Goal: Task Accomplishment & Management: Use online tool/utility

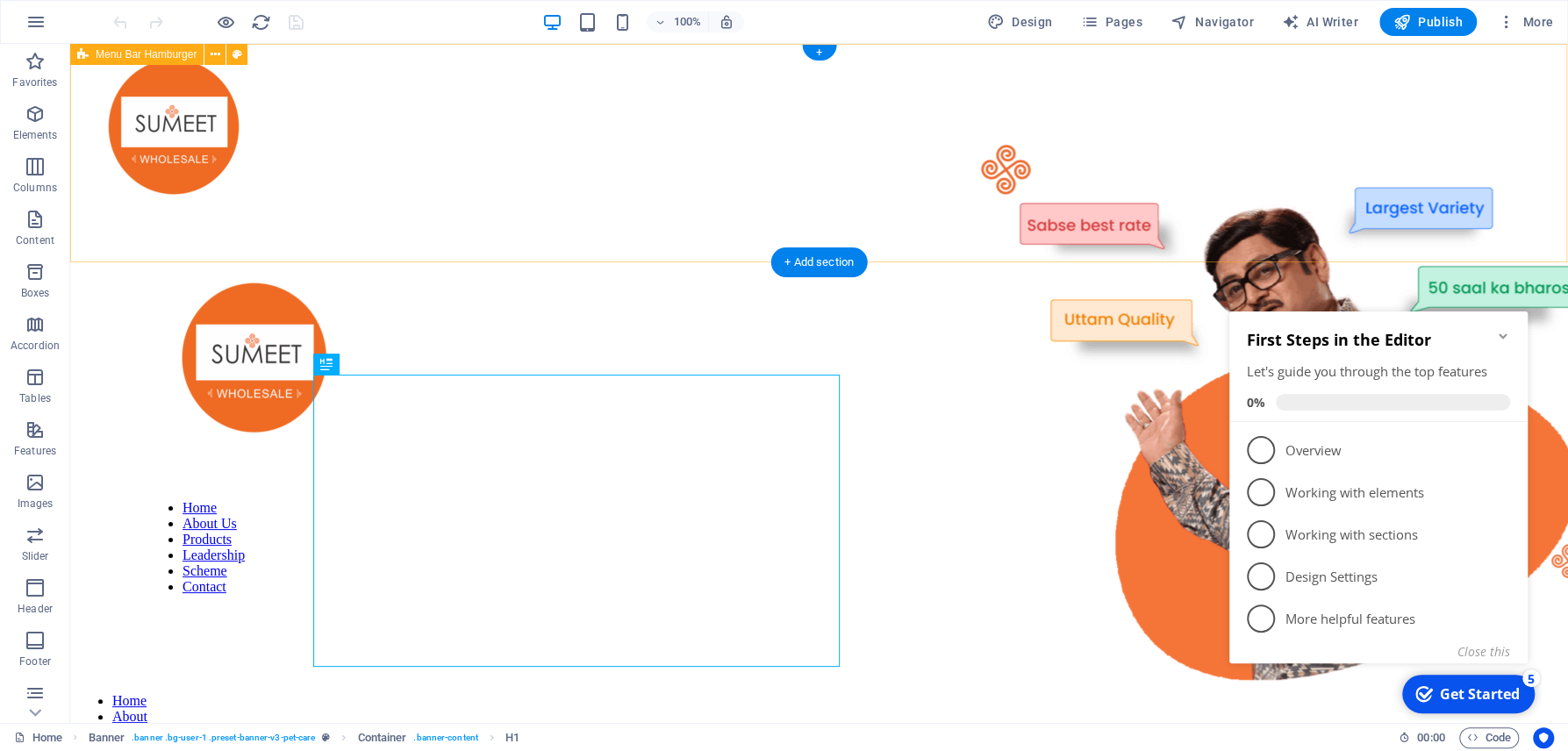
click at [1441, 233] on div "Home About Us Products Leadership Scheme Contact Home About Products Leadership…" at bounding box center [819, 442] width 1484 height 783
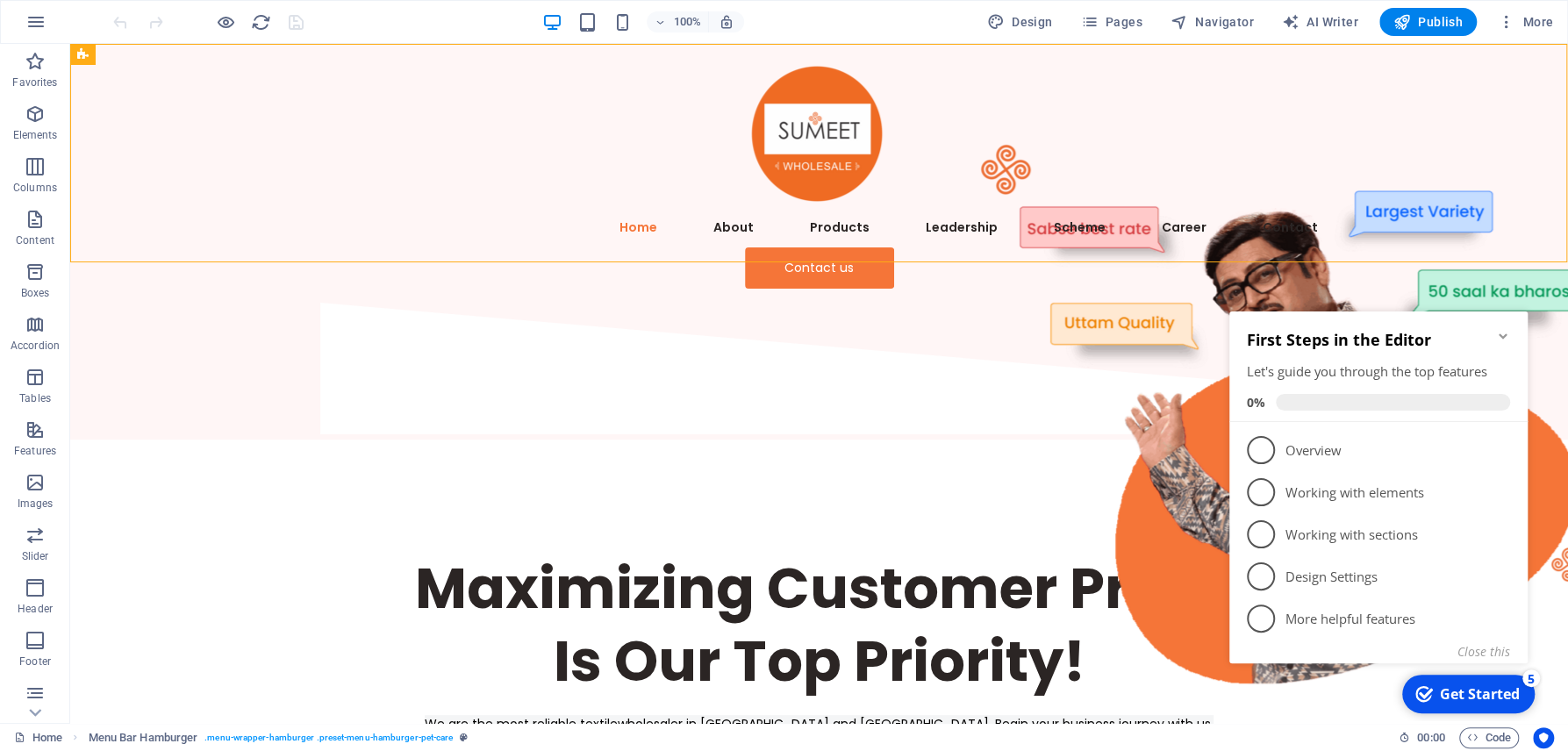
click at [1506, 329] on icon "Minimize checklist" at bounding box center [1502, 337] width 14 height 14
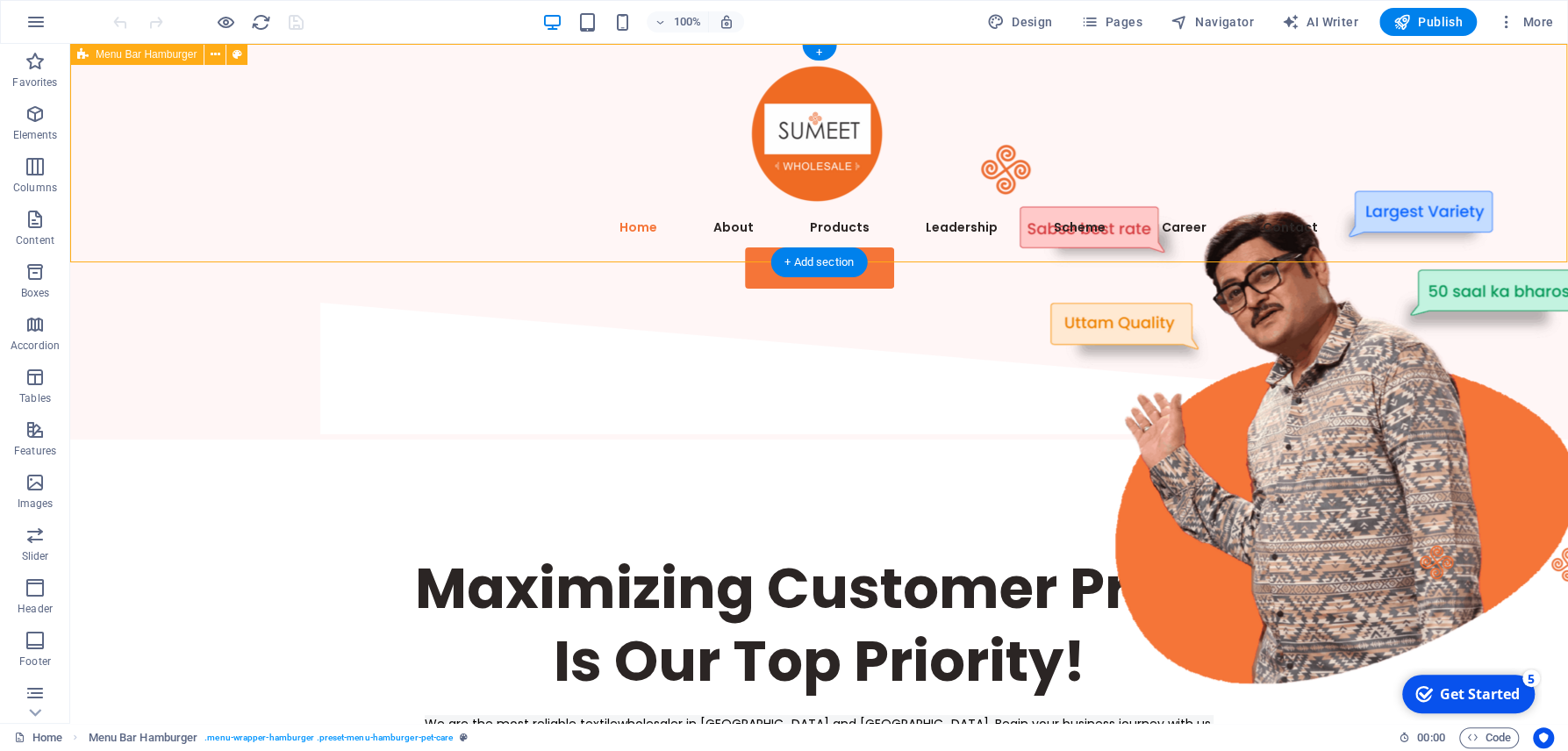
click at [538, 222] on div "Home About Us Products Leadership Scheme Contact Home About Products Leadership…" at bounding box center [818, 174] width 1497 height 259
click at [401, 247] on div "Contact us" at bounding box center [819, 267] width 1024 height 42
click at [546, 222] on div "Home About Us Products Leadership Scheme Contact Home About Products Leadership…" at bounding box center [818, 174] width 1497 height 259
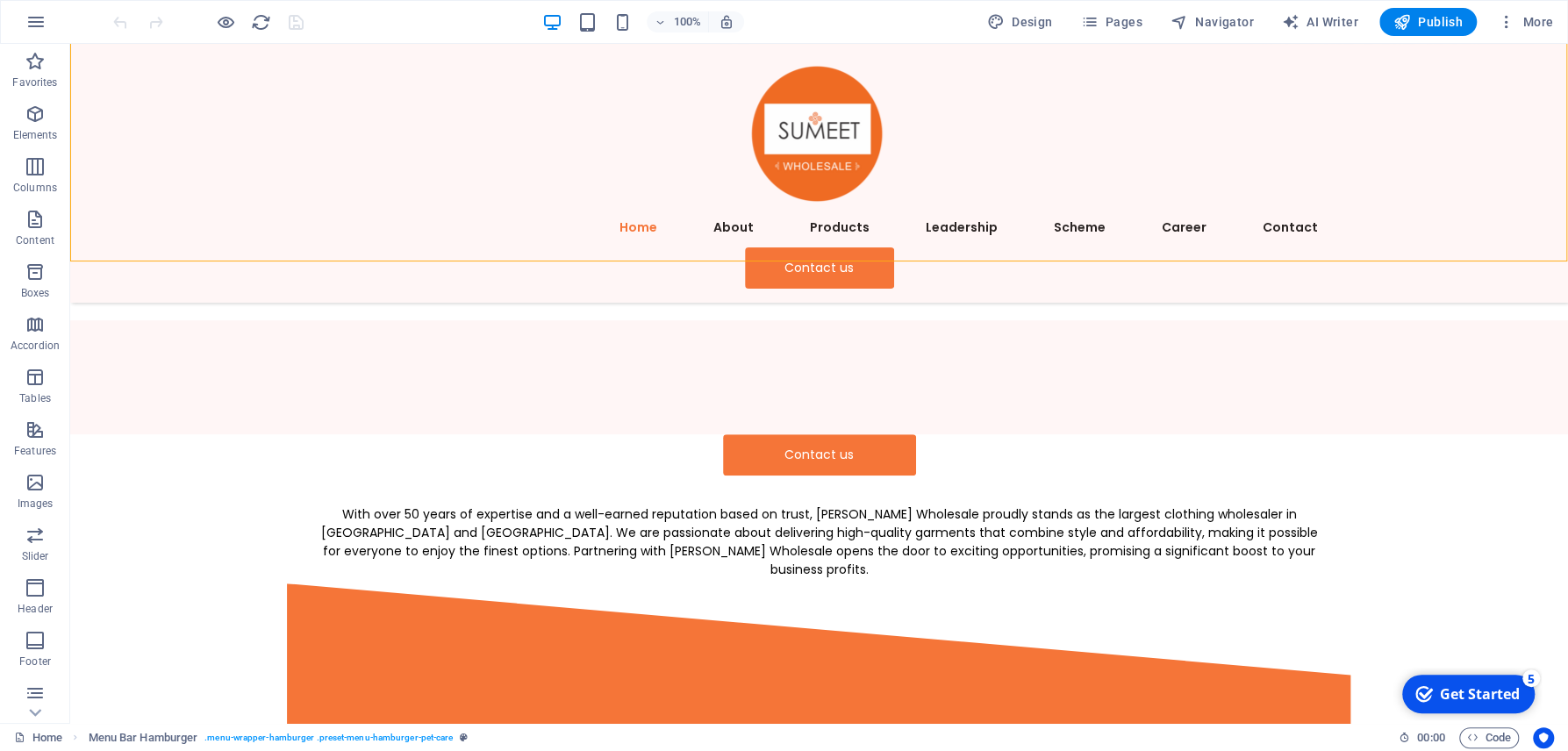
scroll to position [564, 0]
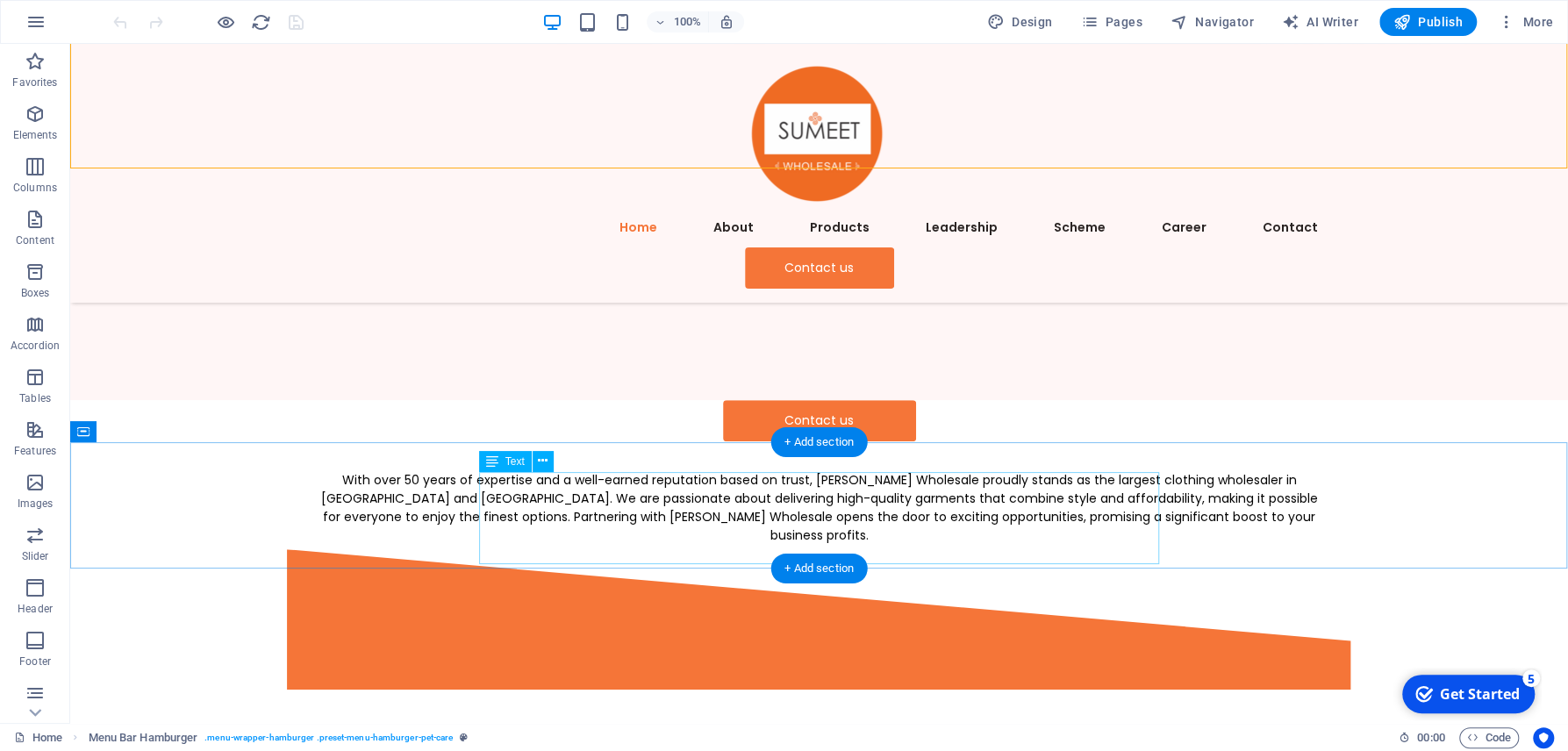
click at [815, 515] on div "With over 50 years of expertise and a well-earned reputation based on trust, [P…" at bounding box center [819, 507] width 1010 height 74
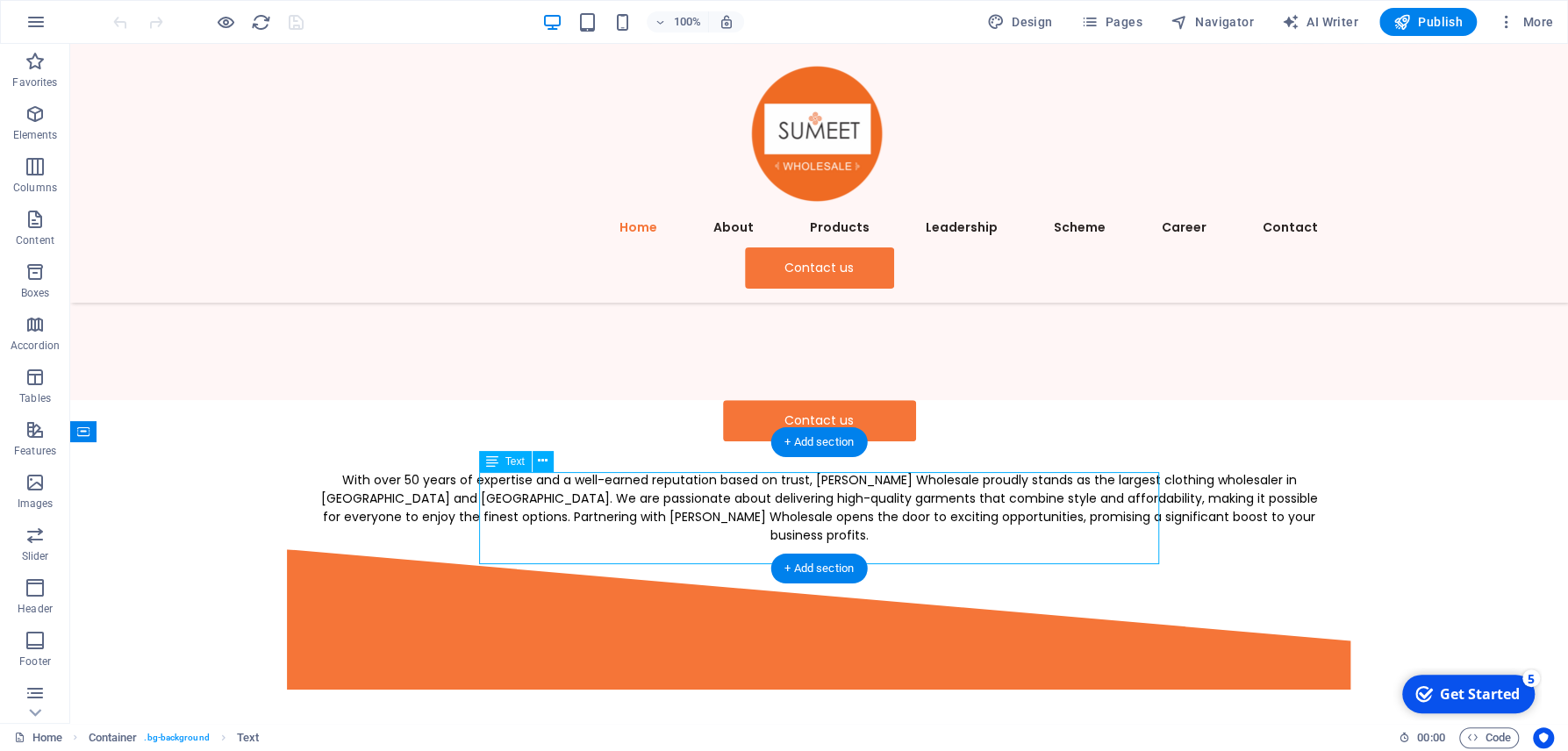
click at [815, 515] on div "With over 50 years of expertise and a well-earned reputation based on trust, [P…" at bounding box center [819, 507] width 1010 height 74
click at [495, 515] on span "With over 50 years of expertise and a well-earned reputation based on trust, [P…" at bounding box center [820, 507] width 997 height 73
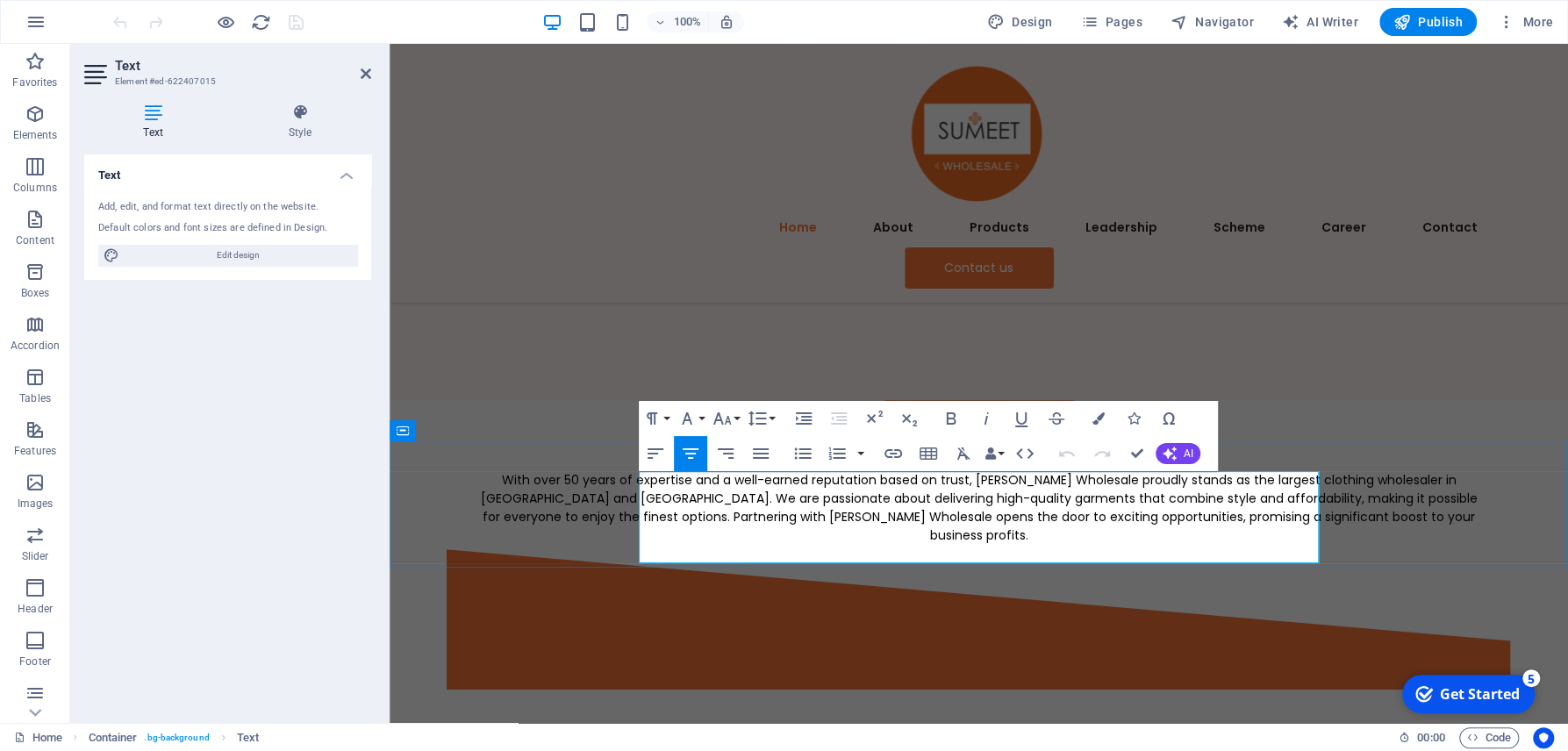
click at [1049, 544] on span "With over 50 years of expertise and a well-earned reputation based on trust, [P…" at bounding box center [979, 507] width 997 height 73
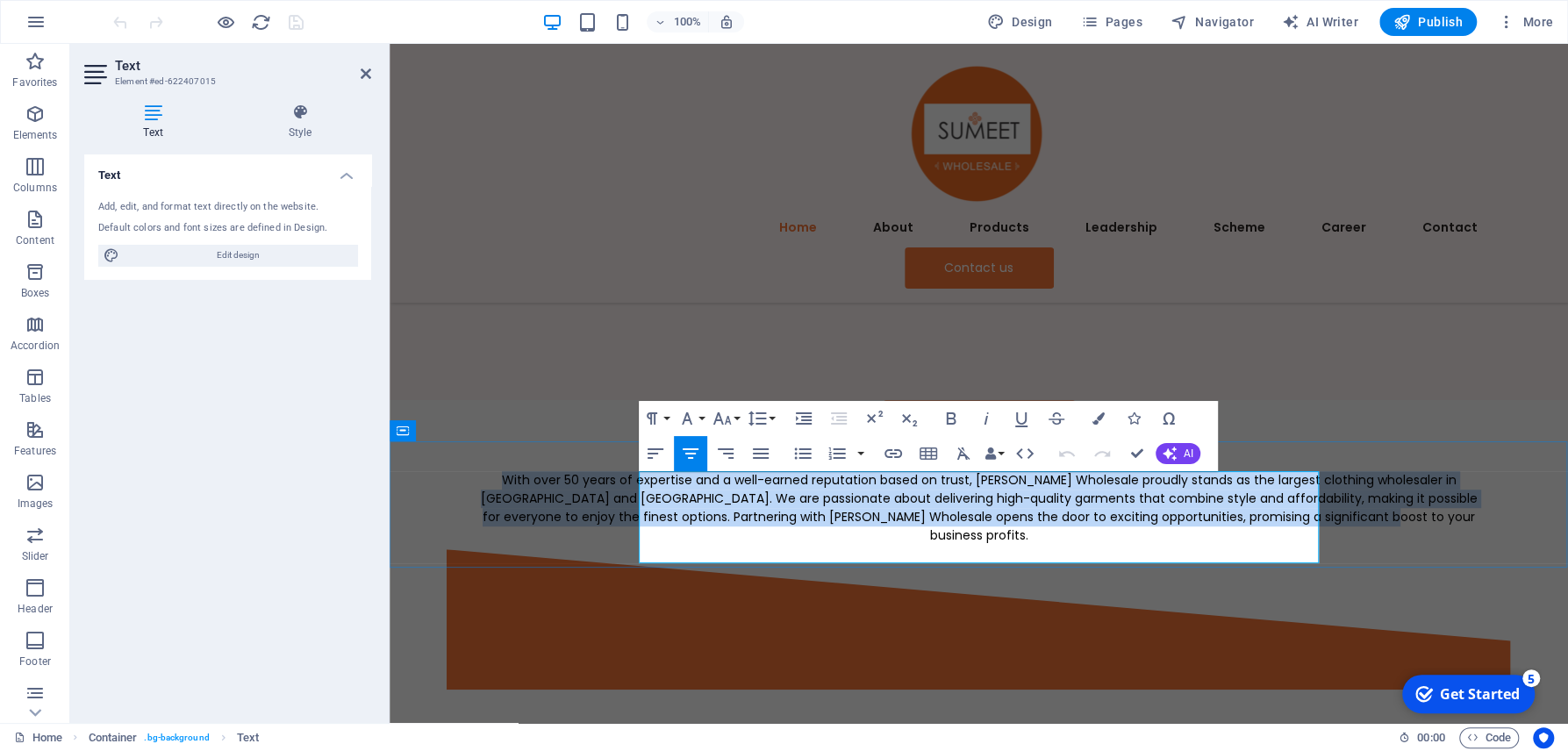
drag, startPoint x: 1089, startPoint y: 554, endPoint x: 662, endPoint y: 482, distance: 433.0
click at [662, 482] on p "With over 50 years of expertise and a well-earned reputation based on trust, [P…" at bounding box center [978, 507] width 1010 height 74
copy span "With over 50 years of expertise and a well-earned reputation based on trust, [P…"
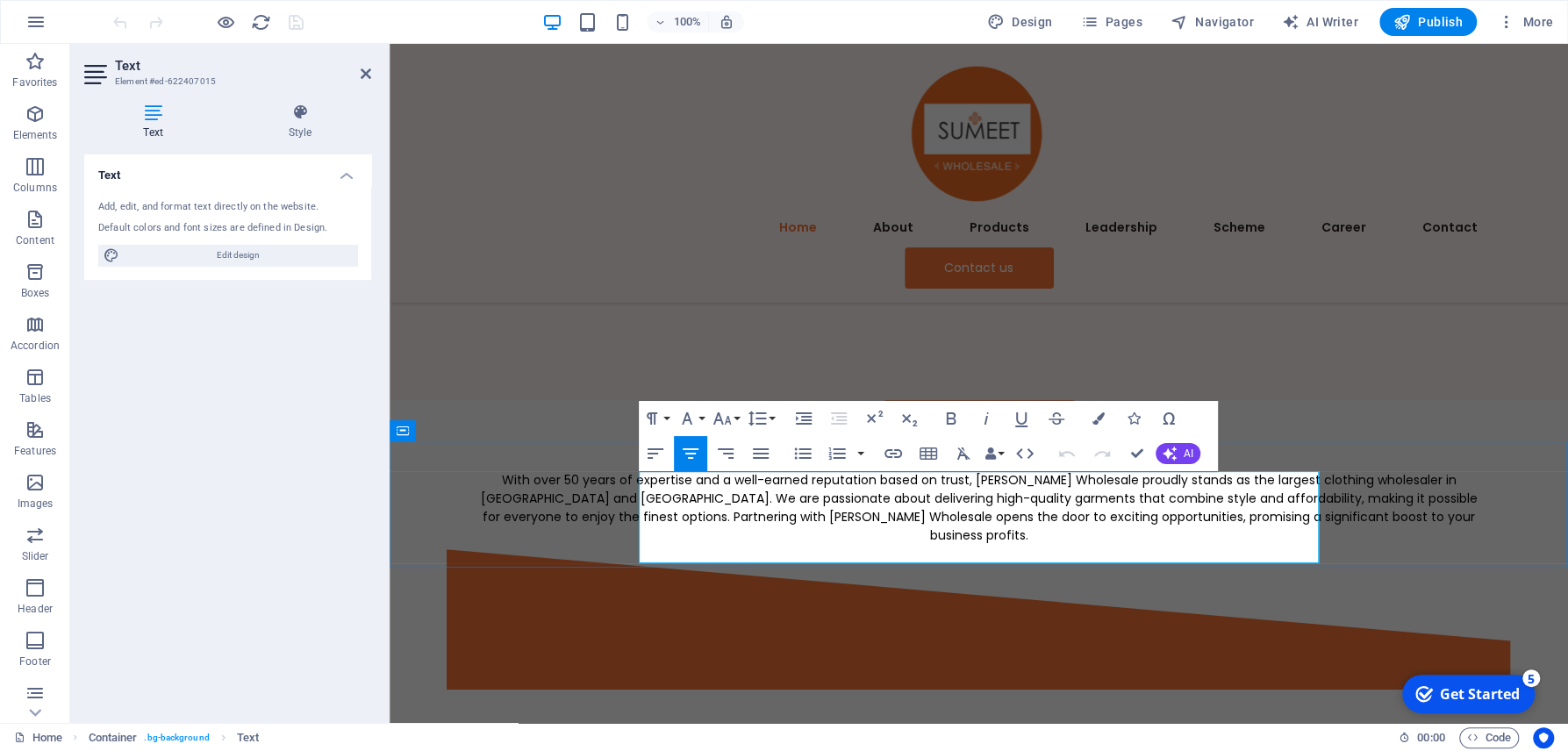
click at [975, 500] on span "With over 50 years of expertise and a well-earned reputation based on trust, [P…" at bounding box center [979, 507] width 997 height 73
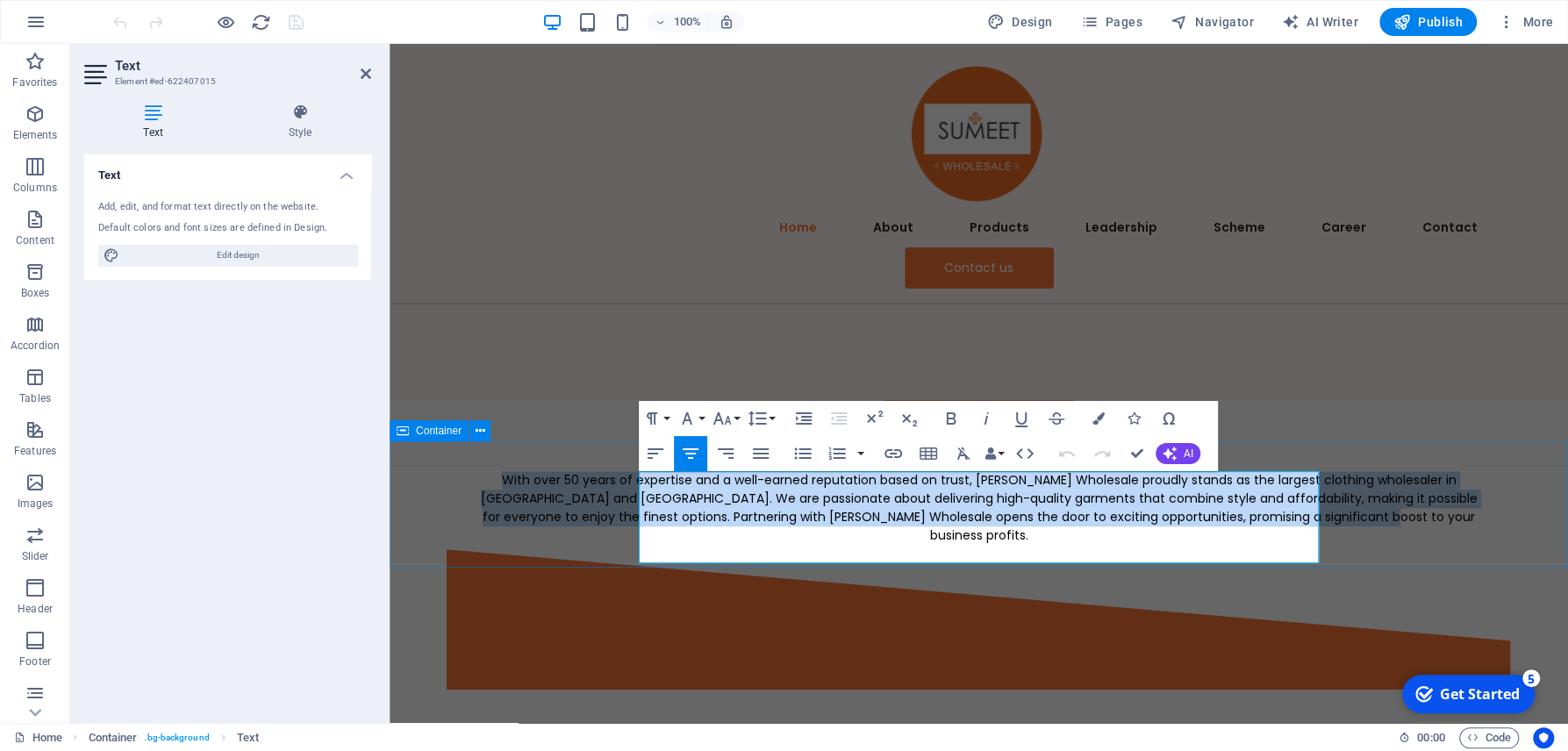
drag, startPoint x: 1077, startPoint y: 554, endPoint x: 622, endPoint y: 476, distance: 461.6
click at [622, 476] on div "With over 50 years of expertise and a well-earned reputation based on trust, [P…" at bounding box center [978, 495] width 1178 height 108
click at [869, 538] on span "With over 50 years of expertise and a well-earned reputation based on trust, [P…" at bounding box center [979, 507] width 997 height 73
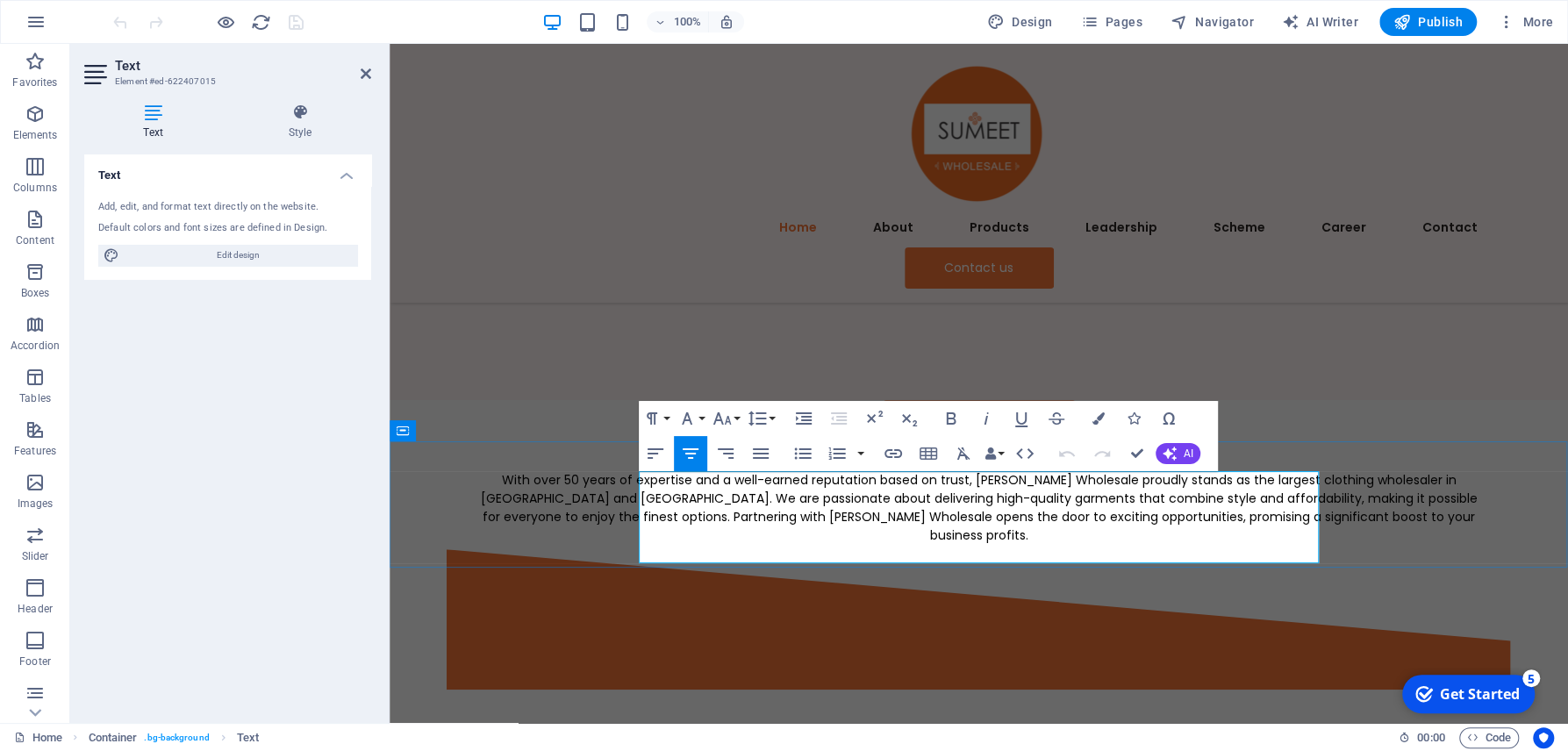
click at [991, 530] on span "With over 50 years of expertise and a well-earned reputation based on trust, [P…" at bounding box center [979, 507] width 997 height 73
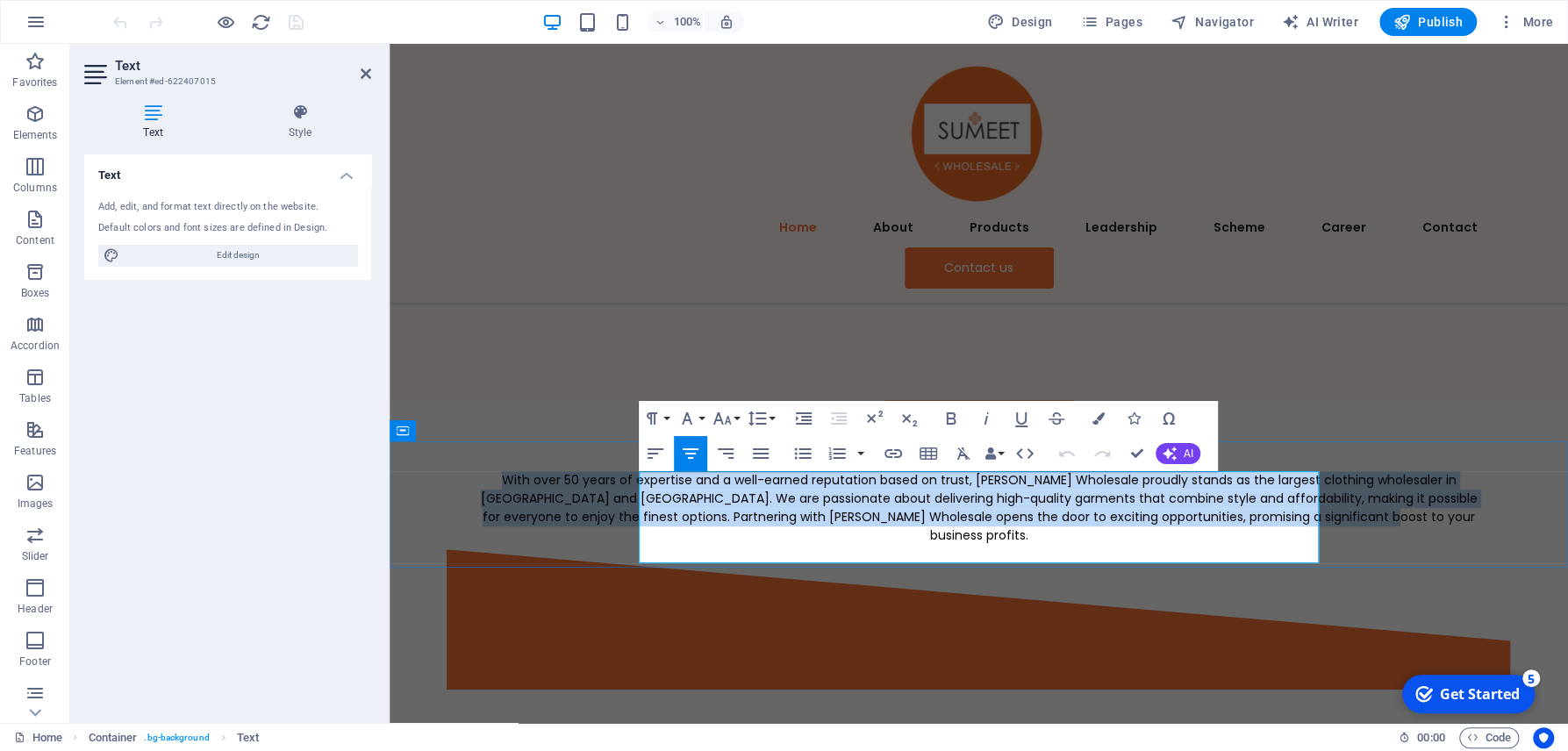
drag, startPoint x: 1088, startPoint y: 555, endPoint x: 649, endPoint y: 485, distance: 444.5
click at [649, 485] on p "With over 50 years of expertise and a well-earned reputation based on trust, [P…" at bounding box center [978, 507] width 1010 height 74
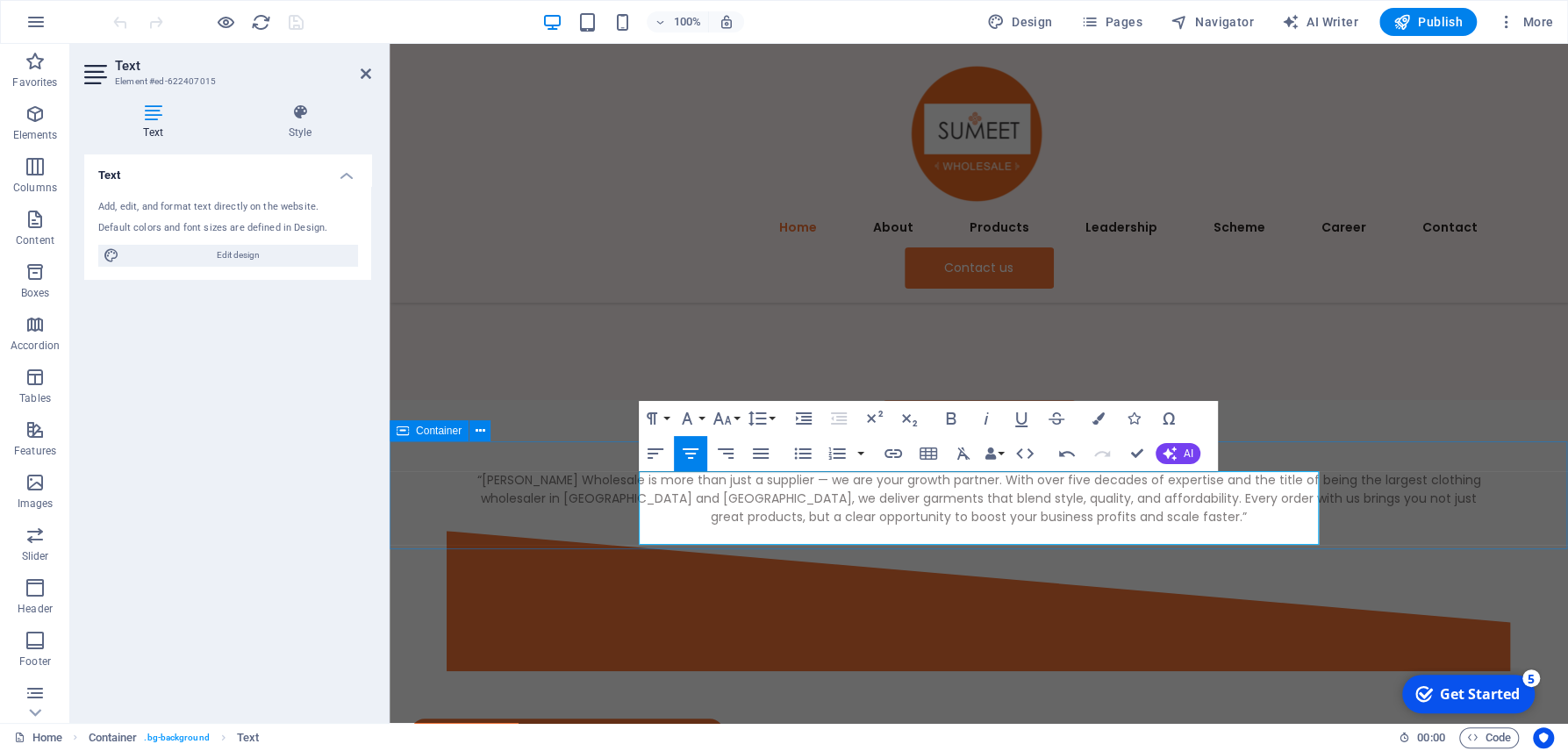
click at [1363, 450] on div "“[PERSON_NAME] Wholesale is more than just a supplier — we are your growth part…" at bounding box center [978, 485] width 1178 height 89
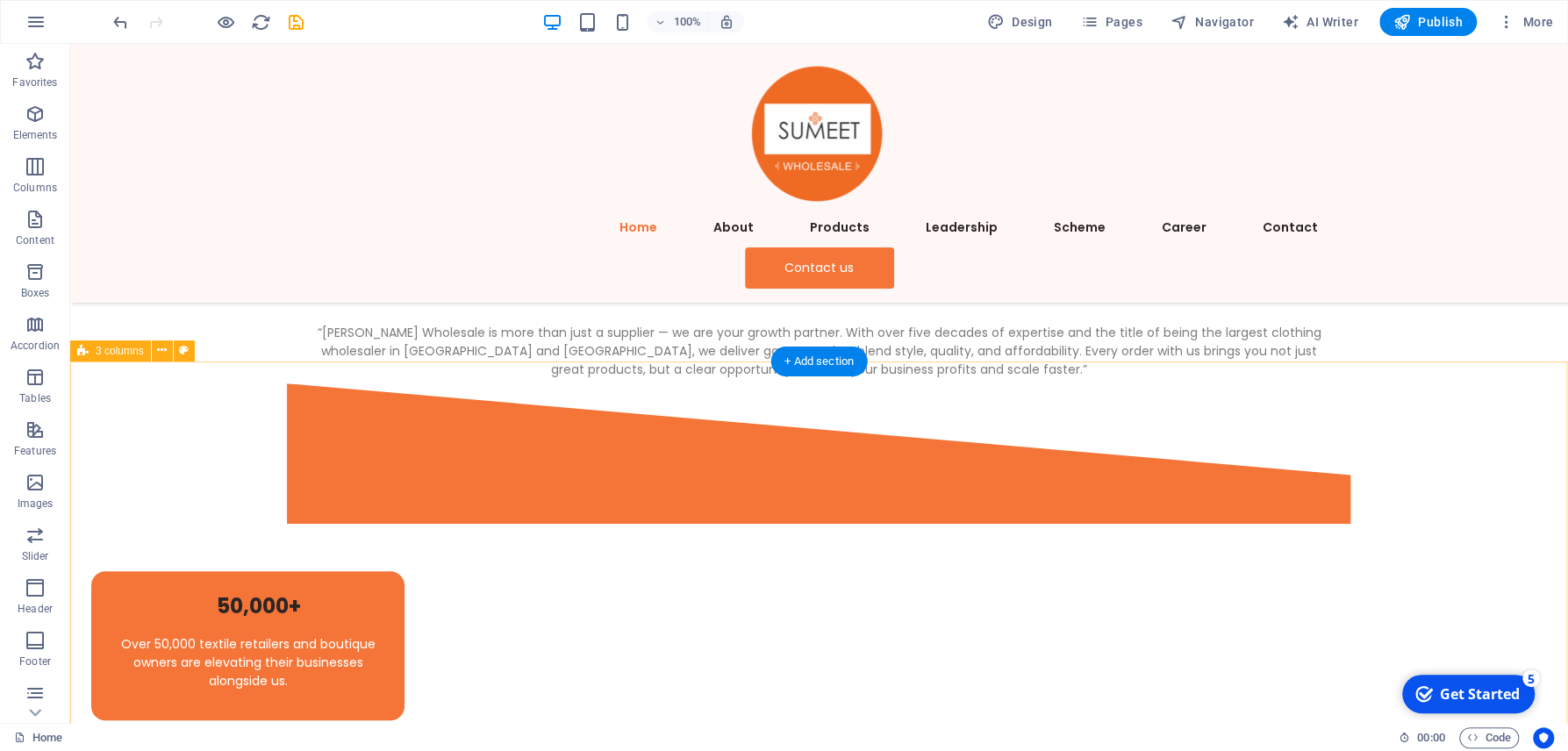
scroll to position [752, 0]
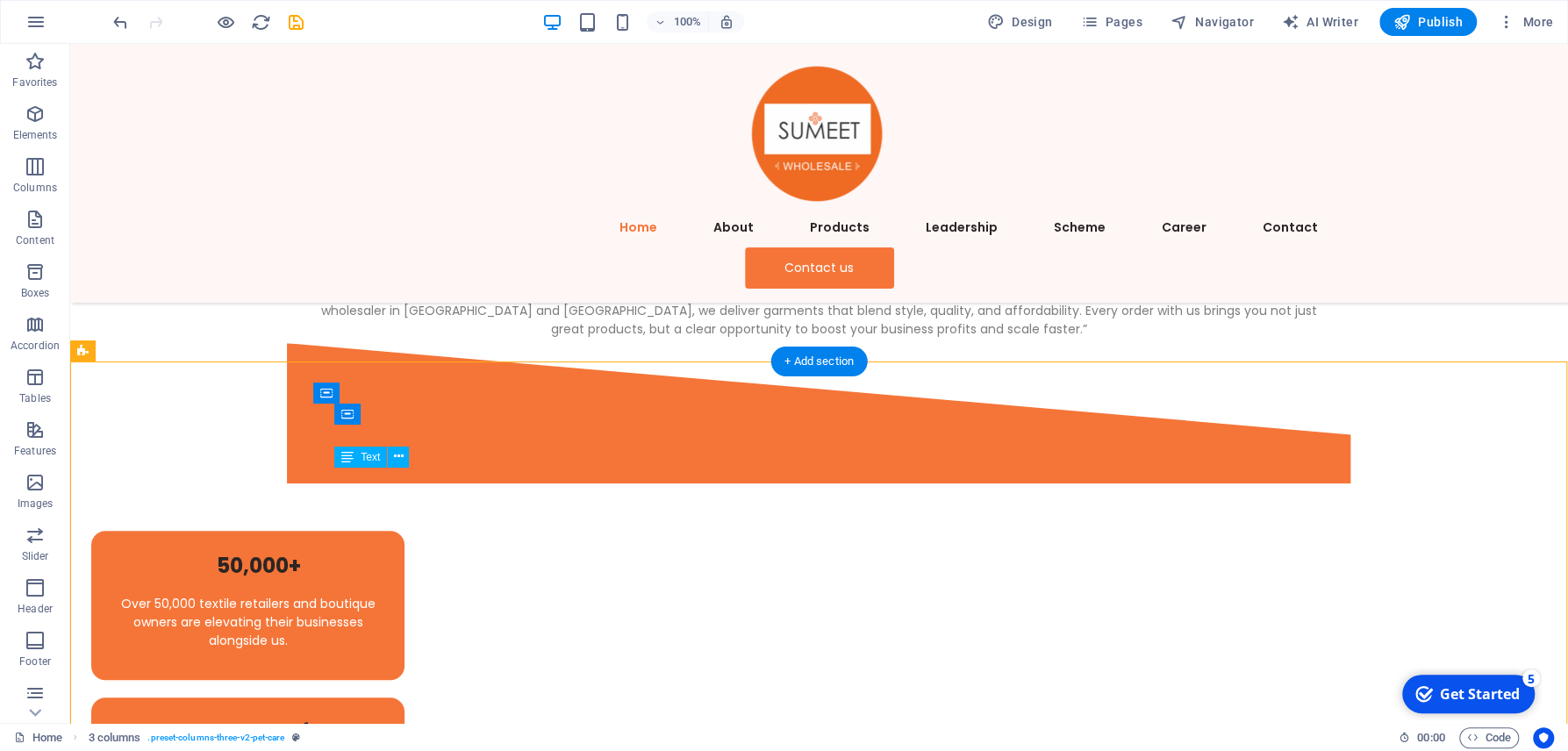
click at [383, 595] on div "Over 50,000 textile retailers and boutique owners are elevating their businesse…" at bounding box center [248, 623] width 271 height 55
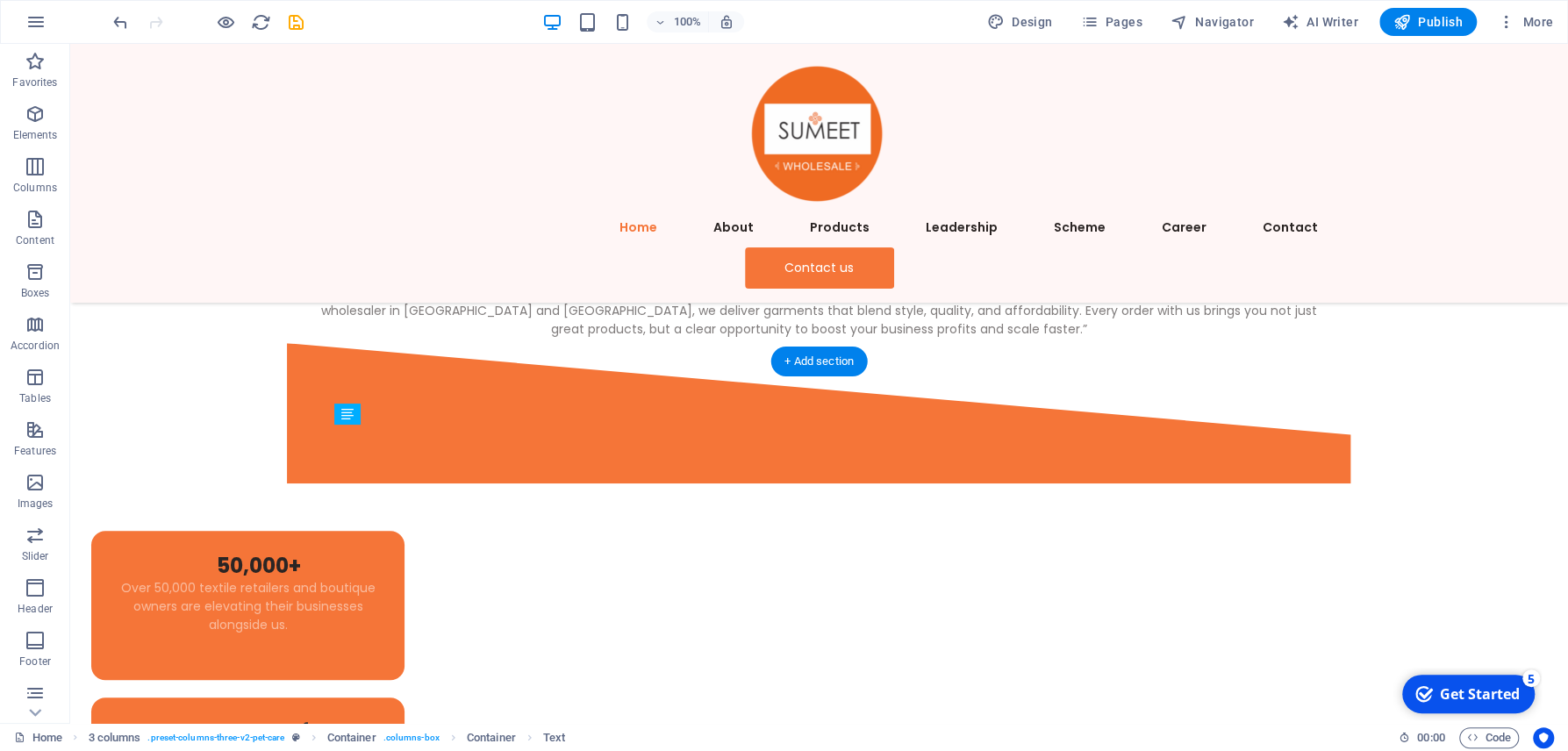
drag, startPoint x: 462, startPoint y: 485, endPoint x: 467, endPoint y: 461, distance: 24.5
click at [383, 552] on div "50,000+ Over 50,000 textile retailers and boutique owners are elevating their b…" at bounding box center [248, 600] width 271 height 98
drag, startPoint x: 468, startPoint y: 465, endPoint x: 469, endPoint y: 507, distance: 42.0
click at [383, 552] on div "50,000+ Over 50,000 textile retailers and boutique owners are elevating their b…" at bounding box center [248, 600] width 271 height 98
drag, startPoint x: 474, startPoint y: 486, endPoint x: 476, endPoint y: 468, distance: 18.1
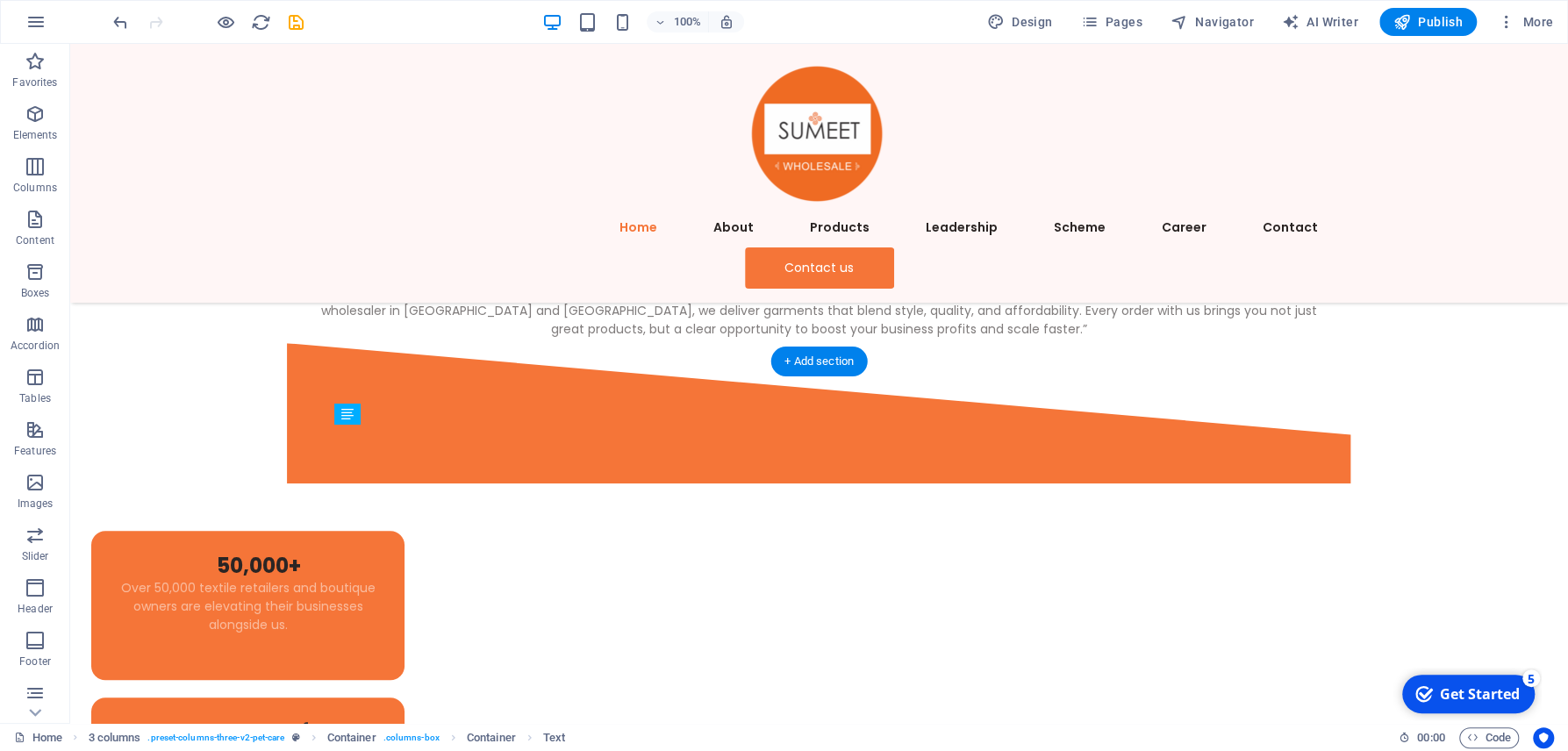
click at [383, 552] on div "50,000+ Over 50,000 textile retailers and boutique owners are elevating their b…" at bounding box center [248, 600] width 271 height 98
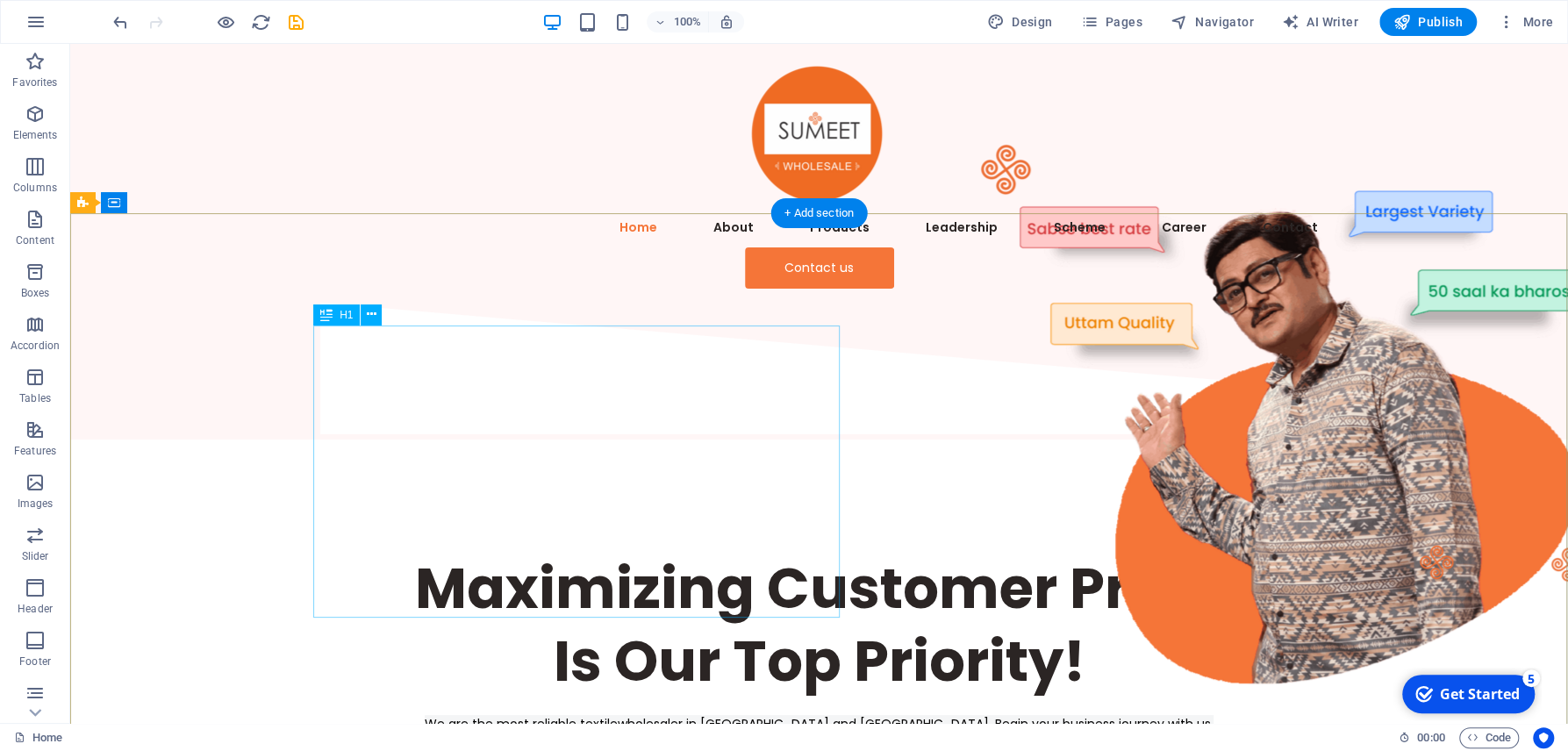
scroll to position [94, 0]
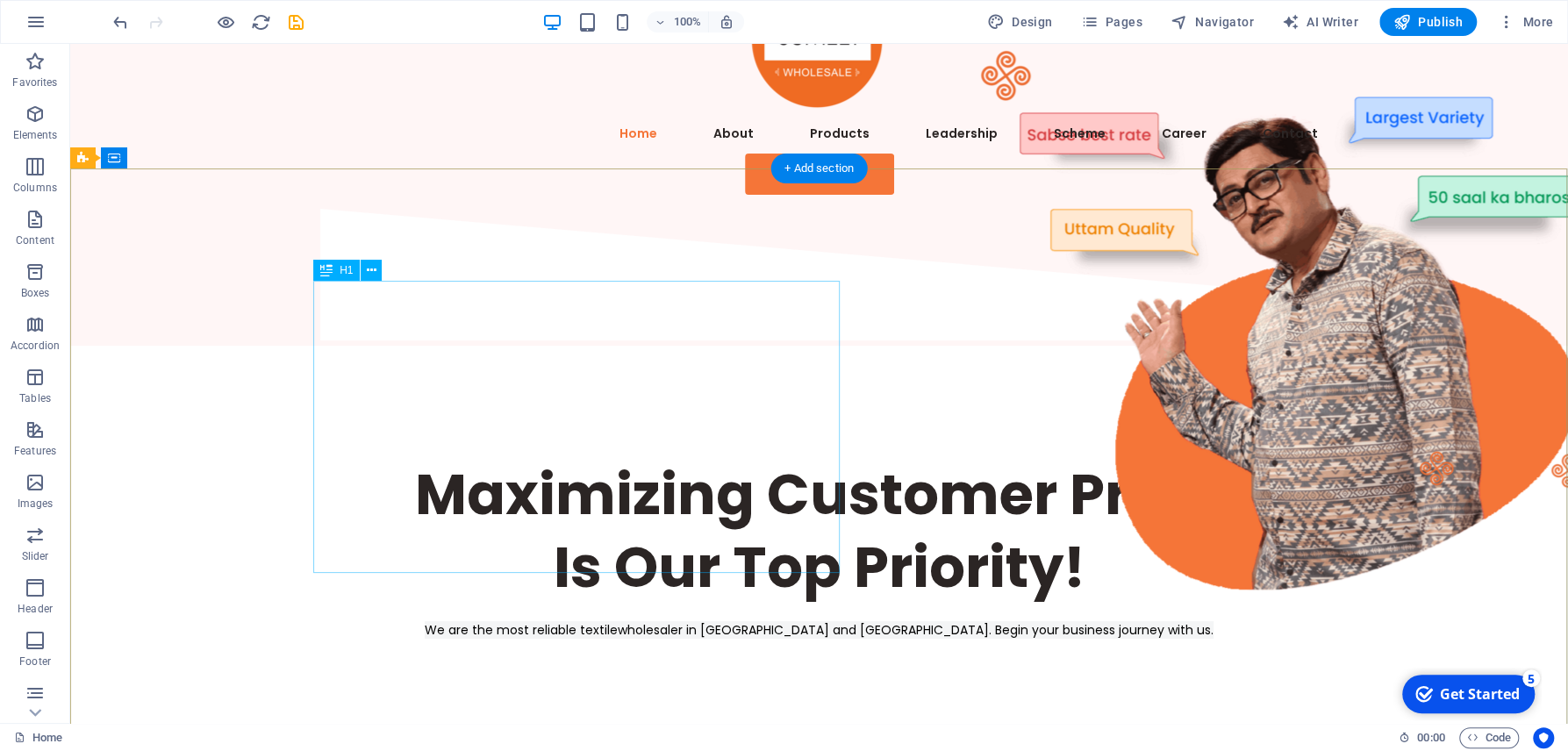
click at [650, 515] on div "Maximizing Customer Profit Is Our Top Priority!" at bounding box center [819, 530] width 1010 height 145
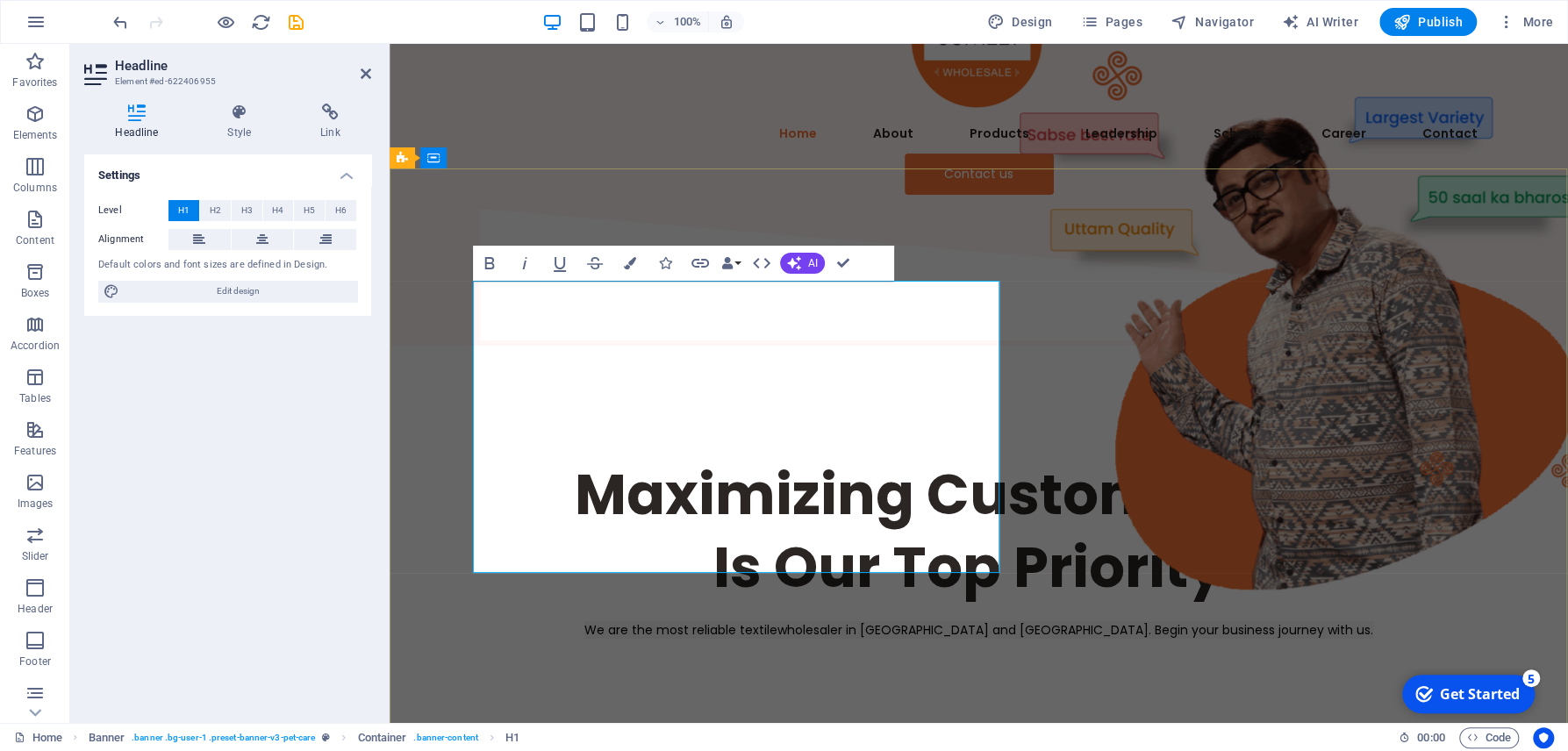
click at [650, 515] on h1 "Maximizing Customer Profit Is Our Top Priority!" at bounding box center [978, 530] width 1010 height 145
click at [725, 520] on h1 "Maximizing Customer Profit Is Our Top Priority!" at bounding box center [978, 530] width 1010 height 145
click at [847, 530] on h1 "Maximizing Customer Profit Is Our Top Priority!" at bounding box center [978, 530] width 1010 height 145
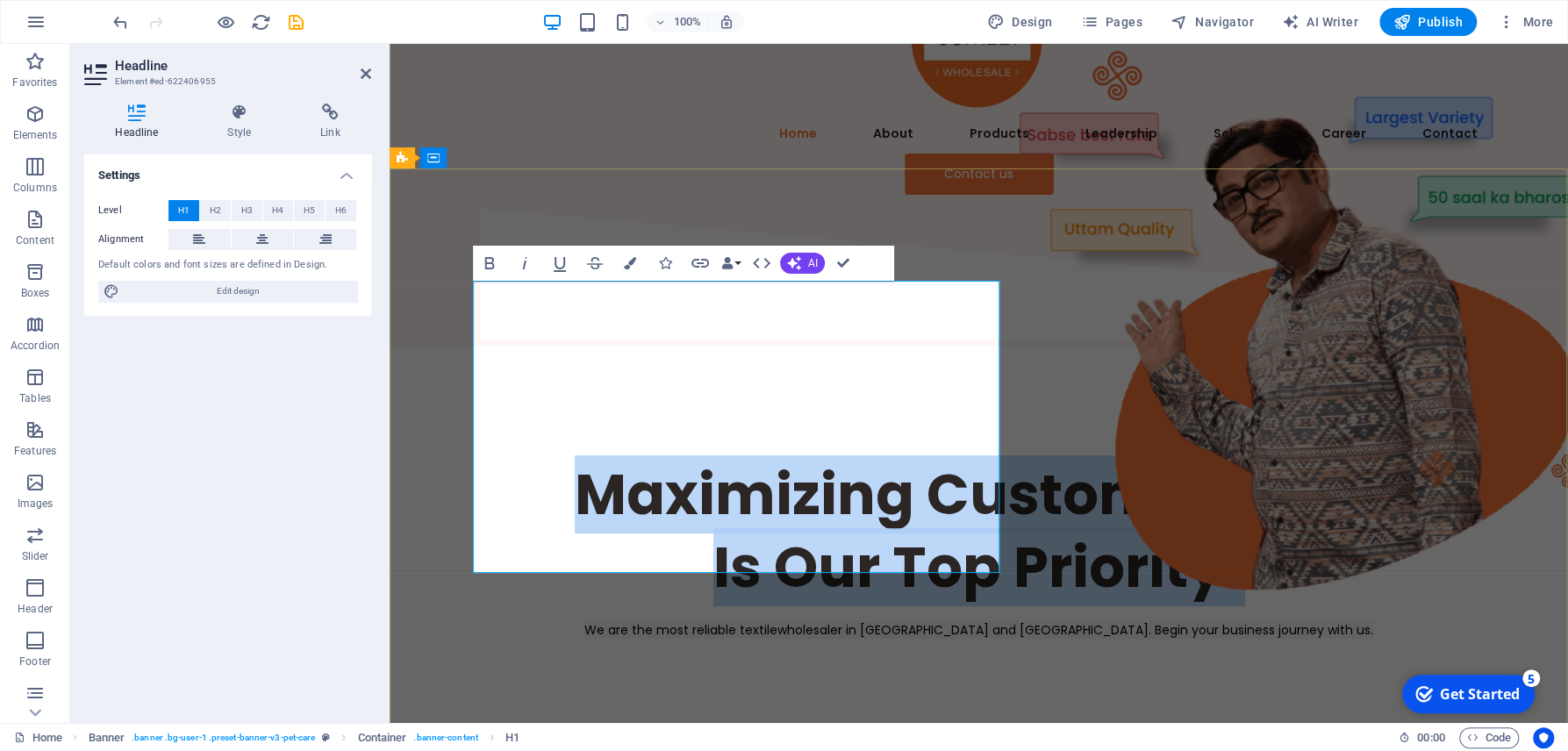
drag, startPoint x: 850, startPoint y: 530, endPoint x: 537, endPoint y: 294, distance: 392.0
click at [537, 458] on h1 "Maximizing Customer Profit Is Our Top Priority!" at bounding box center [978, 530] width 1010 height 145
copy h1 "Maximizing Customer Profit Is Our Top Priority!"
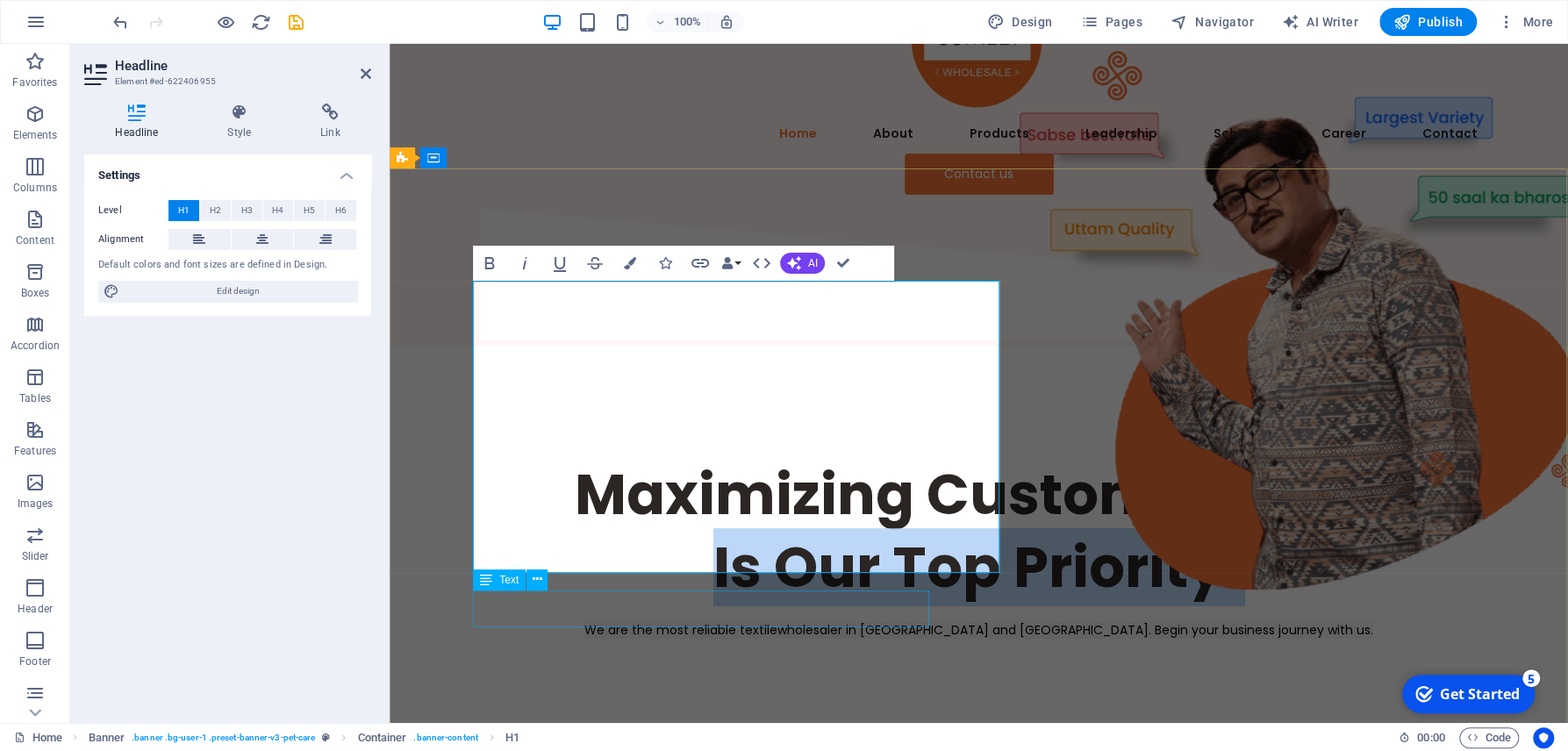
click at [713, 622] on div "We are the most reliable textilewholesaler in [GEOGRAPHIC_DATA] and [GEOGRAPHIC…" at bounding box center [978, 631] width 1010 height 19
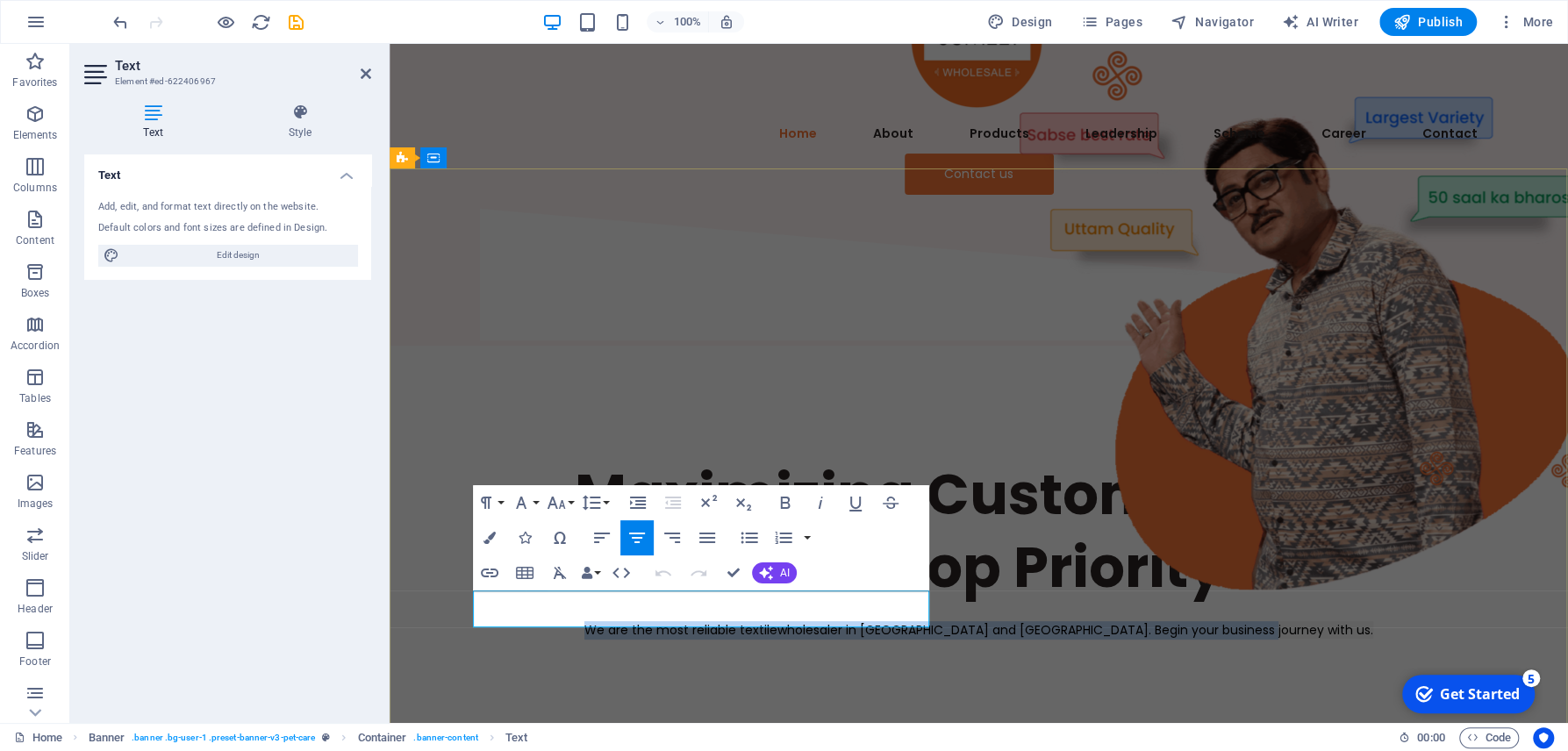
drag, startPoint x: 816, startPoint y: 622, endPoint x: 483, endPoint y: 601, distance: 333.7
click at [483, 622] on p "We are the most reliable textilewholesaler in [GEOGRAPHIC_DATA] and [GEOGRAPHIC…" at bounding box center [978, 631] width 1010 height 19
copy span "We are the most reliable textilewholesaler in [GEOGRAPHIC_DATA] and [GEOGRAPHIC…"
click at [639, 458] on div "Maximizing Customer Profit Is Our Top Priority!" at bounding box center [978, 530] width 1010 height 145
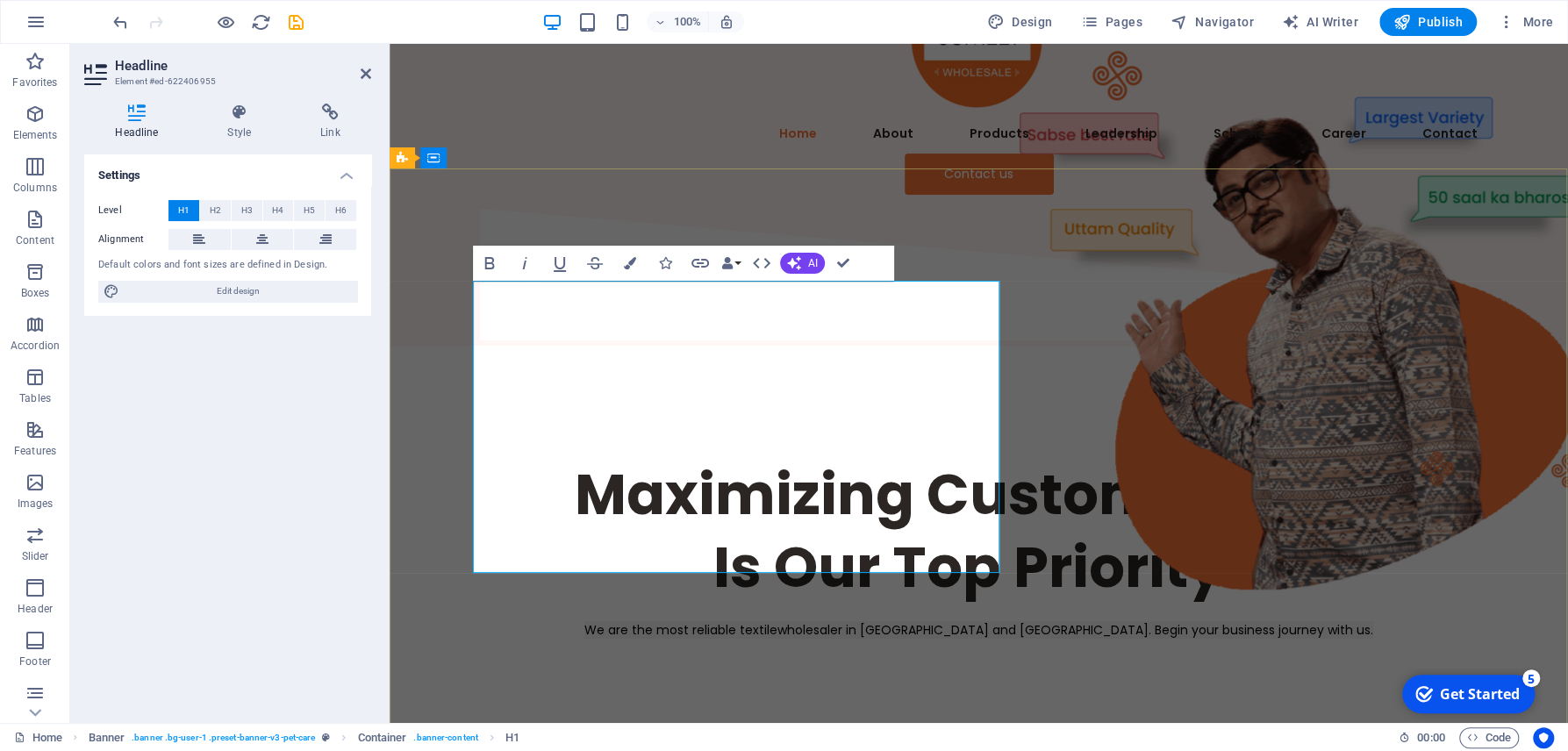
click at [639, 458] on h1 "Maximizing Customer Profit Is Our Top Priority!" at bounding box center [978, 530] width 1010 height 145
click at [773, 458] on h1 "Maximizing Customer Profit Is Our Top Priority!" at bounding box center [978, 530] width 1010 height 145
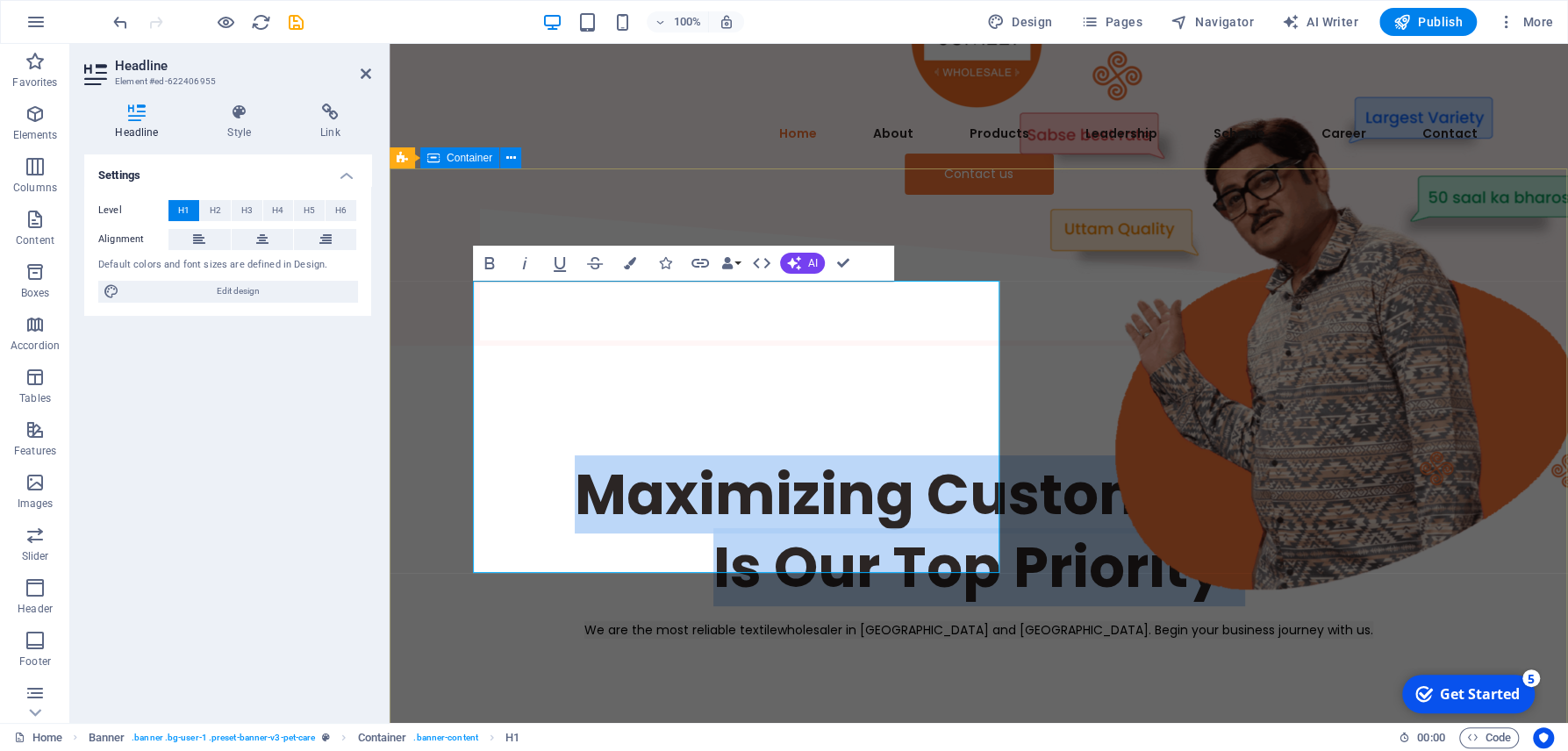
drag, startPoint x: 908, startPoint y: 546, endPoint x: 430, endPoint y: 293, distance: 540.8
click at [430, 345] on div "Maximizing Customer Profit Is Our Top Priority! We are the most reliable textil…" at bounding box center [978, 570] width 1178 height 450
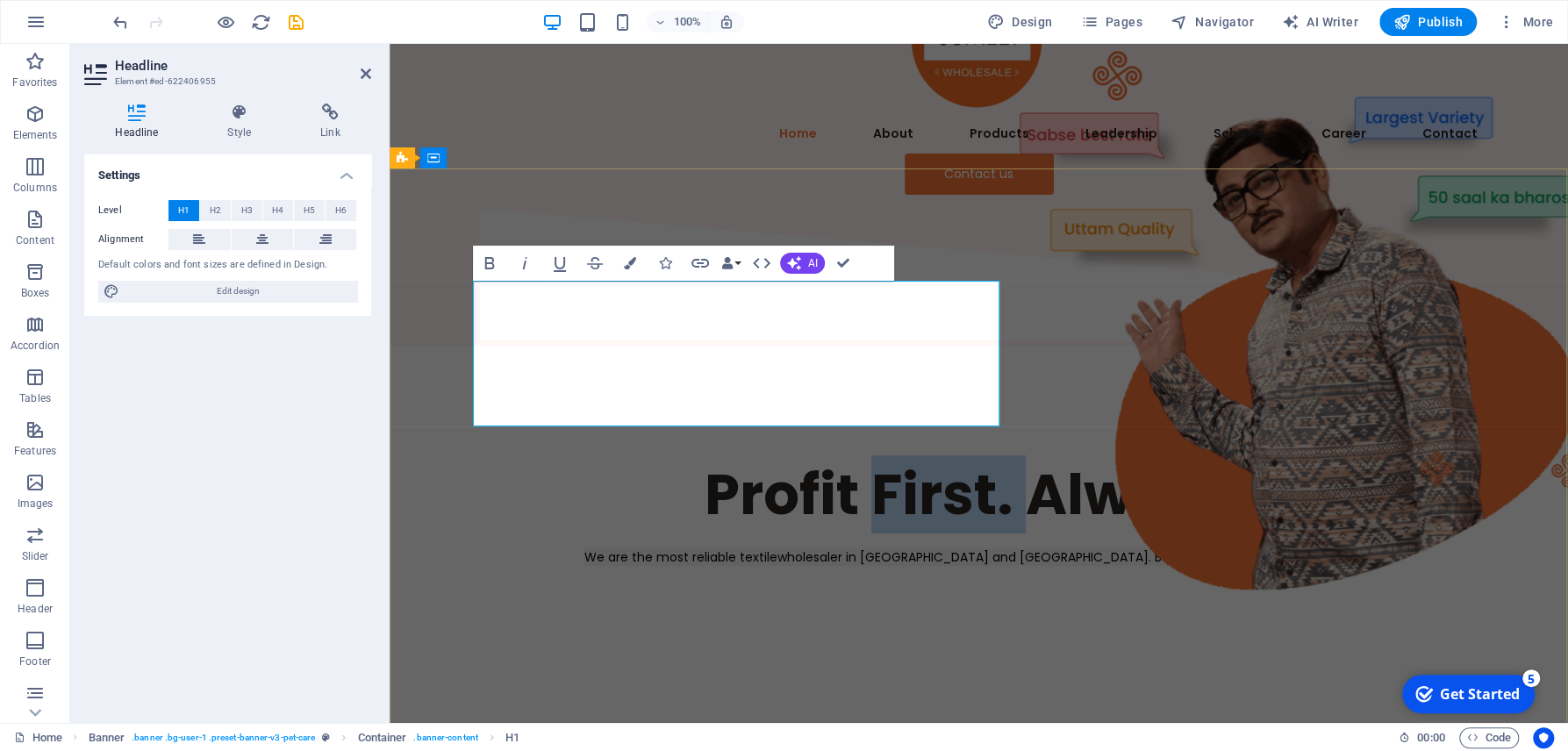
drag, startPoint x: 756, startPoint y: 313, endPoint x: 904, endPoint y: 325, distance: 148.5
click at [904, 458] on h1 "Profit First. Always." at bounding box center [978, 494] width 1010 height 73
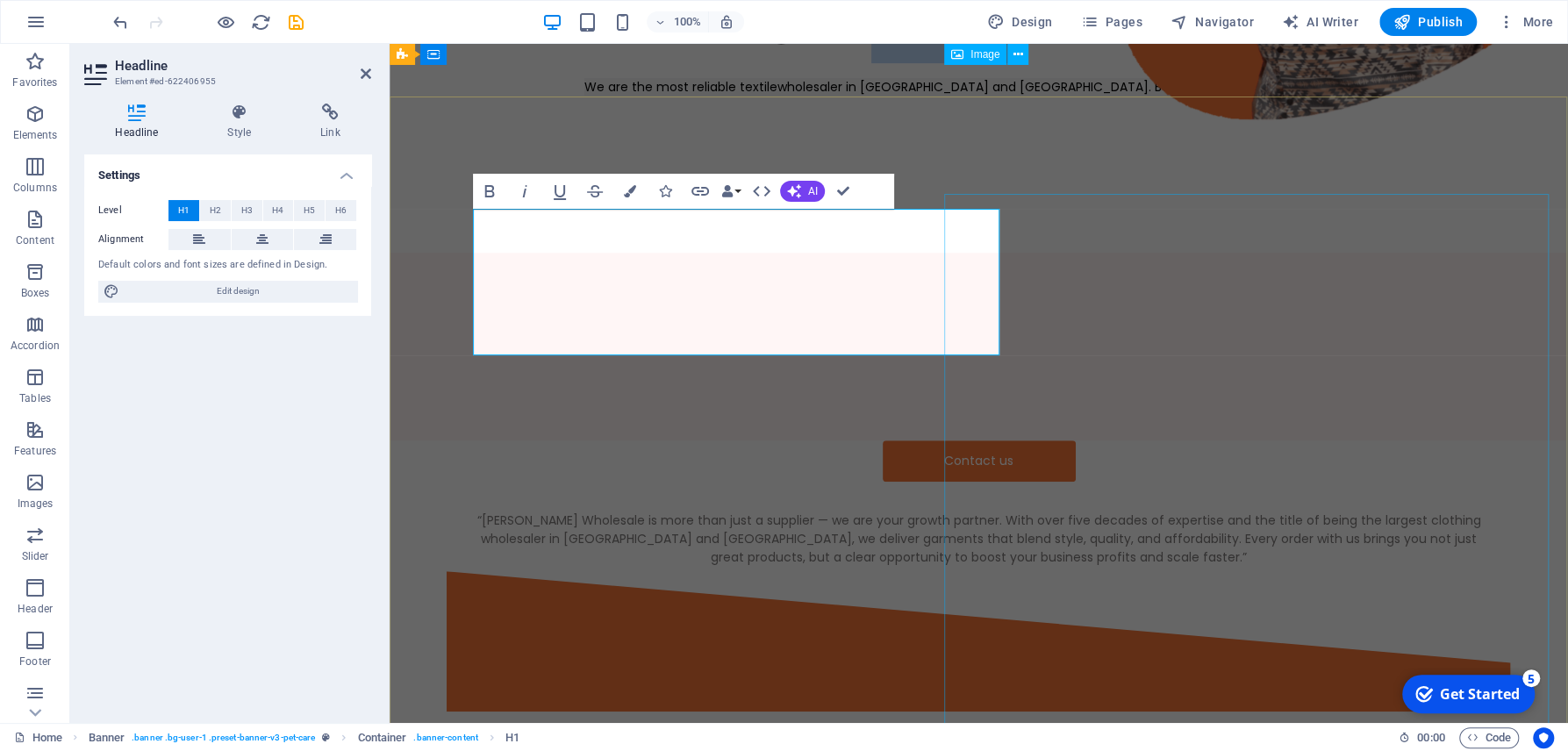
scroll to position [0, 0]
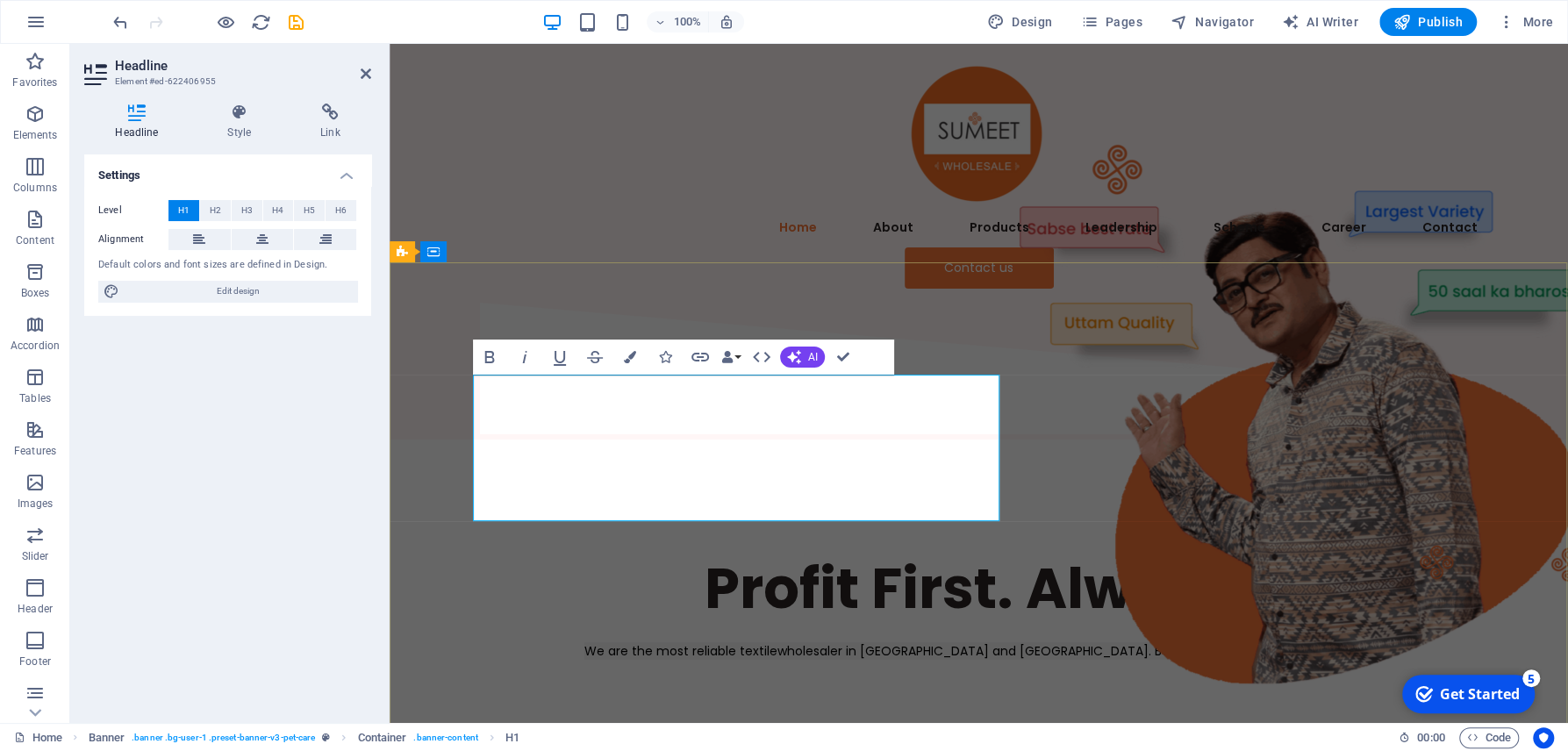
click at [840, 552] on h1 "Profit First. Always." at bounding box center [978, 588] width 1010 height 73
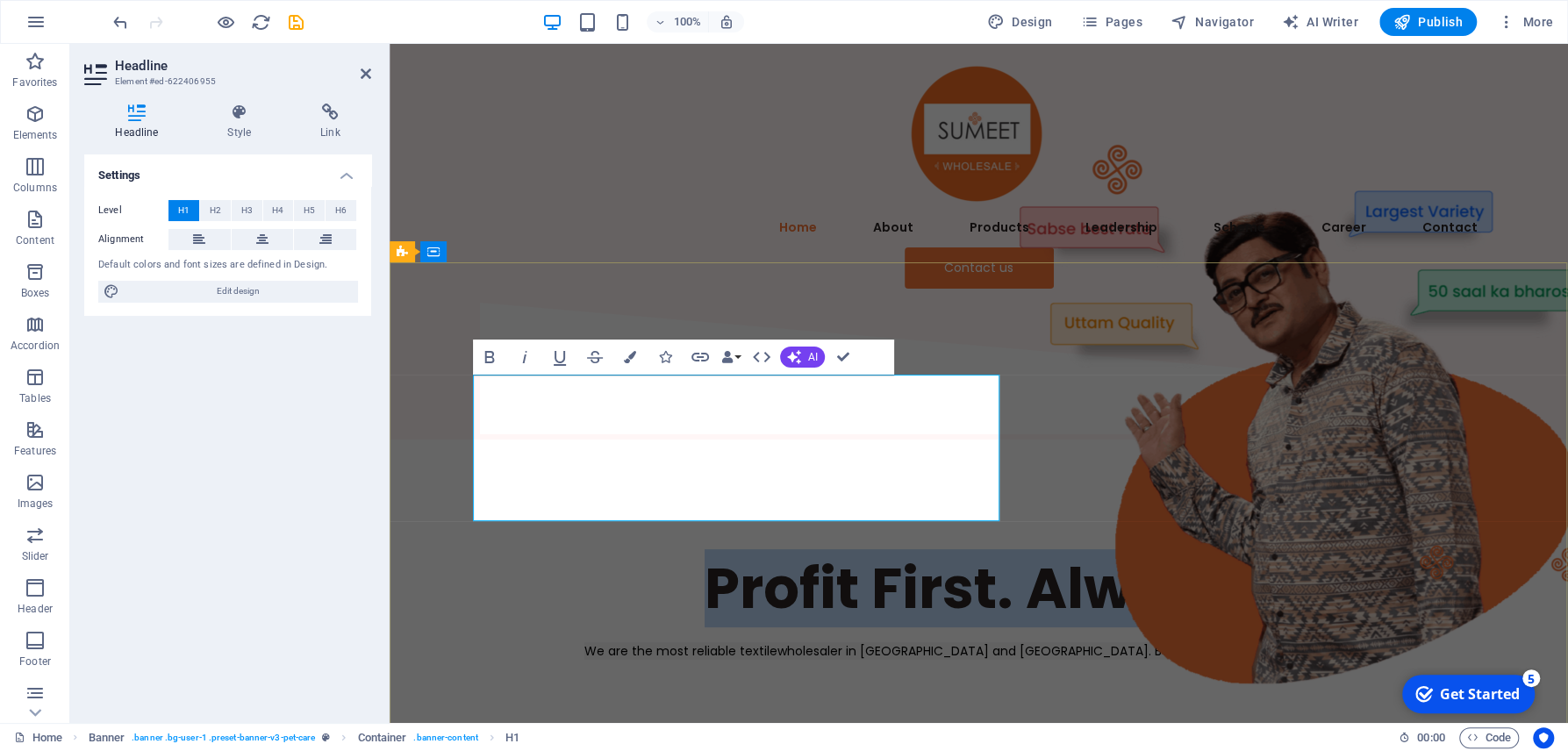
drag, startPoint x: 880, startPoint y: 498, endPoint x: 495, endPoint y: 419, distance: 393.0
click at [495, 552] on h1 "Profit First. Always." at bounding box center [978, 588] width 1010 height 73
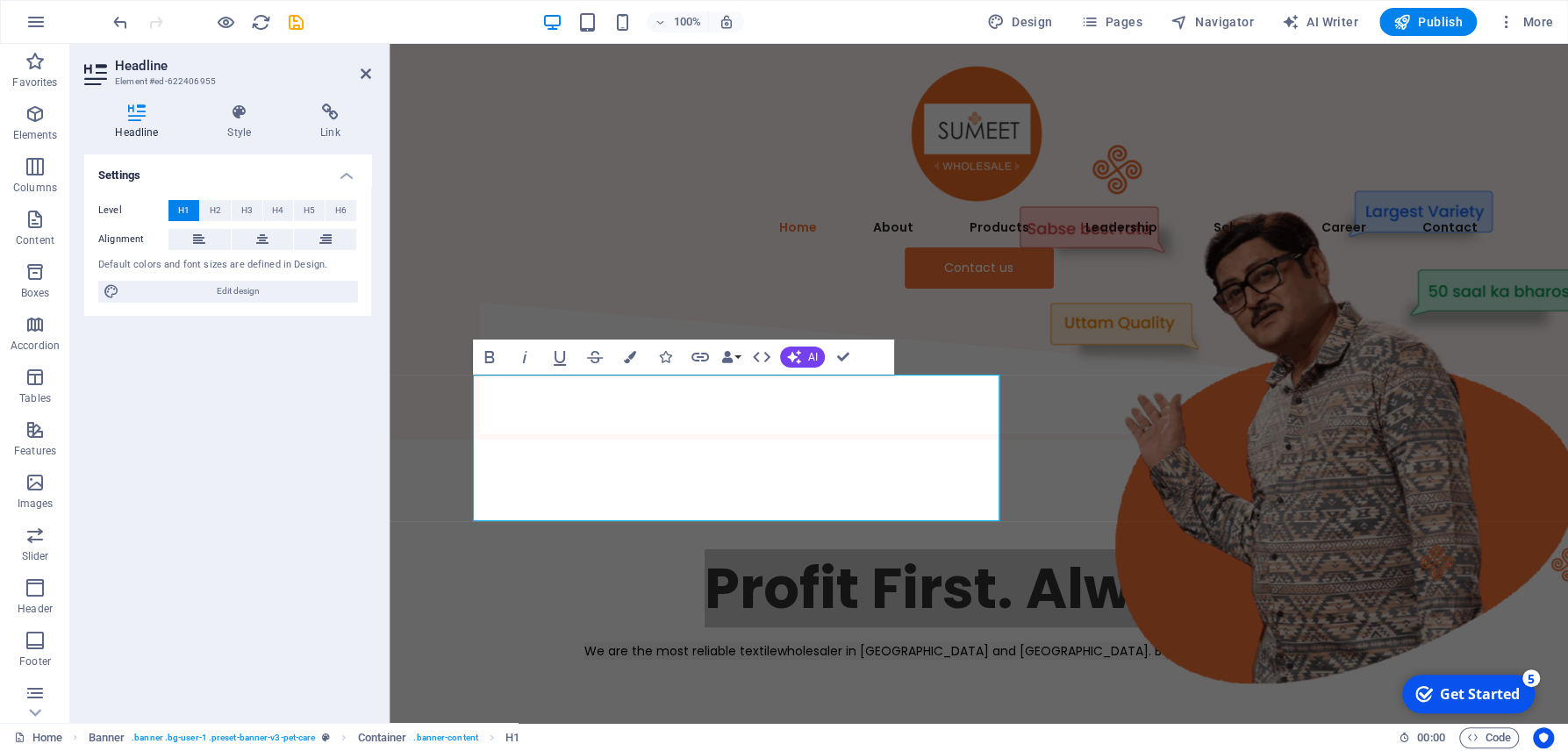
click at [179, 215] on span "H1" at bounding box center [183, 211] width 12 height 21
click at [841, 661] on div at bounding box center [978, 683] width 1010 height 44
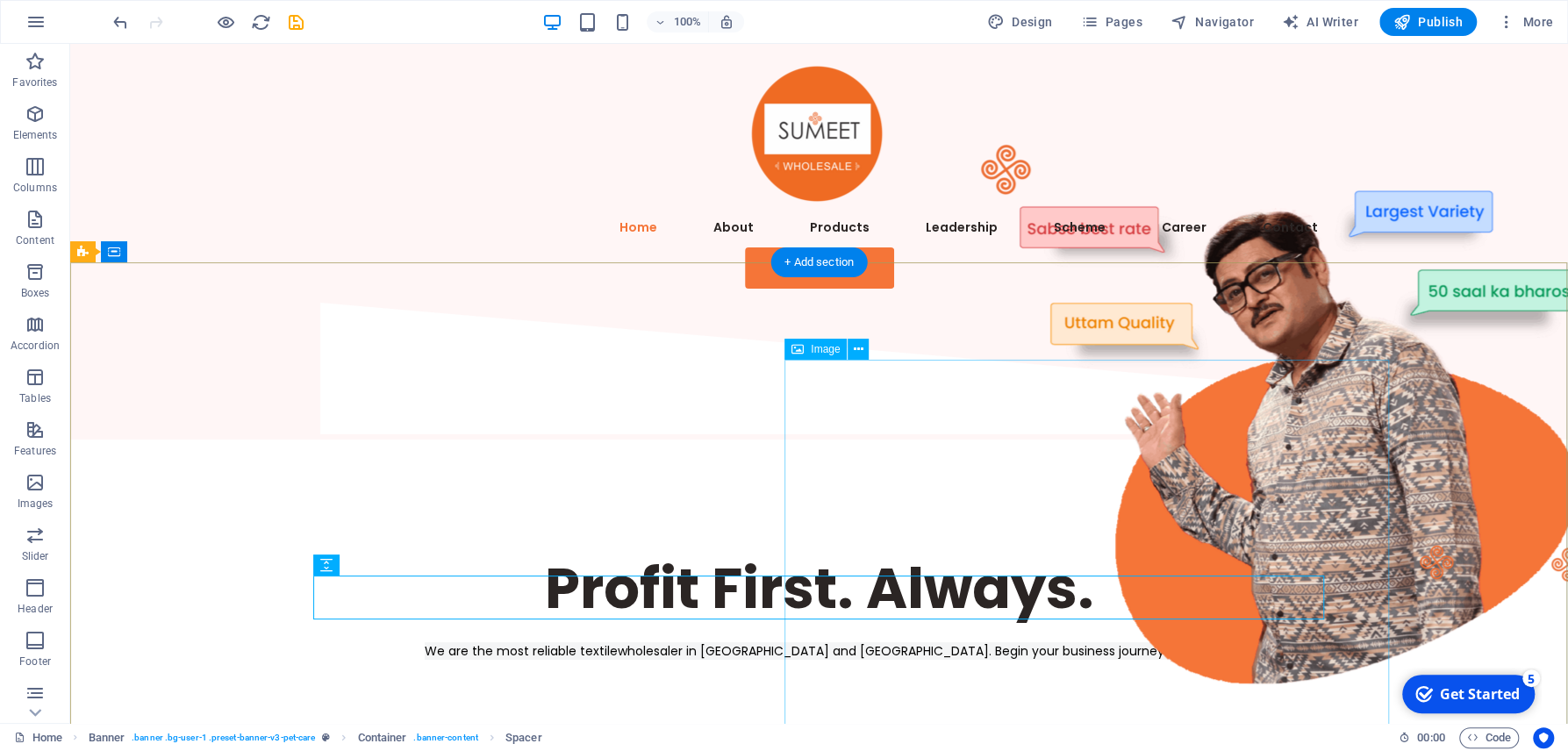
click at [1007, 672] on figure at bounding box center [1309, 421] width 605 height 605
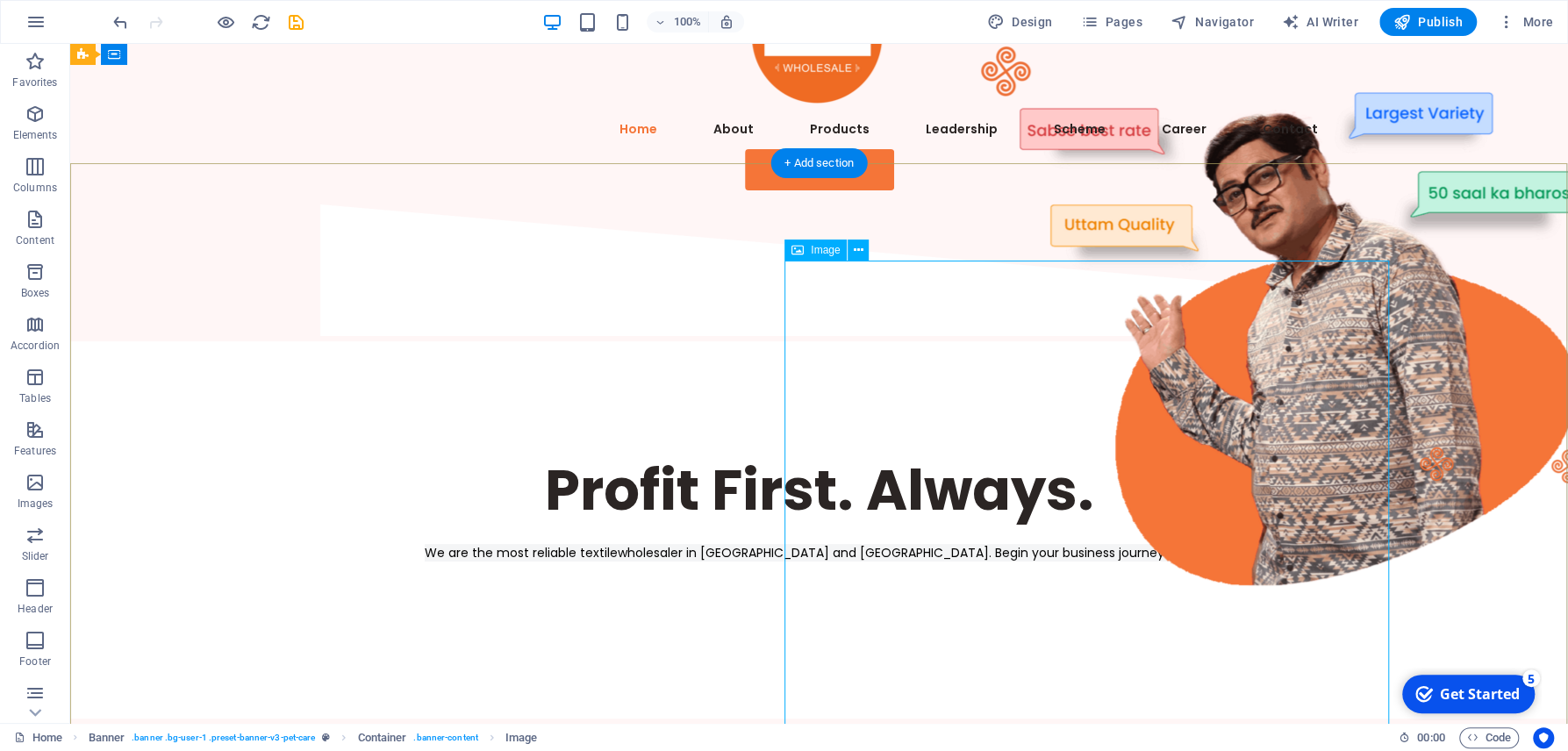
scroll to position [94, 0]
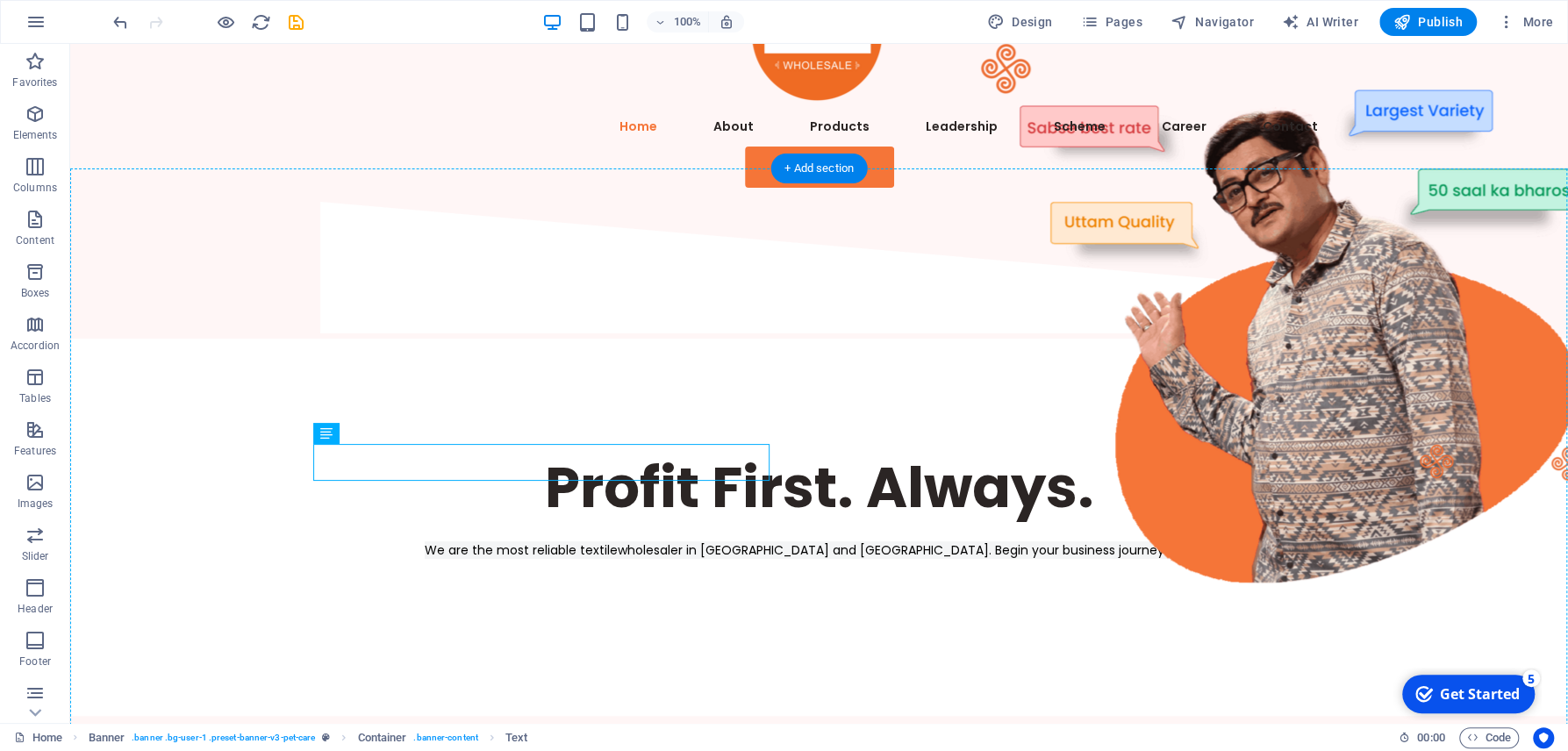
drag, startPoint x: 560, startPoint y: 464, endPoint x: 566, endPoint y: 631, distance: 167.1
click at [566, 631] on div "Profit First. Always. We are the most reliable textilewholesaler in [GEOGRAPHIC…" at bounding box center [818, 527] width 1497 height 377
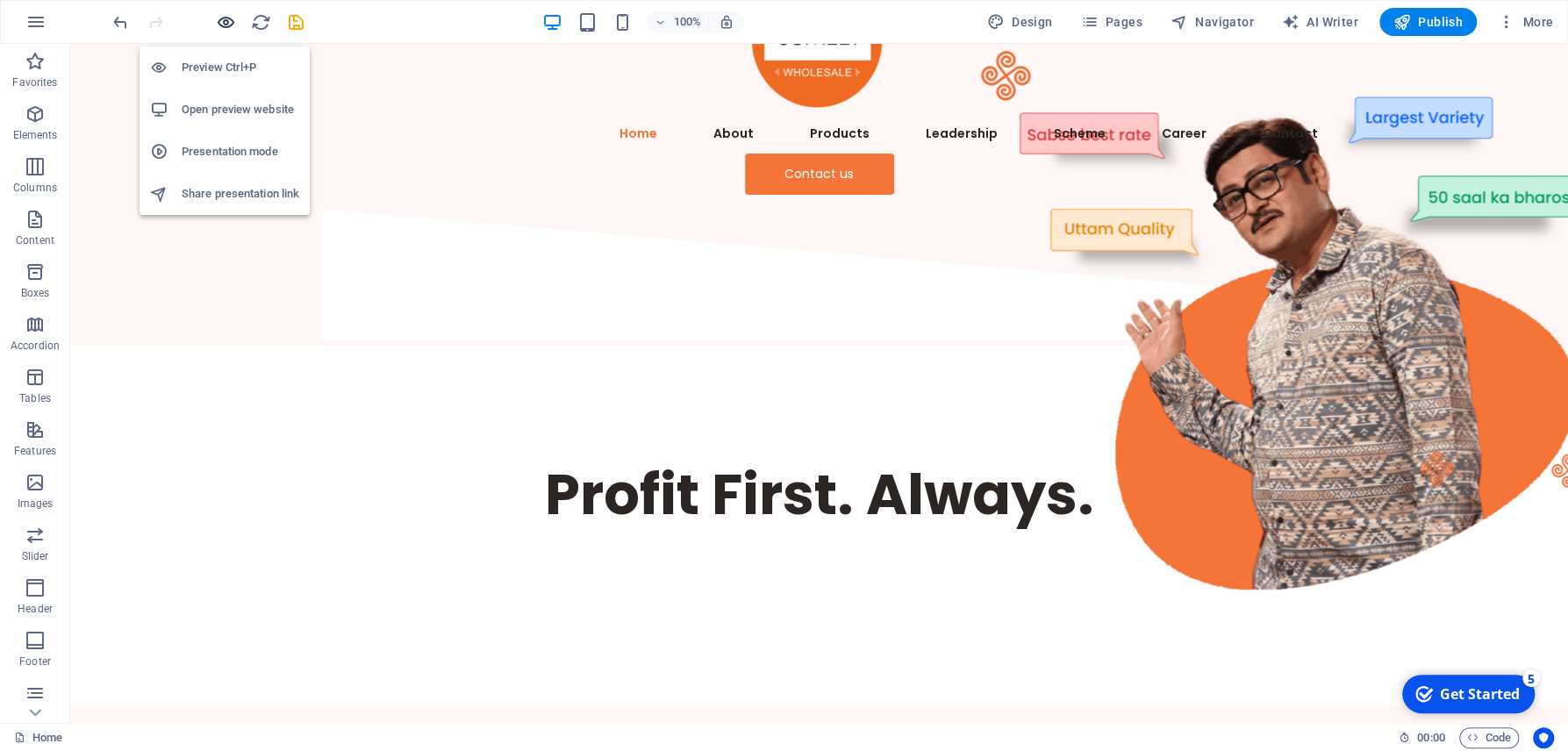
click at [221, 22] on icon "button" at bounding box center [226, 22] width 20 height 20
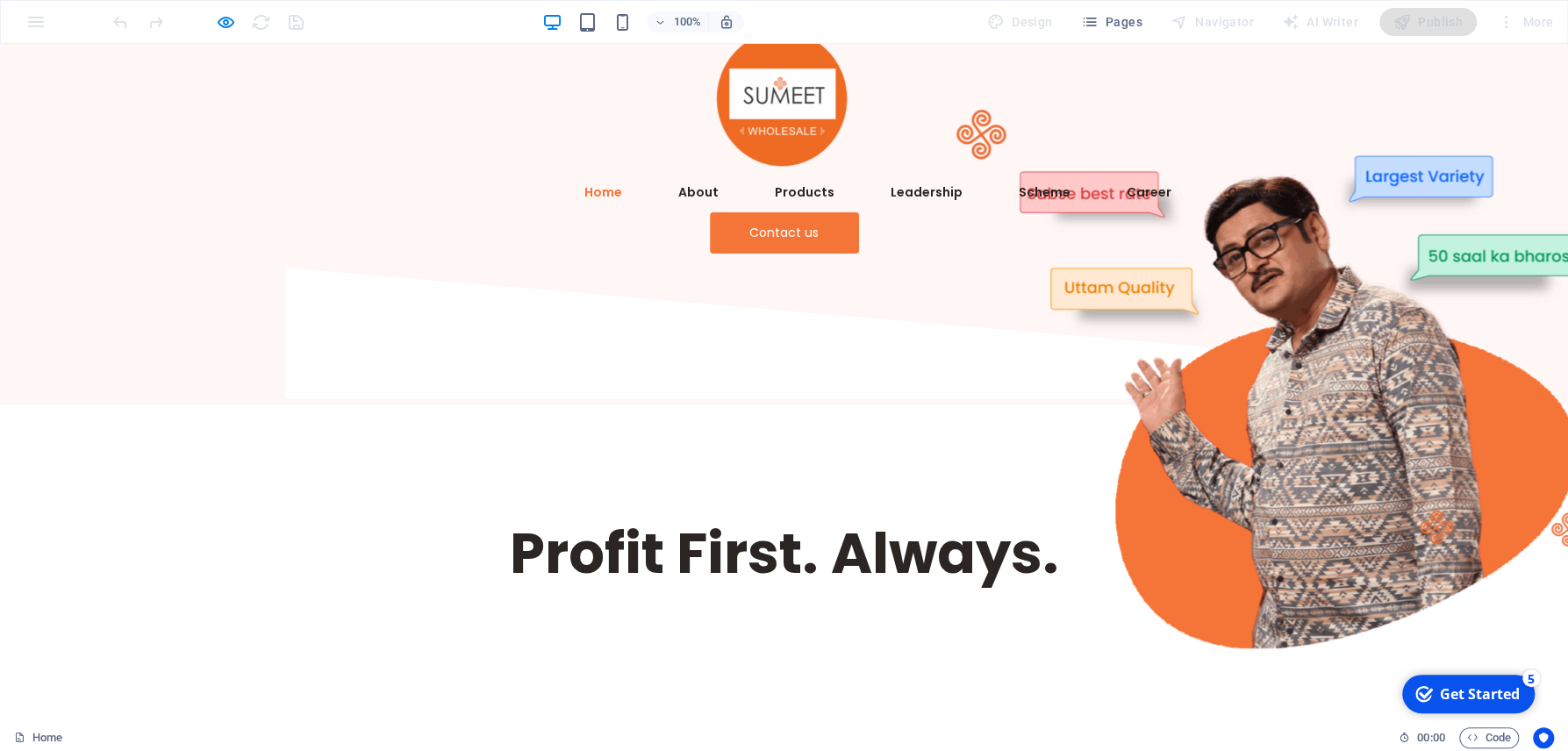
scroll to position [0, 0]
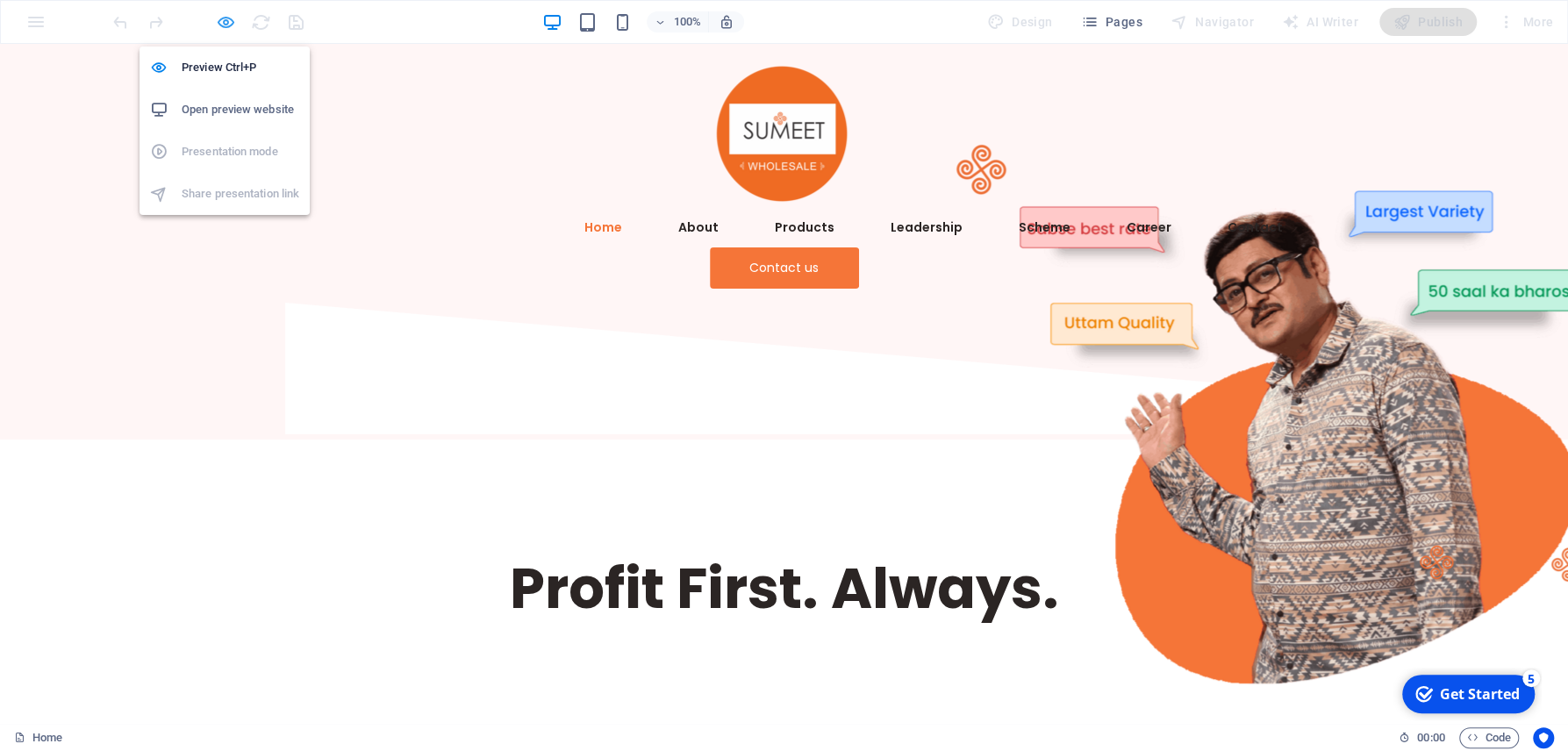
click at [229, 23] on icon "button" at bounding box center [226, 22] width 20 height 20
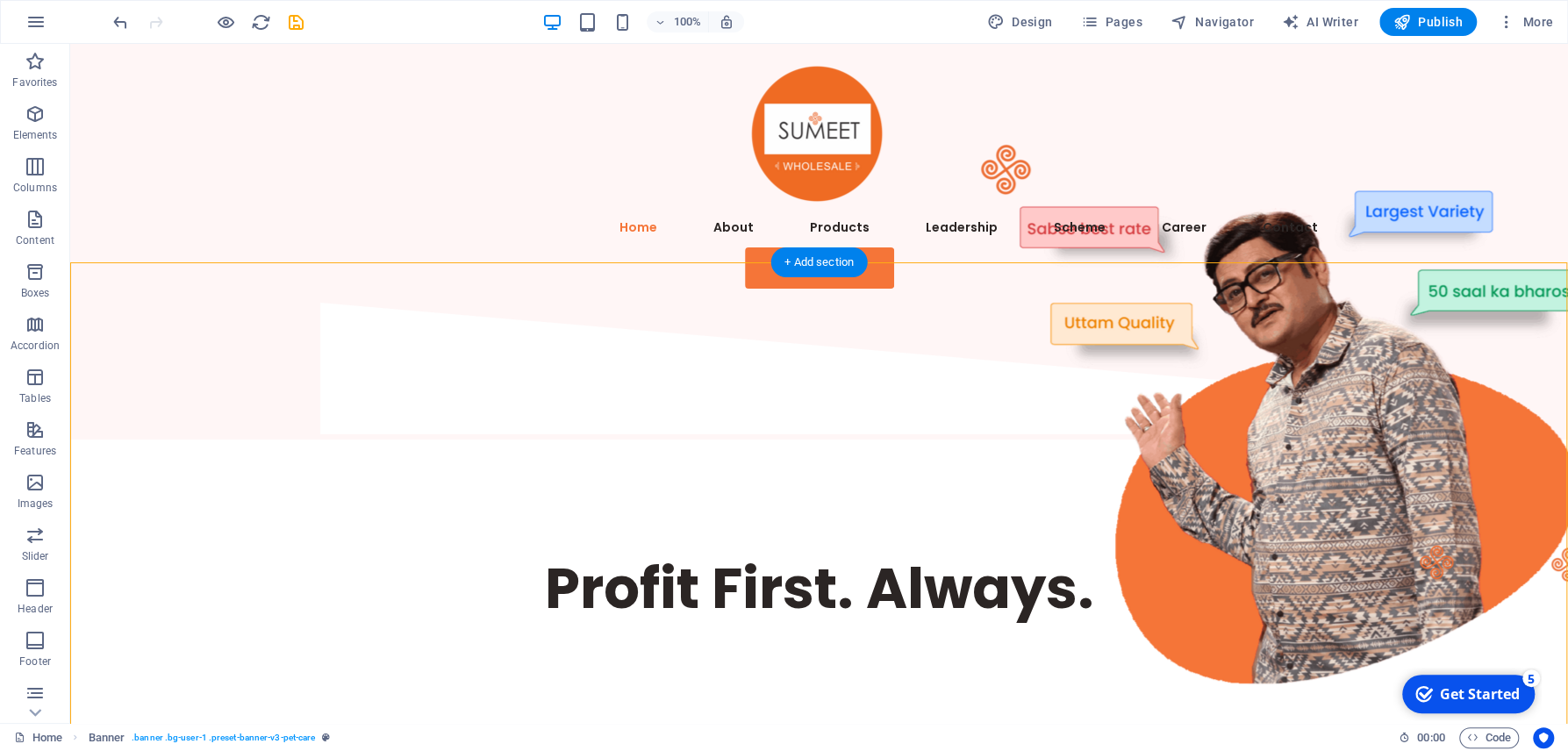
drag, startPoint x: 553, startPoint y: 507, endPoint x: 506, endPoint y: 580, distance: 86.8
click at [506, 580] on div "Profit First. Always." at bounding box center [819, 618] width 1053 height 359
click at [515, 552] on div "Profit First. Always." at bounding box center [819, 588] width 1010 height 73
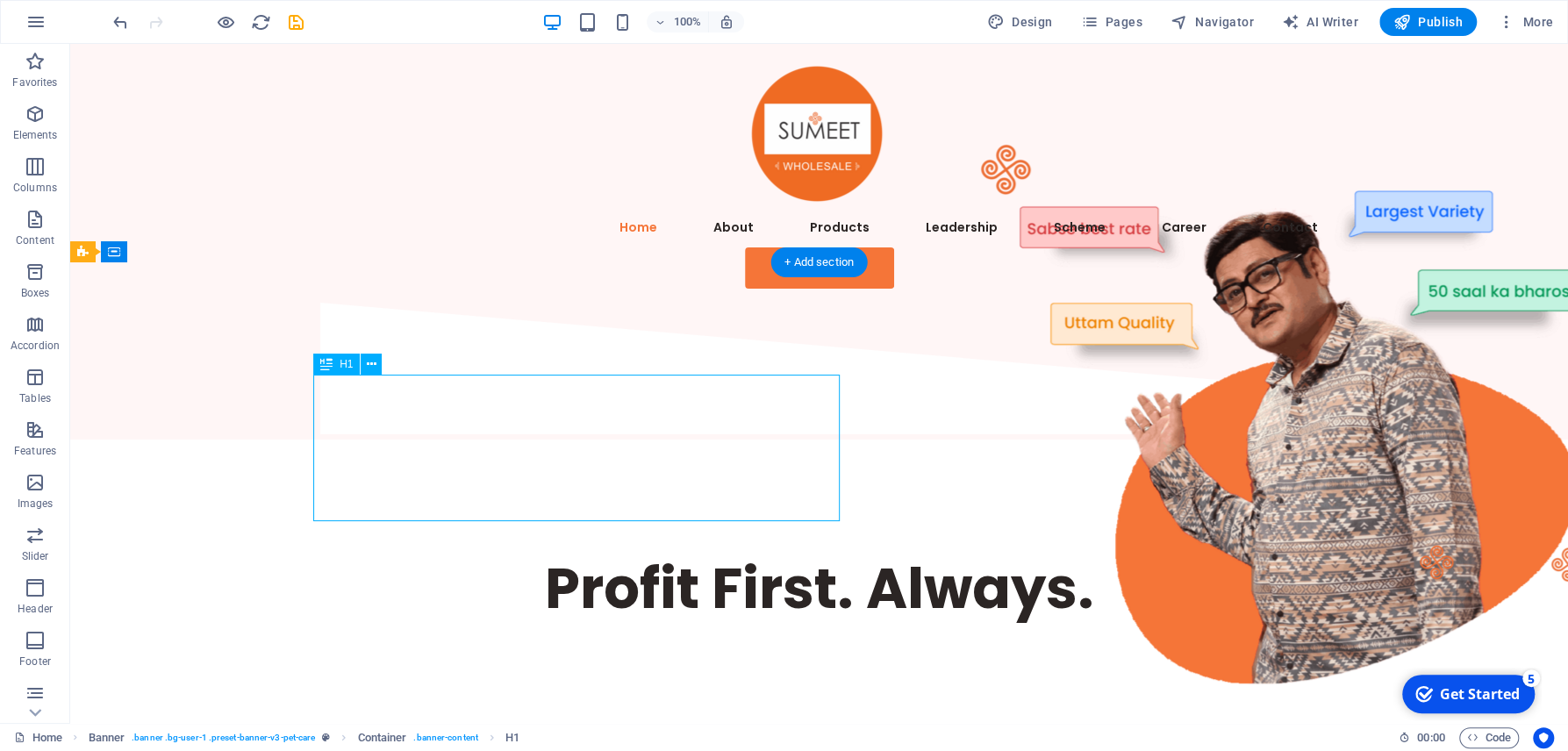
click at [515, 552] on div "Profit First. Always." at bounding box center [819, 588] width 1010 height 73
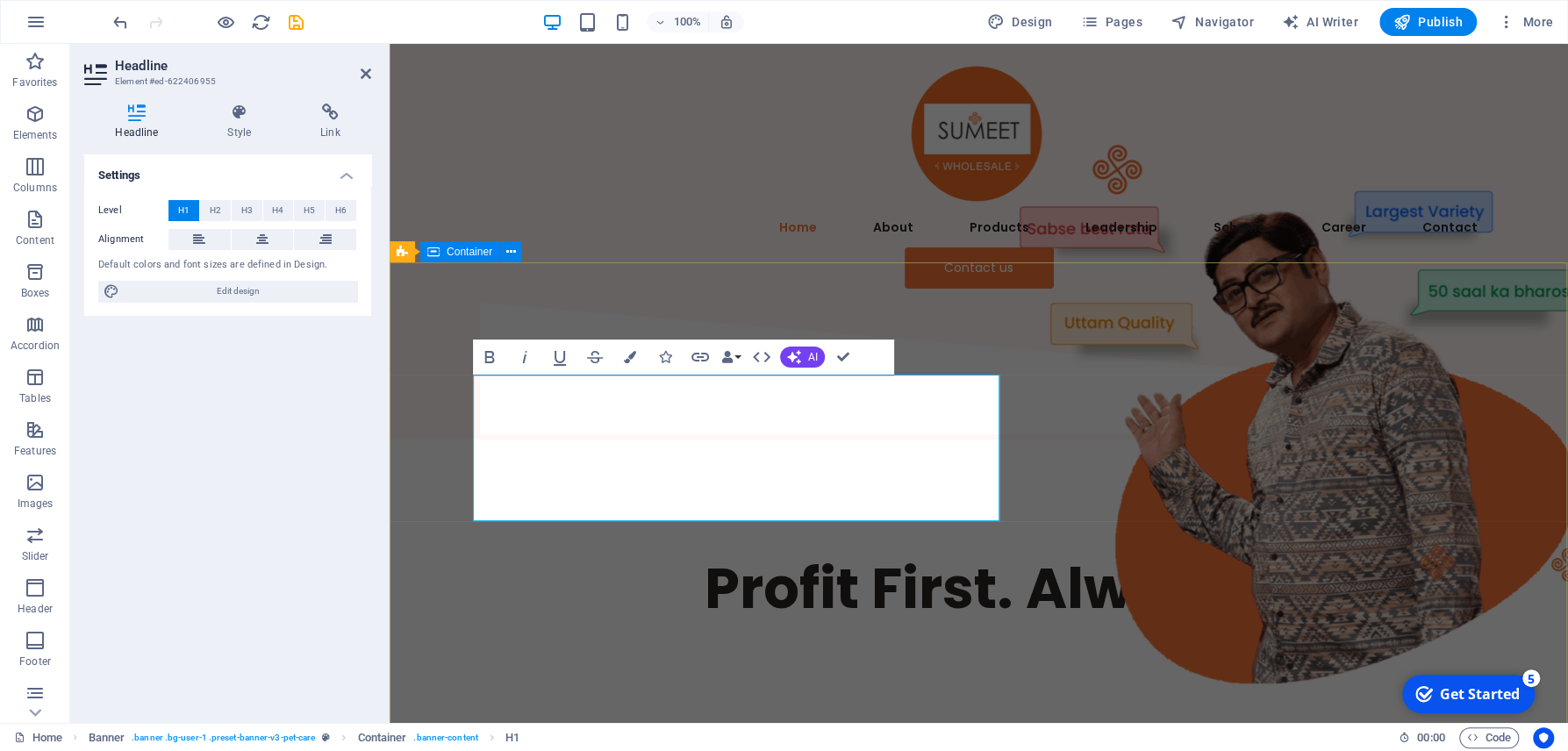
click at [546, 608] on div "Profit First. Always." at bounding box center [978, 618] width 1178 height 359
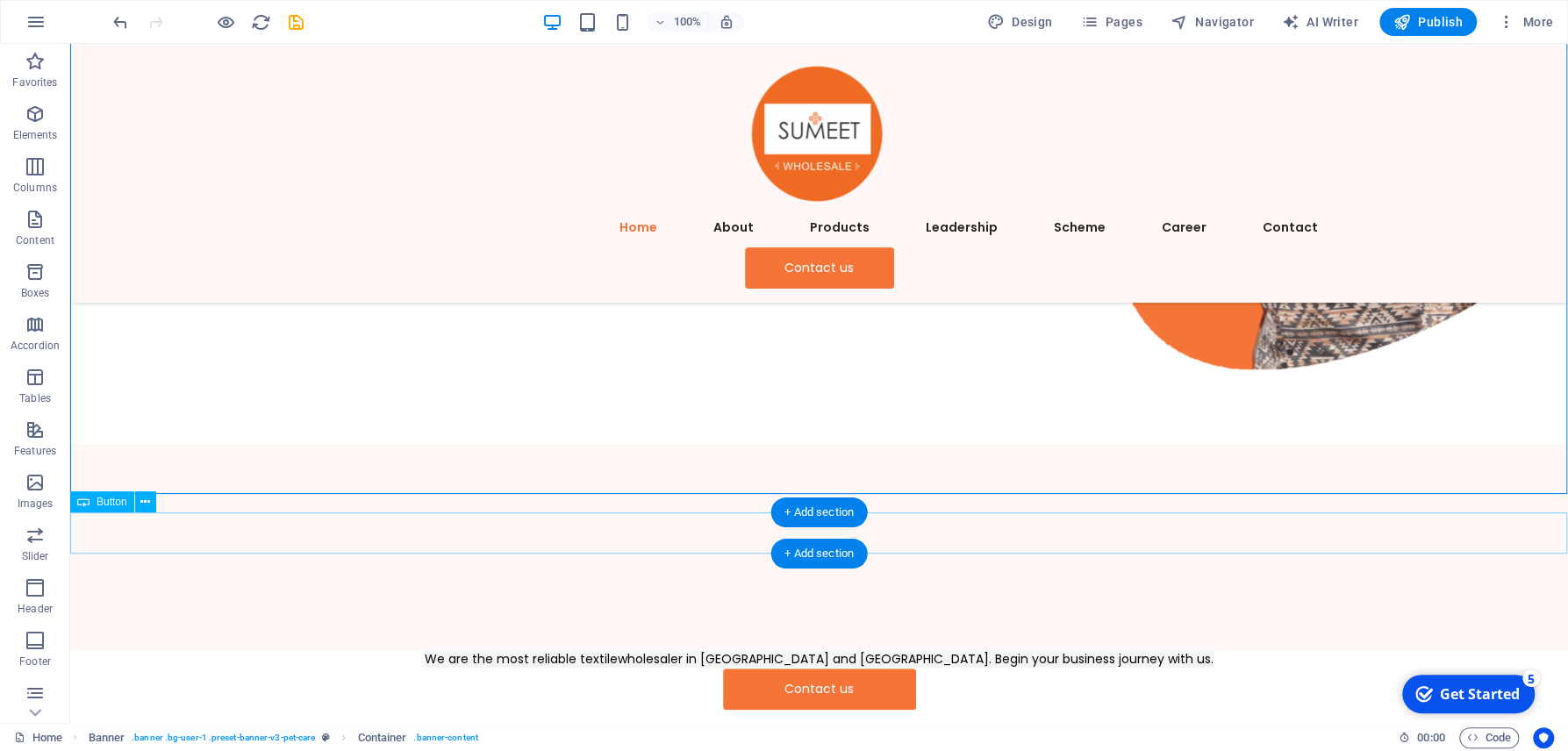
scroll to position [188, 0]
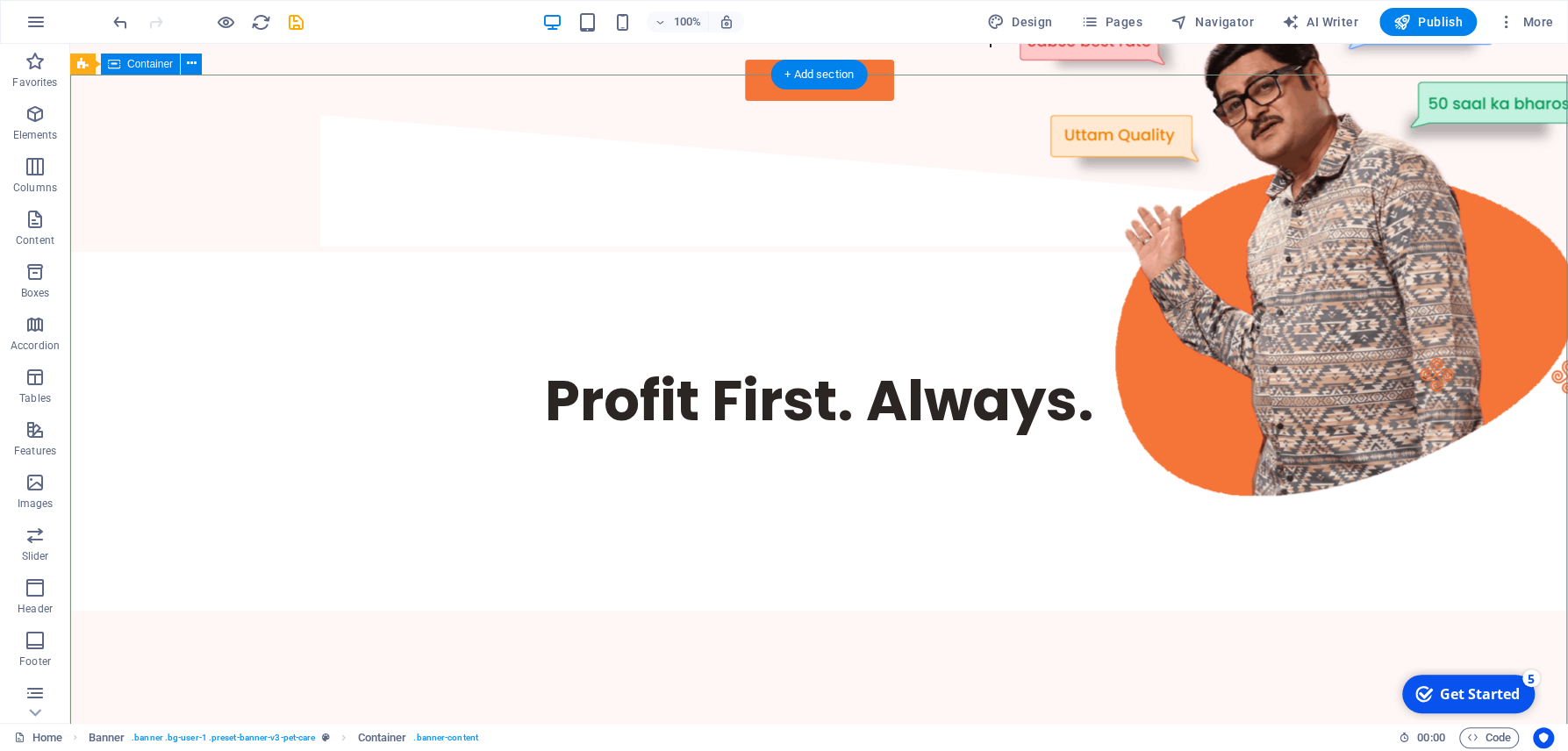
click at [649, 552] on div "Profit First. Always." at bounding box center [818, 430] width 1497 height 359
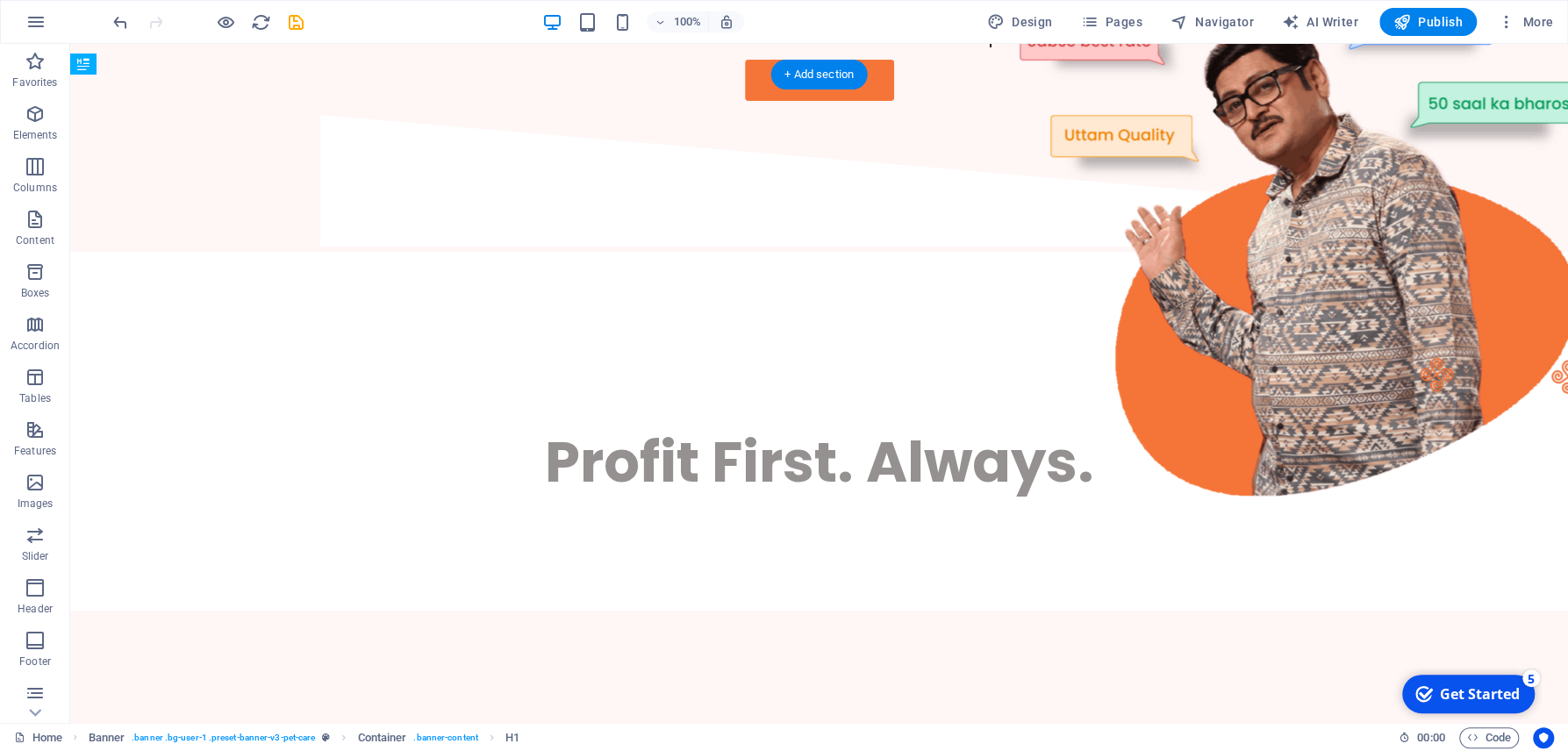
drag, startPoint x: 655, startPoint y: 307, endPoint x: 626, endPoint y: 355, distance: 56.1
click at [626, 355] on div "Profit First. Always. Profit First. Always." at bounding box center [819, 430] width 1053 height 359
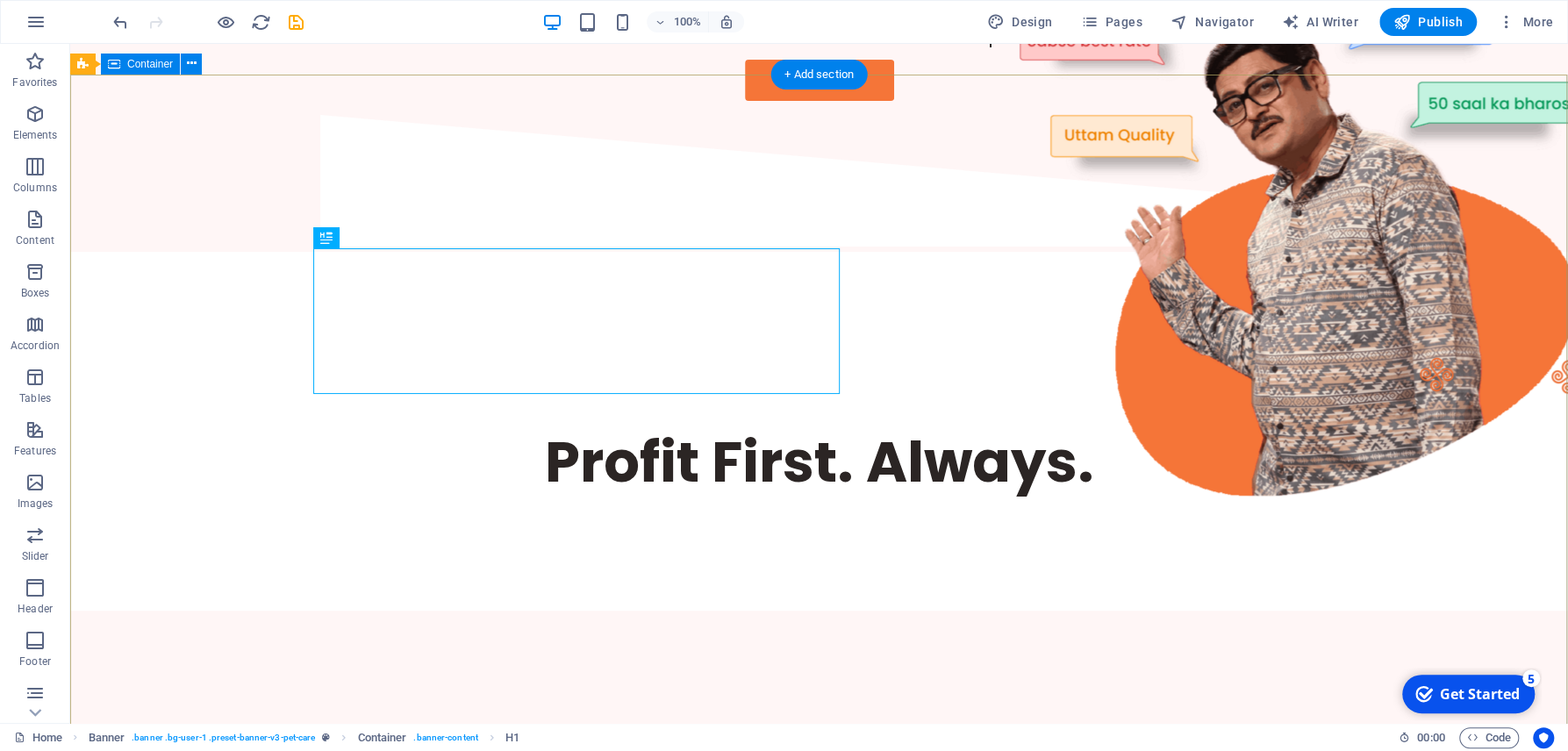
click at [670, 519] on div "Profit First. Always." at bounding box center [818, 430] width 1497 height 359
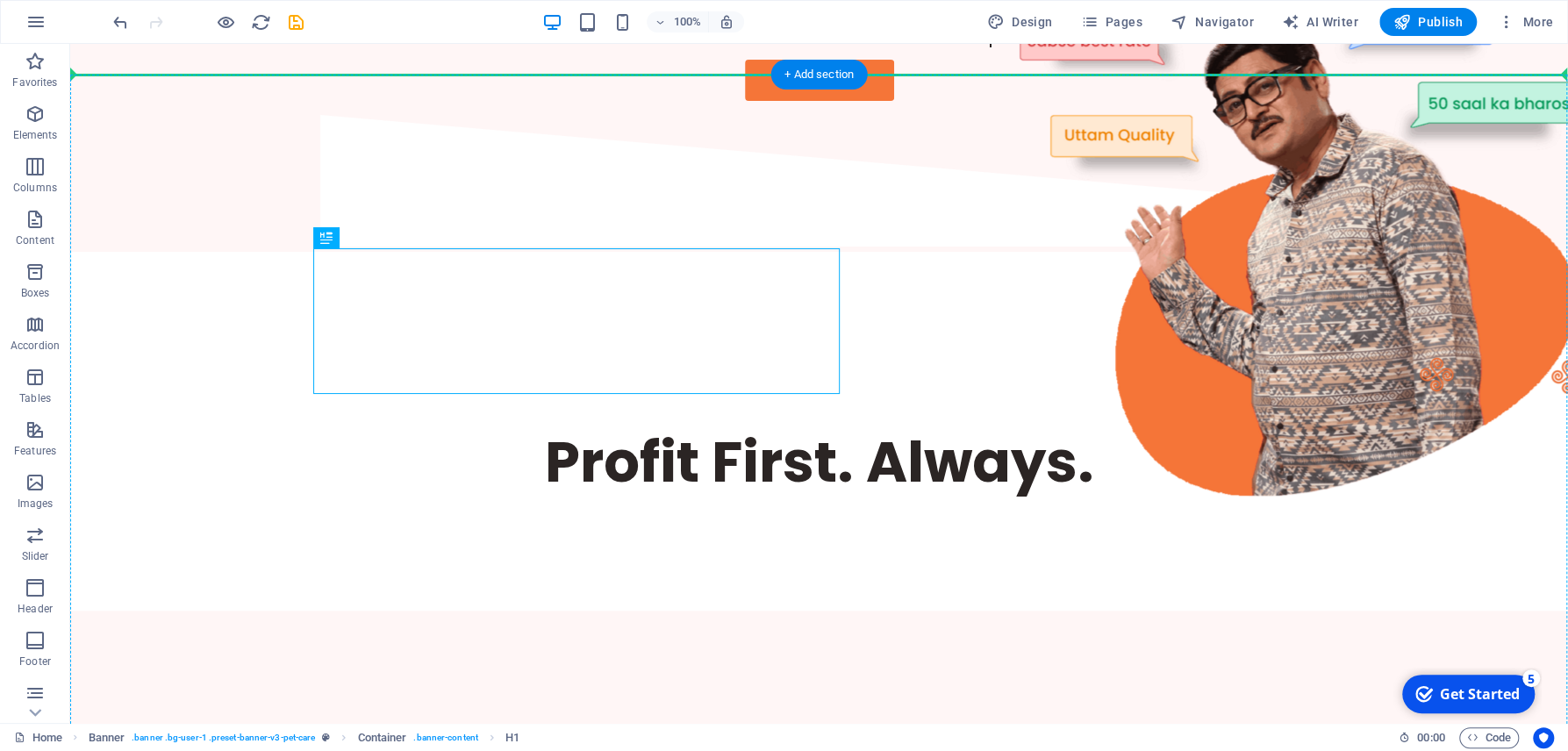
drag, startPoint x: 601, startPoint y: 364, endPoint x: 486, endPoint y: 425, distance: 130.2
click at [486, 425] on div "Profit First. Always." at bounding box center [818, 430] width 1497 height 359
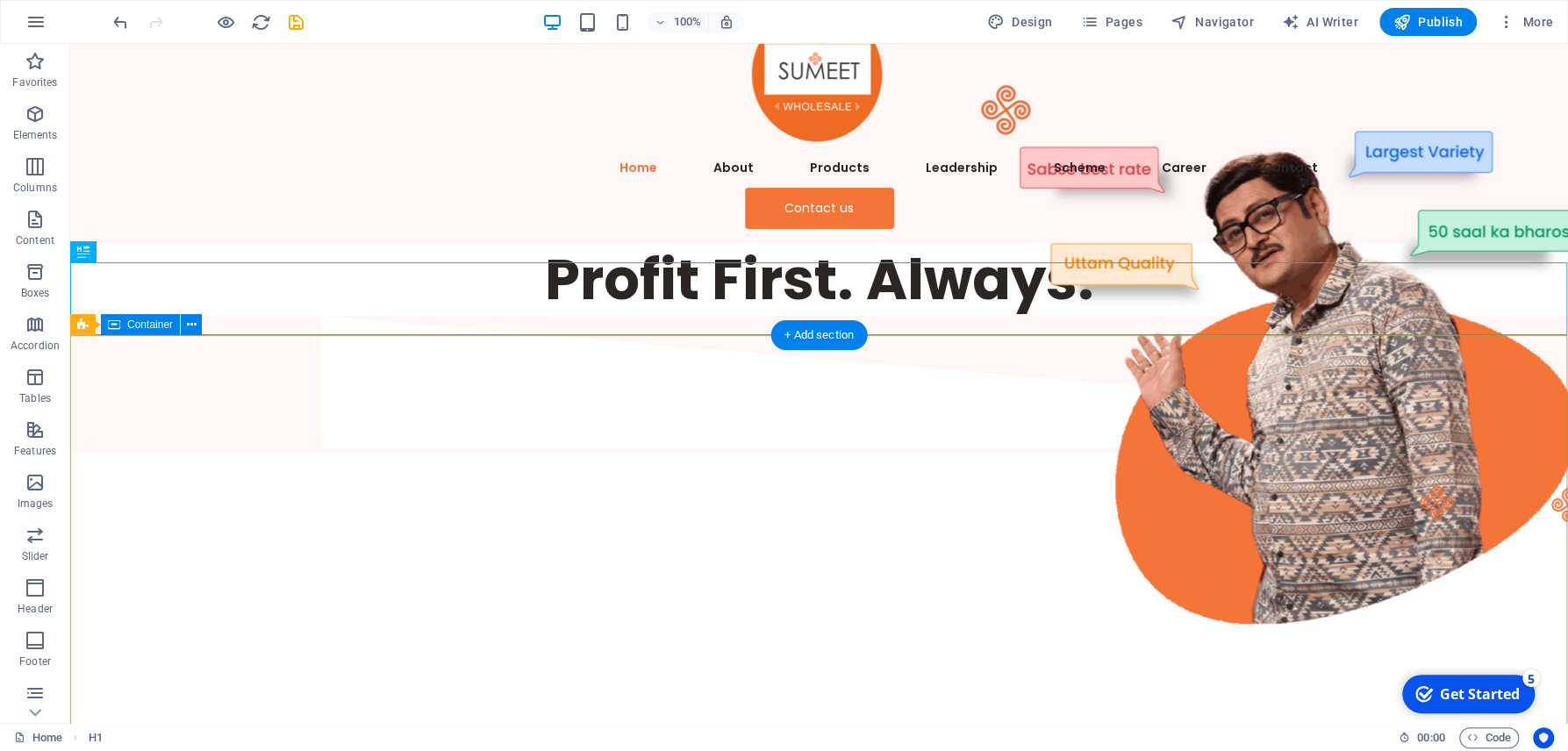
scroll to position [94, 0]
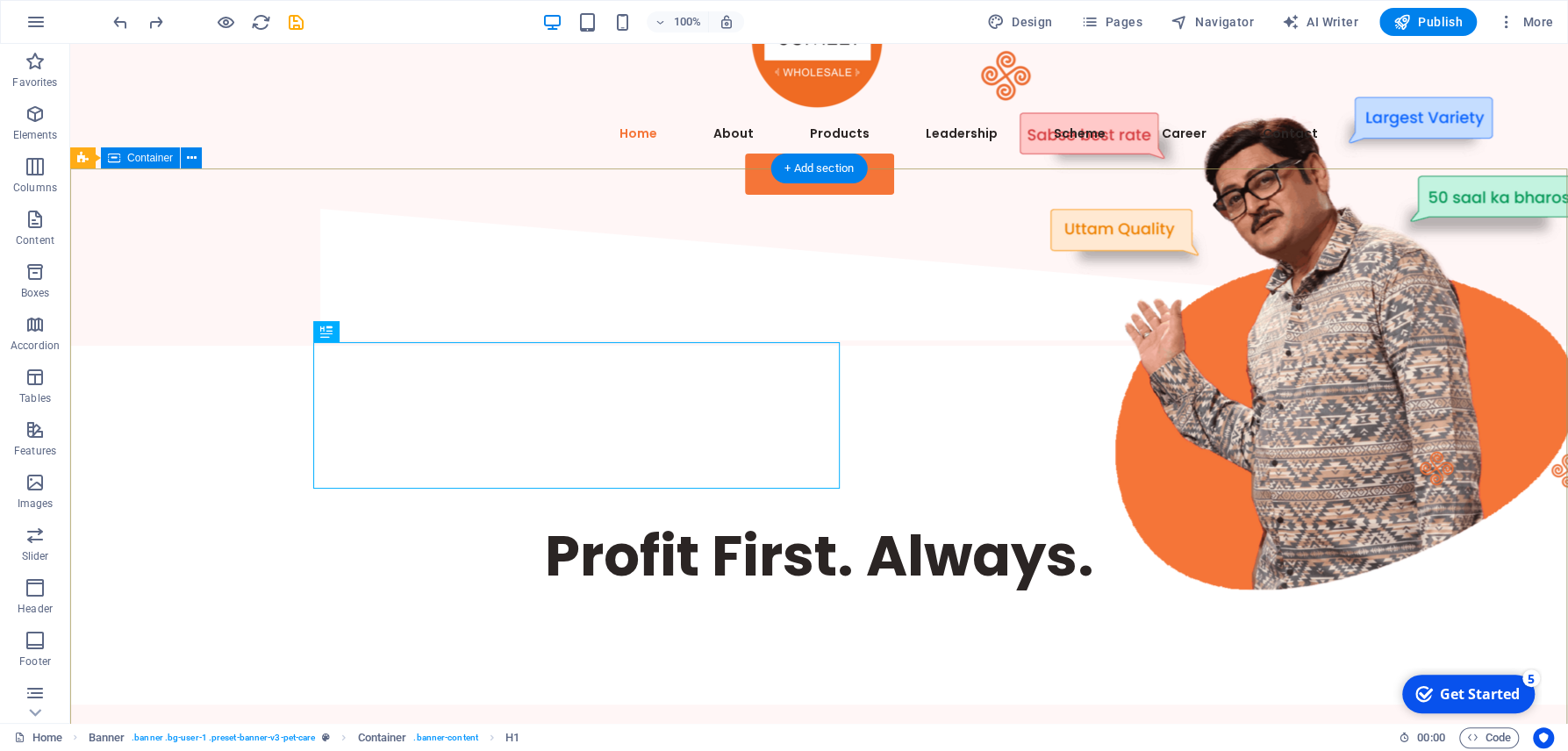
drag, startPoint x: 608, startPoint y: 697, endPoint x: 614, endPoint y: 542, distance: 155.1
click at [610, 697] on div "Profit First. Always." at bounding box center [818, 524] width 1497 height 359
drag, startPoint x: 580, startPoint y: 456, endPoint x: 569, endPoint y: 519, distance: 64.0
click at [560, 534] on div "Profit First. Always." at bounding box center [818, 524] width 1497 height 359
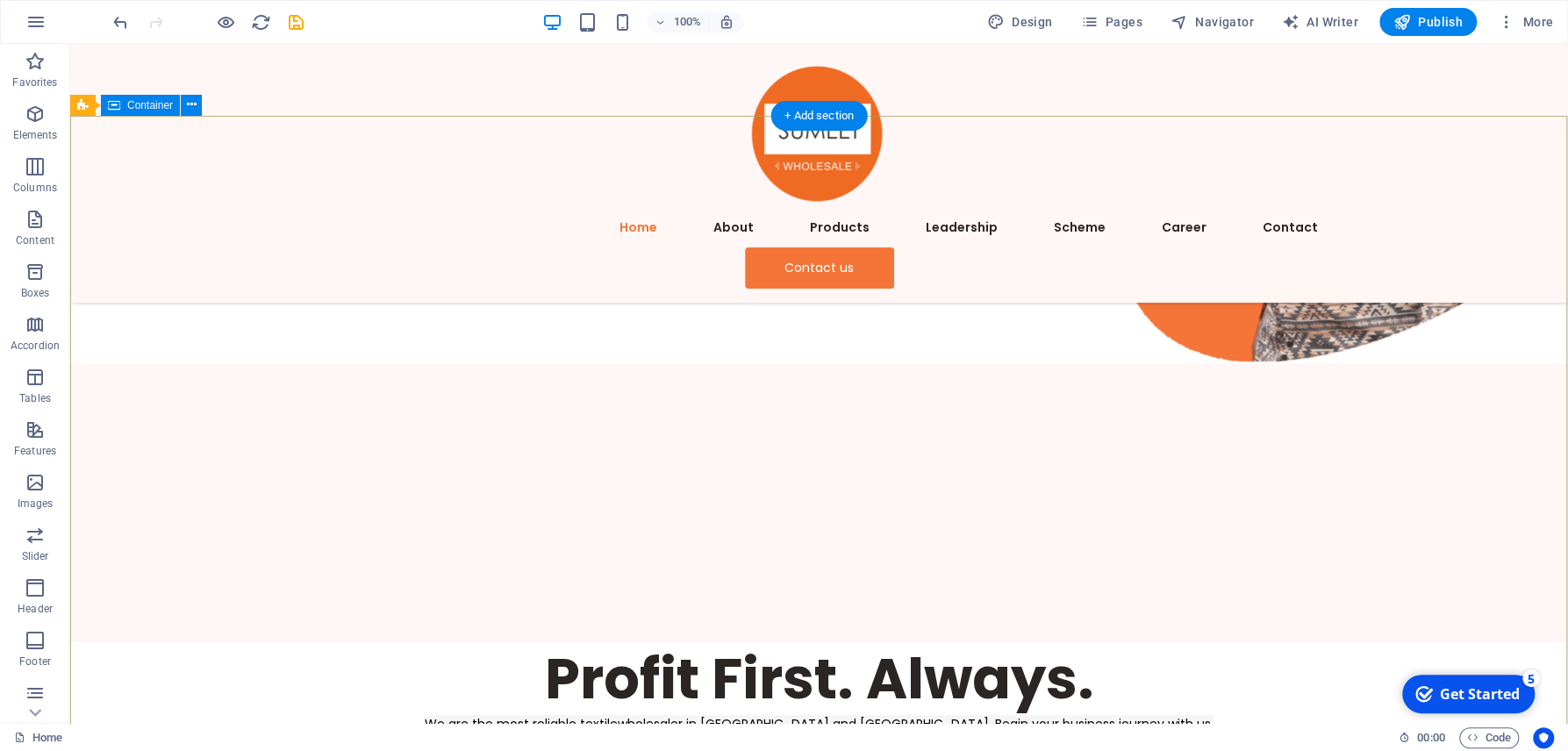
scroll to position [430, 0]
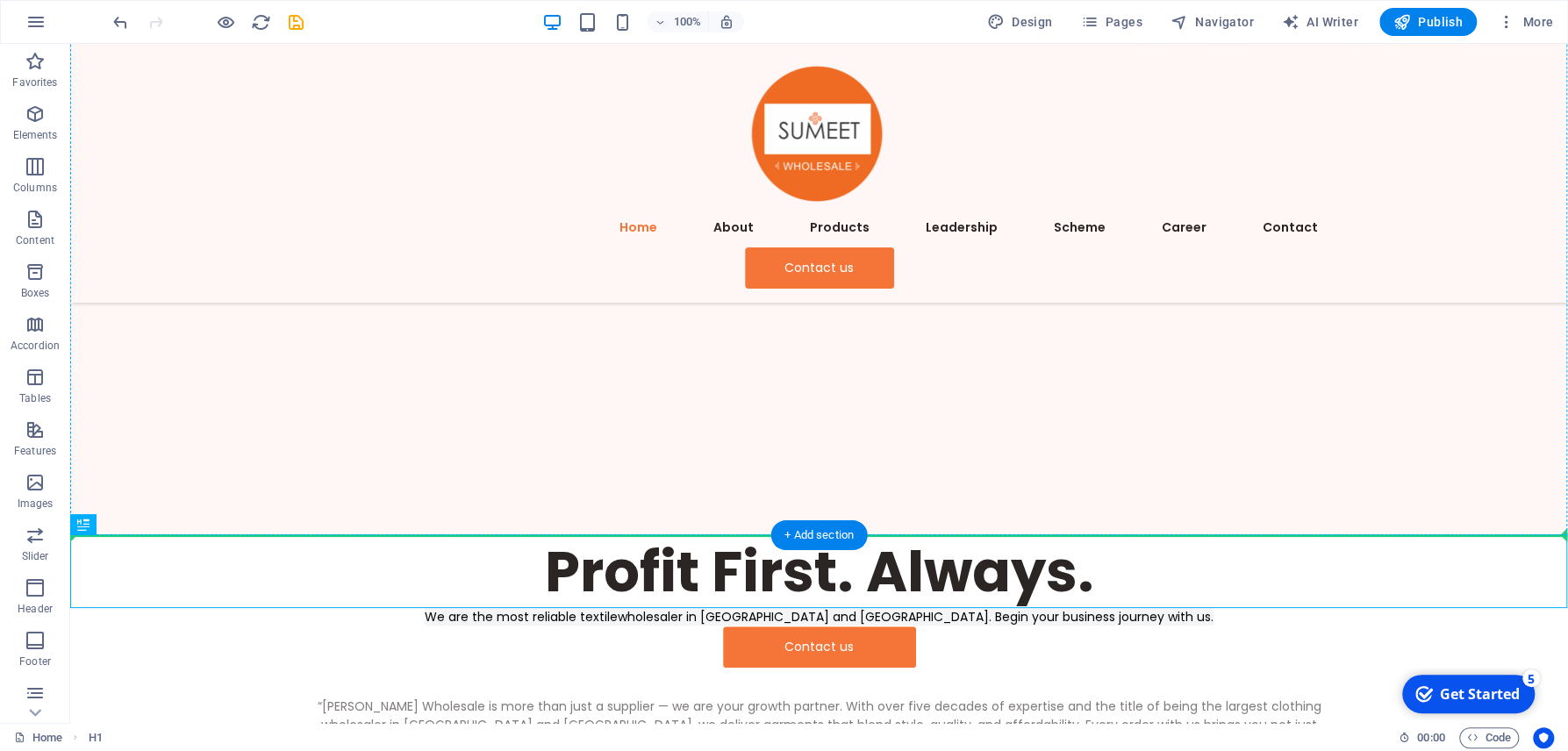
drag, startPoint x: 660, startPoint y: 561, endPoint x: 605, endPoint y: 336, distance: 231.6
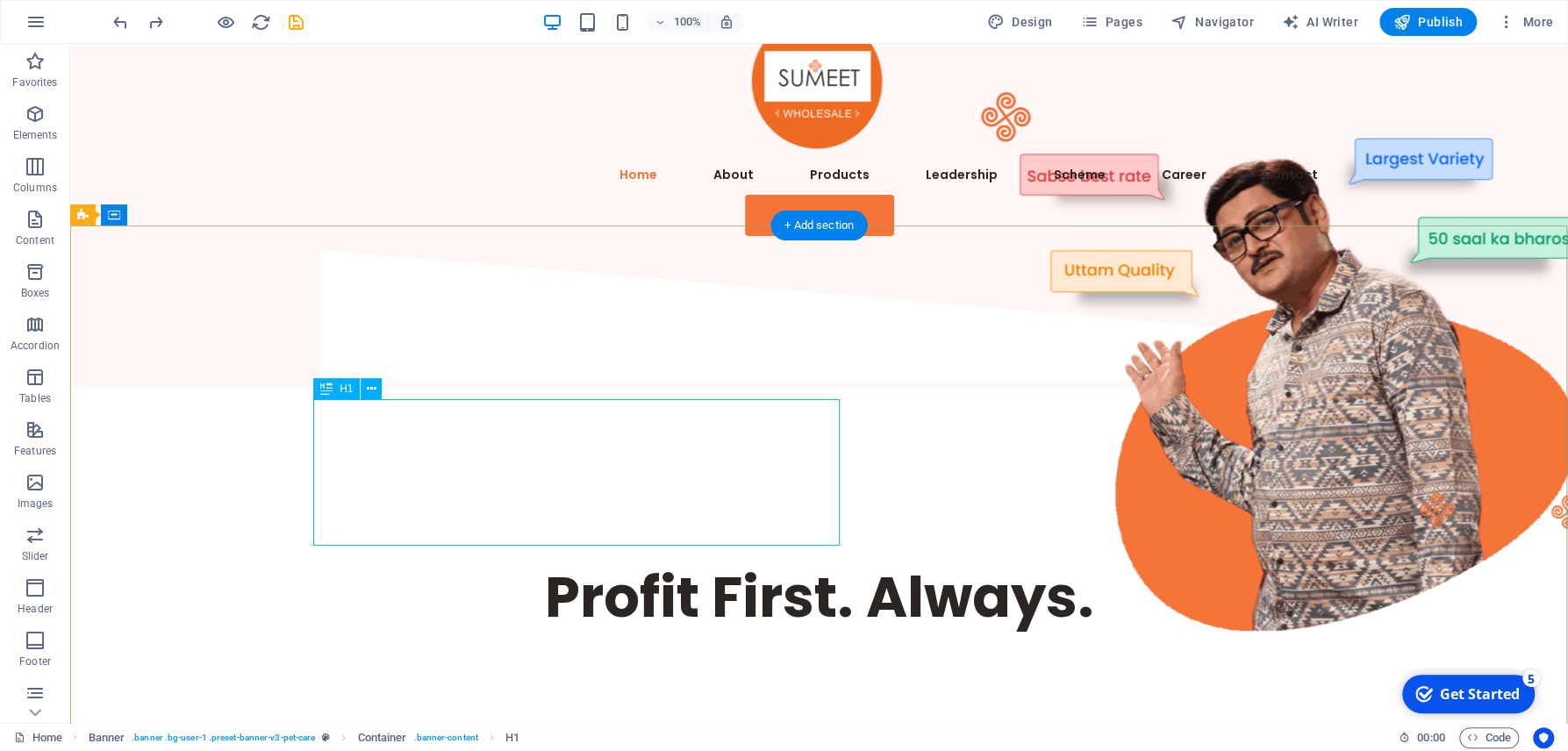
scroll to position [0, 0]
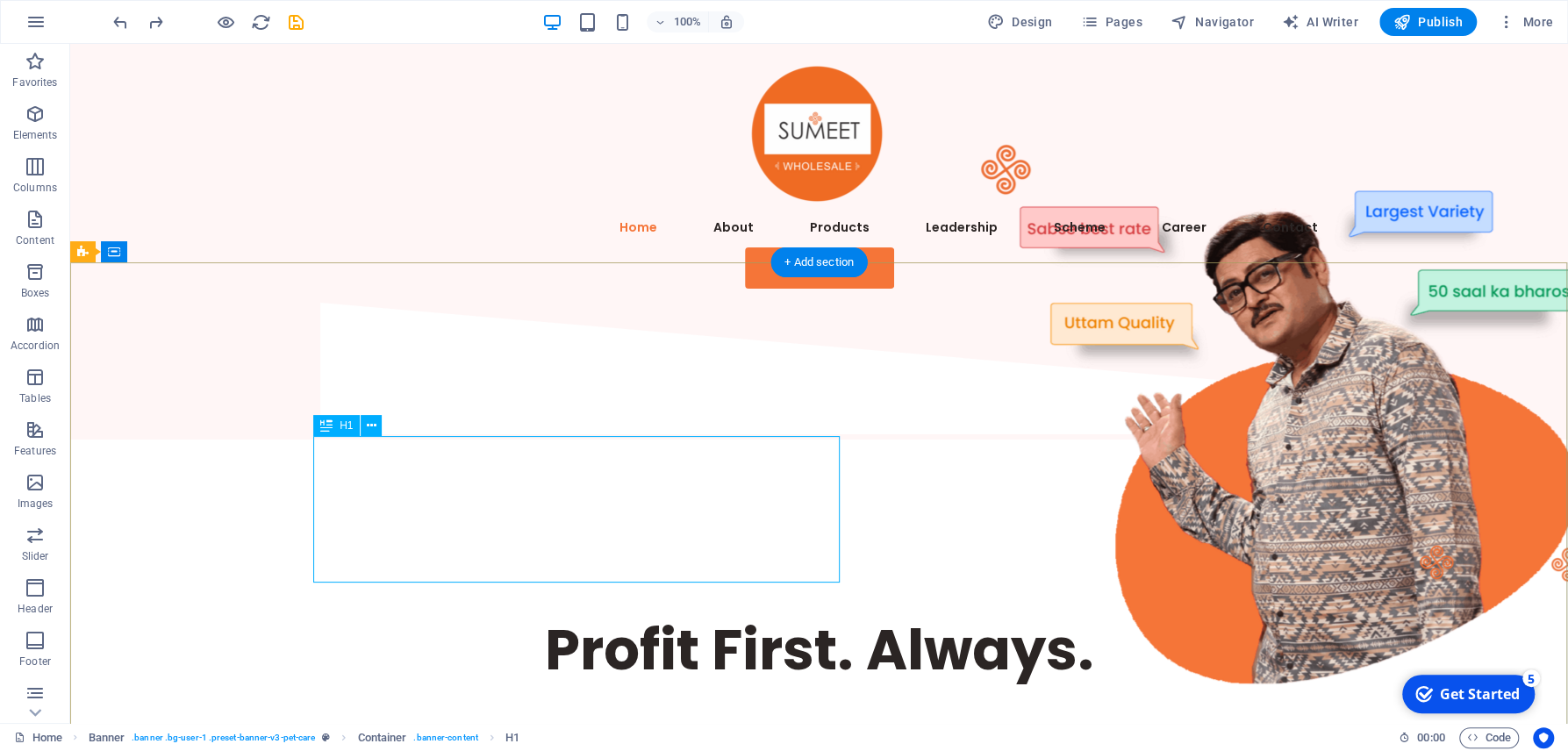
click at [590, 614] on div "Profit First. Always." at bounding box center [819, 650] width 1010 height 73
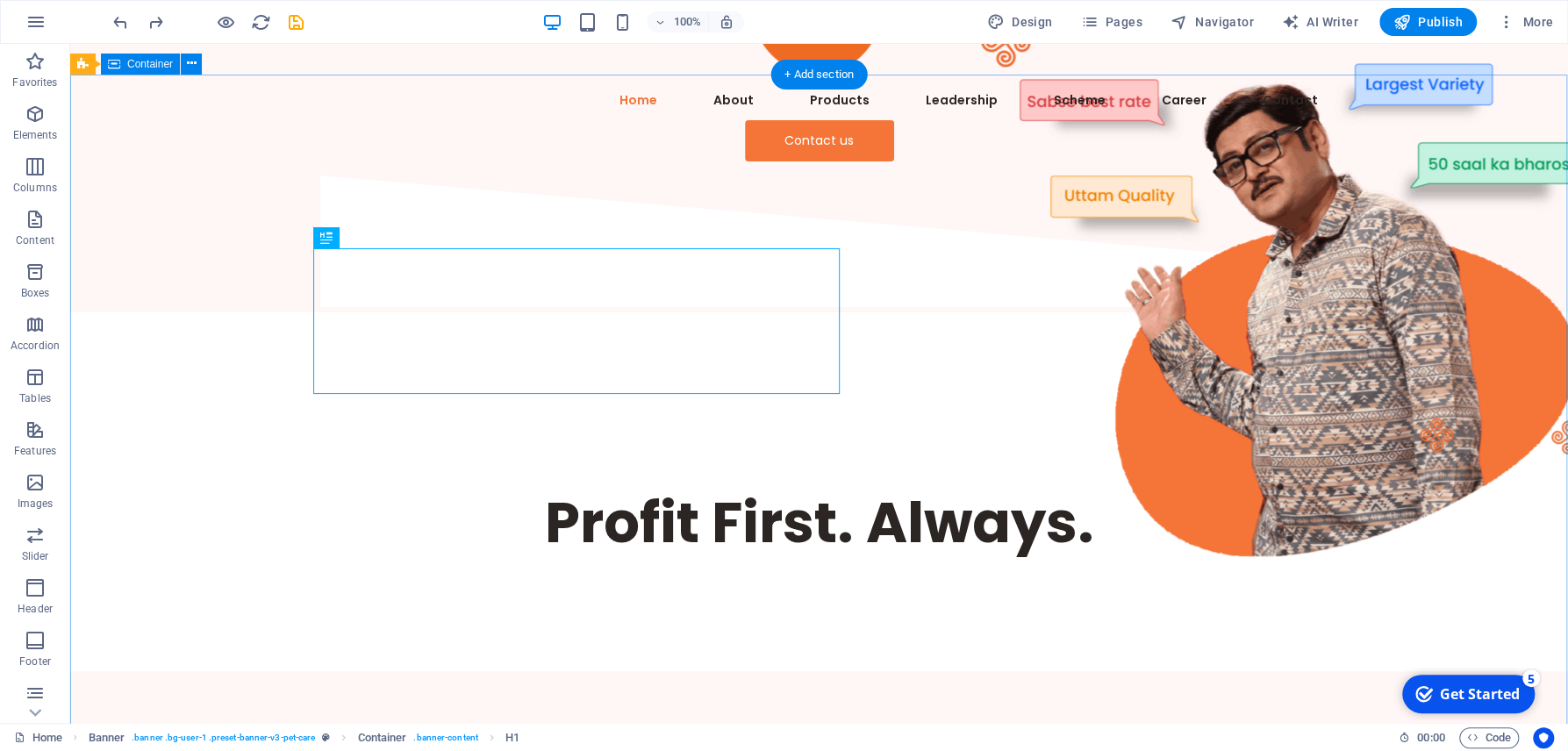
scroll to position [188, 0]
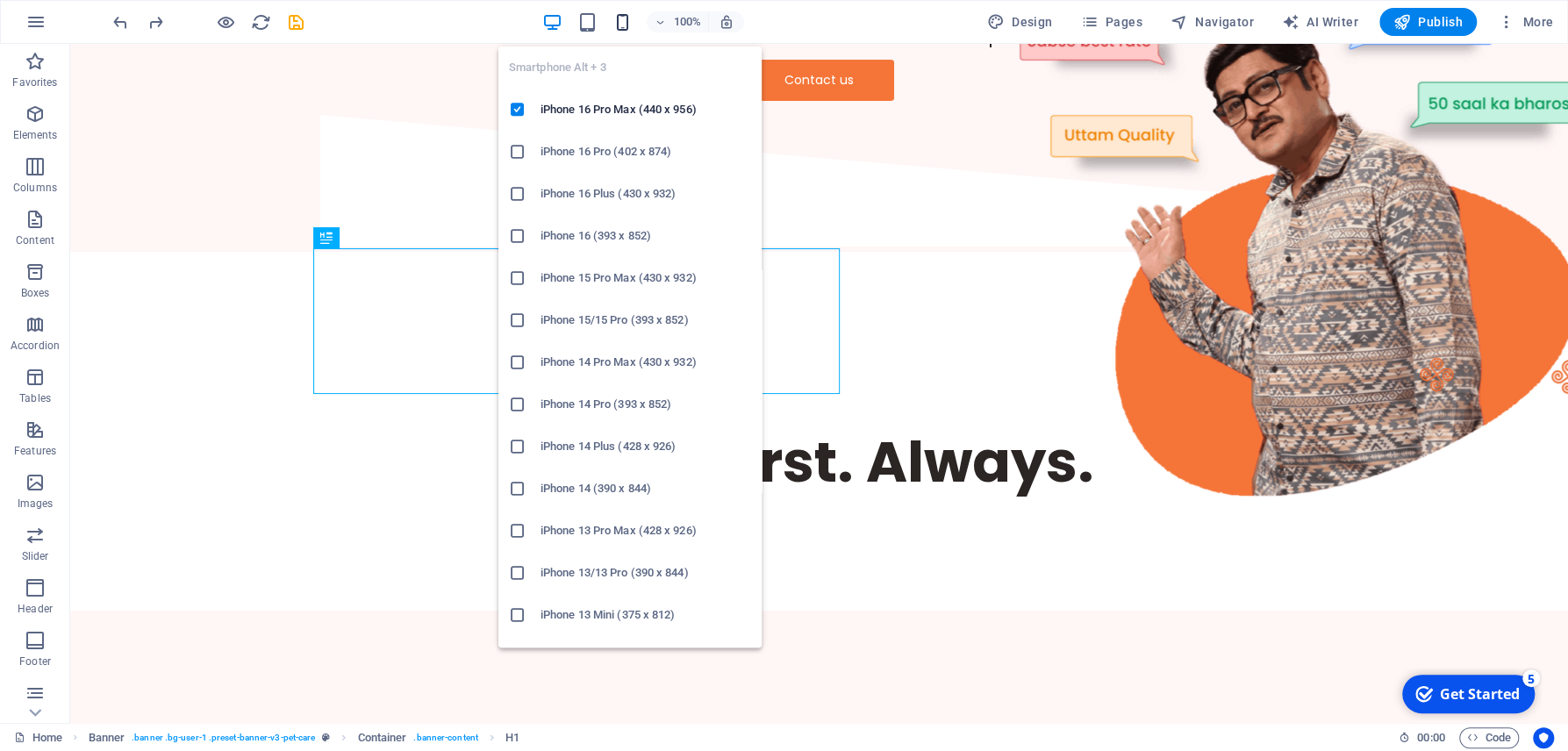
click at [628, 28] on icon "button" at bounding box center [622, 22] width 20 height 20
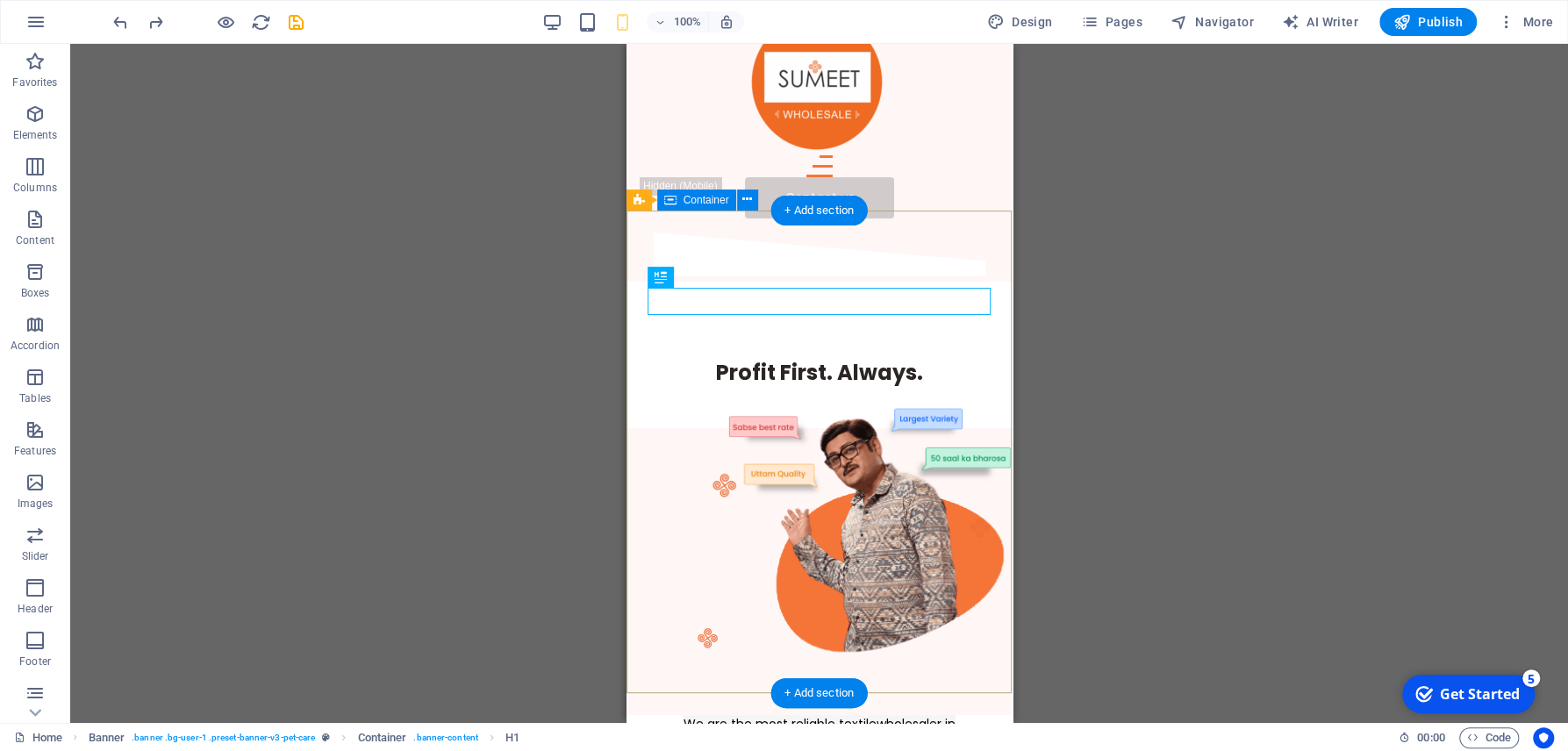
scroll to position [0, 0]
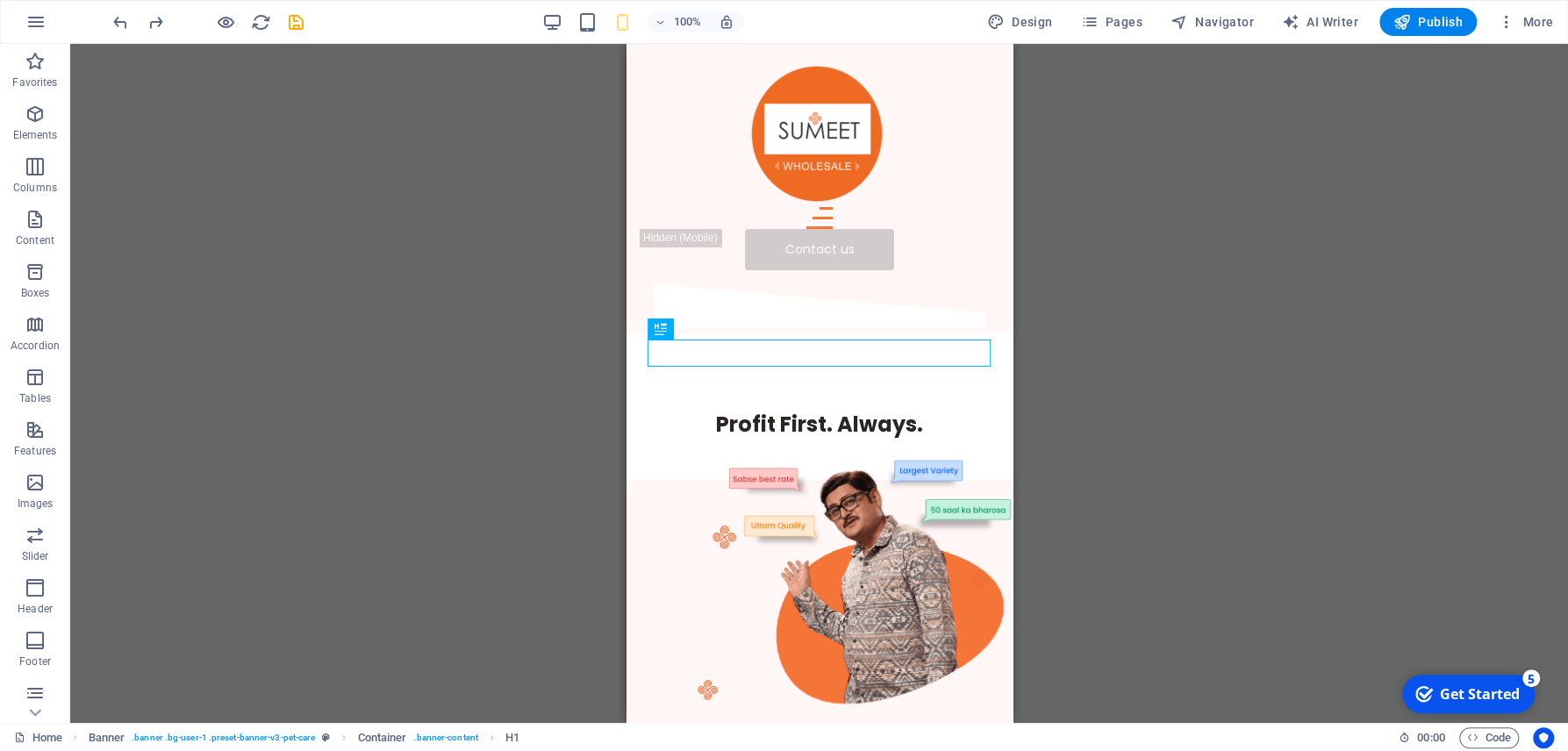
click at [1231, 430] on div "Drag here to replace the existing content. Press “Ctrl” if you want to create a…" at bounding box center [818, 383] width 1497 height 679
click at [1186, 398] on div "Drag here to replace the existing content. Press “Ctrl” if you want to create a…" at bounding box center [818, 383] width 1497 height 679
click at [1217, 245] on div "Drag here to replace the existing content. Press “Ctrl” if you want to create a…" at bounding box center [818, 383] width 1497 height 679
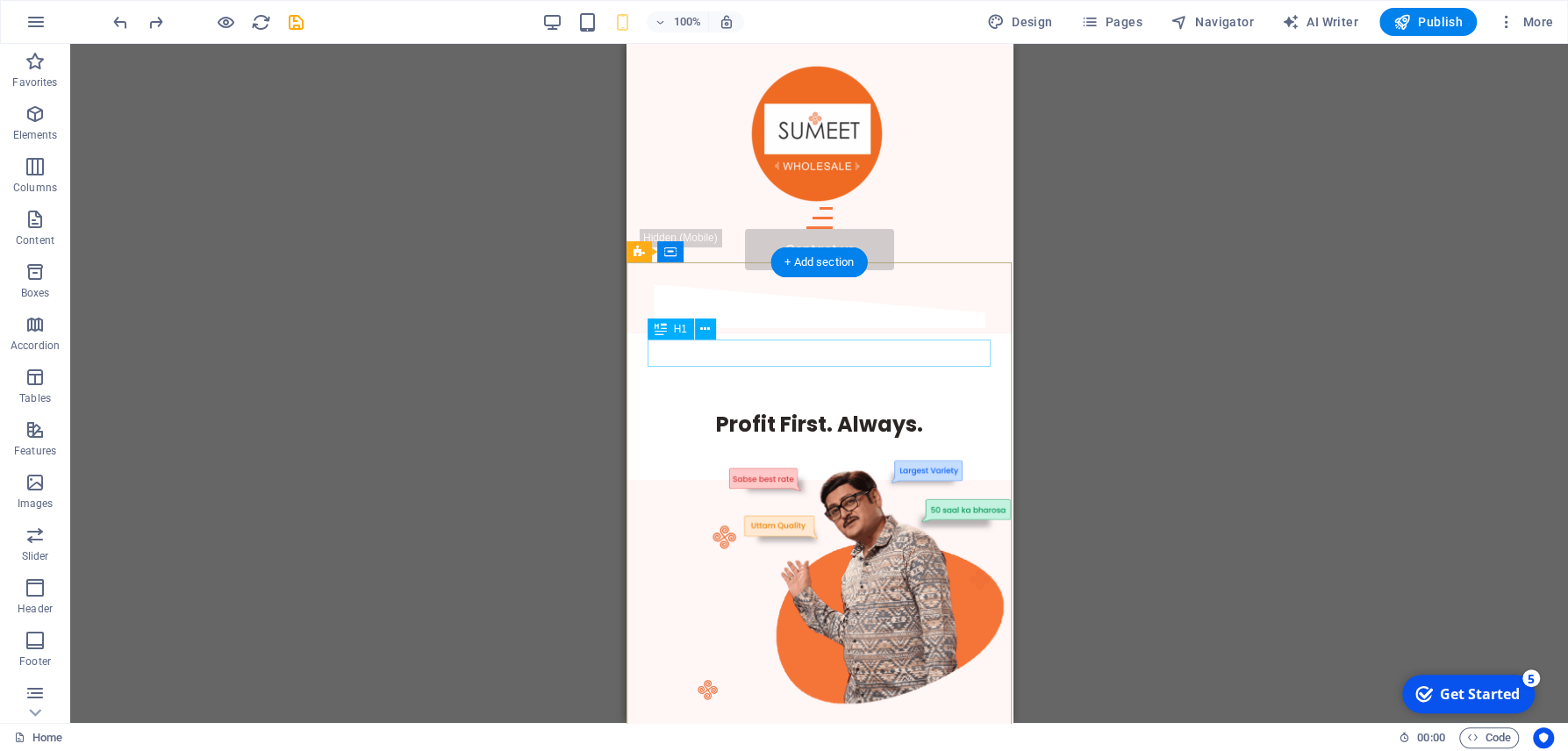
click at [876, 411] on div "Profit First. Always." at bounding box center [818, 424] width 344 height 27
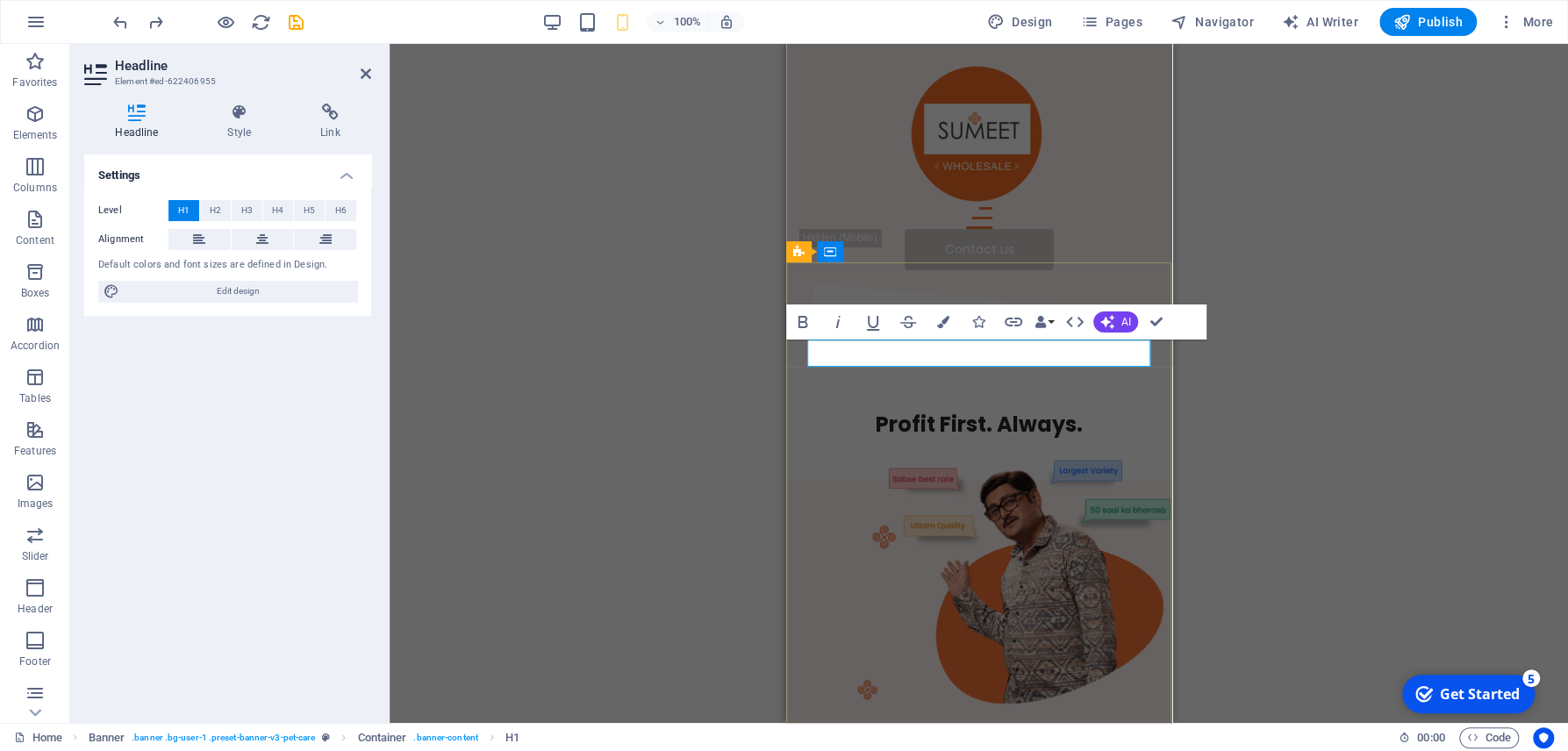
click at [876, 411] on h1 "Profit First. Always." at bounding box center [978, 424] width 344 height 27
click at [1455, 538] on div "H1 Banner Banner Container Spacer Image Menu Bar Hamburger Image Button Logo Bu…" at bounding box center [978, 383] width 1178 height 679
click at [1243, 532] on div "H1 Banner Banner Container Spacer Image Menu Bar Hamburger Image Button Logo Bu…" at bounding box center [978, 383] width 1178 height 679
click at [711, 304] on div "H1 Banner Banner Container Spacer Image Menu Bar Hamburger Image Button Logo Bu…" at bounding box center [978, 383] width 1178 height 679
click at [1530, 624] on div "H1 Banner Banner Container Spacer Image Menu Bar Hamburger Image Button Logo Bu…" at bounding box center [978, 383] width 1178 height 679
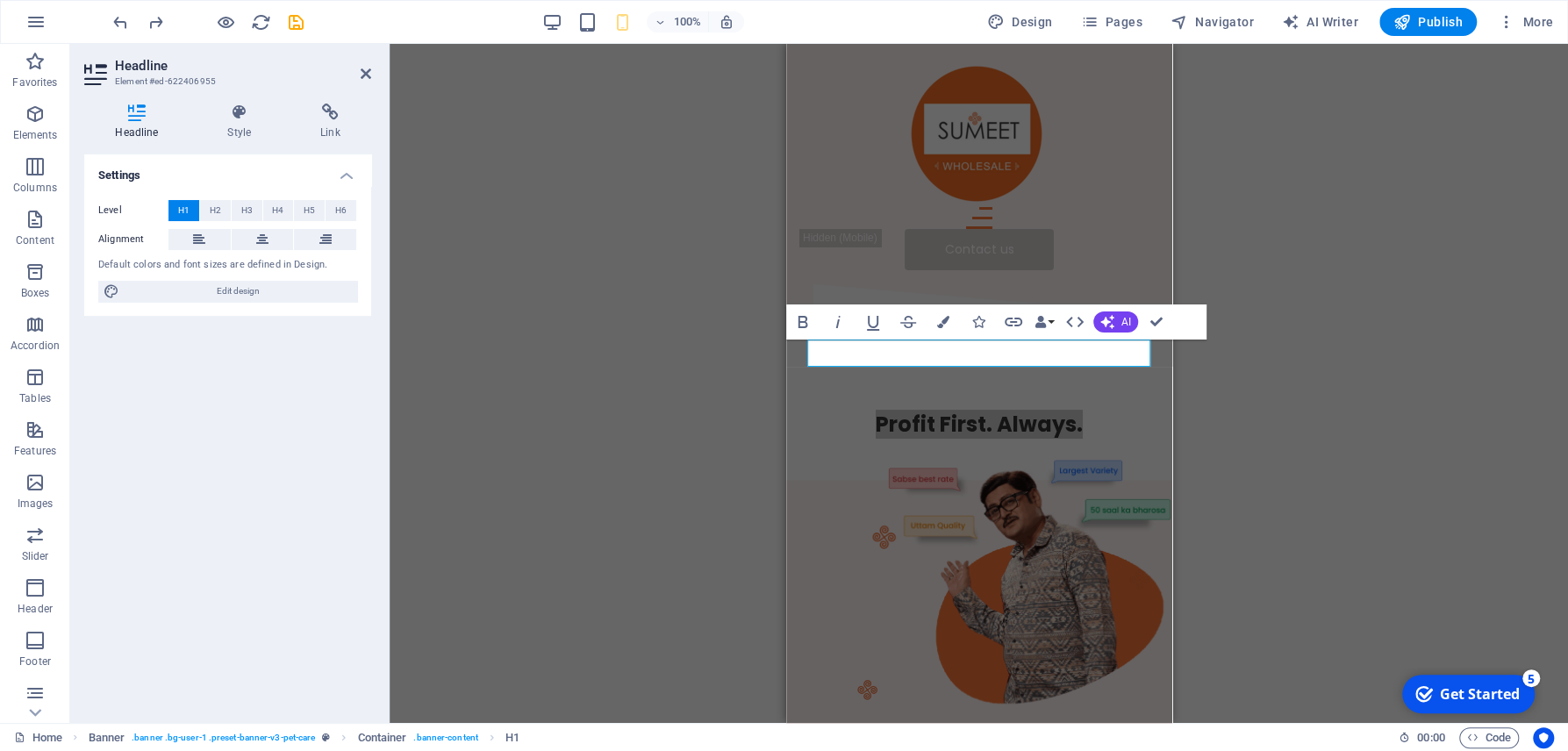
click at [690, 358] on div "H1 Banner Banner Container Spacer Image Menu Bar Hamburger Image Button Logo Bu…" at bounding box center [978, 383] width 1178 height 679
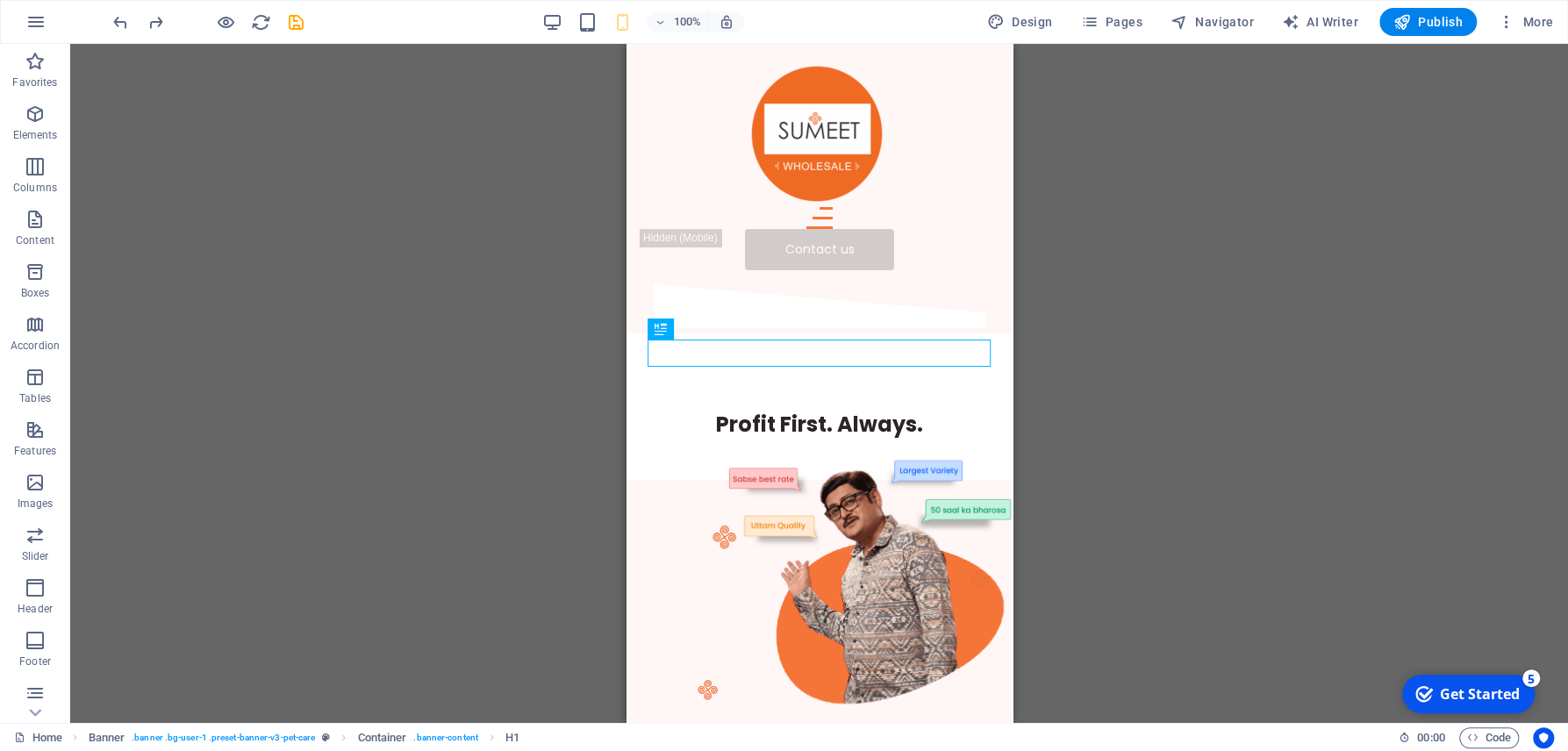
click at [296, 192] on div "H1 Banner Banner Container Spacer Image Menu Bar Hamburger Image Button Logo Bu…" at bounding box center [818, 383] width 1497 height 679
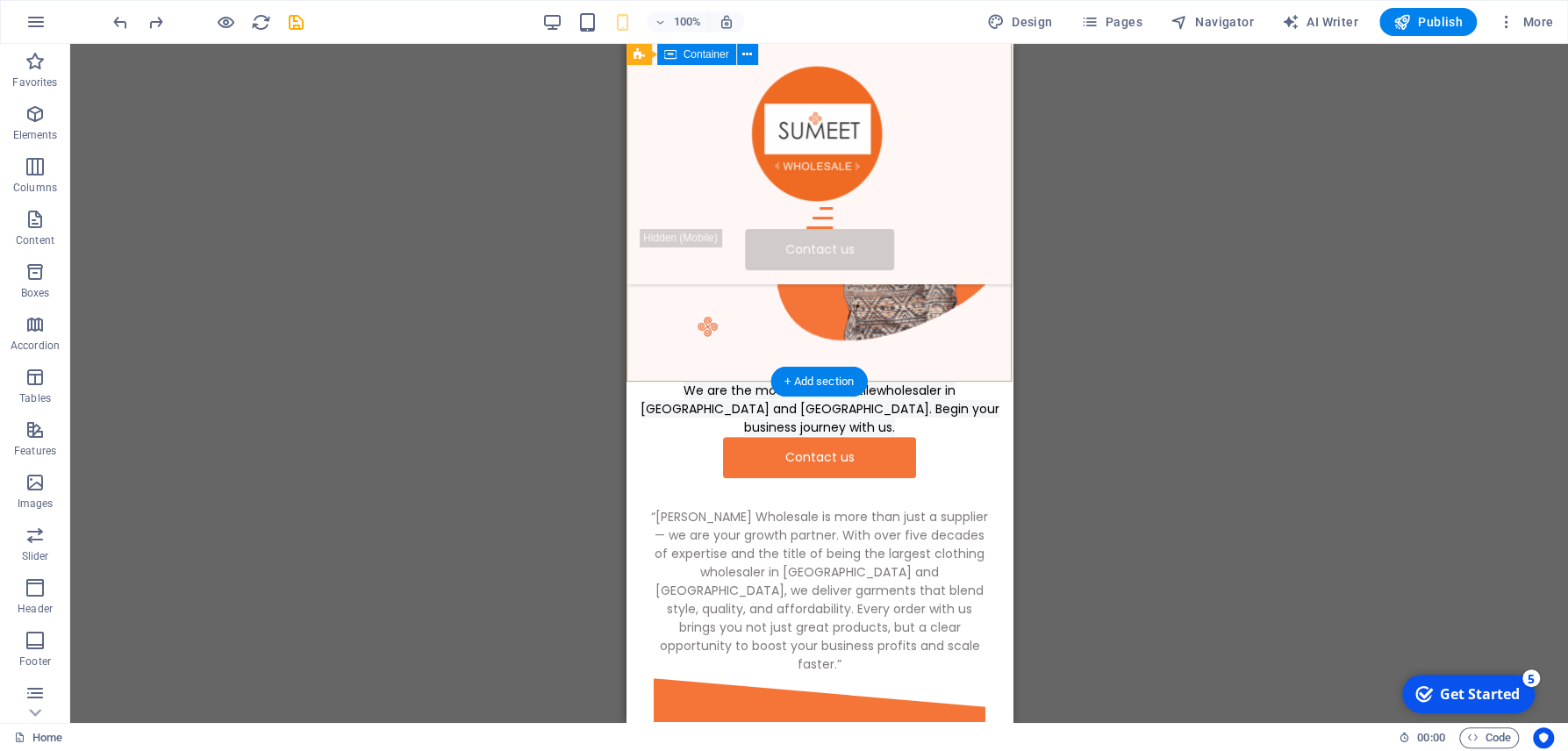
scroll to position [282, 0]
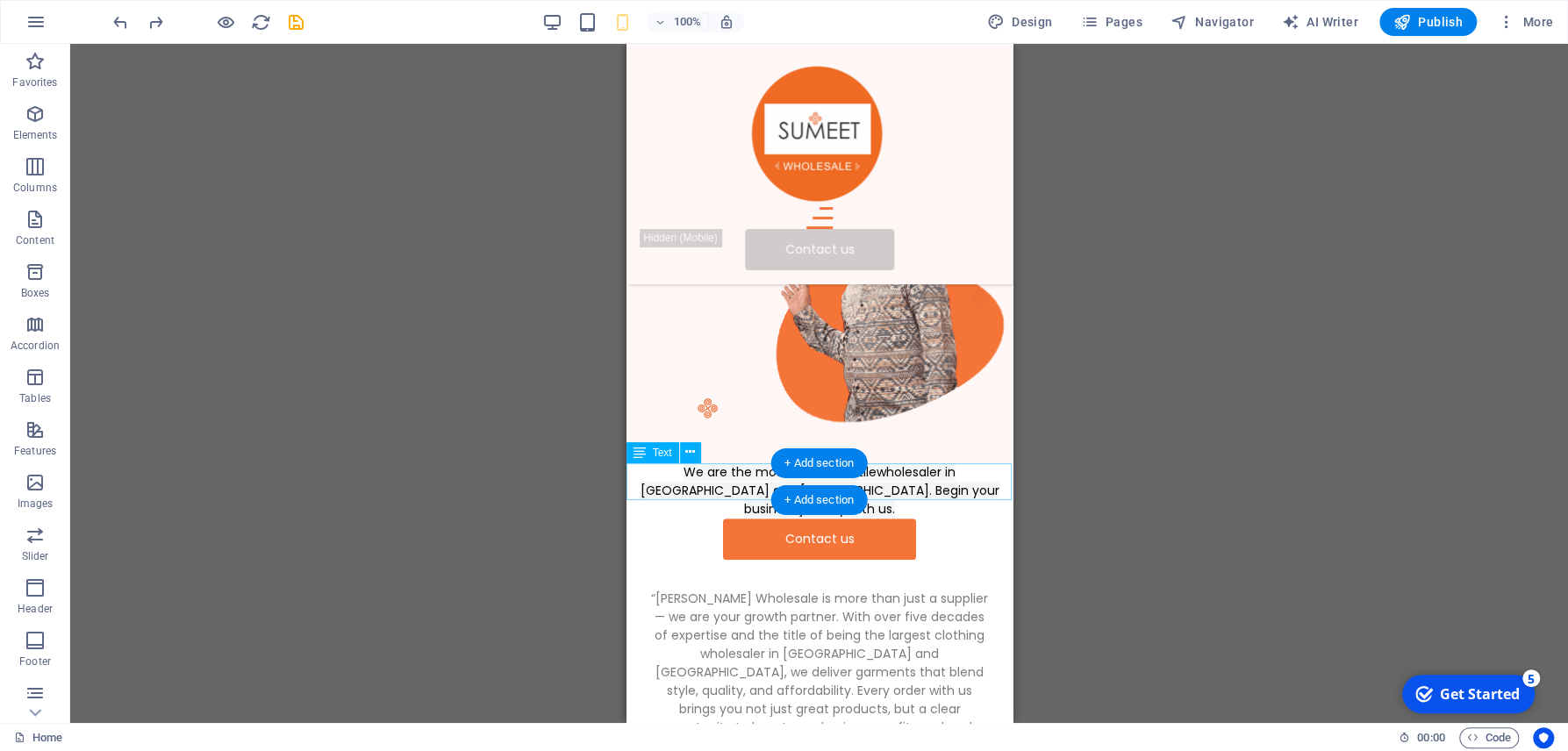
click at [750, 473] on div "We are the most reliable textilewholesaler in [GEOGRAPHIC_DATA] and [GEOGRAPHIC…" at bounding box center [818, 491] width 386 height 55
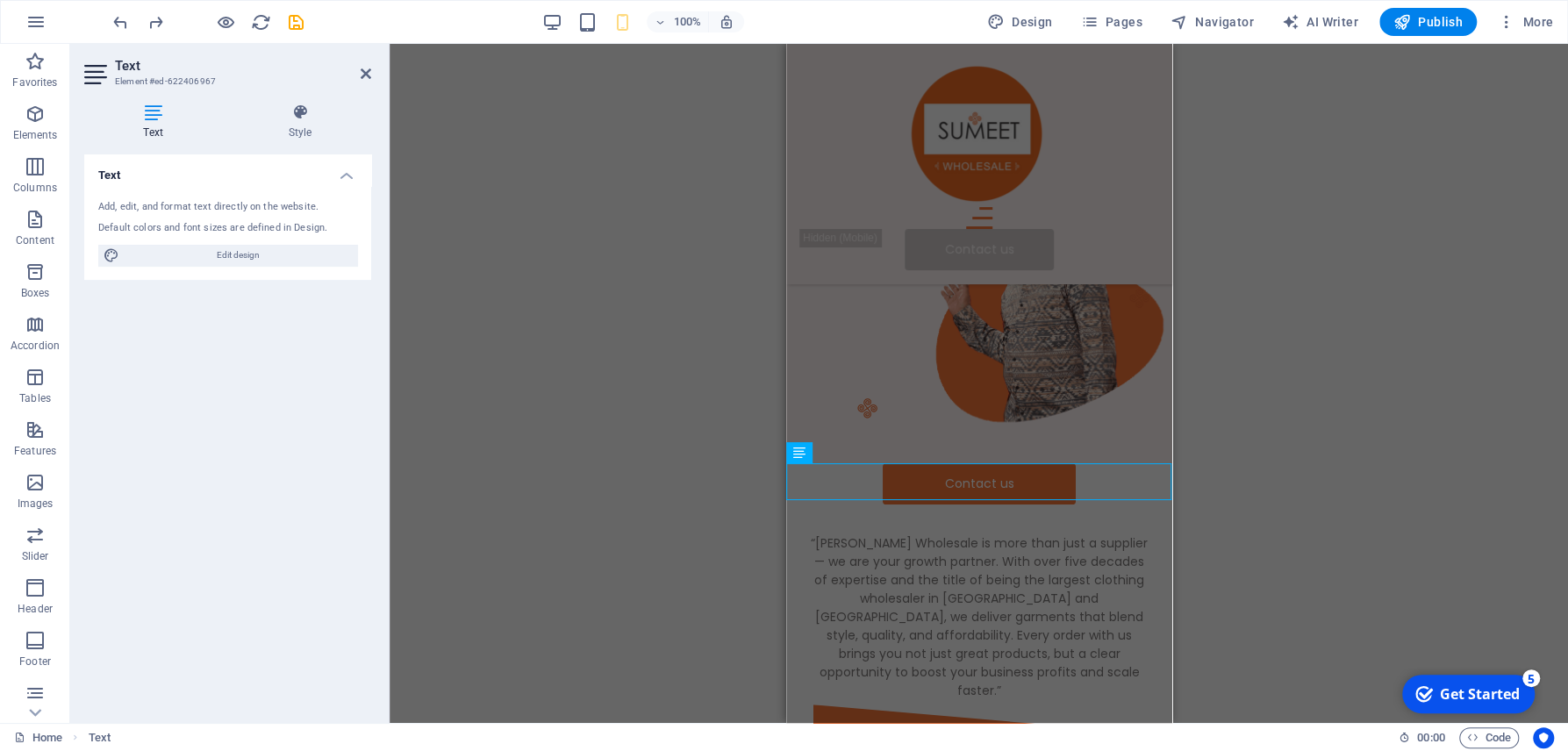
click at [750, 473] on div "H1 Banner Banner Container Spacer Image Menu Bar Hamburger Image Button Logo Bu…" at bounding box center [978, 383] width 1178 height 679
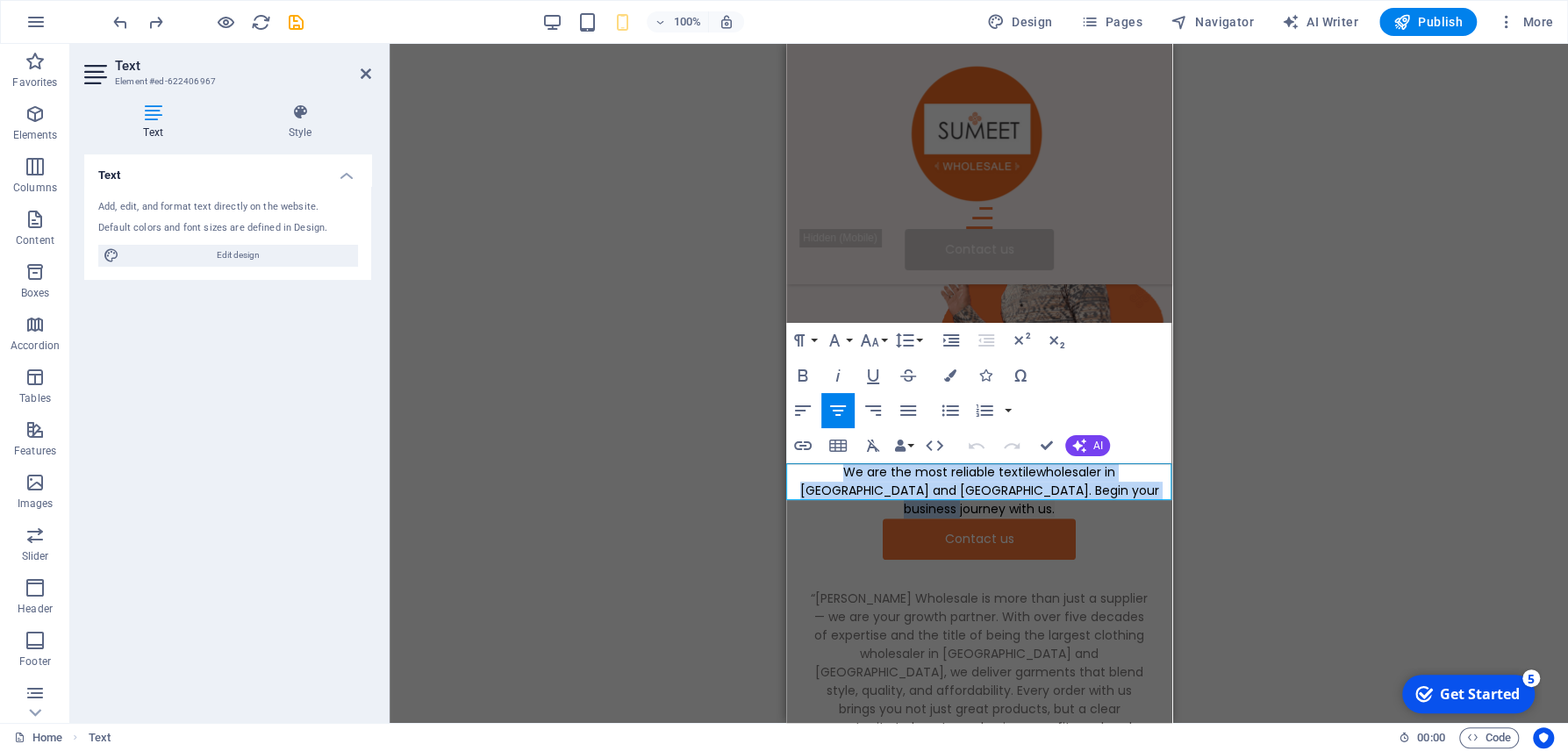
drag, startPoint x: 1123, startPoint y: 489, endPoint x: 769, endPoint y: 471, distance: 354.5
copy span "We are the most reliable textilewholesaler in [GEOGRAPHIC_DATA] and [GEOGRAPHIC…"
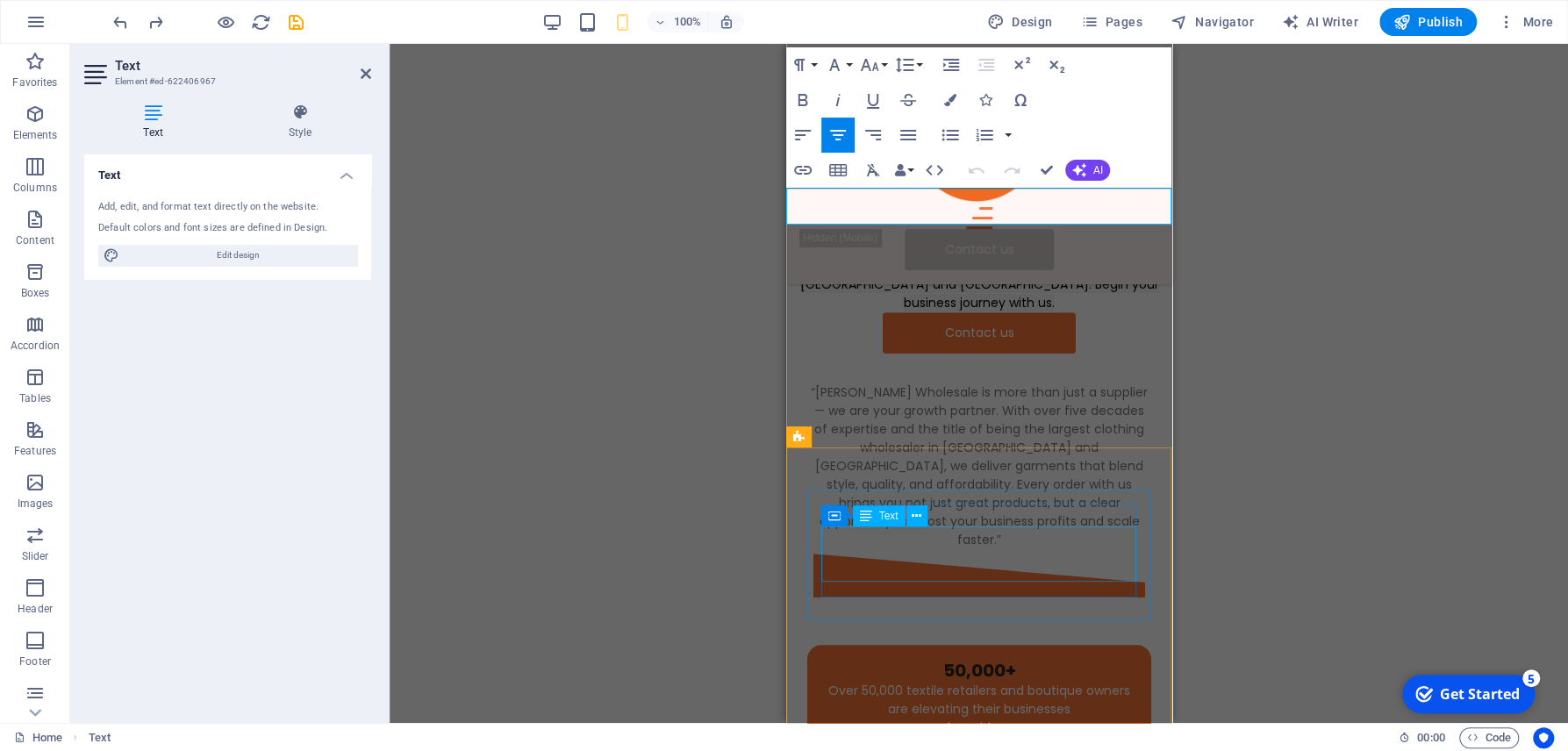
scroll to position [564, 0]
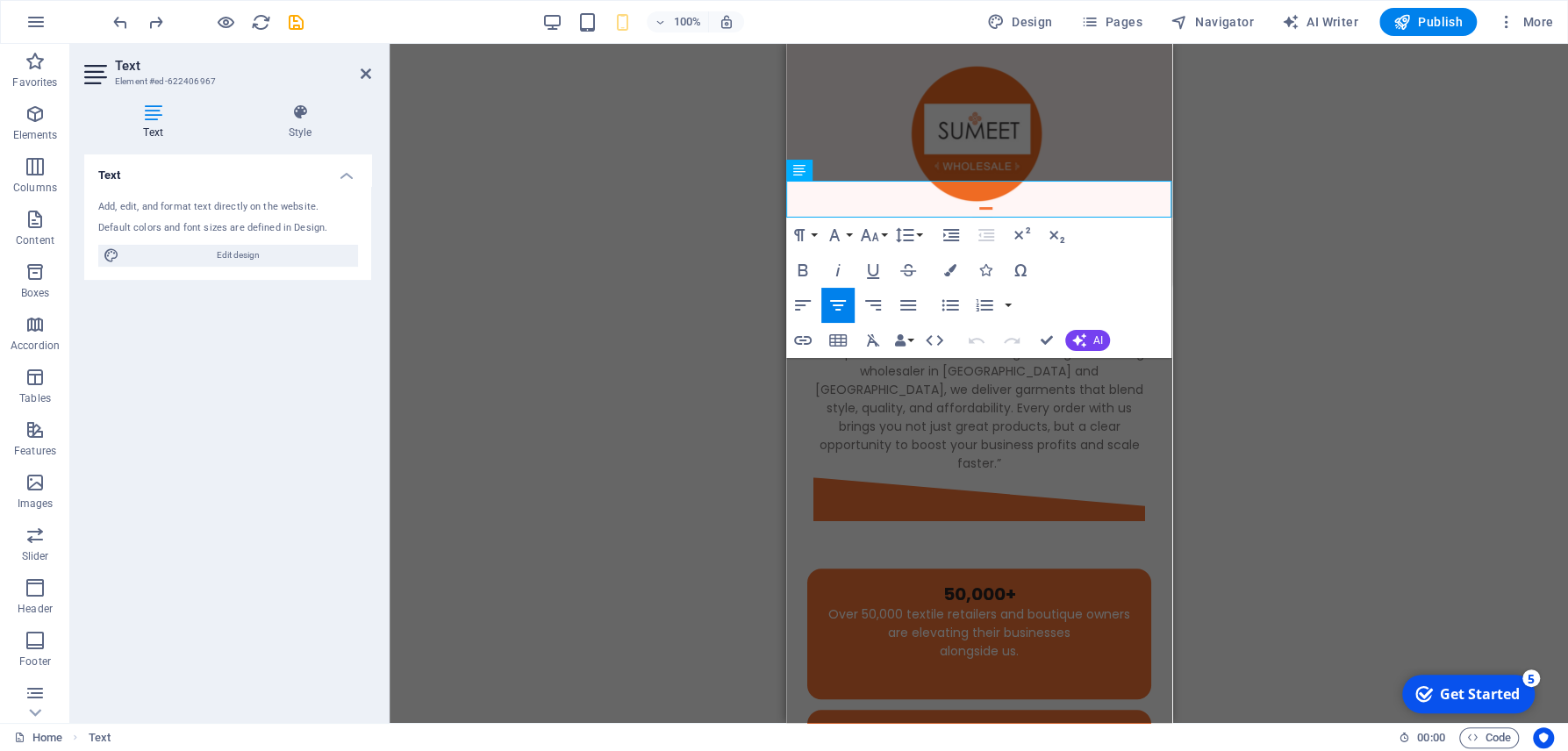
click at [1343, 443] on div "H1 Banner Banner Container Spacer Image Menu Bar Hamburger Image Button Logo Bu…" at bounding box center [978, 383] width 1178 height 679
click at [1003, 412] on div "“[PERSON_NAME] Wholesale is more than just a supplier — we are your growth part…" at bounding box center [978, 390] width 344 height 166
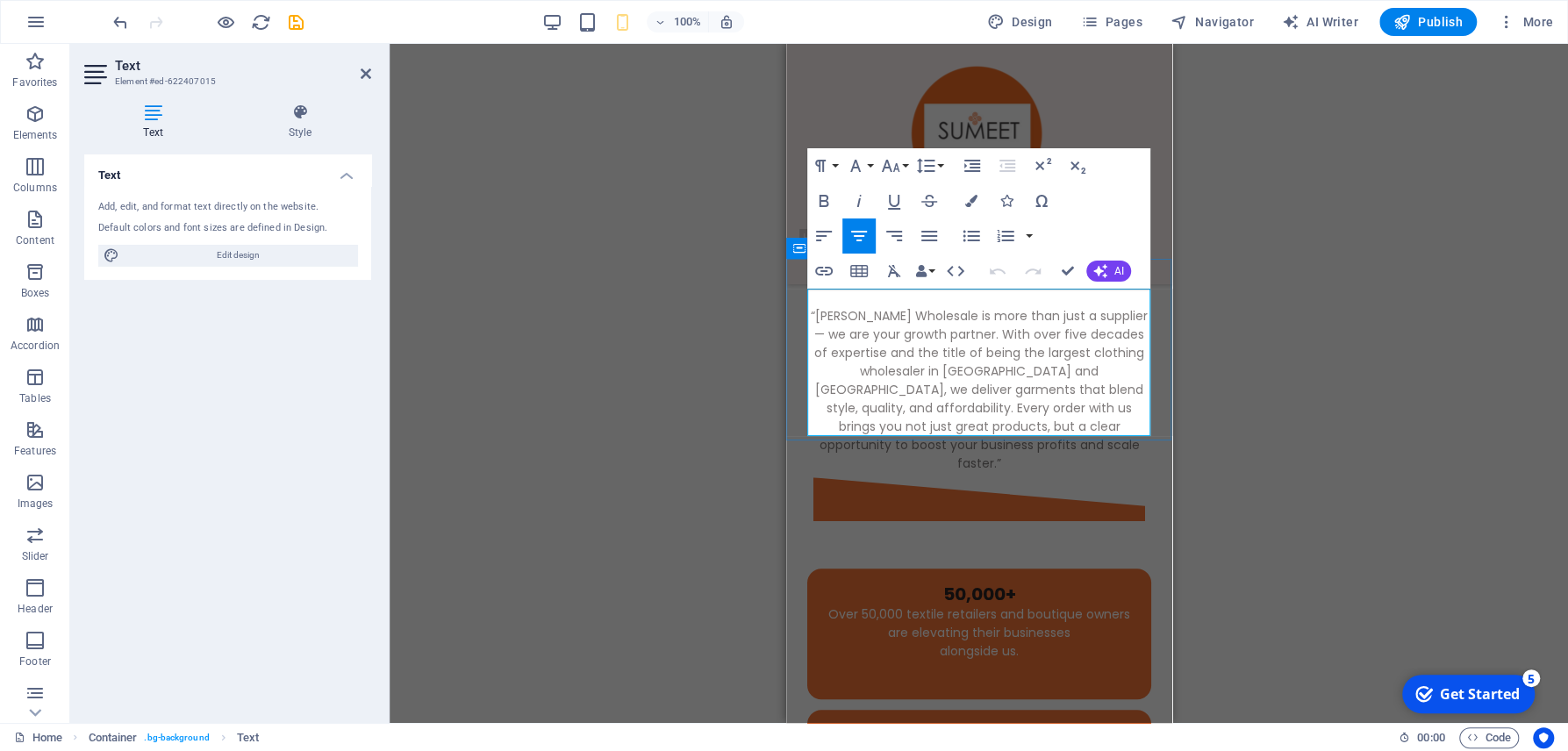
click at [1003, 412] on p "“[PERSON_NAME] Wholesale is more than just a supplier — we are your growth part…" at bounding box center [978, 390] width 344 height 166
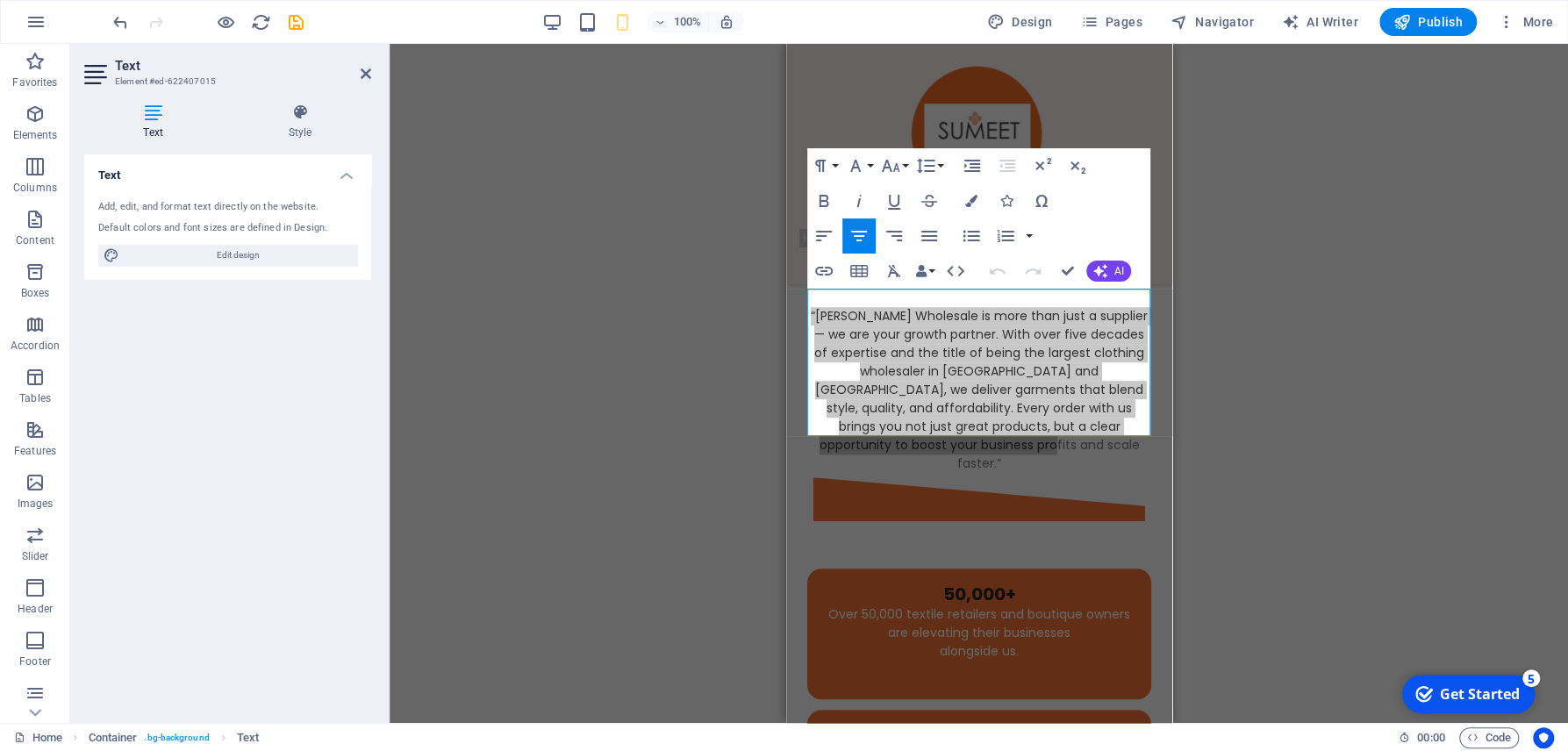
click at [1237, 498] on div "Drag here to replace the existing content. Press “Ctrl” if you want to create a…" at bounding box center [978, 383] width 1178 height 679
click at [1238, 498] on div "Drag here to replace the existing content. Press “Ctrl” if you want to create a…" at bounding box center [978, 383] width 1178 height 679
click at [993, 583] on div "50,000+" at bounding box center [977, 594] width 316 height 23
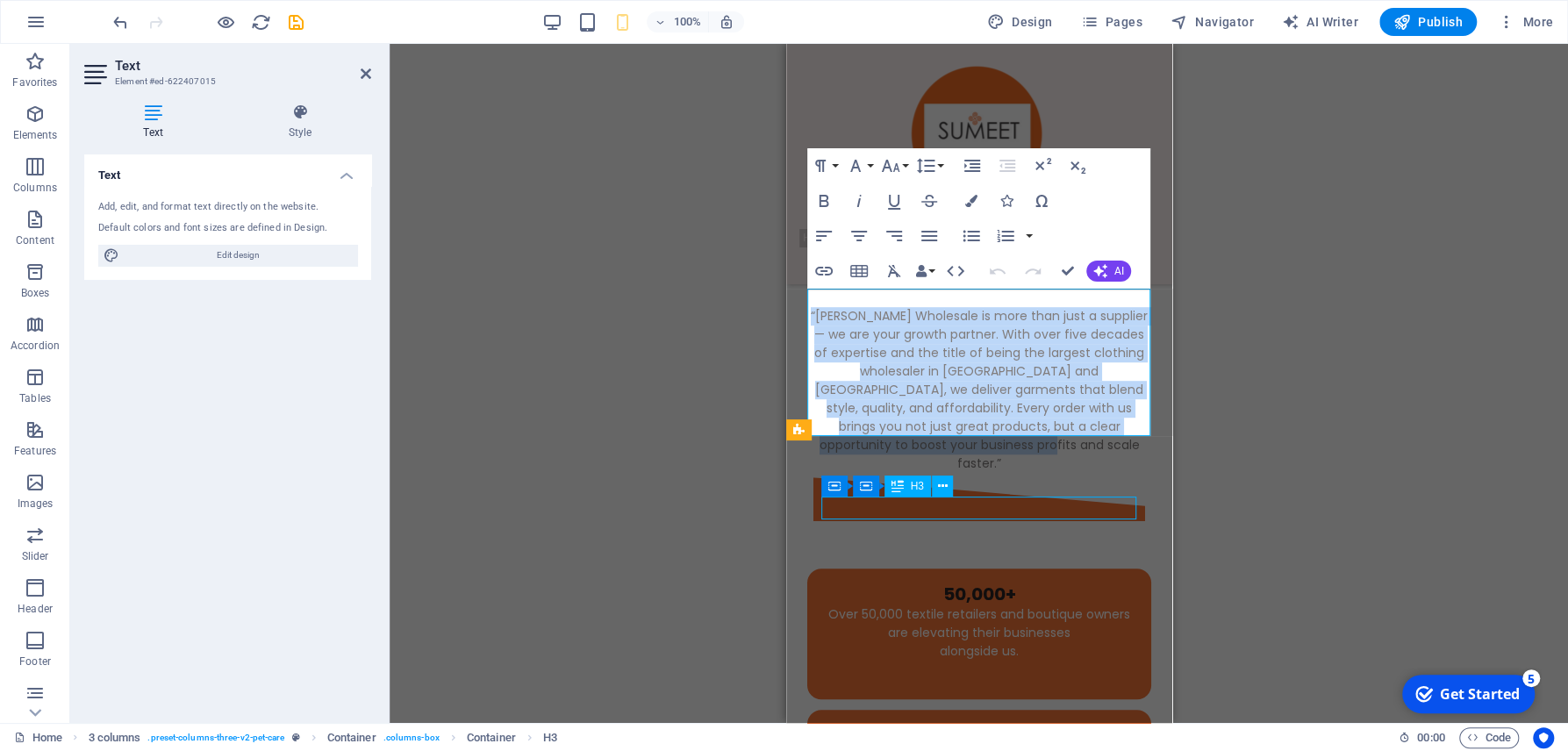
click at [993, 583] on div "50,000+" at bounding box center [977, 594] width 316 height 23
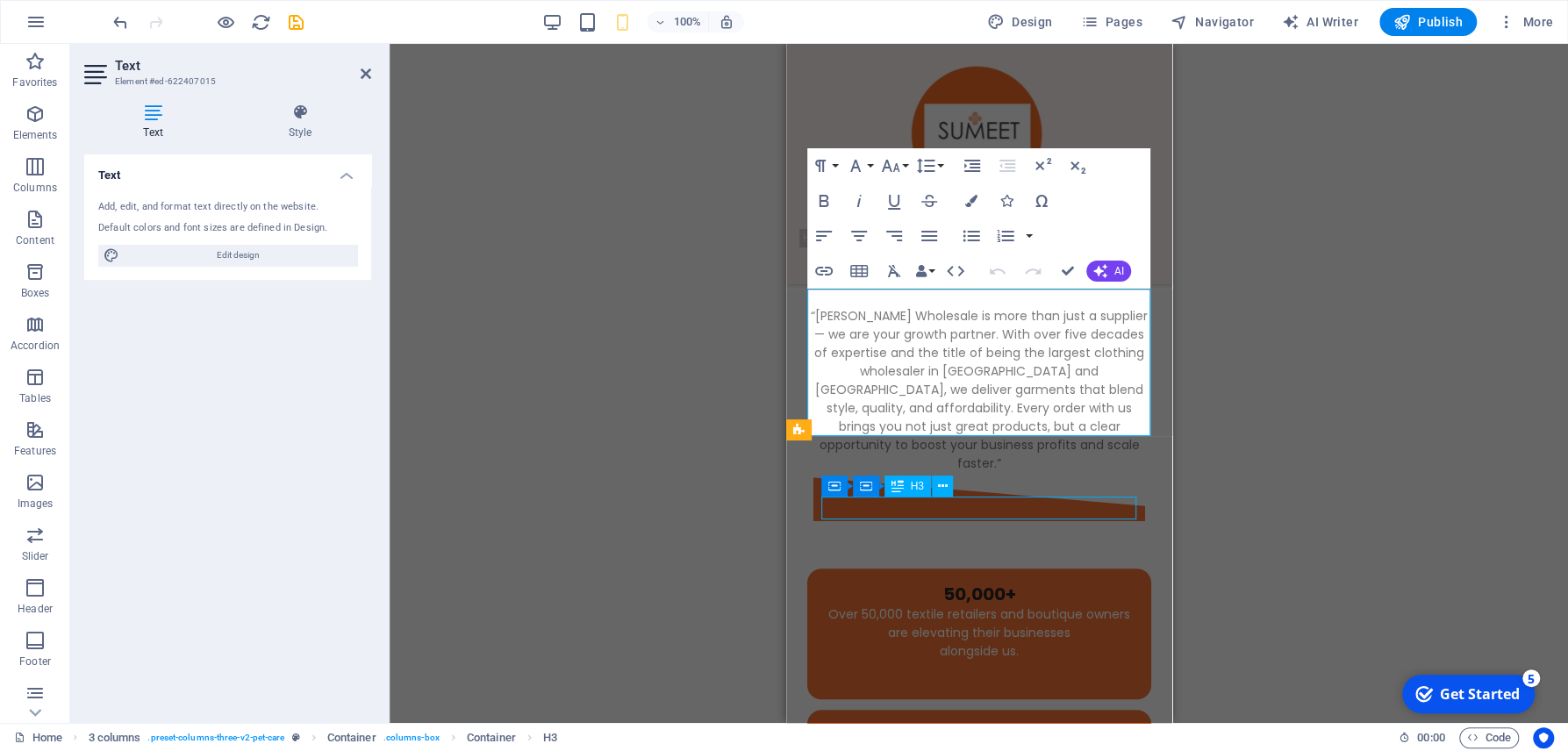
click at [993, 582] on strong "50,000+" at bounding box center [978, 594] width 73 height 25
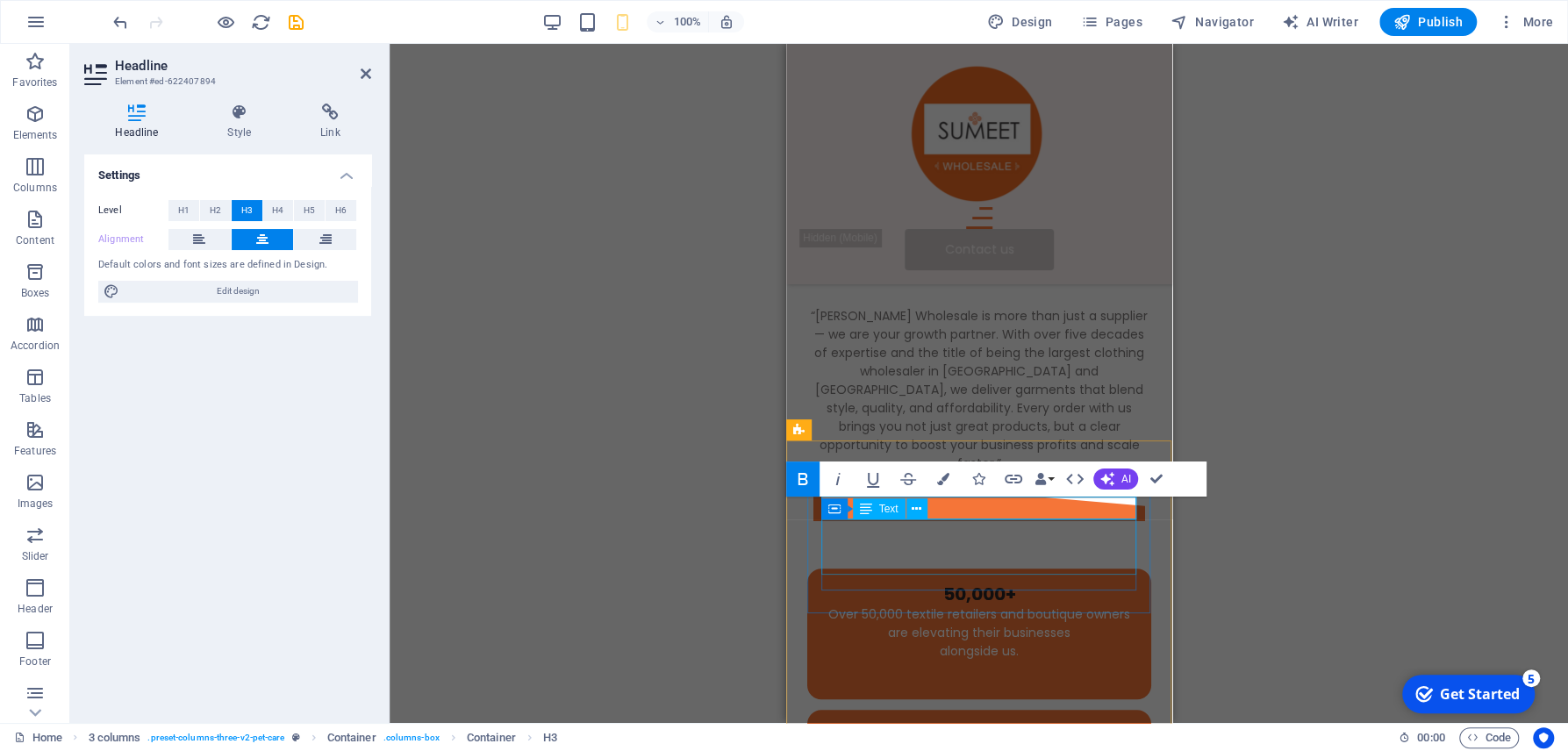
click at [952, 606] on div "Over 50,000 textile retailers and boutique owners are elevating their businesse…" at bounding box center [977, 633] width 316 height 55
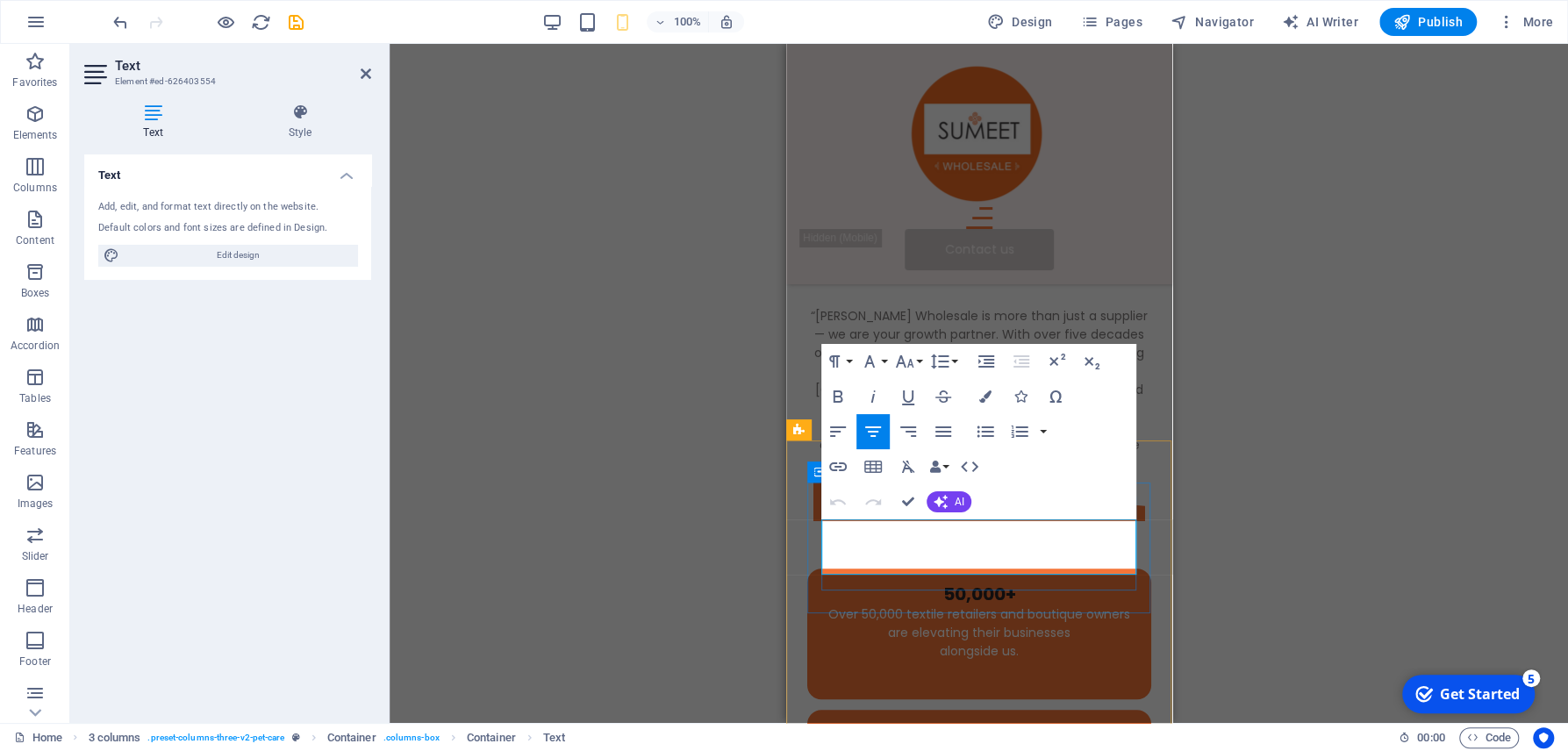
click at [952, 642] on p "alongside us." at bounding box center [977, 651] width 316 height 19
click at [1041, 606] on p "Over 50,000 textile retailers and boutique owners are elevating their businesses" at bounding box center [977, 624] width 316 height 37
drag, startPoint x: 1050, startPoint y: 563, endPoint x: 807, endPoint y: 523, distance: 246.3
click at [820, 583] on div "50,000+ Over 50,000 textile retailers and boutique owners are elevating their b…" at bounding box center [977, 630] width 316 height 94
copy div "Over 50,000 textile retailers and boutique owners are elevating their businesse…"
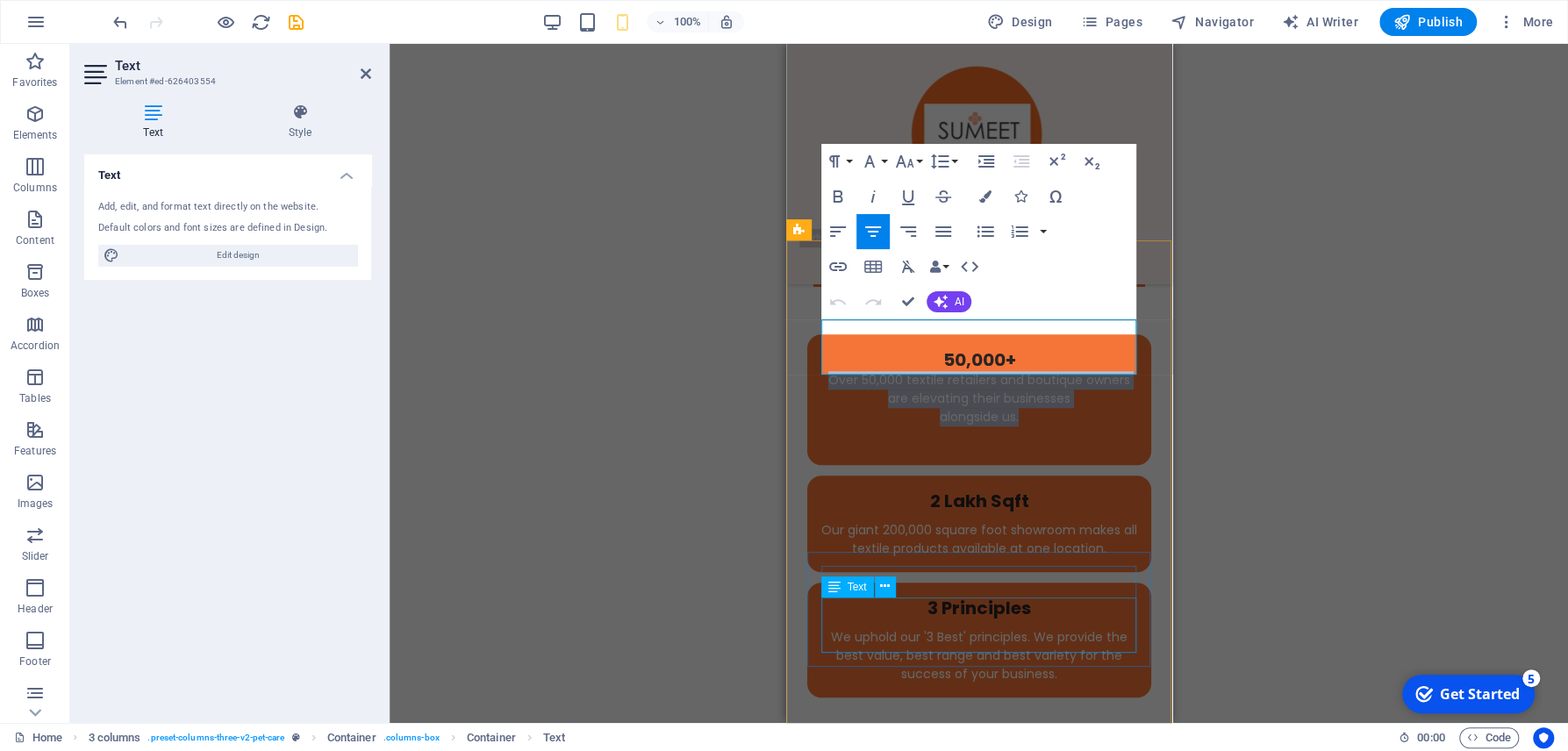
scroll to position [846, 0]
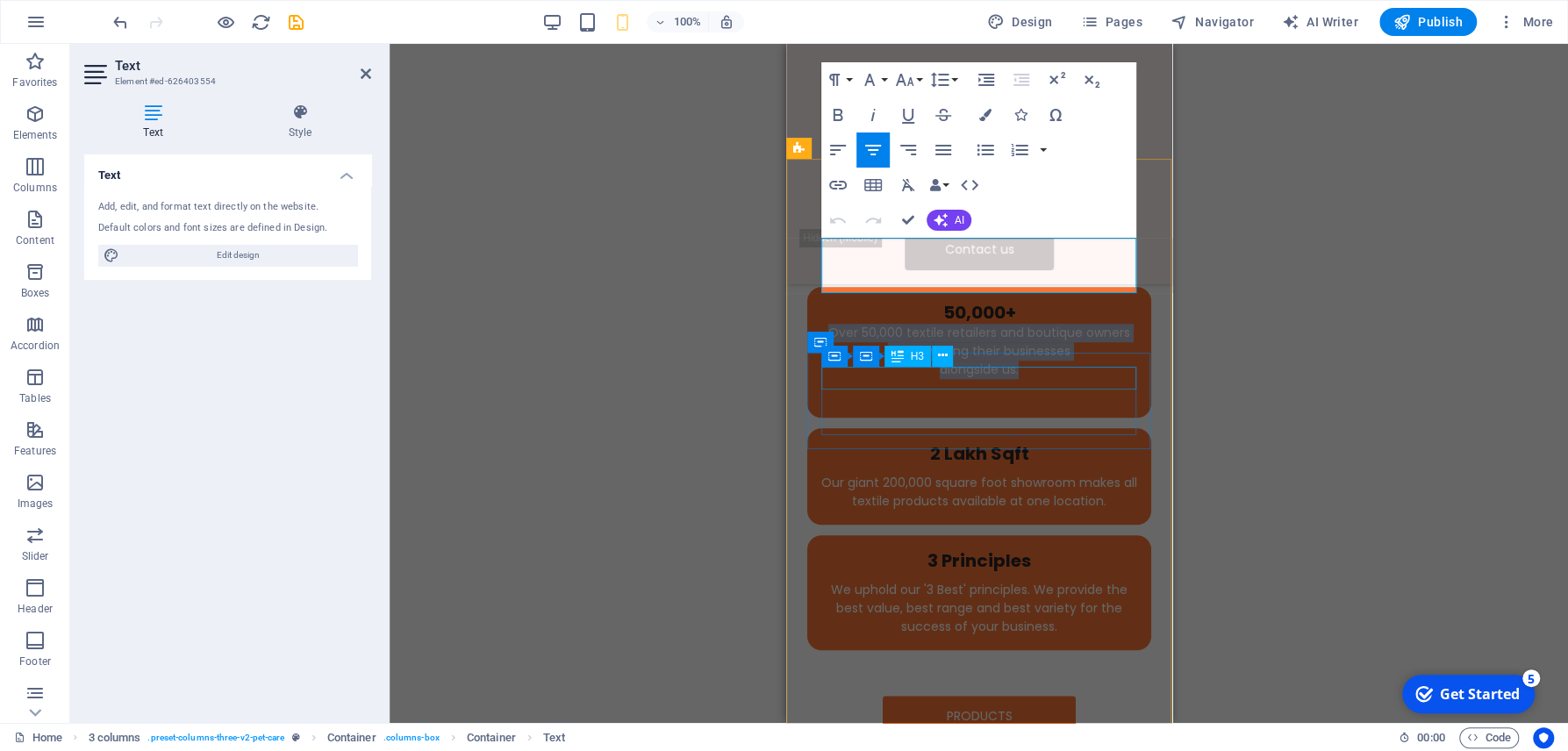
click at [997, 442] on div "2 Lakh Sqft" at bounding box center [977, 453] width 316 height 23
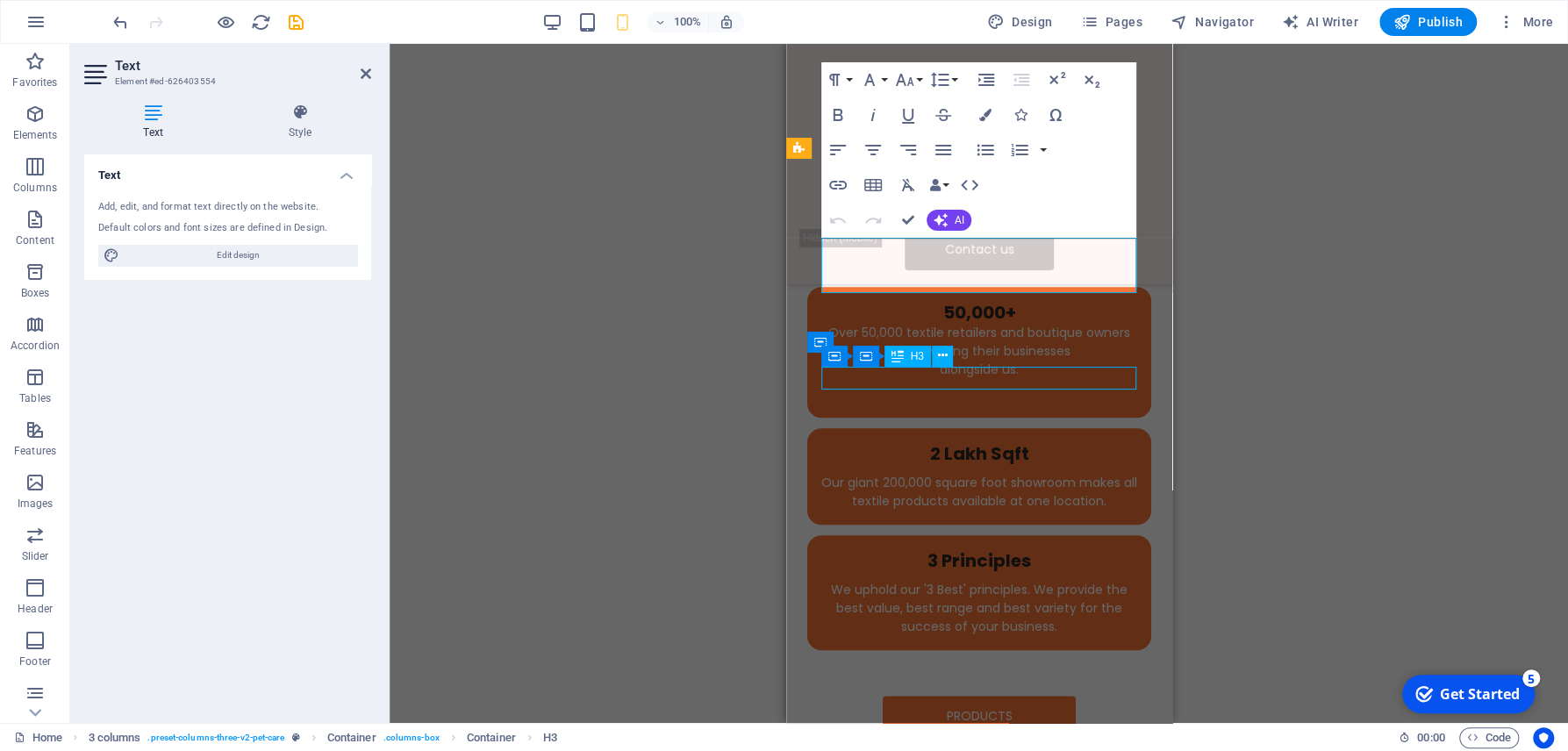
click at [1156, 373] on div "50,000+ Over 50,000 textile retailers and boutique owners are elevating their b…" at bounding box center [978, 517] width 386 height 643
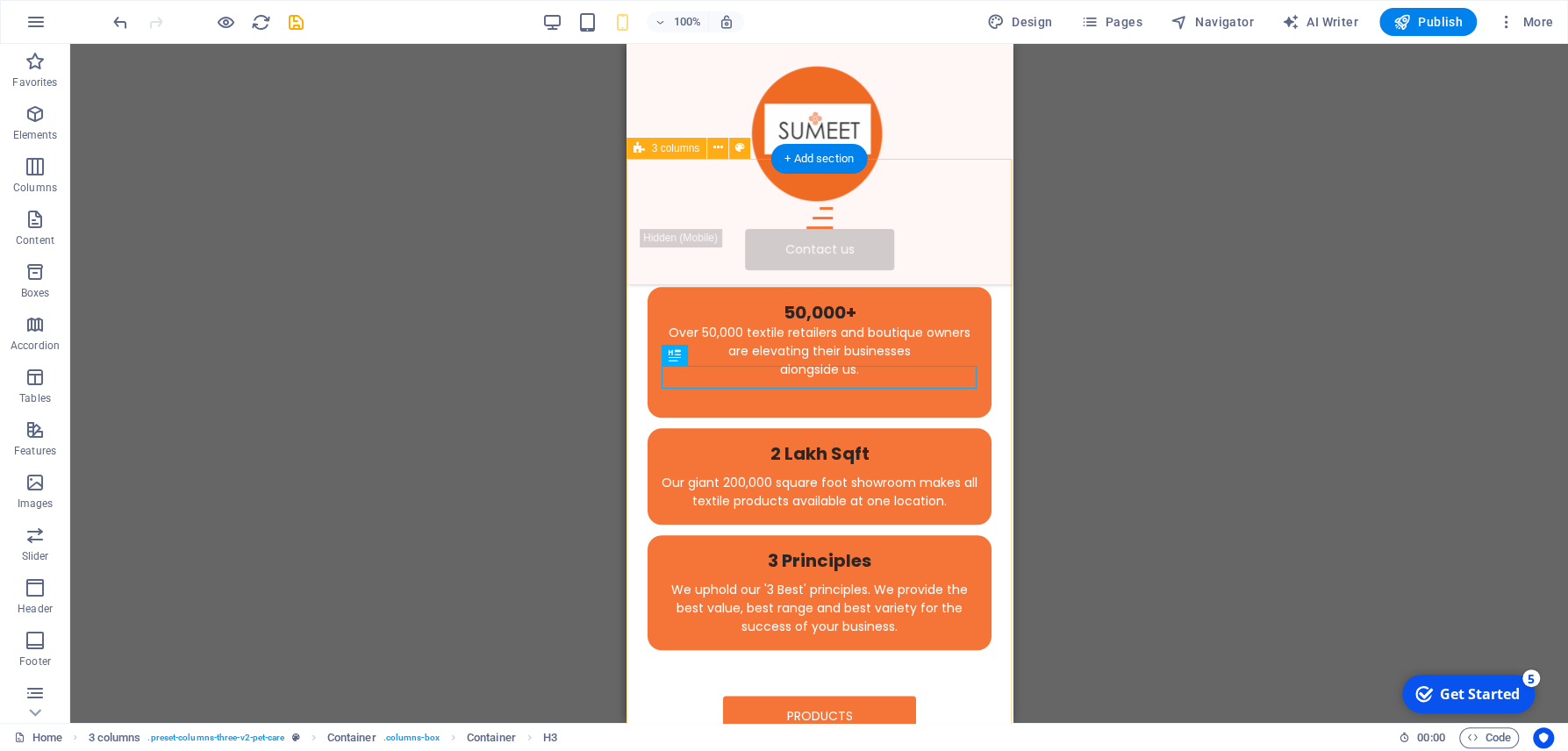
click at [997, 373] on div "50,000+ Over 50,000 textile retailers and boutique owners are elevating their b…" at bounding box center [818, 517] width 386 height 643
select select "diagonal"
select select "px"
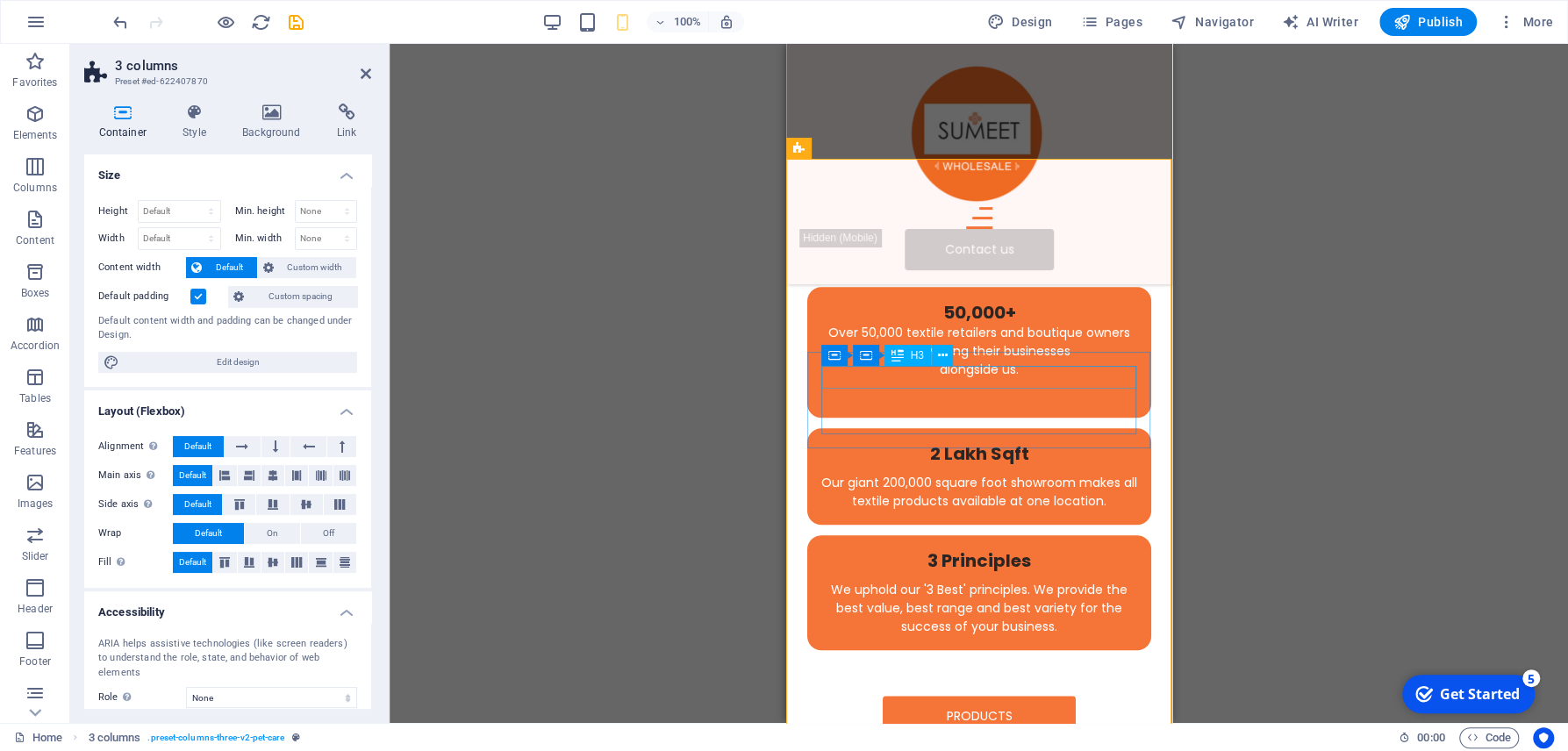
click at [977, 442] on div "2 Lakh Sqft" at bounding box center [977, 453] width 316 height 23
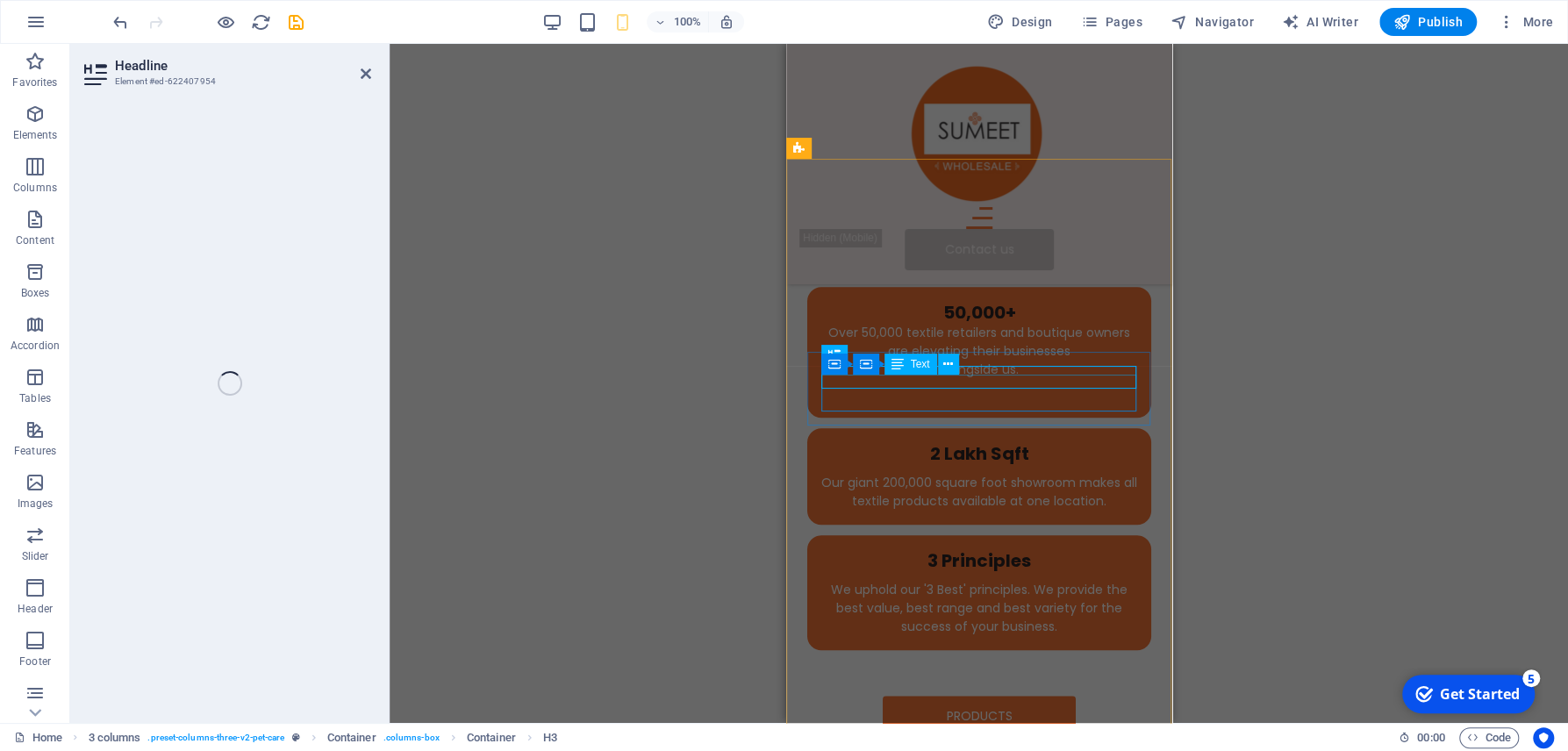
click at [977, 441] on strong "2 Lakh Sqft" at bounding box center [978, 453] width 99 height 25
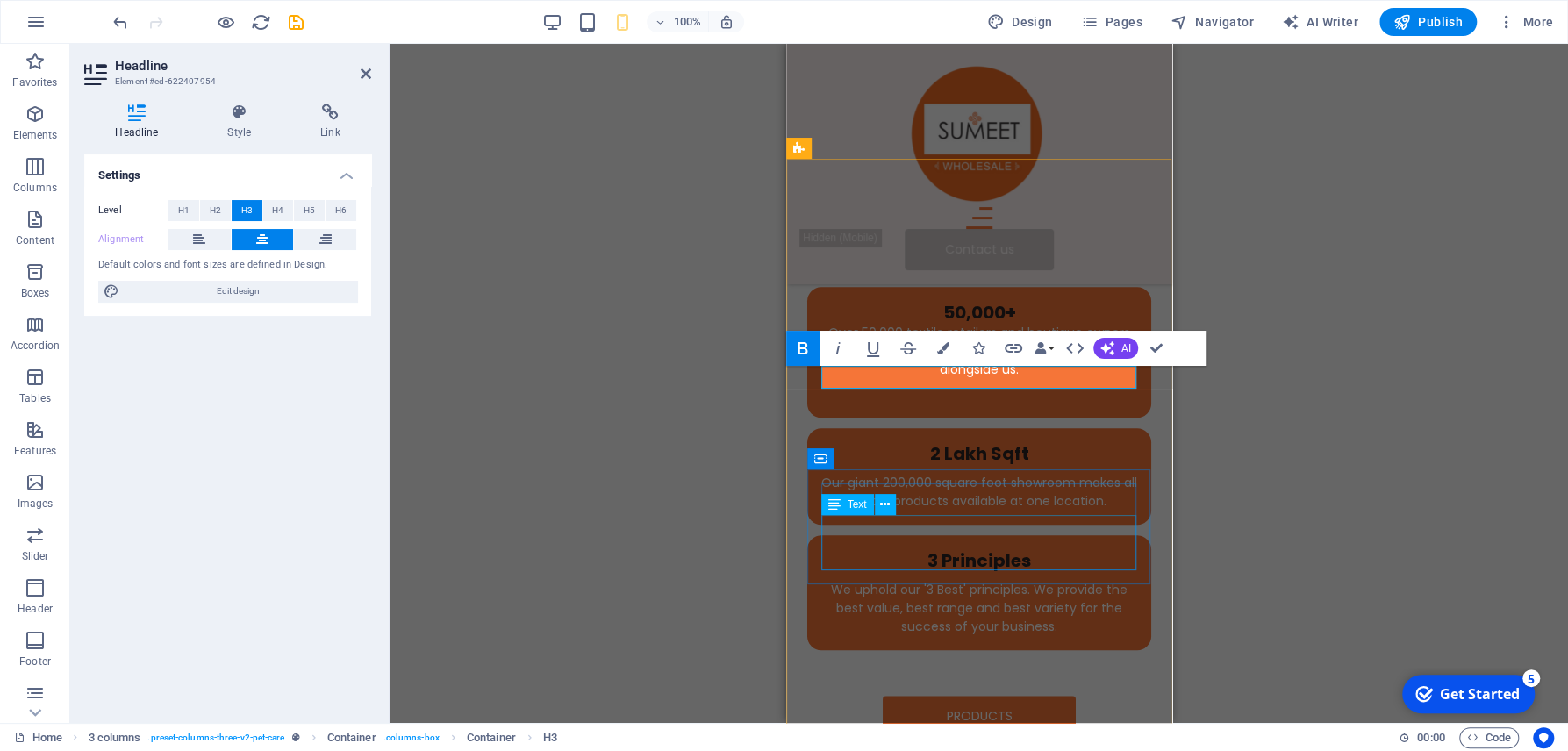
click at [914, 581] on div "We uphold our '3 Best' principles. We provide the best value, best range and be…" at bounding box center [977, 608] width 316 height 55
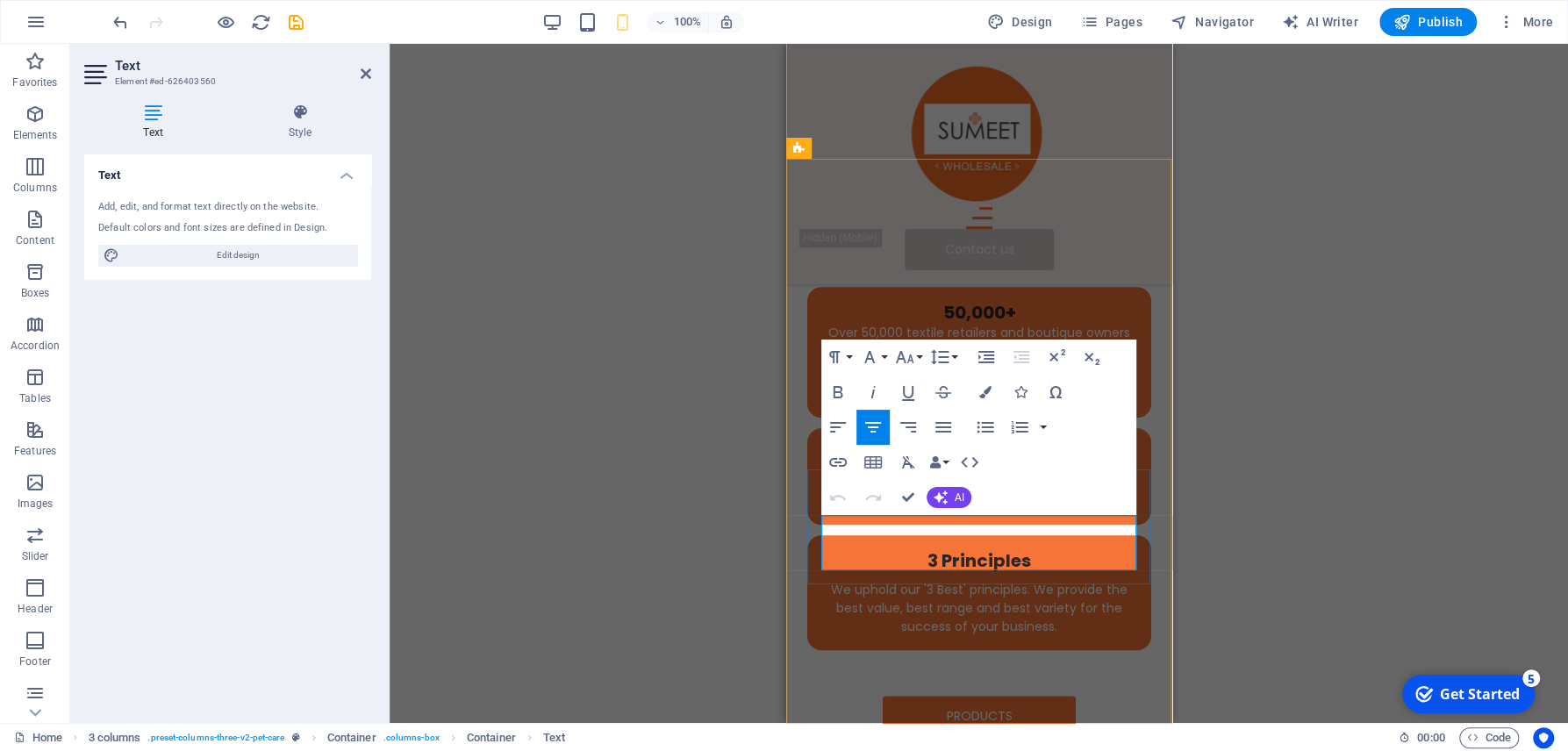
click at [914, 581] on p "We uphold our '3 Best' principles. We provide the best value, best range and be…" at bounding box center [977, 608] width 316 height 55
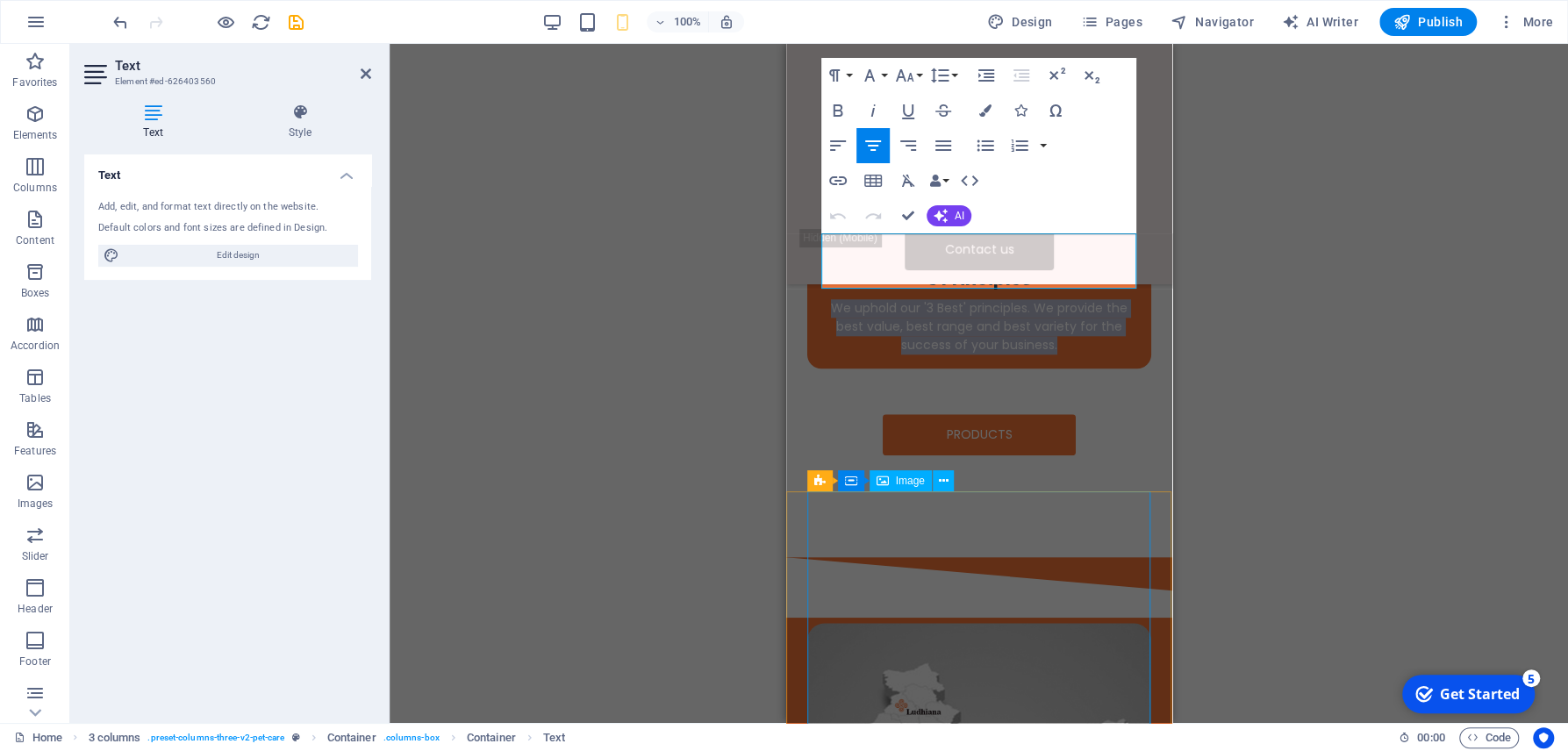
scroll to position [1128, 0]
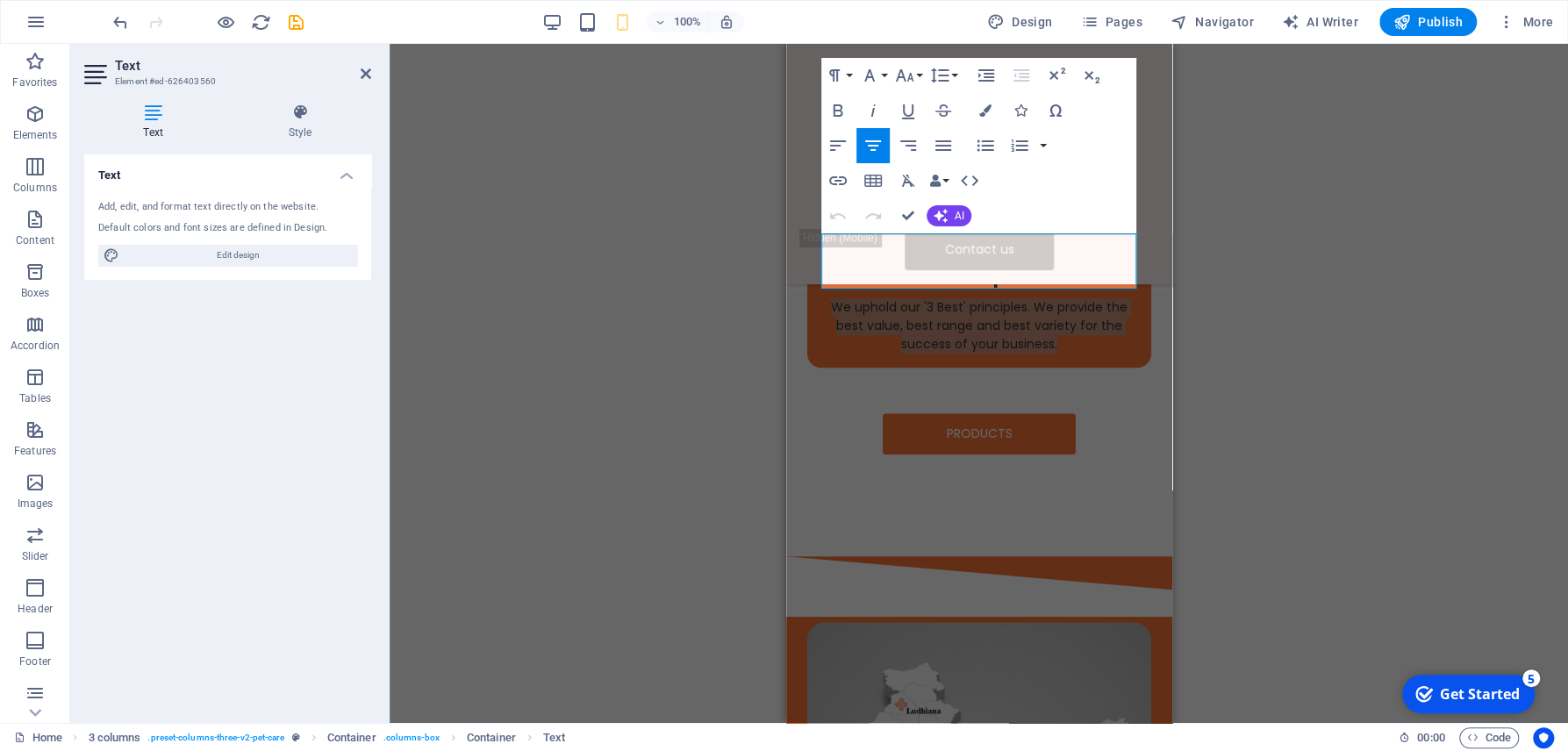
click at [1352, 477] on div "H1 Banner Banner Container Spacer Image Menu Bar Hamburger Image Button Logo Bu…" at bounding box center [978, 383] width 1178 height 679
click at [694, 116] on div "H1 Banner Banner Container Spacer Image Menu Bar Hamburger Image Button Logo Bu…" at bounding box center [978, 383] width 1178 height 679
click at [653, 506] on div "H1 Banner Banner Container Spacer Image Menu Bar Hamburger Image Button Logo Bu…" at bounding box center [978, 383] width 1178 height 679
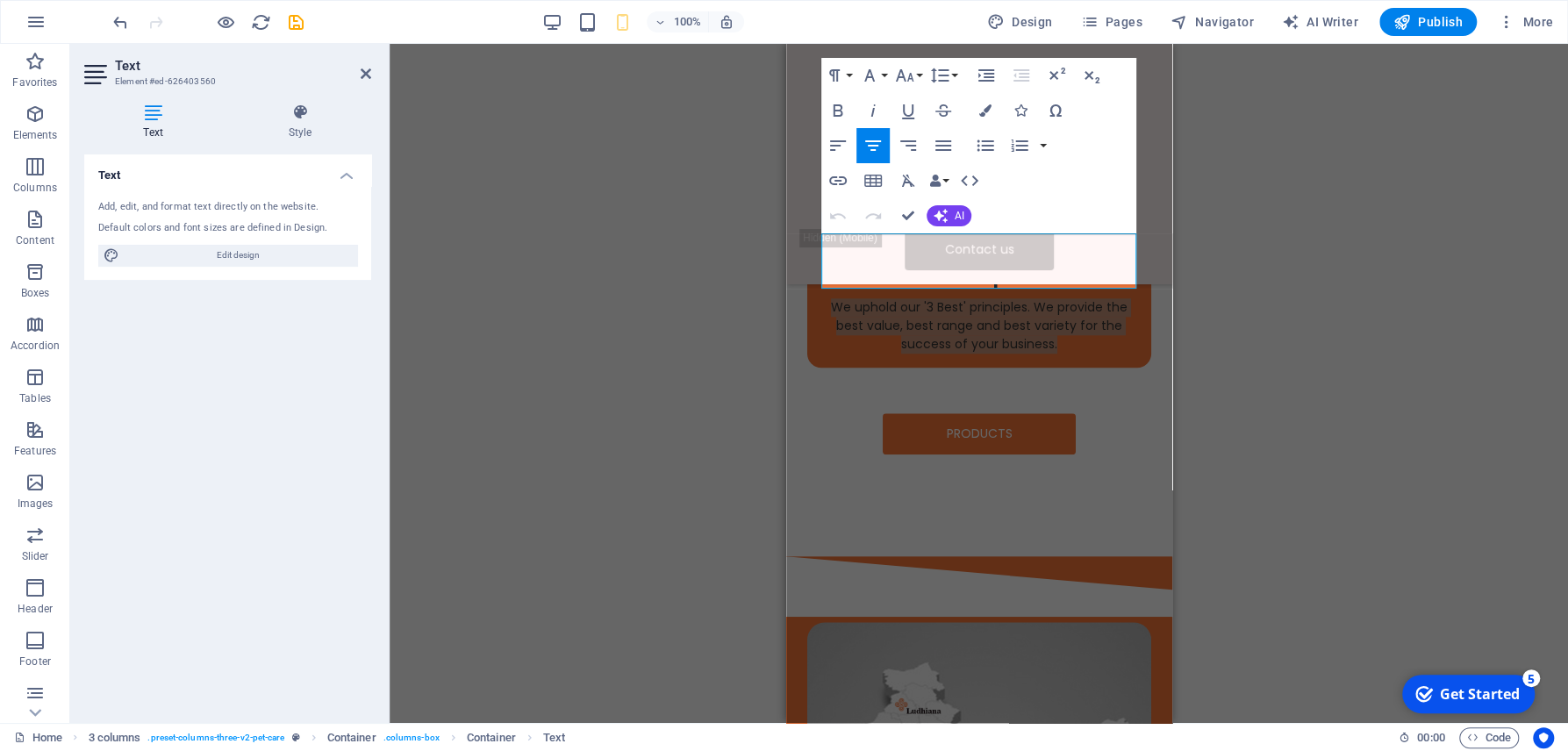
click at [1537, 285] on div "H1 Banner Banner Container Spacer Image Menu Bar Hamburger Image Button Logo Bu…" at bounding box center [978, 383] width 1178 height 679
click at [640, 135] on div "H1 Banner Banner Container Spacer Image Menu Bar Hamburger Image Button Logo Bu…" at bounding box center [978, 383] width 1178 height 679
click at [1295, 361] on div "H1 Banner Banner Container Spacer Image Menu Bar Hamburger Image Button Logo Bu…" at bounding box center [978, 383] width 1178 height 679
click at [515, 280] on div "H1 Banner Banner Container Spacer Image Menu Bar Hamburger Image Button Logo Bu…" at bounding box center [978, 383] width 1178 height 679
click at [764, 153] on div "H1 Banner Banner Container Spacer Image Menu Bar Hamburger Image Button Logo Bu…" at bounding box center [978, 383] width 1178 height 679
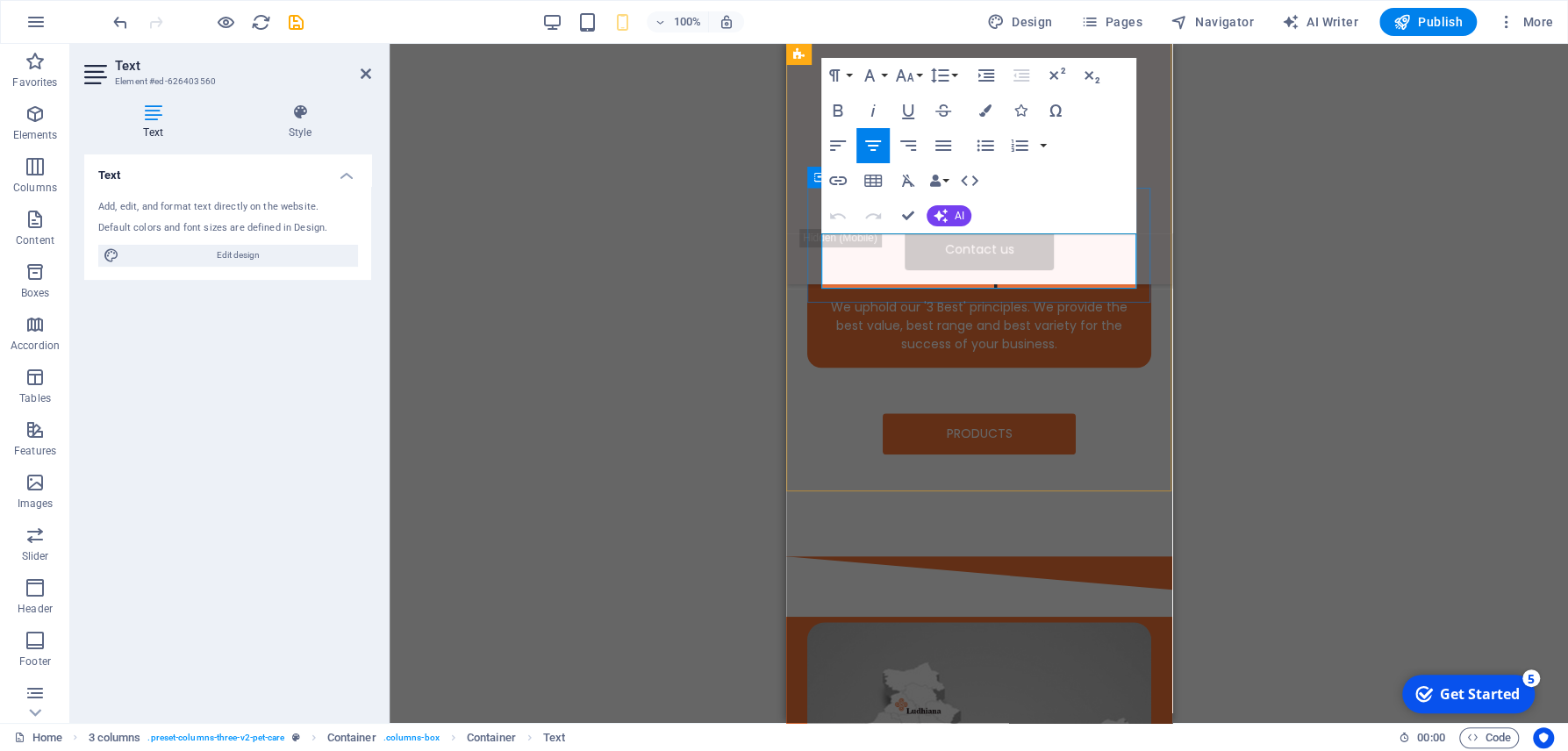
click at [1084, 298] on p "We uphold our '3 Best' principles. We provide the best value, best range and be…" at bounding box center [977, 326] width 316 height 55
click at [1086, 298] on p "We uphold our '3 Best' principles. We provide the best value, best range and be…" at bounding box center [977, 326] width 316 height 55
click at [1224, 283] on div "H1 Banner Banner Container Spacer Image Menu Bar Hamburger Image Button Logo Bu…" at bounding box center [978, 383] width 1178 height 679
click at [1250, 174] on div "H1 Banner Banner Container Spacer Image Menu Bar Hamburger Image Button Logo Bu…" at bounding box center [978, 383] width 1178 height 679
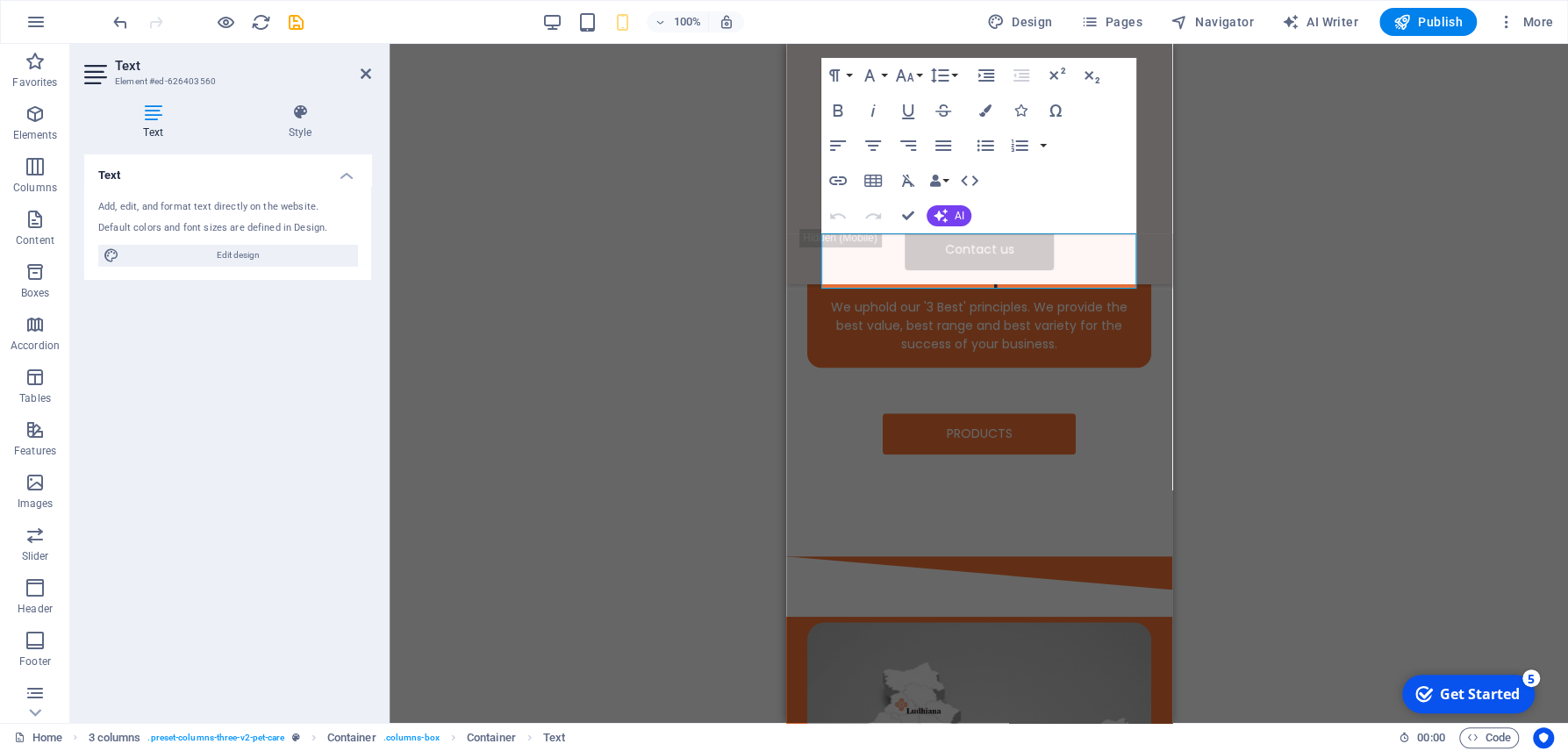
click at [1250, 174] on div "H1 Banner Banner Container Spacer Image Menu Bar Hamburger Image Button Logo Bu…" at bounding box center [978, 383] width 1178 height 679
click at [681, 207] on div "H1 Banner Banner Container Spacer Image Menu Bar Hamburger Image Button Logo Bu…" at bounding box center [978, 383] width 1178 height 679
click at [252, 17] on icon "reload" at bounding box center [260, 22] width 20 height 20
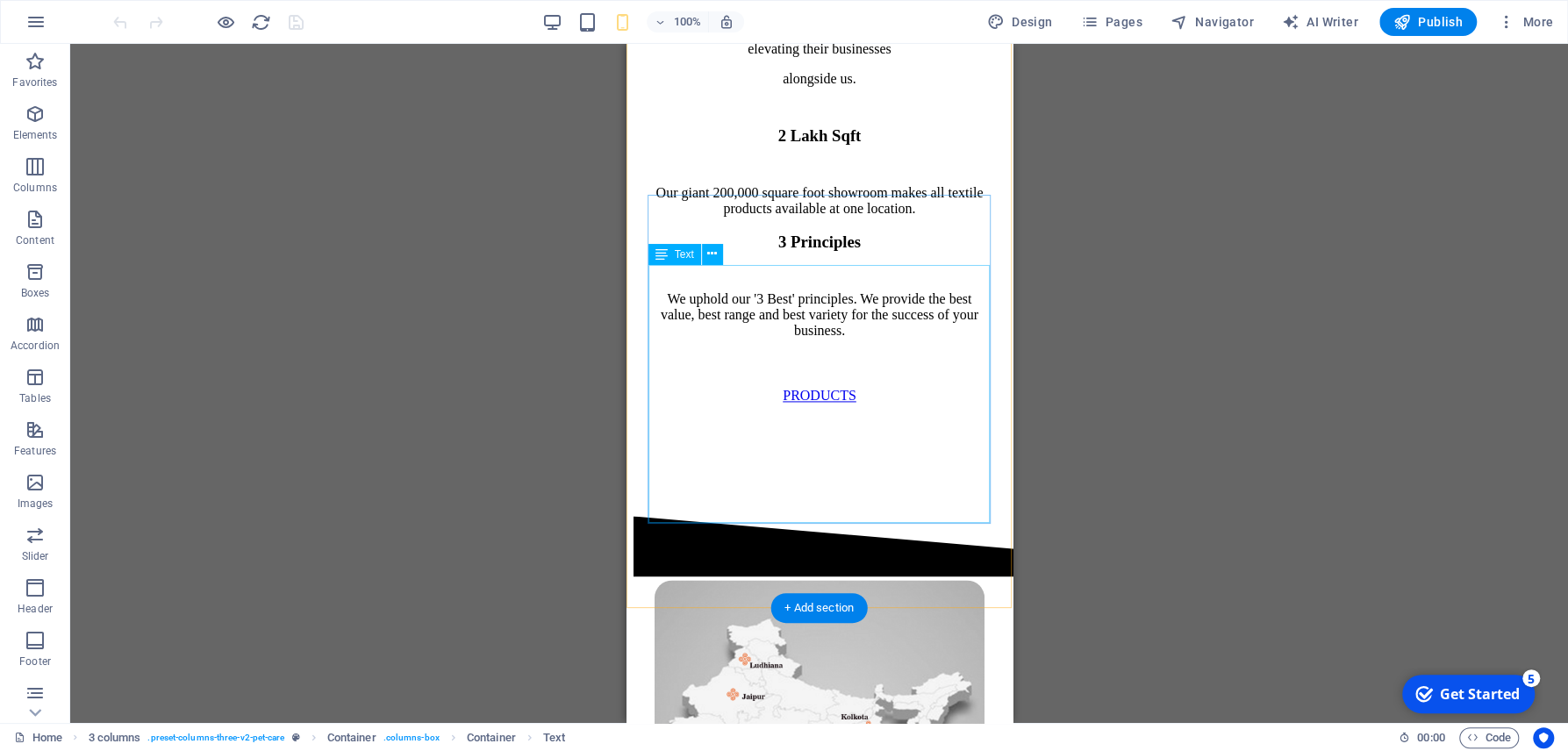
scroll to position [1505, 0]
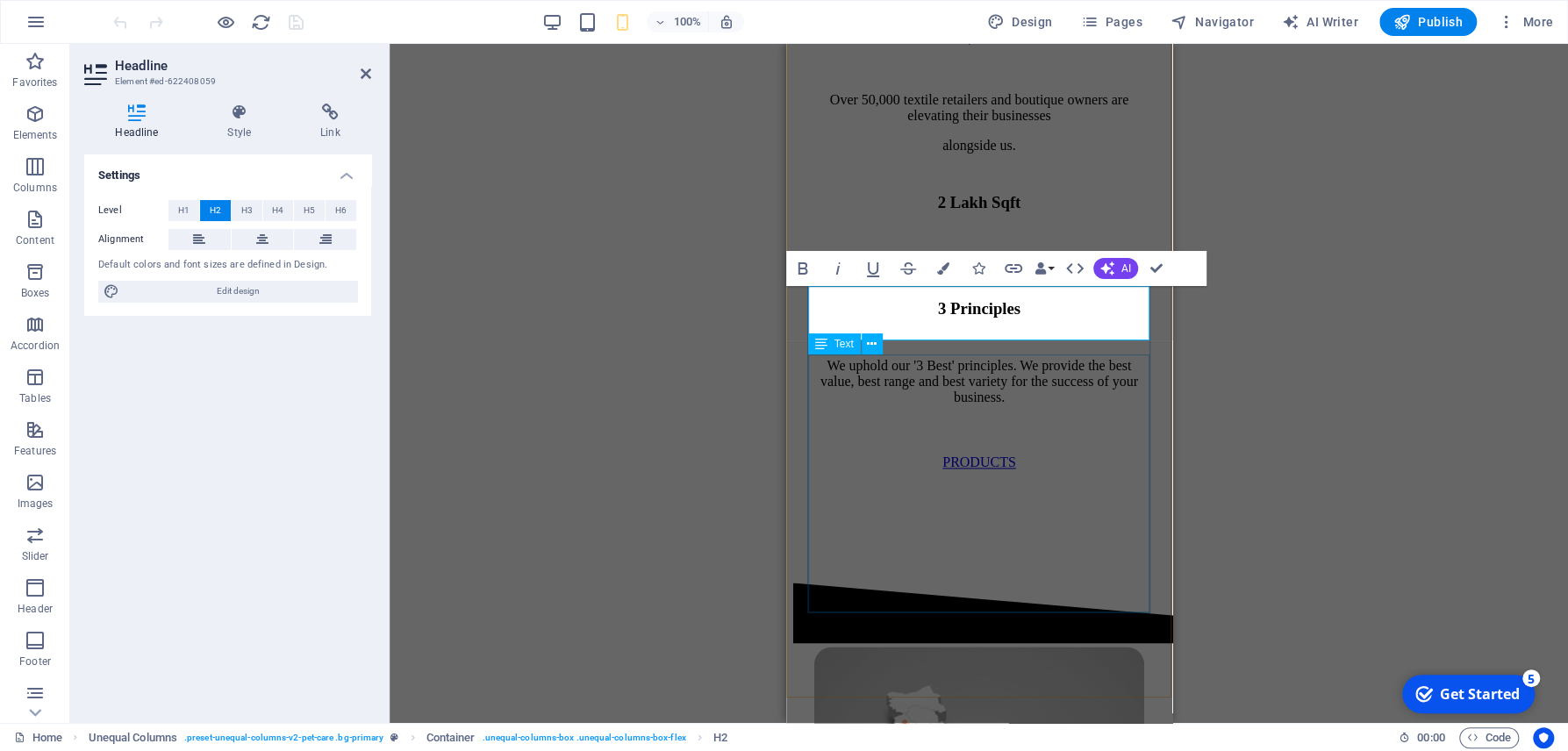
scroll to position [1692, 0]
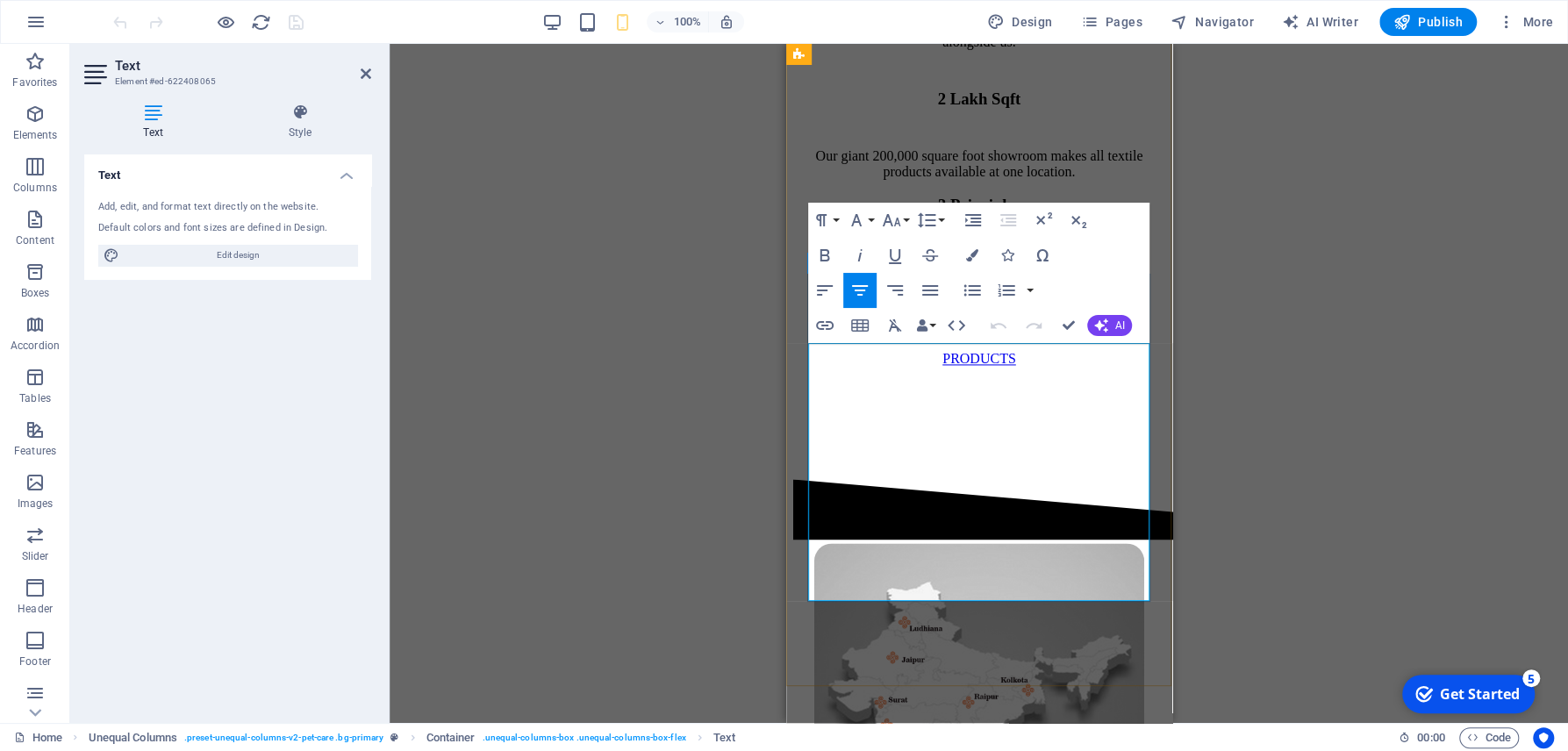
drag, startPoint x: 1054, startPoint y: 597, endPoint x: 820, endPoint y: 349, distance: 341.0
copy div "The clothing business requires constant updates to stay relevant. [DATE] consum…"
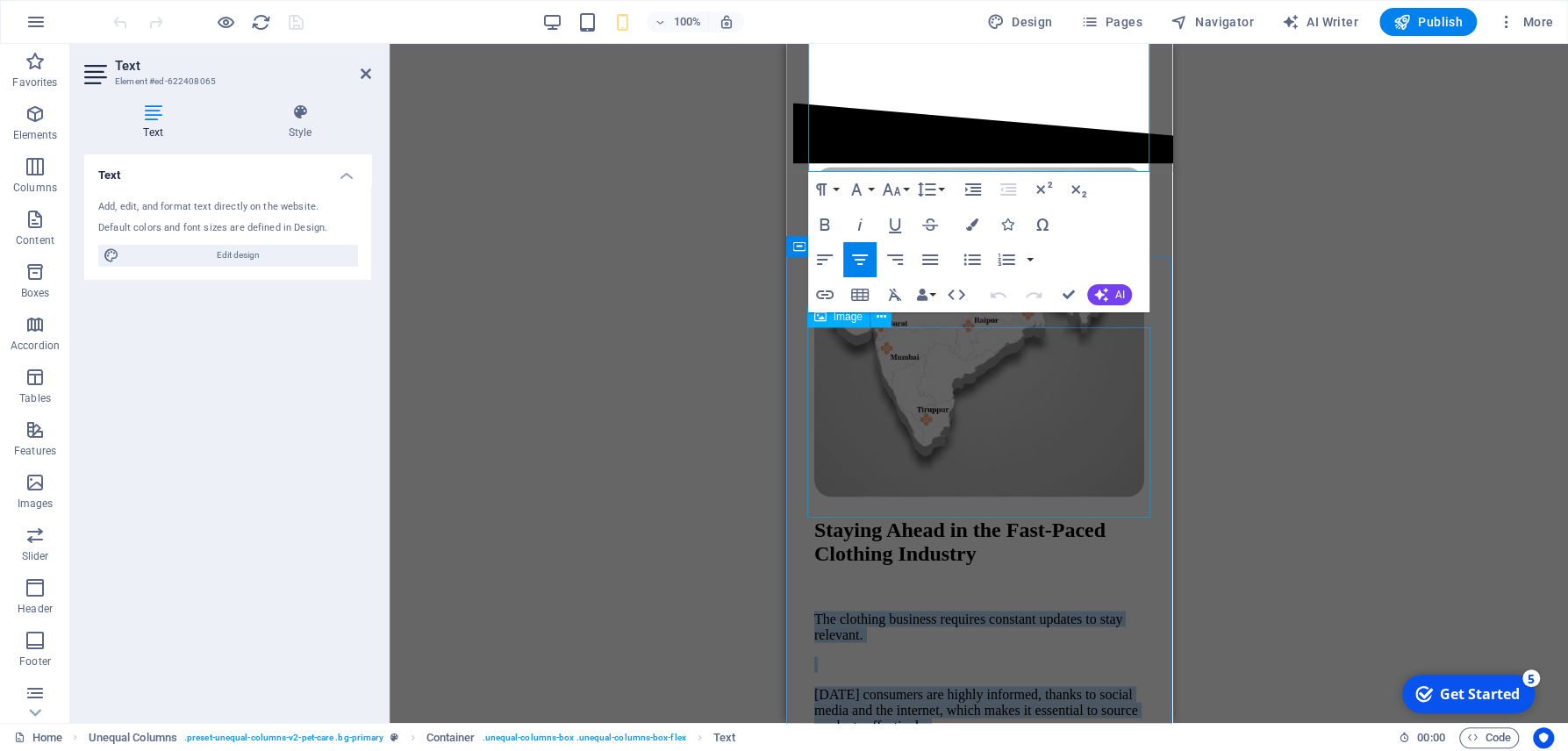
scroll to position [2163, 0]
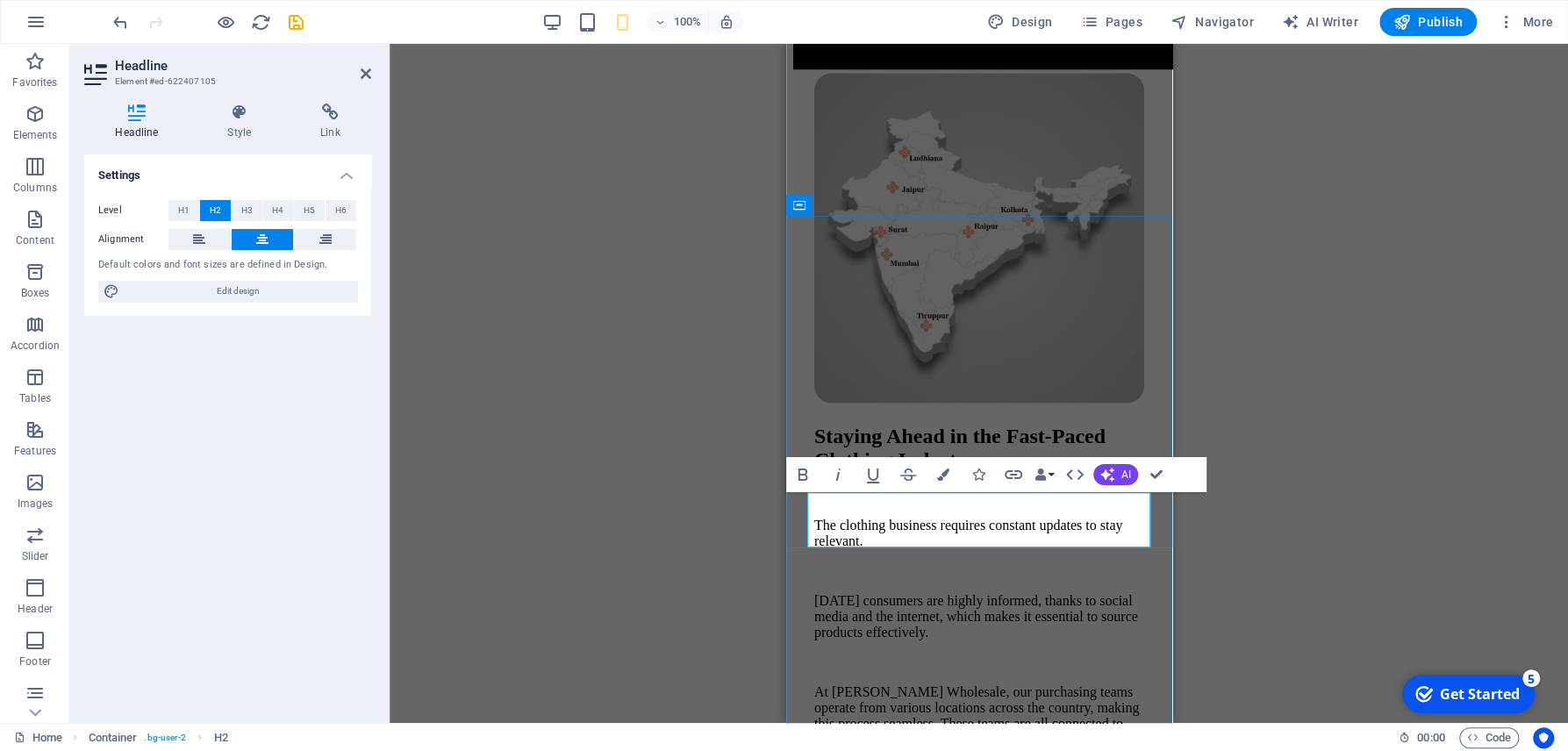
drag, startPoint x: 1113, startPoint y: 531, endPoint x: 815, endPoint y: 511, distance: 298.7
copy h2 "A Heartfelt Tradition: Our Annual Family Outing."
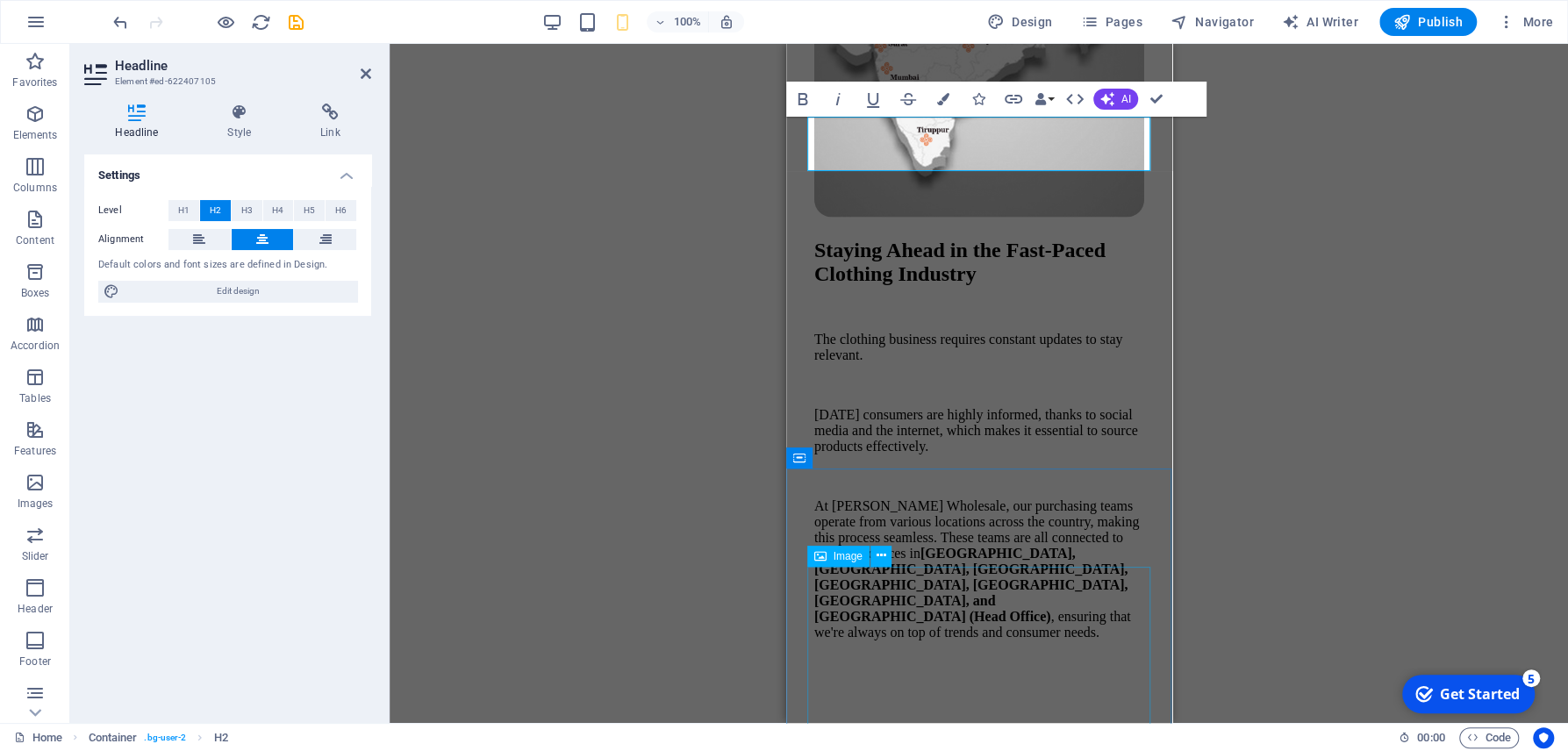
scroll to position [2540, 0]
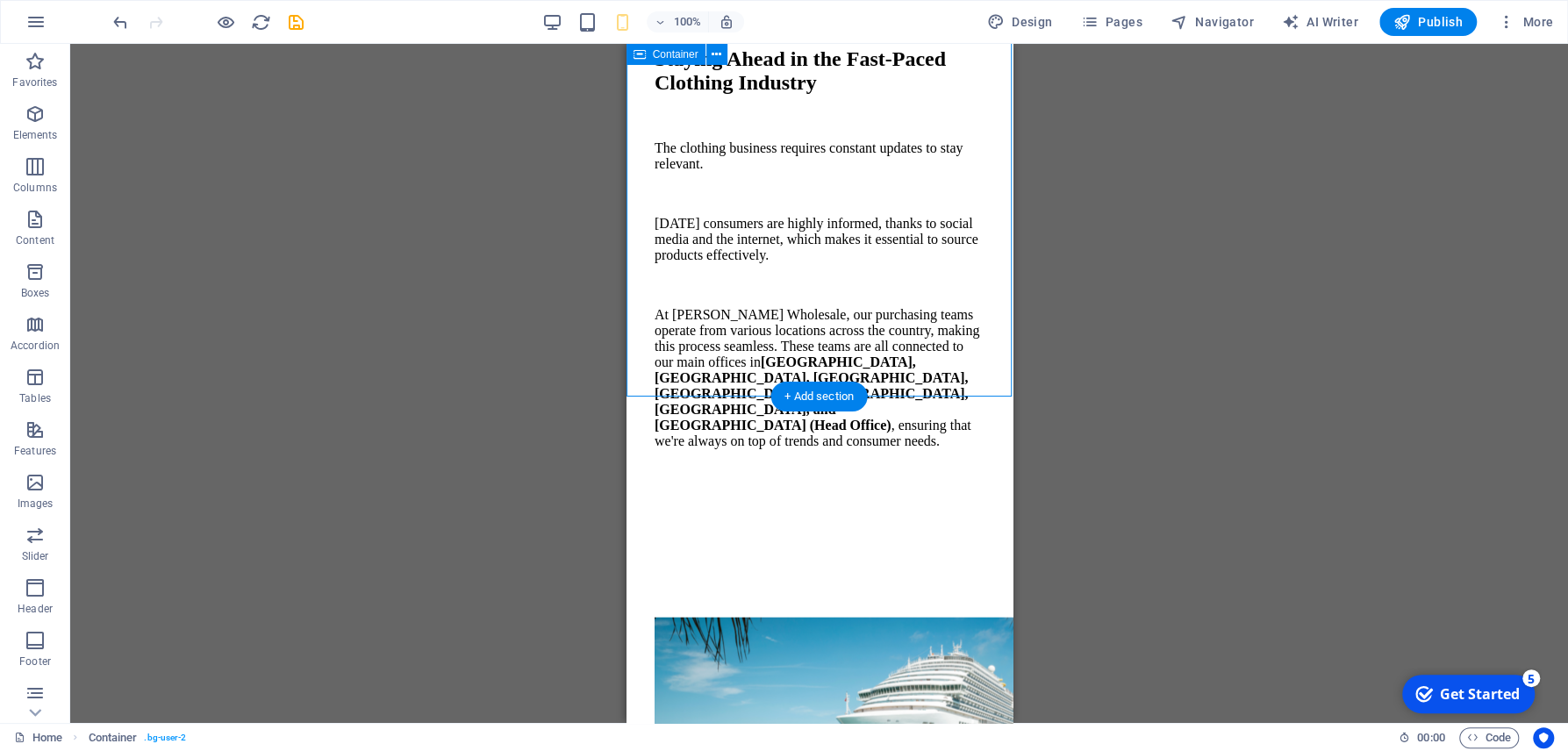
select select "%"
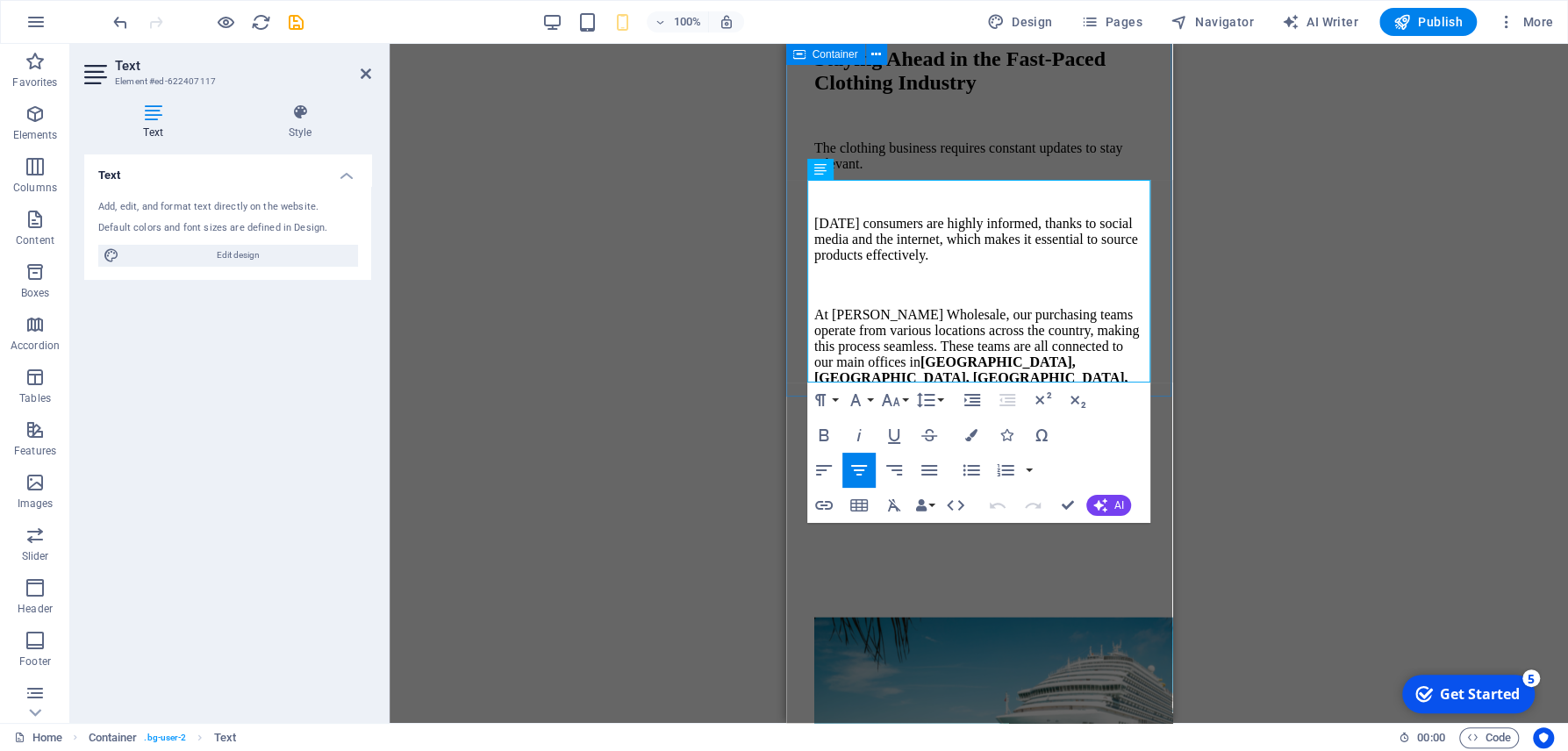
drag, startPoint x: 1120, startPoint y: 370, endPoint x: 1546, endPoint y: 298, distance: 432.0
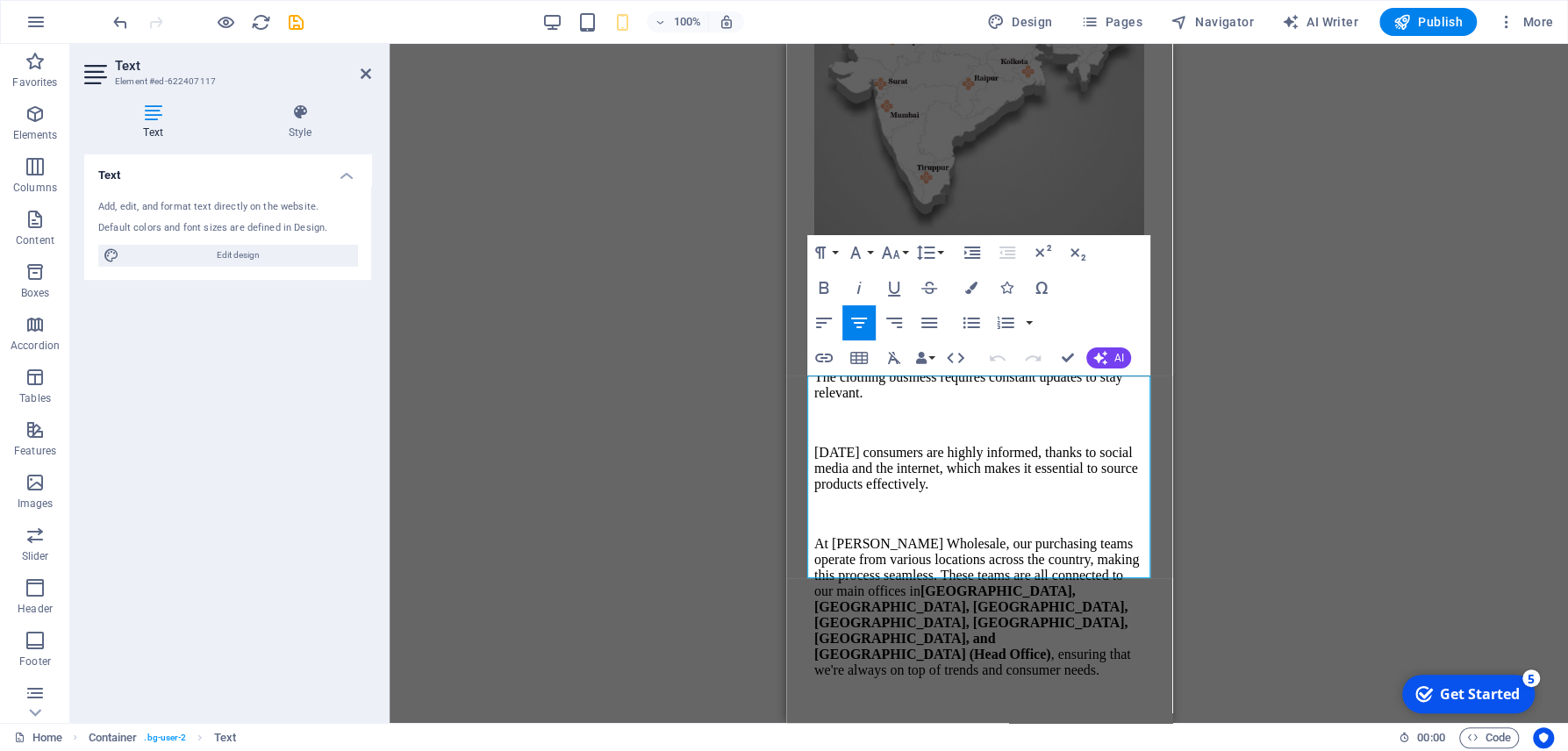
scroll to position [2257, 0]
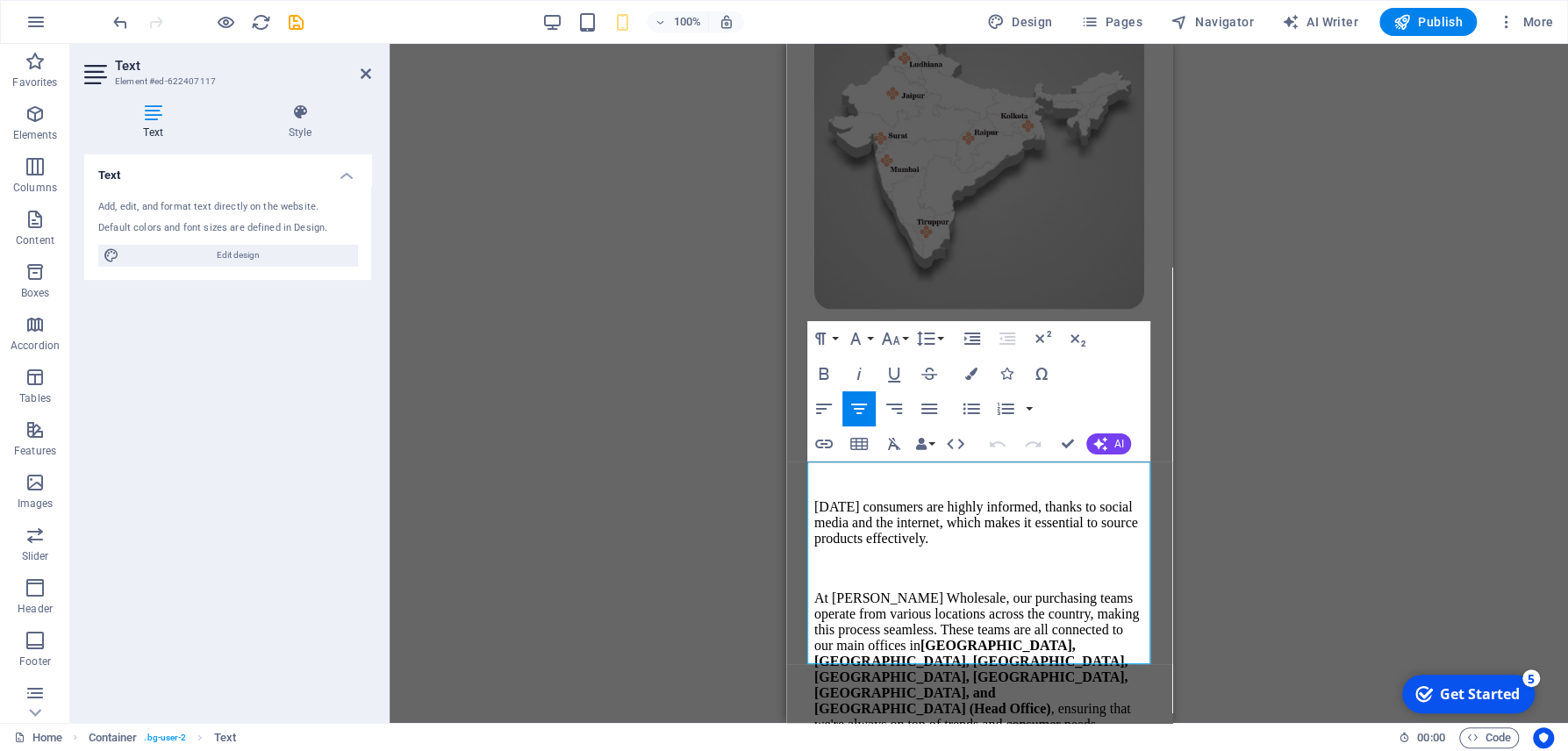
click at [1379, 561] on div "Text Banner Banner Container Spacer Button Text Container 3 columns Spacer Cont…" at bounding box center [978, 383] width 1178 height 679
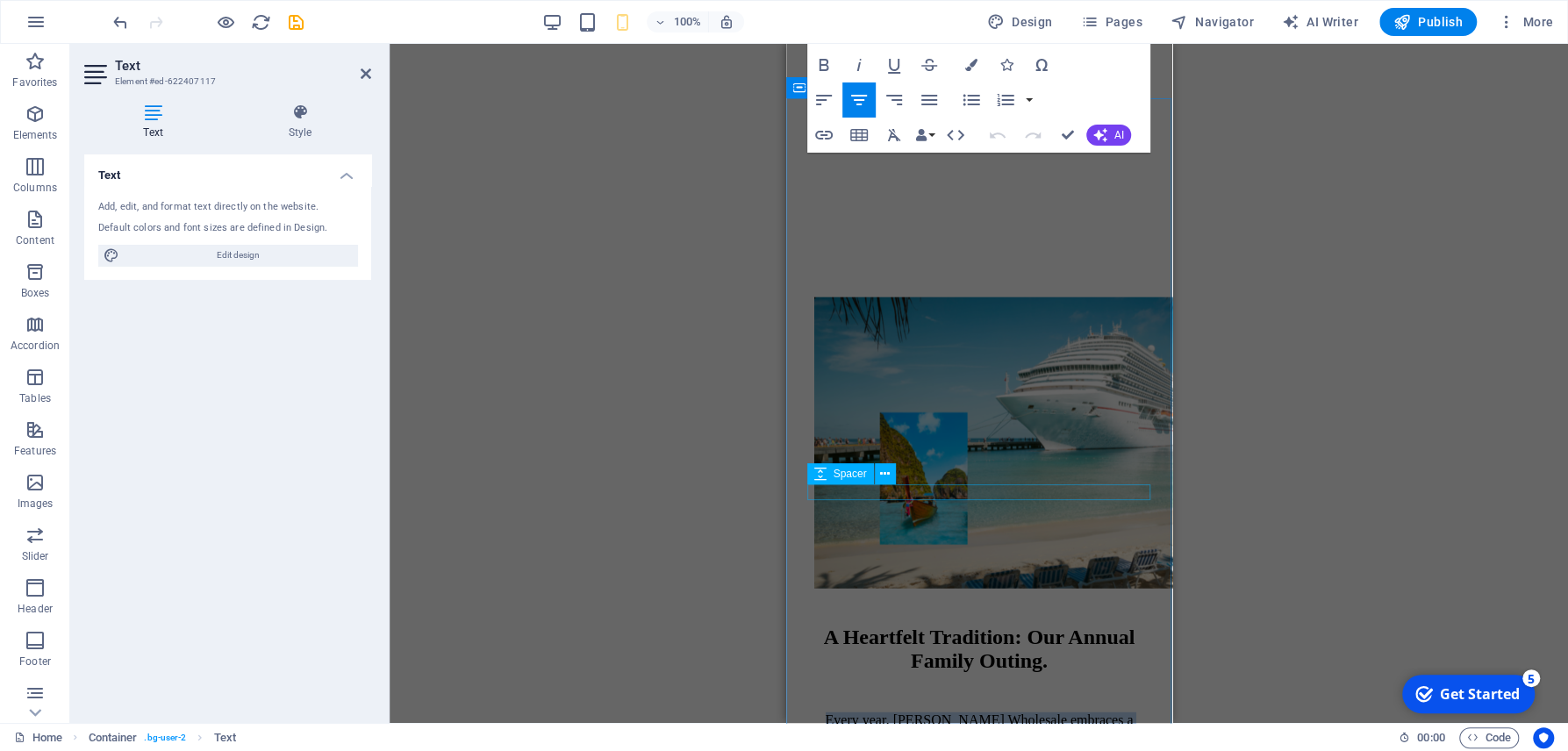
scroll to position [2916, 0]
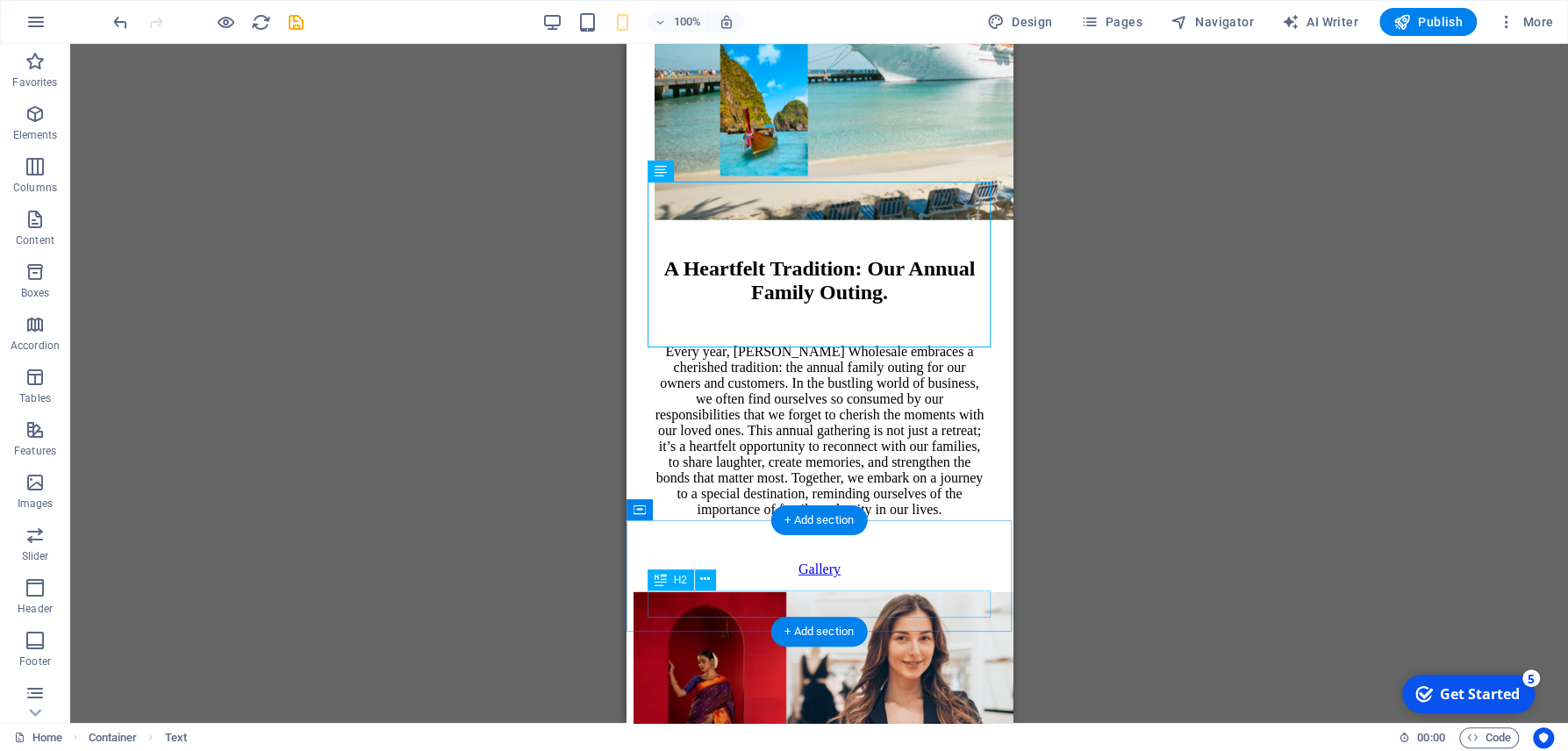
scroll to position [2996, 0]
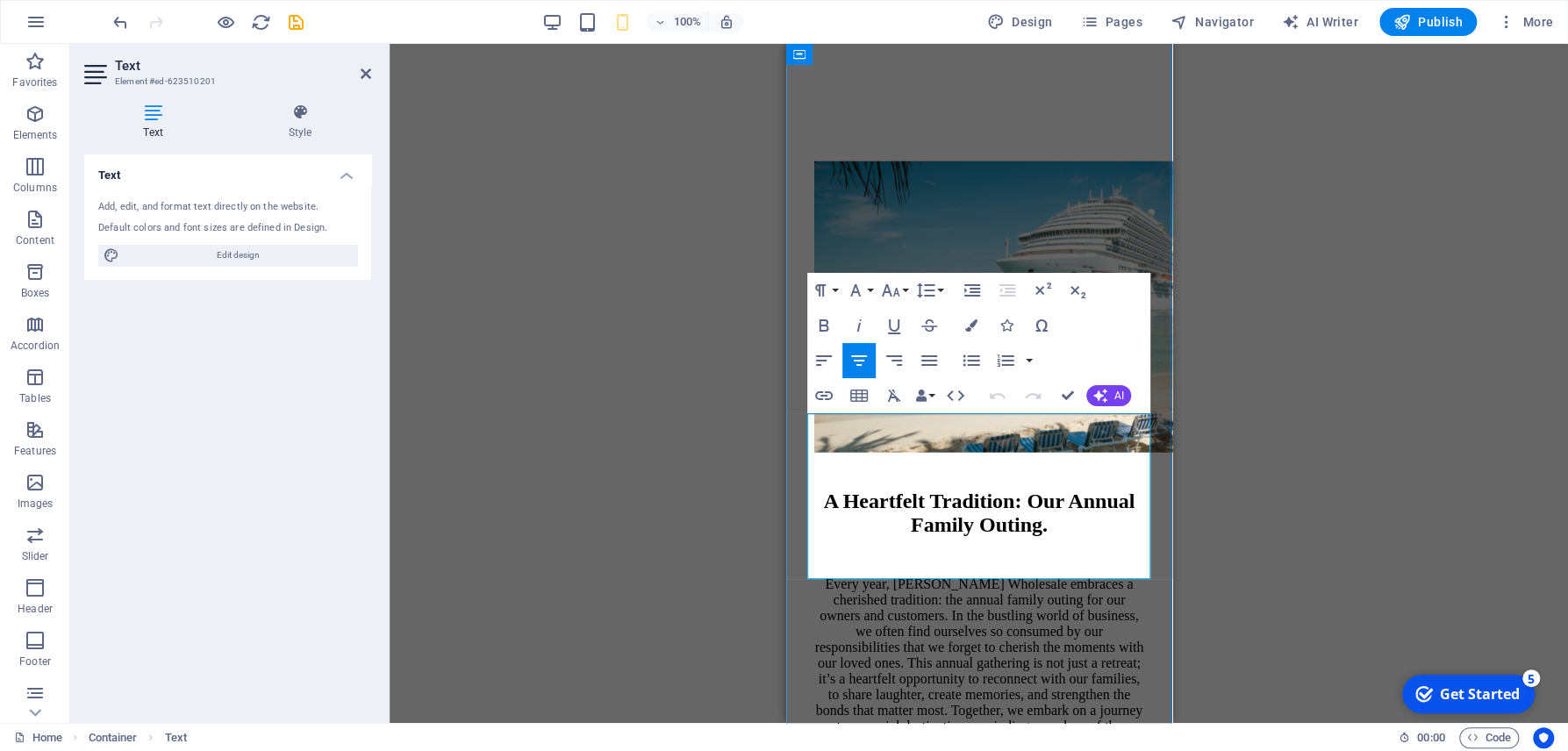
drag, startPoint x: 1060, startPoint y: 570, endPoint x: 830, endPoint y: 422, distance: 273.5
copy p "[PERSON_NAME] Wholesale is 100% committed to women empowerment. Within our comp…"
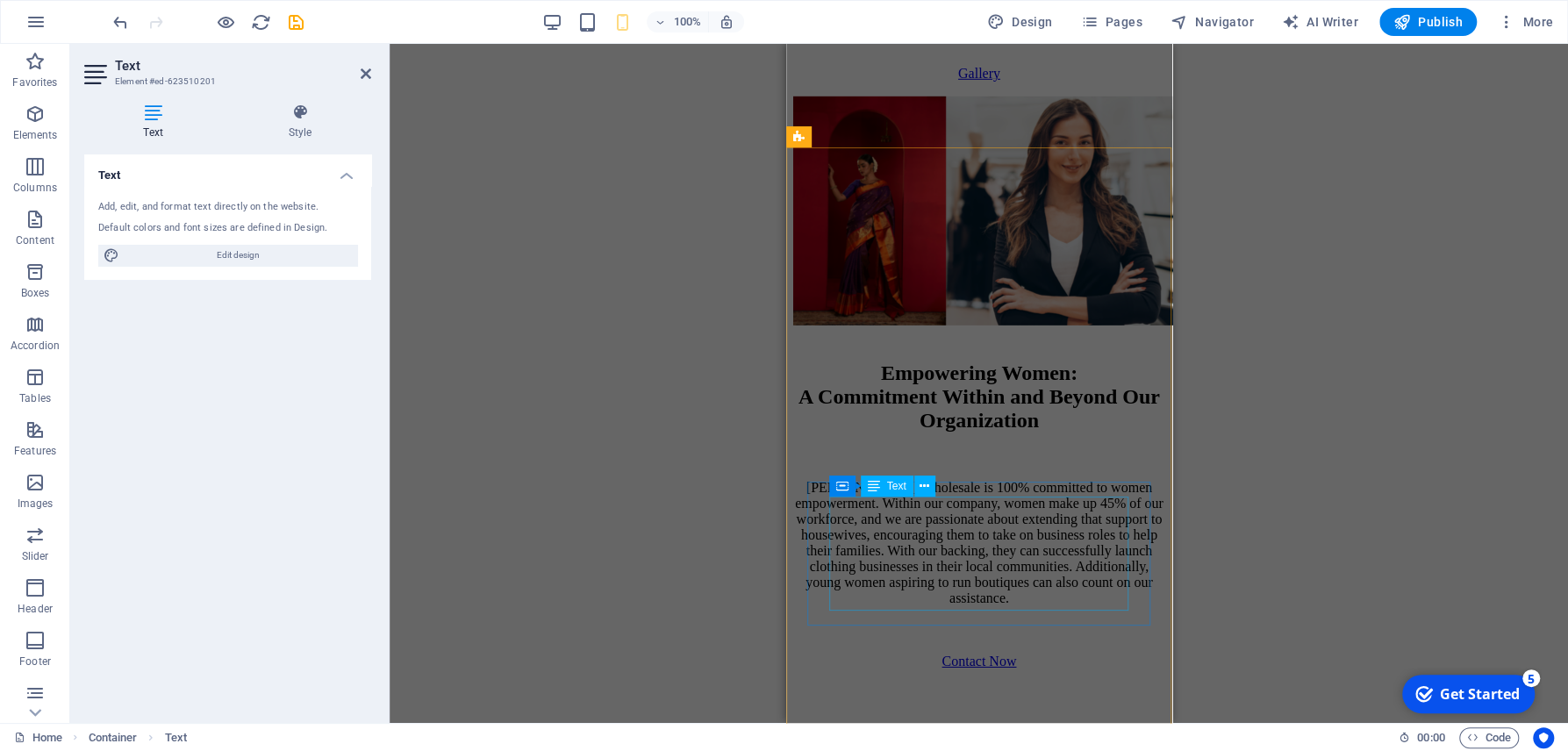
scroll to position [3160, 0]
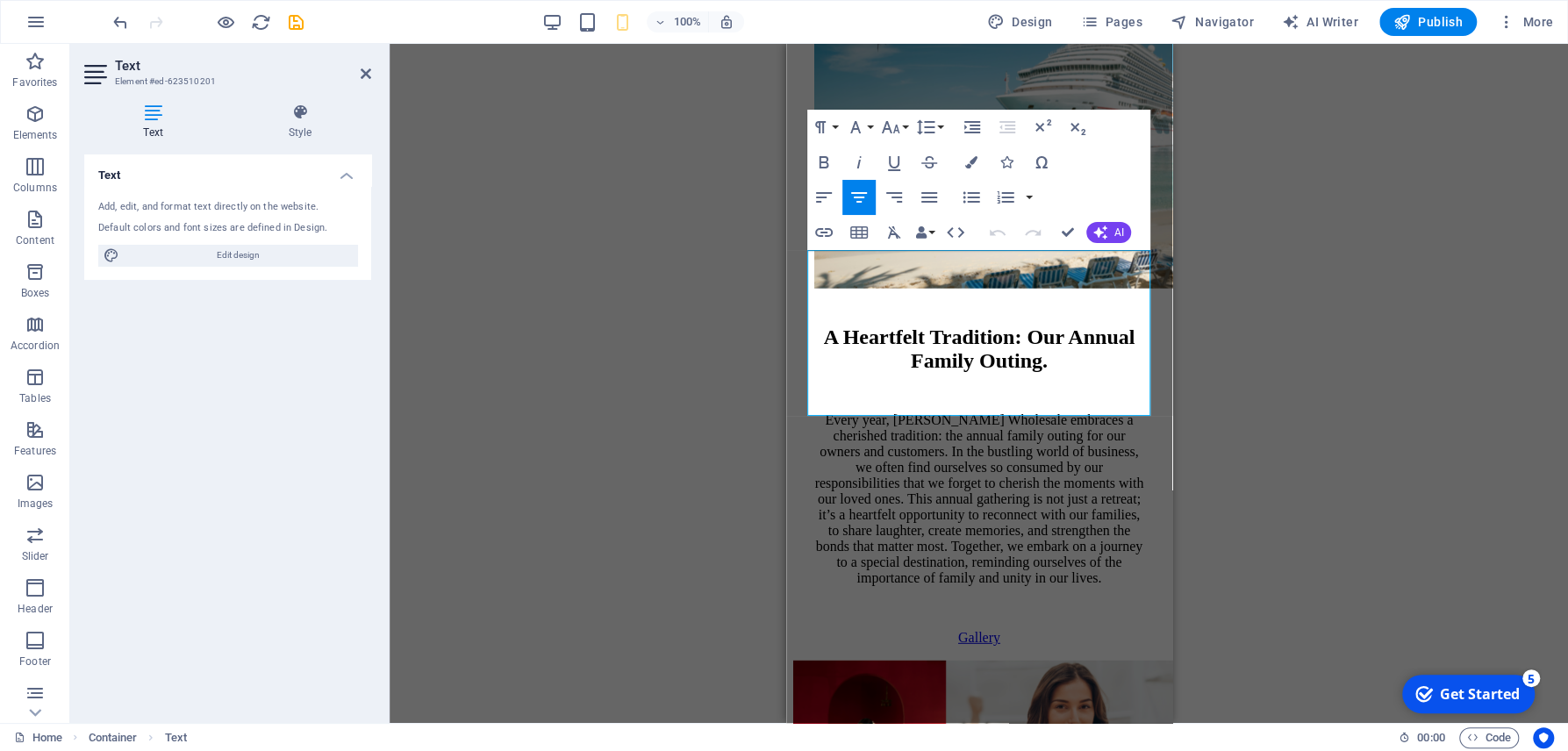
click at [653, 408] on div "Text Banner Banner Container Spacer Button Text Container 3 columns Spacer Cont…" at bounding box center [978, 383] width 1178 height 679
click at [643, 321] on div "Text Banner Banner Container Spacer Button Text Container 3 columns Spacer Cont…" at bounding box center [978, 383] width 1178 height 679
click at [367, 79] on icon at bounding box center [366, 74] width 11 height 14
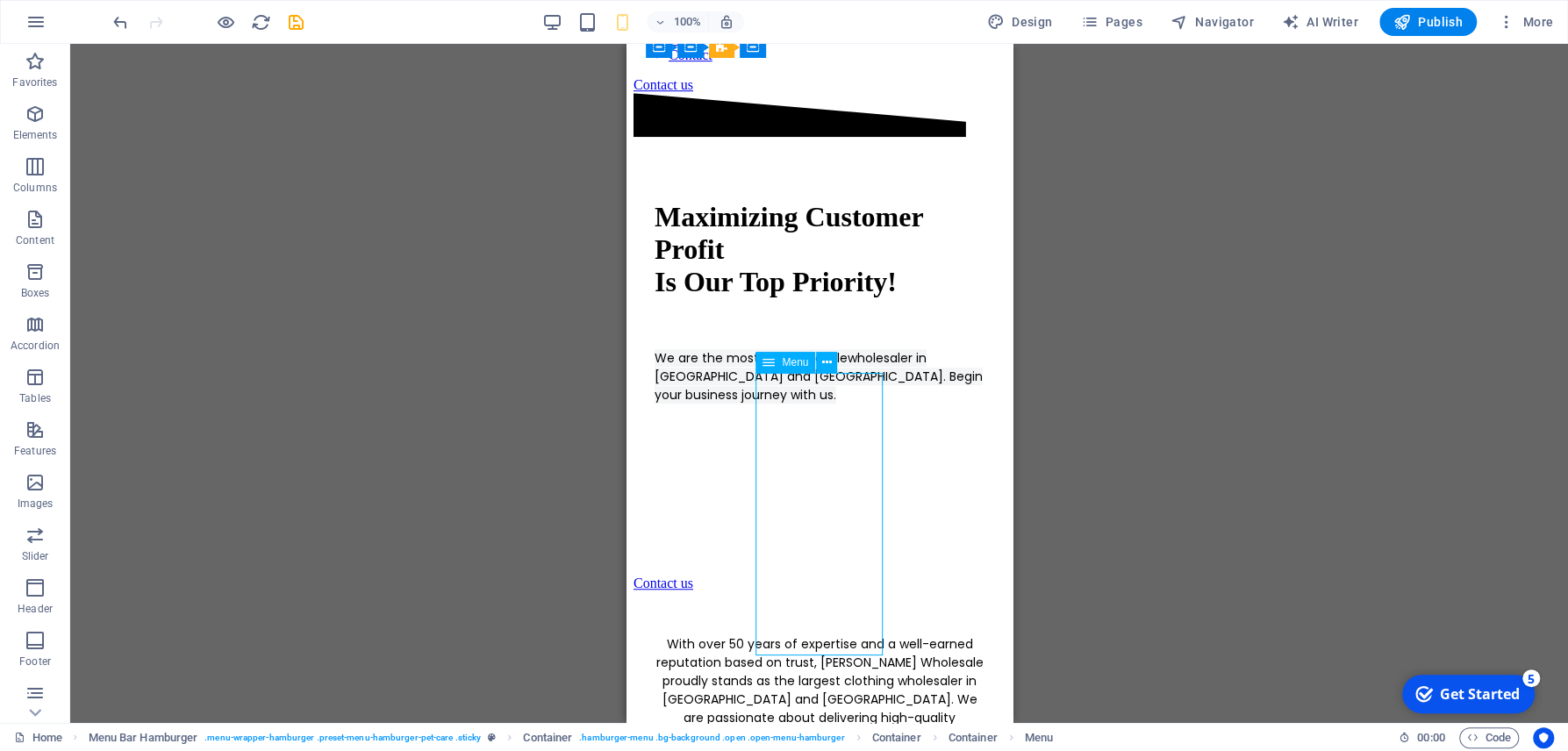
select select
select select "1"
select select
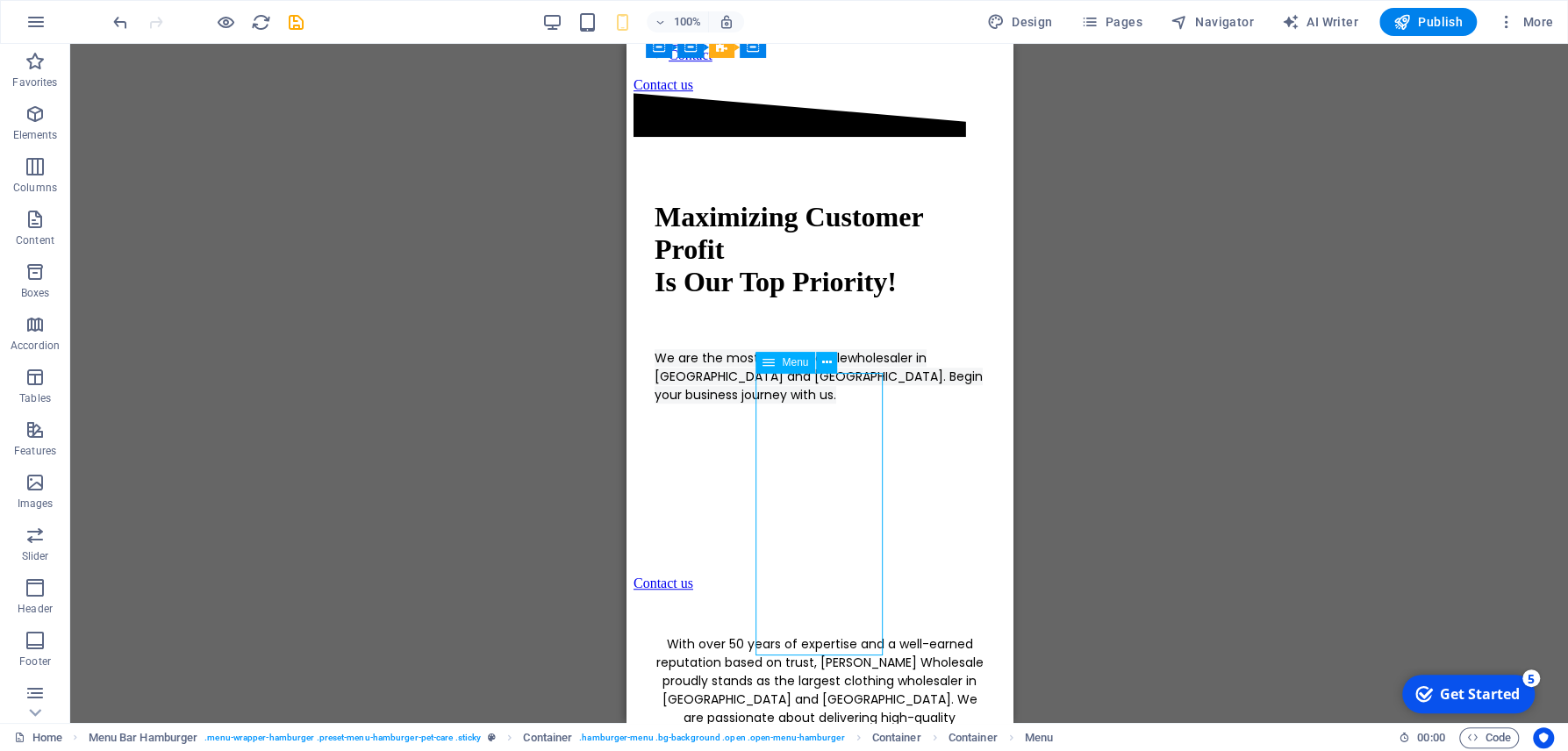
select select "2"
select select
select select "3"
select select
select select "4"
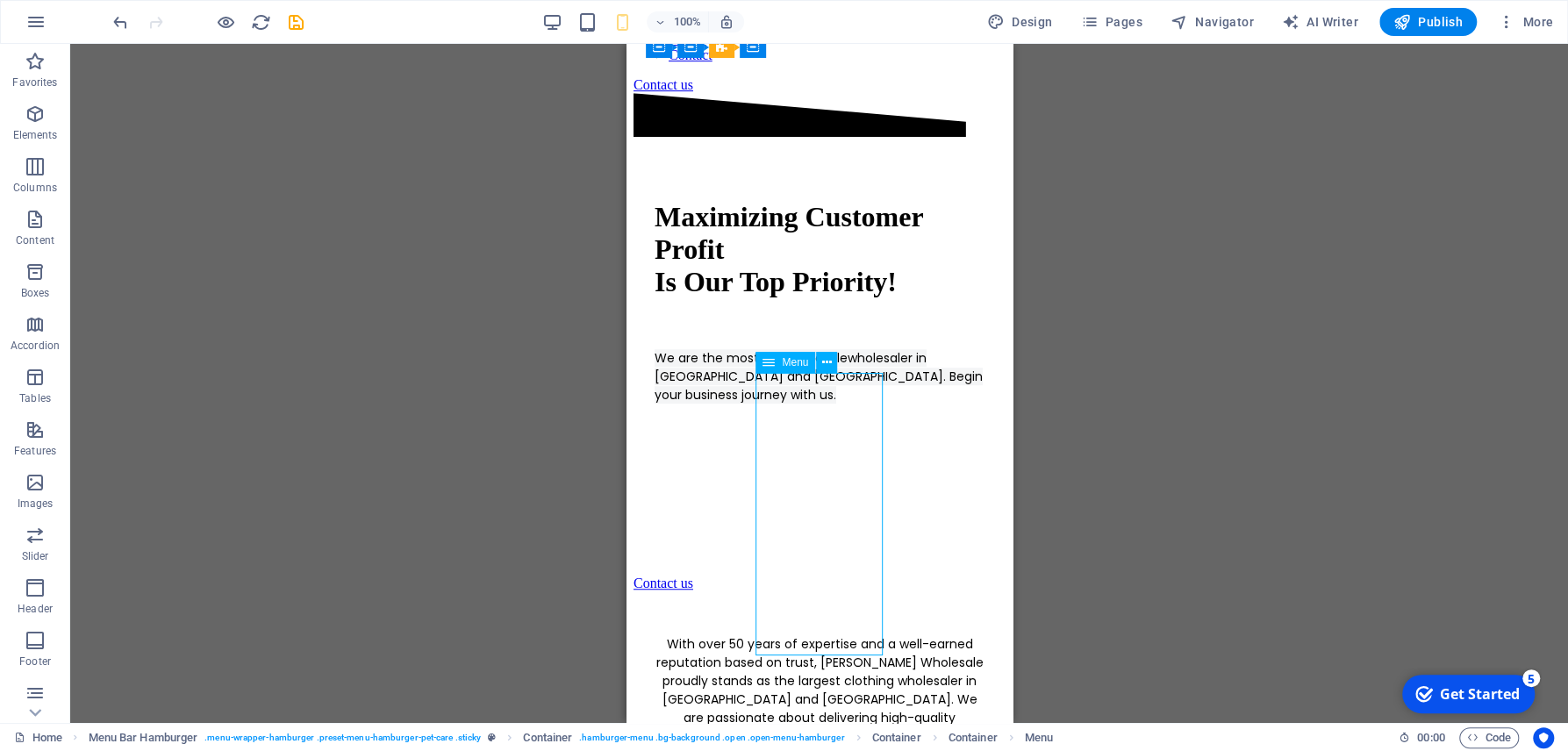
select select
select select "6"
select select
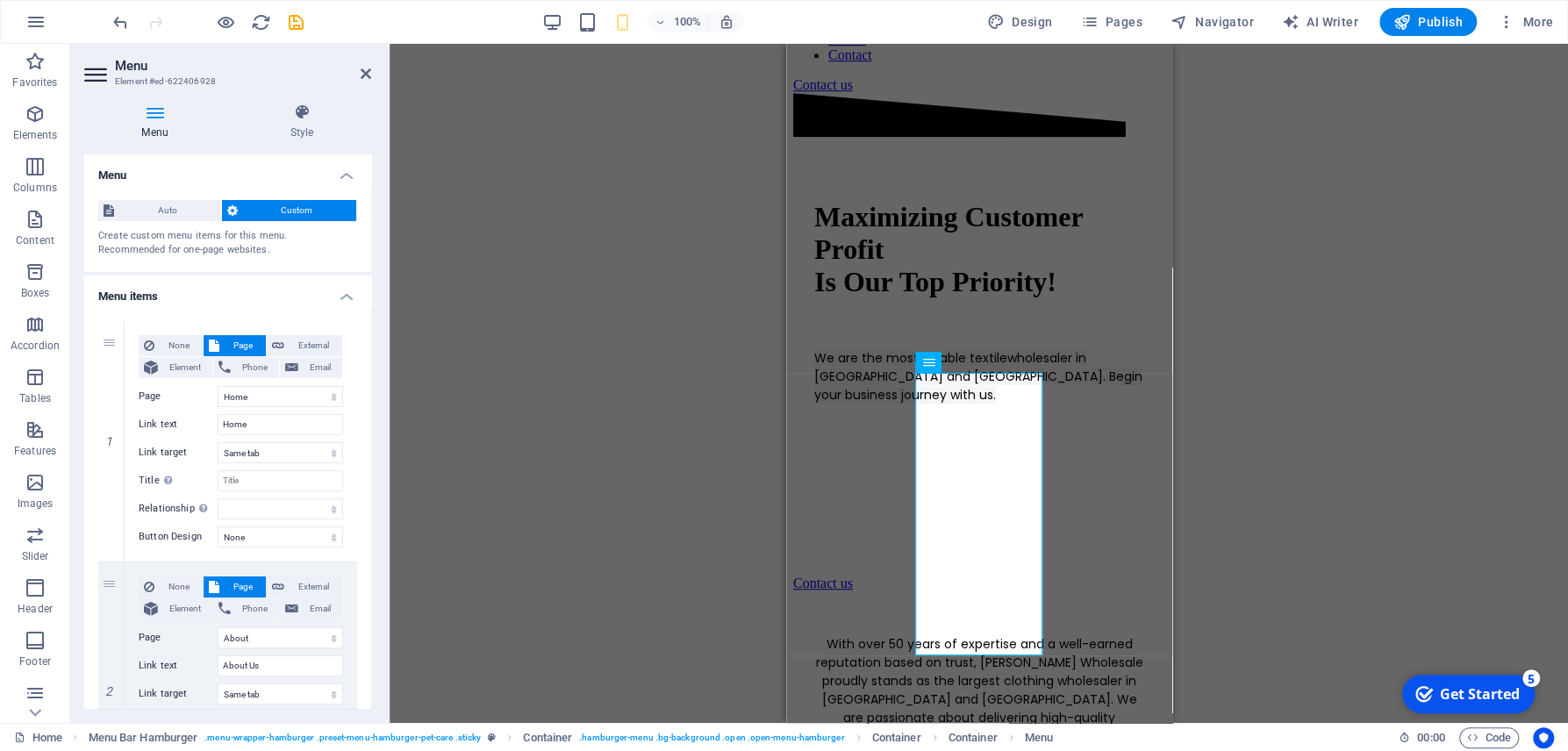
click at [606, 413] on div "Text Banner Banner Container Spacer Button Text Container 3 columns Spacer Cont…" at bounding box center [978, 383] width 1178 height 679
drag, startPoint x: 1139, startPoint y: 379, endPoint x: 851, endPoint y: 294, distance: 300.3
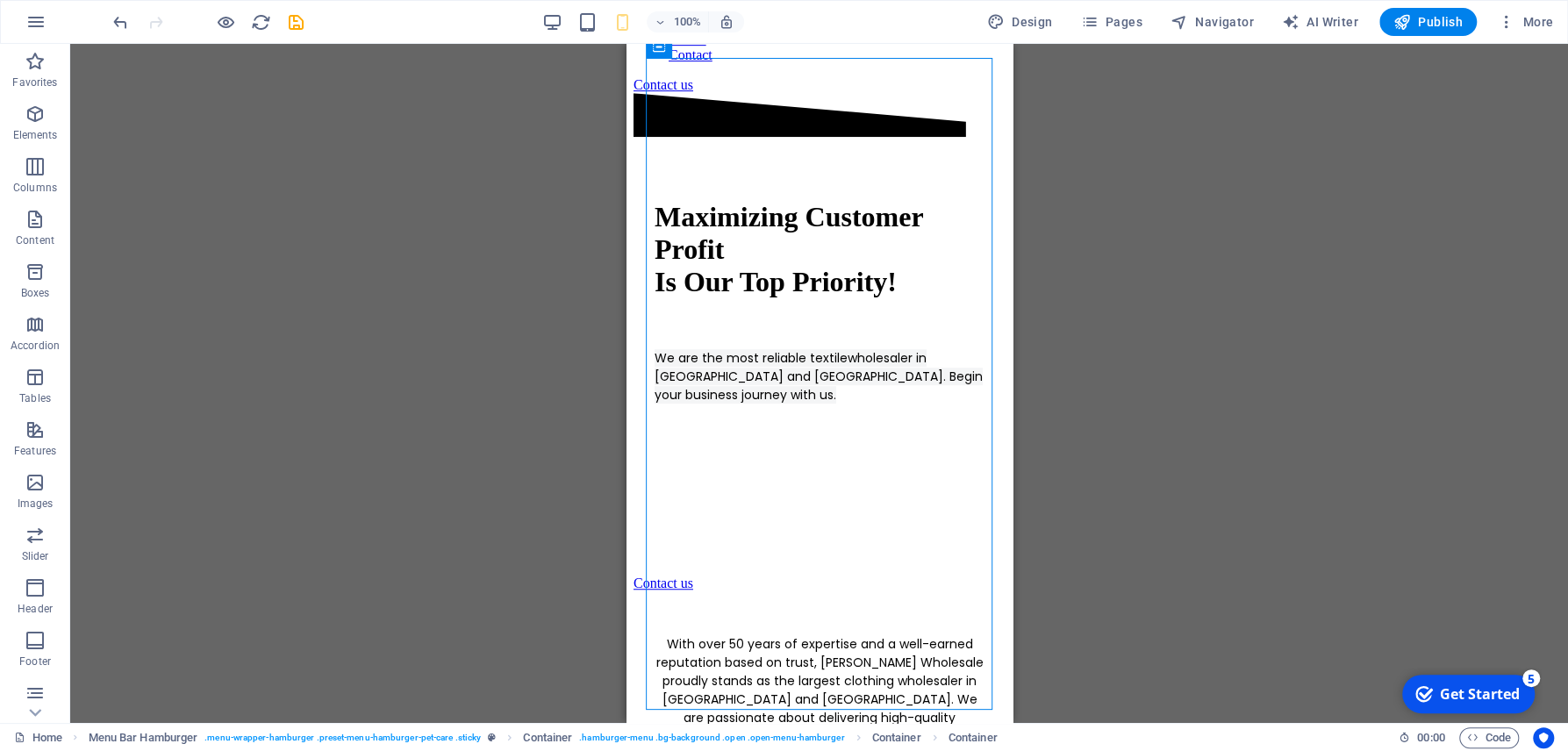
click at [1039, 360] on div "Text Banner Banner Container Spacer Button Text Container 3 columns Spacer Cont…" at bounding box center [818, 383] width 1497 height 679
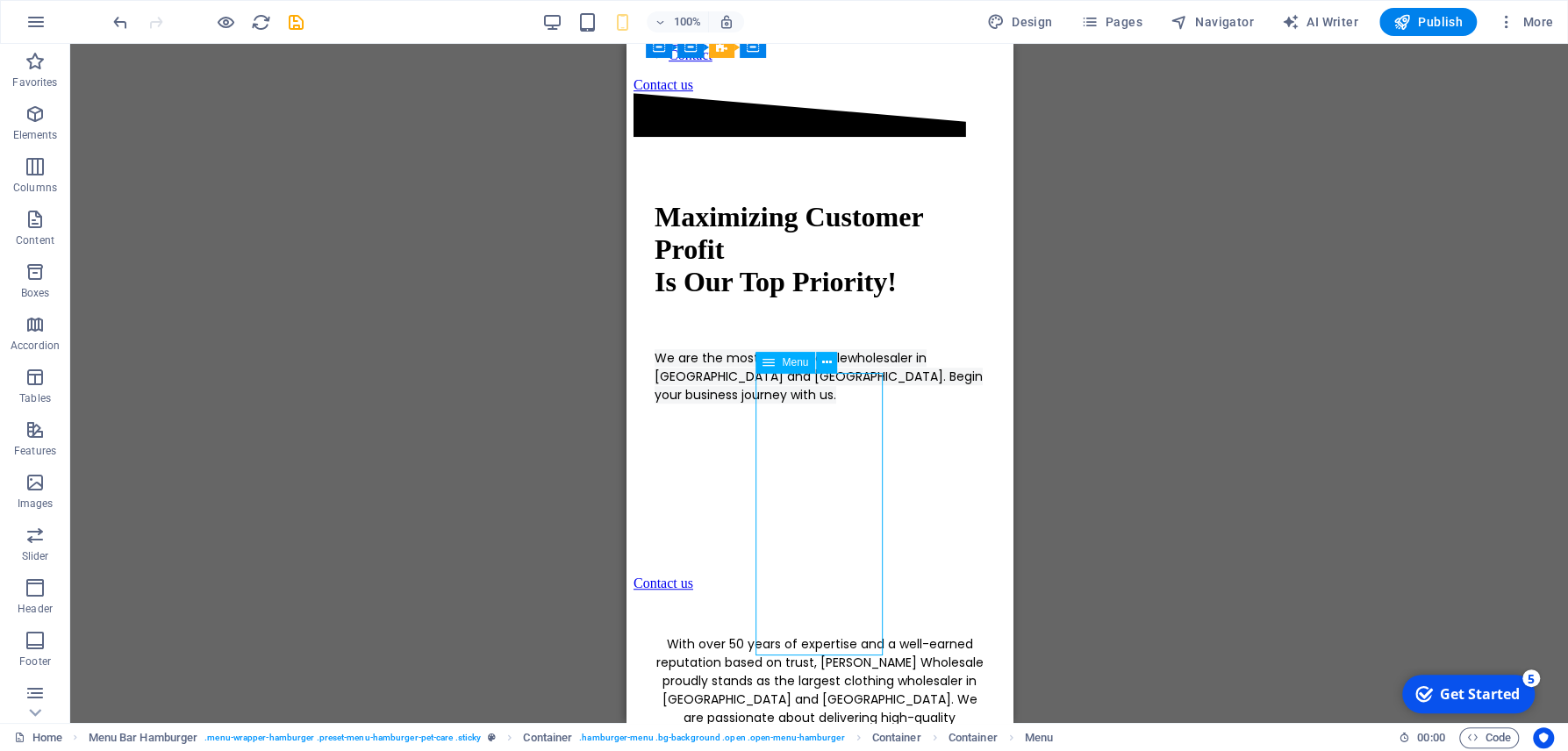
select select
select select "1"
select select
select select "2"
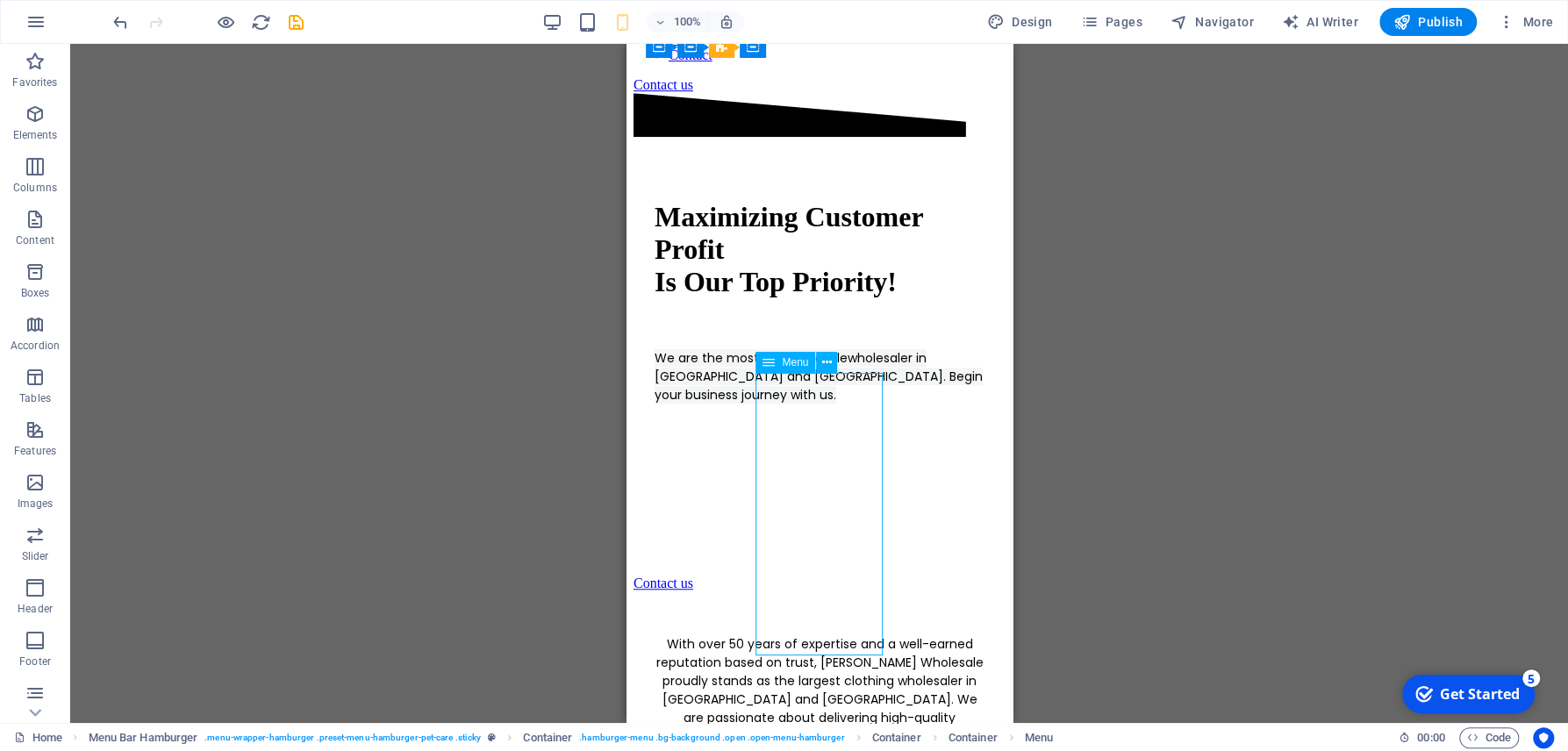
select select
select select "3"
select select
select select "4"
select select
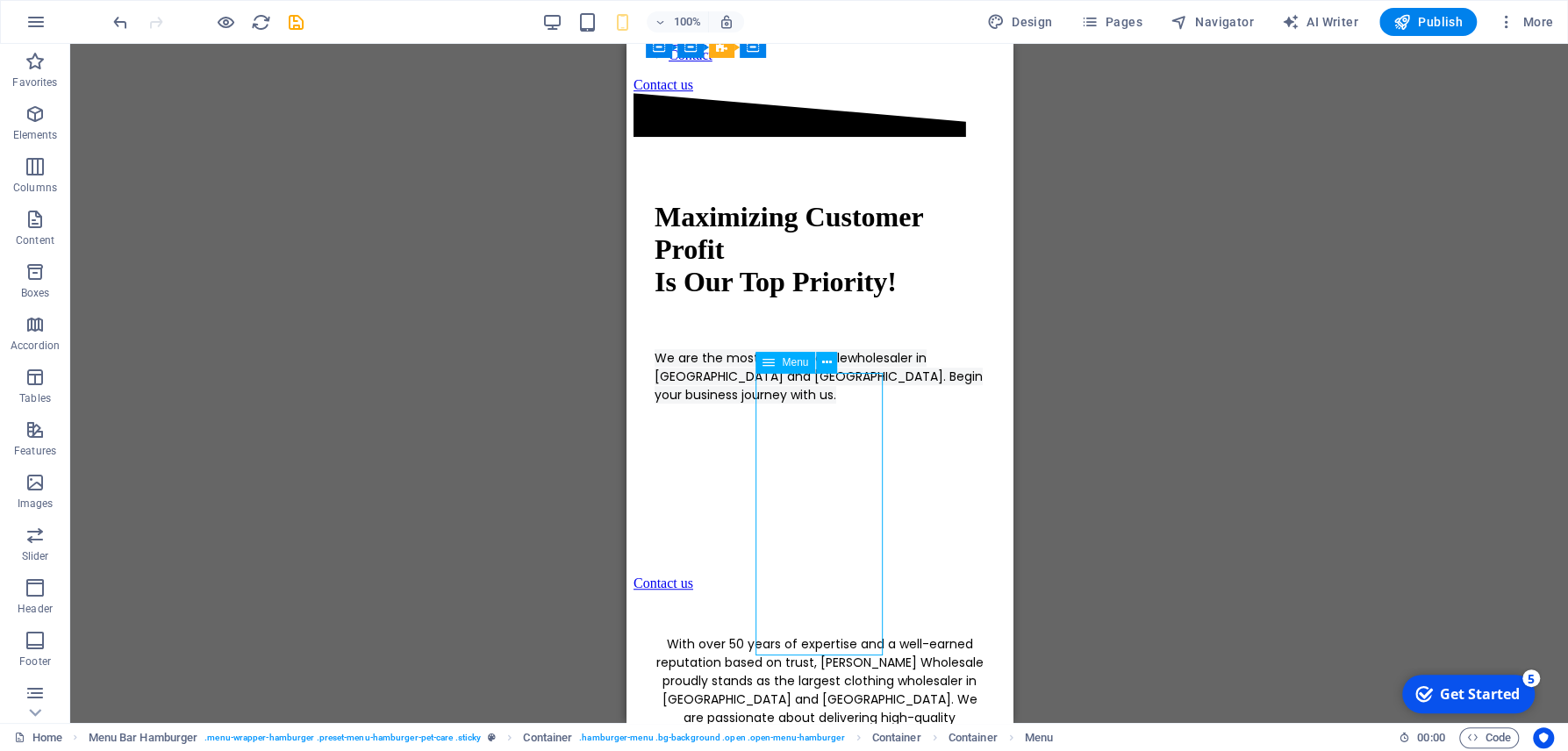
select select "6"
select select
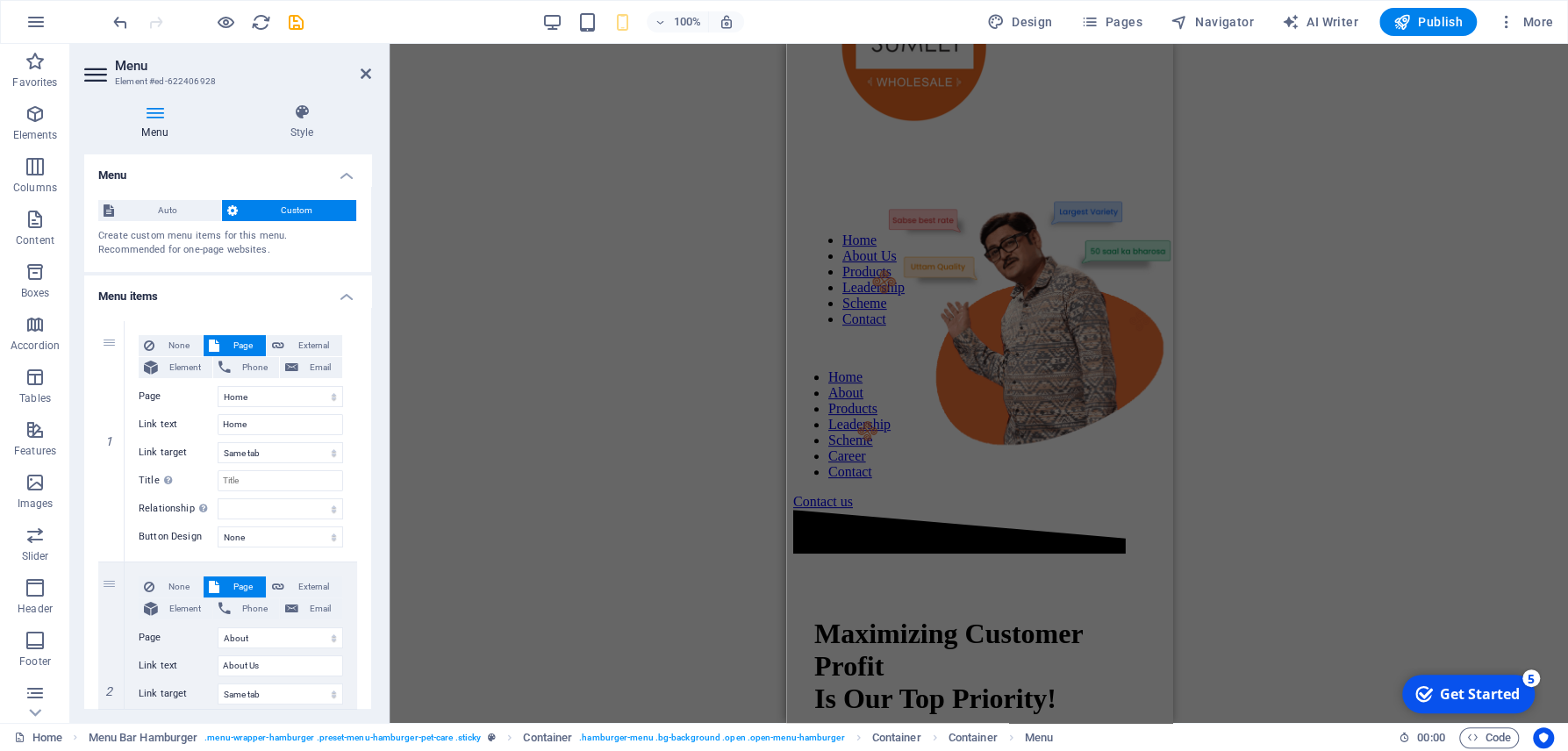
scroll to position [201, 0]
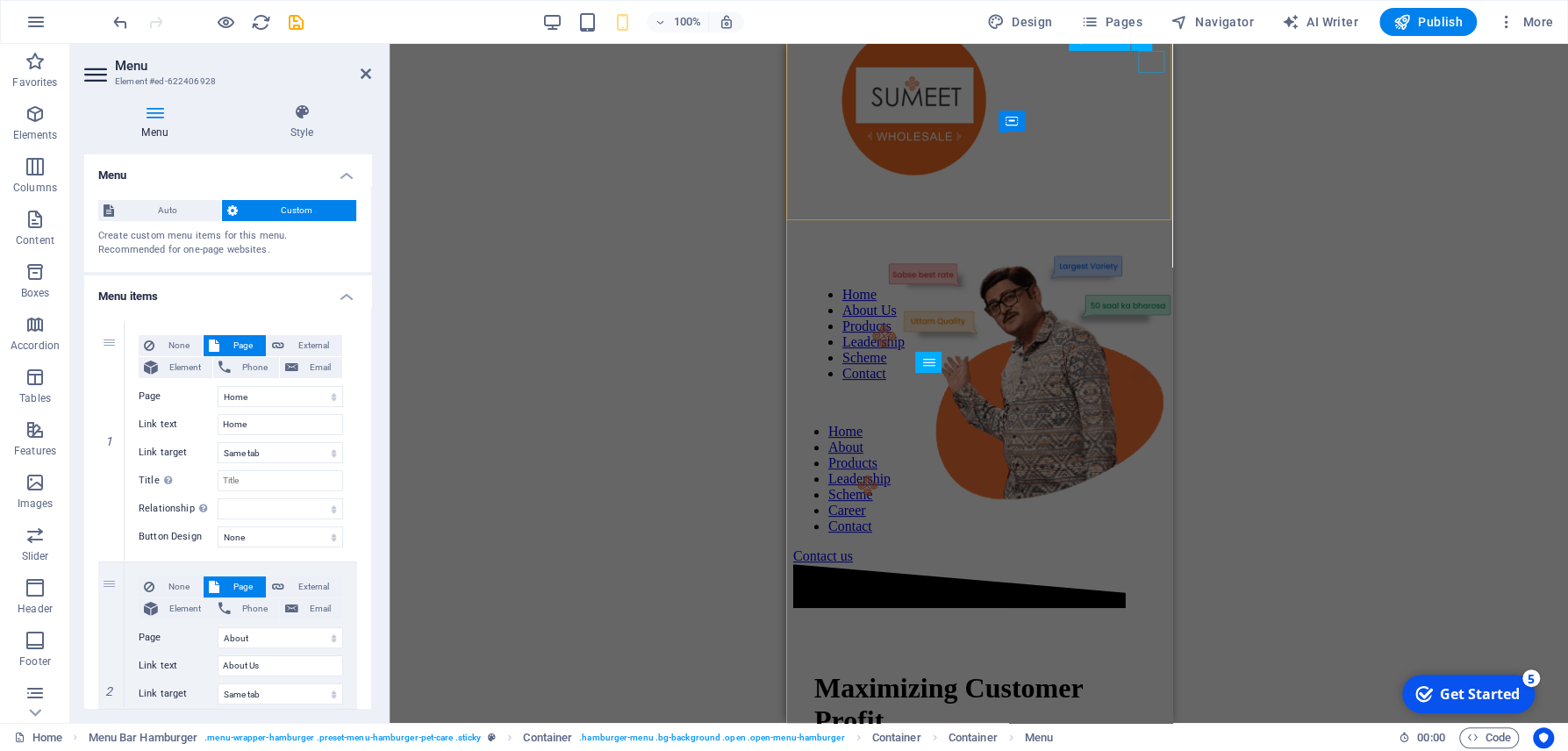
click at [1150, 3] on div at bounding box center [978, 3] width 372 height 0
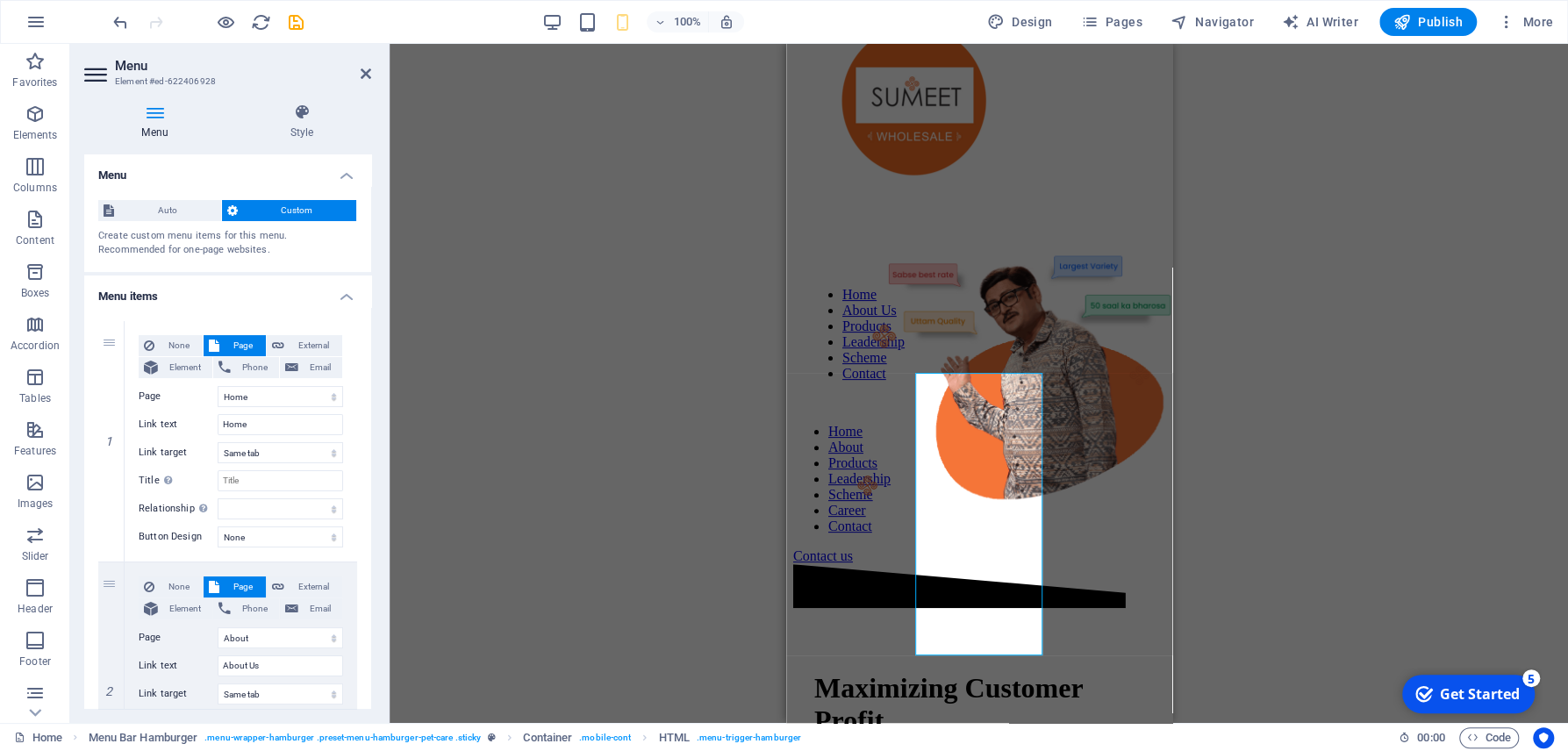
scroll to position [0, 0]
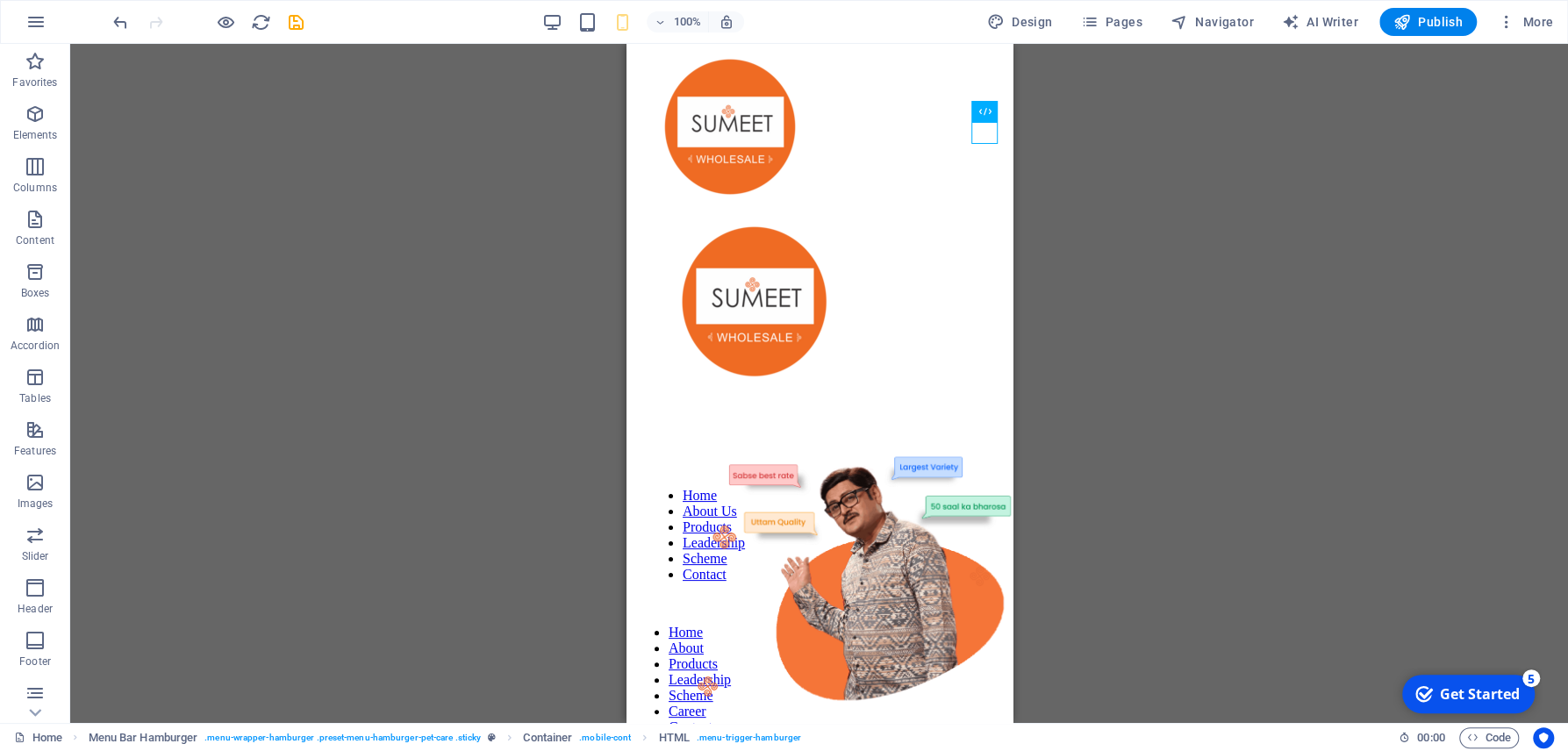
click at [359, 238] on div "Text Banner Banner Container Spacer Button Text Container 3 columns Spacer Cont…" at bounding box center [818, 383] width 1497 height 679
click at [108, 19] on div "100% Design Pages Navigator AI Writer Publish More" at bounding box center [784, 22] width 1566 height 43
click at [123, 17] on icon "undo" at bounding box center [120, 22] width 20 height 20
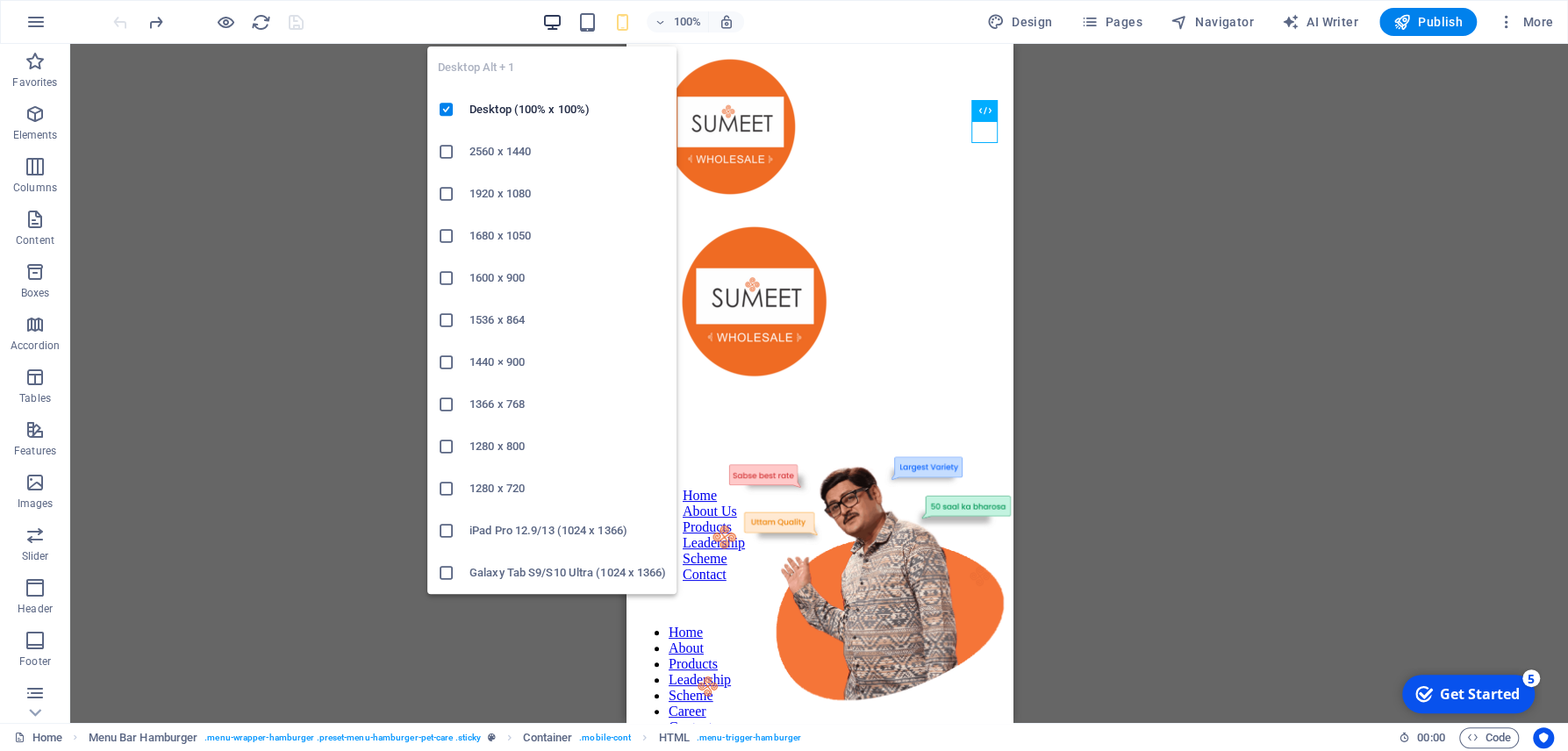
click at [549, 19] on icon "button" at bounding box center [552, 22] width 20 height 20
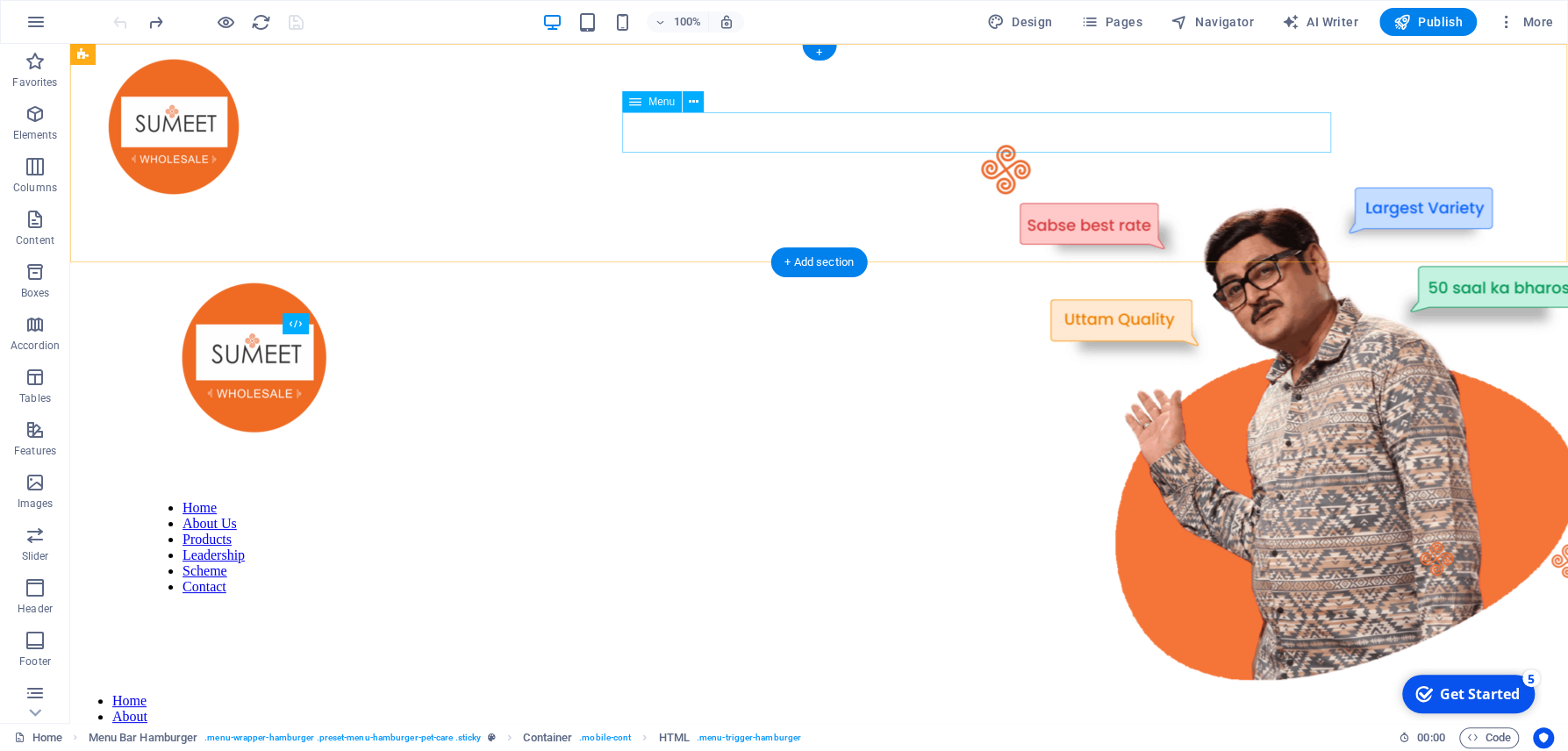
click at [745, 693] on nav "Home About Products Leadership Scheme Career Contact" at bounding box center [819, 748] width 1484 height 111
click at [746, 693] on nav "Home About Products Leadership Scheme Career Contact" at bounding box center [819, 748] width 1484 height 111
select select
select select "1"
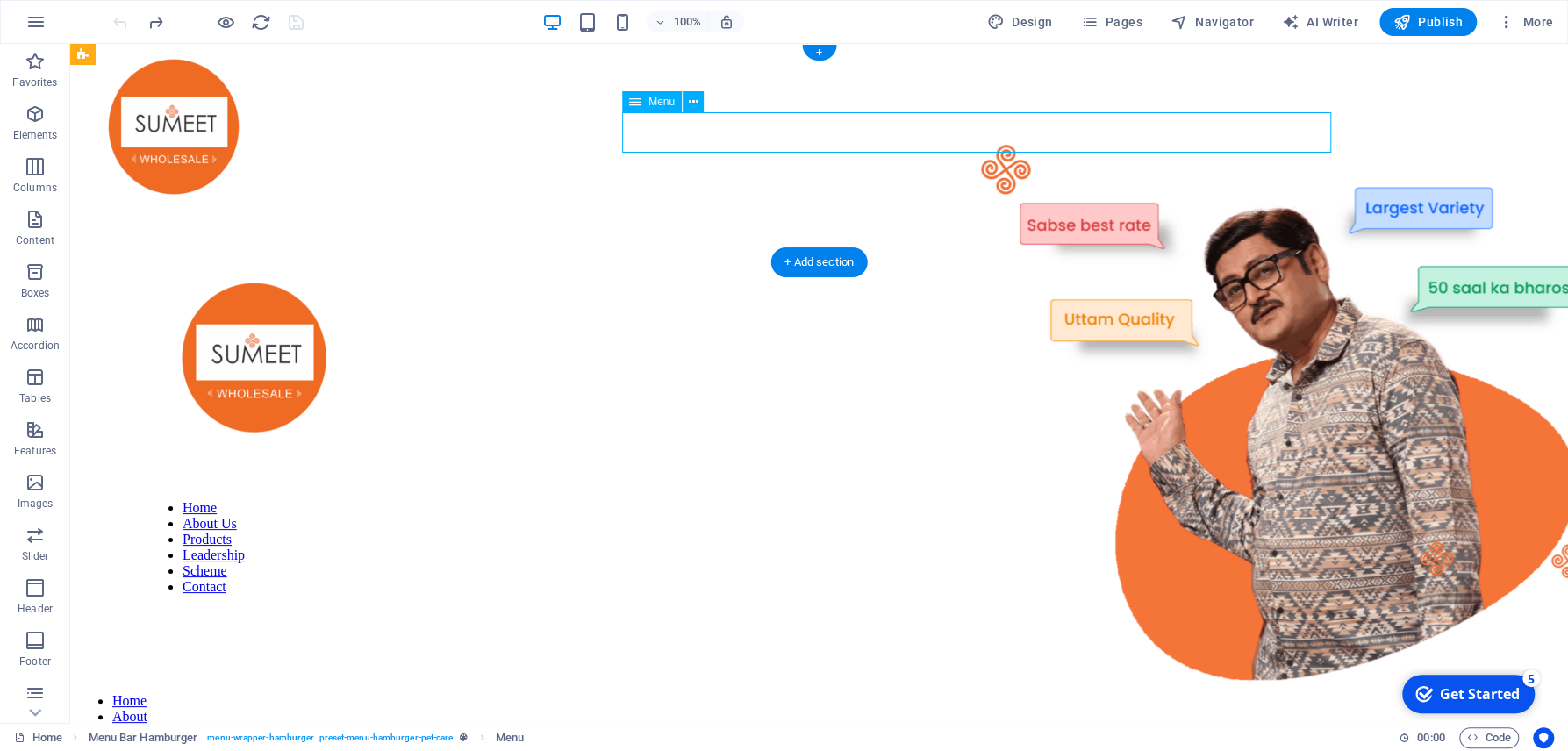
select select
select select "2"
select select
select select "3"
select select
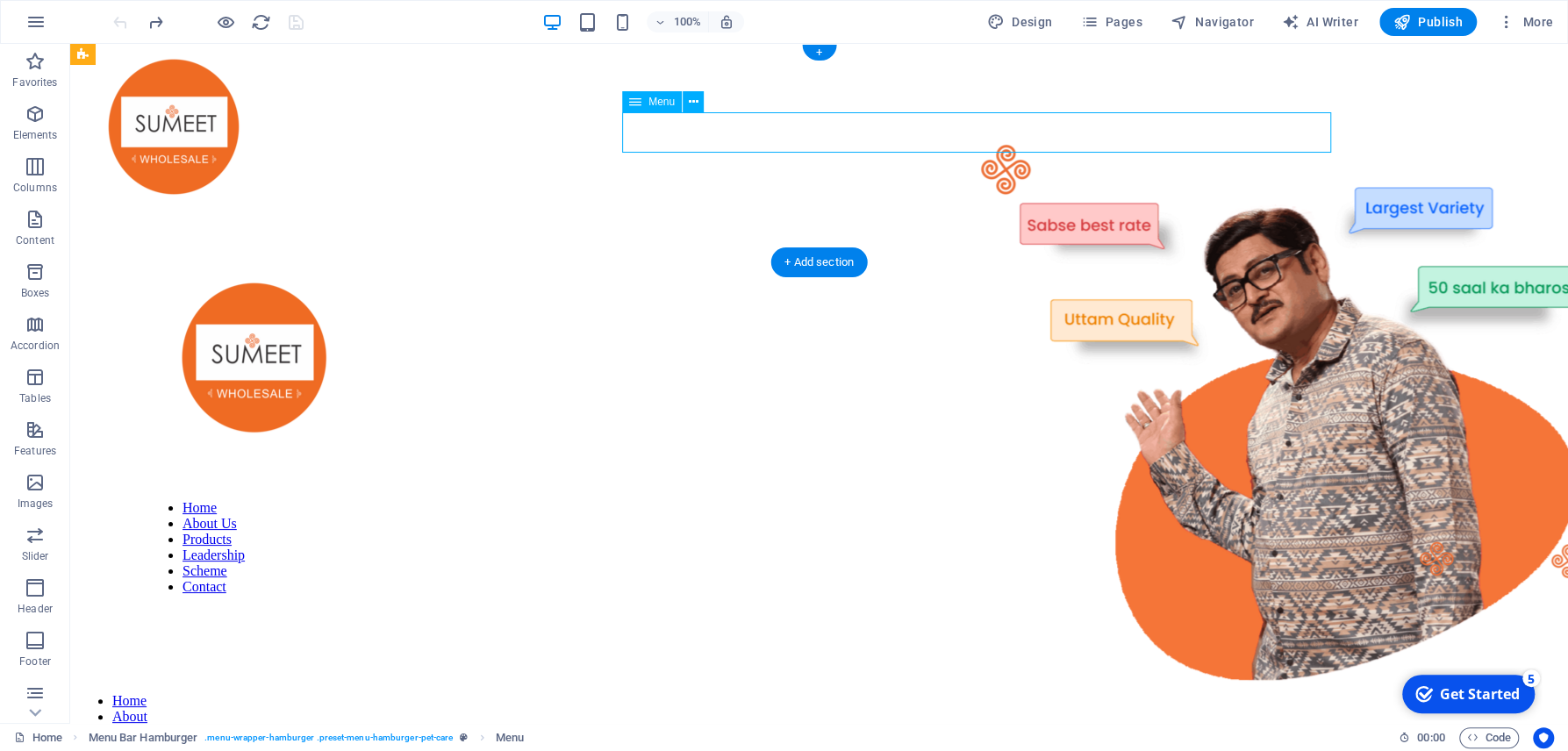
select select "4"
select select
select select "5"
select select
select select "6"
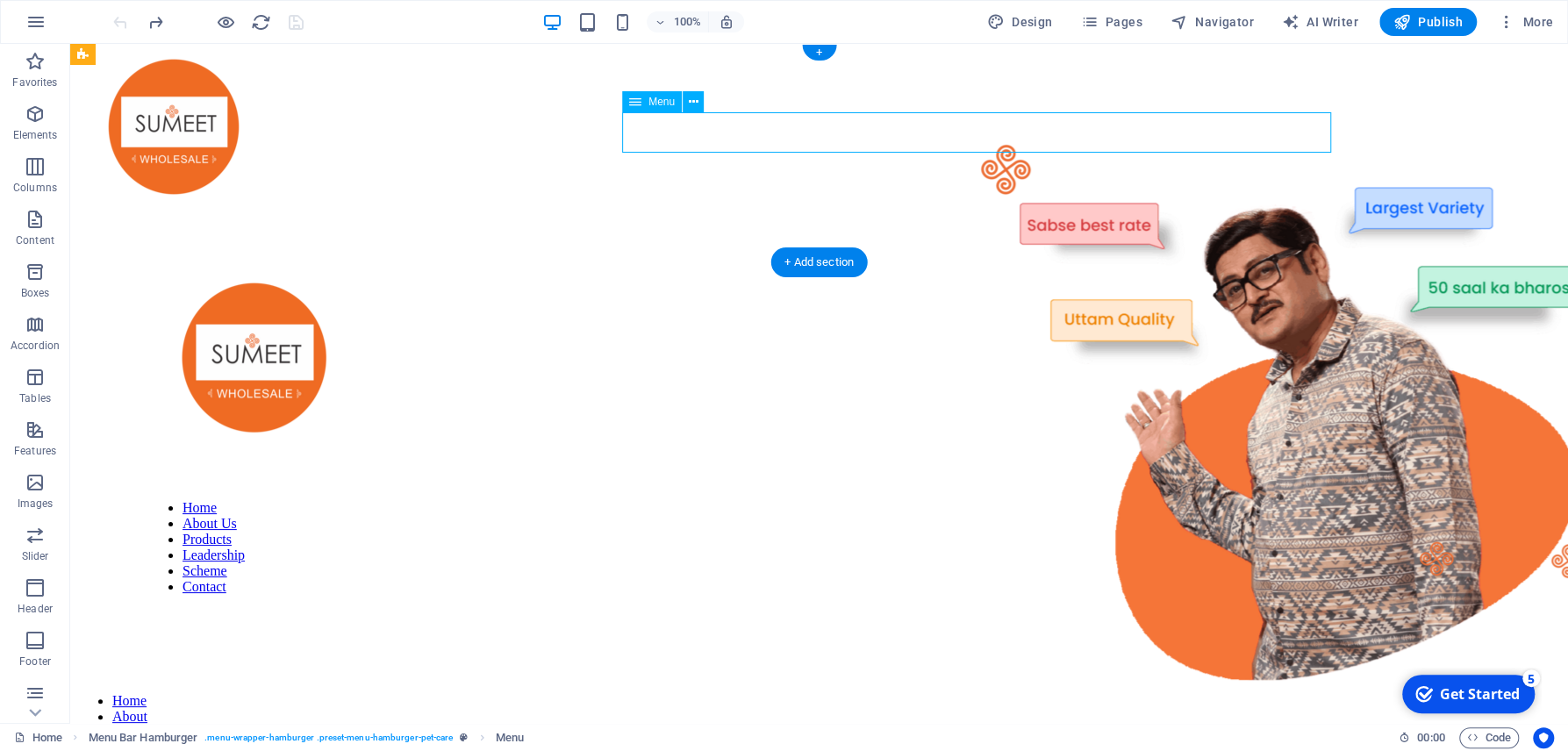
select select
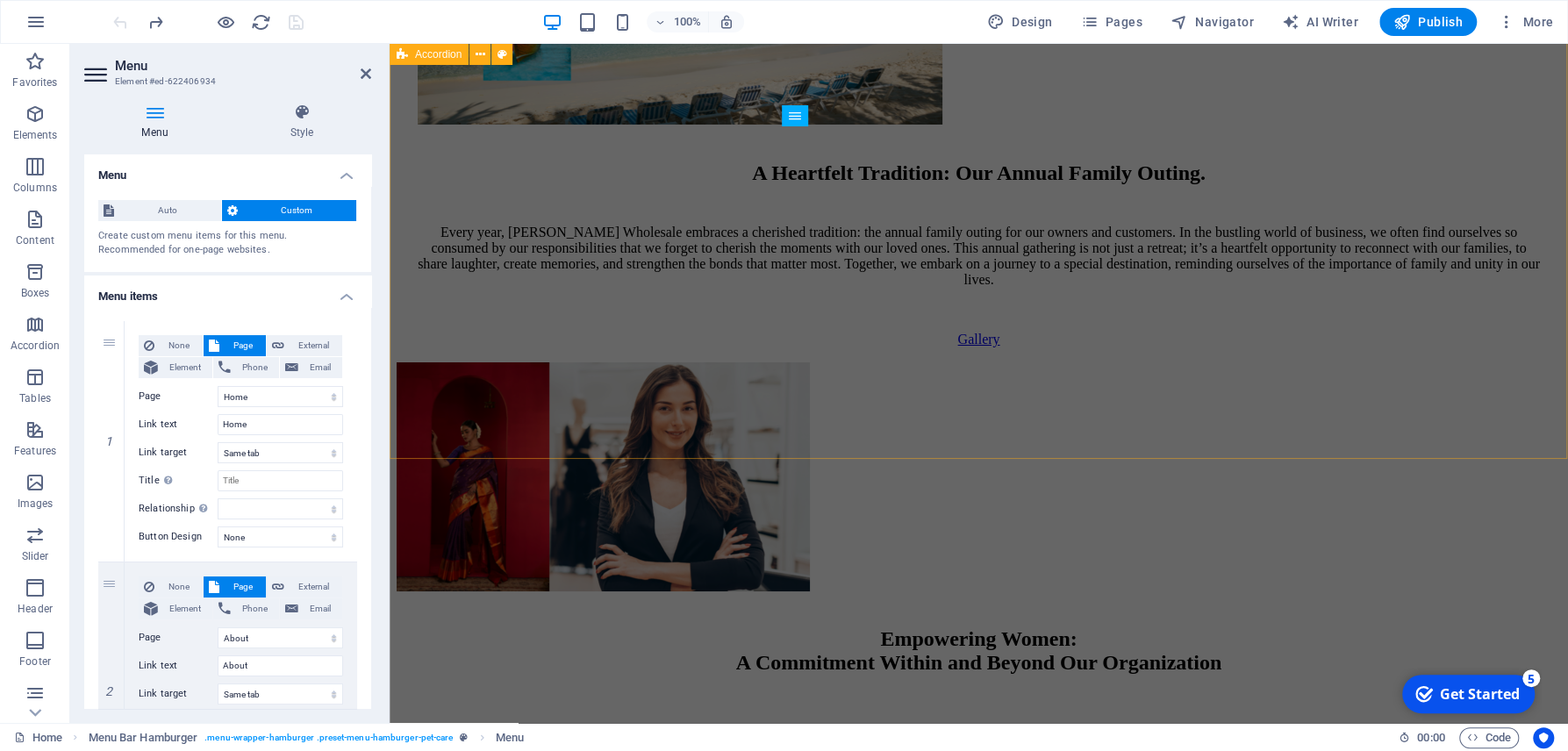
scroll to position [4185, 0]
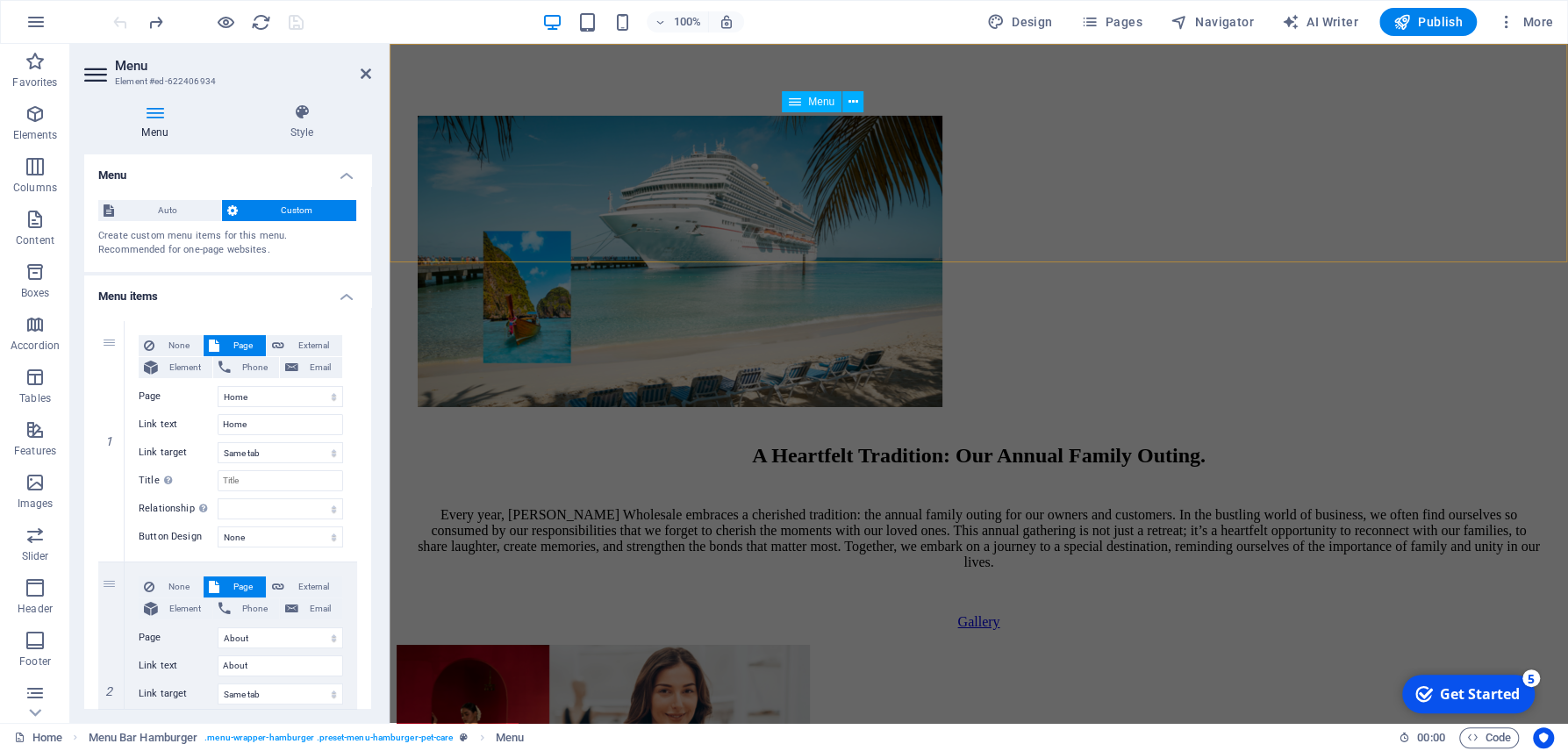
click at [797, 105] on icon at bounding box center [795, 102] width 12 height 21
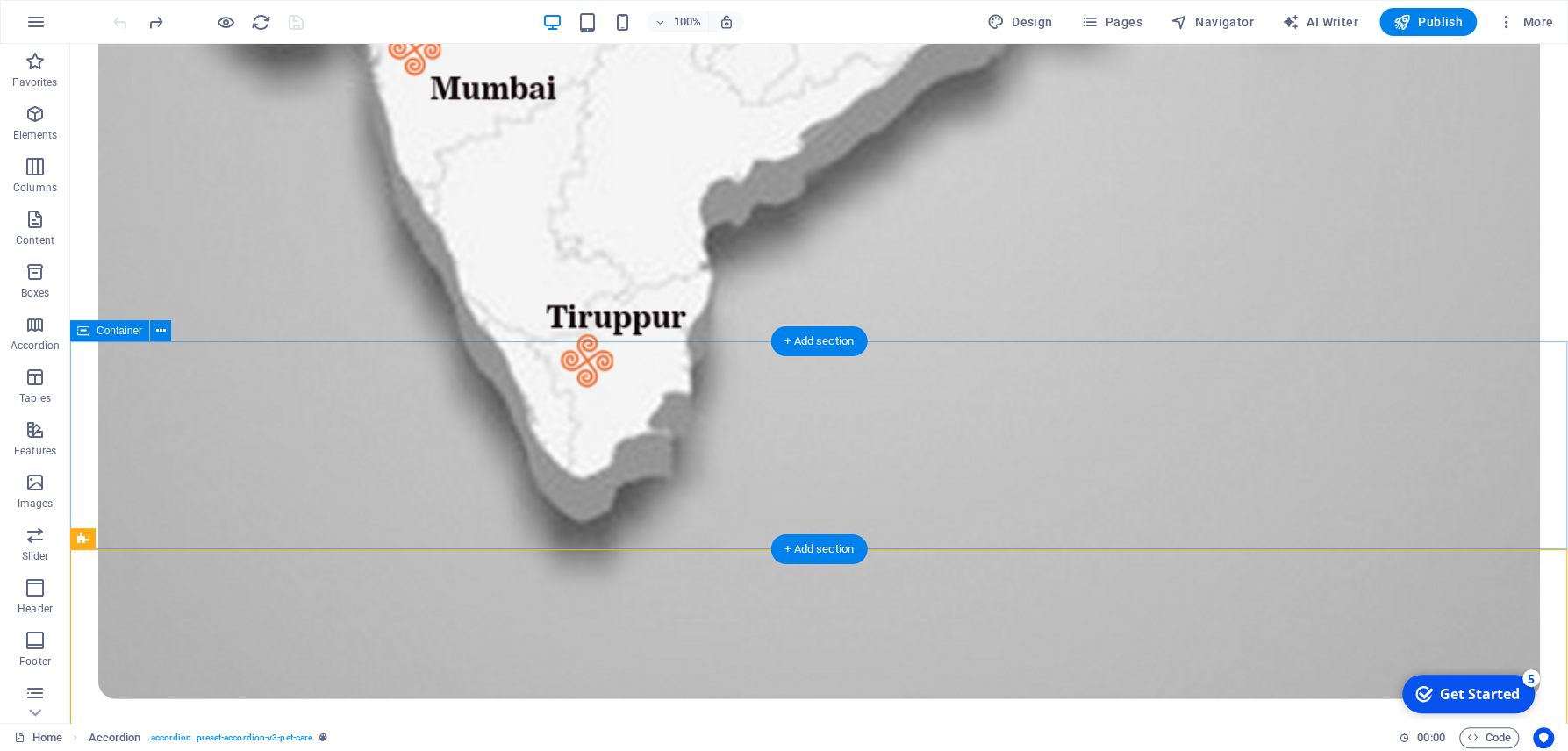
scroll to position [3151, 0]
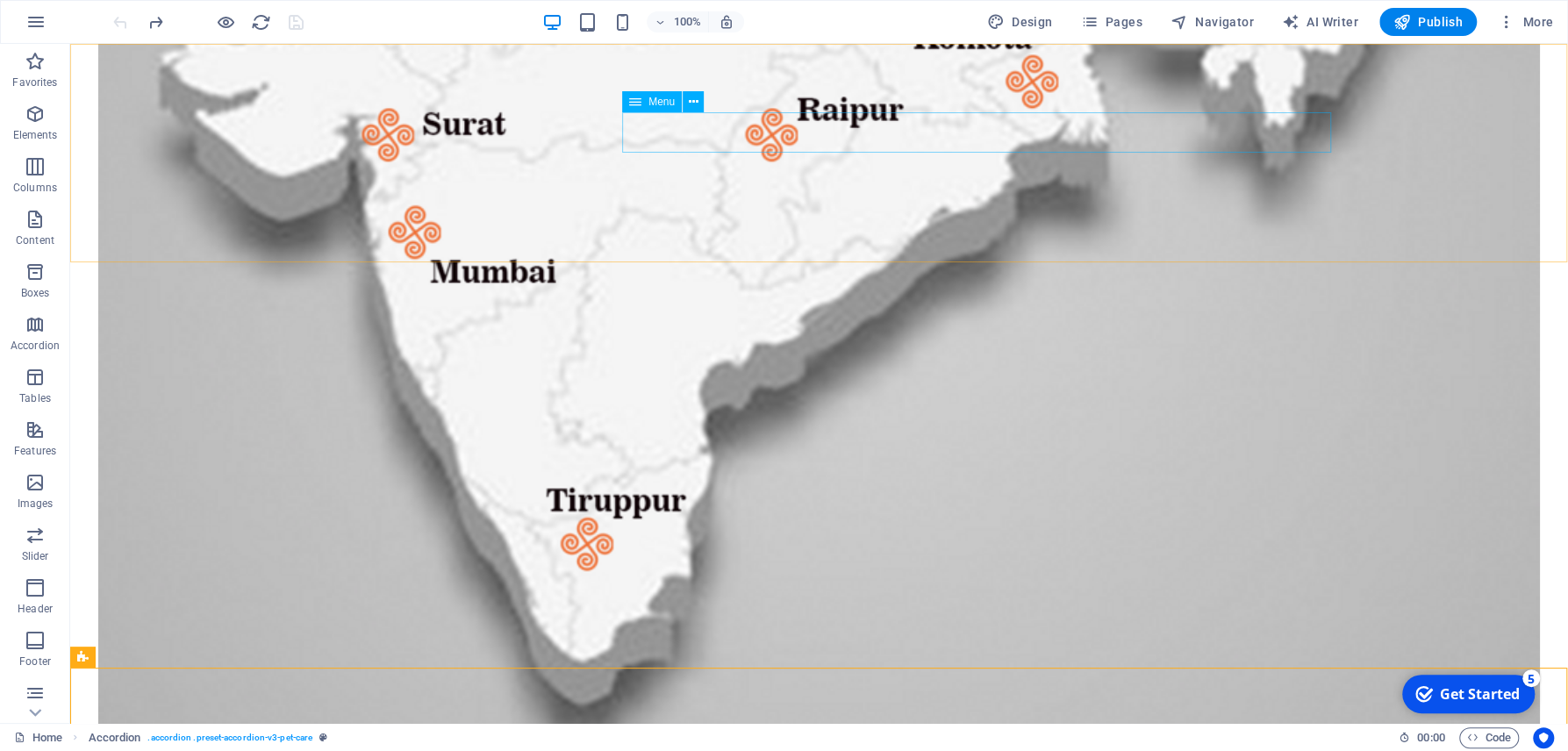
select select
select select "1"
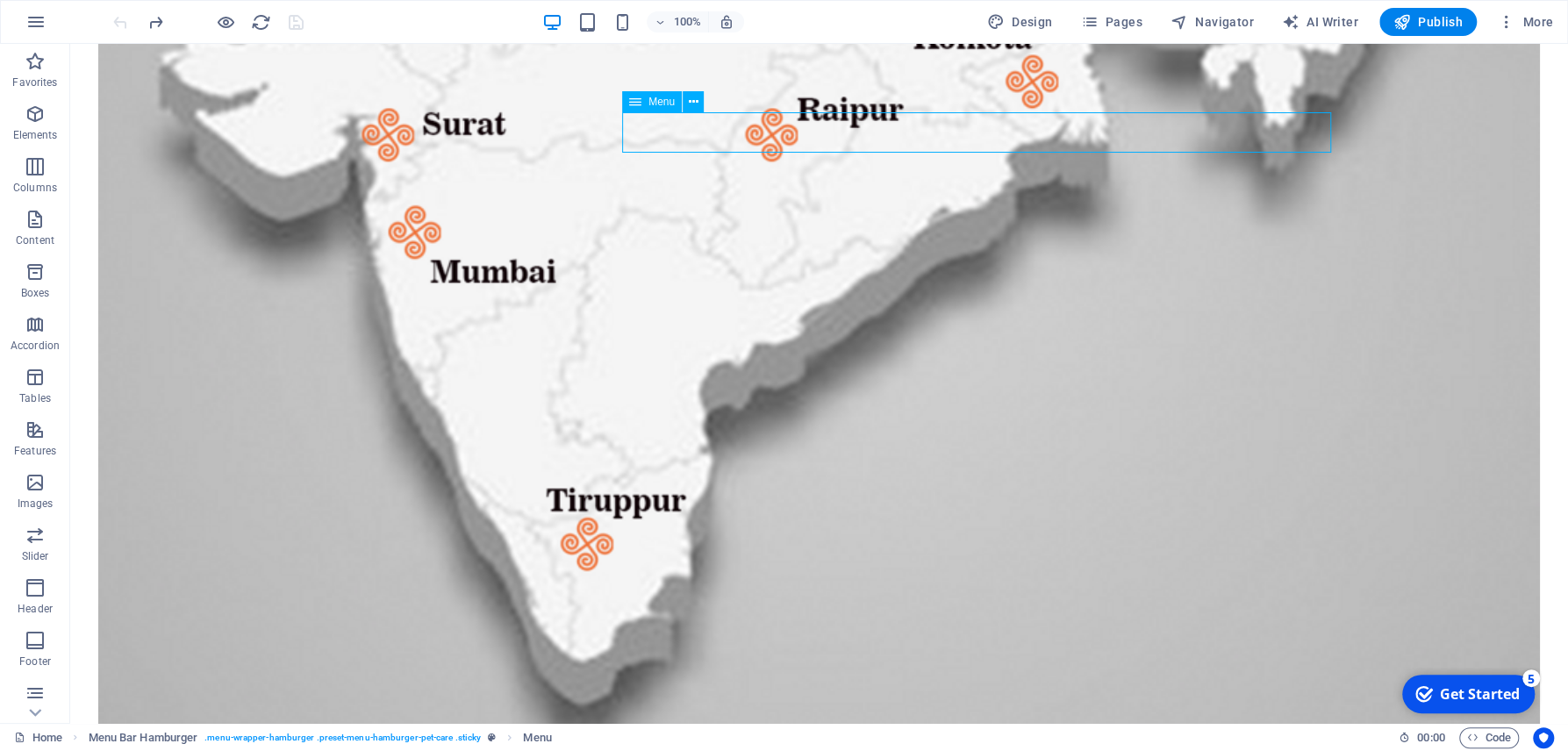
select select
select select "2"
select select
select select "3"
select select
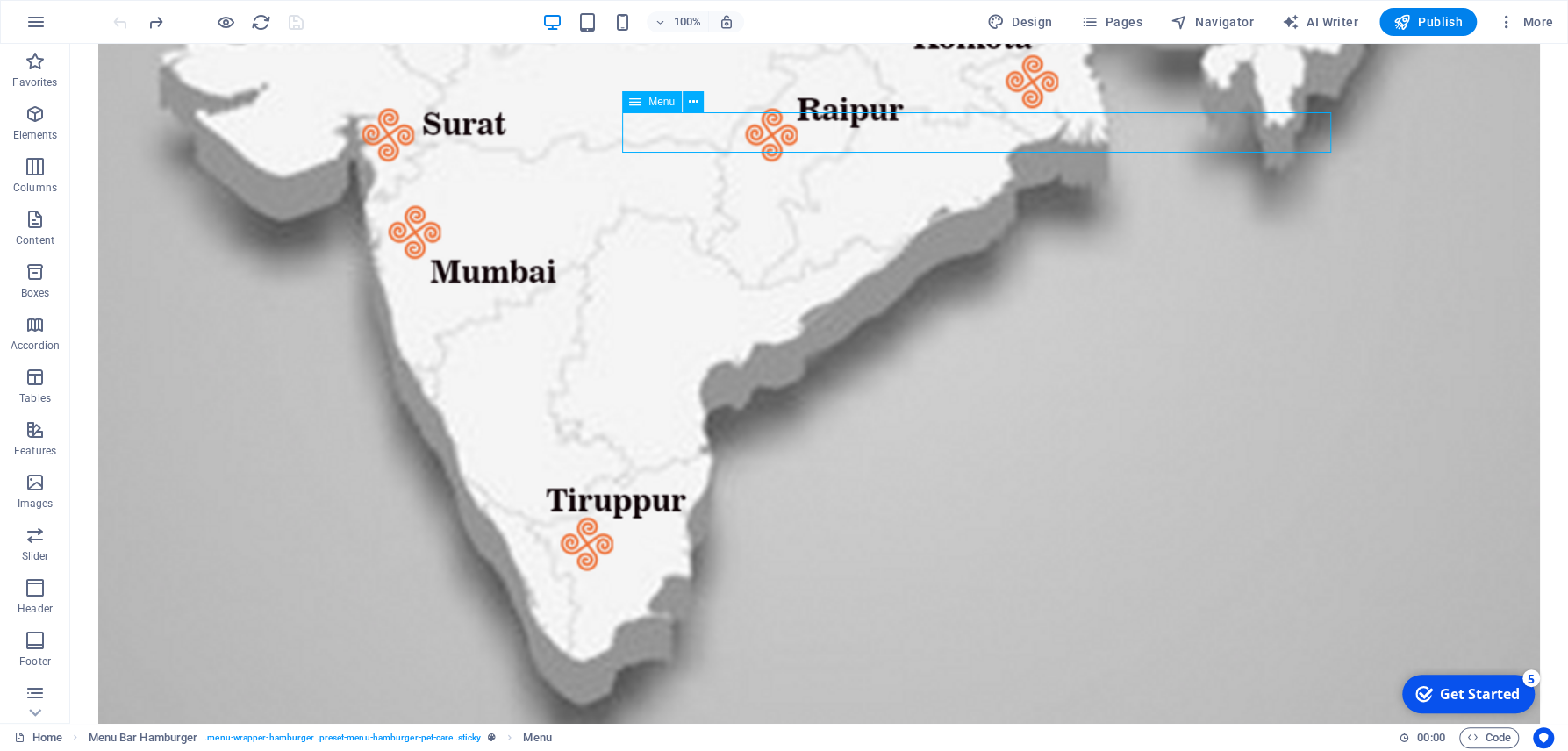
select select "4"
select select
select select "5"
select select
select select "6"
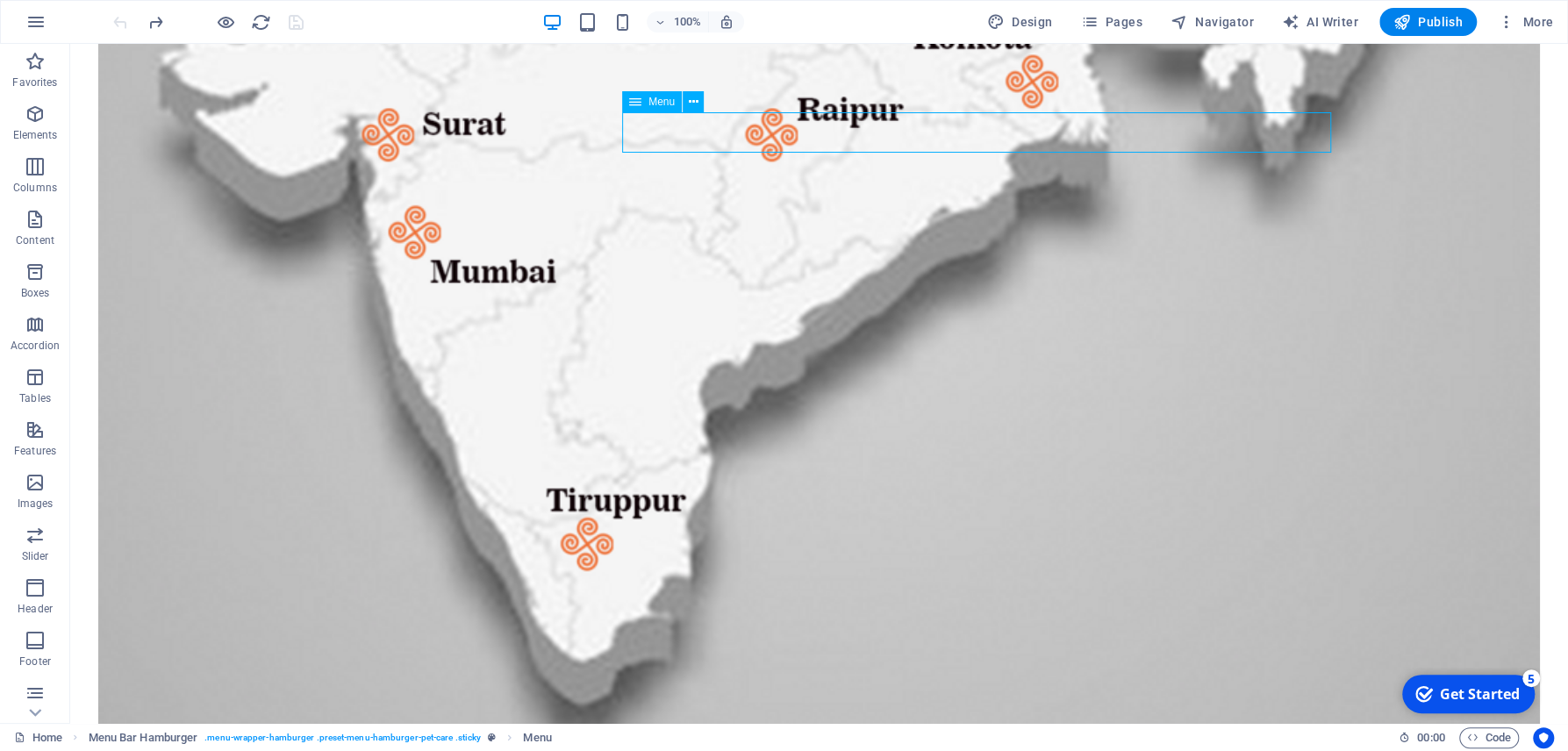
select select
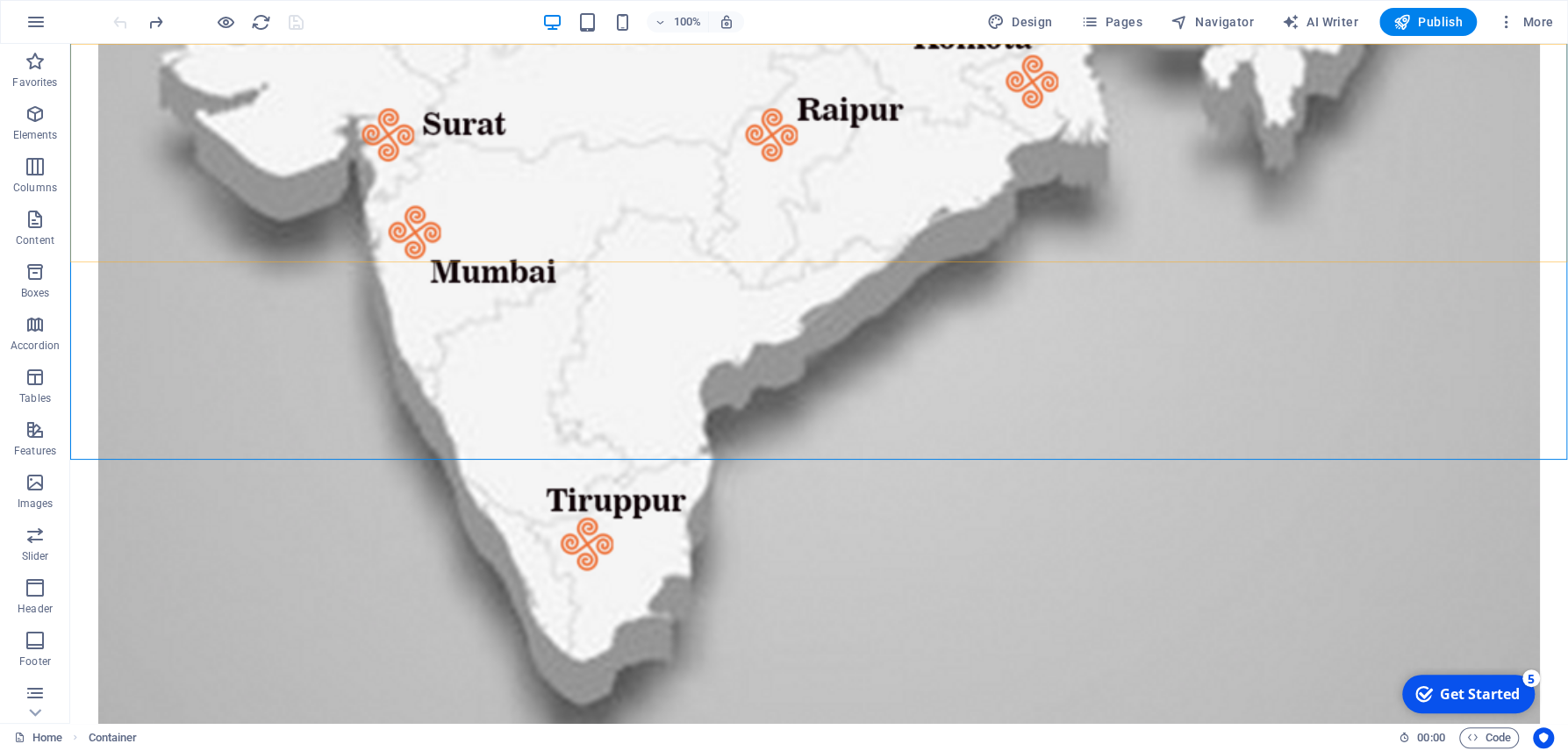
drag, startPoint x: 875, startPoint y: 96, endPoint x: 710, endPoint y: 156, distance: 175.6
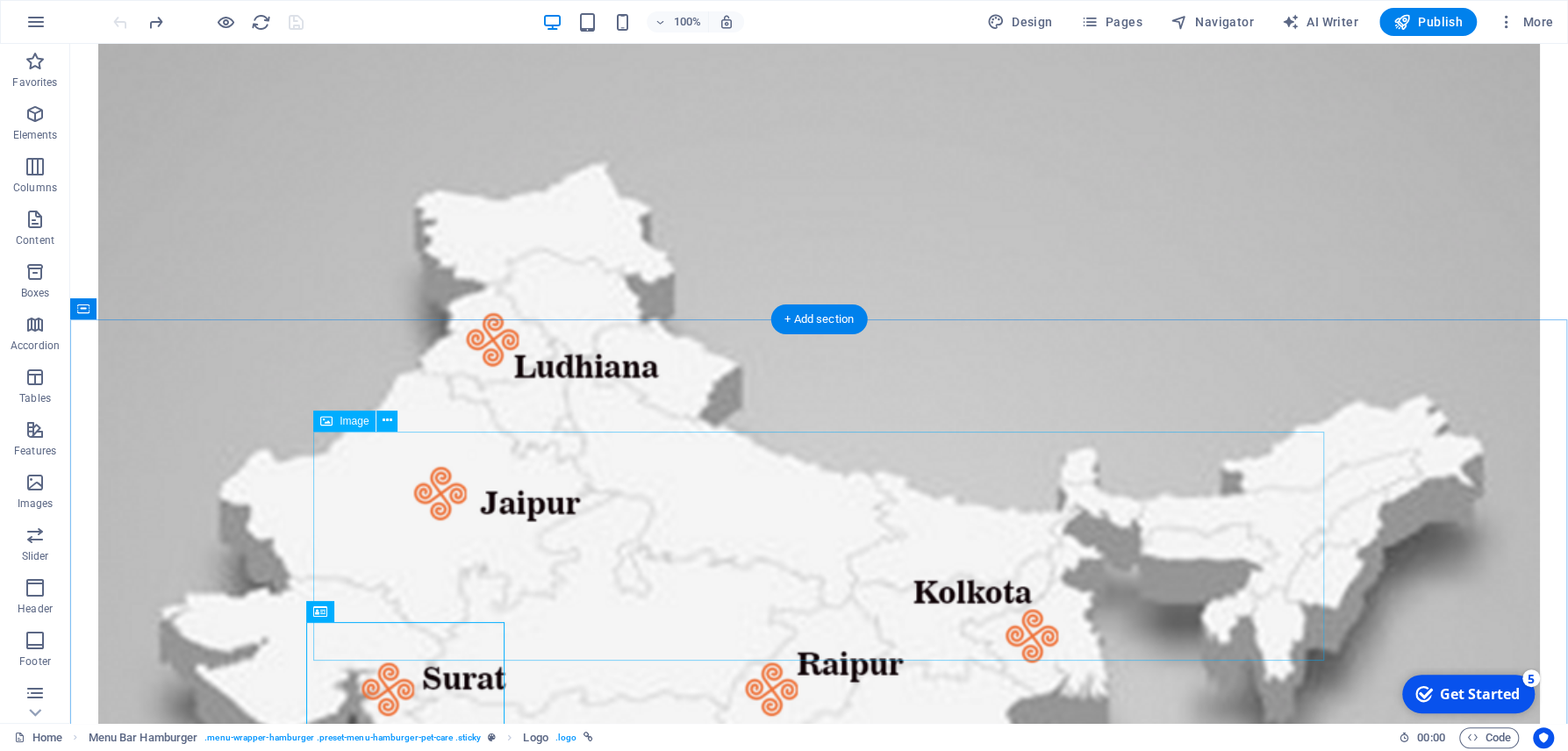
scroll to position [2587, 0]
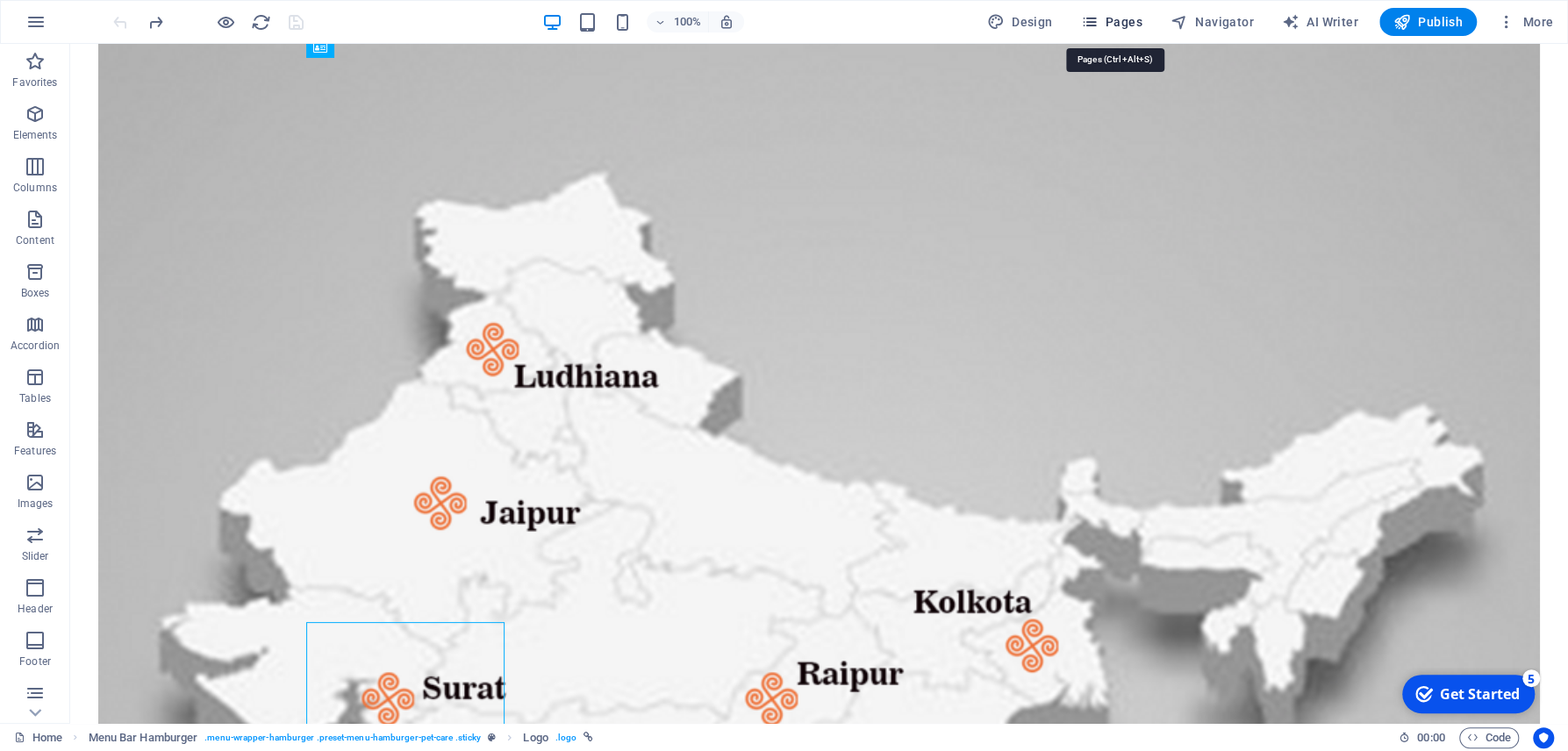
click at [1107, 24] on span "Pages" at bounding box center [1110, 22] width 61 height 18
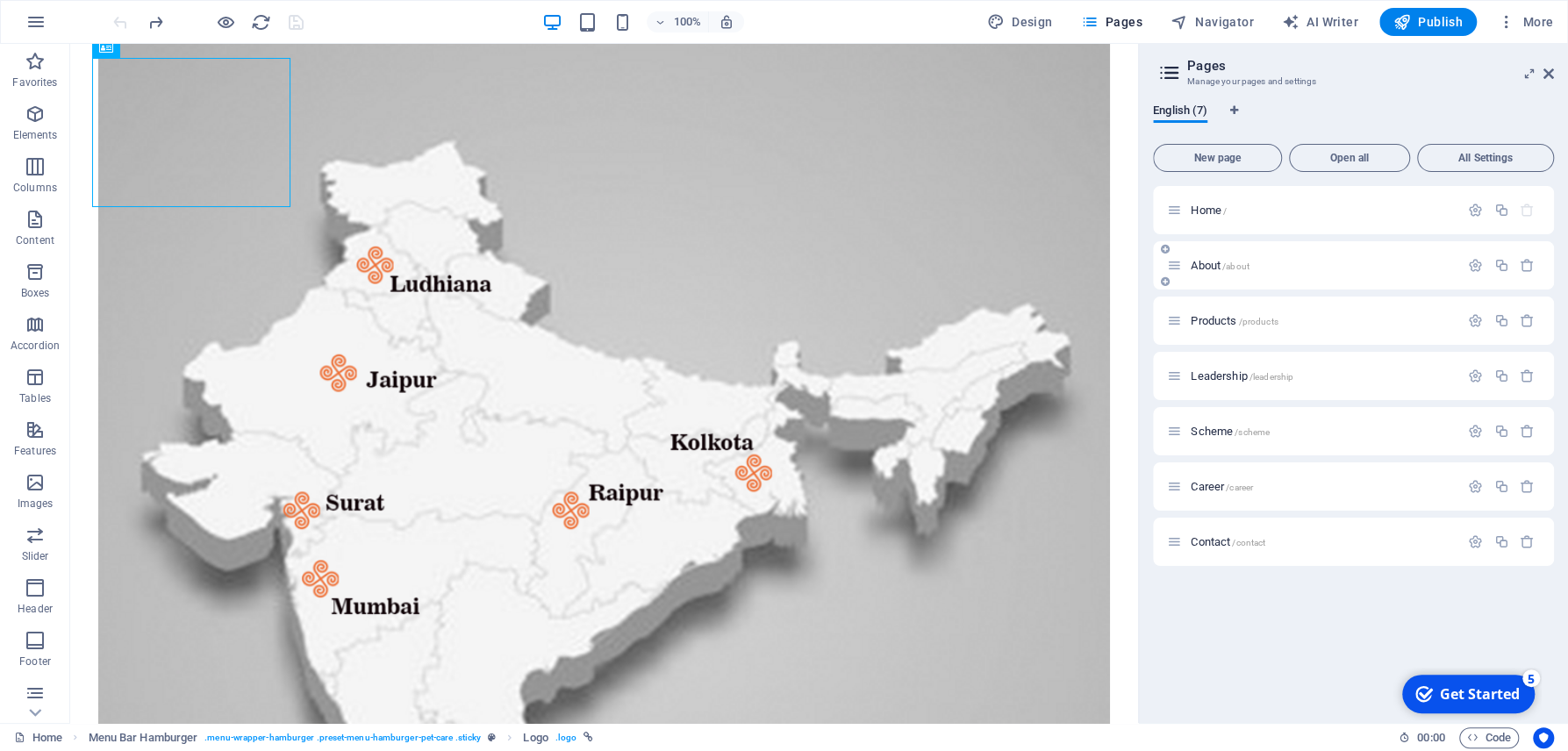
click at [1216, 279] on div "About /about" at bounding box center [1353, 265] width 401 height 48
click at [1214, 267] on span "About /about" at bounding box center [1220, 265] width 58 height 13
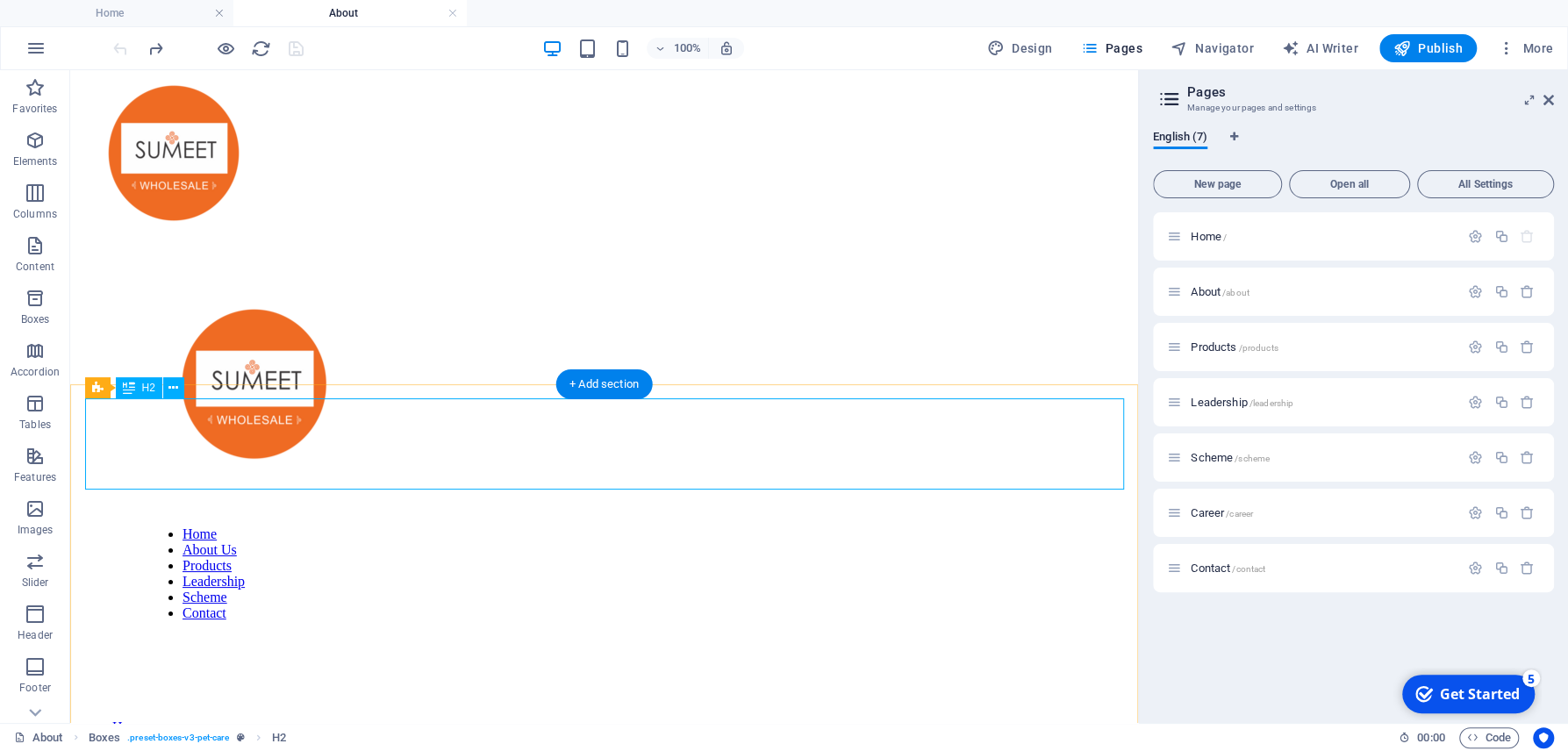
scroll to position [0, 0]
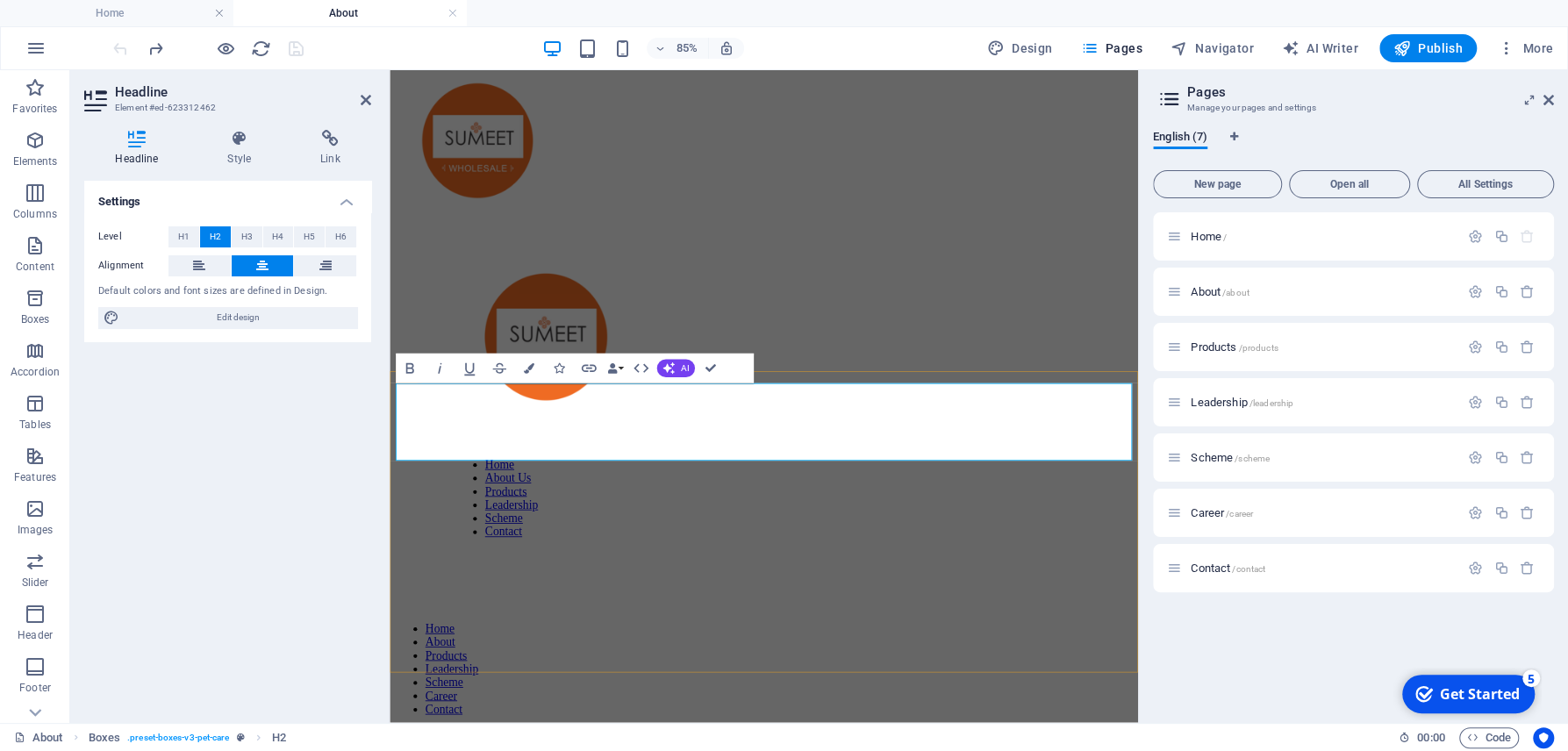
drag, startPoint x: 1011, startPoint y: 506, endPoint x: 536, endPoint y: 450, distance: 478.3
copy h2 "A Journey of Excellence with [PERSON_NAME] Wholesale"
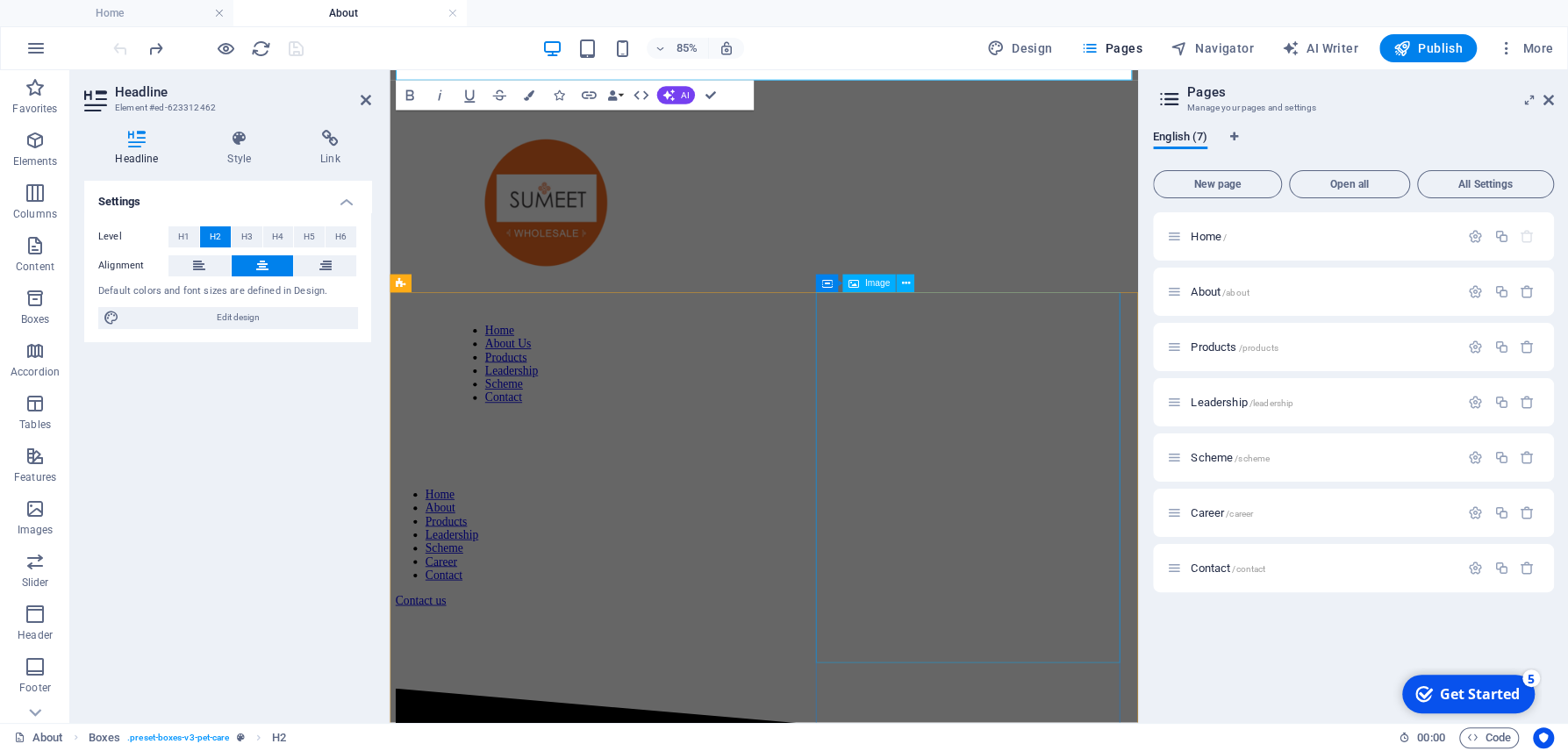
scroll to position [470, 0]
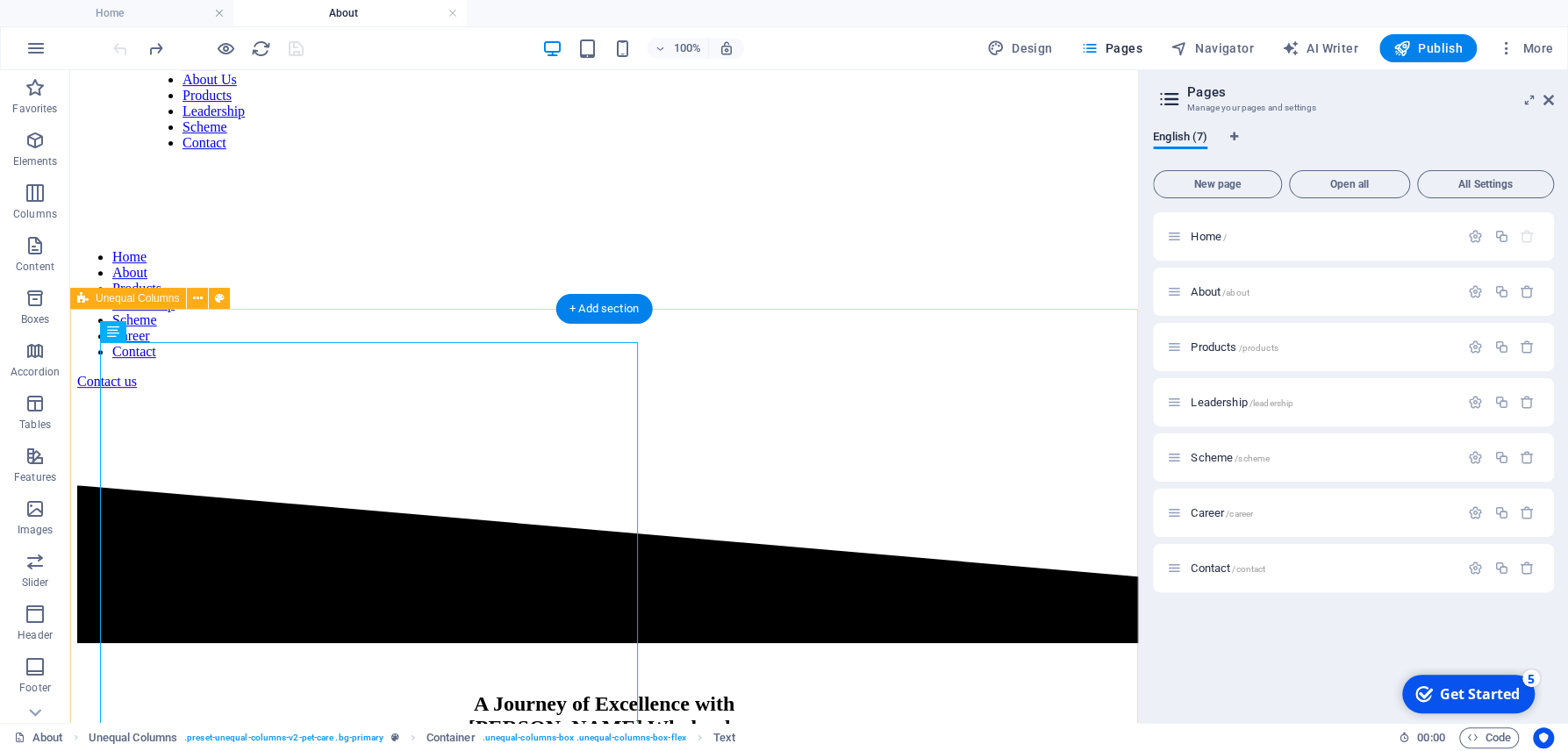
select select "diagonal"
select select "px"
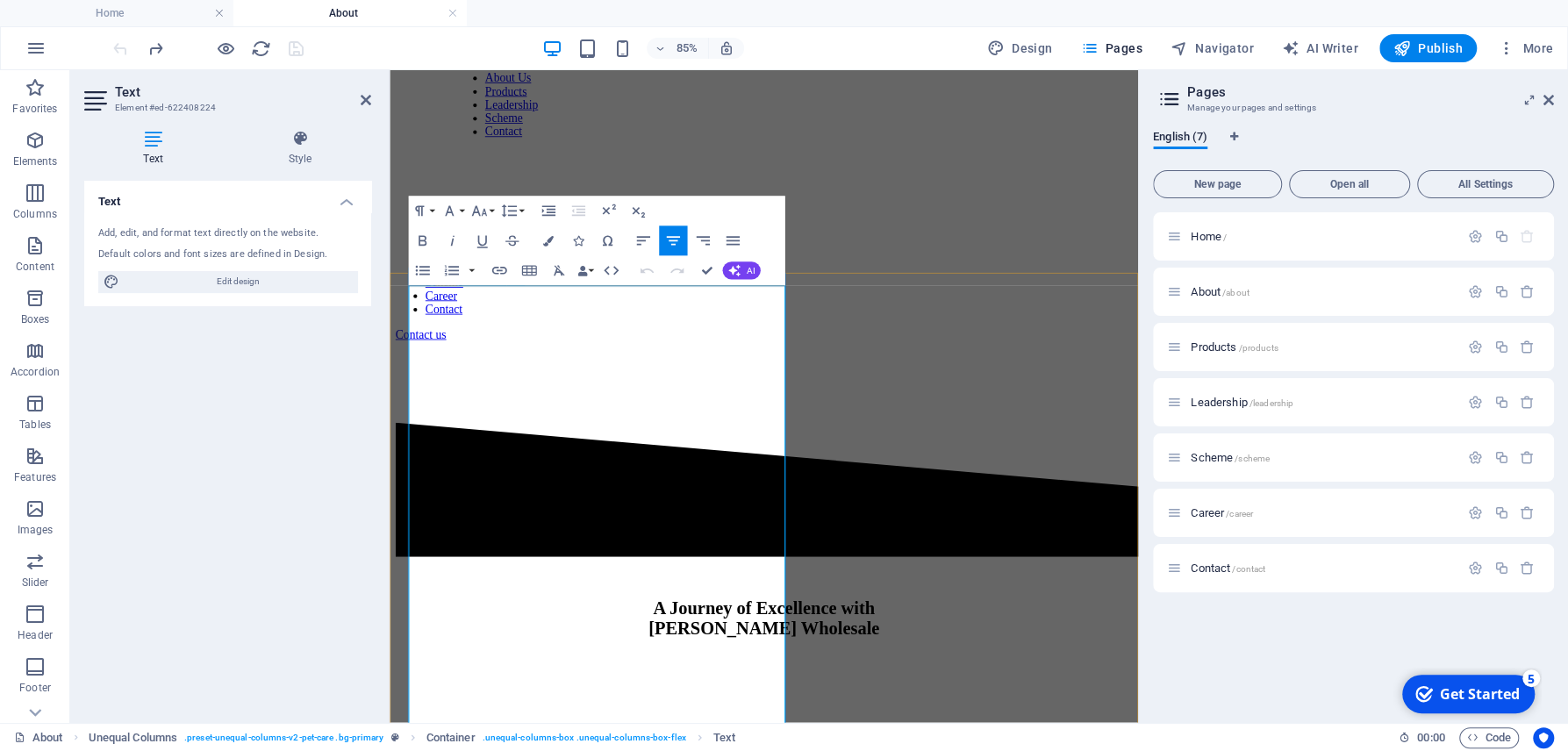
copy div "Lor ipsumdolor sitamet co Adipis elits doei tempo incid utl et Dolorem Aliqu en…"
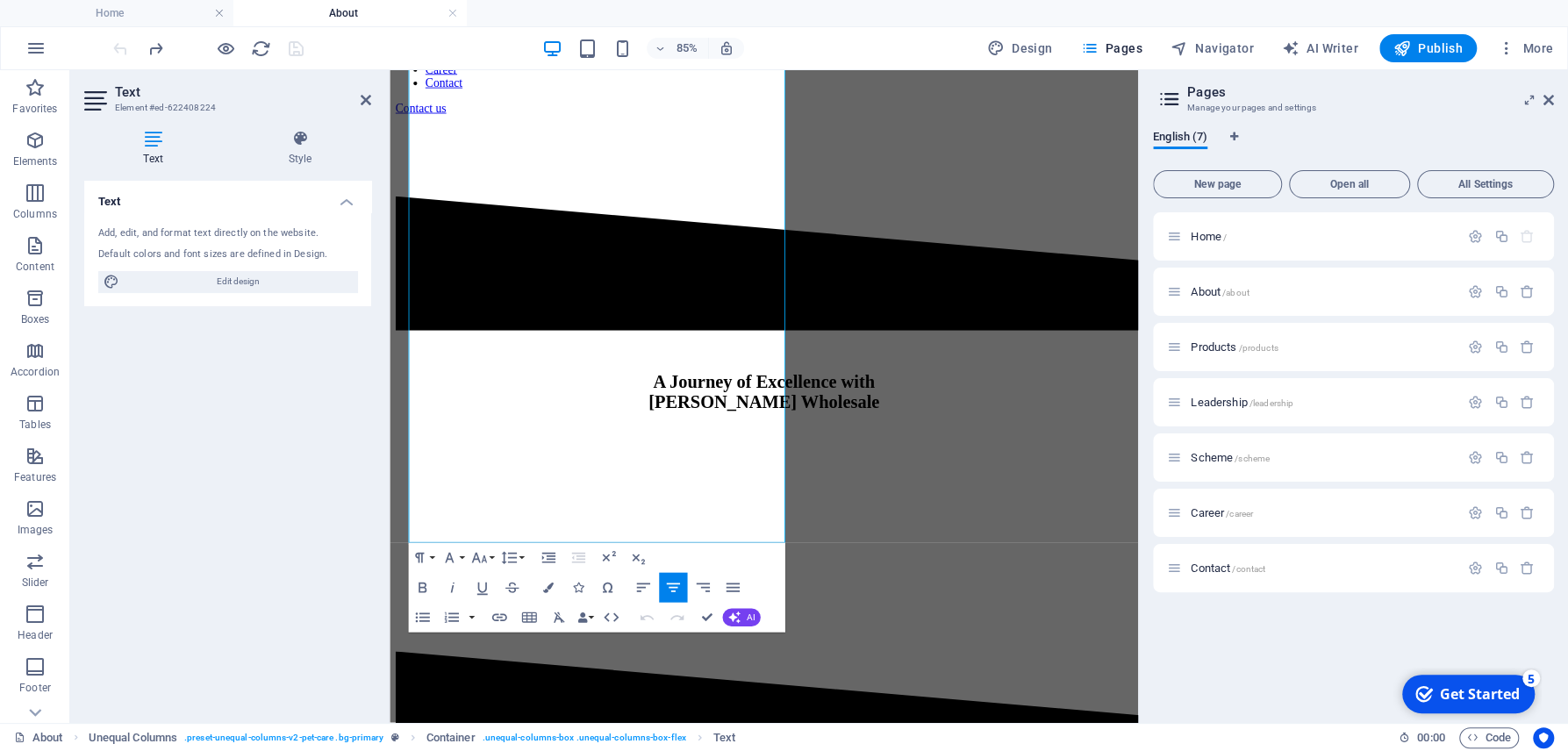
scroll to position [738, 0]
click at [321, 476] on div "Text Add, edit, and format text directly on the website. Default colors and fon…" at bounding box center [228, 445] width 287 height 528
click at [1107, 51] on span "Pages" at bounding box center [1110, 49] width 61 height 18
click at [1224, 345] on span "Products /products" at bounding box center [1234, 346] width 87 height 13
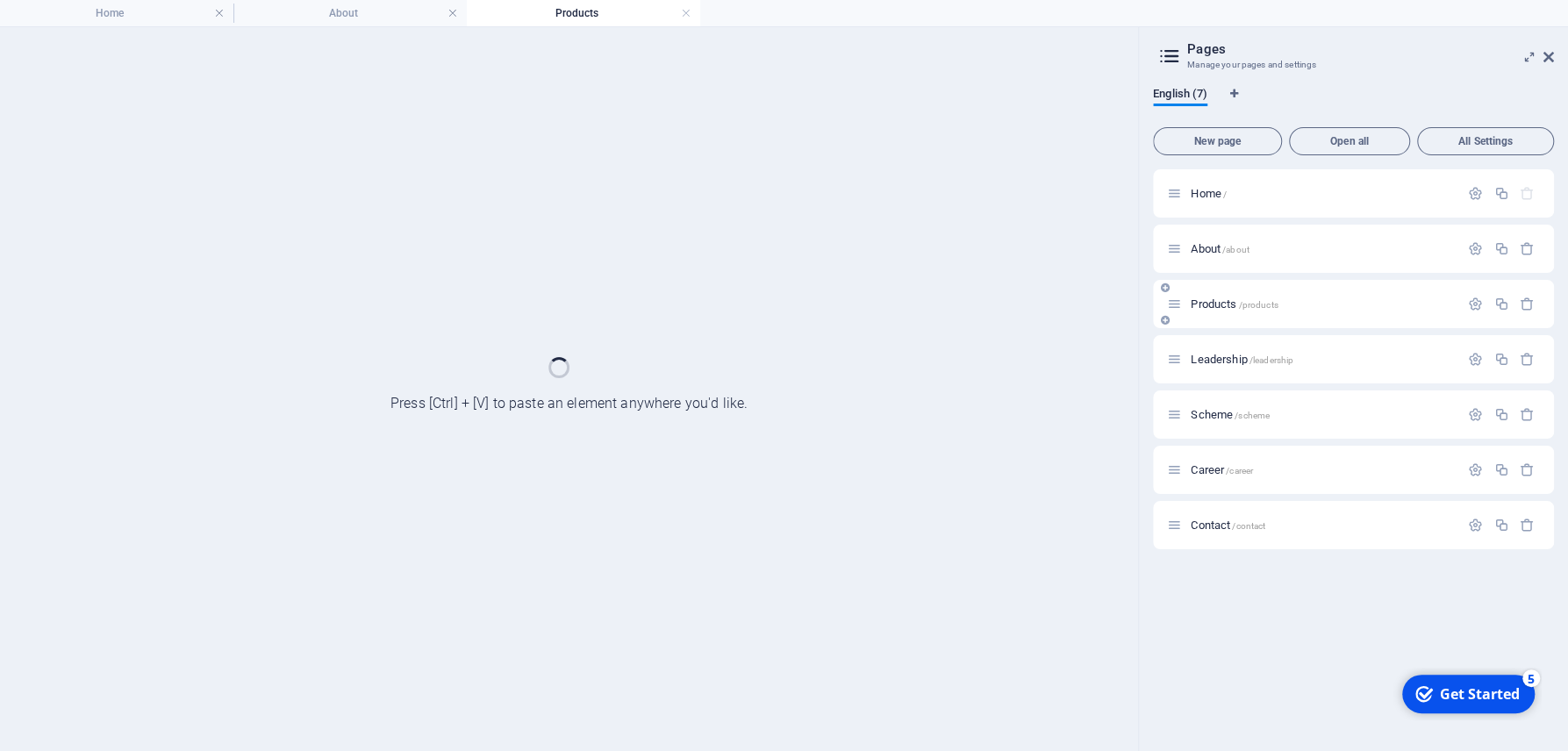
click at [1224, 345] on div "Leadership /leadership" at bounding box center [1353, 360] width 401 height 48
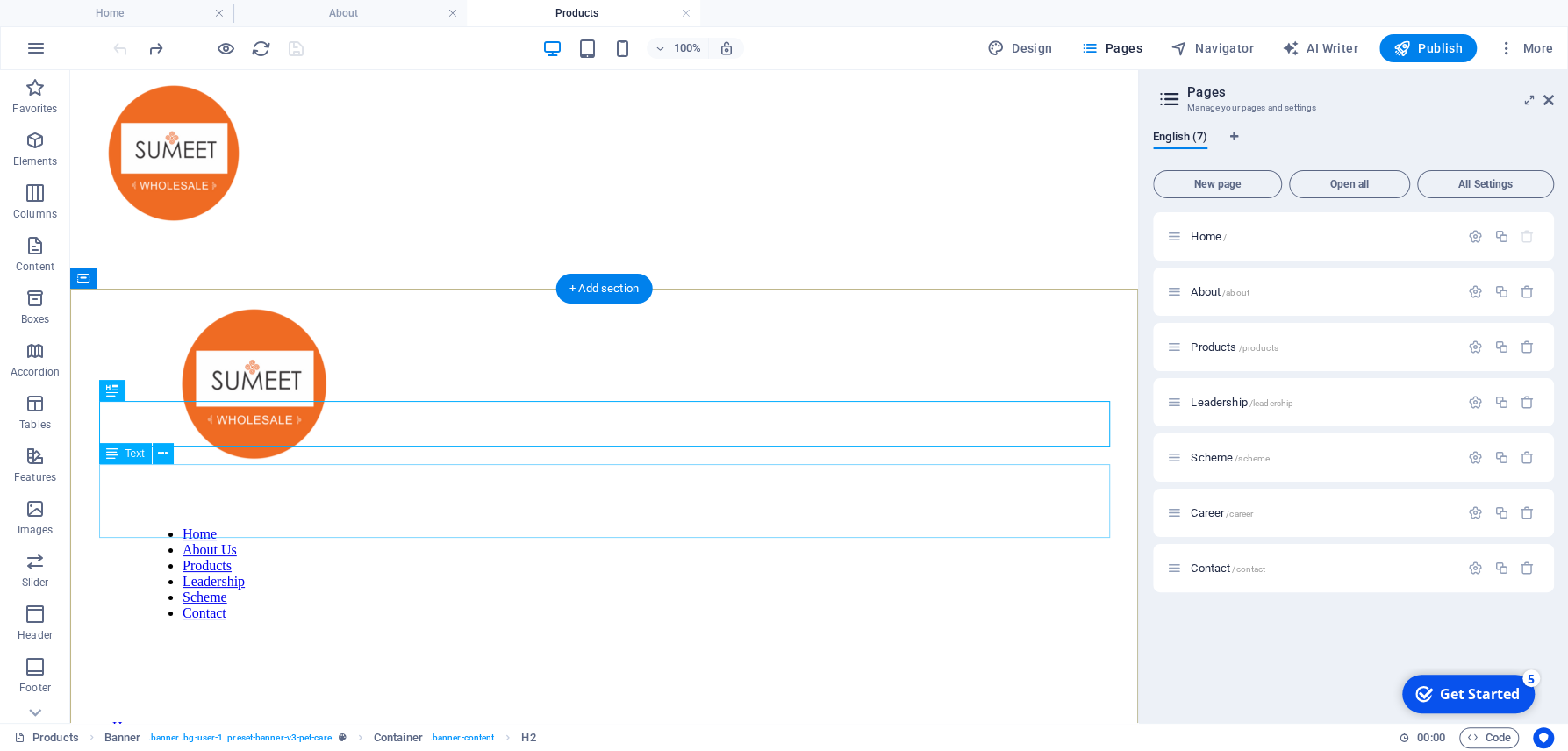
scroll to position [0, 0]
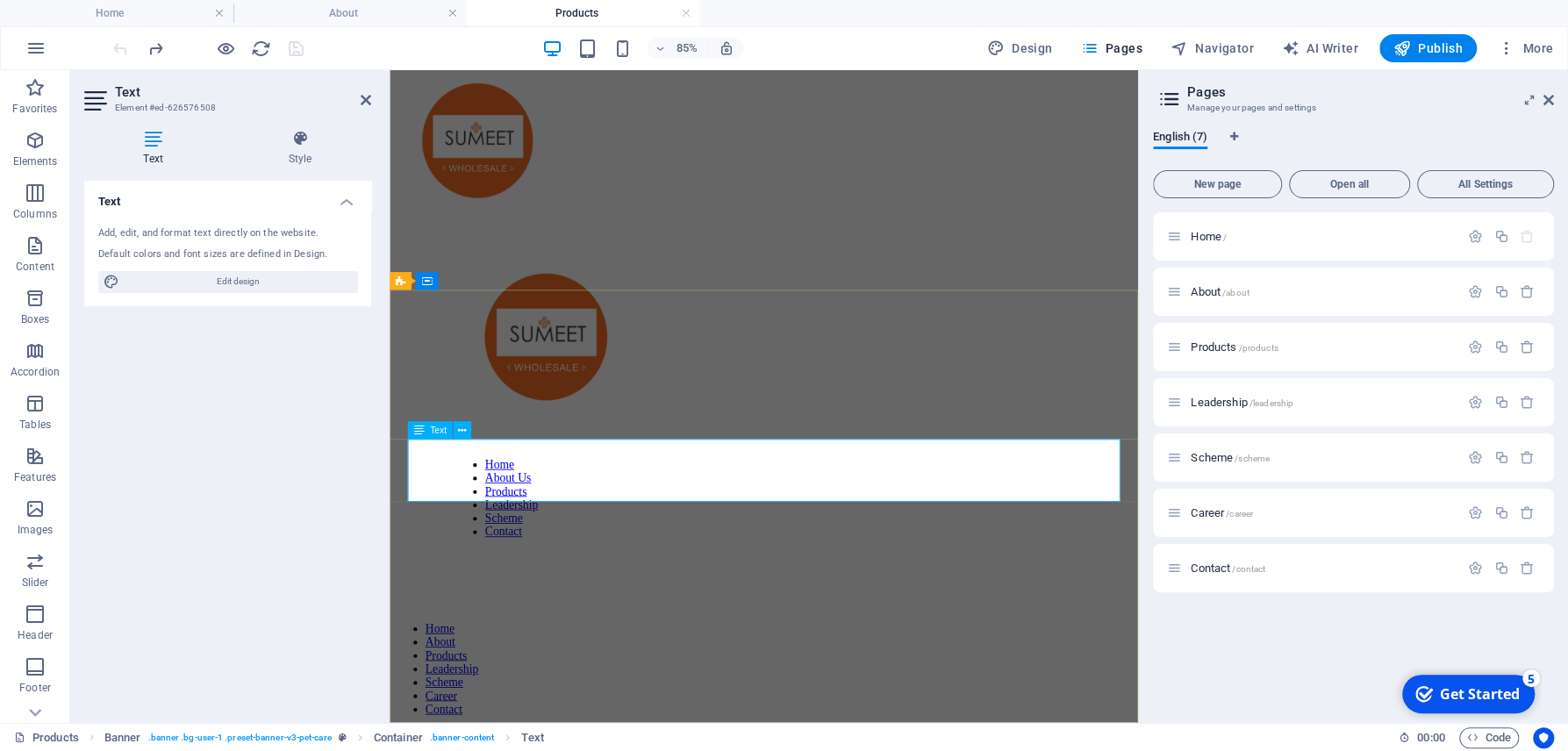
drag, startPoint x: 1138, startPoint y: 573, endPoint x: 501, endPoint y: 509, distance: 640.2
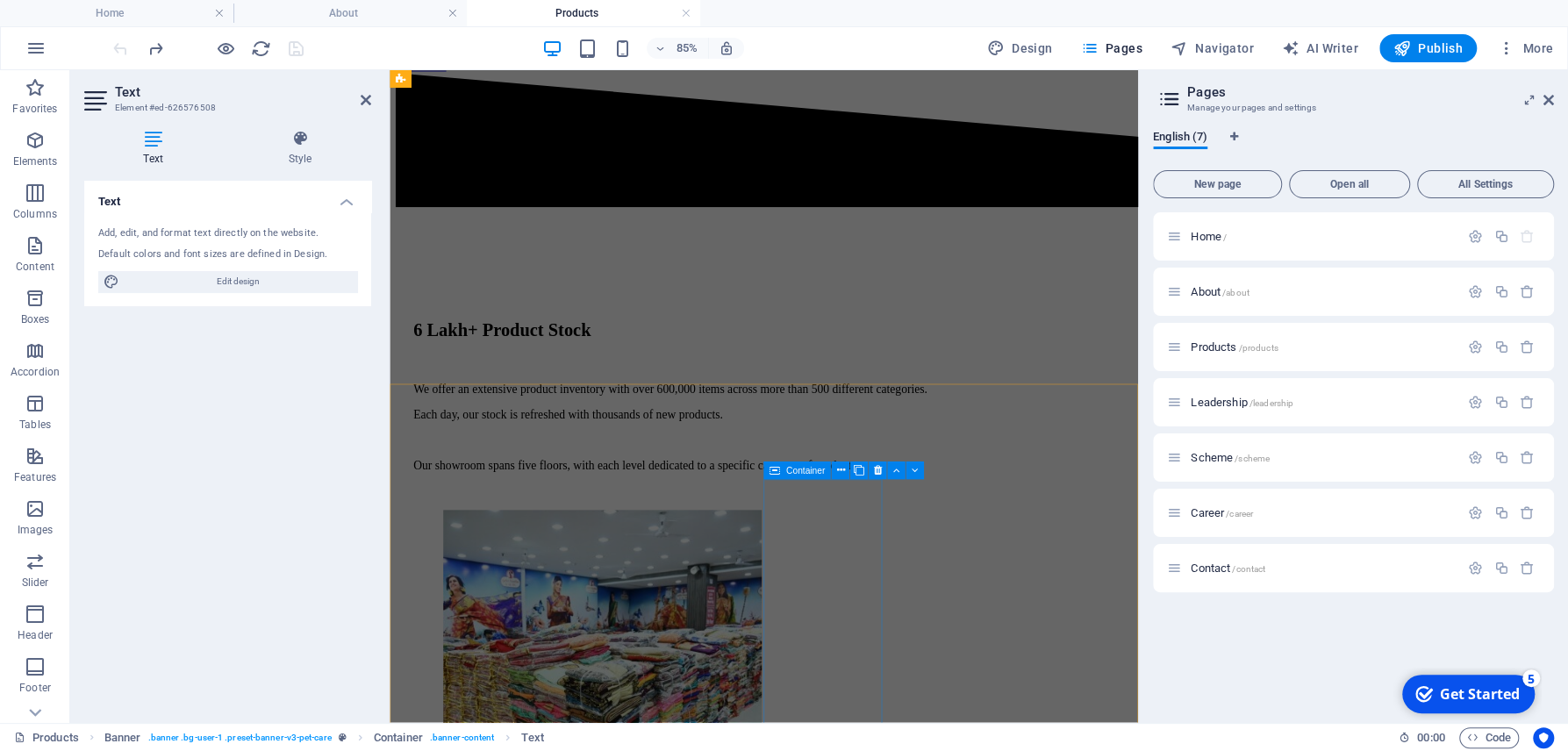
scroll to position [711, 0]
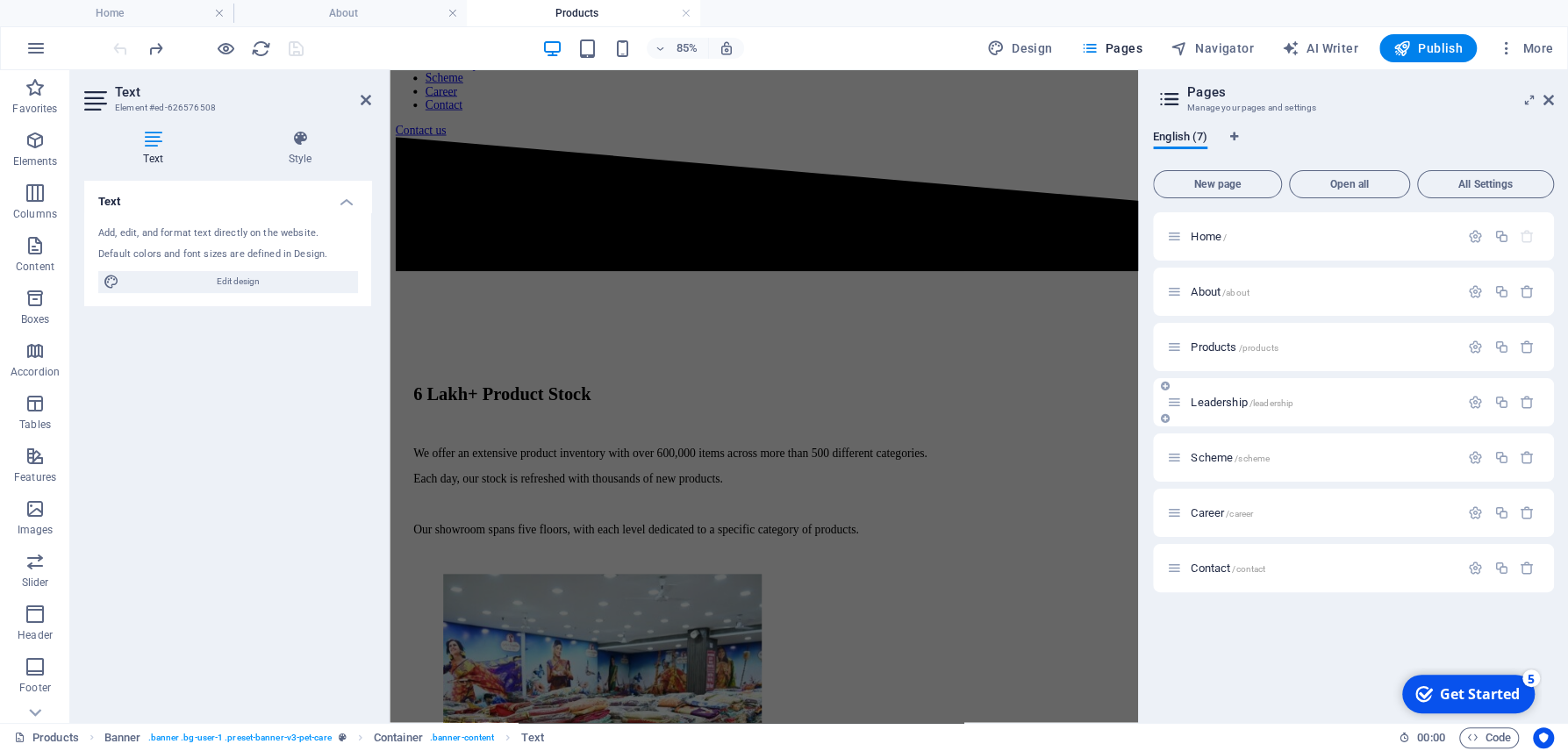
click at [1209, 402] on span "Leadership /leadership" at bounding box center [1242, 402] width 103 height 13
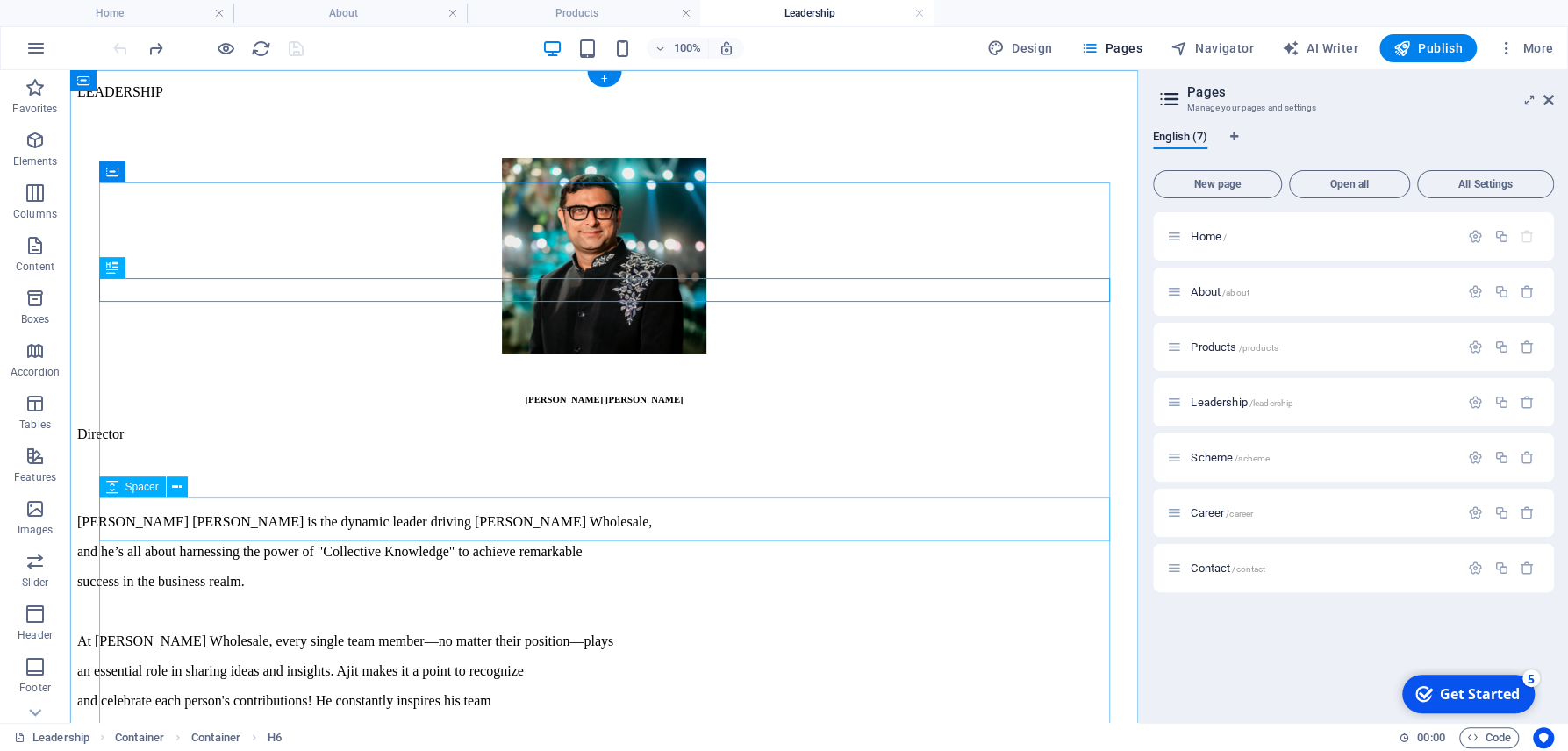
scroll to position [0, 0]
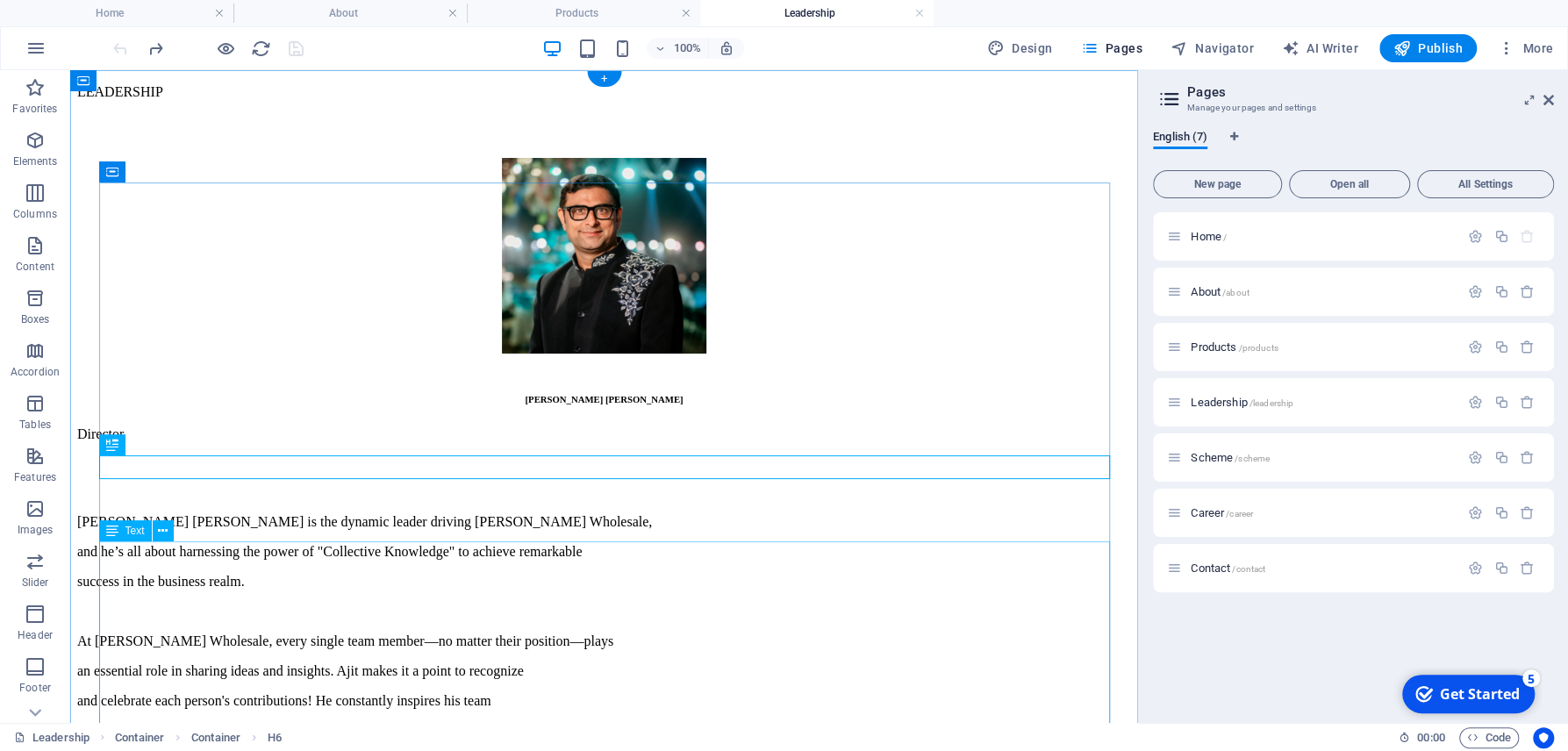
click at [691, 647] on div "[PERSON_NAME] [PERSON_NAME] is the dynamic leader driving [PERSON_NAME] Wholesa…" at bounding box center [604, 716] width 1054 height 404
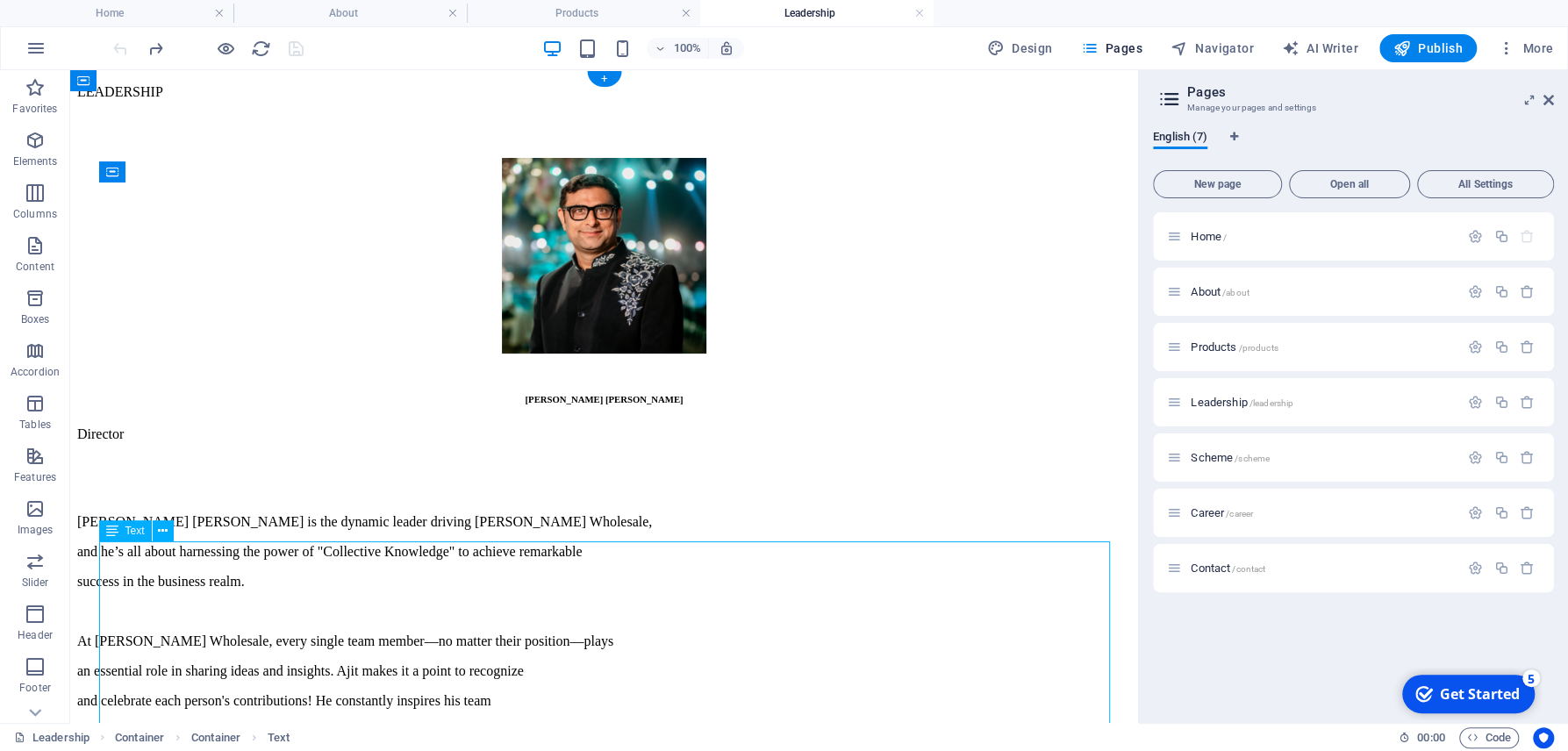
click at [691, 647] on div "[PERSON_NAME] [PERSON_NAME] is the dynamic leader driving [PERSON_NAME] Wholesa…" at bounding box center [604, 716] width 1054 height 404
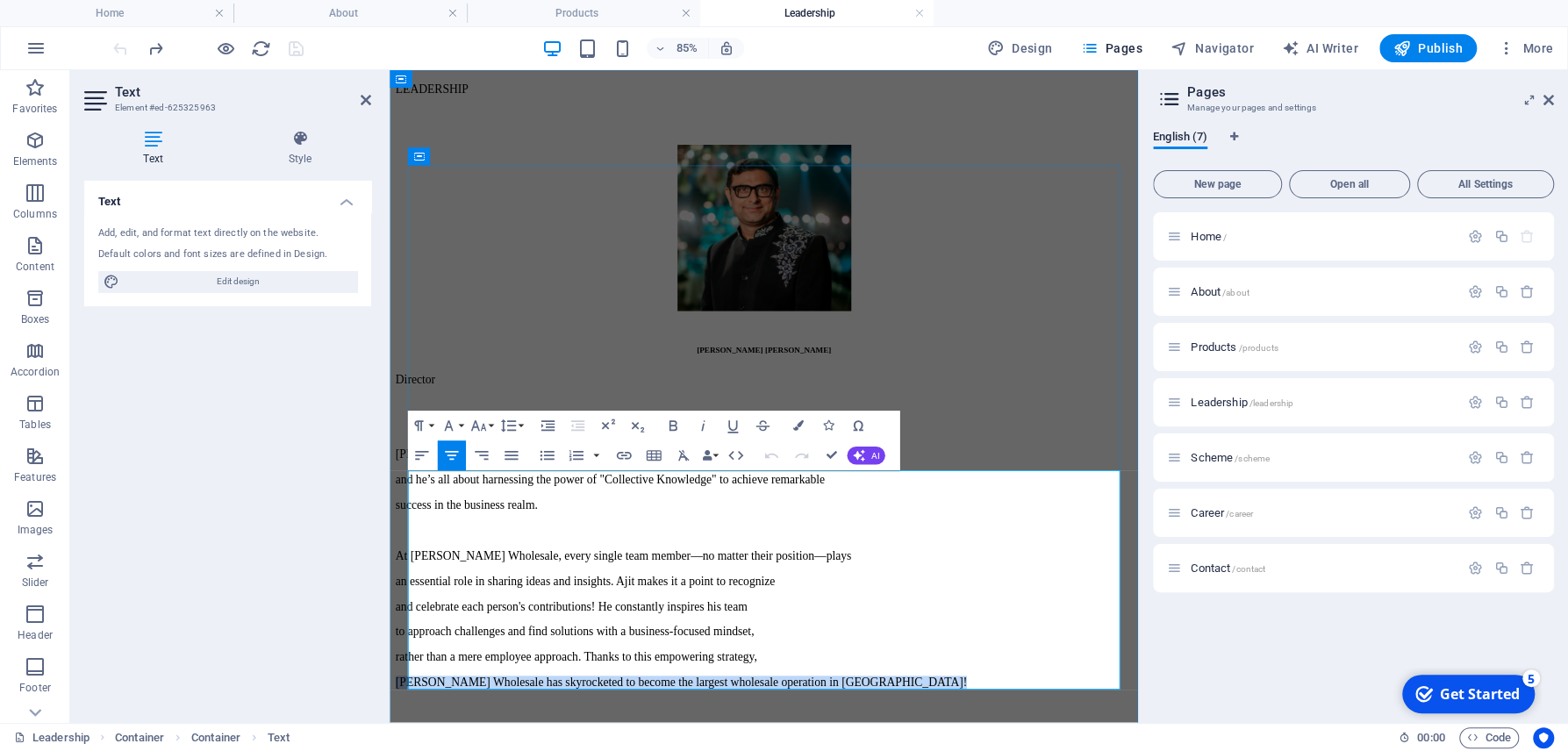
drag, startPoint x: 1009, startPoint y: 794, endPoint x: 535, endPoint y: 539, distance: 538.2
click at [535, 539] on div "LEADERSHIP [PERSON_NAME] [PERSON_NAME] Director [PERSON_NAME] [PERSON_NAME] is …" at bounding box center [830, 500] width 867 height 833
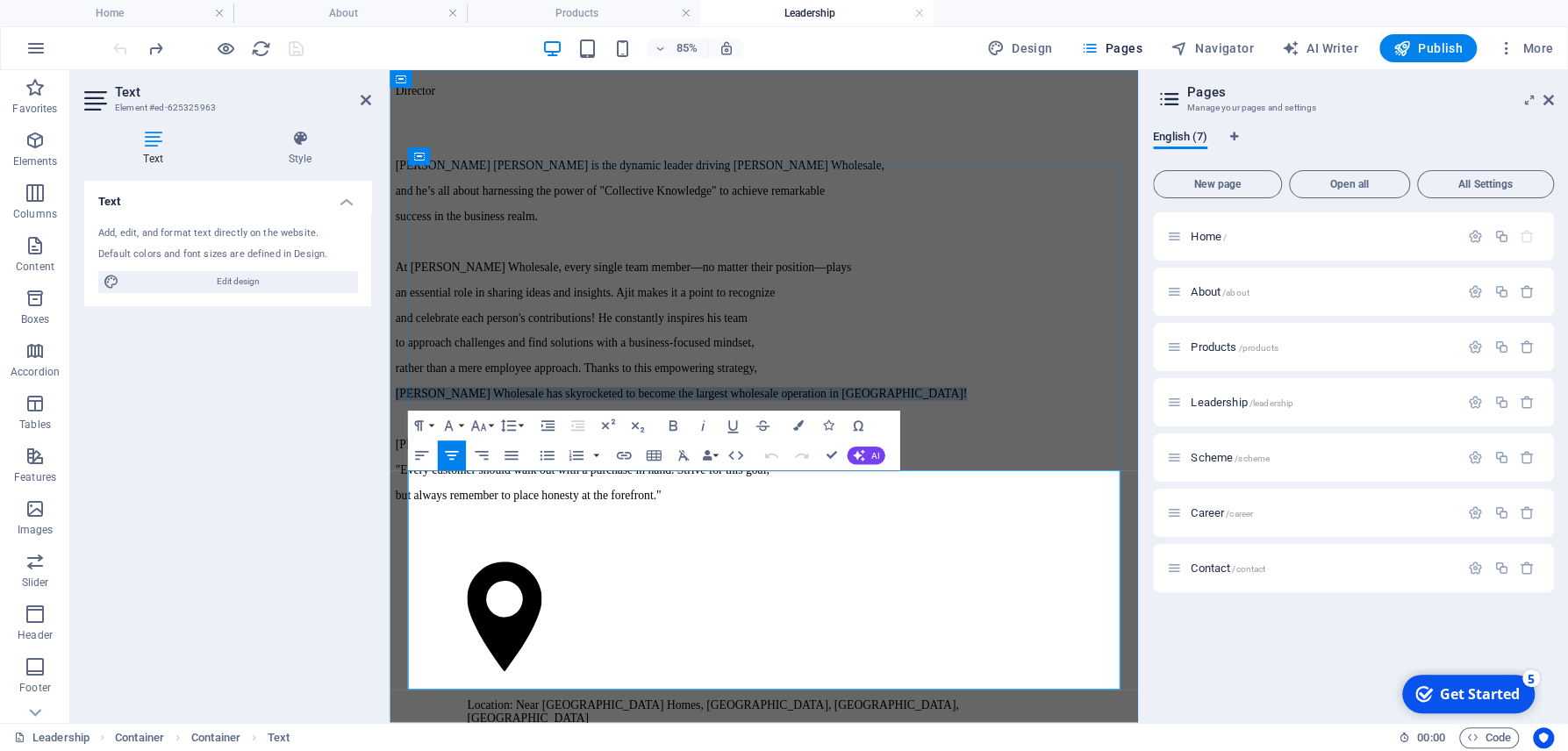
scroll to position [352, 0]
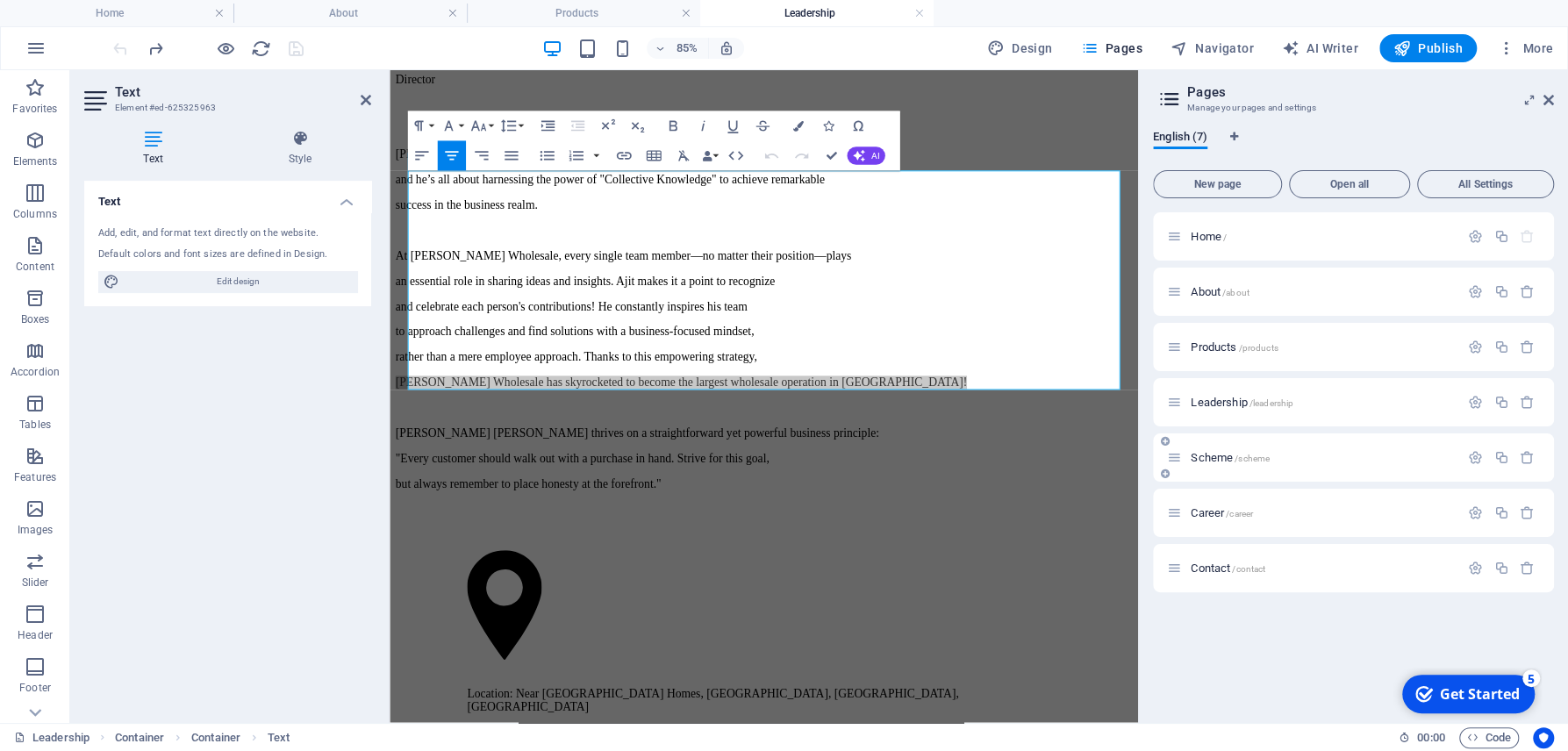
click at [1217, 460] on span "Scheme /scheme" at bounding box center [1230, 457] width 79 height 13
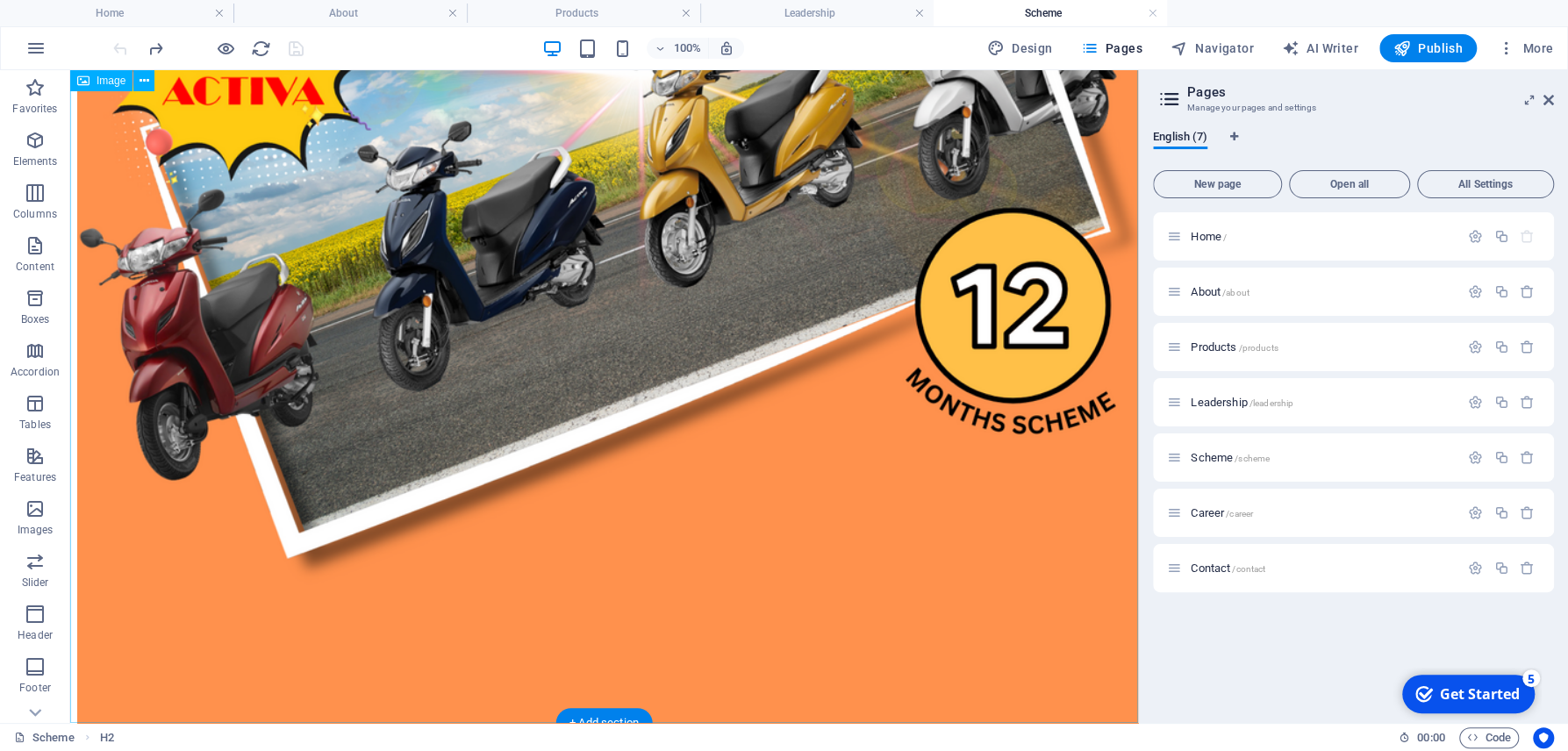
scroll to position [1128, 0]
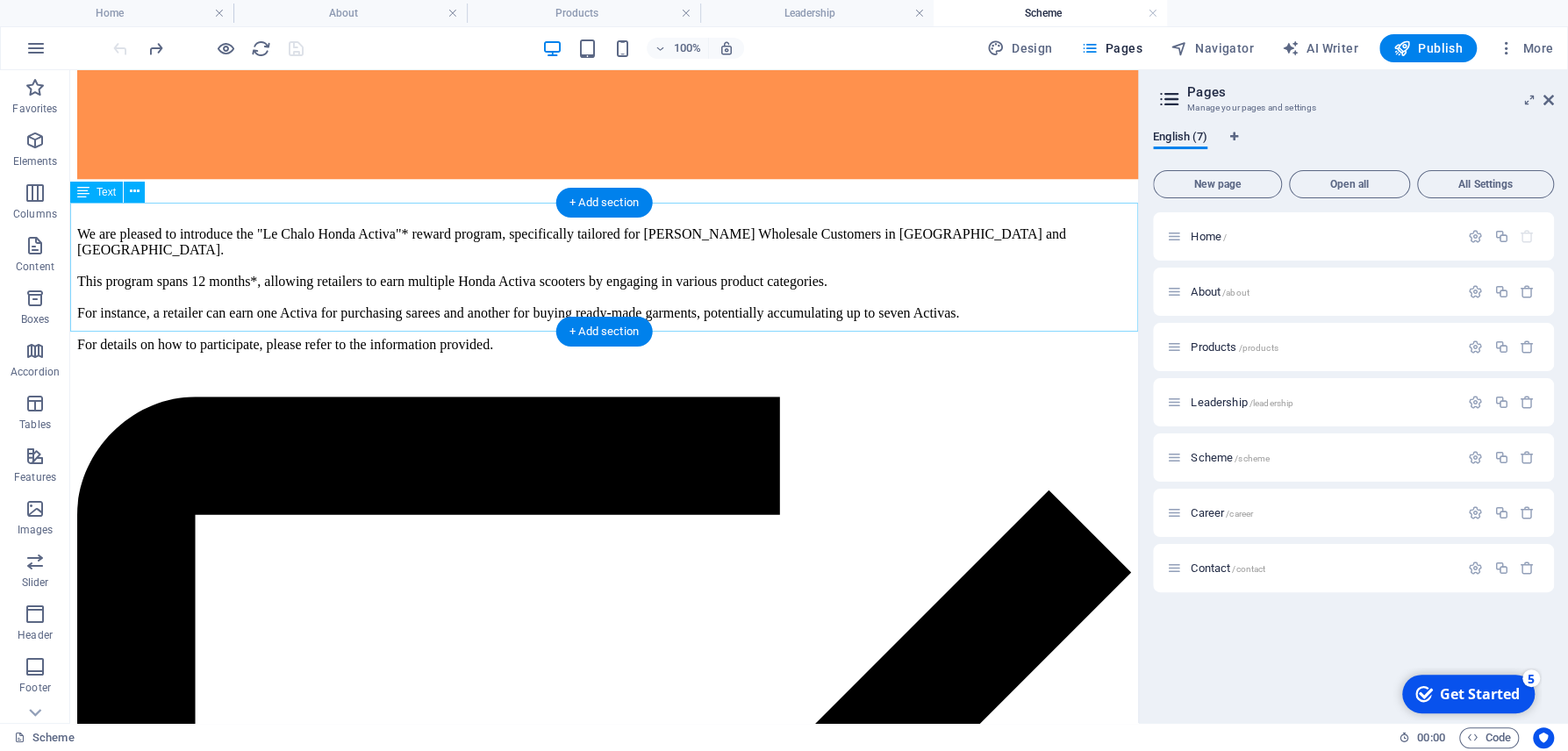
click at [689, 259] on div "We are pleased to introduce the "Le Chalo Honda Activa"* reward program, specif…" at bounding box center [604, 290] width 1054 height 127
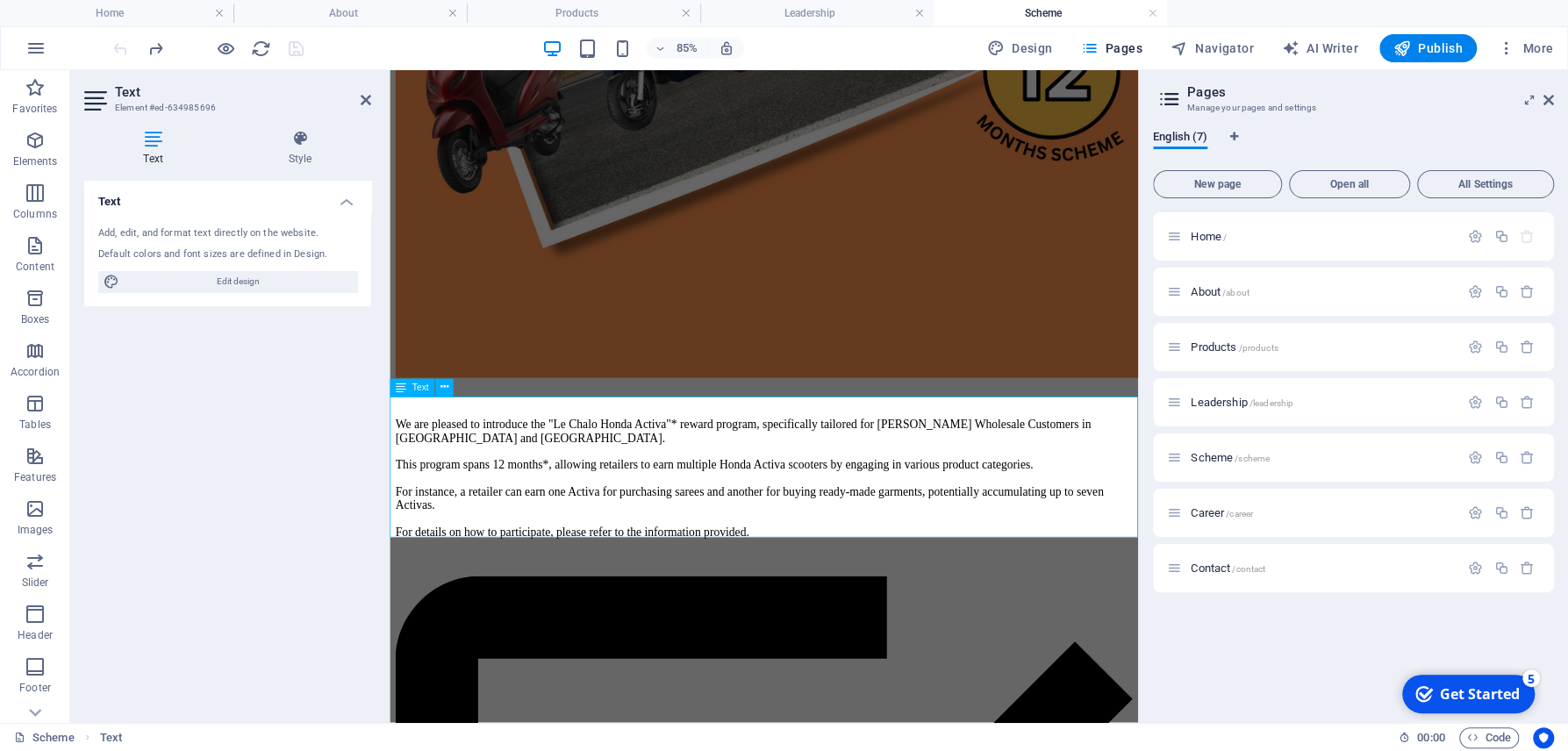
click at [910, 571] on div "We are pleased to introduce the "Le Chalo Honda Activa"* reward program, specif…" at bounding box center [830, 551] width 867 height 143
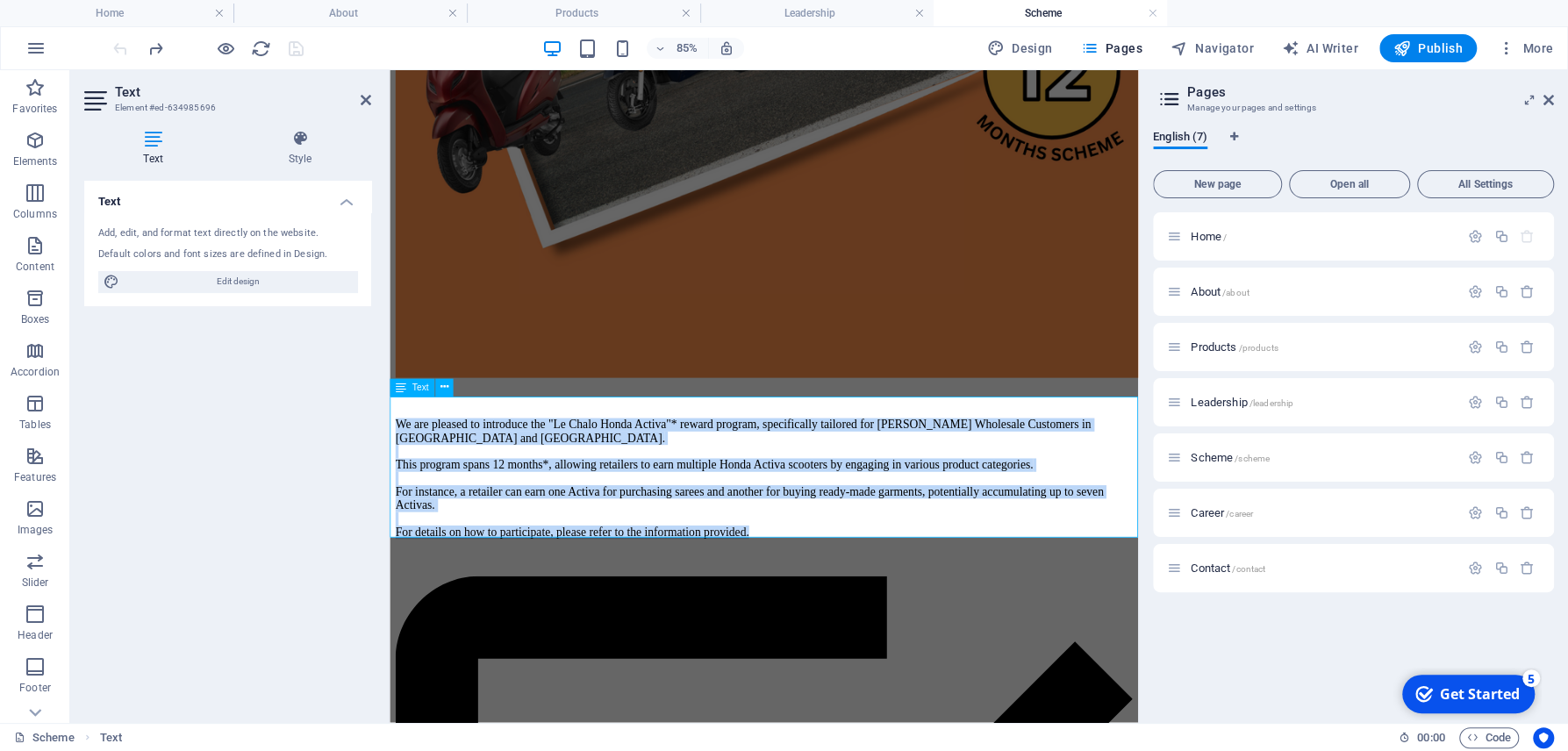
drag, startPoint x: 1074, startPoint y: 617, endPoint x: 406, endPoint y: 472, distance: 683.6
click at [406, 480] on div "We are pleased to introduce the "Le Chalo Honda Activa"* reward program, specif…" at bounding box center [830, 551] width 867 height 143
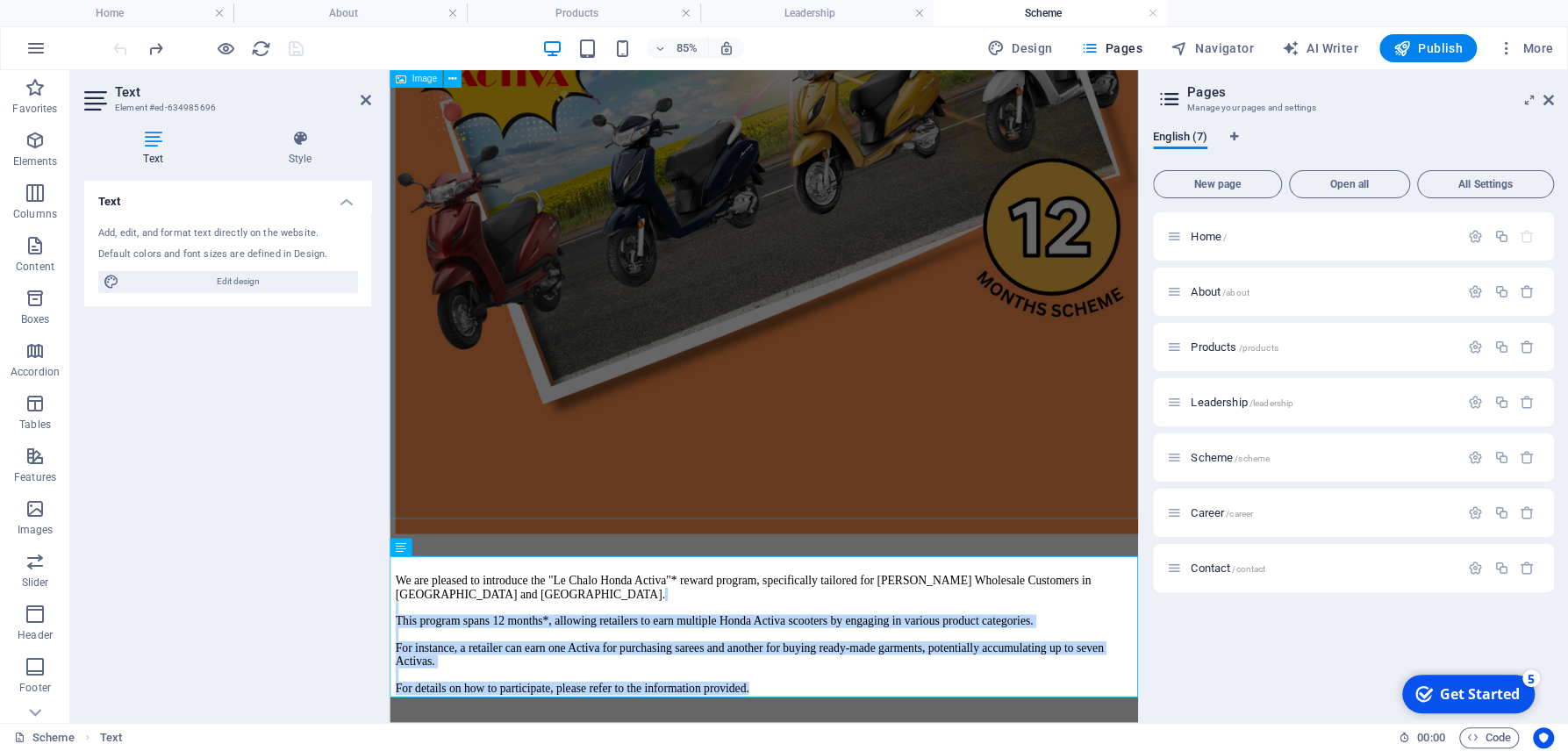
scroll to position [500, 0]
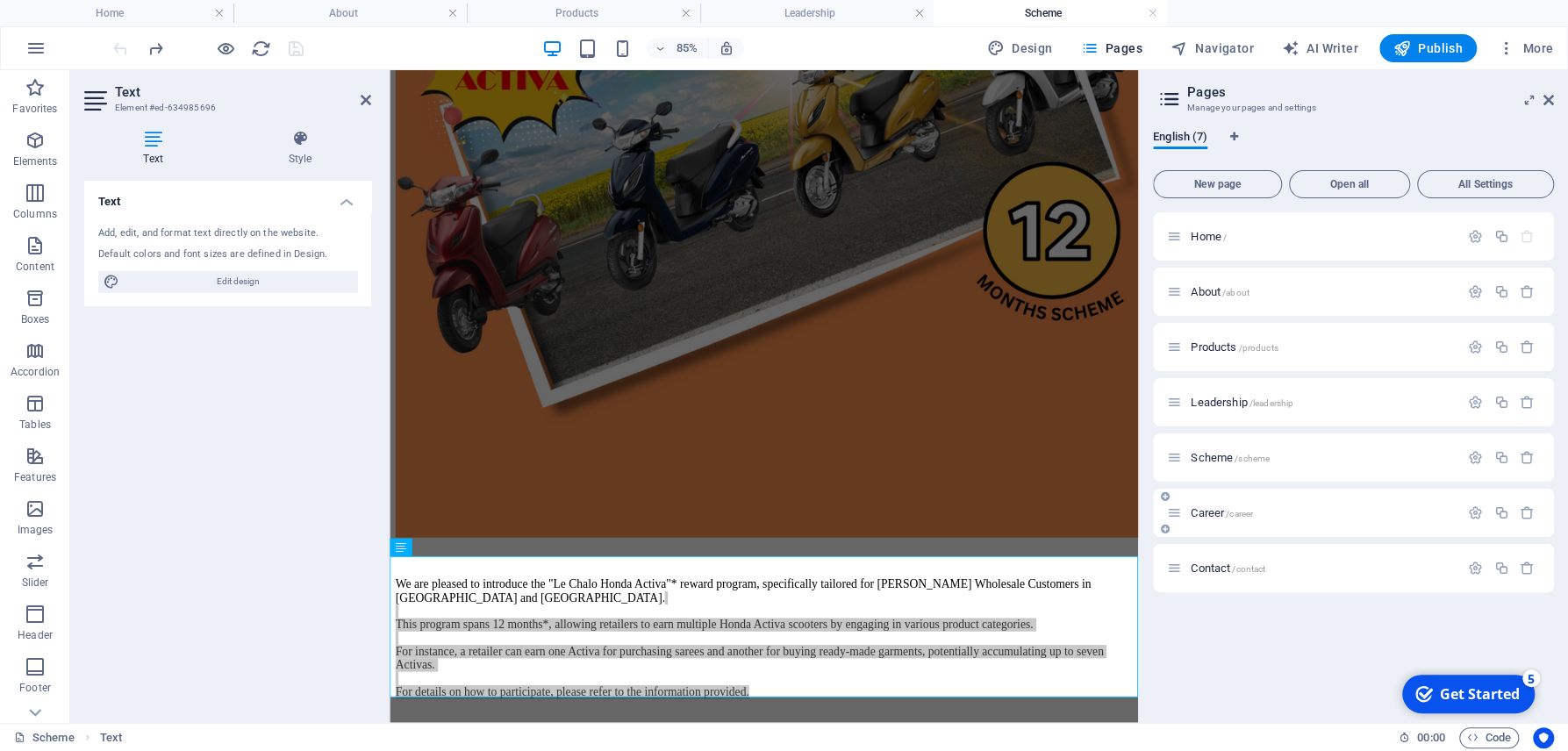
click at [1205, 513] on span "Career /career" at bounding box center [1222, 513] width 62 height 13
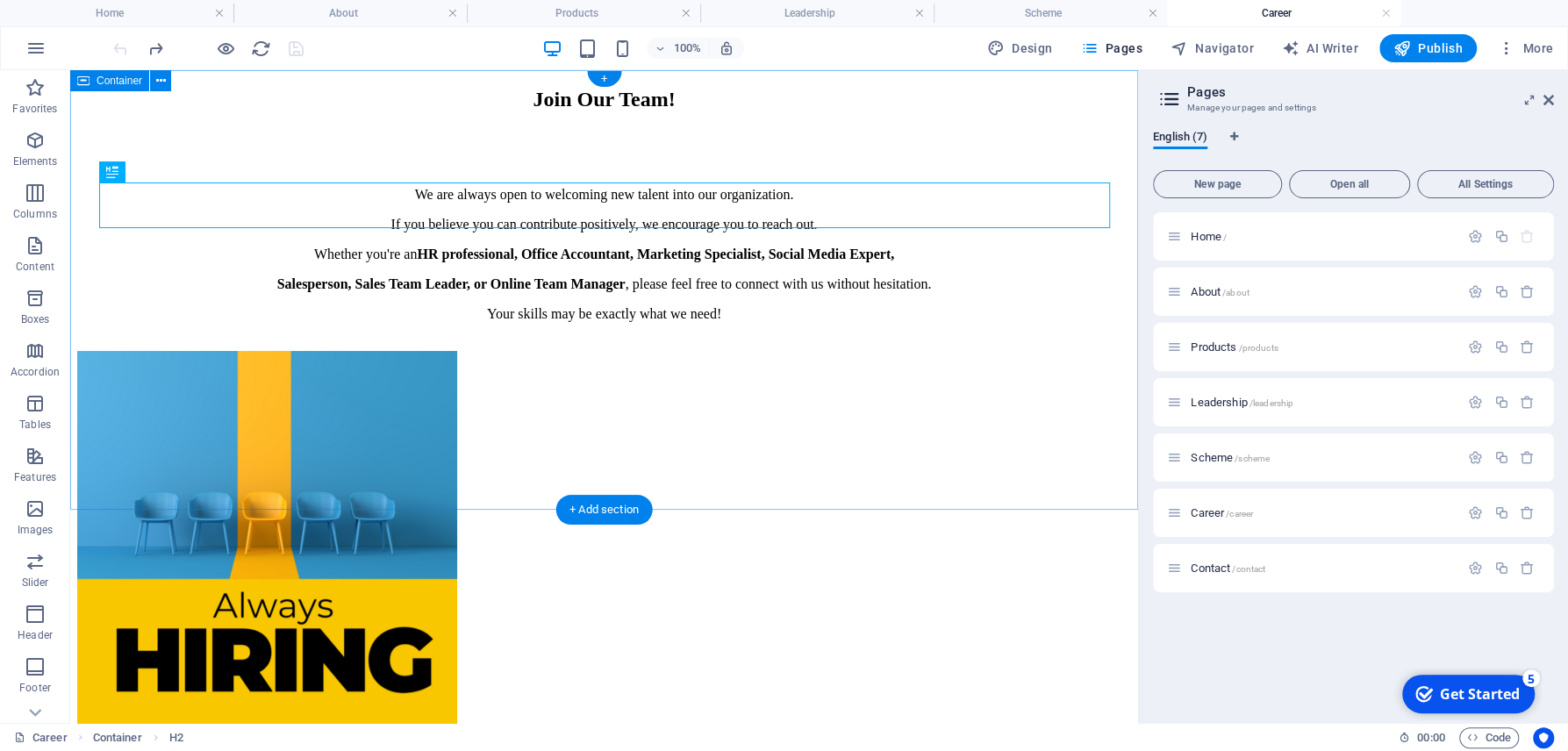
scroll to position [0, 0]
click at [657, 322] on div "We are always open to welcoming new talent into our organization. If you believ…" at bounding box center [604, 254] width 1054 height 135
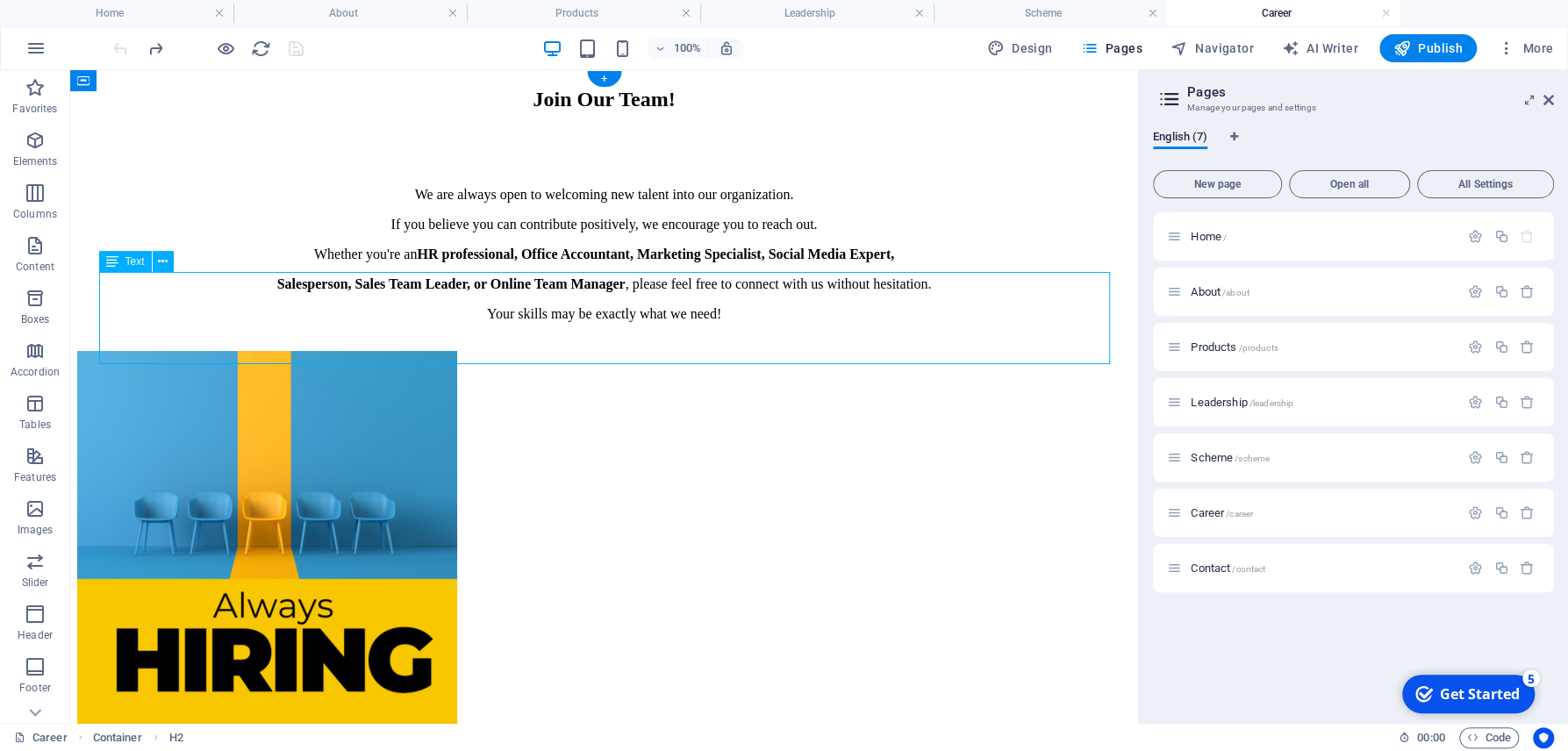
click at [657, 322] on div "We are always open to welcoming new talent into our organization. If you believ…" at bounding box center [604, 254] width 1054 height 135
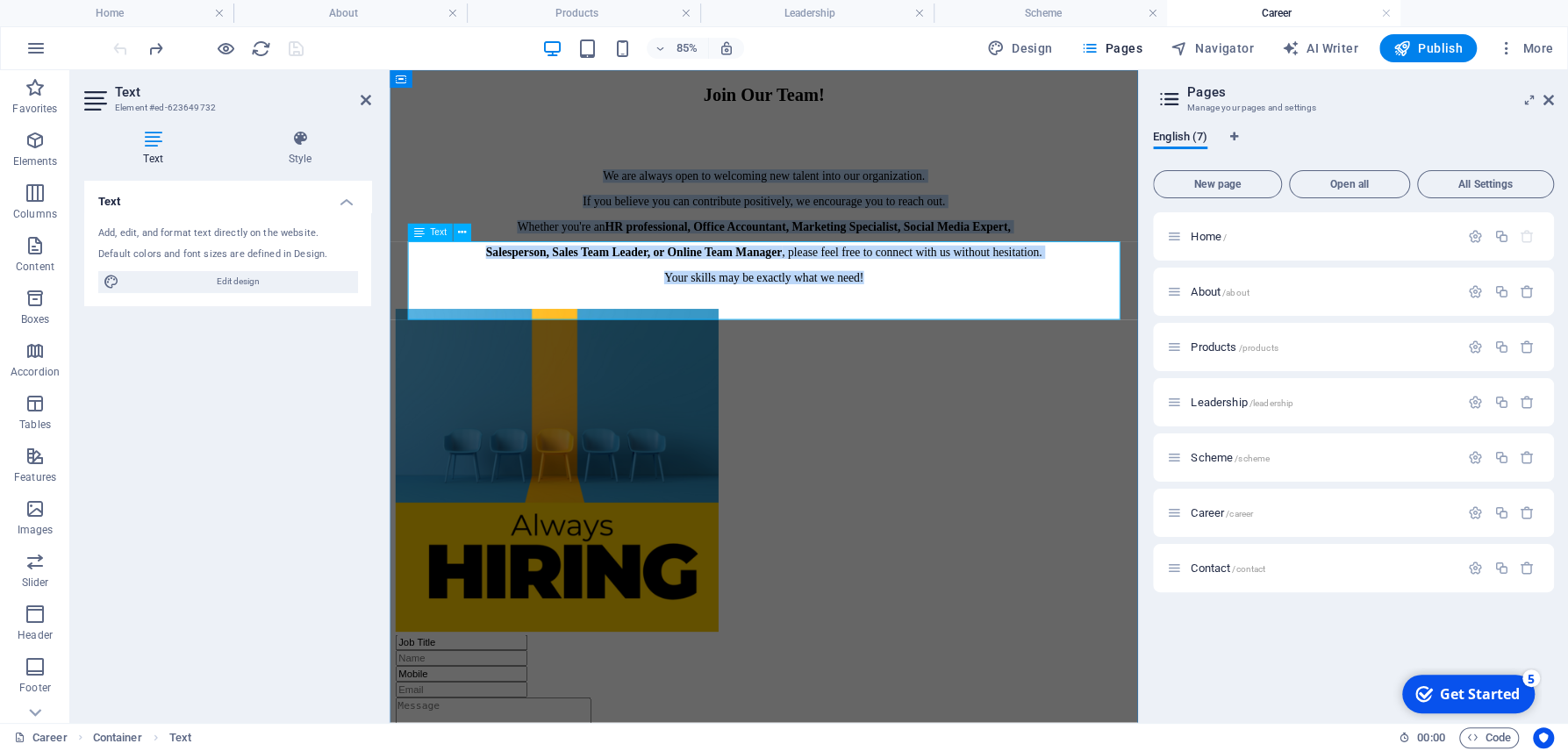
drag, startPoint x: 968, startPoint y: 348, endPoint x: 621, endPoint y: 287, distance: 352.3
click at [621, 287] on div "We are always open to welcoming new talent into our organization. If you believ…" at bounding box center [830, 254] width 867 height 135
click at [1157, 112] on div "Join Our Team!" at bounding box center [830, 99] width 867 height 24
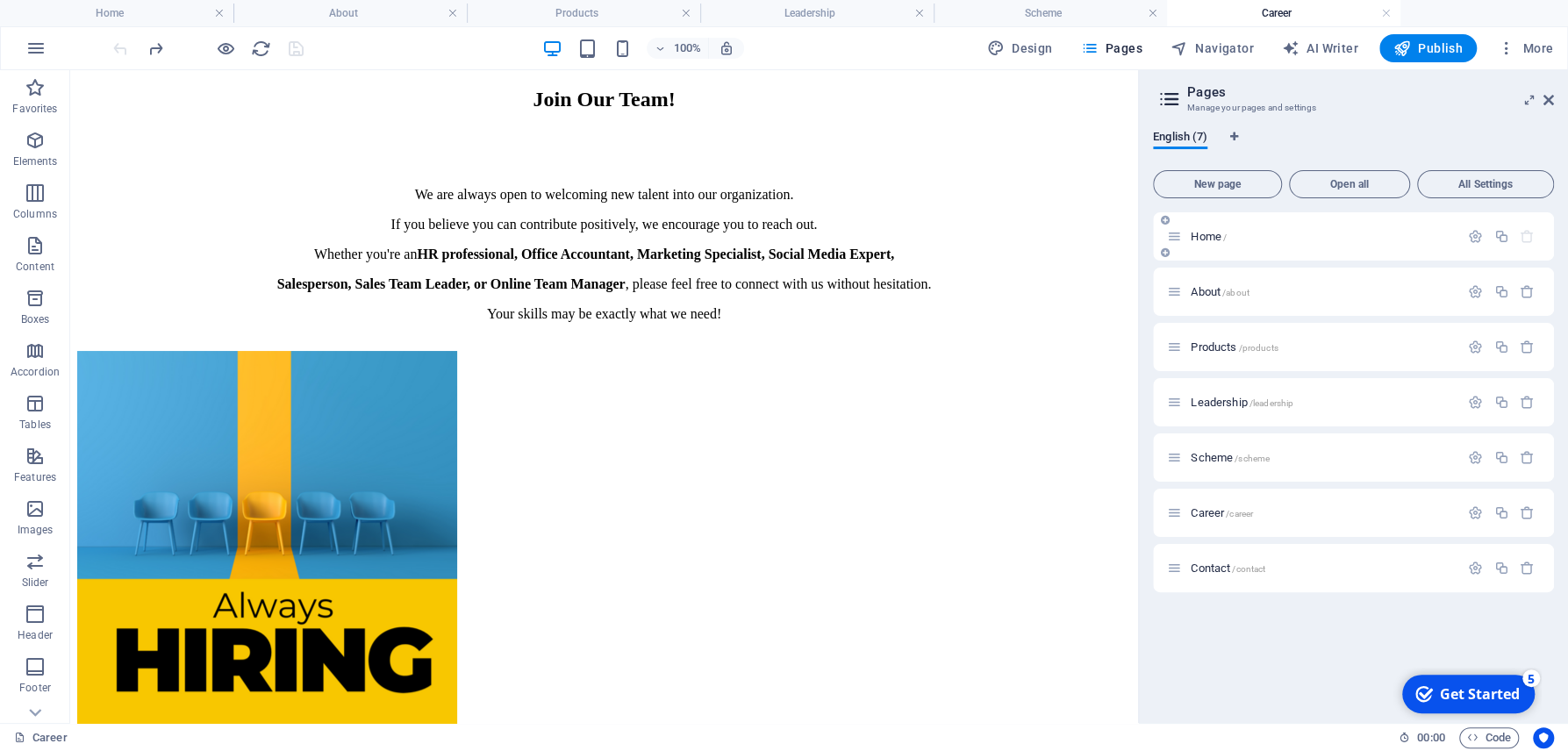
click at [1256, 235] on p "Home /" at bounding box center [1322, 236] width 263 height 12
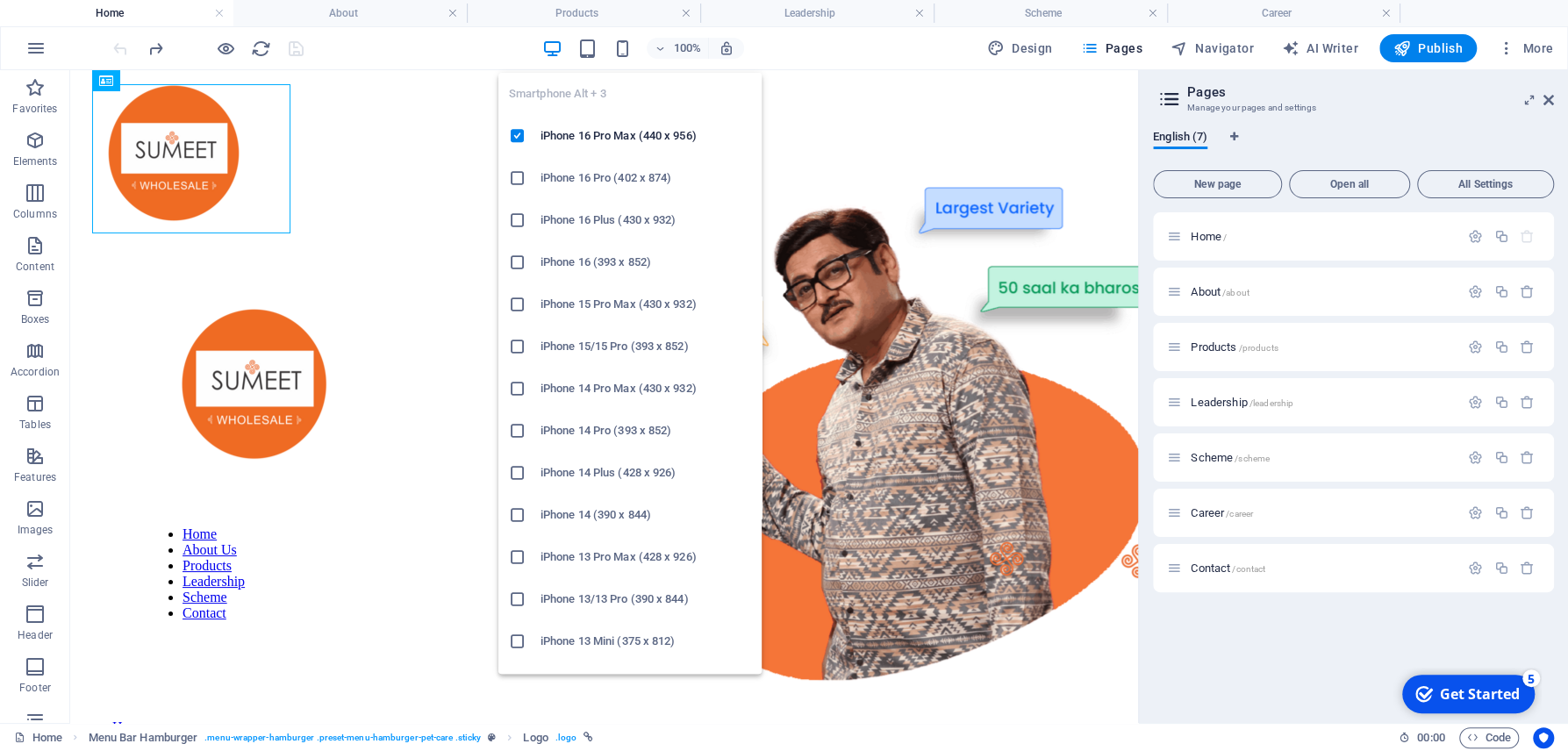
click at [629, 50] on icon "button" at bounding box center [622, 49] width 20 height 20
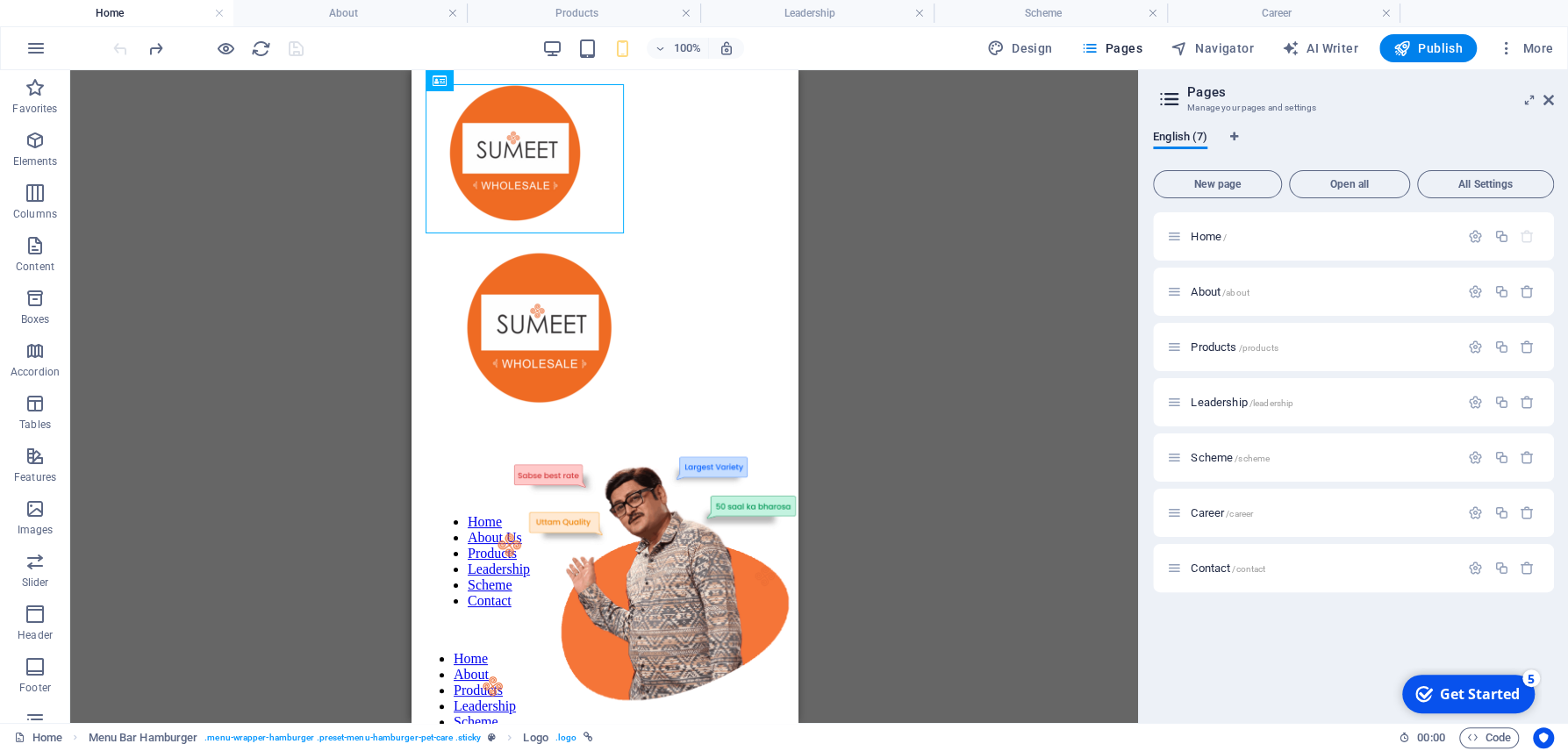
click at [142, 216] on div "Text Banner Banner Container Spacer Button Text Container 3 columns Spacer Cont…" at bounding box center [604, 396] width 1068 height 653
click at [529, 166] on div at bounding box center [604, 153] width 372 height 152
click at [313, 246] on div "Text Banner Banner Container Spacer Button Text Container 3 columns Spacer Cont…" at bounding box center [604, 396] width 1068 height 653
click at [253, 192] on div "Text Banner Banner Container Spacer Button Text Container 3 columns Spacer Cont…" at bounding box center [604, 396] width 1068 height 653
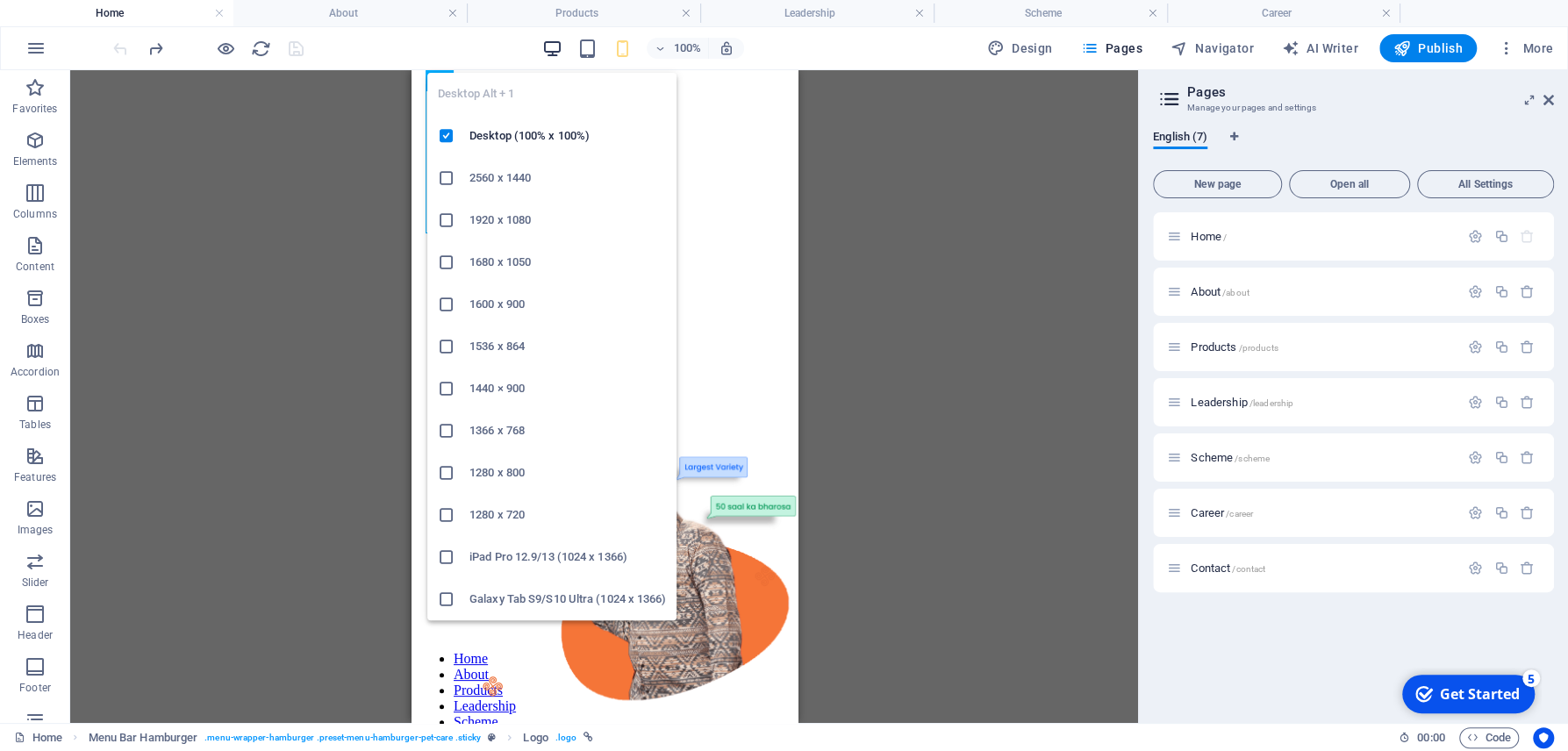
click at [545, 52] on icon "button" at bounding box center [552, 49] width 20 height 20
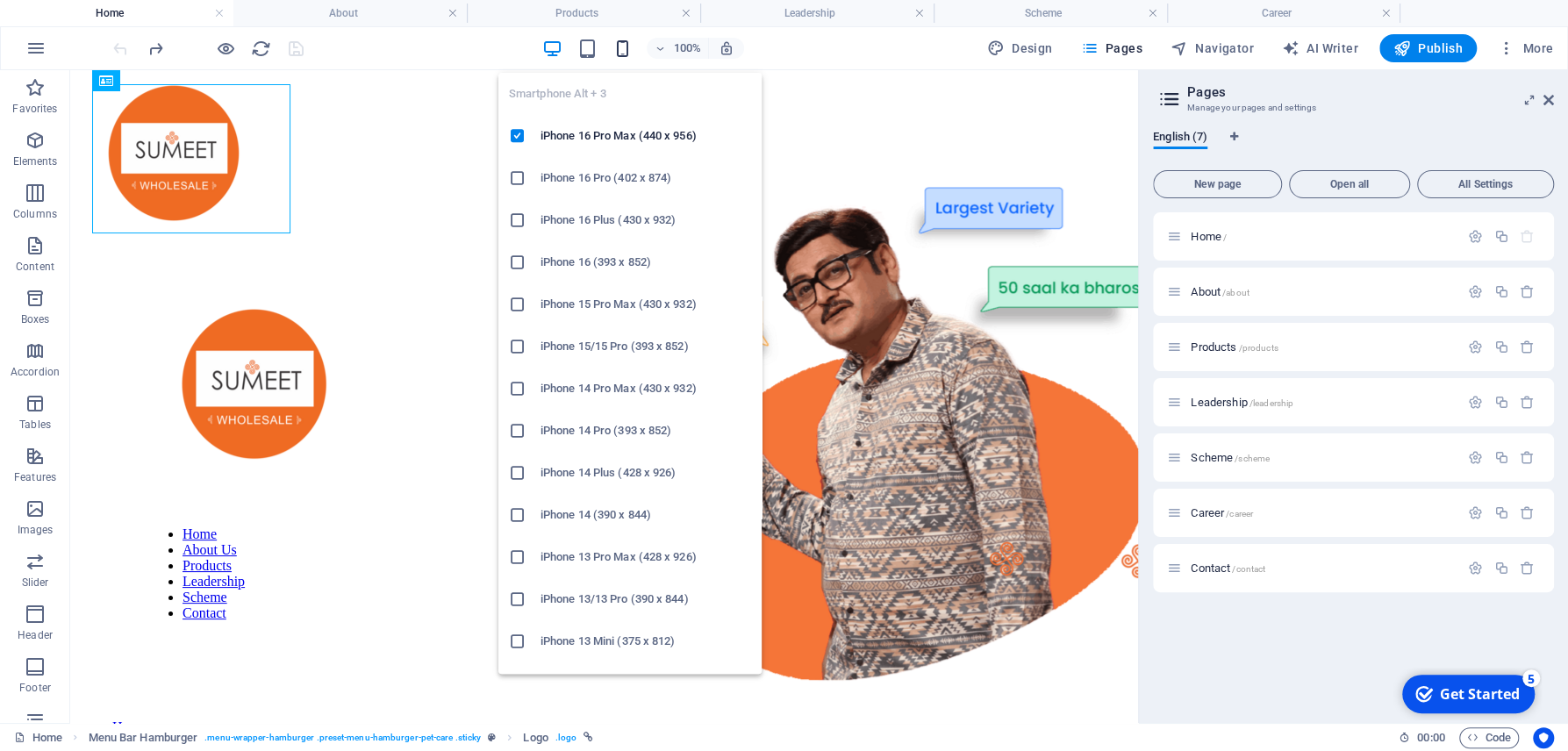
click at [623, 49] on icon "button" at bounding box center [622, 49] width 20 height 20
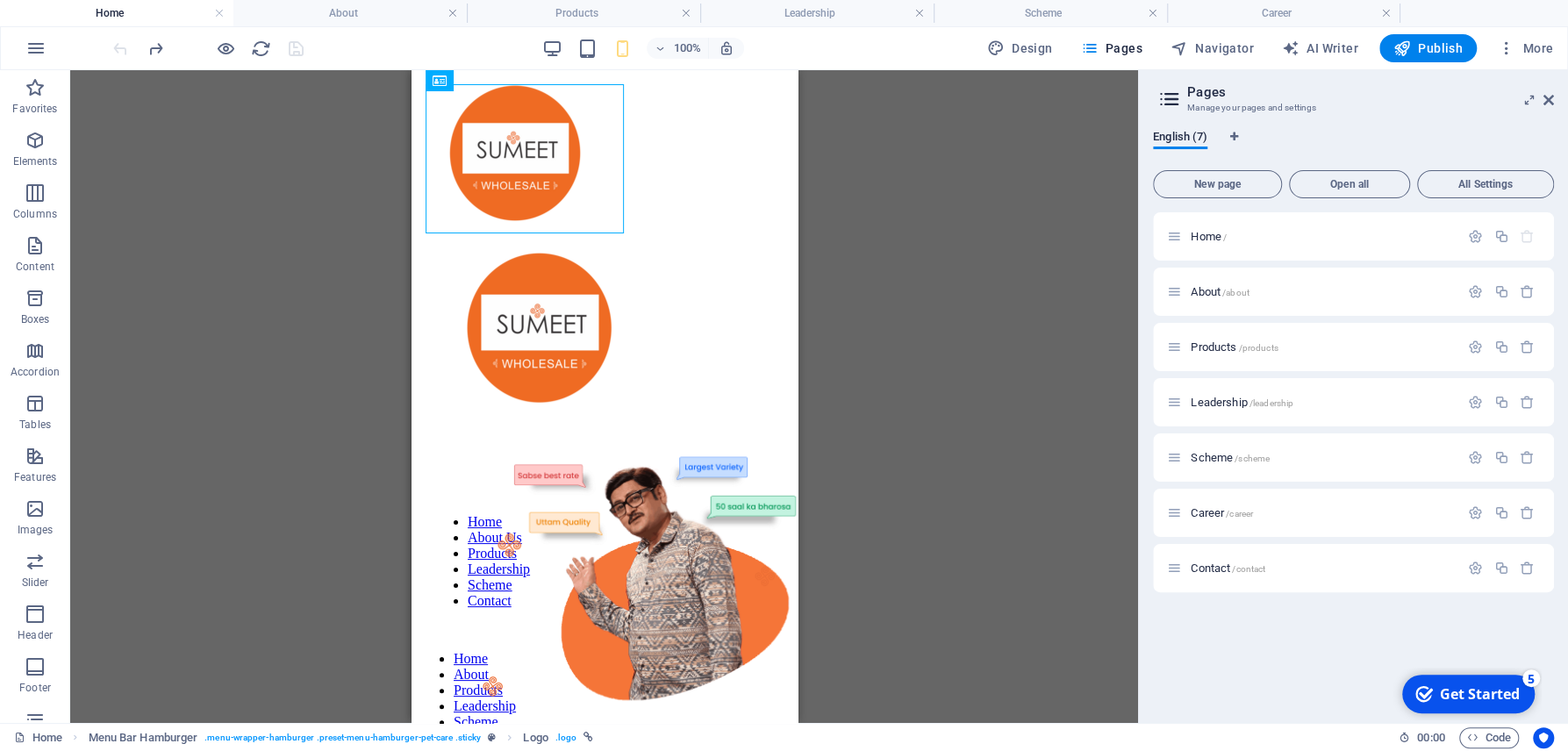
click at [331, 300] on div "Text Banner Banner Container Spacer Button Text Container 3 columns Spacer Cont…" at bounding box center [604, 396] width 1068 height 653
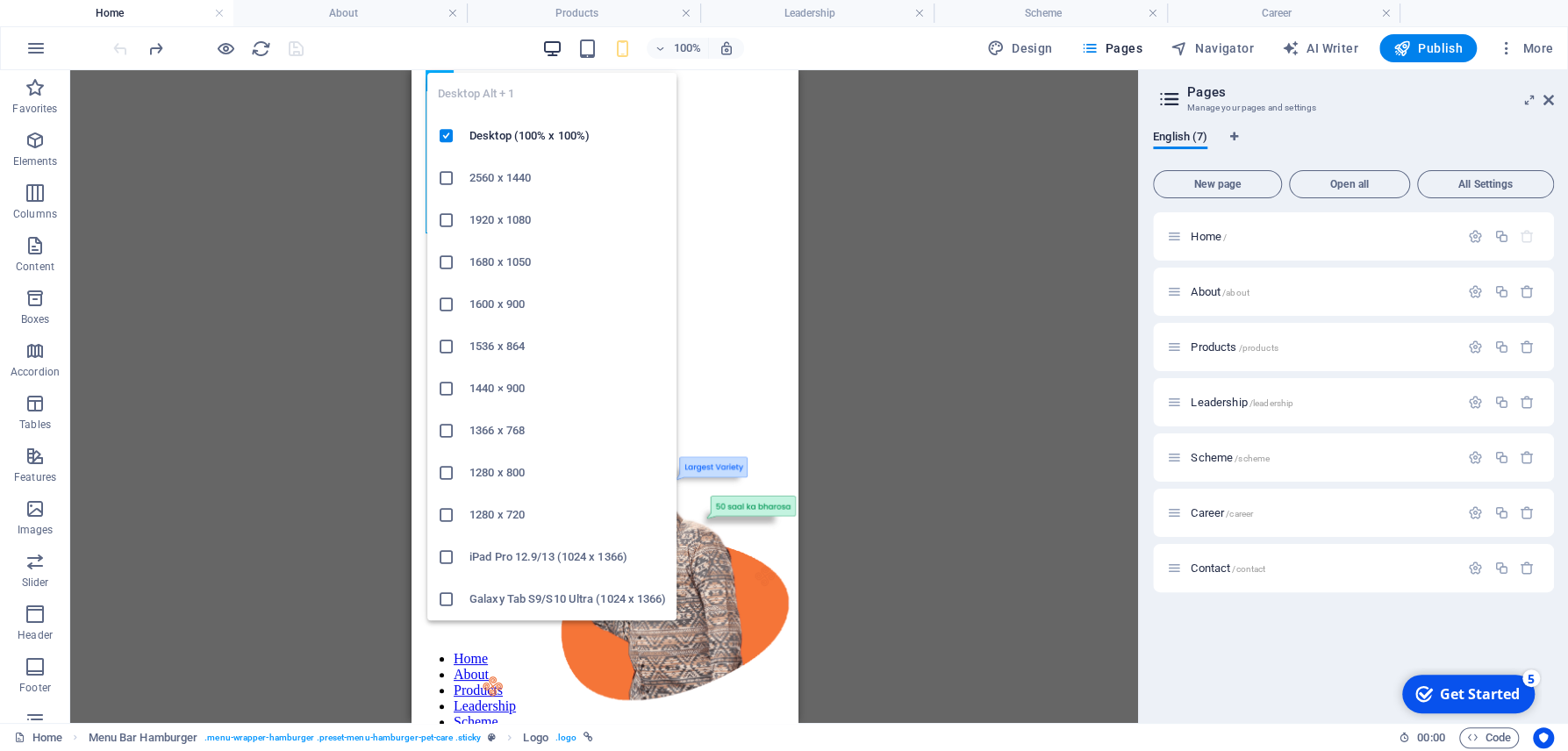
click at [560, 43] on icon "button" at bounding box center [552, 49] width 20 height 20
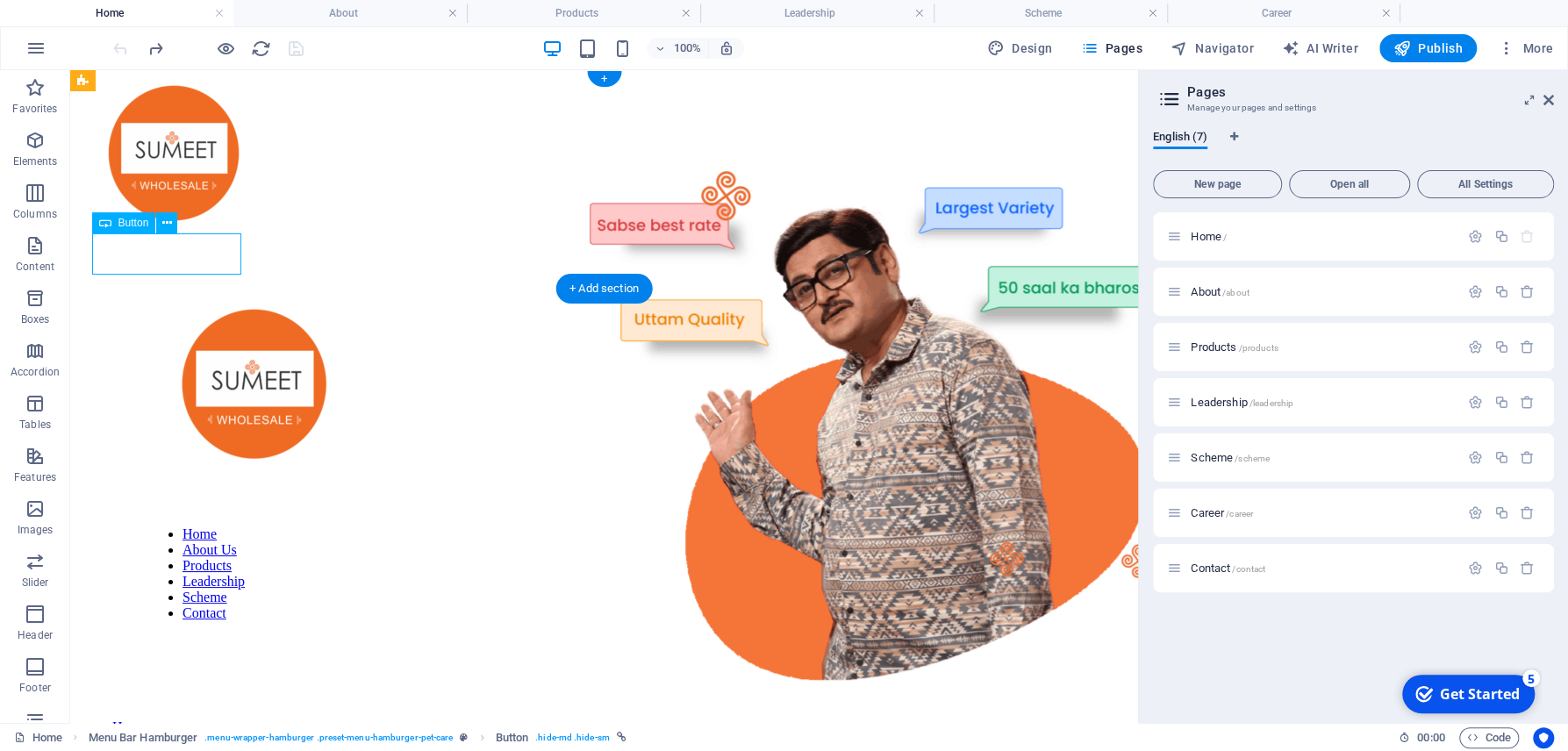
drag, startPoint x: 192, startPoint y: 254, endPoint x: 234, endPoint y: 253, distance: 42.0
click at [171, 221] on icon at bounding box center [166, 223] width 10 height 19
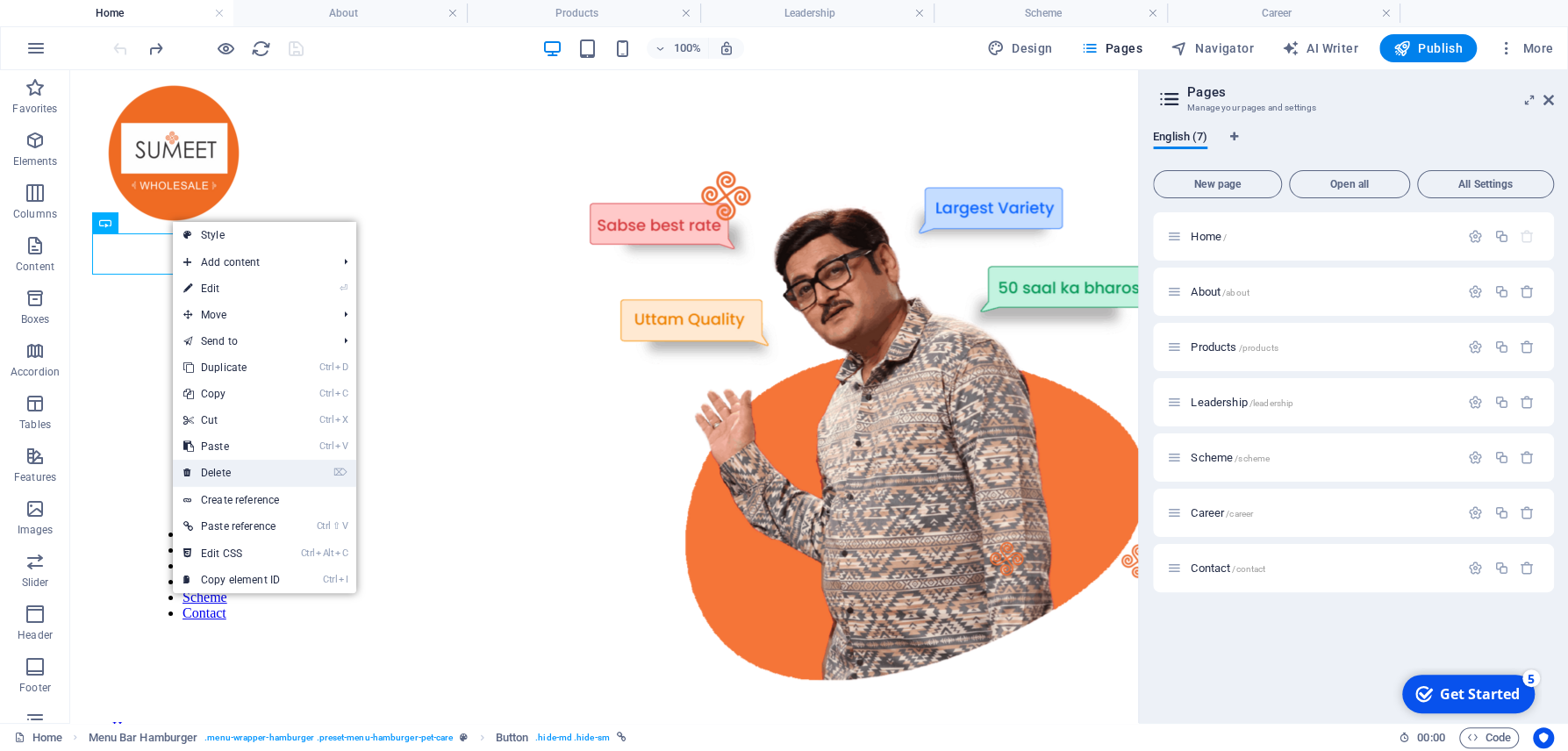
click at [259, 470] on link "⌦ Delete" at bounding box center [231, 473] width 118 height 27
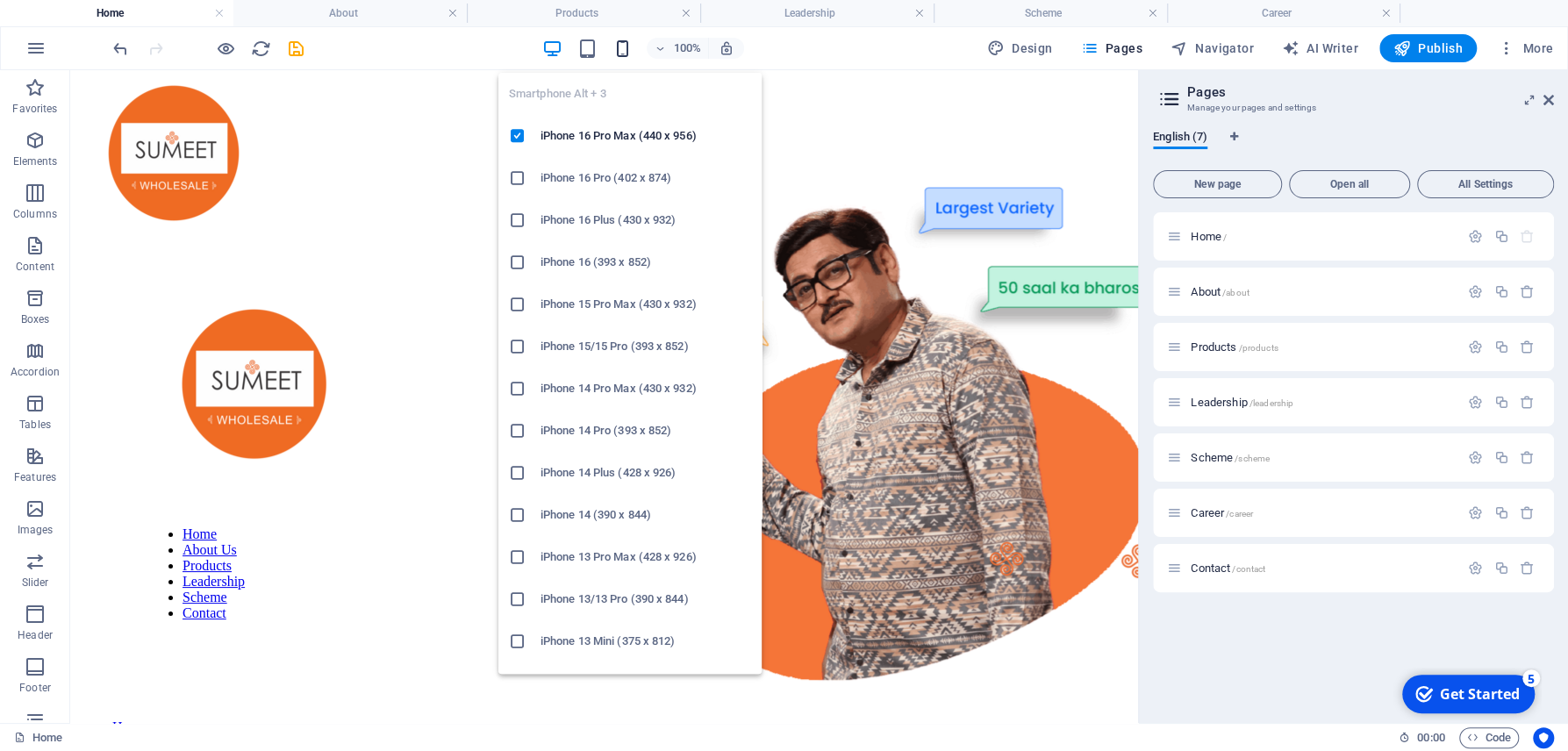
click at [622, 49] on icon "button" at bounding box center [622, 49] width 20 height 20
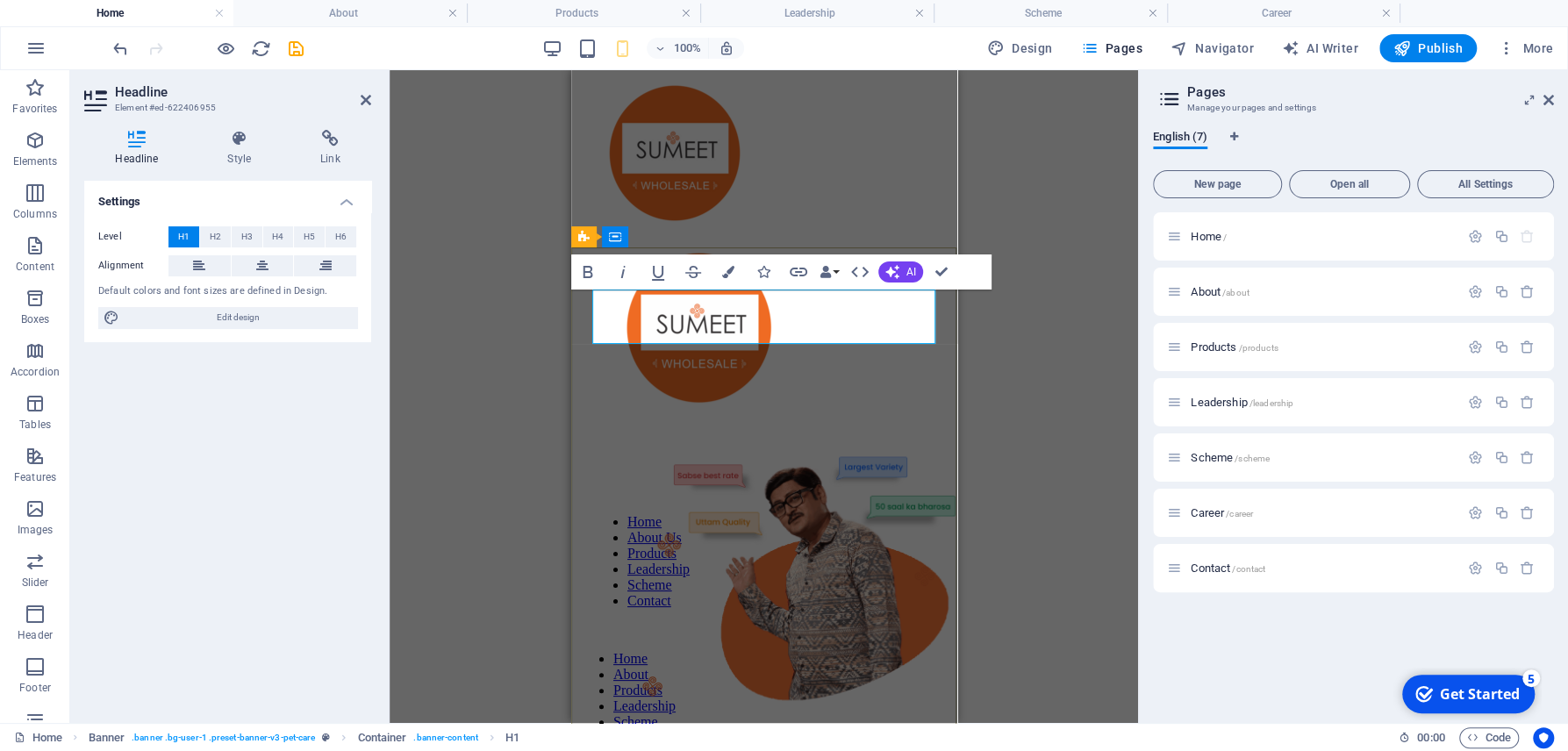
drag, startPoint x: 878, startPoint y: 336, endPoint x: 580, endPoint y: 305, distance: 299.6
click at [1007, 488] on div "Text Banner Banner Container Spacer Button Text Container 3 columns Spacer Cont…" at bounding box center [763, 396] width 748 height 653
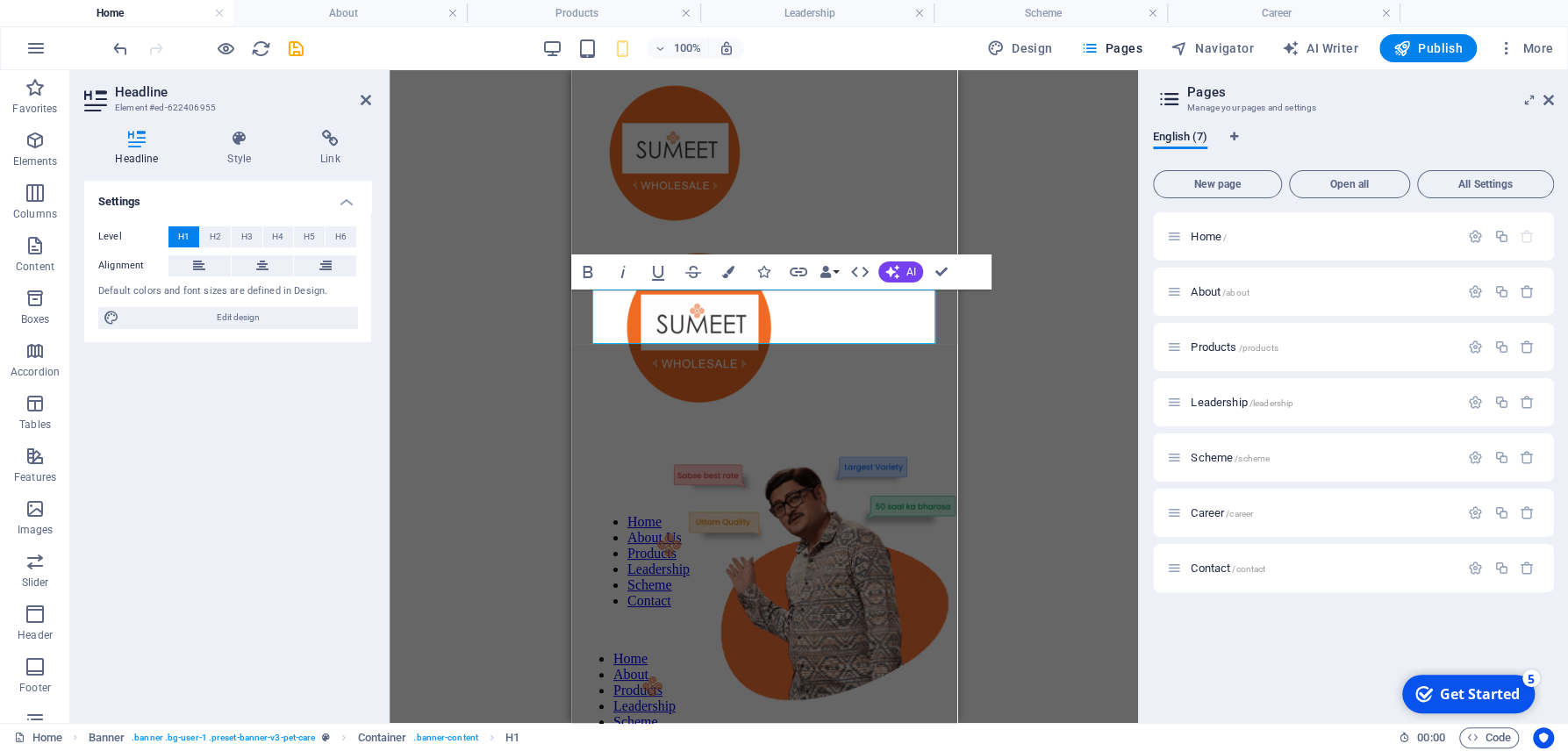
click at [984, 364] on div "Text Banner Banner Container Spacer Button Text Container 3 columns Spacer Cont…" at bounding box center [763, 396] width 748 height 653
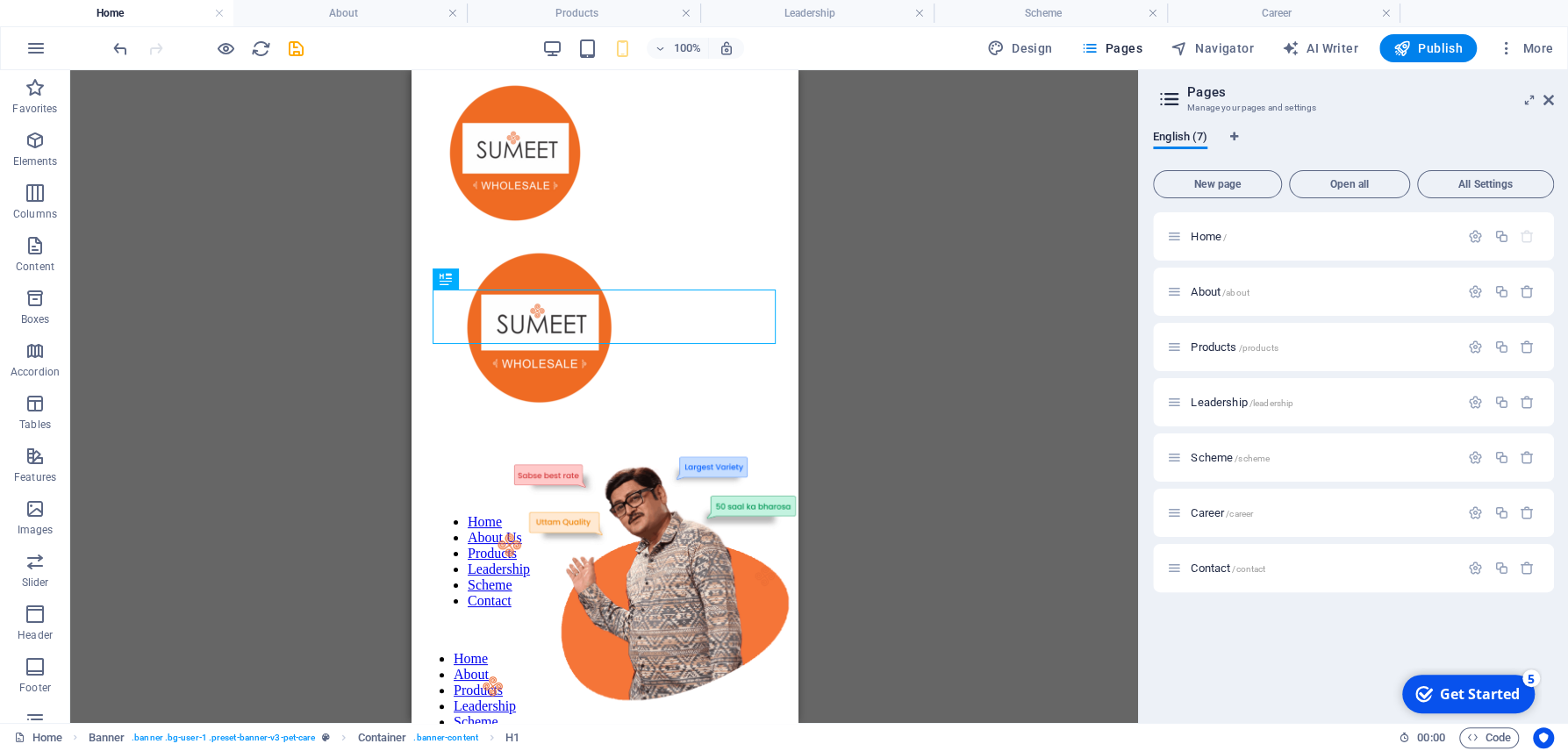
click at [801, 426] on div "Text Banner Banner Container Spacer Button Text Container 3 columns Spacer Cont…" at bounding box center [604, 396] width 1068 height 653
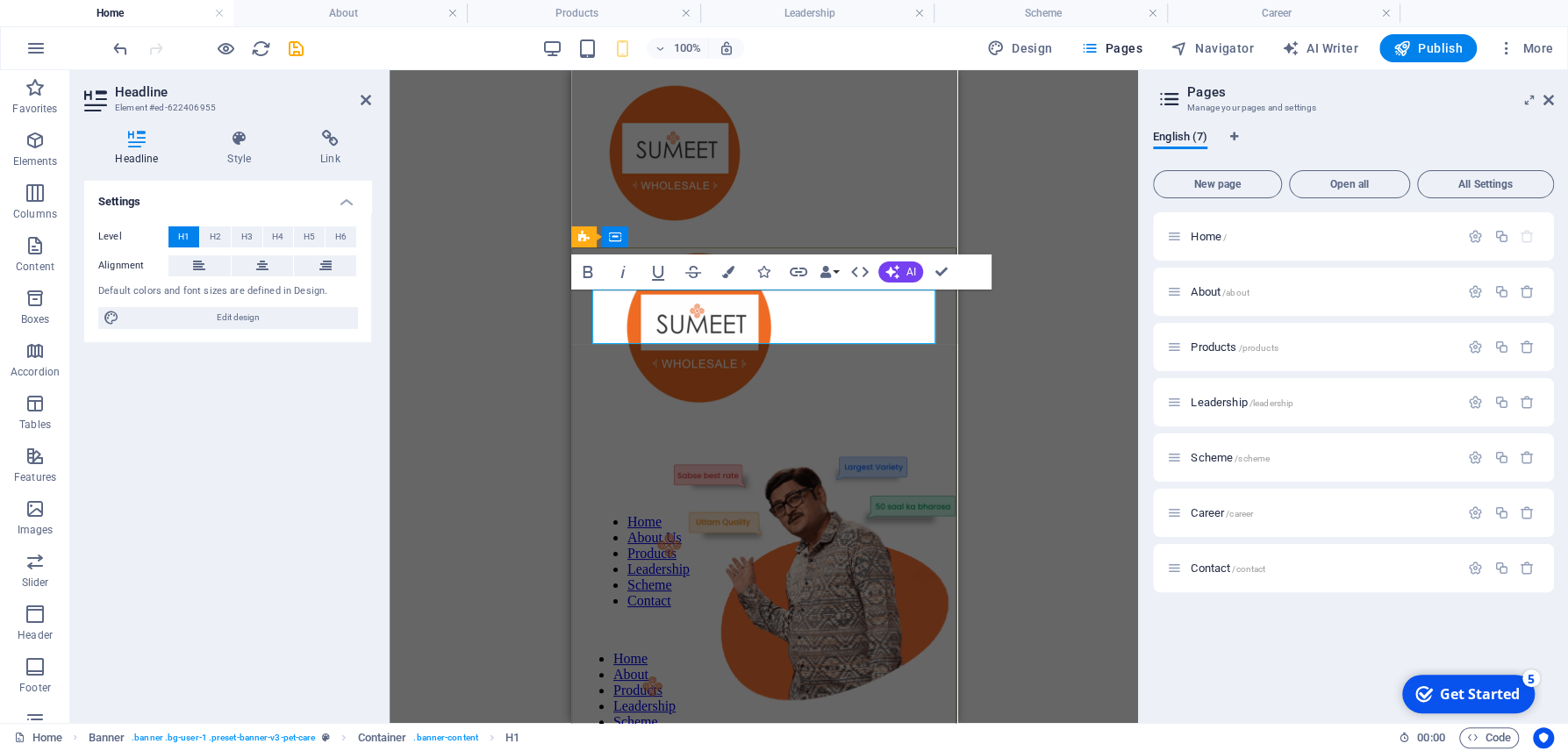
drag, startPoint x: 828, startPoint y: 327, endPoint x: 679, endPoint y: 307, distance: 150.3
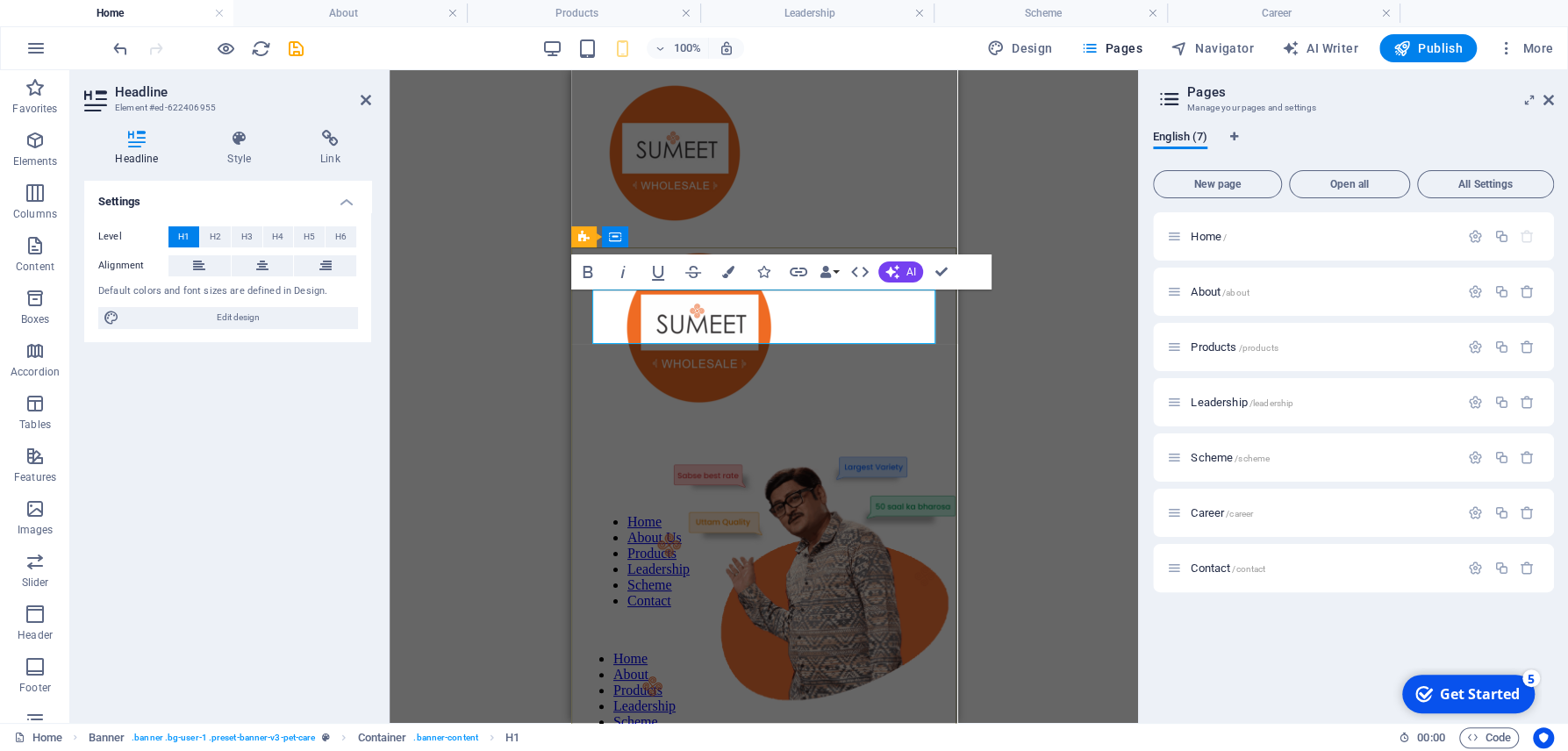
drag, startPoint x: 825, startPoint y: 330, endPoint x: 666, endPoint y: 319, distance: 159.4
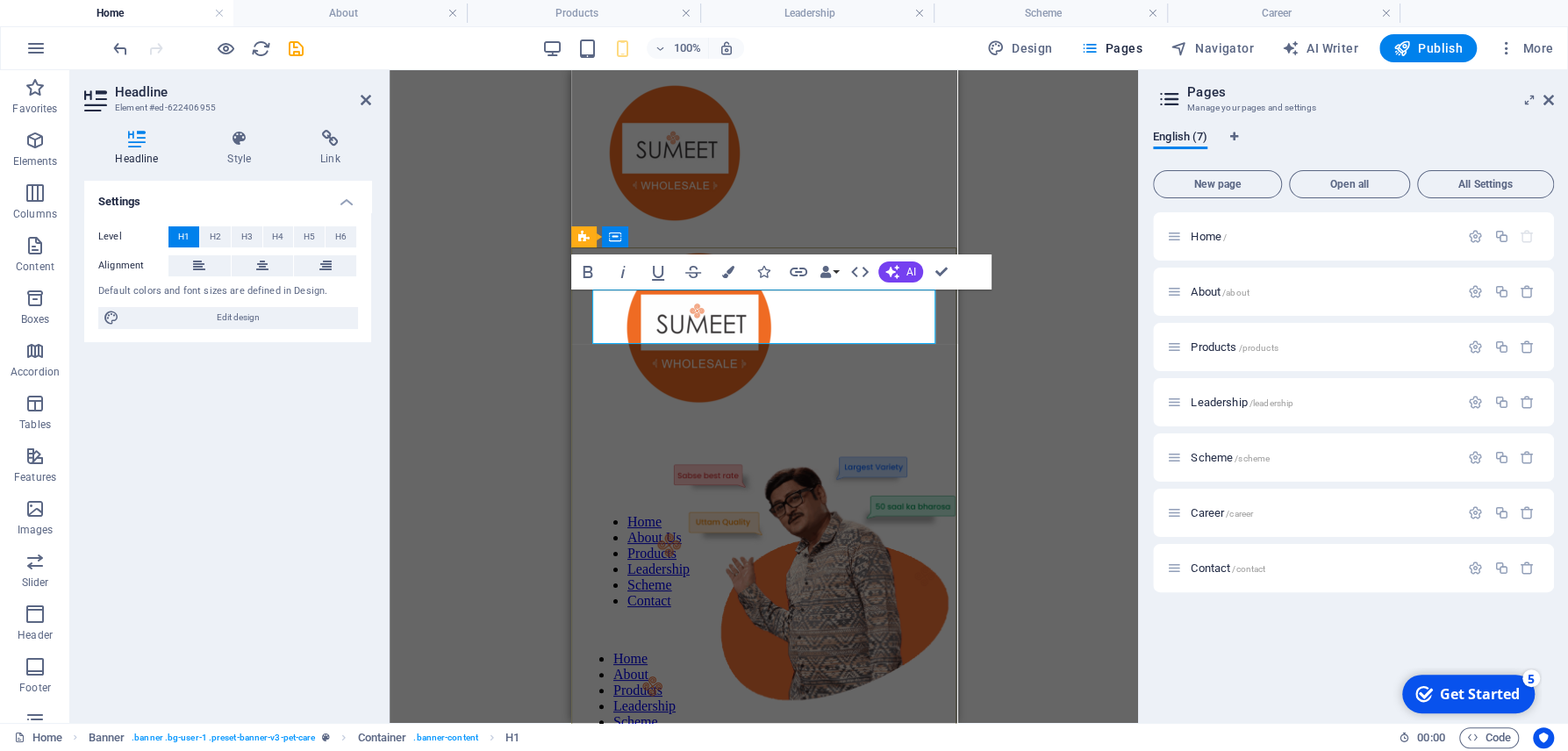
drag, startPoint x: 699, startPoint y: 303, endPoint x: 885, endPoint y: 325, distance: 187.3
click at [237, 160] on h4 "Style" at bounding box center [243, 149] width 93 height 37
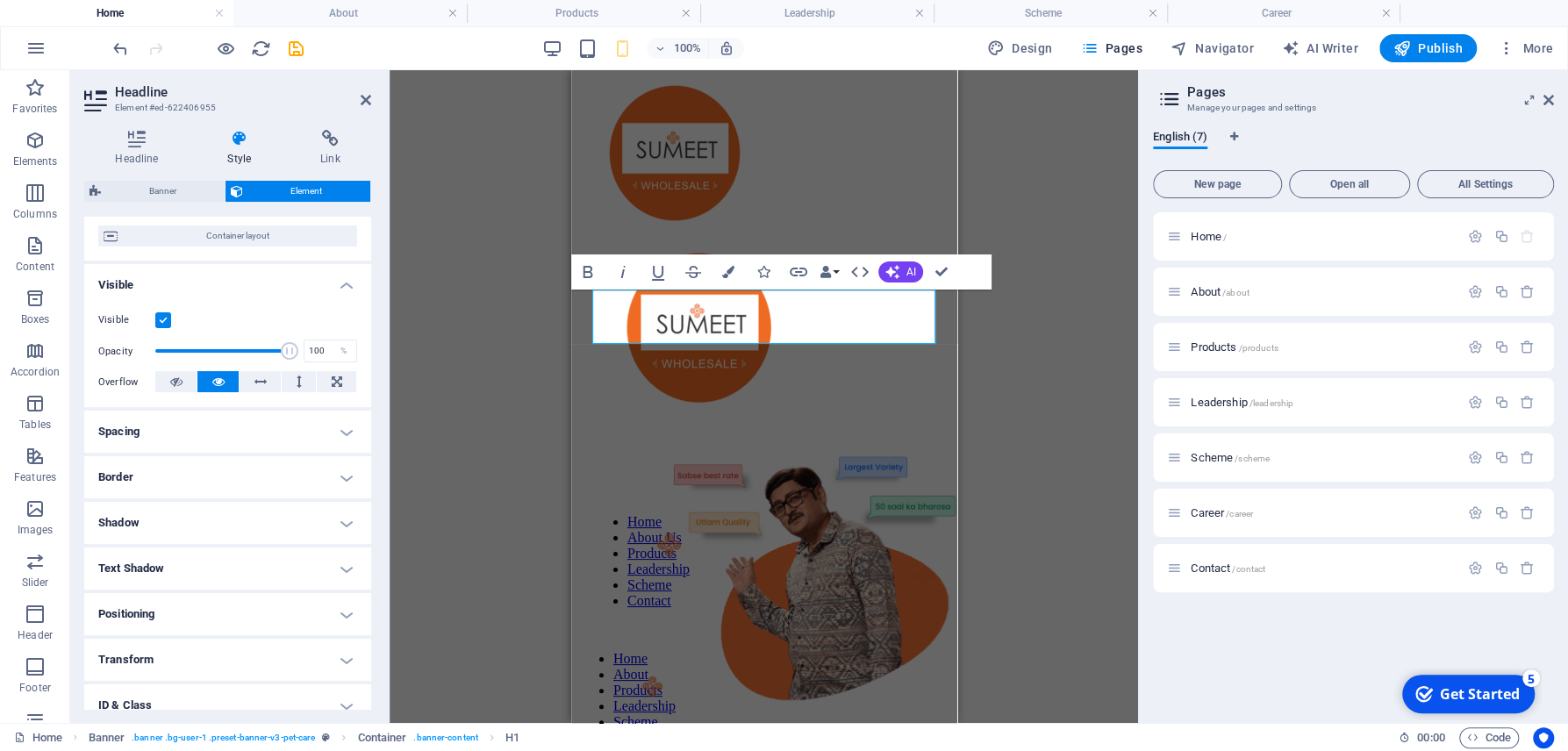
scroll to position [164, 0]
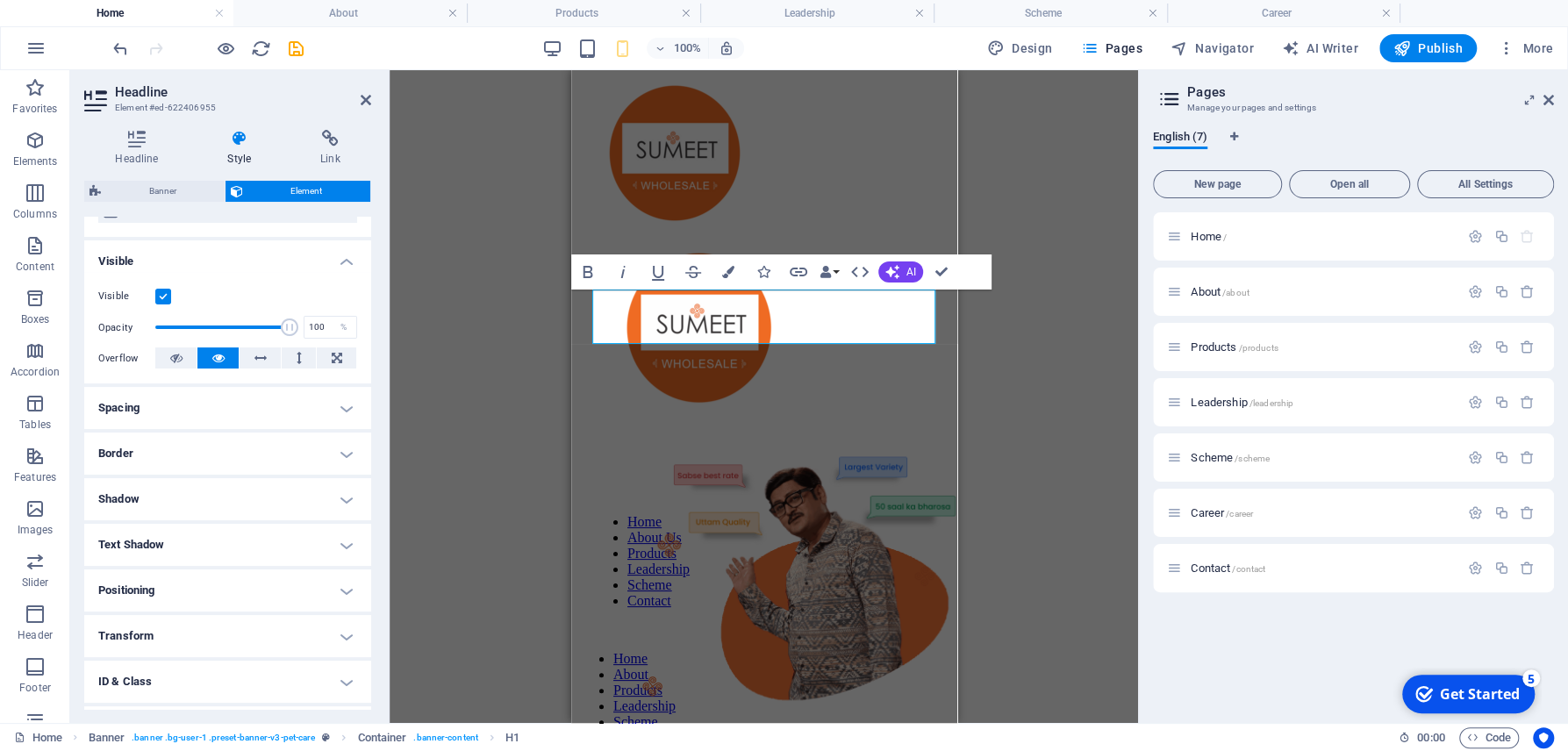
click at [216, 539] on h4 "Text Shadow" at bounding box center [228, 546] width 287 height 43
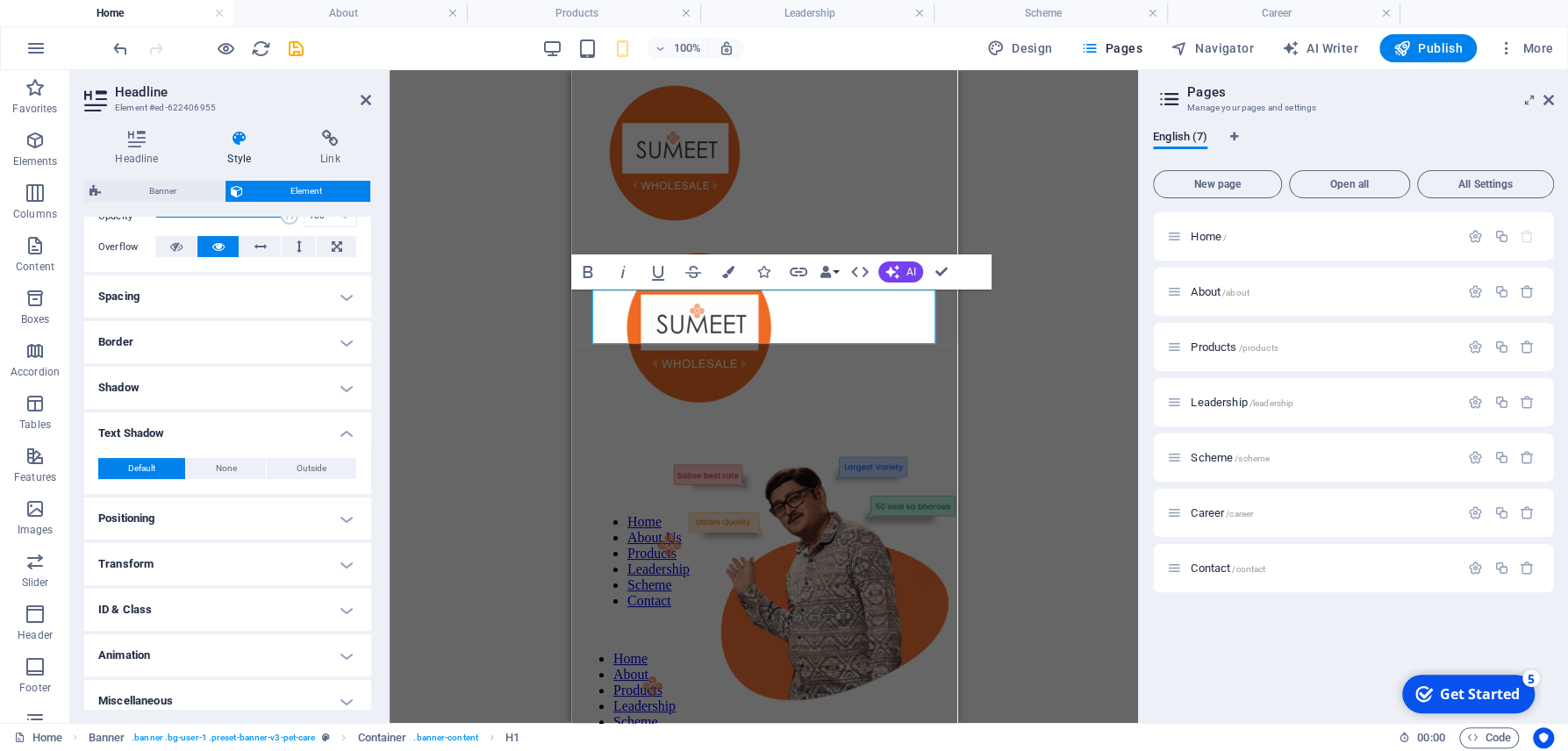
scroll to position [289, 0]
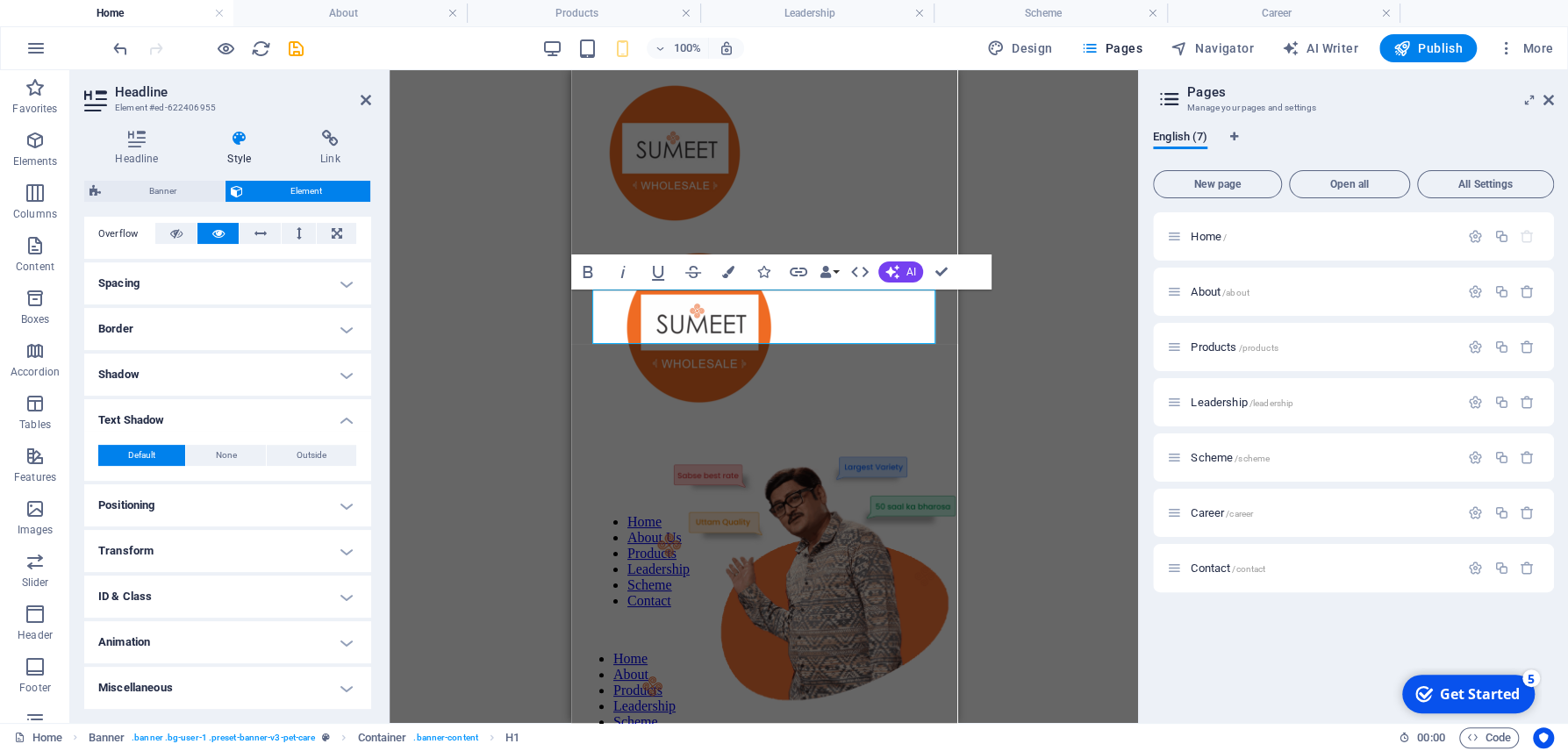
click at [343, 645] on h4 "Animation" at bounding box center [228, 643] width 287 height 43
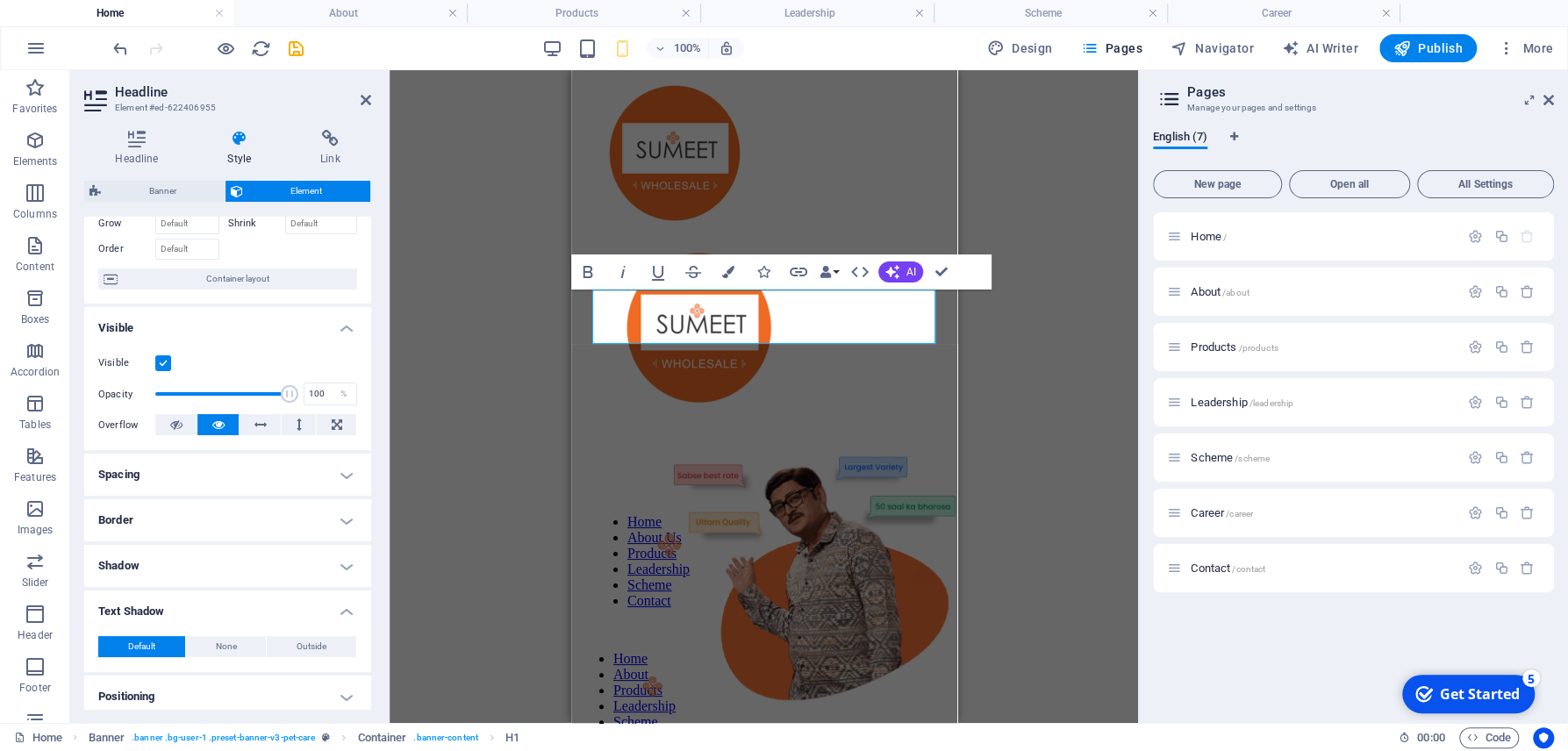
scroll to position [181, 0]
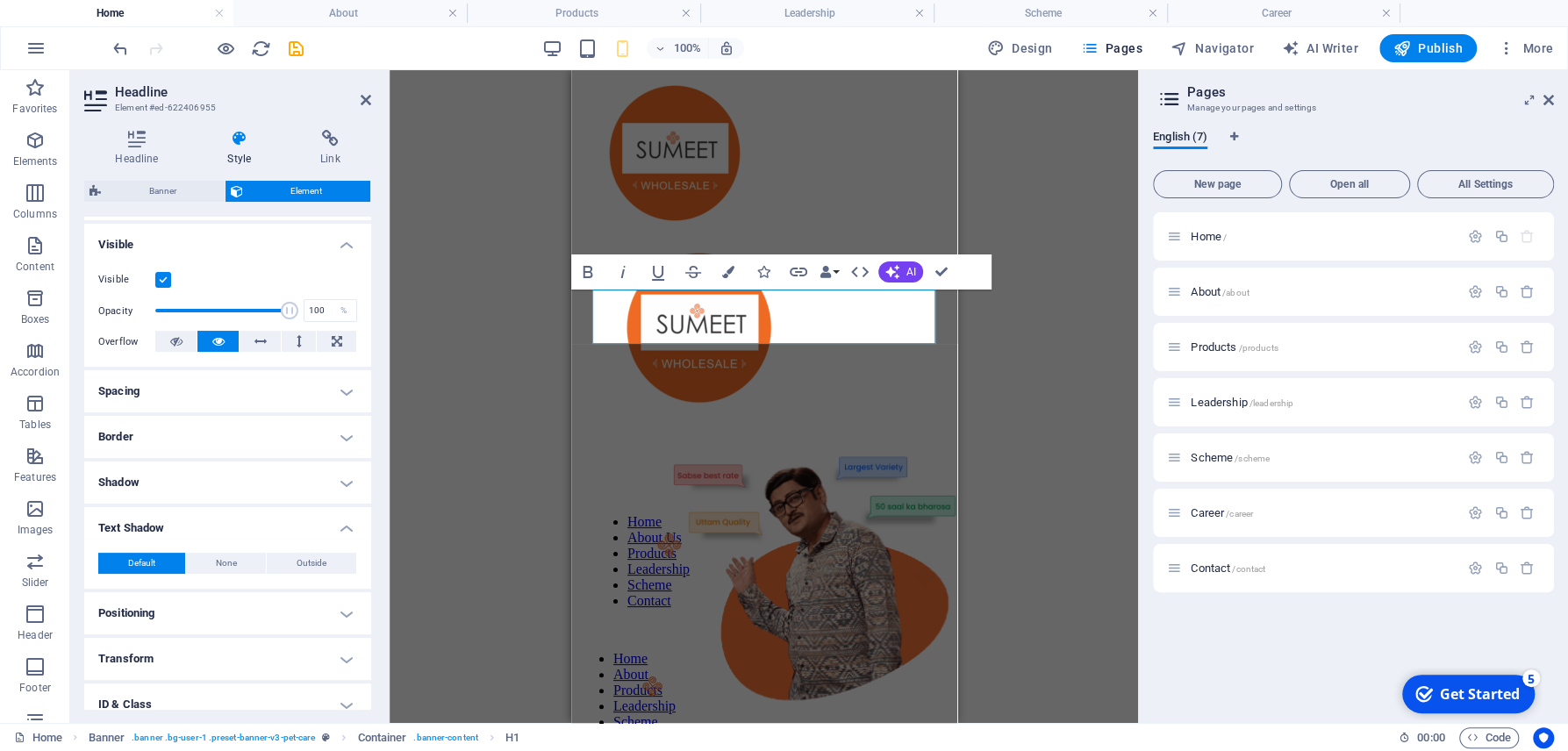
click at [236, 476] on h4 "Shadow" at bounding box center [228, 483] width 287 height 43
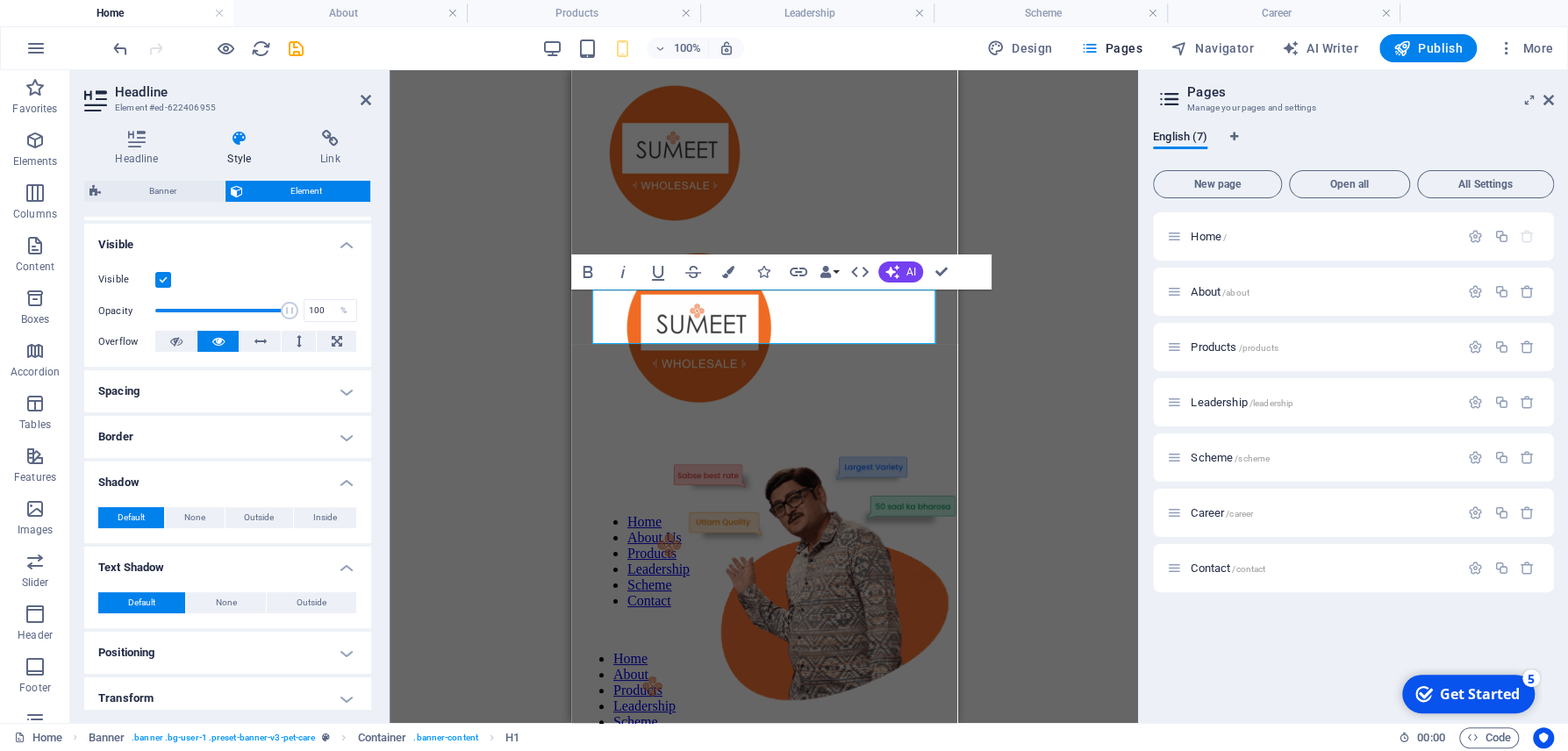
scroll to position [0, 0]
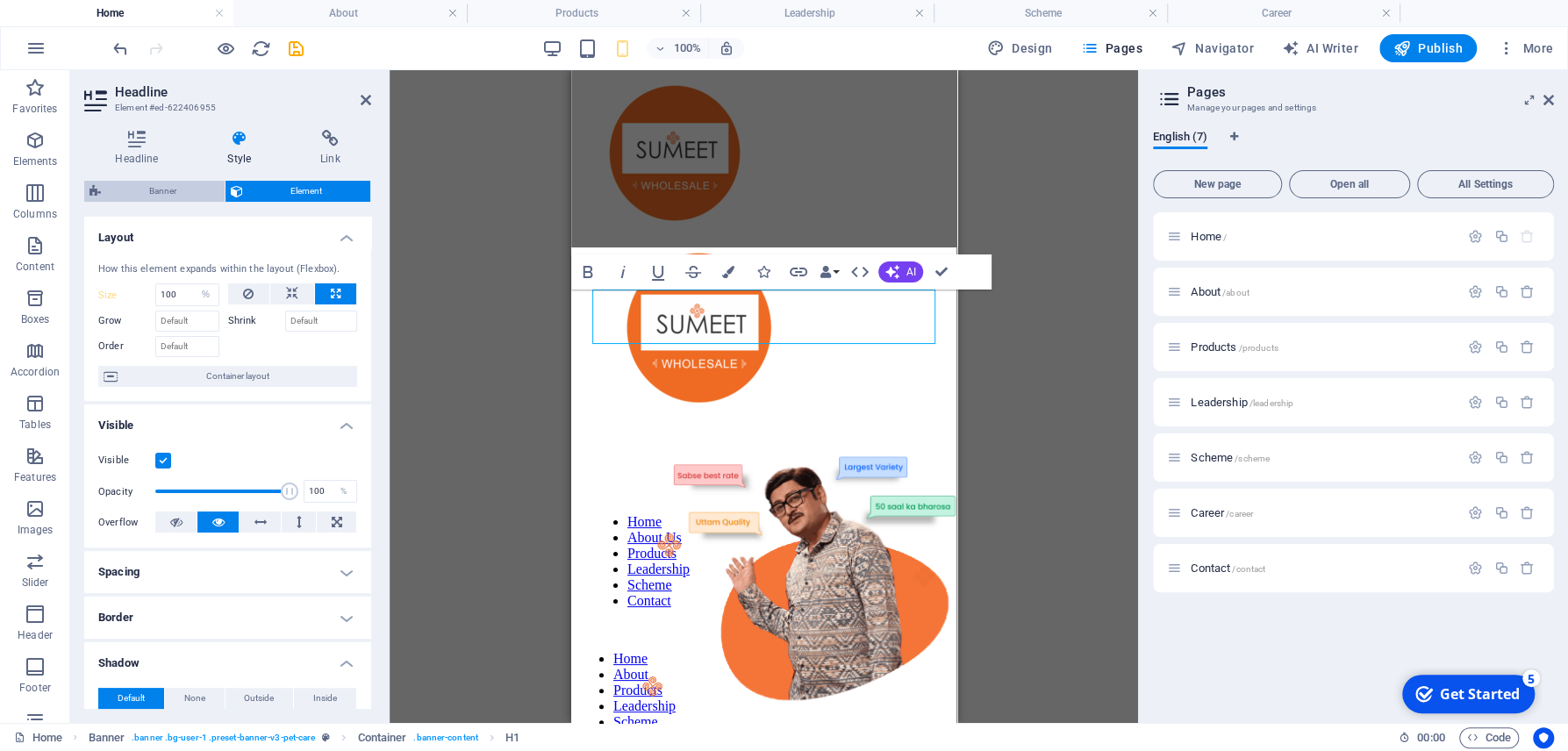
click at [162, 190] on span "Banner" at bounding box center [163, 191] width 113 height 21
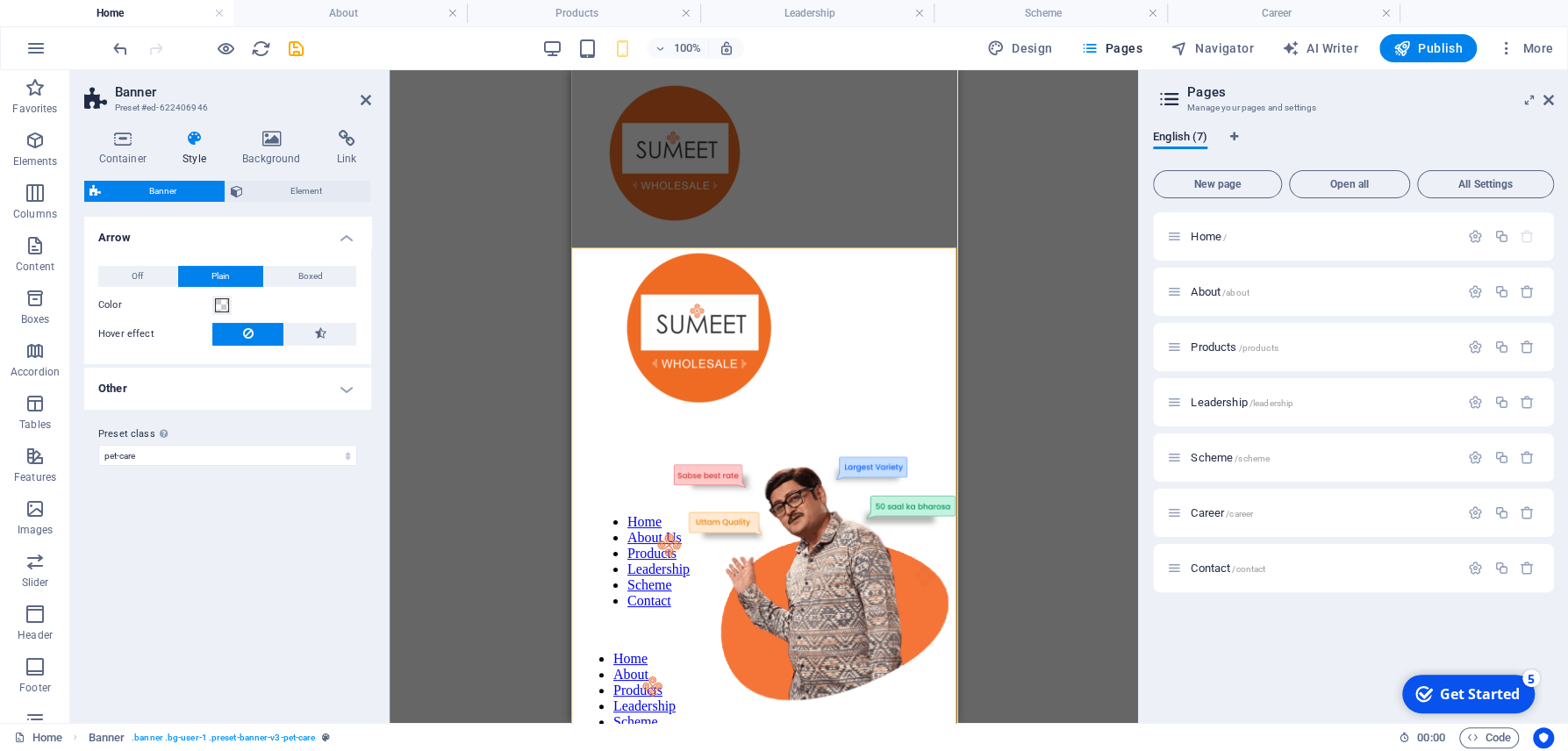
click at [200, 159] on h4 "Style" at bounding box center [197, 149] width 59 height 37
click at [127, 158] on h4 "Container" at bounding box center [126, 149] width 84 height 37
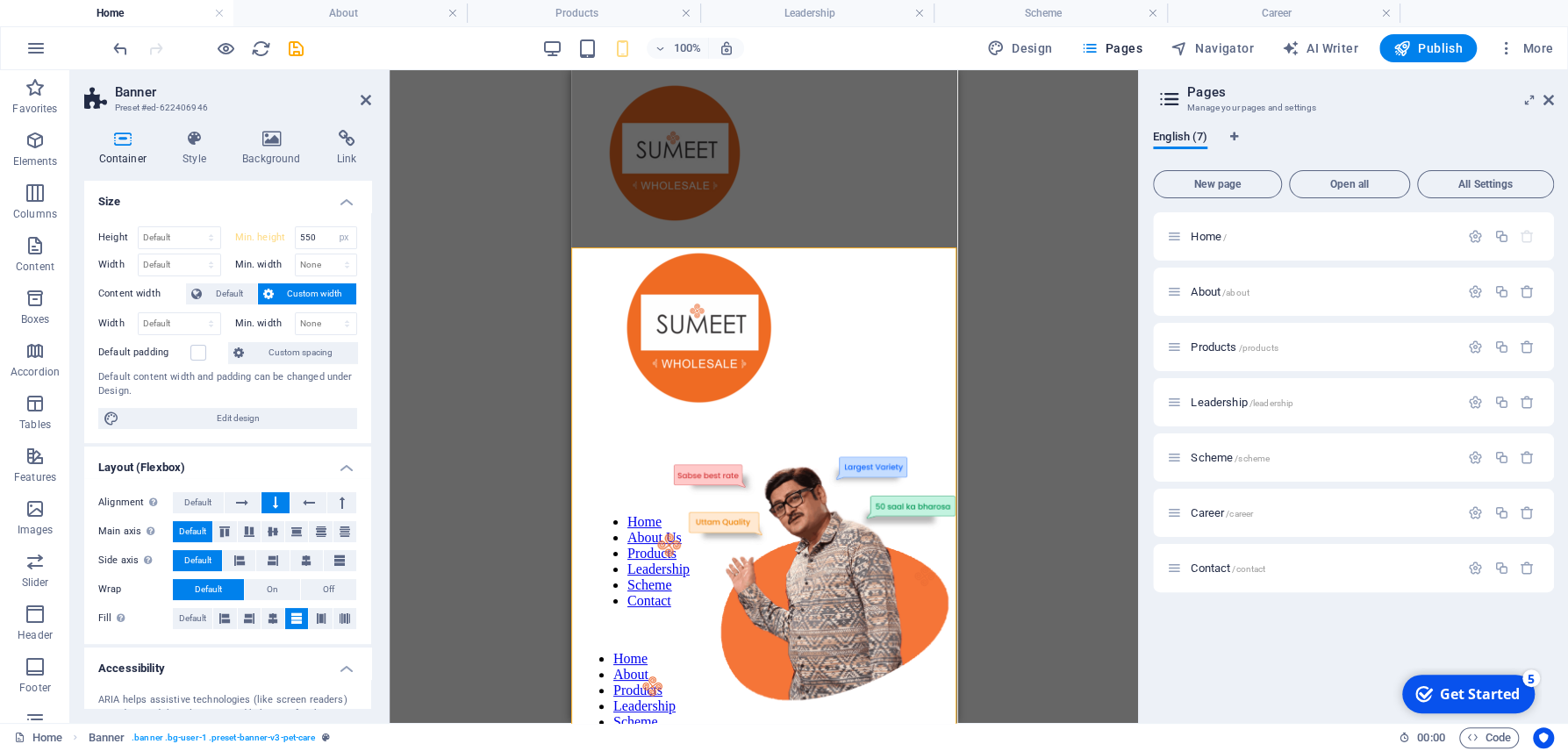
click at [1029, 457] on div "Text Banner Banner Container Spacer Button Text Container 3 columns Spacer Cont…" at bounding box center [763, 396] width 748 height 653
click at [521, 366] on div "Text Banner Banner Container Spacer Button Text Container 3 columns Spacer Cont…" at bounding box center [763, 396] width 748 height 653
click at [568, 50] on div "100%" at bounding box center [642, 49] width 203 height 28
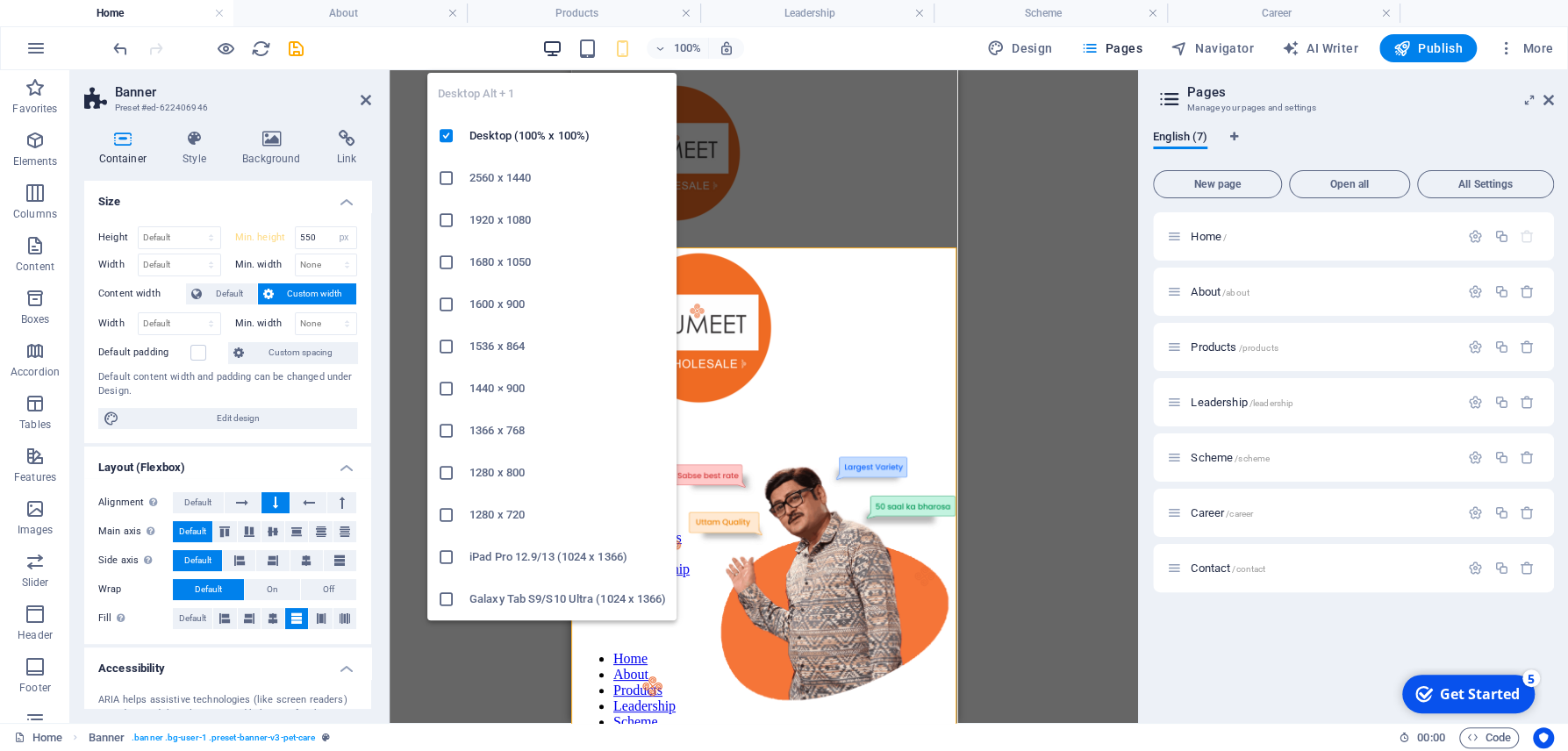
click at [545, 43] on icon "button" at bounding box center [552, 49] width 20 height 20
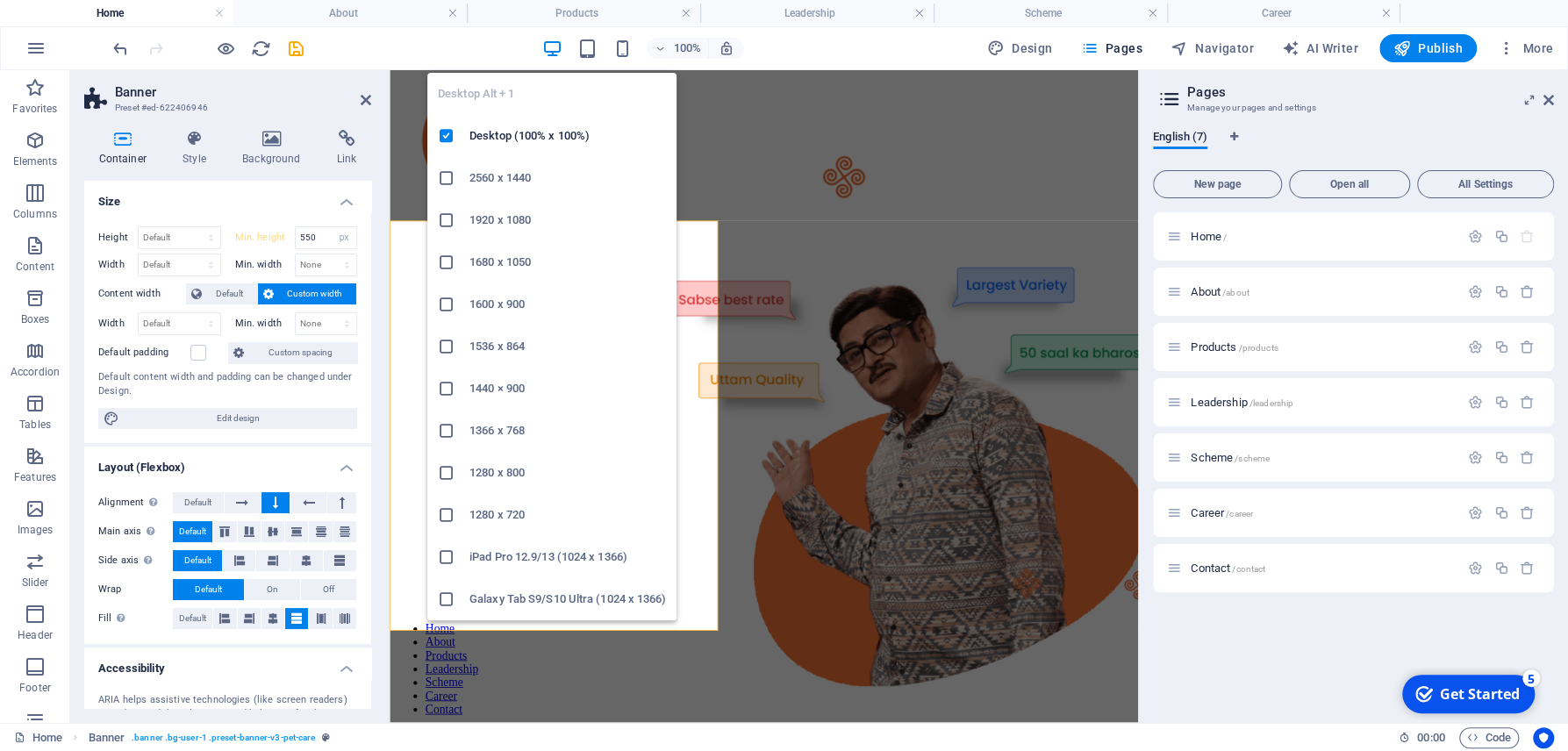
type input "800"
type input "150"
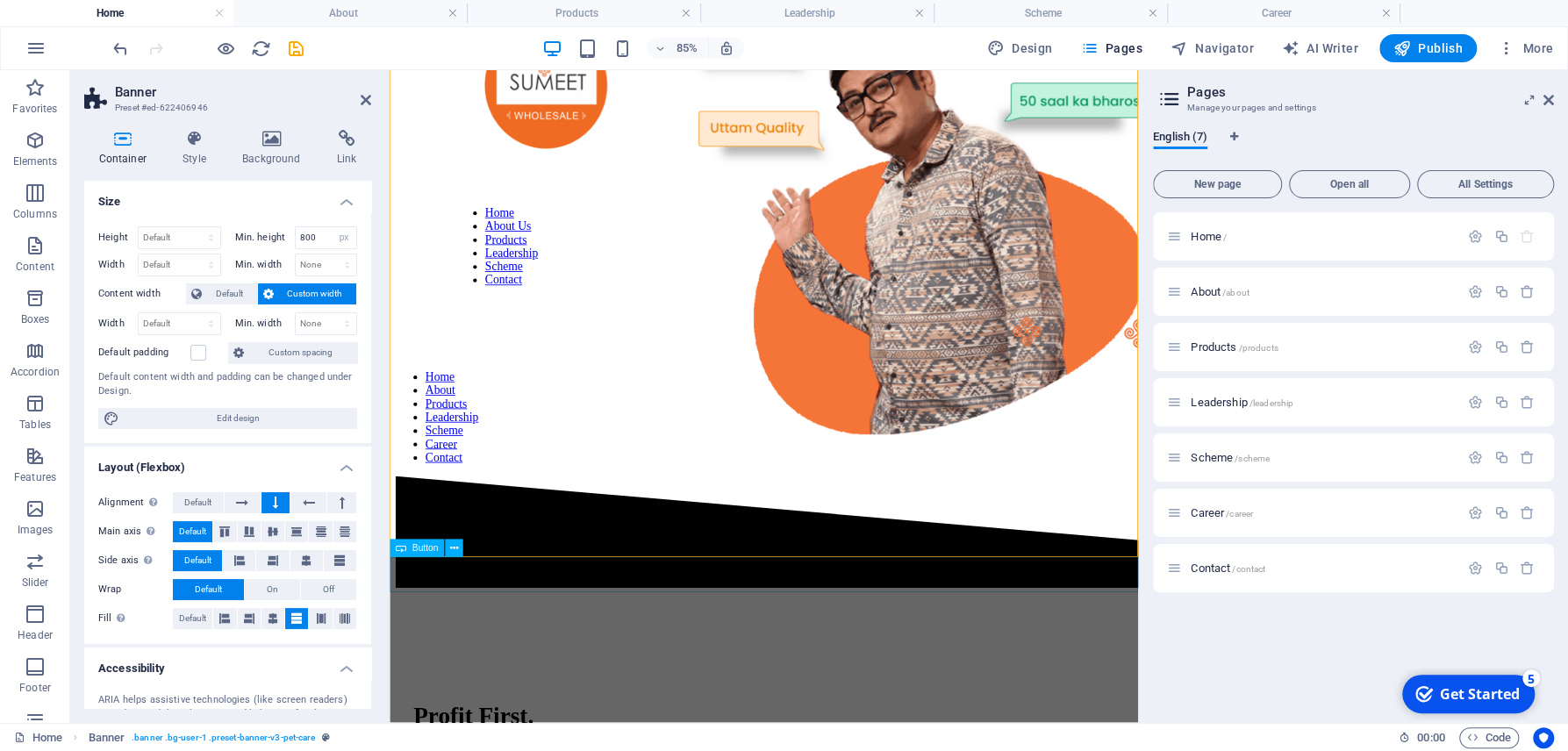
scroll to position [188, 0]
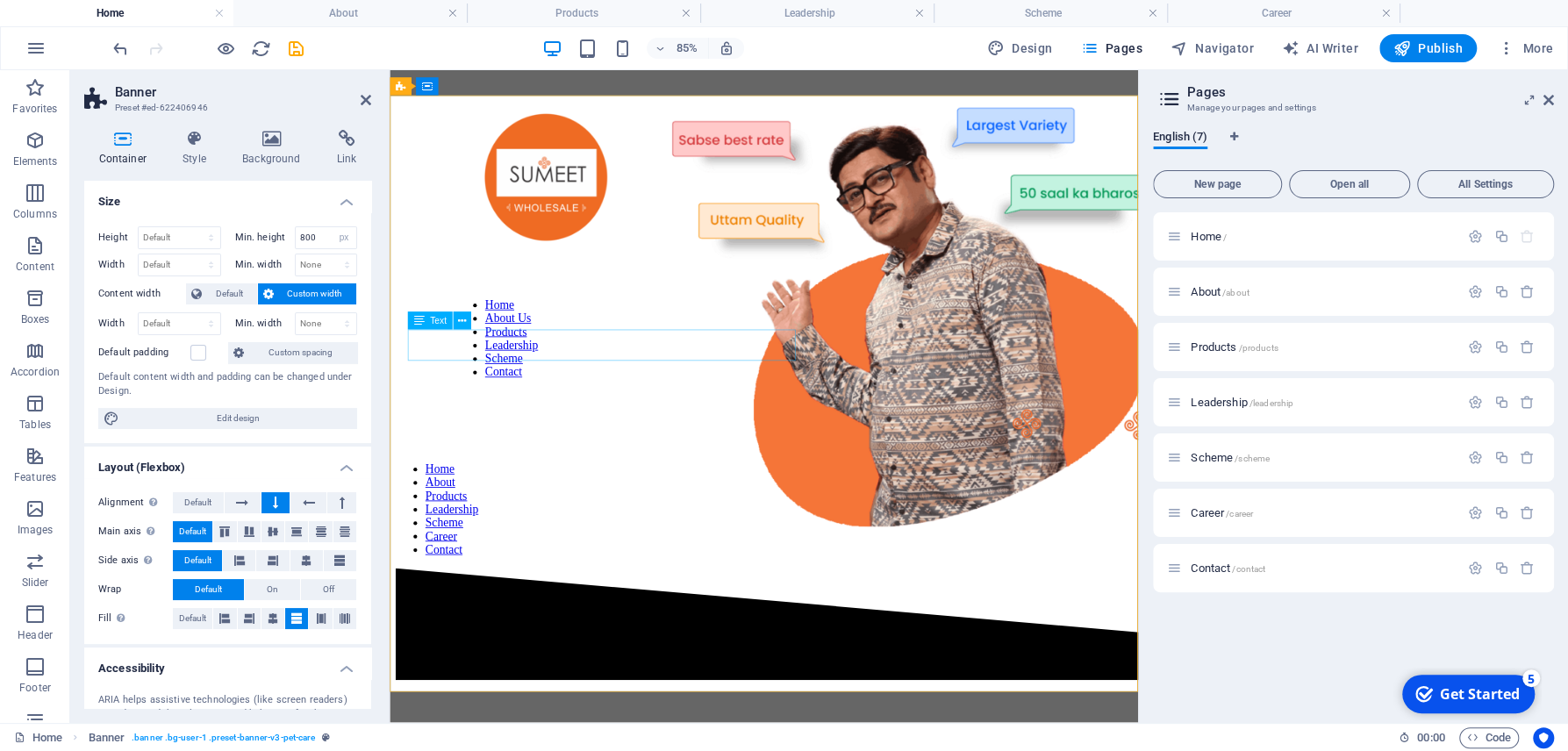
drag, startPoint x: 652, startPoint y: 408, endPoint x: 659, endPoint y: 531, distance: 123.2
drag, startPoint x: 433, startPoint y: 215, endPoint x: 432, endPoint y: 429, distance: 214.0
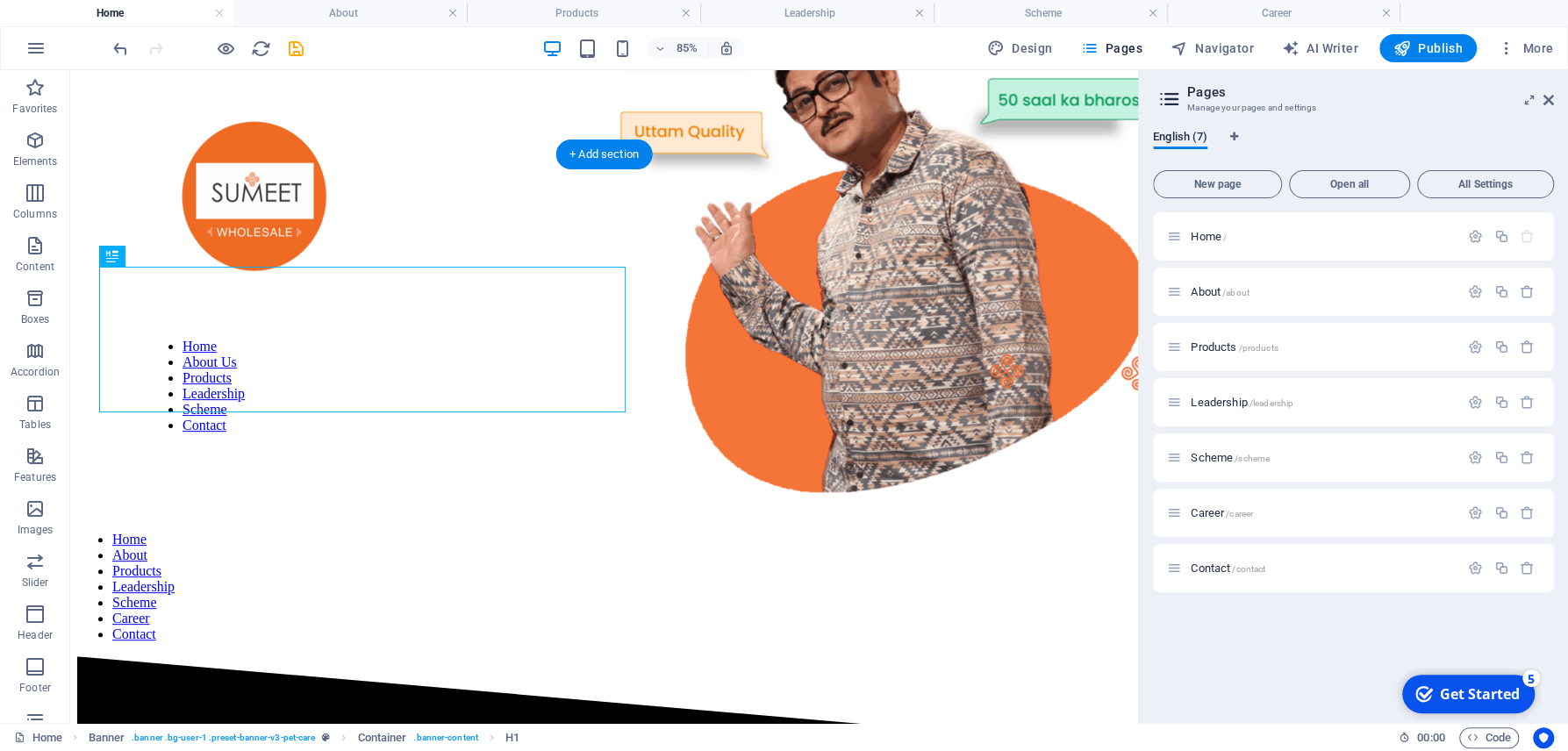
scroll to position [93, 0]
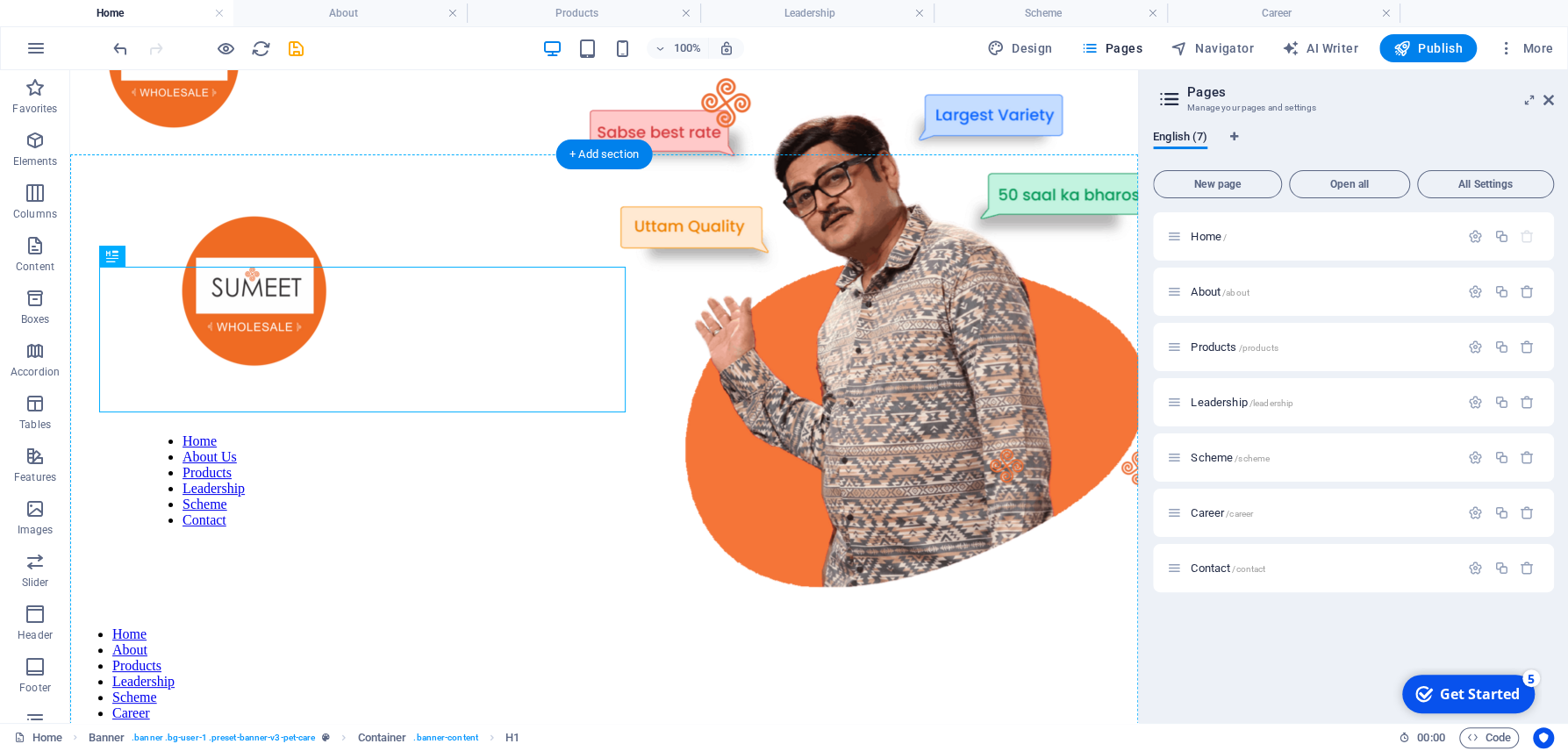
drag, startPoint x: 325, startPoint y: 315, endPoint x: 509, endPoint y: 639, distance: 372.6
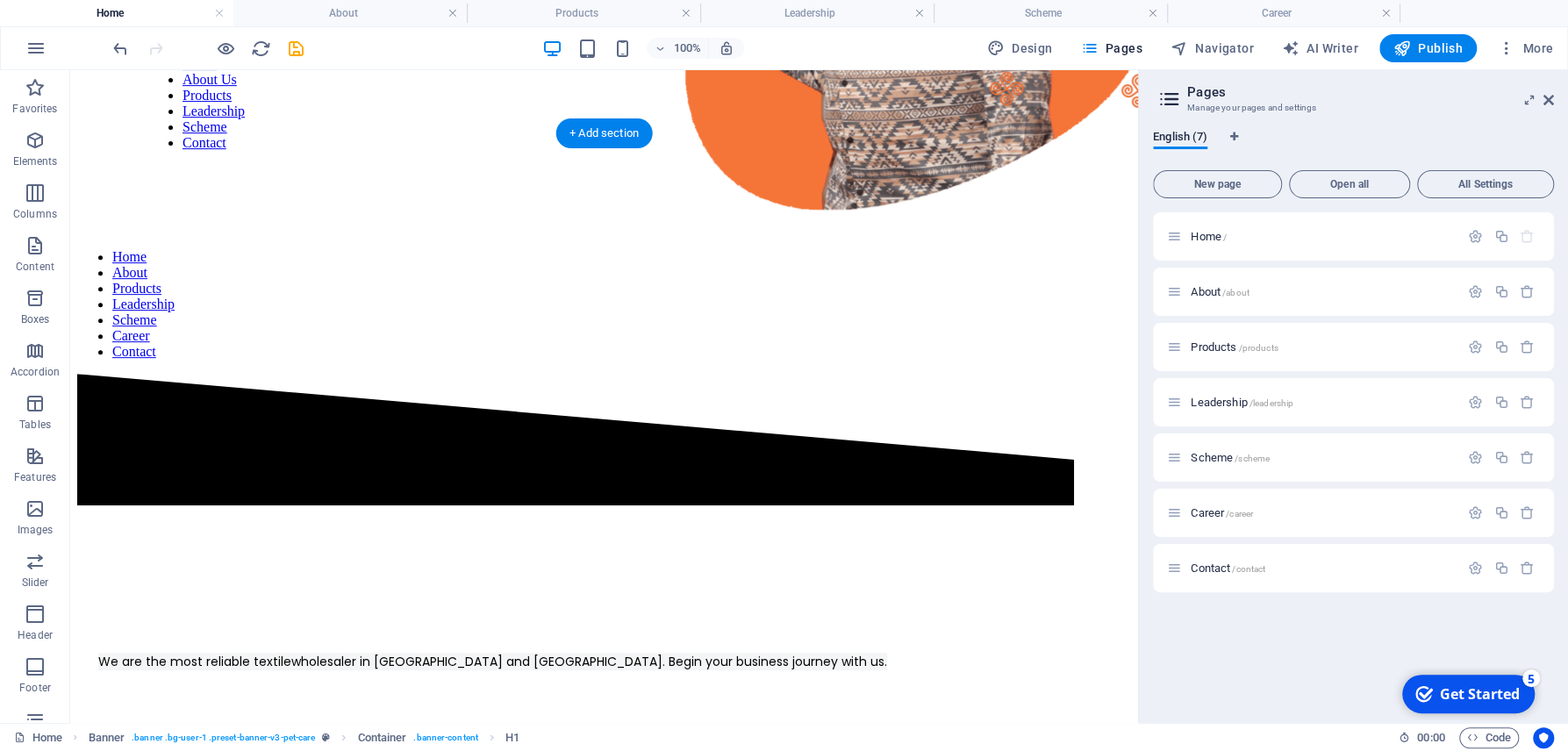
scroll to position [624, 0]
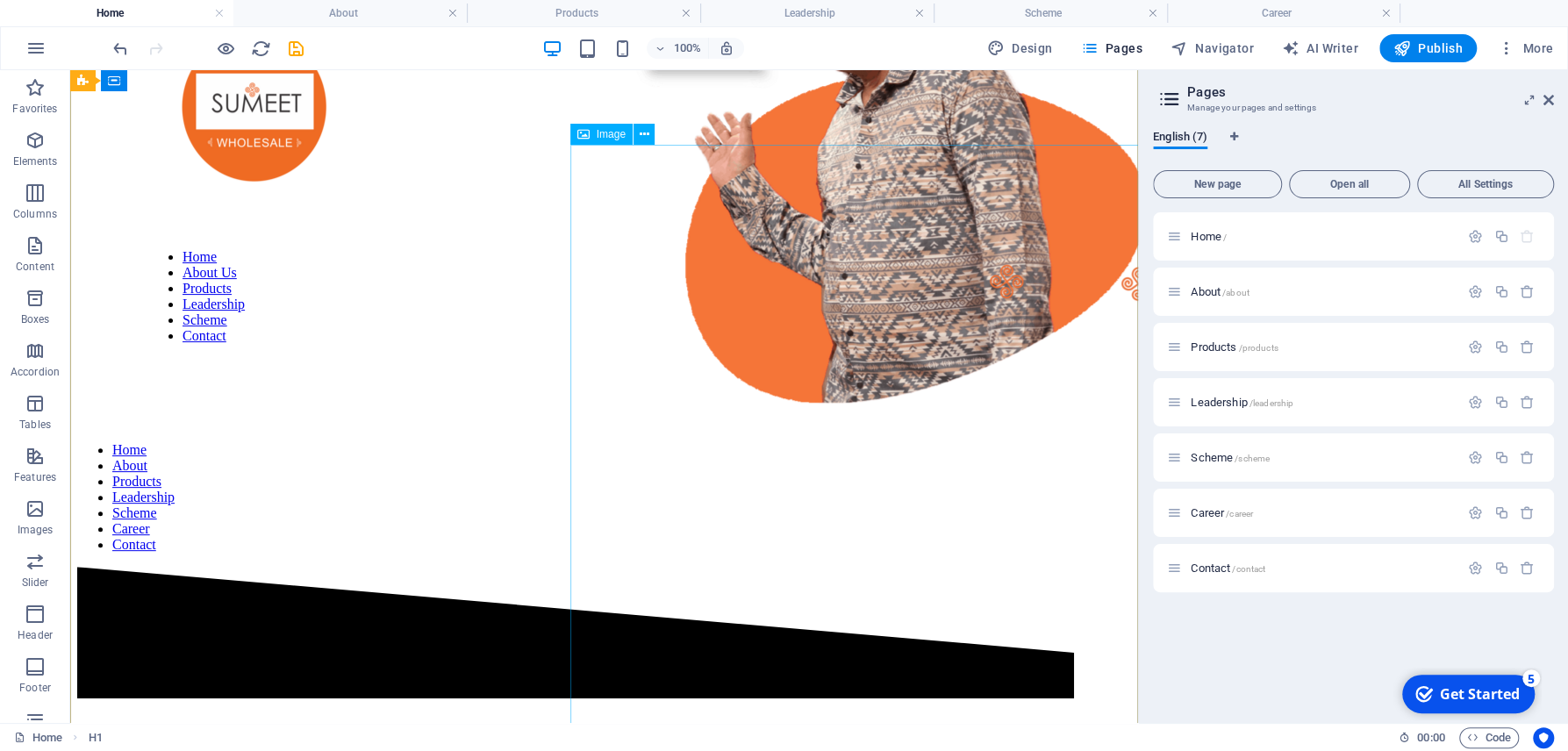
scroll to position [376, 0]
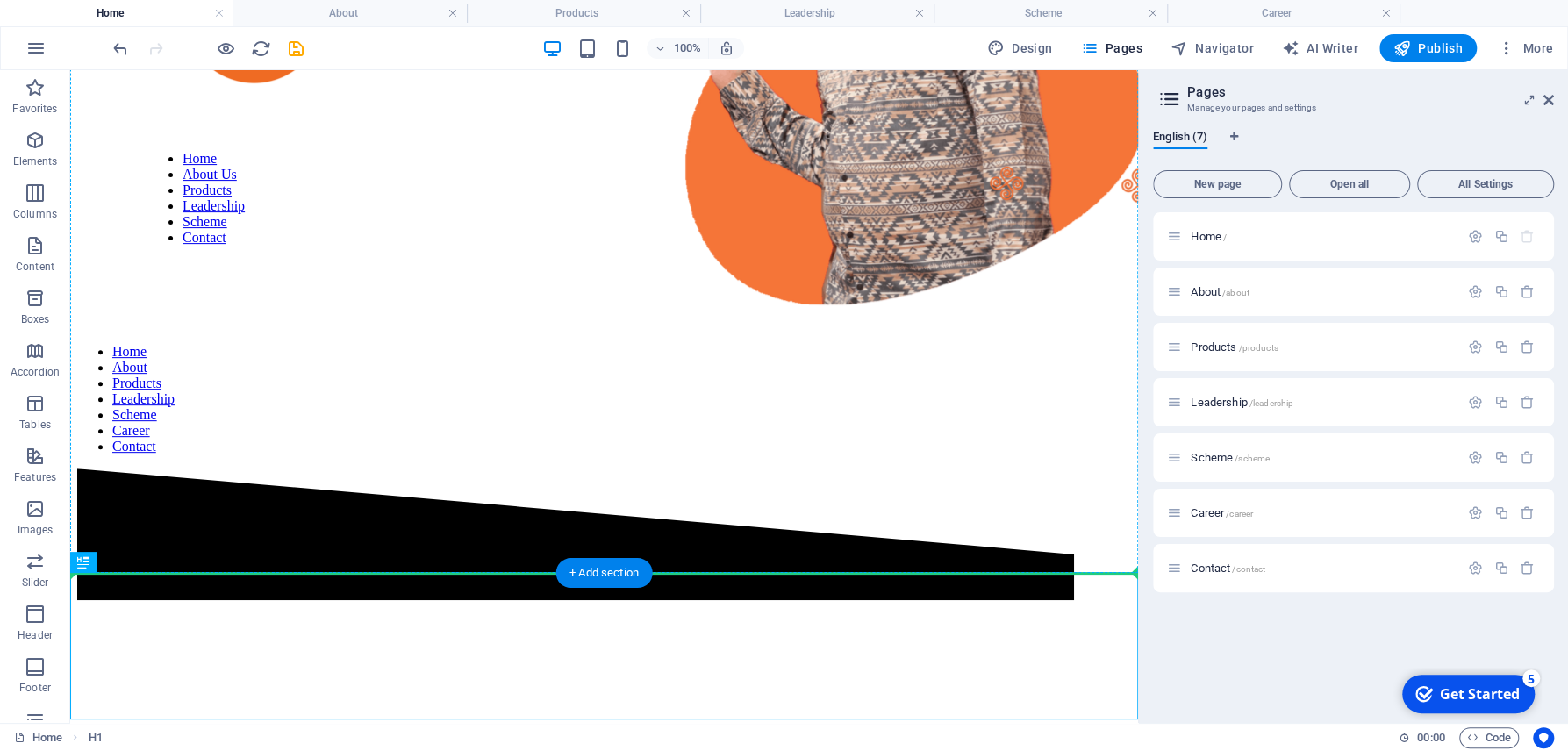
drag, startPoint x: 622, startPoint y: 615, endPoint x: 377, endPoint y: 345, distance: 364.6
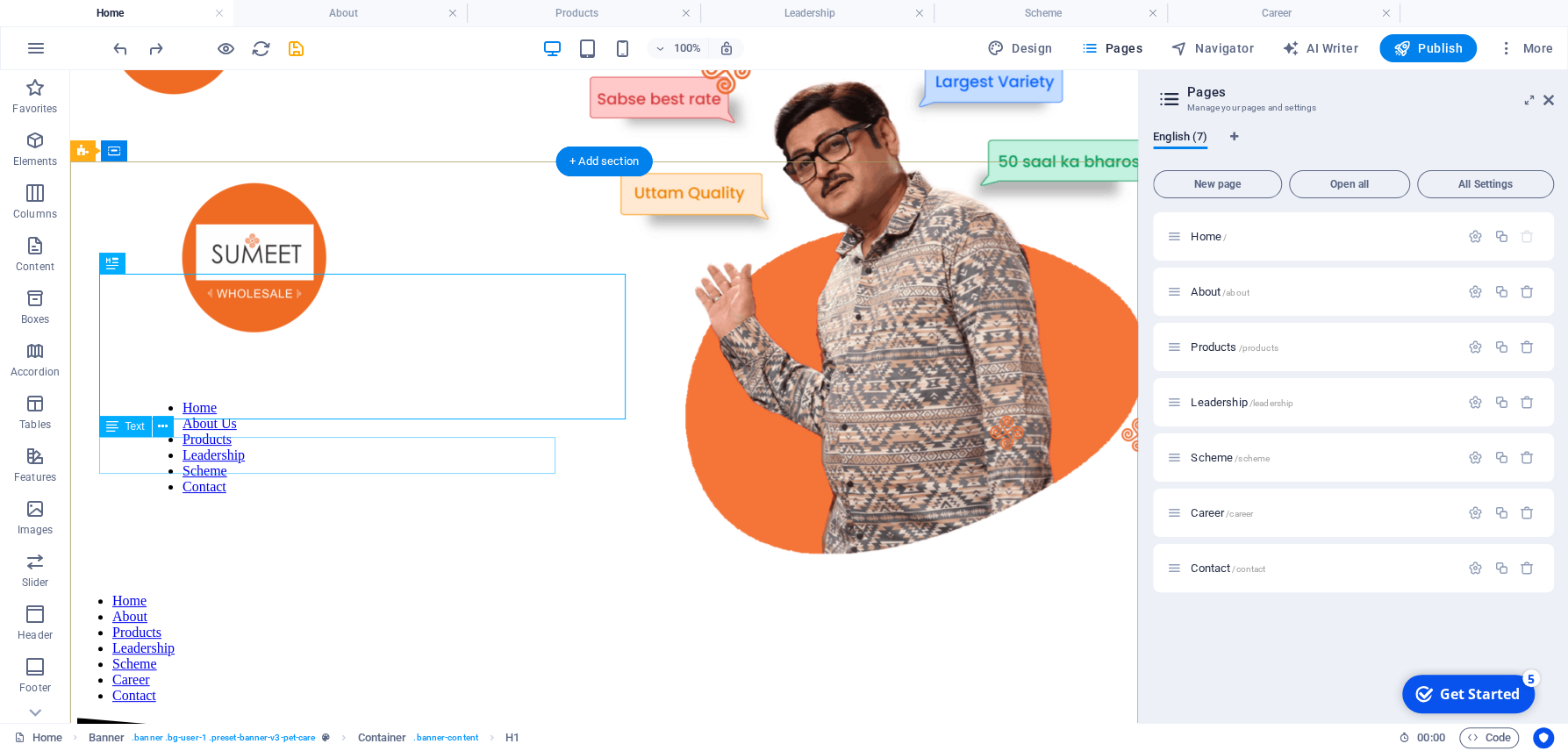
scroll to position [0, 0]
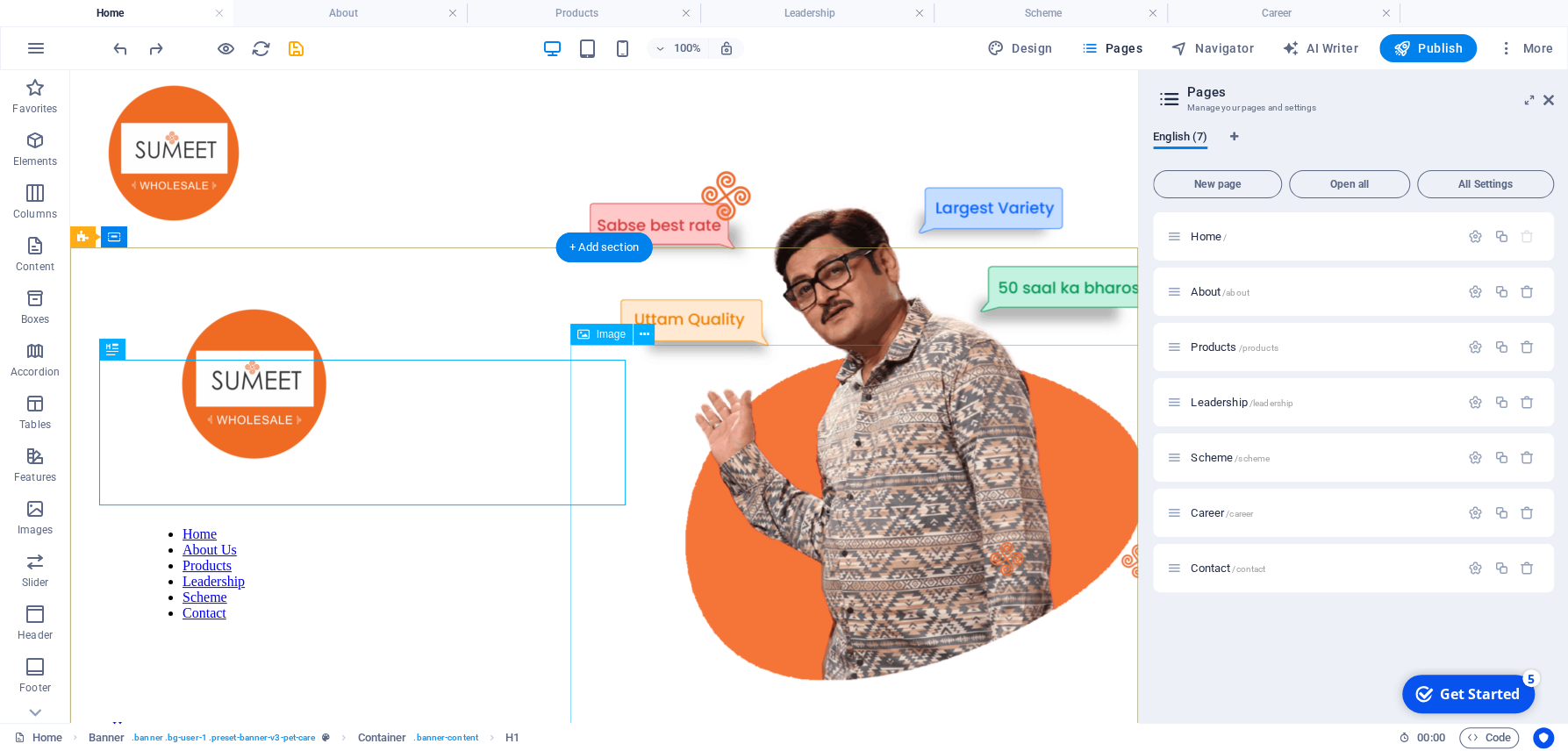
click at [768, 419] on figure at bounding box center [879, 419] width 605 height 608
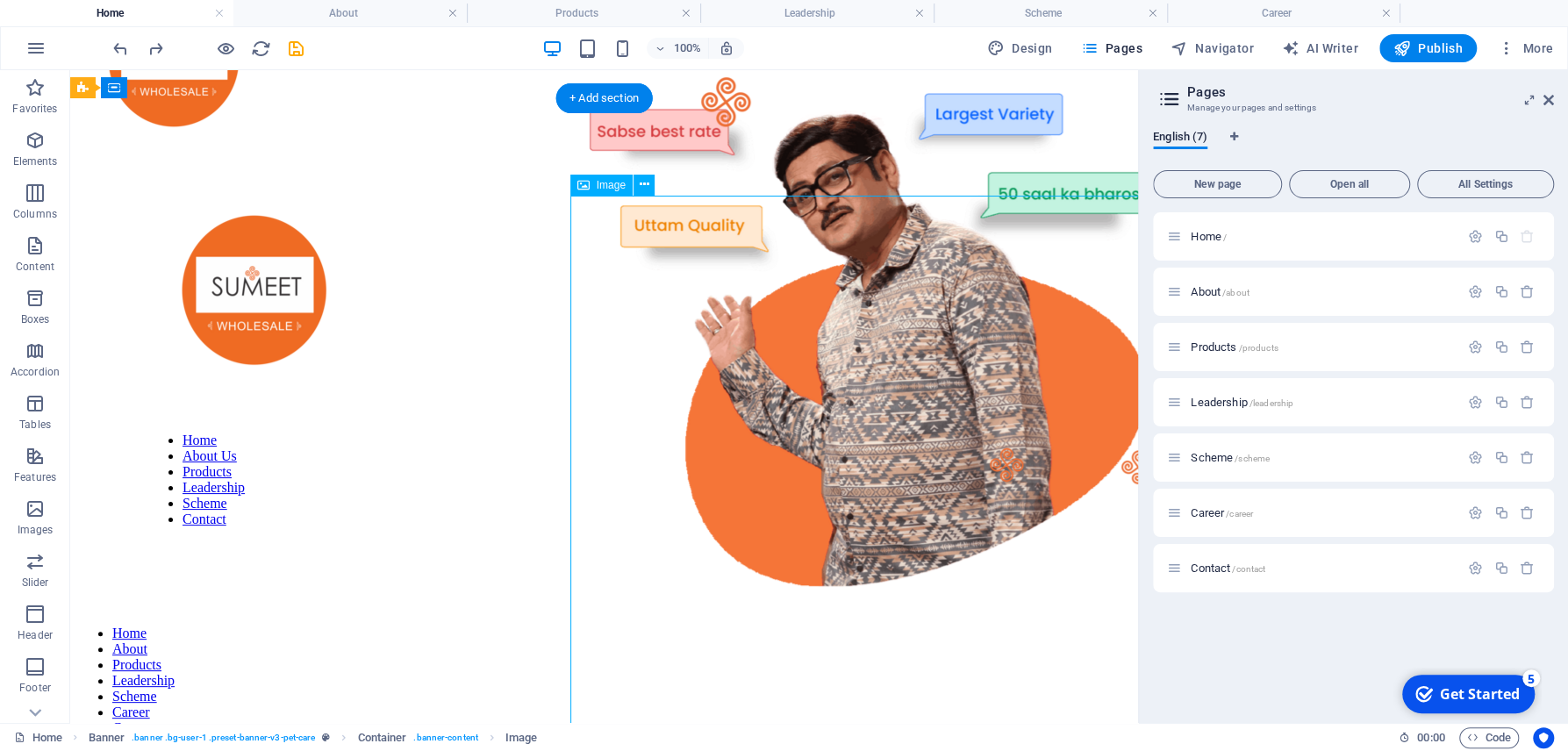
scroll to position [188, 0]
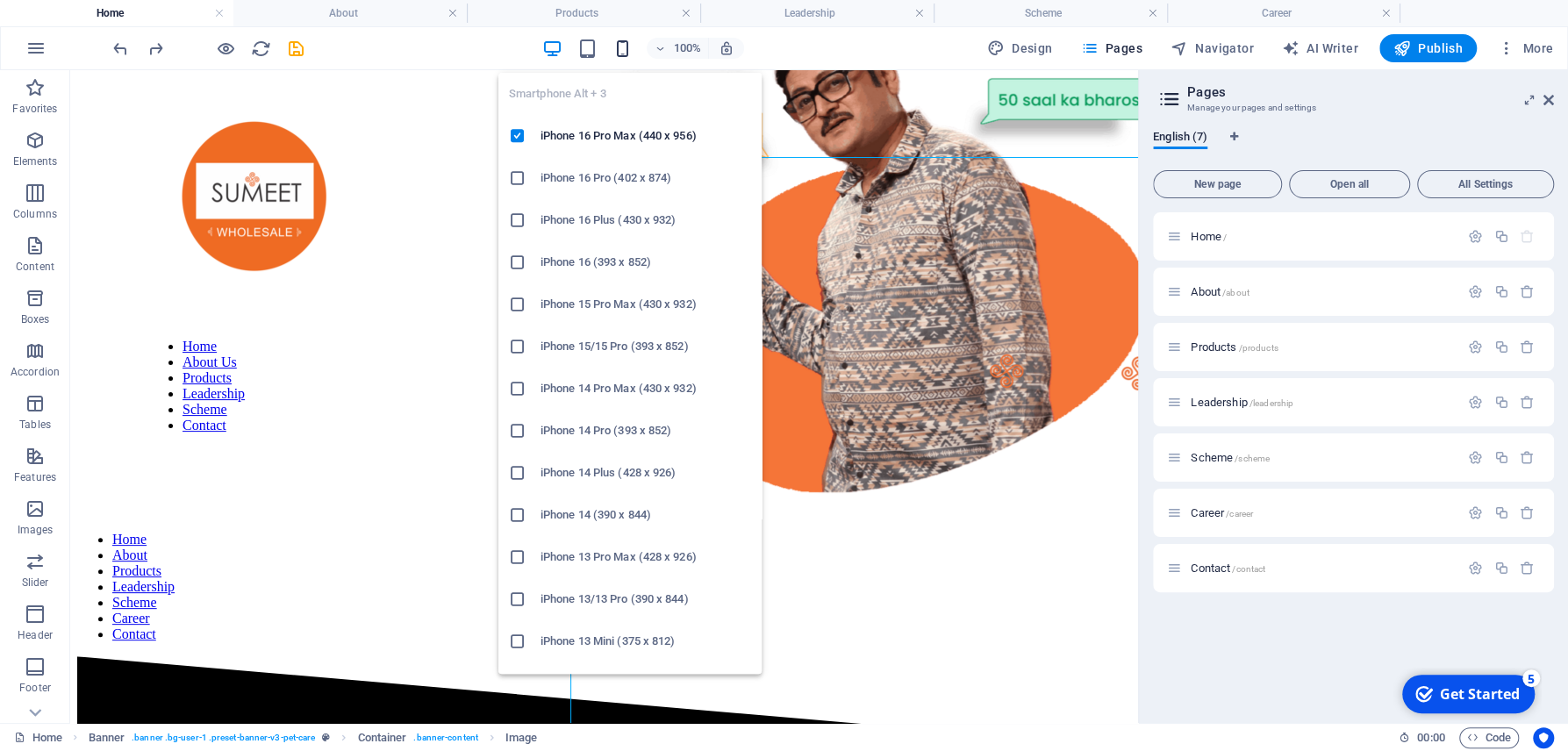
click at [626, 52] on icon "button" at bounding box center [622, 49] width 20 height 20
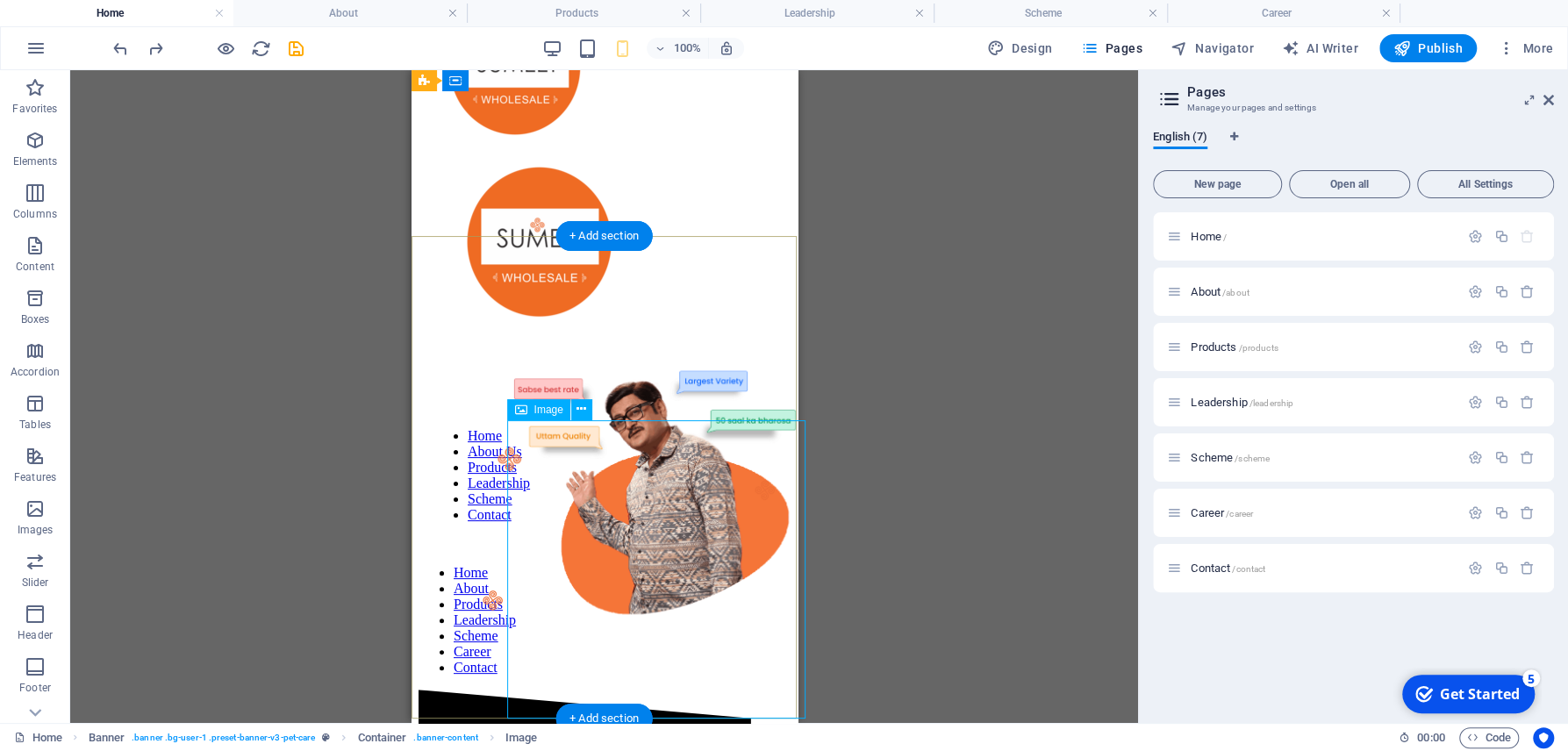
scroll to position [0, 0]
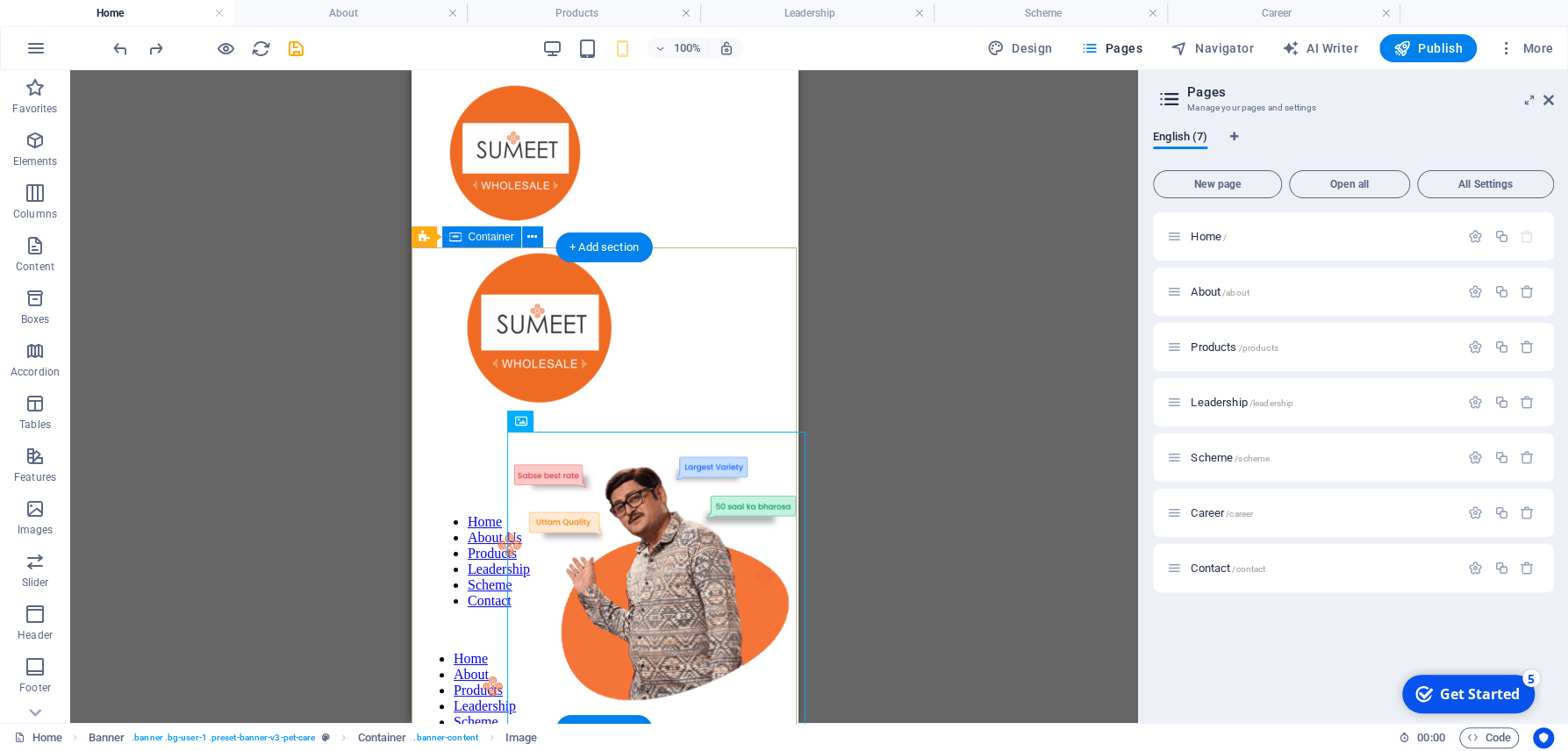
click at [707, 578] on figure at bounding box center [656, 572] width 298 height 302
drag, startPoint x: 681, startPoint y: 594, endPoint x: 576, endPoint y: 583, distance: 105.6
click at [576, 583] on figure at bounding box center [656, 572] width 298 height 302
click at [632, 626] on figure at bounding box center [656, 572] width 298 height 302
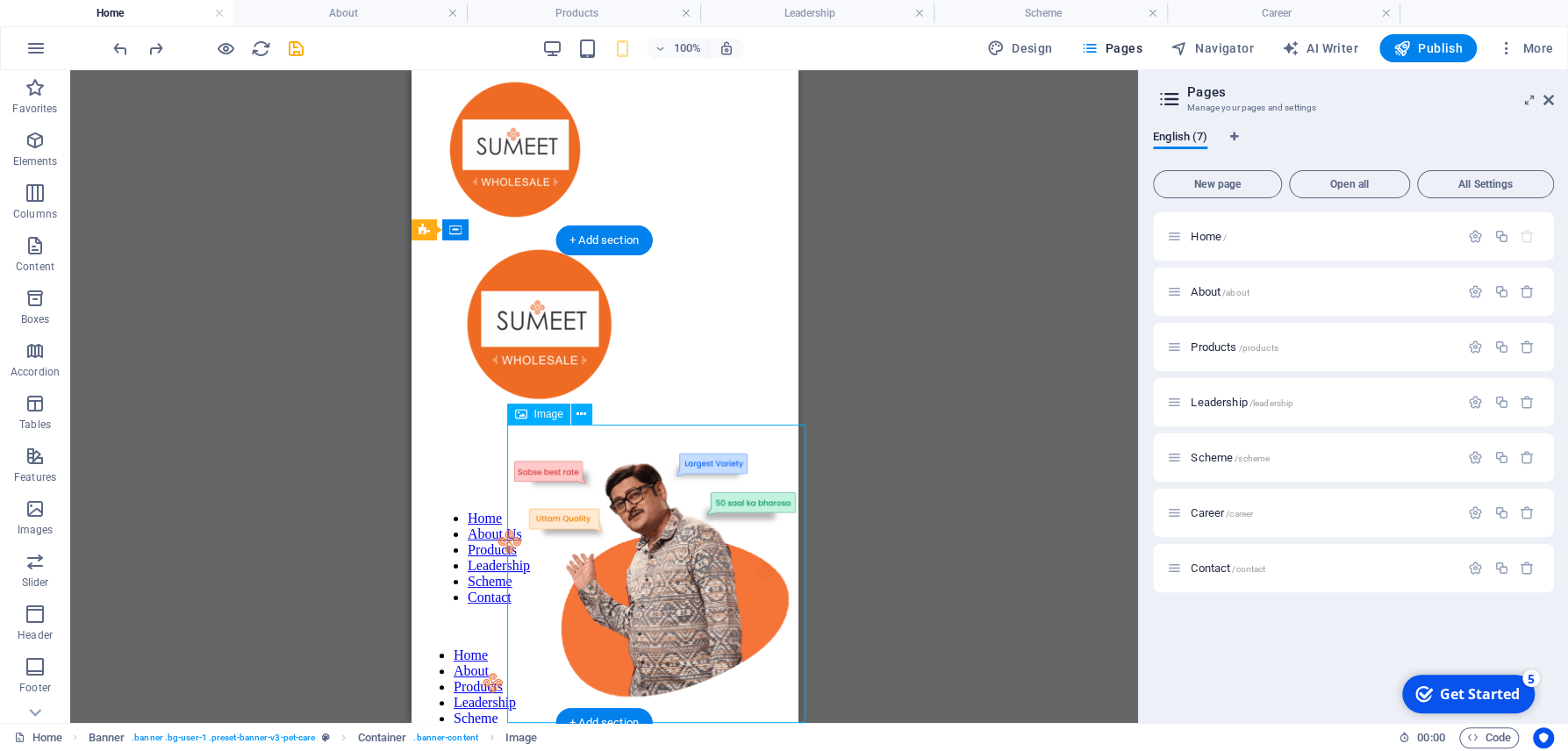
drag, startPoint x: 656, startPoint y: 632, endPoint x: 575, endPoint y: 630, distance: 81.0
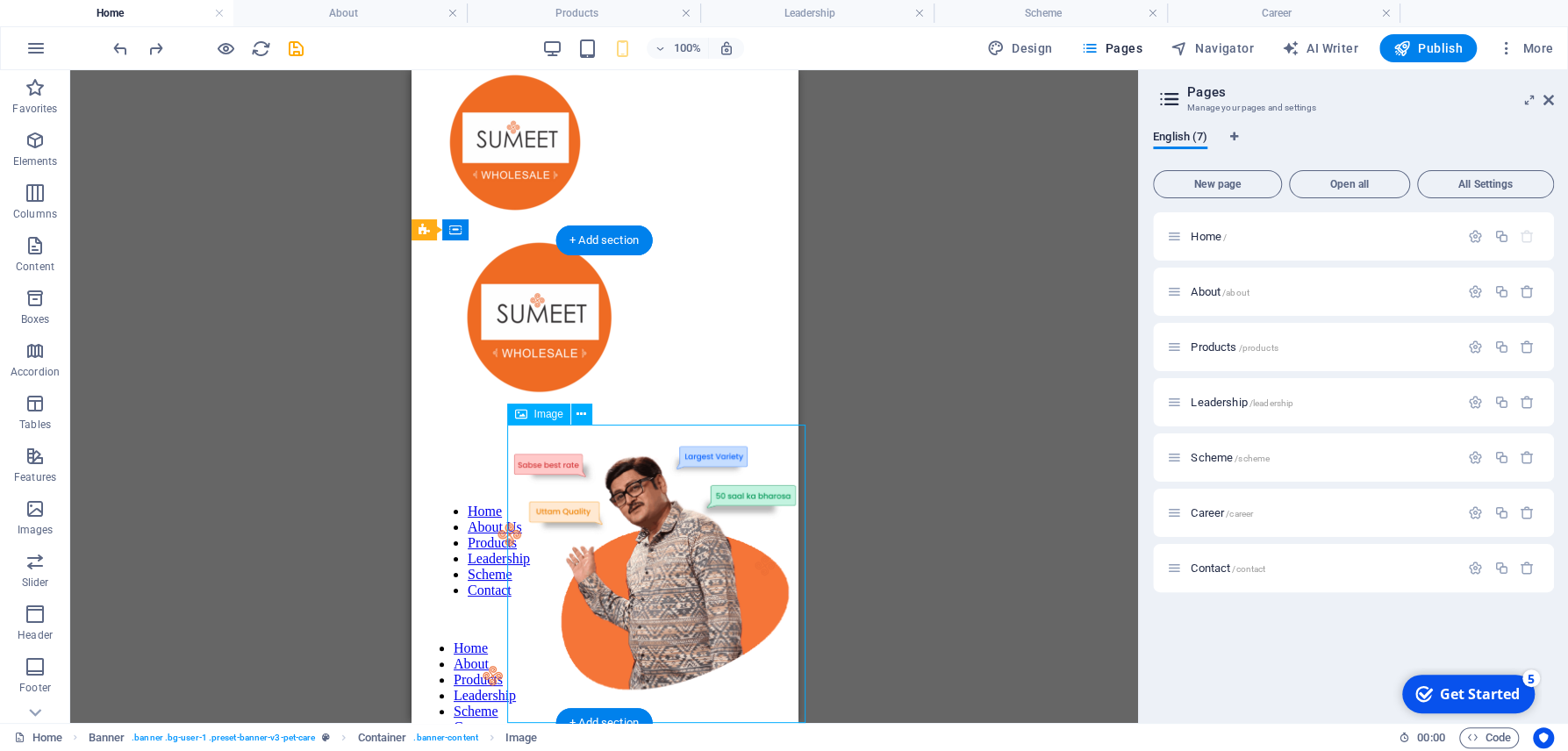
click at [575, 630] on figure at bounding box center [656, 561] width 298 height 302
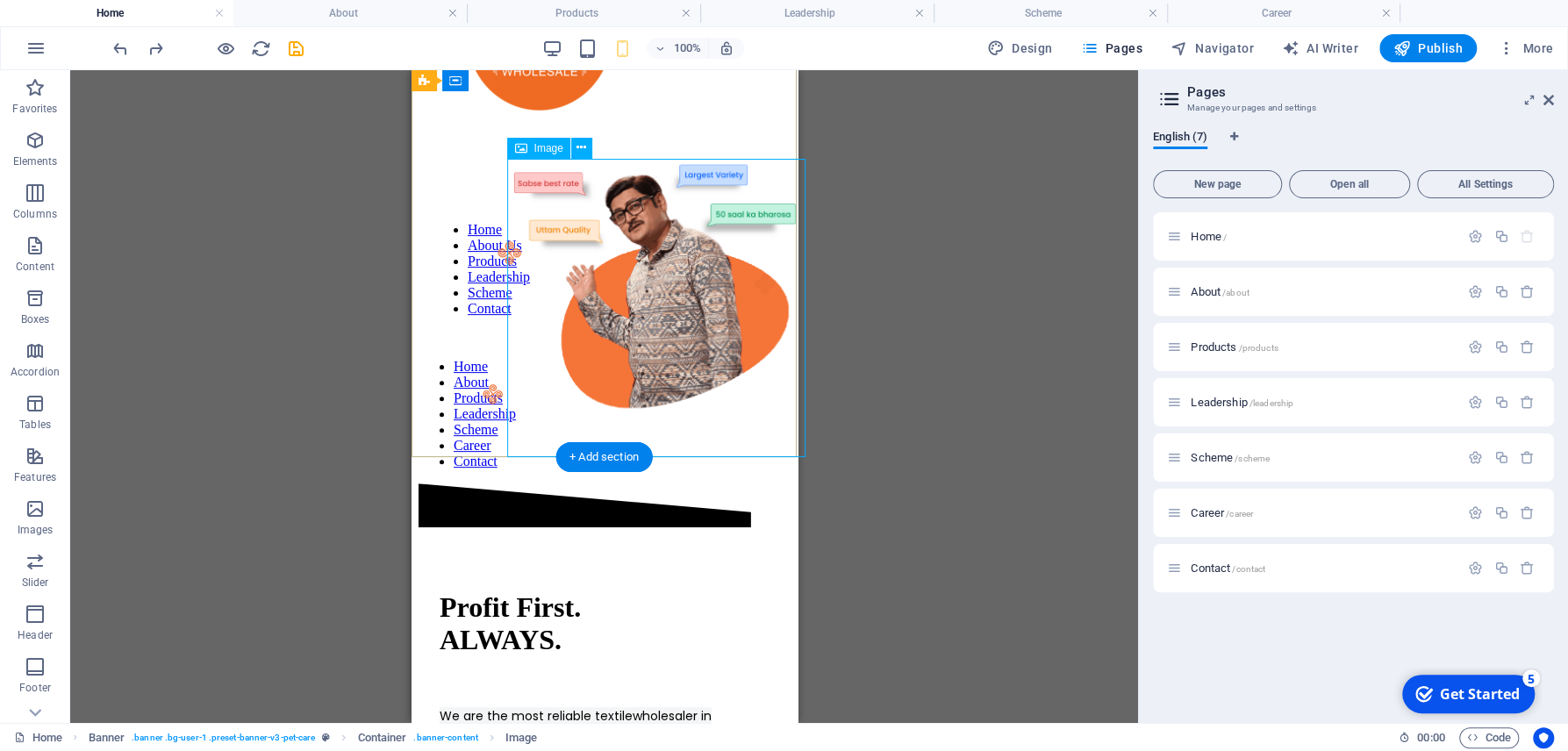
scroll to position [105, 0]
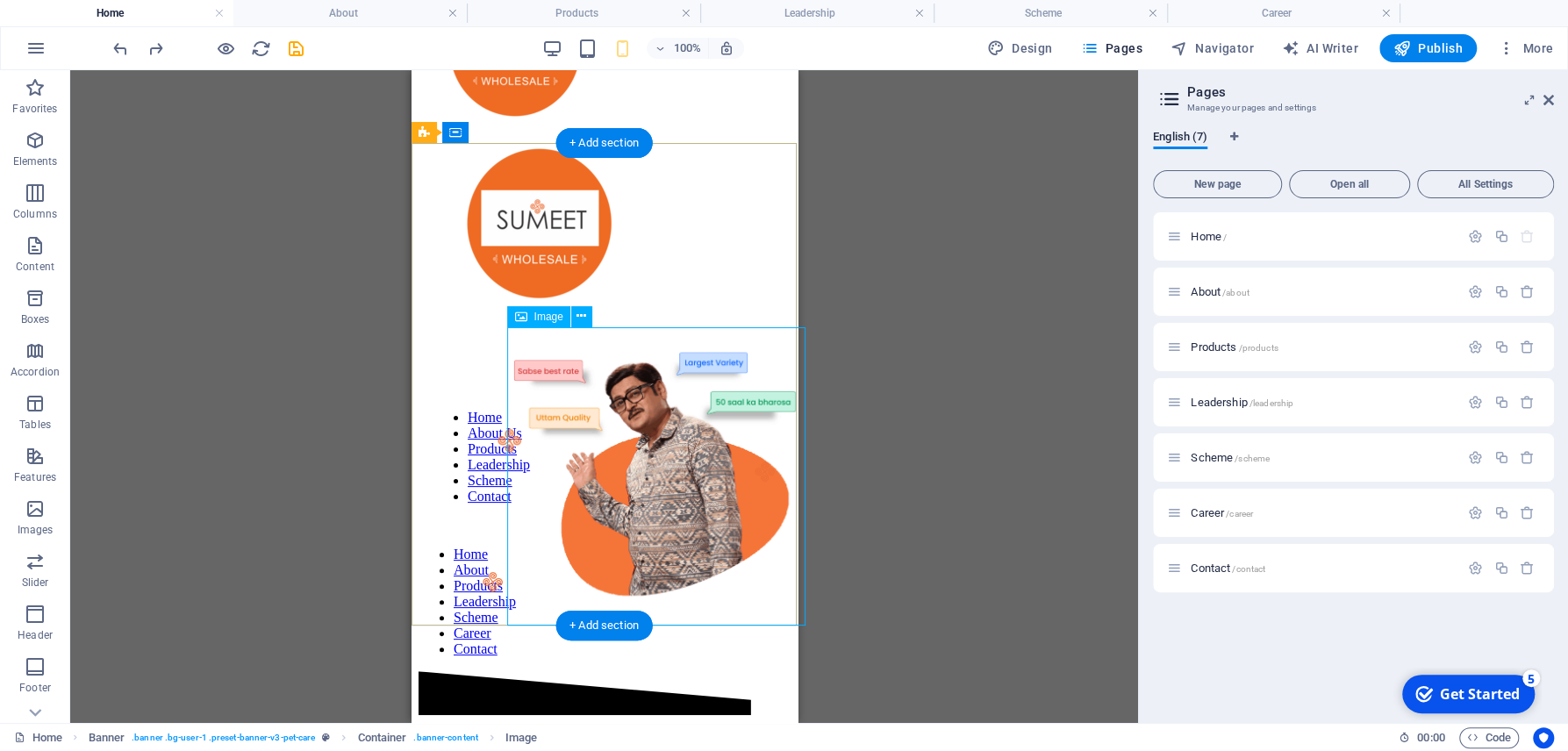
click at [509, 438] on figure at bounding box center [656, 468] width 298 height 302
select select "%"
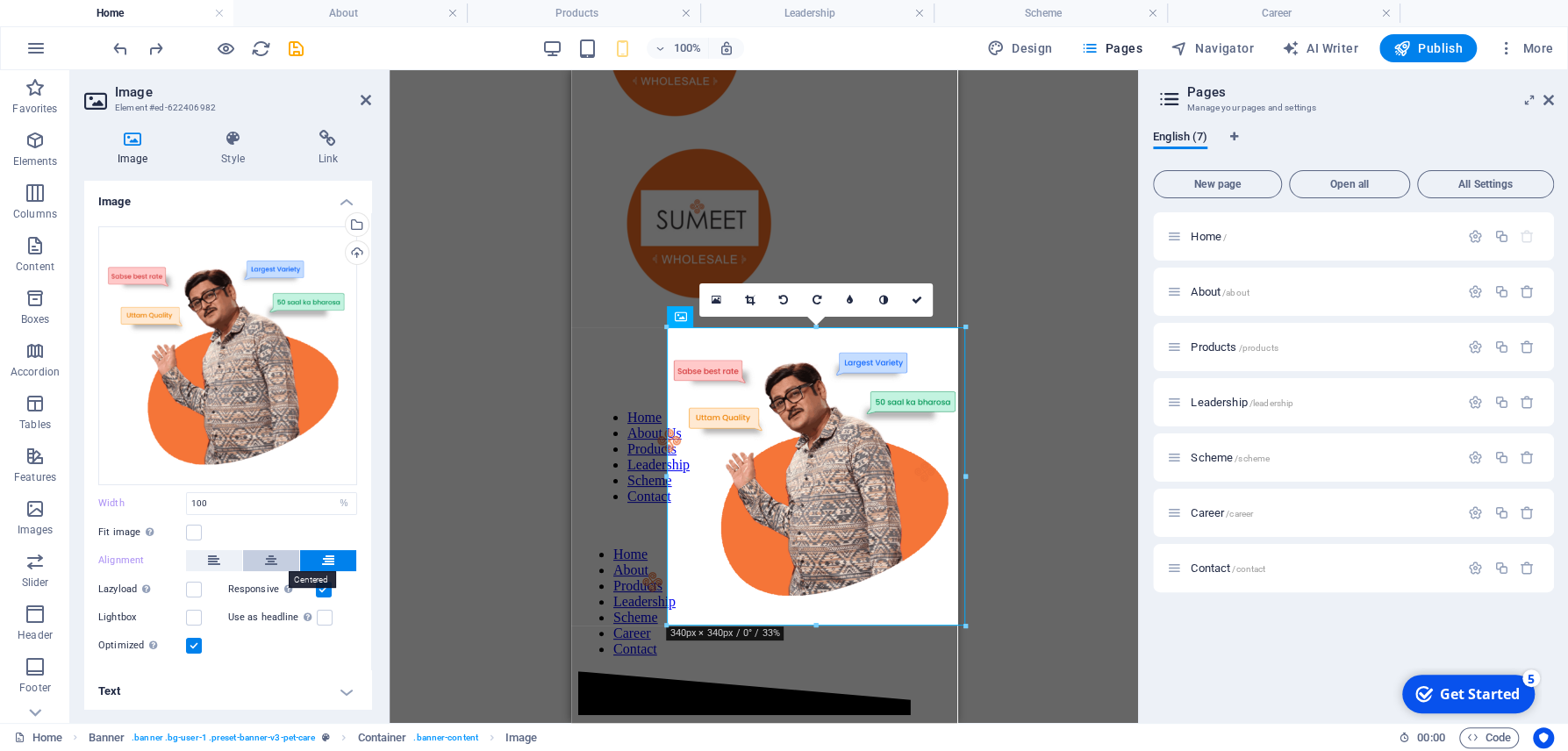
click at [266, 563] on icon at bounding box center [271, 561] width 12 height 21
click at [265, 564] on button at bounding box center [270, 561] width 56 height 21
click at [326, 557] on icon at bounding box center [328, 561] width 12 height 21
click at [266, 561] on icon at bounding box center [271, 561] width 12 height 21
click at [921, 302] on icon at bounding box center [915, 300] width 11 height 11
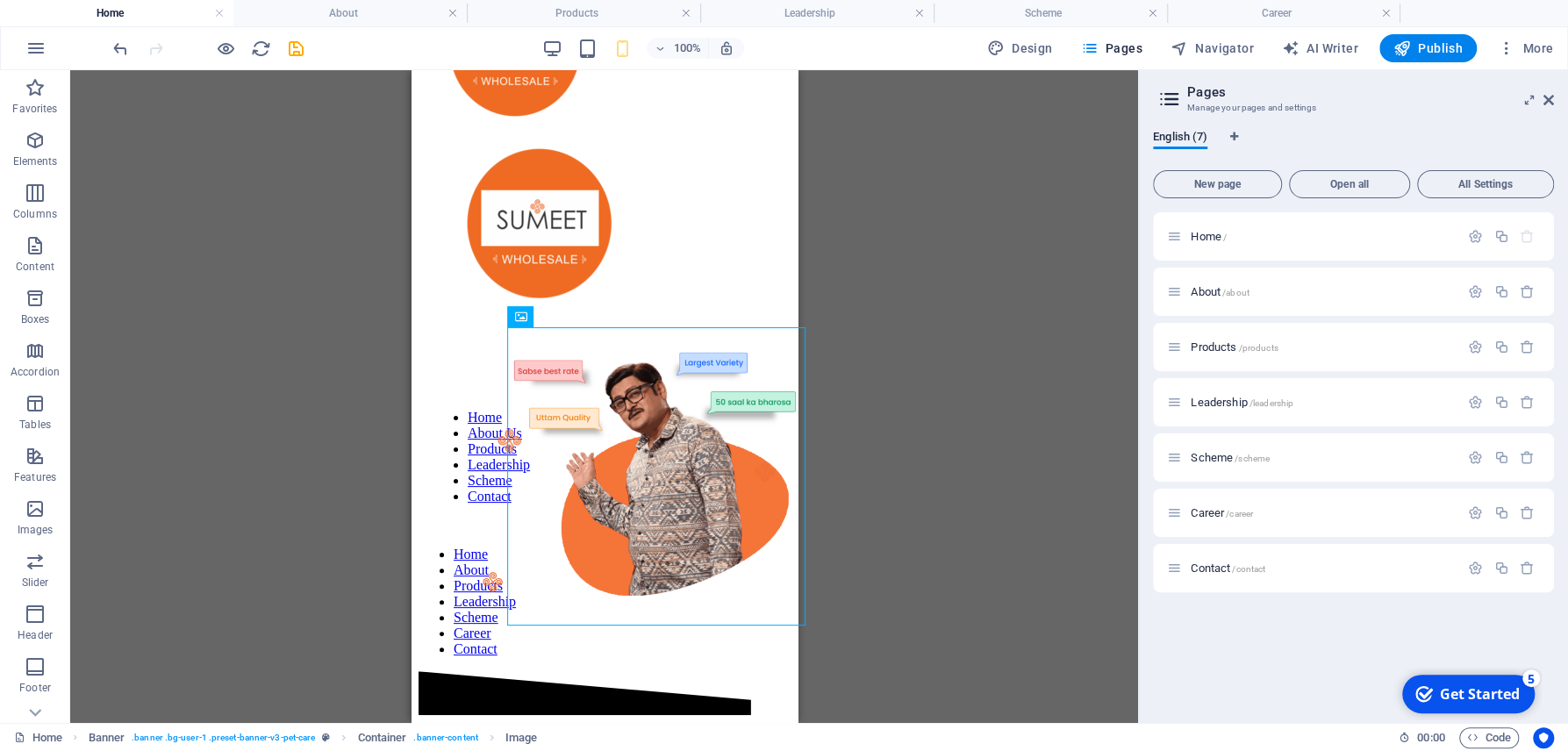
click at [834, 486] on div "Text Banner Banner Container Spacer Button Text Container 3 columns Spacer Cont…" at bounding box center [604, 396] width 1068 height 653
drag, startPoint x: 738, startPoint y: 531, endPoint x: 596, endPoint y: 523, distance: 142.2
click at [599, 524] on figure at bounding box center [656, 468] width 298 height 302
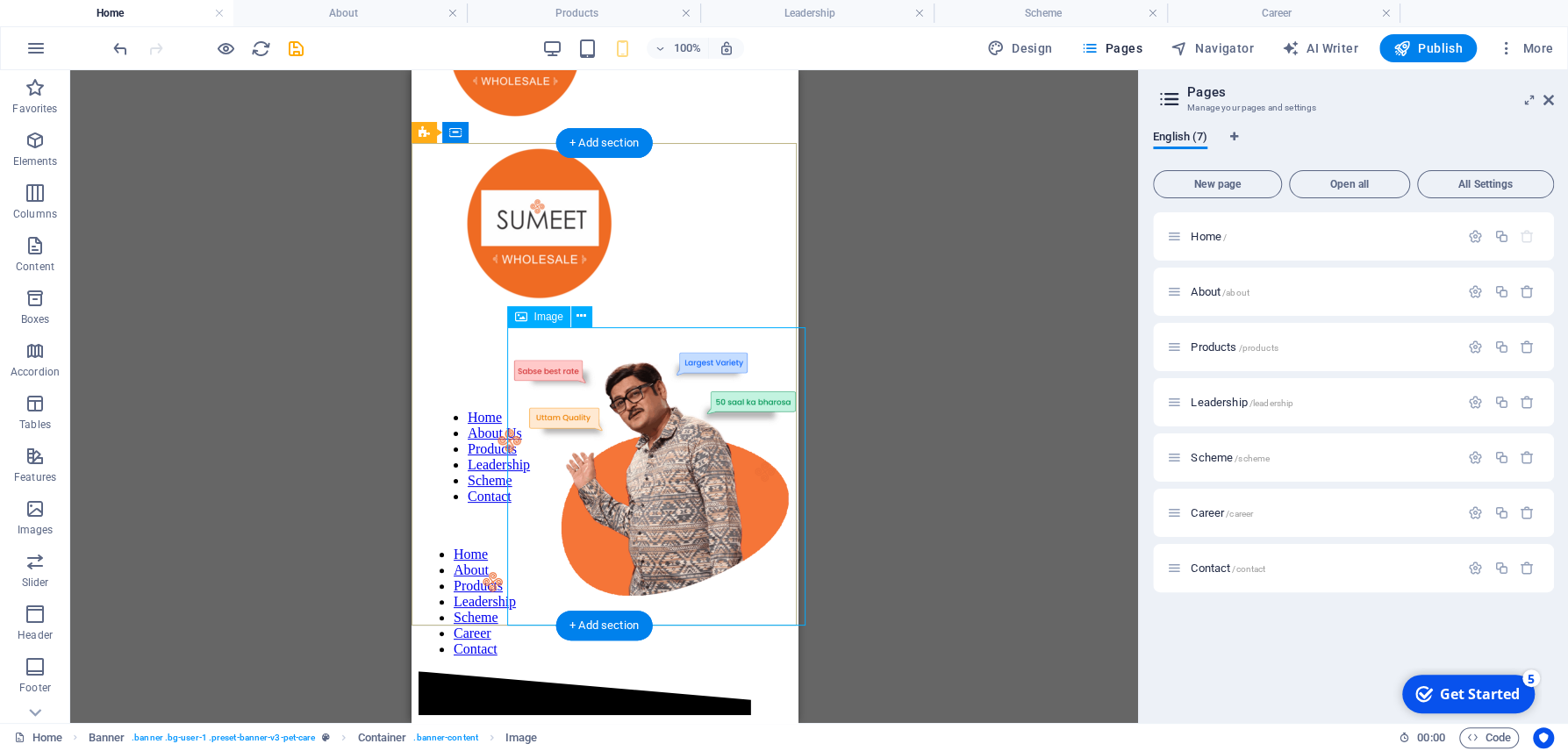
click at [658, 530] on figure at bounding box center [656, 468] width 298 height 302
click at [658, 529] on figure at bounding box center [656, 468] width 298 height 302
select select "%"
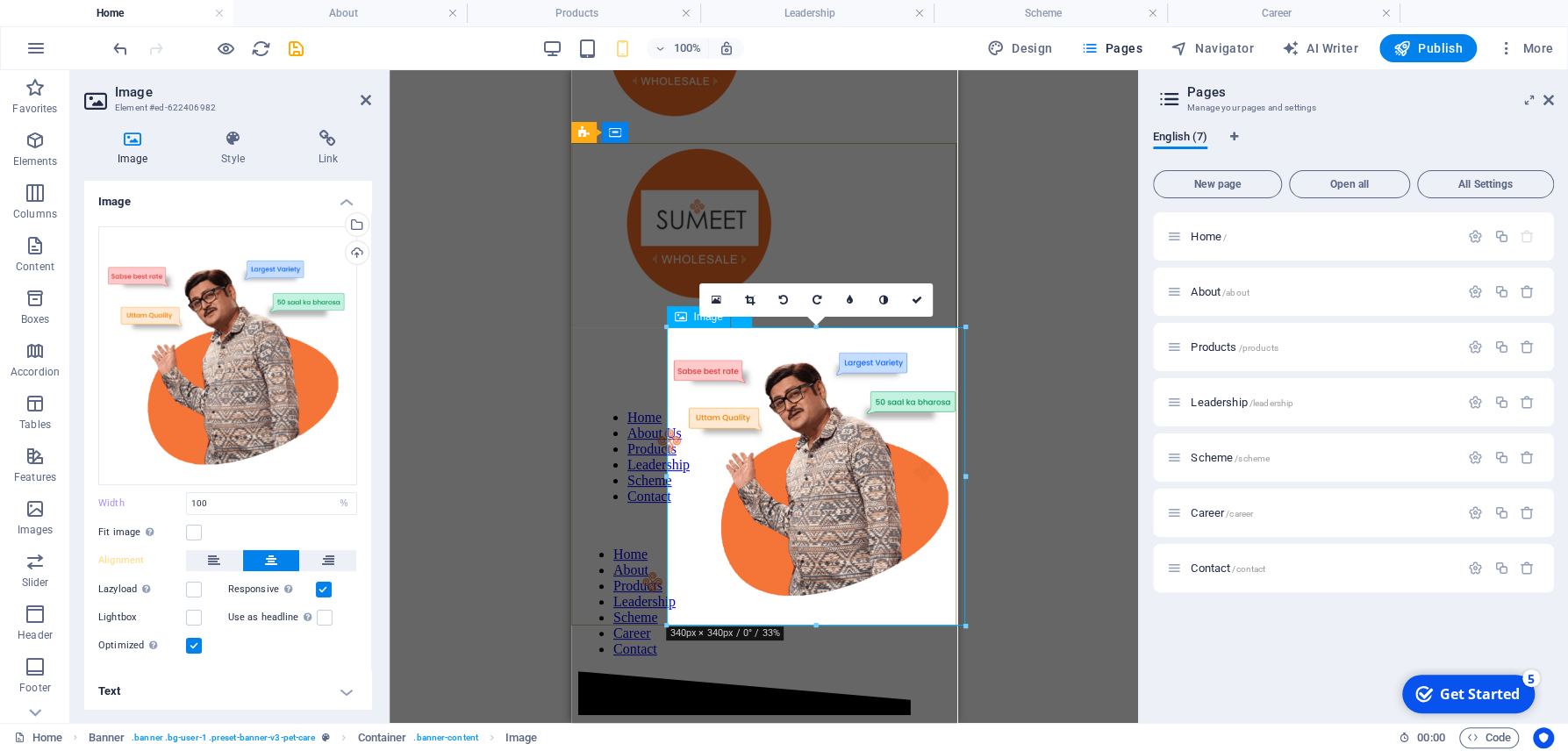
click at [801, 460] on figure at bounding box center [815, 468] width 298 height 302
drag, startPoint x: 809, startPoint y: 443, endPoint x: 804, endPoint y: 471, distance: 28.4
click at [809, 445] on figure at bounding box center [815, 468] width 298 height 302
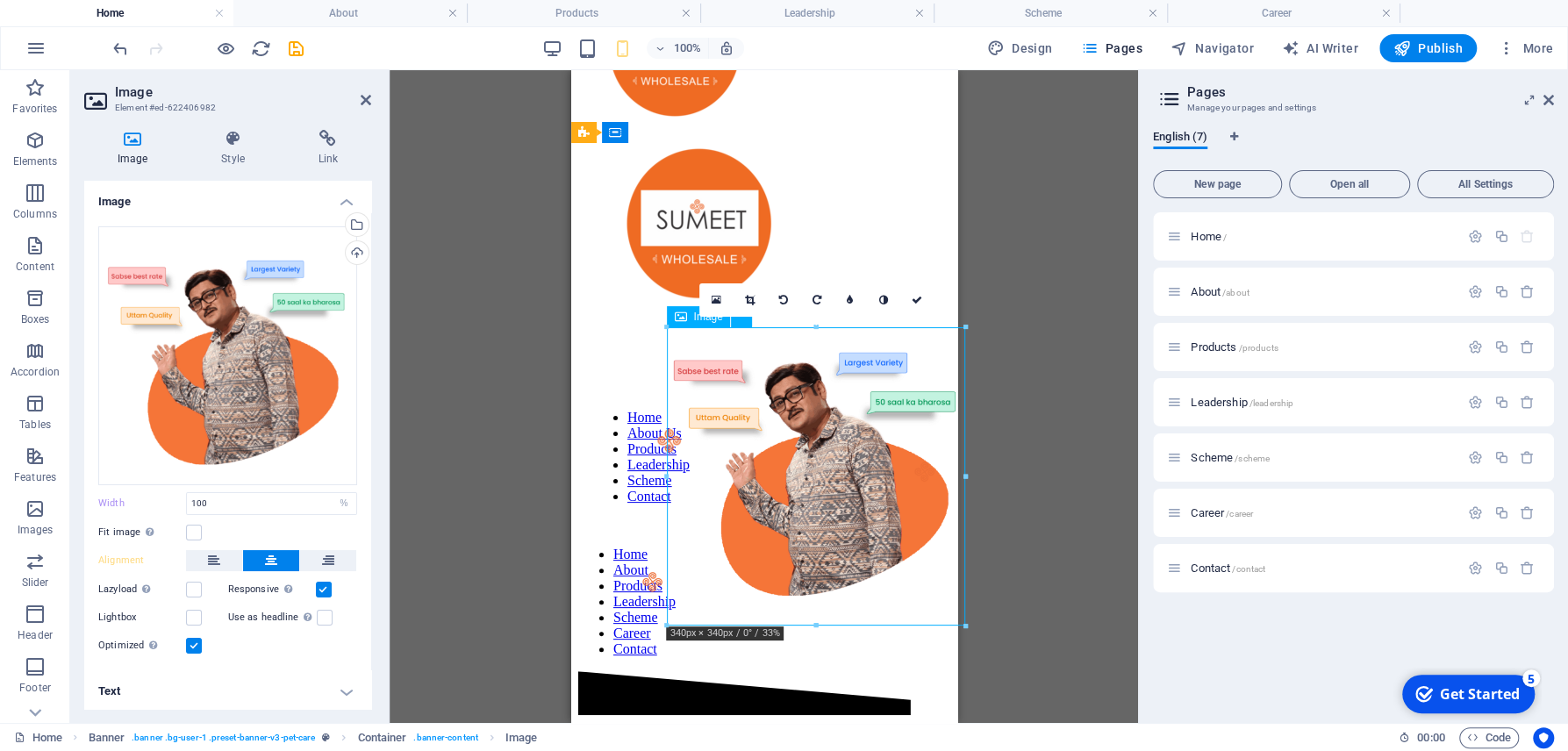
drag, startPoint x: 804, startPoint y: 471, endPoint x: 699, endPoint y: 463, distance: 105.3
click at [699, 463] on figure at bounding box center [815, 468] width 298 height 302
click at [999, 496] on div "Text Banner Banner Container Spacer Button Text Container 3 columns Spacer Cont…" at bounding box center [763, 396] width 748 height 653
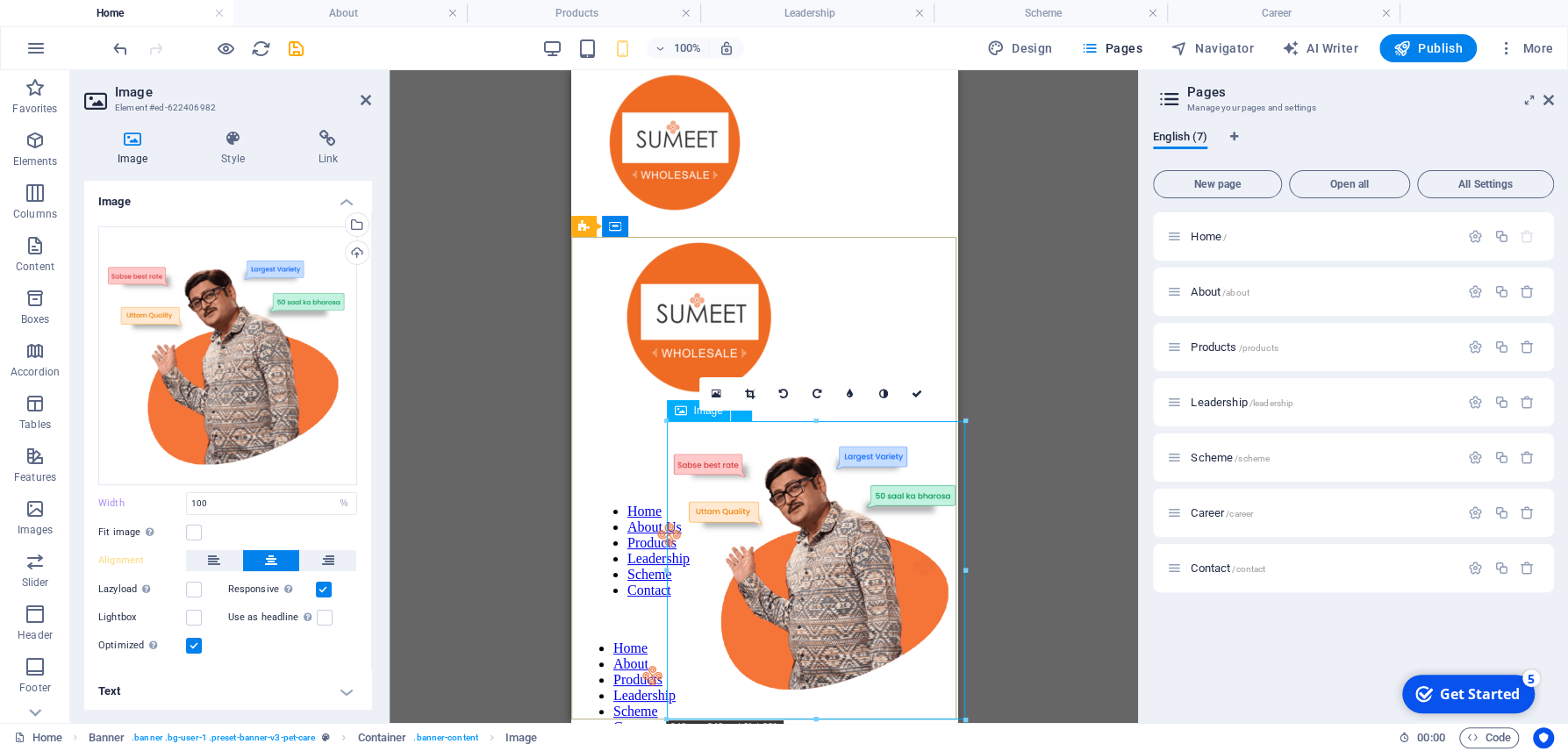
scroll to position [0, 0]
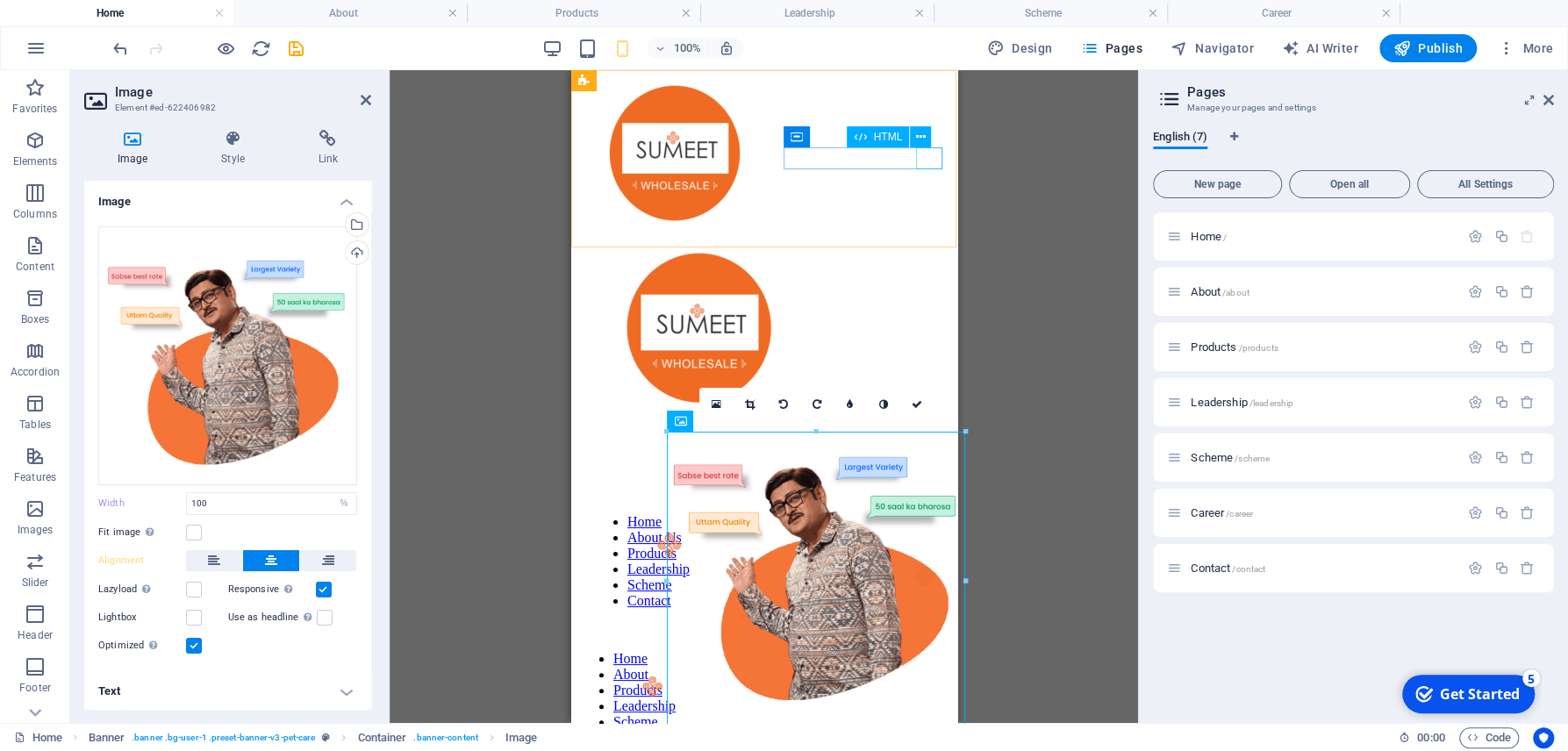
click at [931, 230] on div at bounding box center [763, 230] width 372 height 0
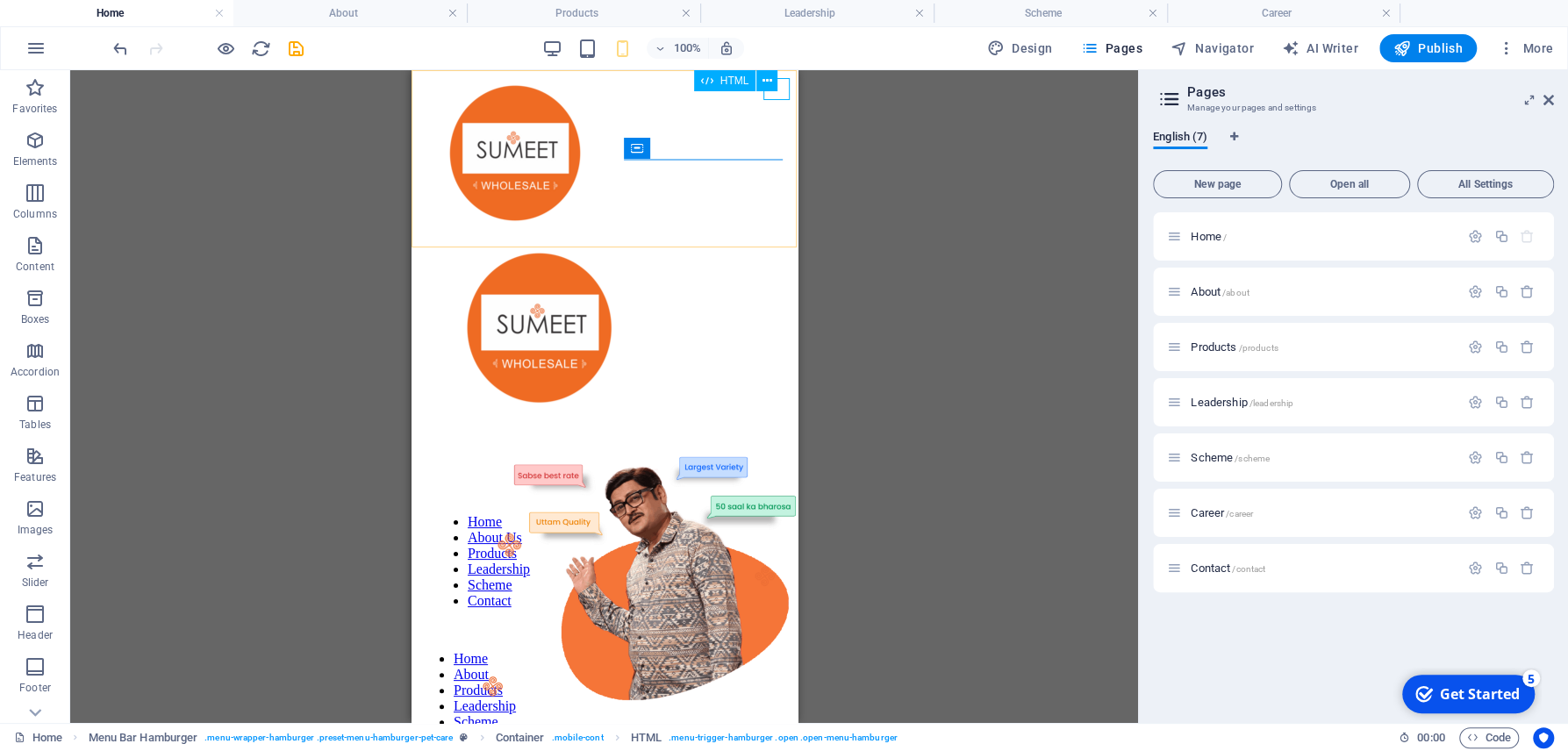
click at [769, 91] on div "HTML" at bounding box center [742, 81] width 96 height 22
click at [770, 87] on icon at bounding box center [767, 81] width 10 height 19
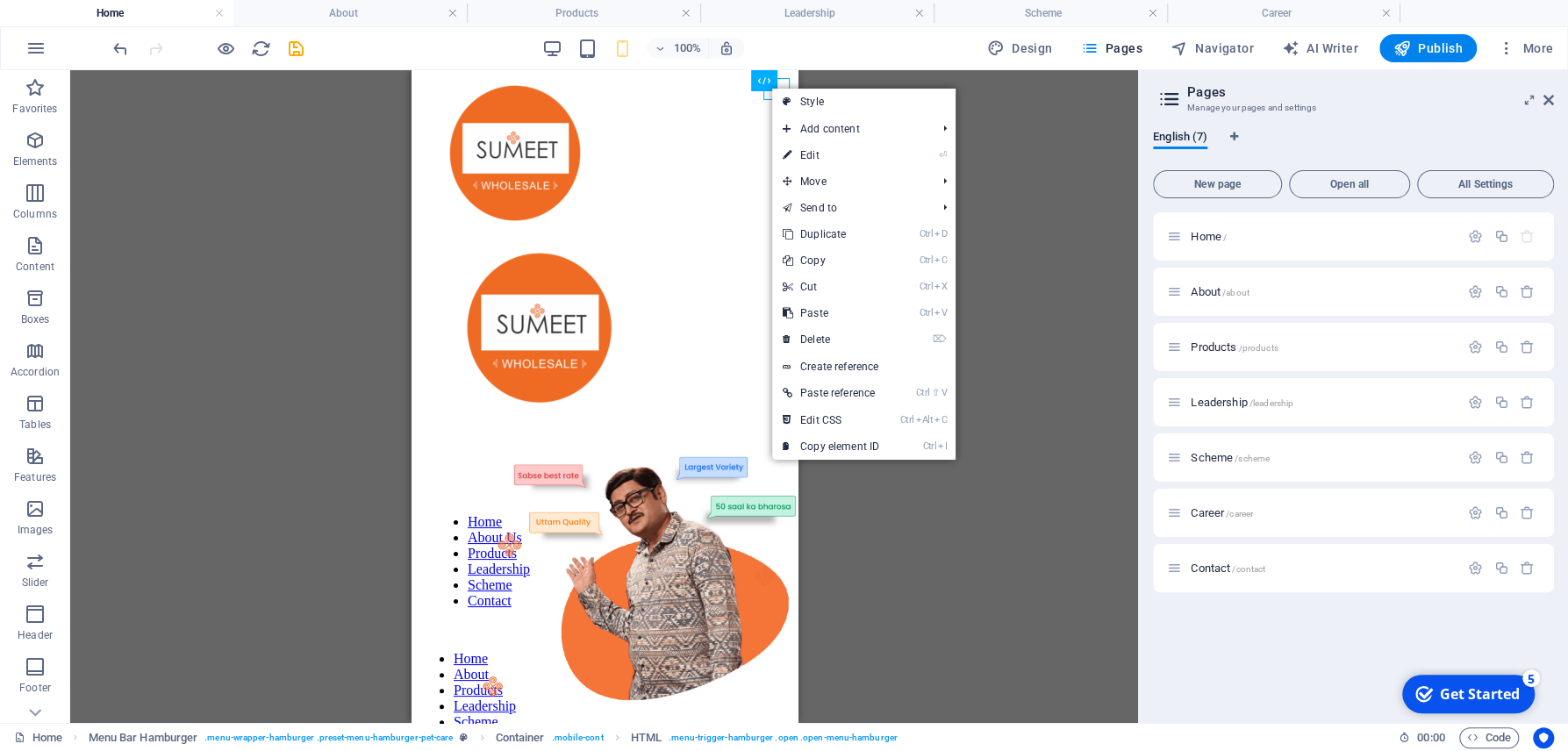
click at [784, 98] on icon at bounding box center [787, 102] width 9 height 27
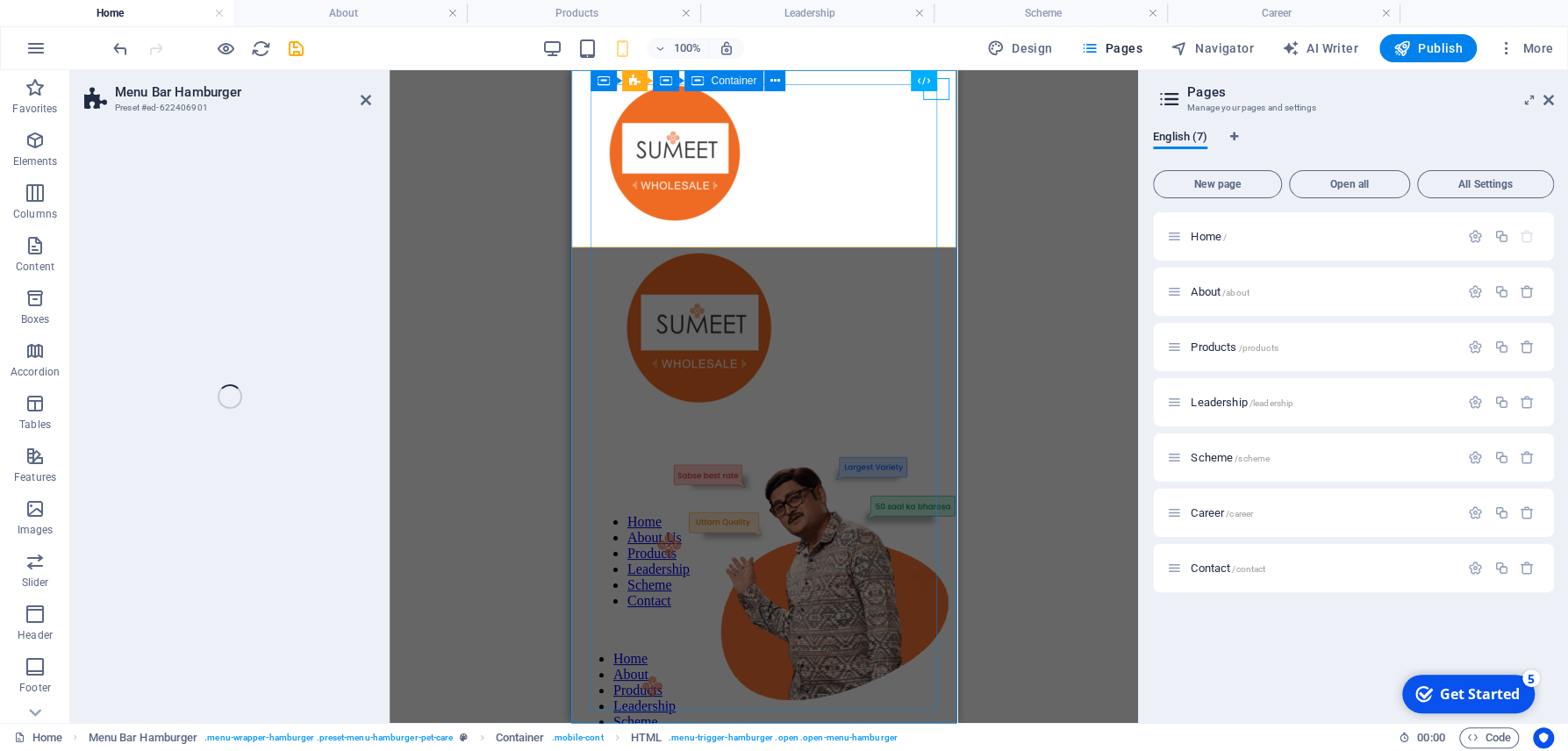
select select "rem"
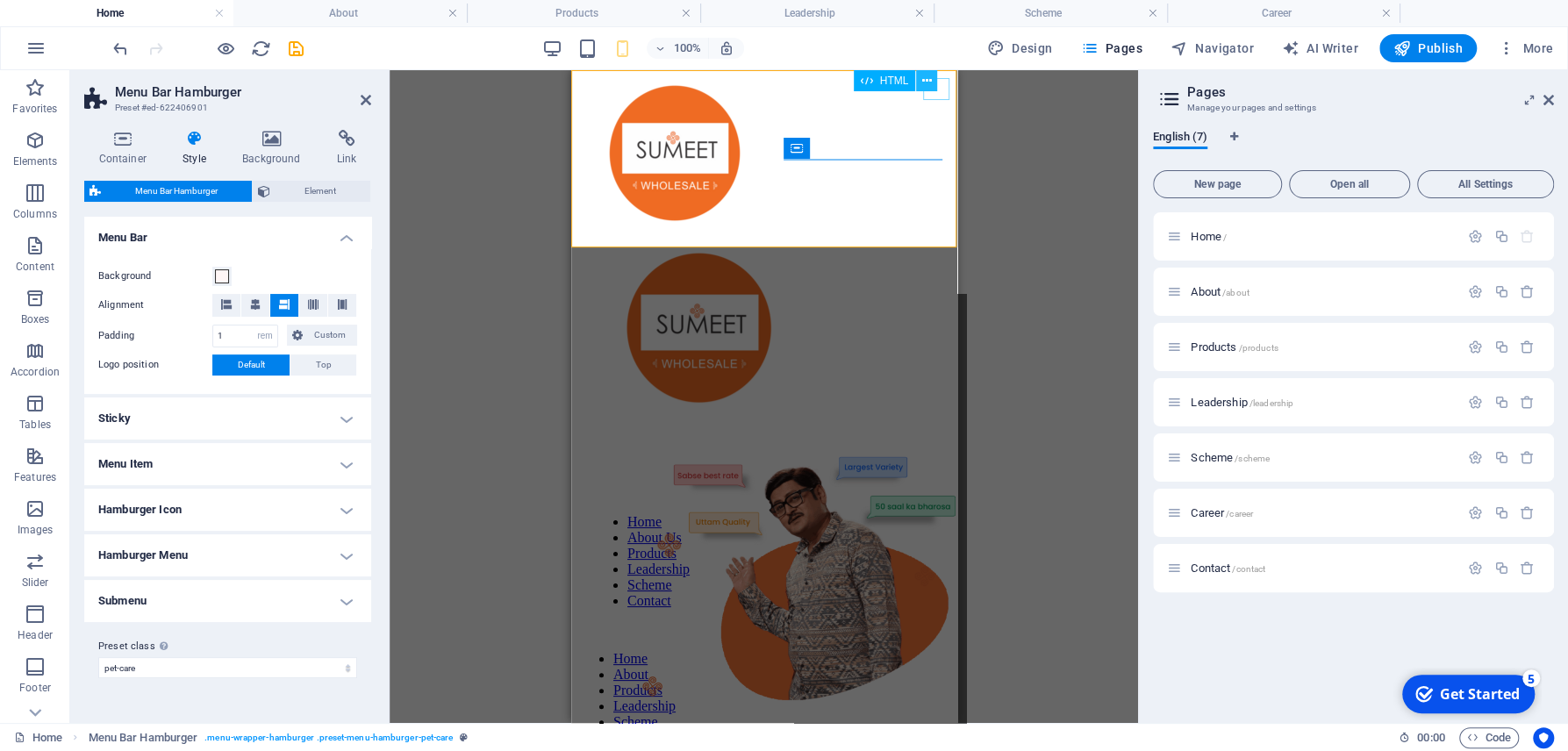
click at [930, 81] on icon at bounding box center [926, 81] width 10 height 19
click at [253, 43] on icon "reload" at bounding box center [260, 49] width 20 height 20
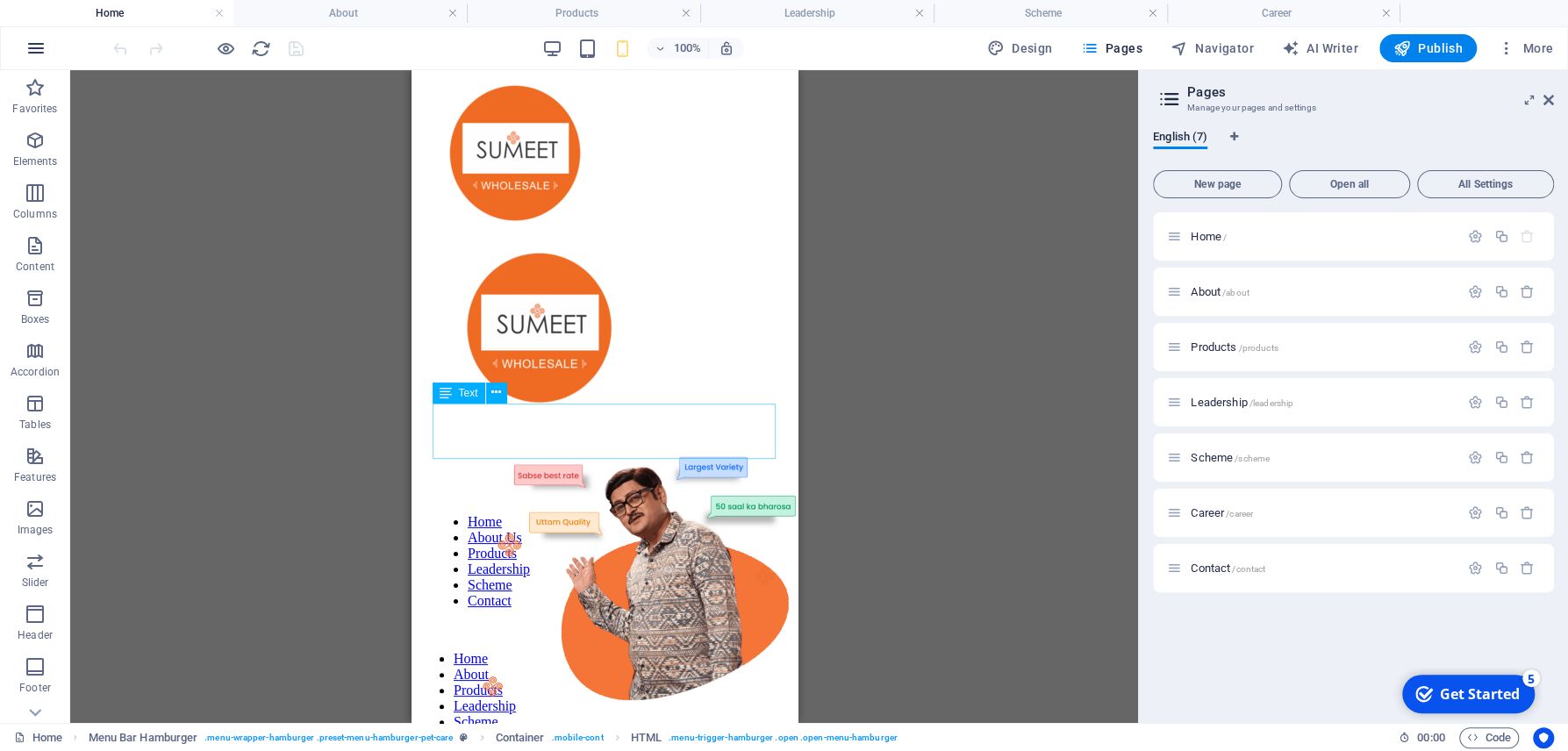
click at [41, 44] on icon "button" at bounding box center [36, 49] width 21 height 21
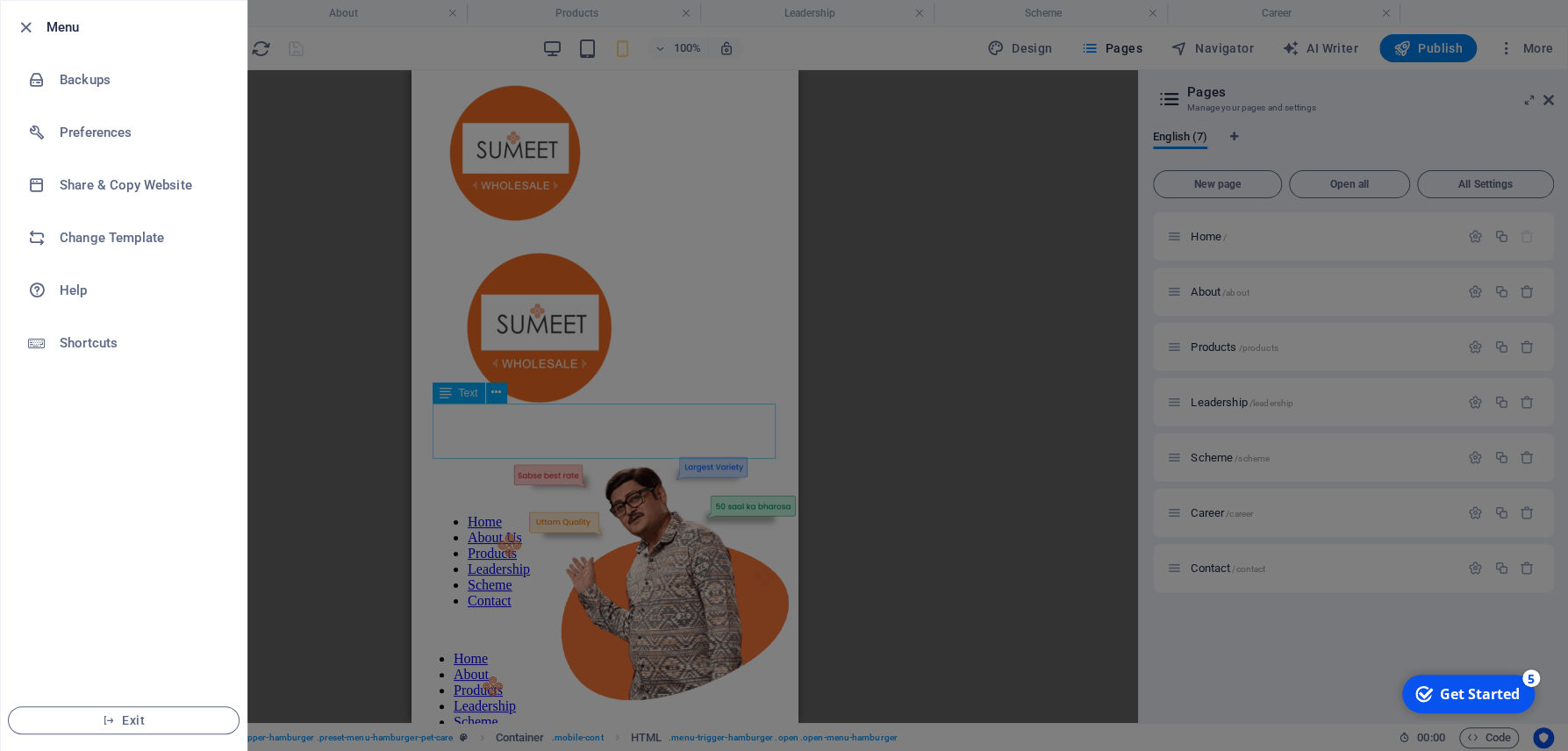
click at [909, 448] on div at bounding box center [784, 376] width 1568 height 751
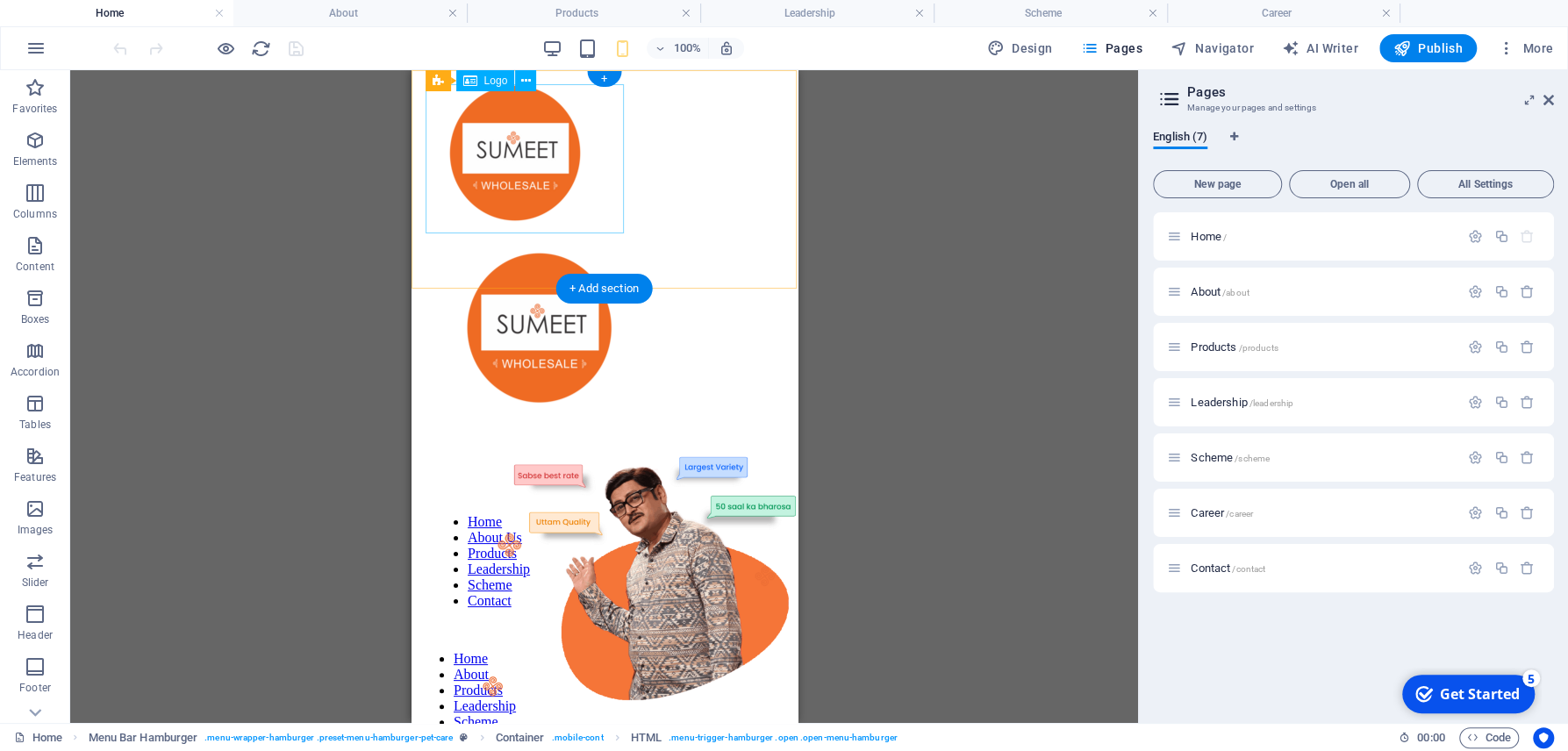
click at [562, 187] on div at bounding box center [604, 153] width 372 height 152
select select "px"
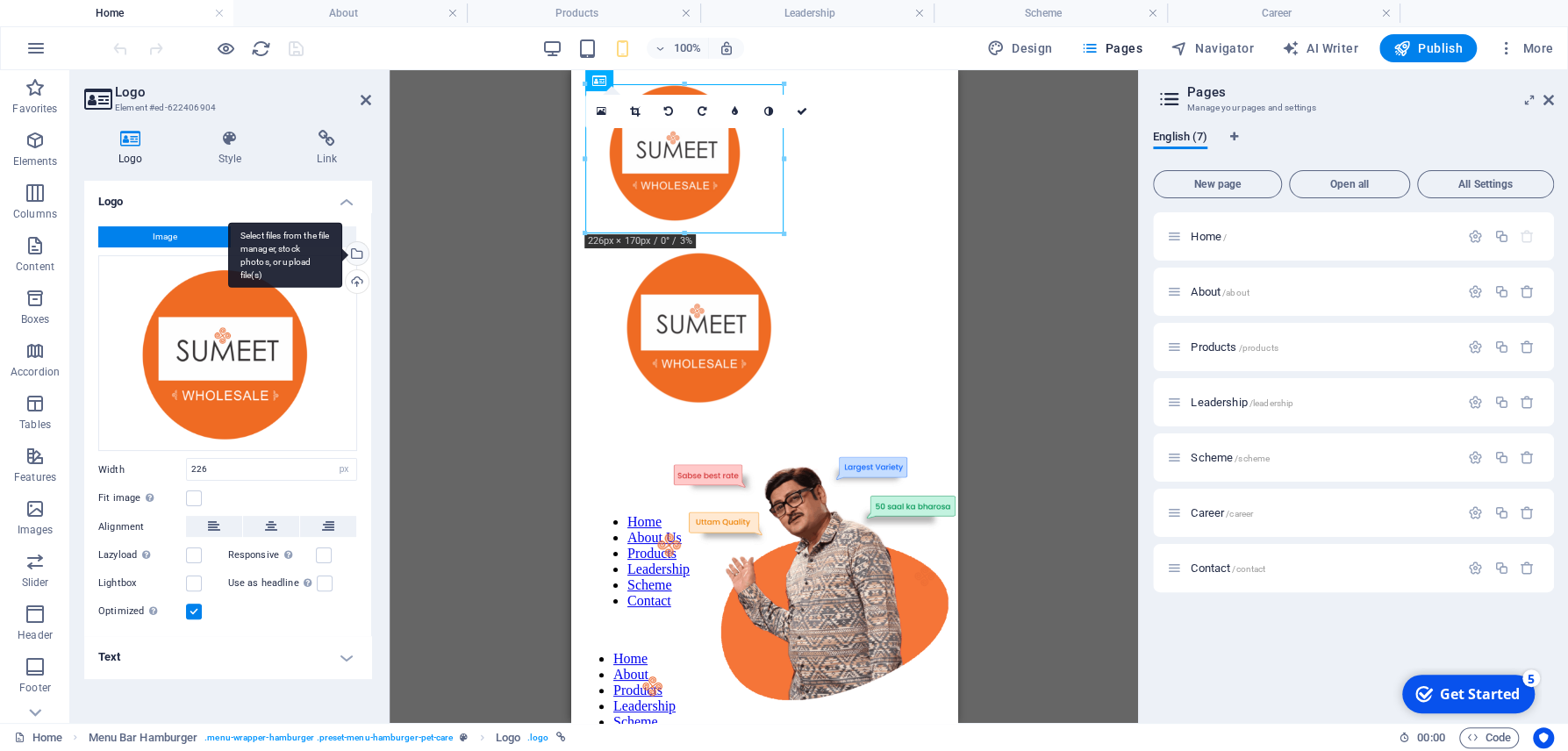
click at [342, 252] on div "Select files from the file manager, stock photos, or upload file(s)" at bounding box center [285, 255] width 114 height 66
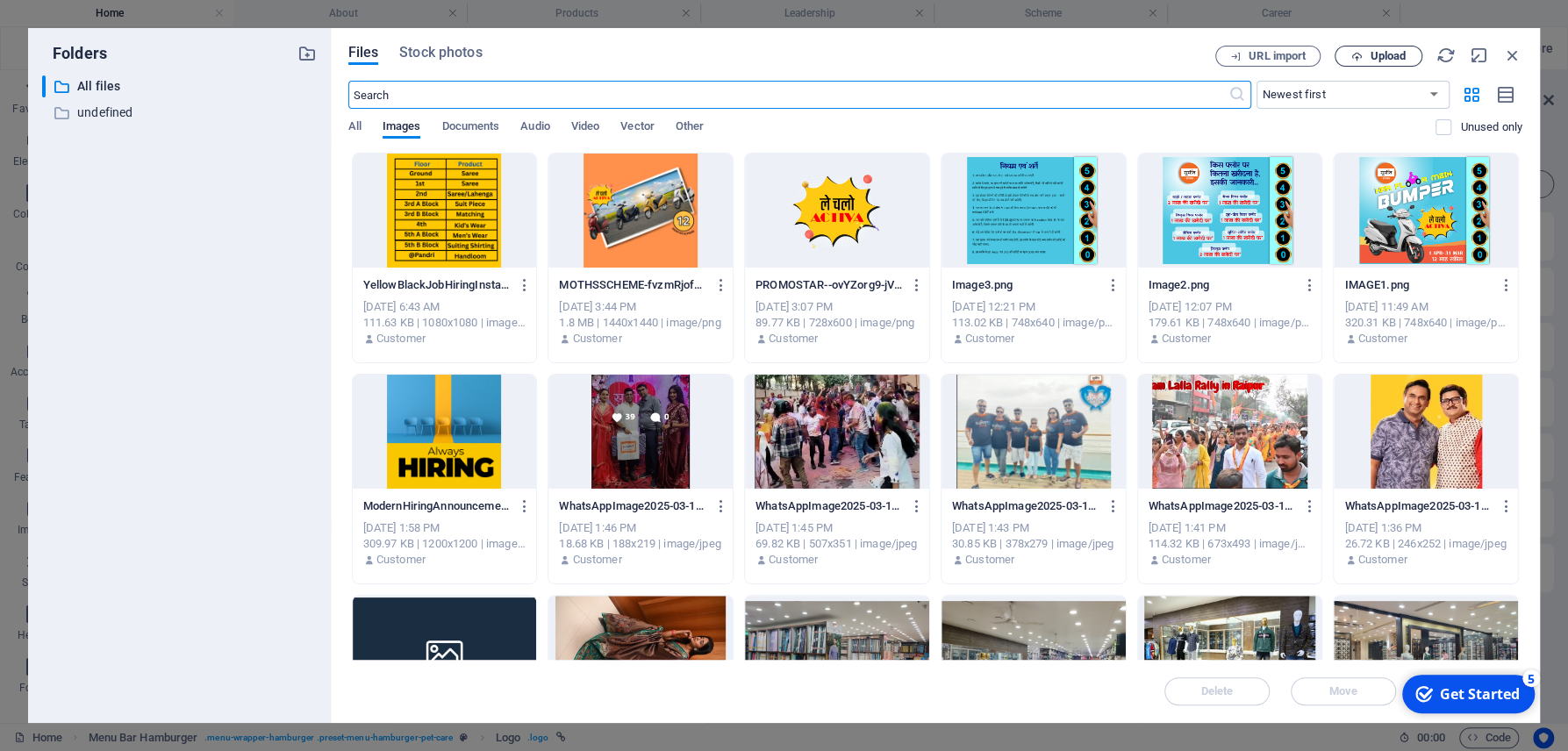
click at [1376, 55] on span "Upload" at bounding box center [1387, 56] width 36 height 11
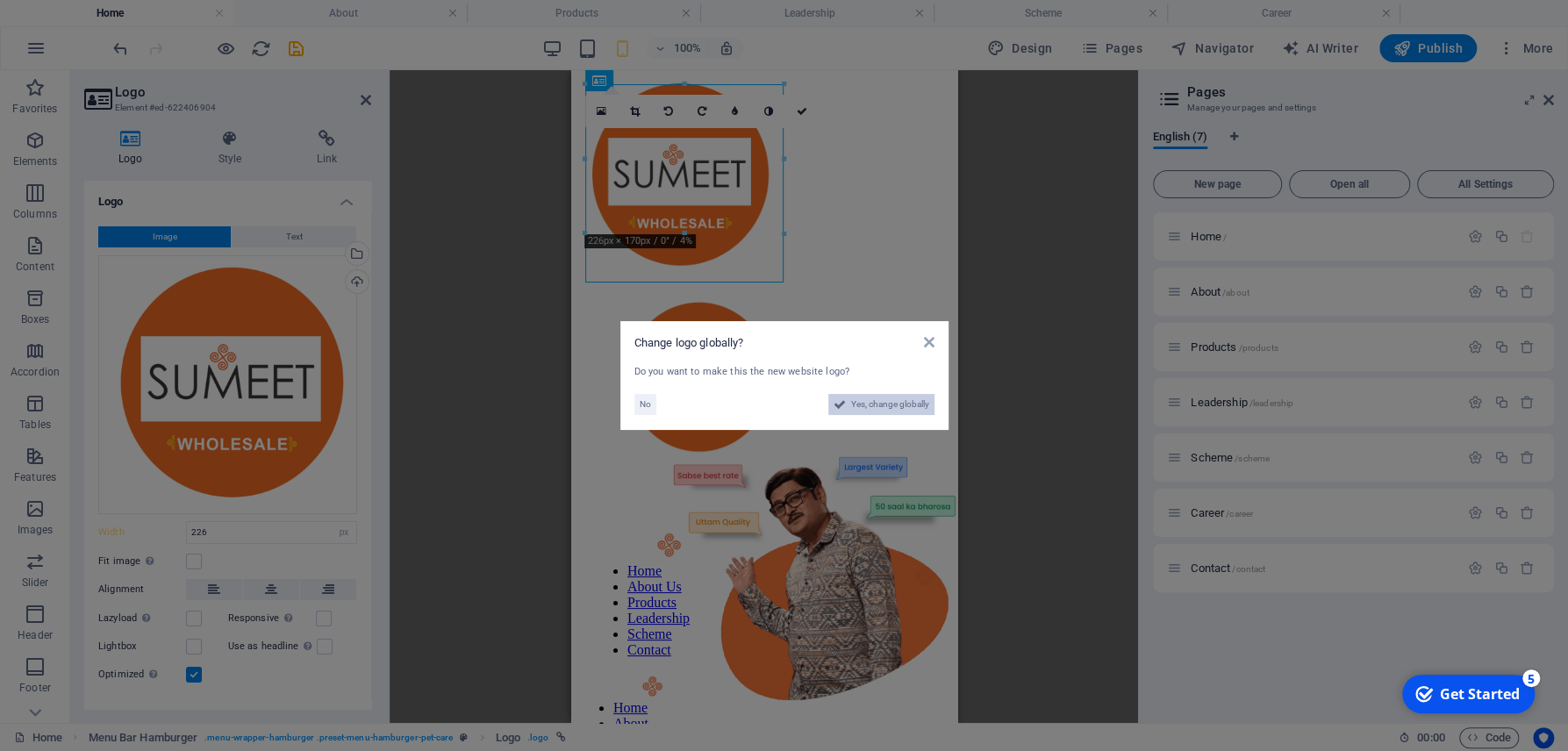
click at [911, 406] on span "Yes, change globally" at bounding box center [890, 405] width 78 height 21
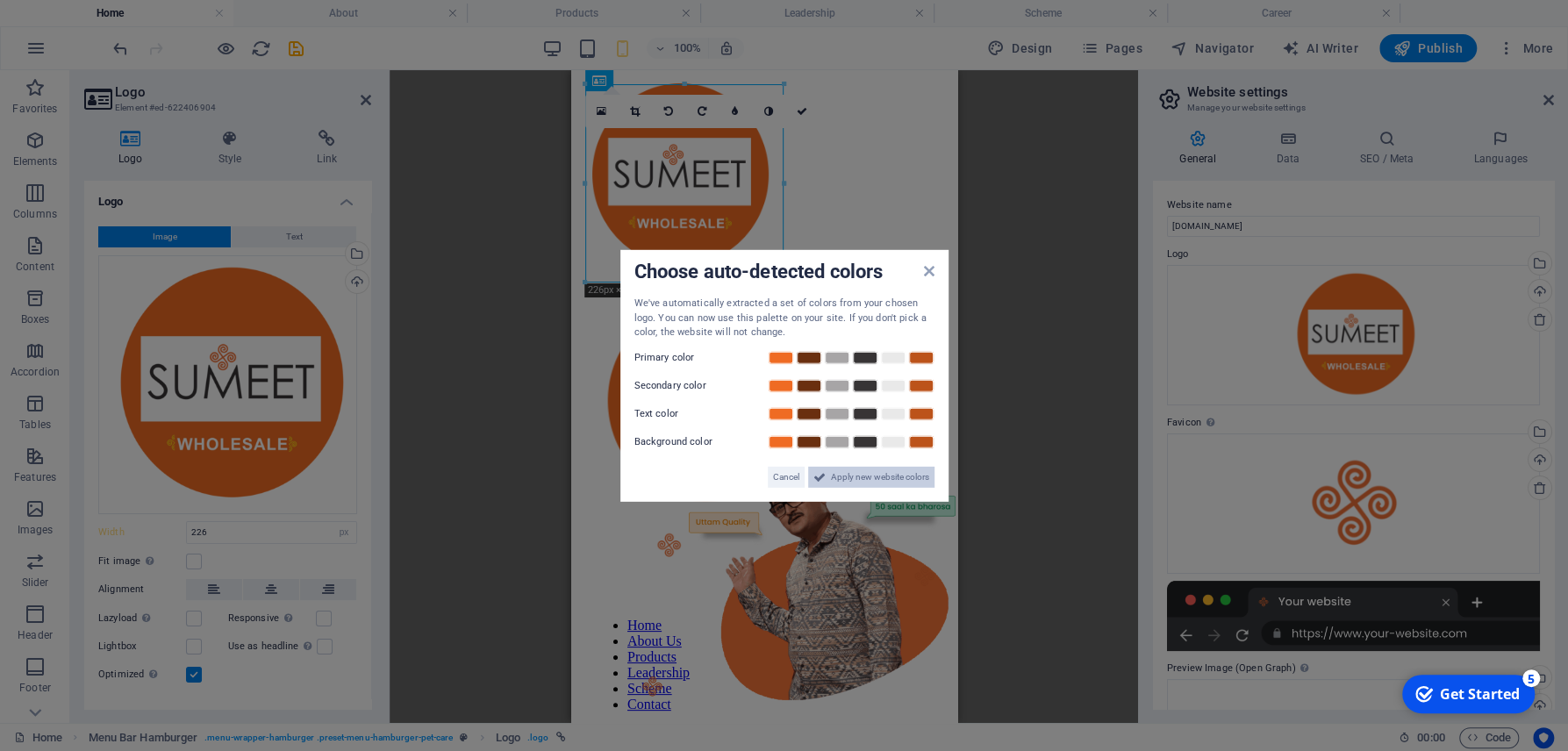
click at [868, 486] on span "Apply new website colors" at bounding box center [879, 476] width 98 height 21
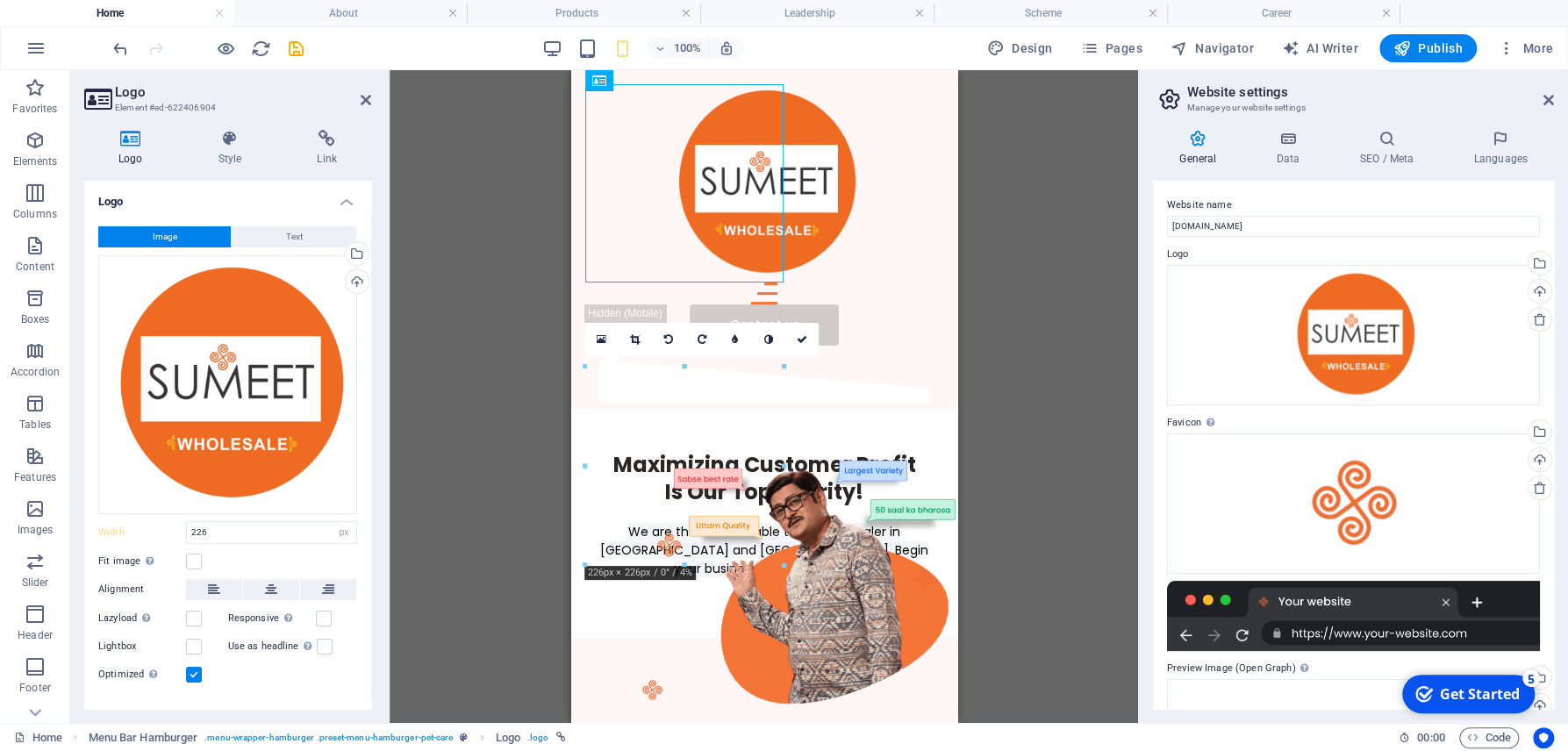
click at [1025, 363] on div "Text Banner Banner Container Spacer H1 Menu Bar Hamburger Button Menu Bar Hambu…" at bounding box center [763, 396] width 748 height 653
click at [1029, 406] on div "Text Banner Banner Container Spacer H1 Menu Bar Hamburger Button Menu Bar Hambu…" at bounding box center [763, 396] width 748 height 653
click at [985, 512] on div "Text Banner Banner Container Spacer H1 Menu Bar Hamburger Button Menu Bar Hambu…" at bounding box center [763, 396] width 748 height 653
click at [488, 413] on div "Text Banner Banner Container Spacer H1 Menu Bar Hamburger Button Menu Bar Hambu…" at bounding box center [763, 396] width 748 height 653
click at [774, 451] on div "Maximizing Customer Profit Is Our Top Priority!" at bounding box center [763, 477] width 344 height 54
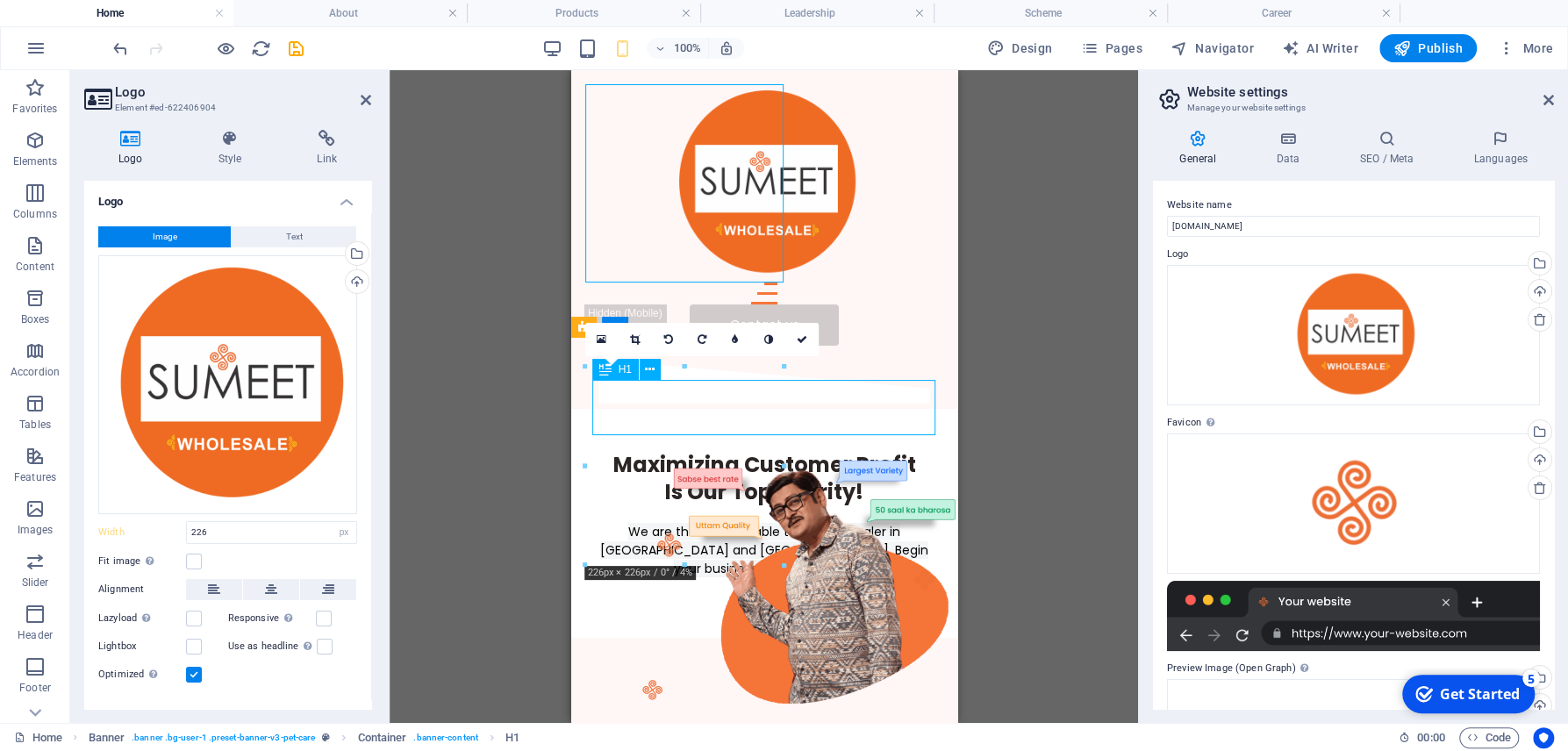
click at [774, 451] on div "Maximizing Customer Profit Is Our Top Priority!" at bounding box center [763, 477] width 344 height 54
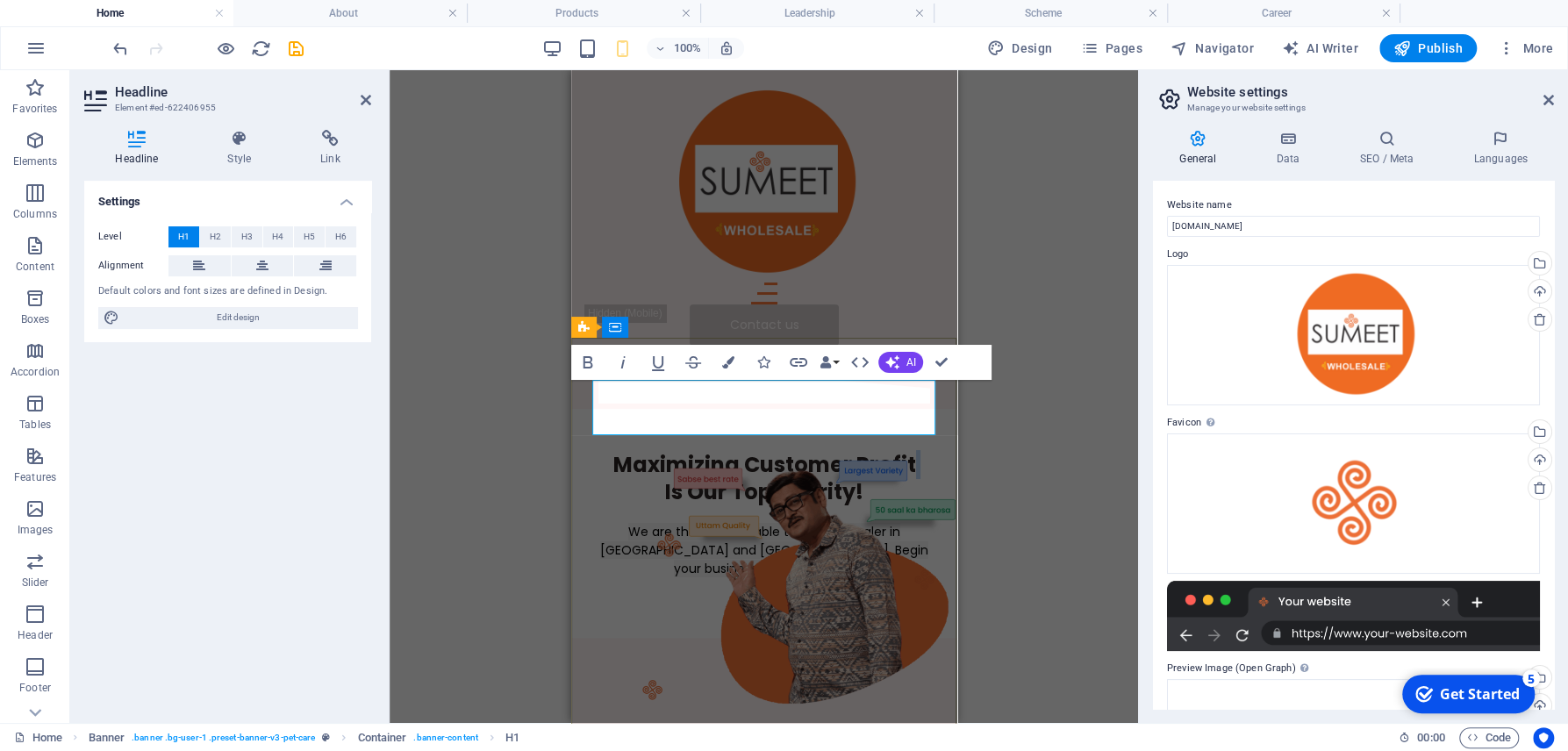
click at [774, 451] on h1 "Maximizing Customer Profit Is Our Top Priority!" at bounding box center [763, 477] width 344 height 54
click at [859, 451] on h1 "Maximizing Customer Profit Is Our Top Priority!" at bounding box center [763, 477] width 344 height 54
drag, startPoint x: 879, startPoint y: 422, endPoint x: 601, endPoint y: 380, distance: 281.2
click at [601, 451] on h1 "Maximizing Customer Profit Is Our Top Priority!" at bounding box center [763, 477] width 344 height 54
click at [934, 530] on figure at bounding box center [815, 574] width 298 height 298
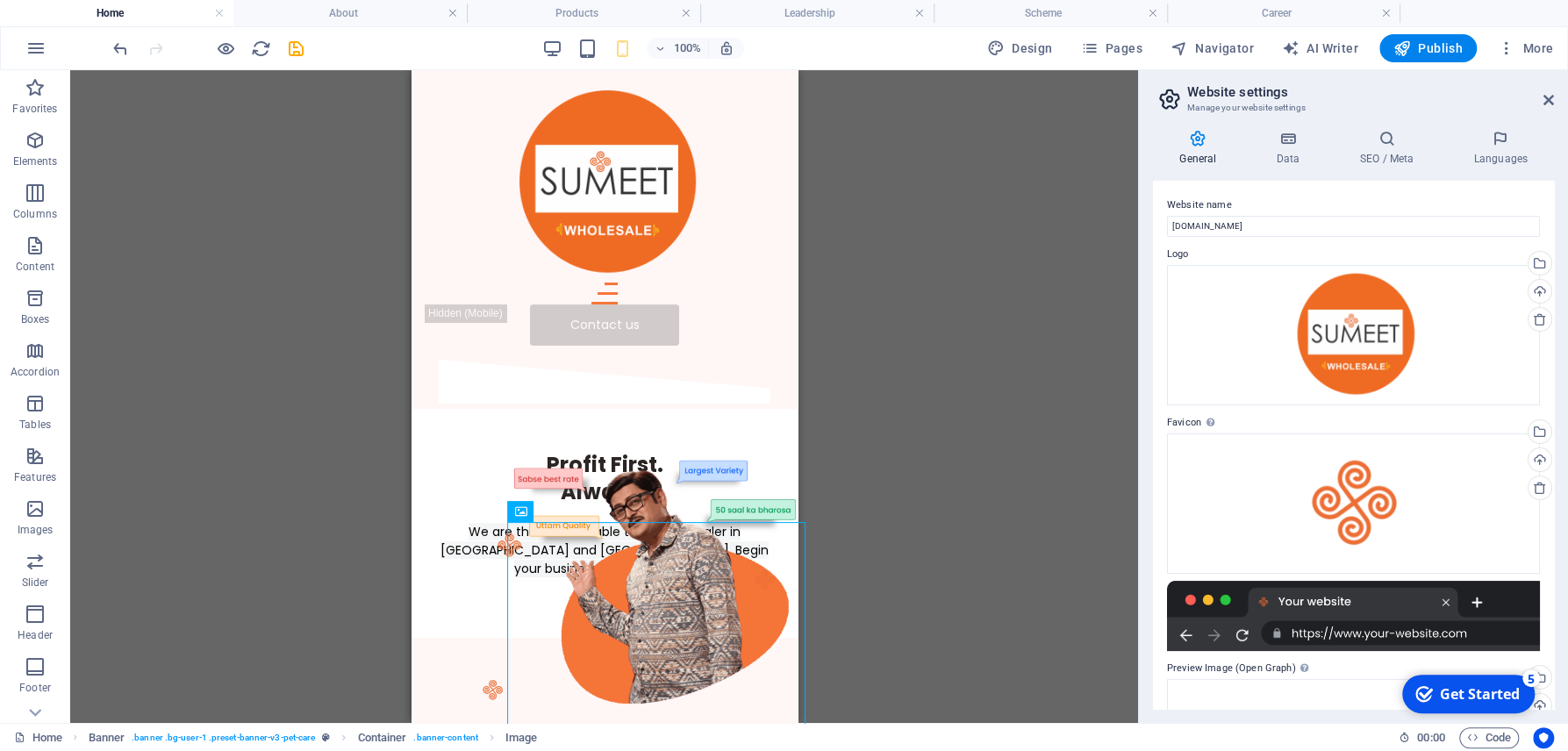
click at [1073, 494] on div "Text Banner Banner Container Spacer H1 Menu Bar Hamburger Button Menu Bar Hambu…" at bounding box center [604, 396] width 1068 height 653
click at [580, 523] on div "We are the most reliable textilewholesaler in [GEOGRAPHIC_DATA] and [GEOGRAPHIC…" at bounding box center [603, 551] width 344 height 55
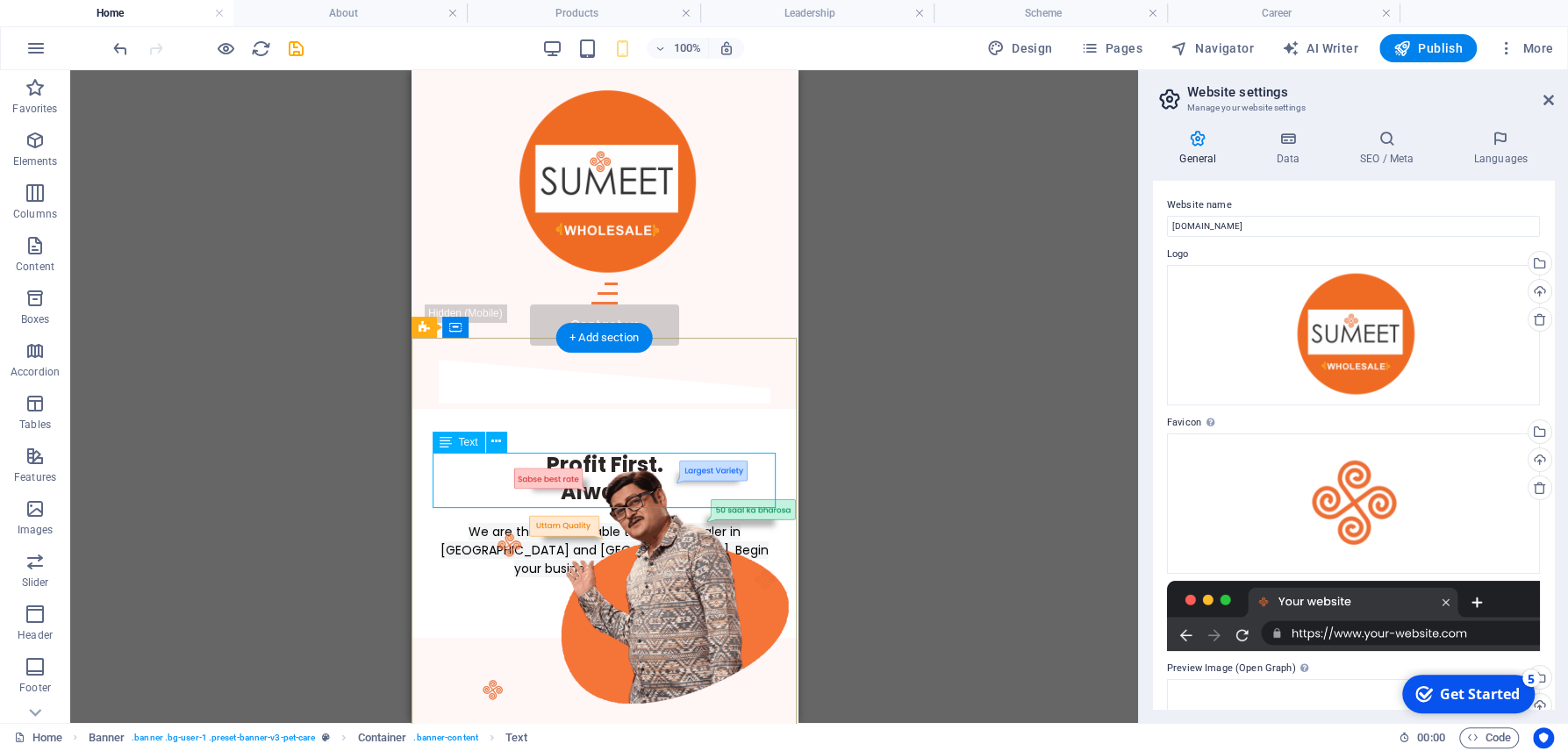
click at [667, 523] on div "We are the most reliable textilewholesaler in [GEOGRAPHIC_DATA] and [GEOGRAPHIC…" at bounding box center [603, 551] width 344 height 55
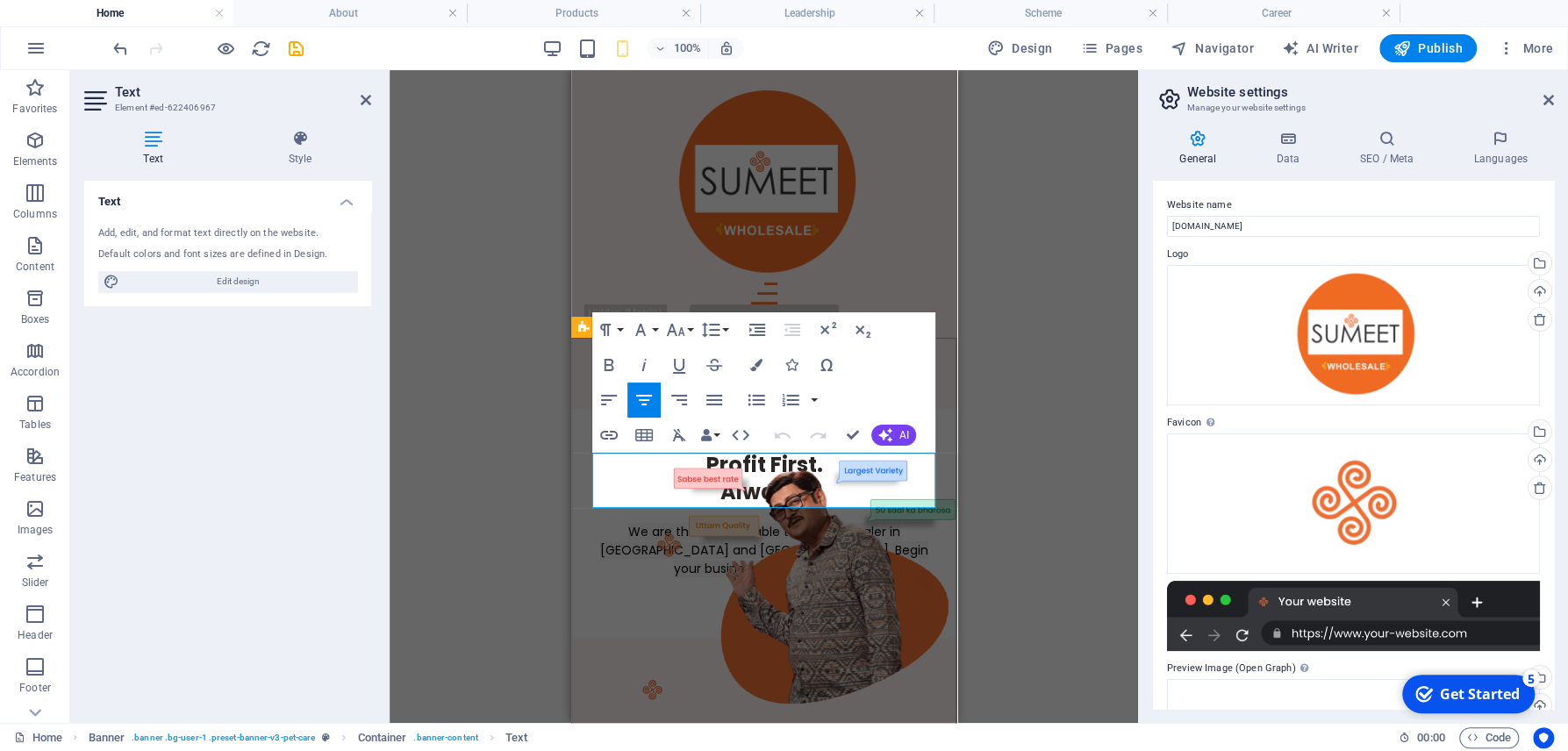
click at [783, 523] on span "We are the most reliable textilewholesaler in [GEOGRAPHIC_DATA] and [GEOGRAPHIC…" at bounding box center [763, 550] width 328 height 54
drag, startPoint x: 799, startPoint y: 498, endPoint x: 624, endPoint y: 468, distance: 177.6
click at [624, 523] on p "We are the most reliable textilewholesaler in [GEOGRAPHIC_DATA] and [GEOGRAPHIC…" at bounding box center [763, 551] width 344 height 55
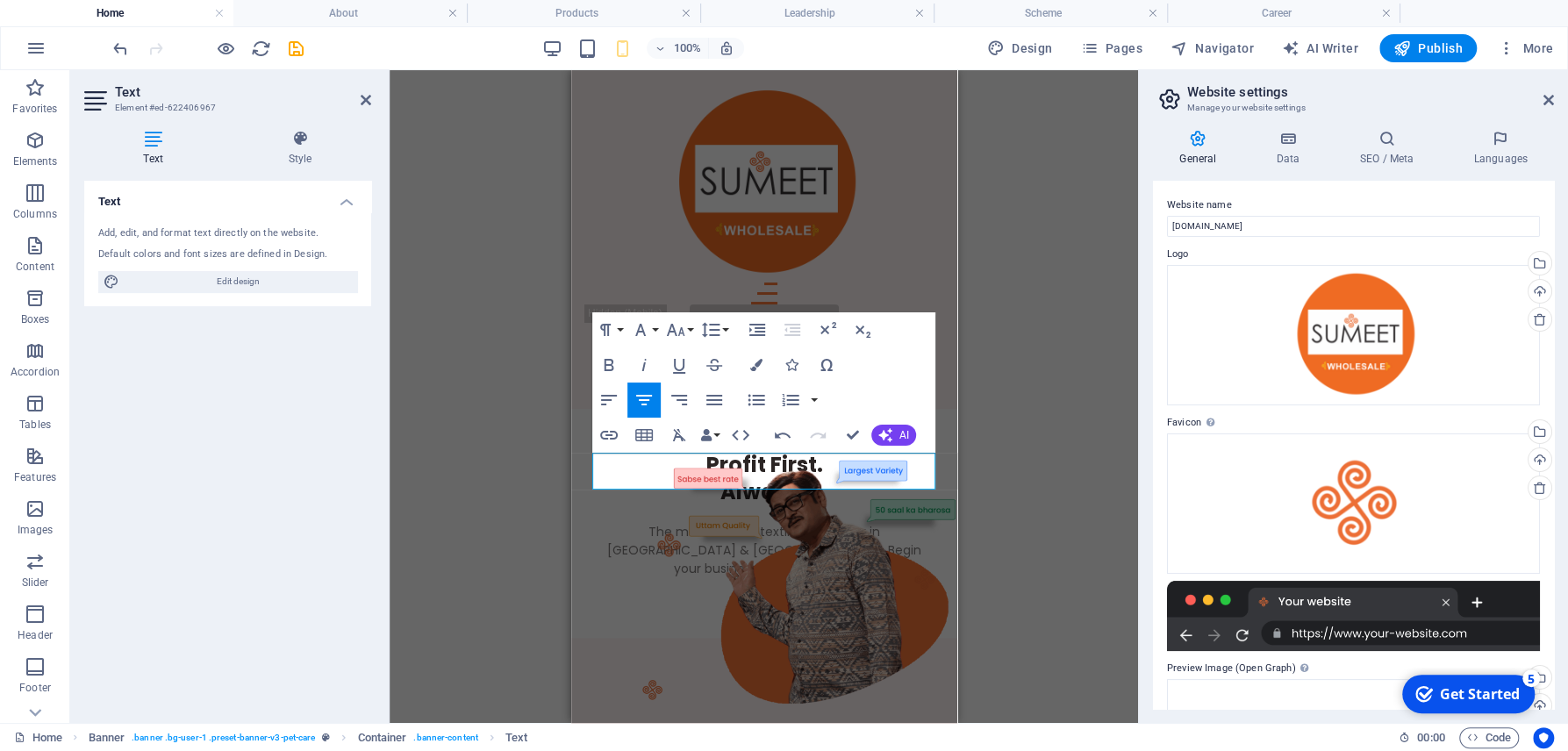
click at [1024, 468] on div "Text Banner Banner Container Spacer H1 Menu Bar Hamburger Button Menu Bar Hambu…" at bounding box center [763, 396] width 748 height 653
click at [998, 523] on div "Text Banner Banner Container Spacer H1 Menu Bar Hamburger Button Menu Bar Hambu…" at bounding box center [763, 396] width 748 height 653
click at [690, 331] on button "Font Size" at bounding box center [679, 330] width 34 height 35
click at [622, 331] on button "Paragraph Format" at bounding box center [609, 330] width 34 height 35
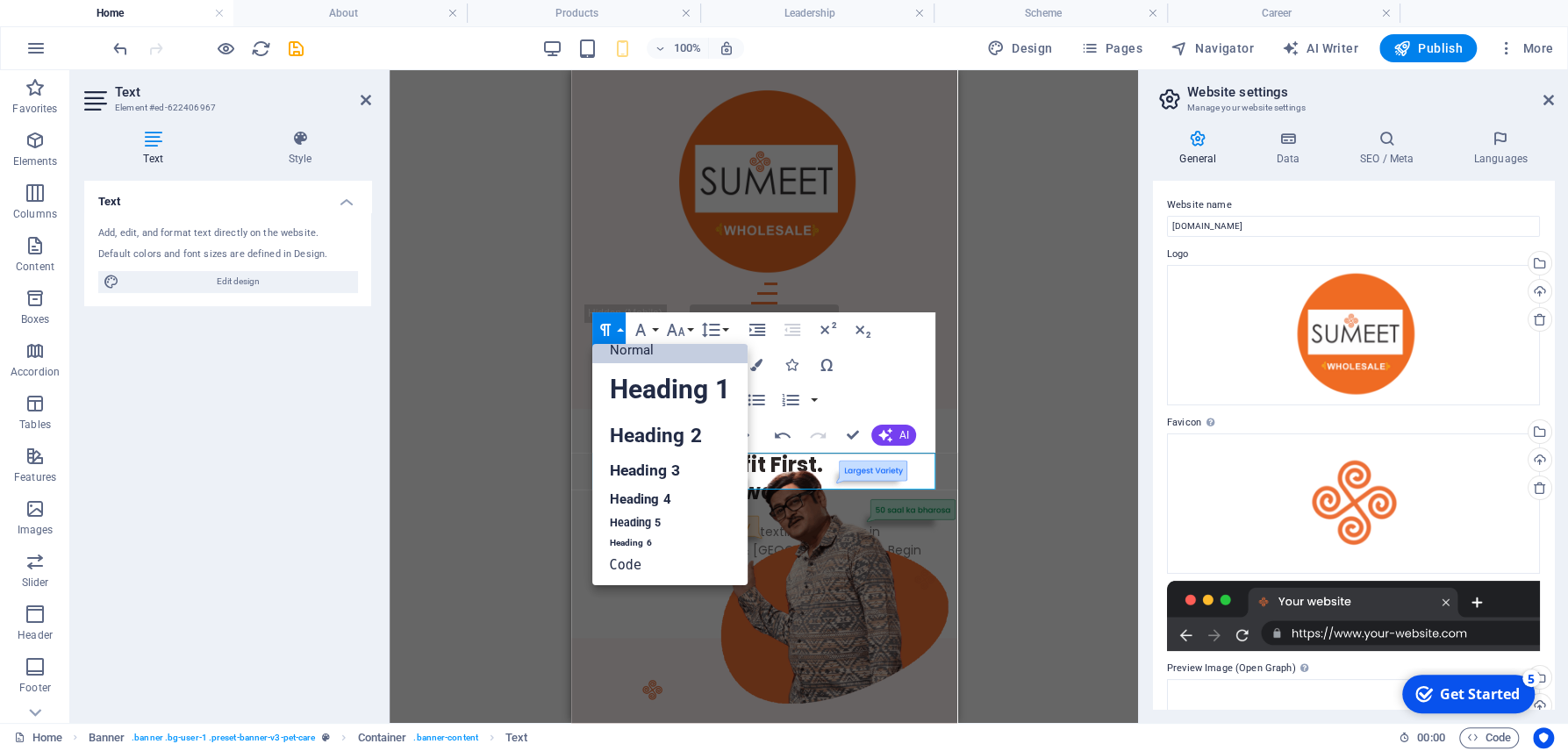
scroll to position [13, 0]
click at [622, 331] on button "Paragraph Format" at bounding box center [609, 330] width 34 height 35
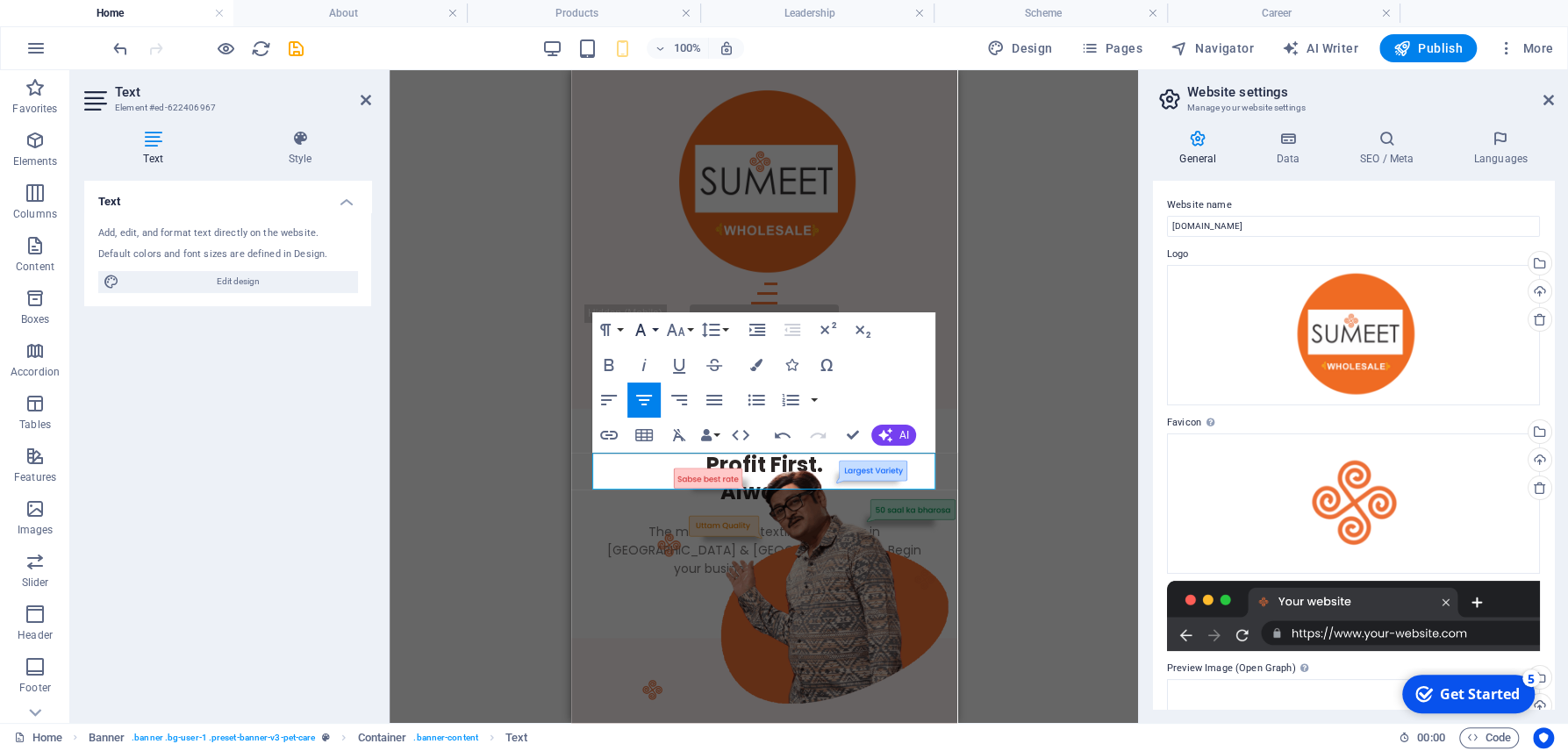
click at [650, 330] on button "Font Family" at bounding box center [644, 330] width 34 height 35
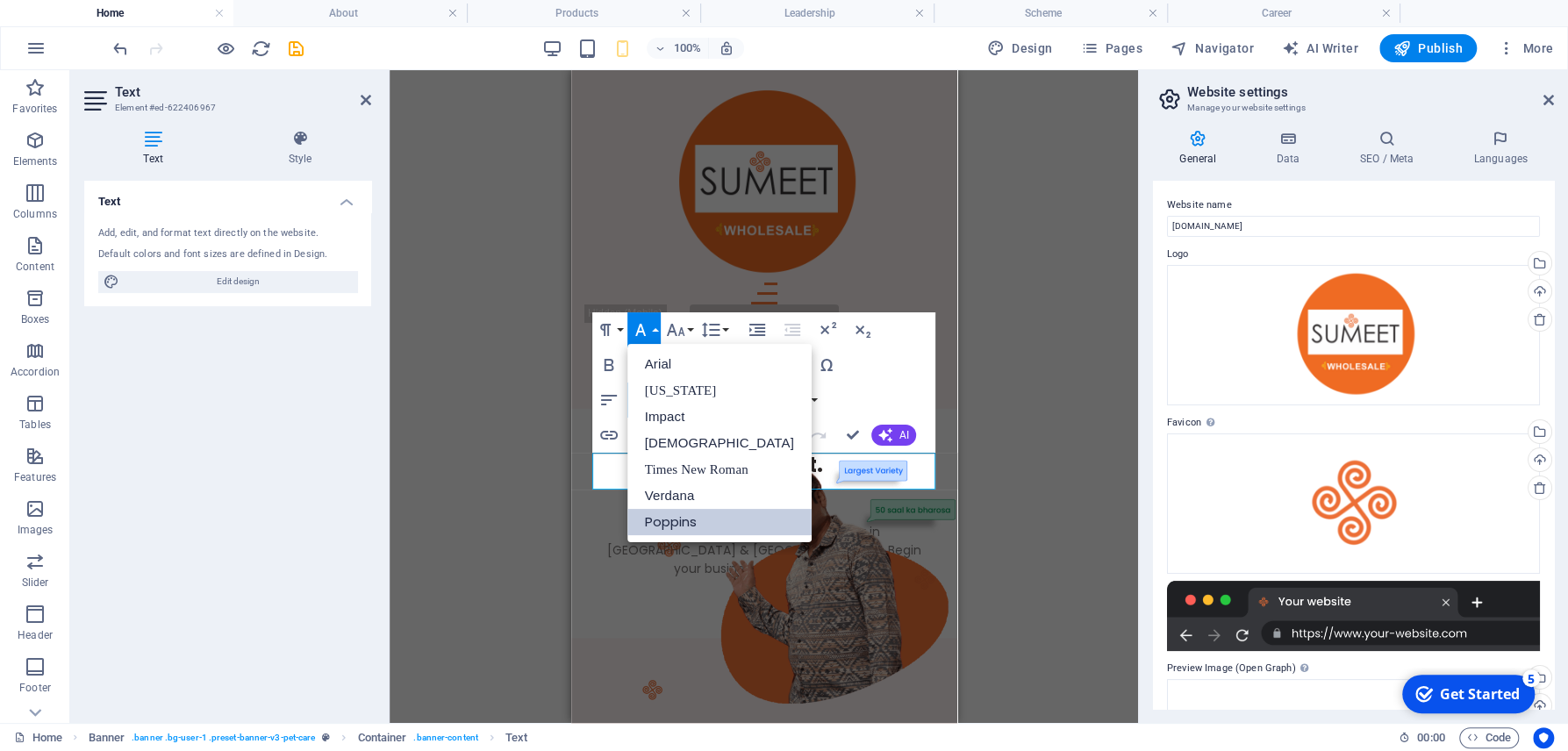
scroll to position [0, 0]
click at [670, 368] on link "Arial" at bounding box center [719, 364] width 184 height 27
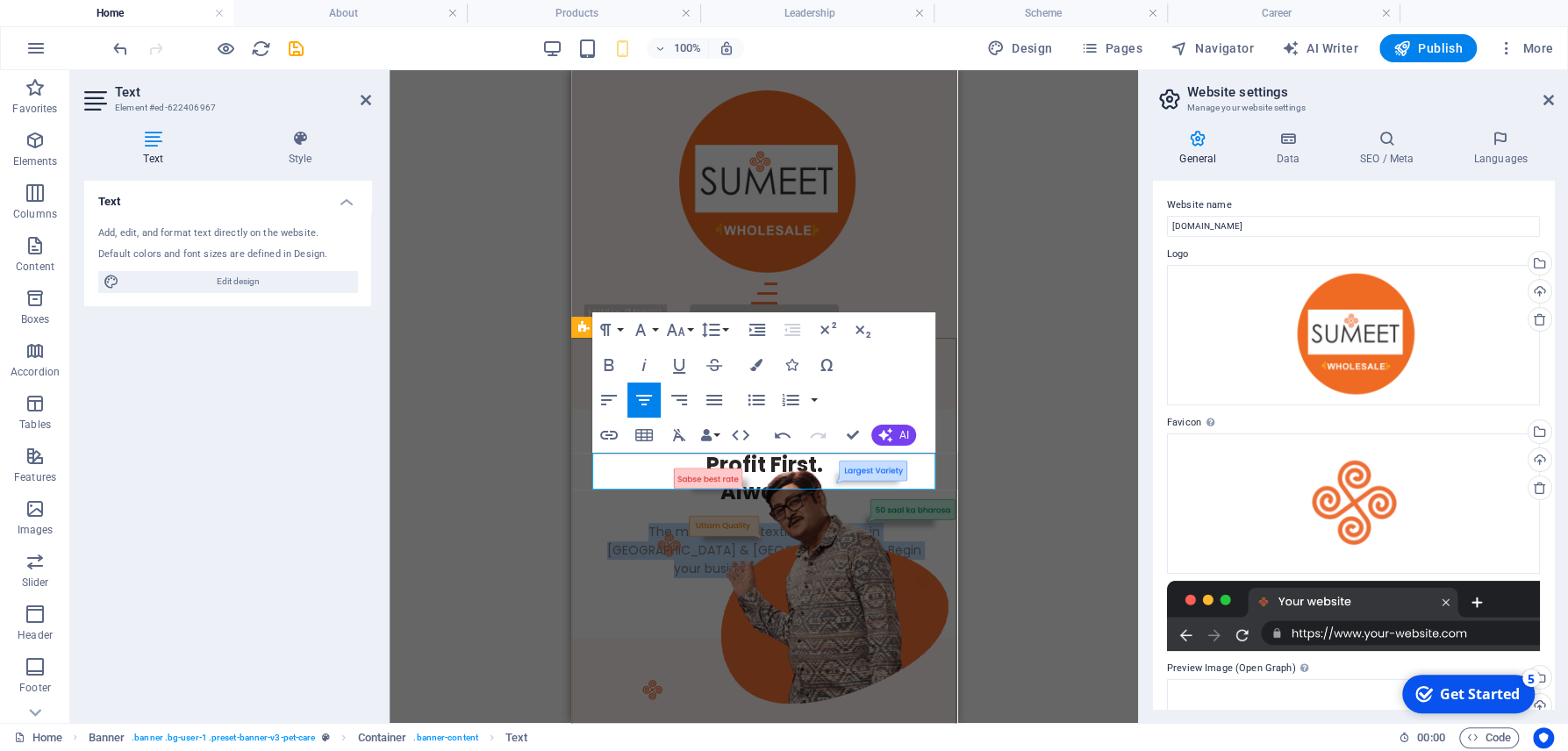
drag, startPoint x: 901, startPoint y: 476, endPoint x: 602, endPoint y: 468, distance: 299.1
click at [602, 523] on p "The most trusted textile wholesaler in [GEOGRAPHIC_DATA] & [GEOGRAPHIC_DATA]. B…" at bounding box center [763, 551] width 344 height 55
click at [658, 331] on button "Font Family" at bounding box center [644, 330] width 34 height 35
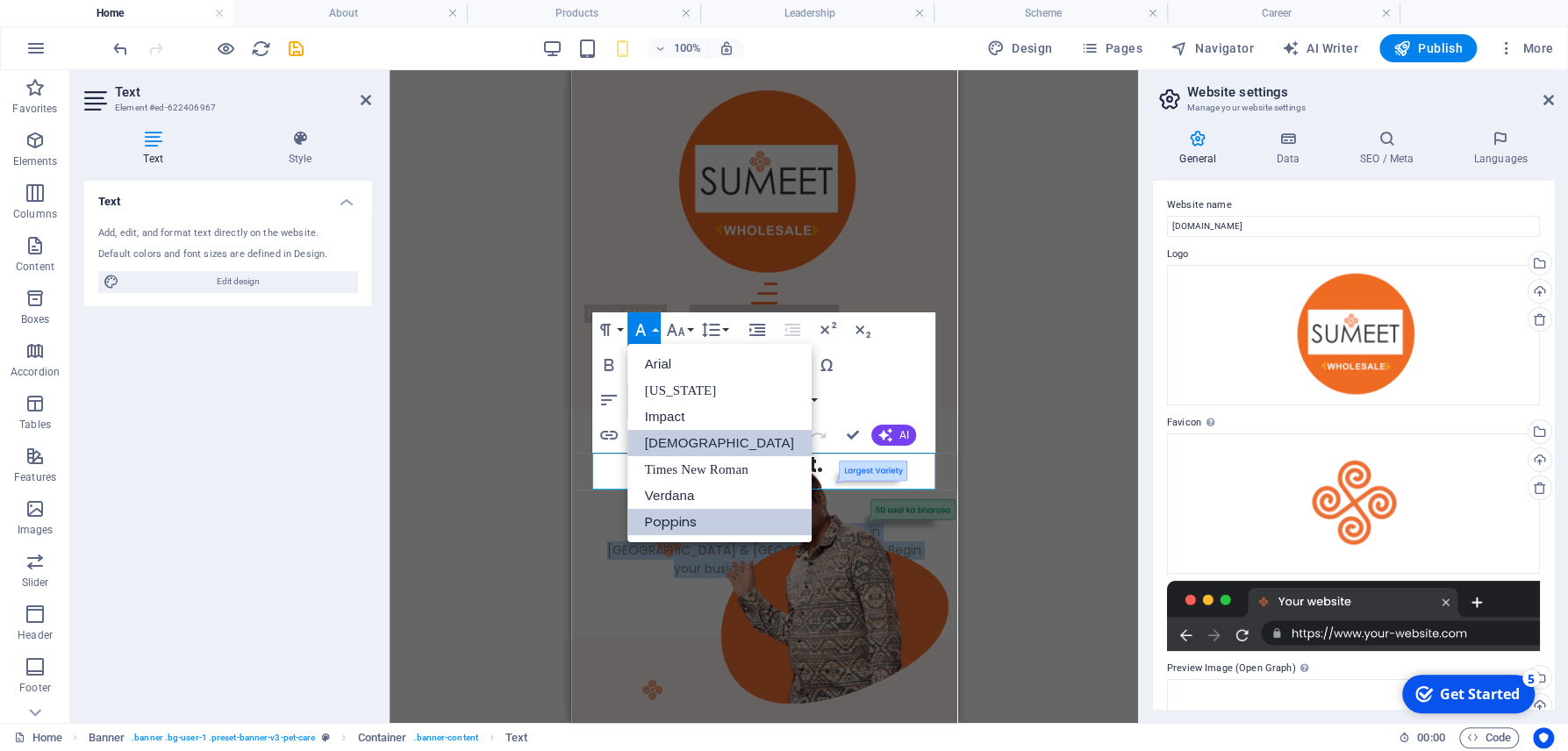
click at [660, 446] on link "[DEMOGRAPHIC_DATA]" at bounding box center [719, 444] width 184 height 27
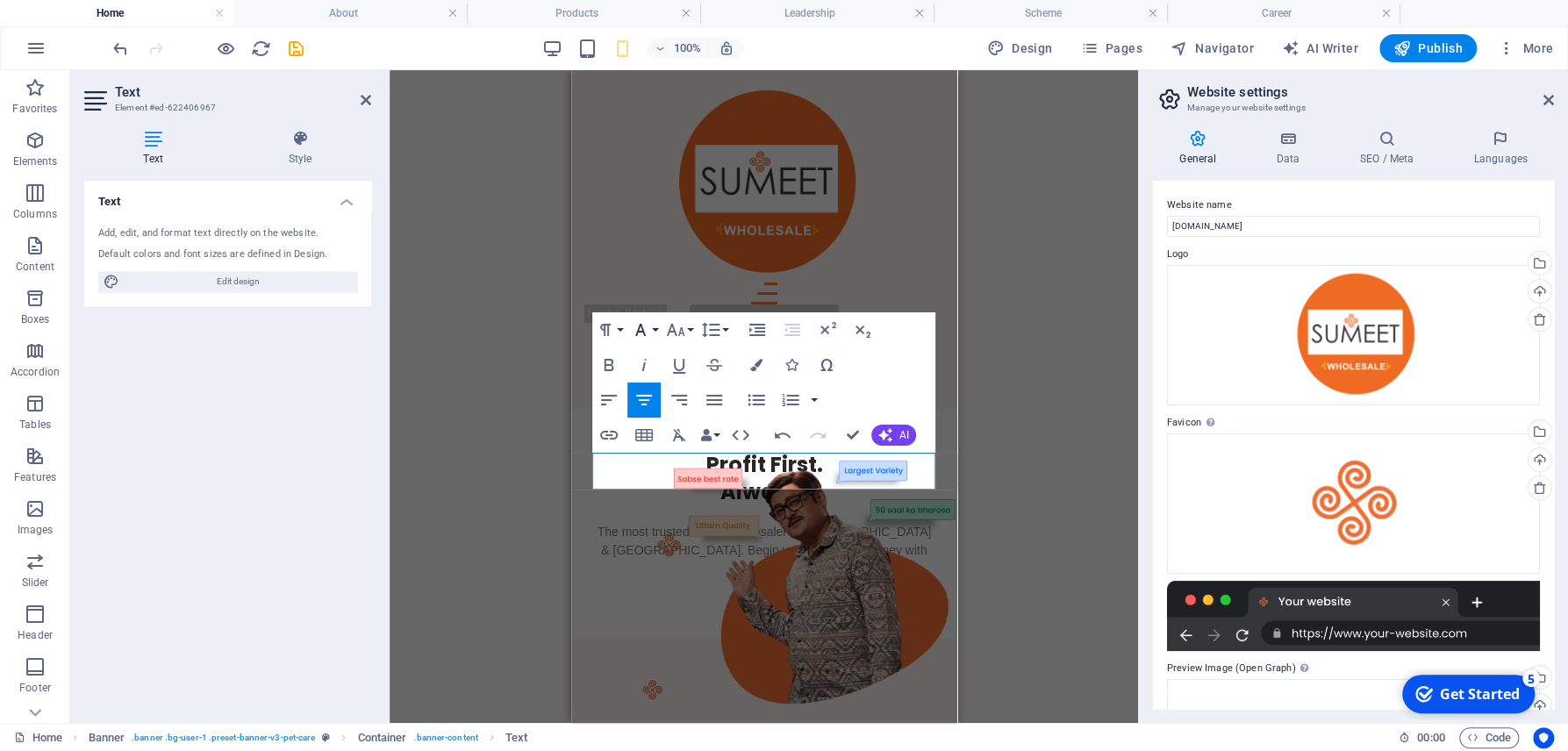
click at [656, 327] on button "Font Family" at bounding box center [644, 330] width 34 height 35
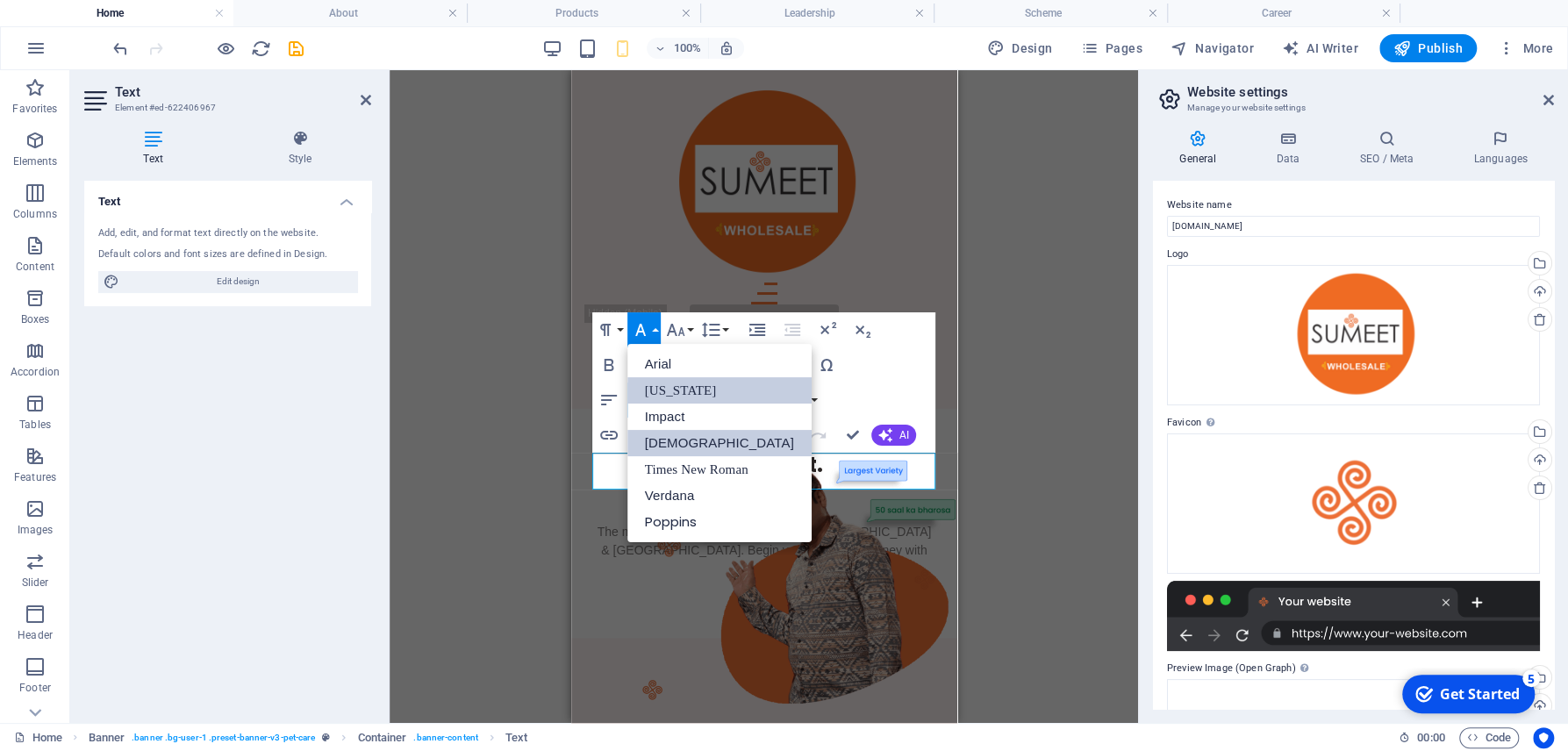
click at [656, 380] on link "[US_STATE]" at bounding box center [719, 391] width 184 height 27
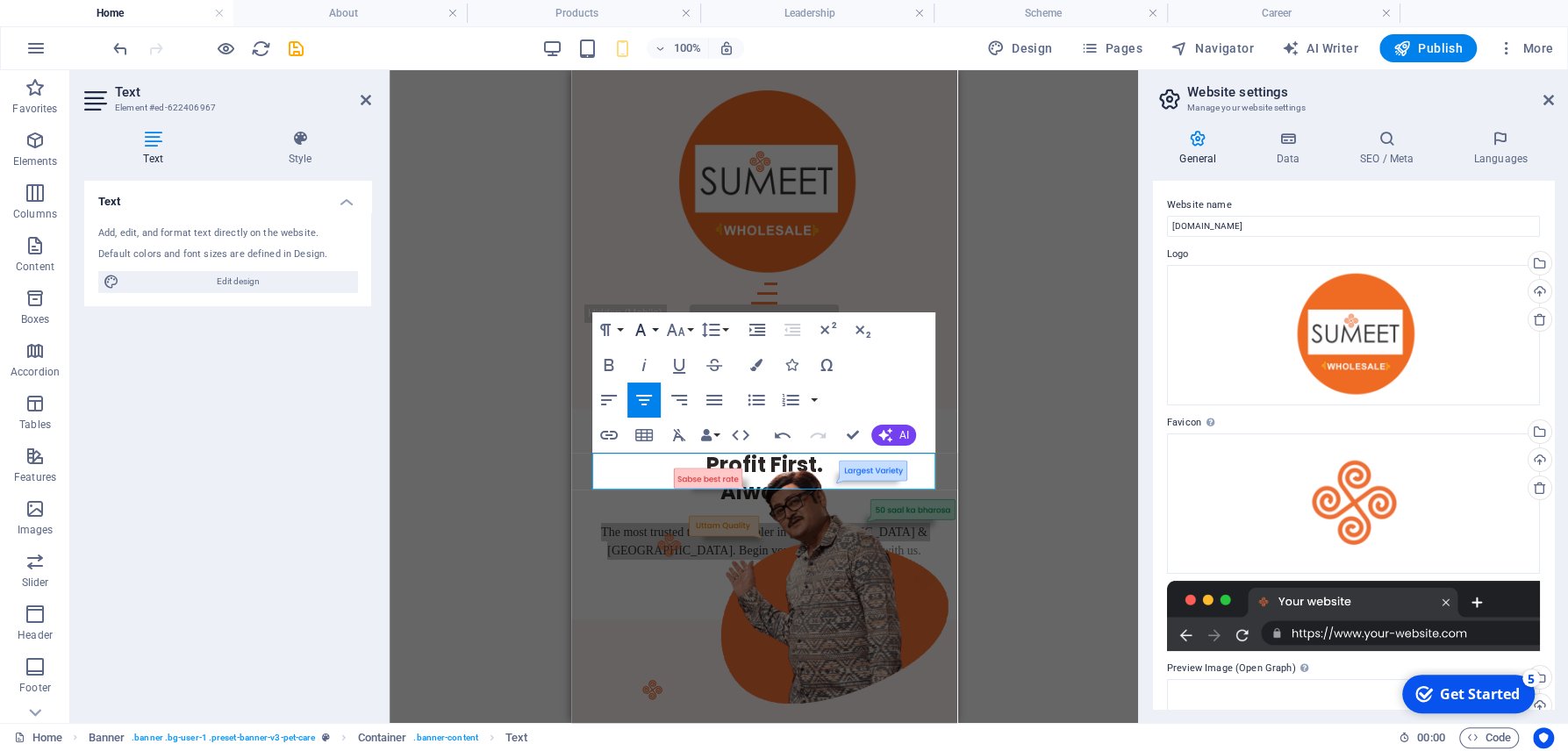
click at [657, 327] on button "Font Family" at bounding box center [644, 330] width 34 height 35
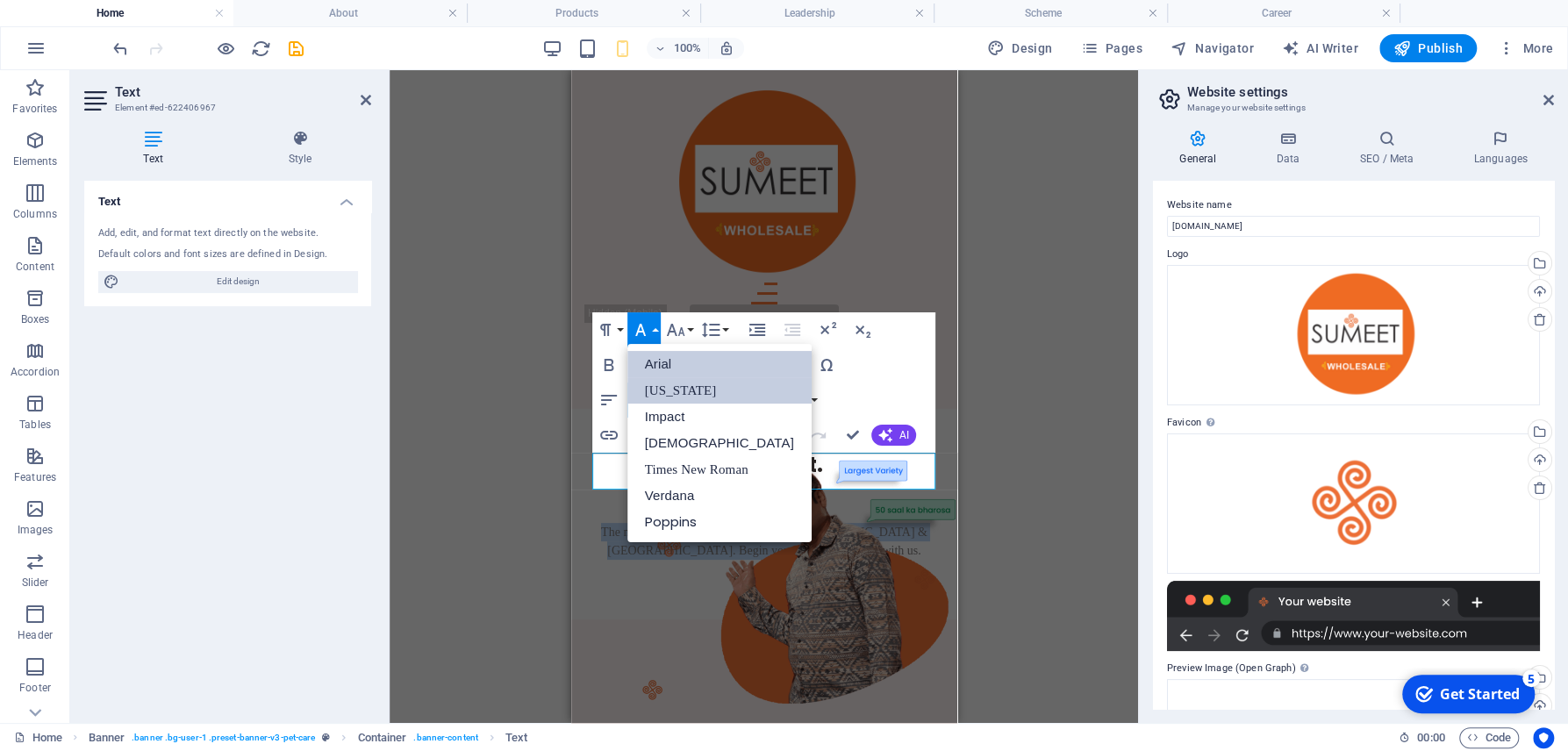
click at [653, 368] on link "Arial" at bounding box center [719, 364] width 184 height 27
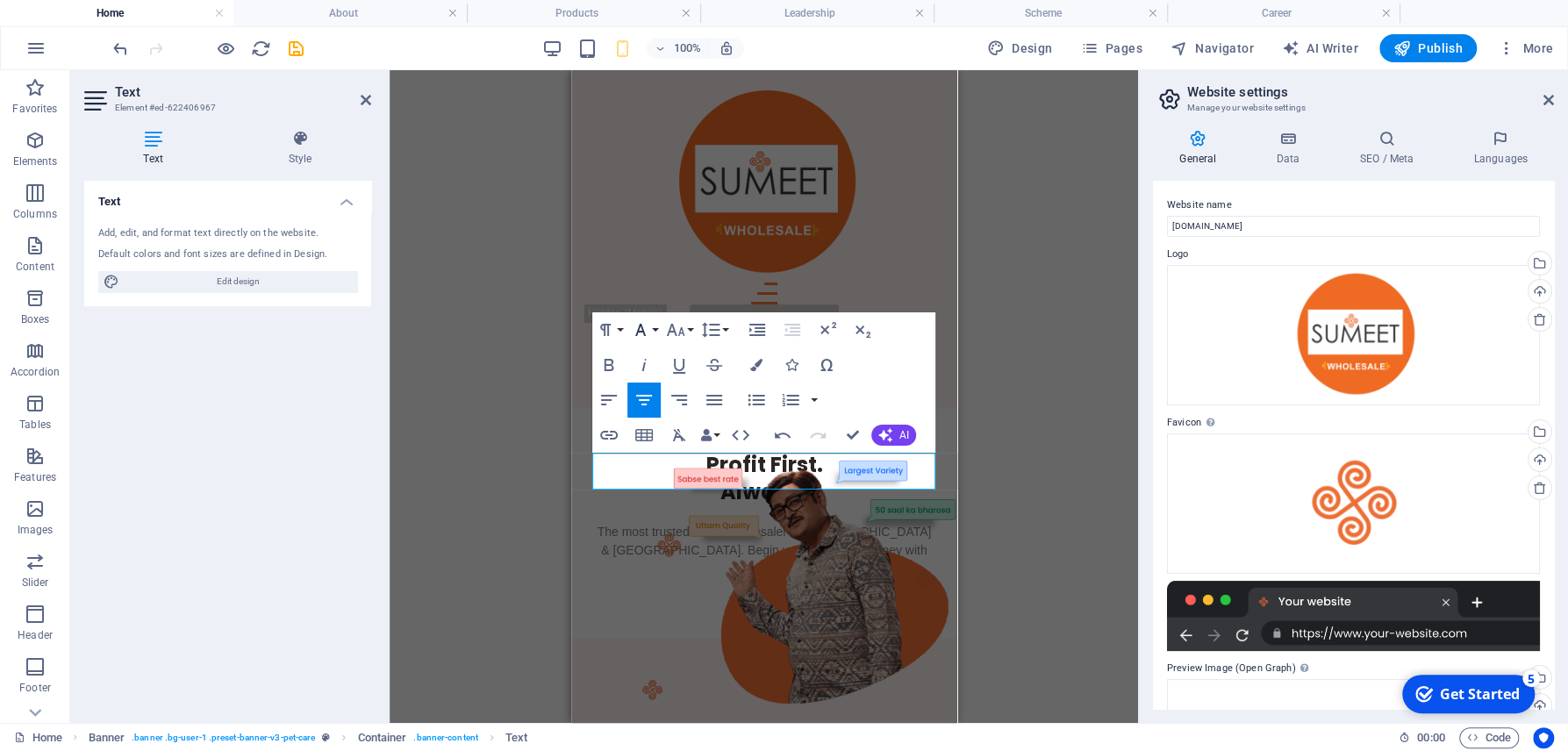
click at [653, 328] on button "Font Family" at bounding box center [644, 330] width 34 height 35
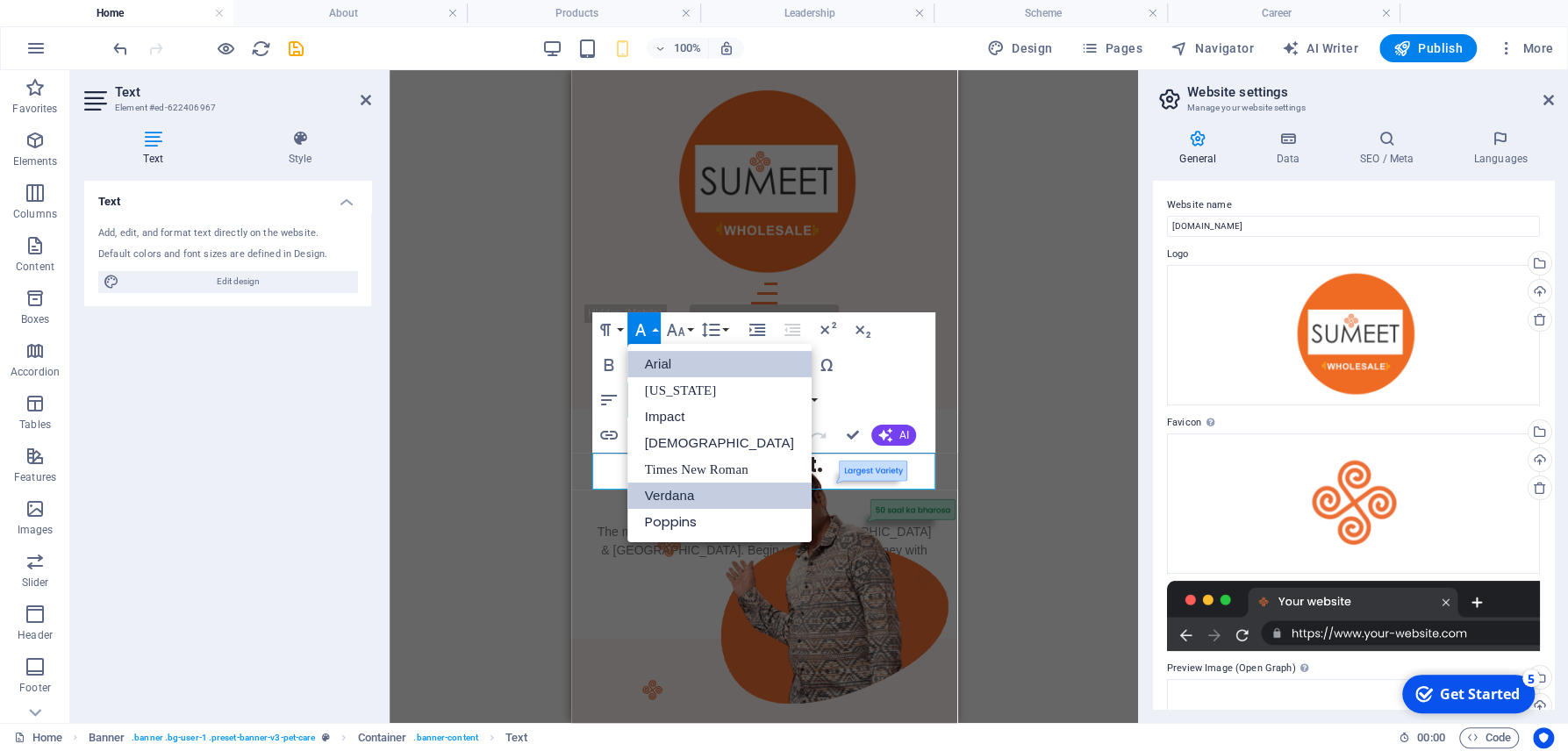
click at [662, 496] on link "Verdana" at bounding box center [719, 496] width 184 height 27
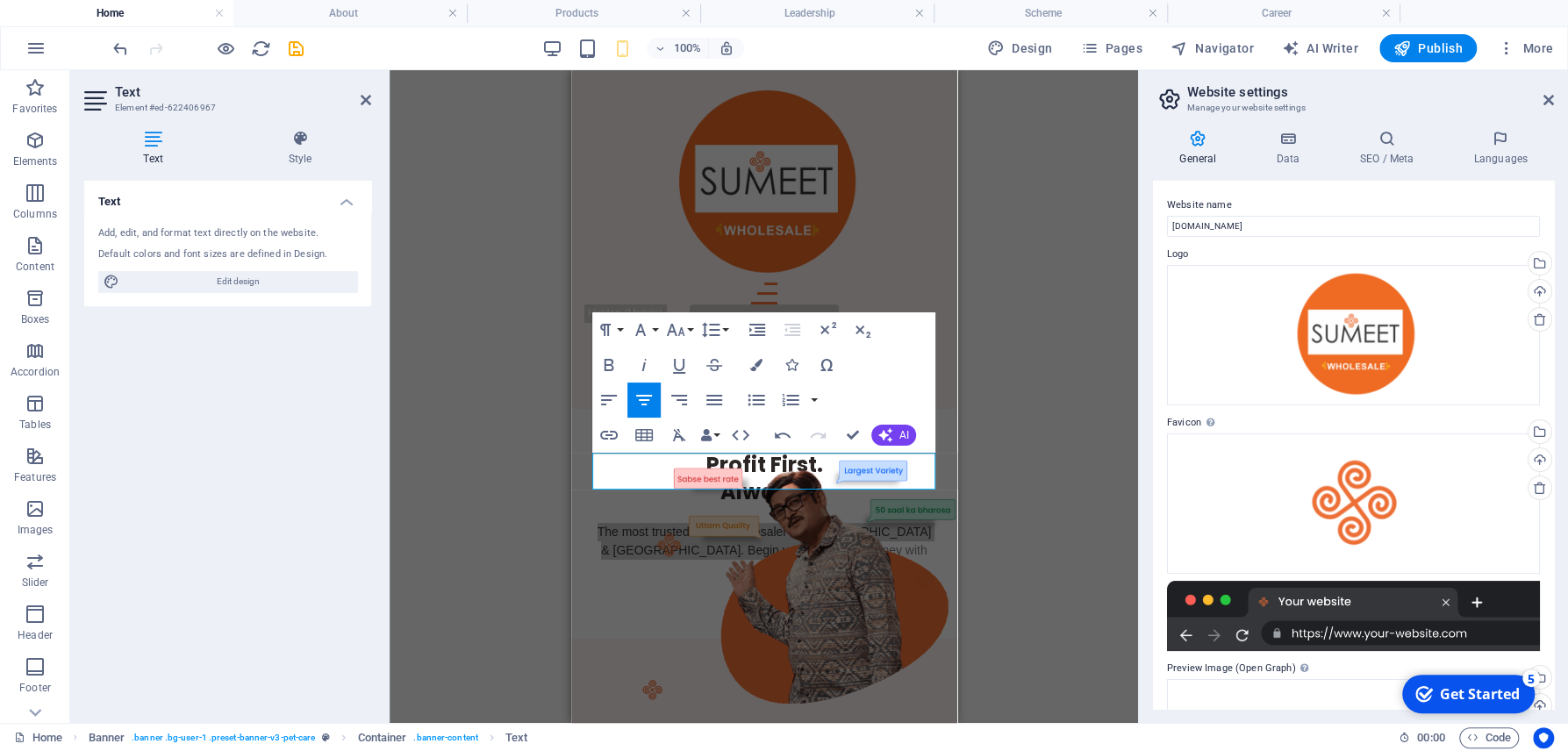
click at [1003, 461] on div "Text Banner Banner Container Spacer H1 Menu Bar Hamburger Button Menu Bar Hambu…" at bounding box center [763, 396] width 748 height 653
click at [1000, 464] on div "Text Banner Banner Container Spacer H1 Menu Bar Hamburger Button Menu Bar Hambu…" at bounding box center [763, 396] width 748 height 653
click at [910, 235] on div "Home About Us Products Leadership Scheme Contact Home About Products Leadership…" at bounding box center [763, 214] width 386 height 290
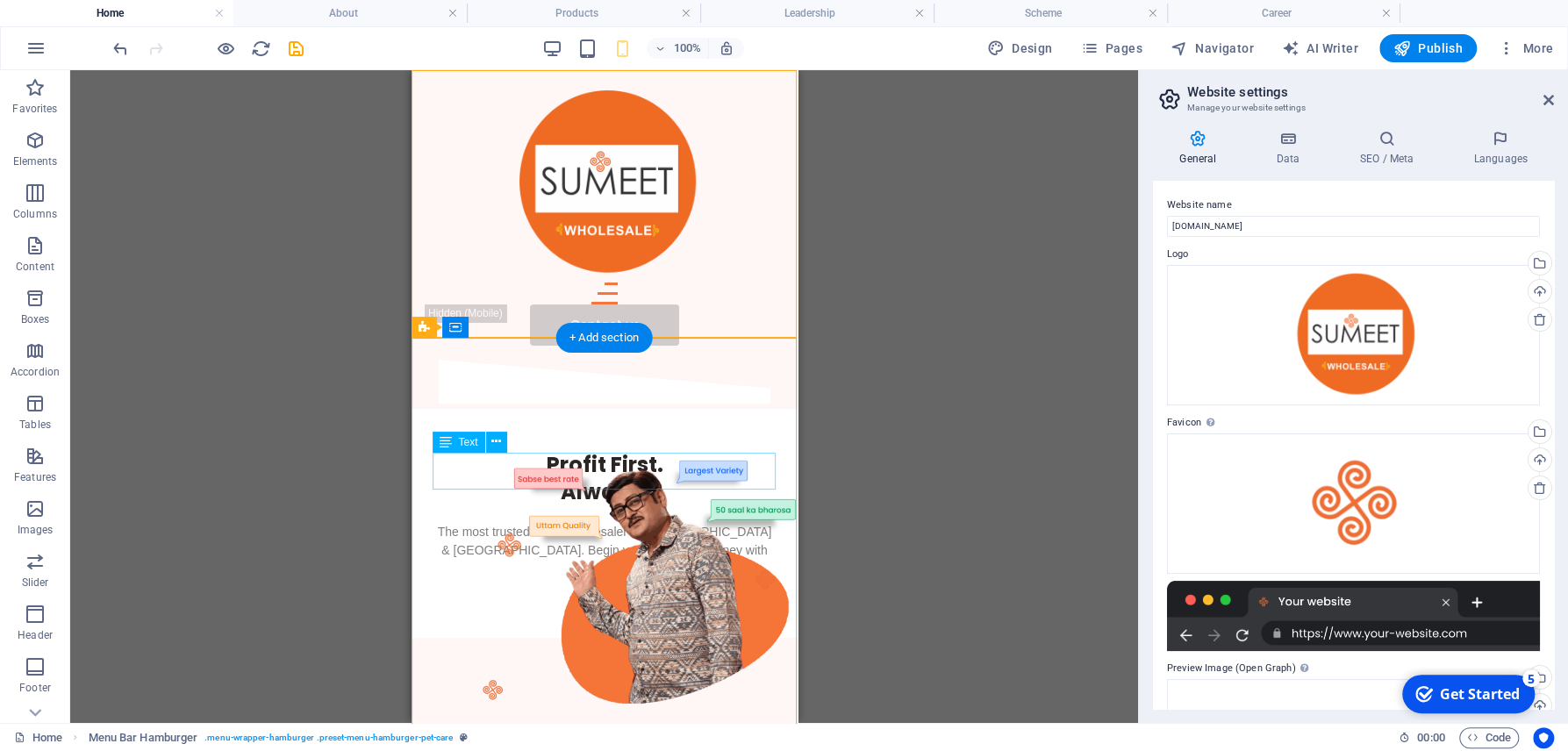
click at [596, 523] on div "The most trusted textile wholesaler in [GEOGRAPHIC_DATA] & [GEOGRAPHIC_DATA]. B…" at bounding box center [603, 551] width 344 height 55
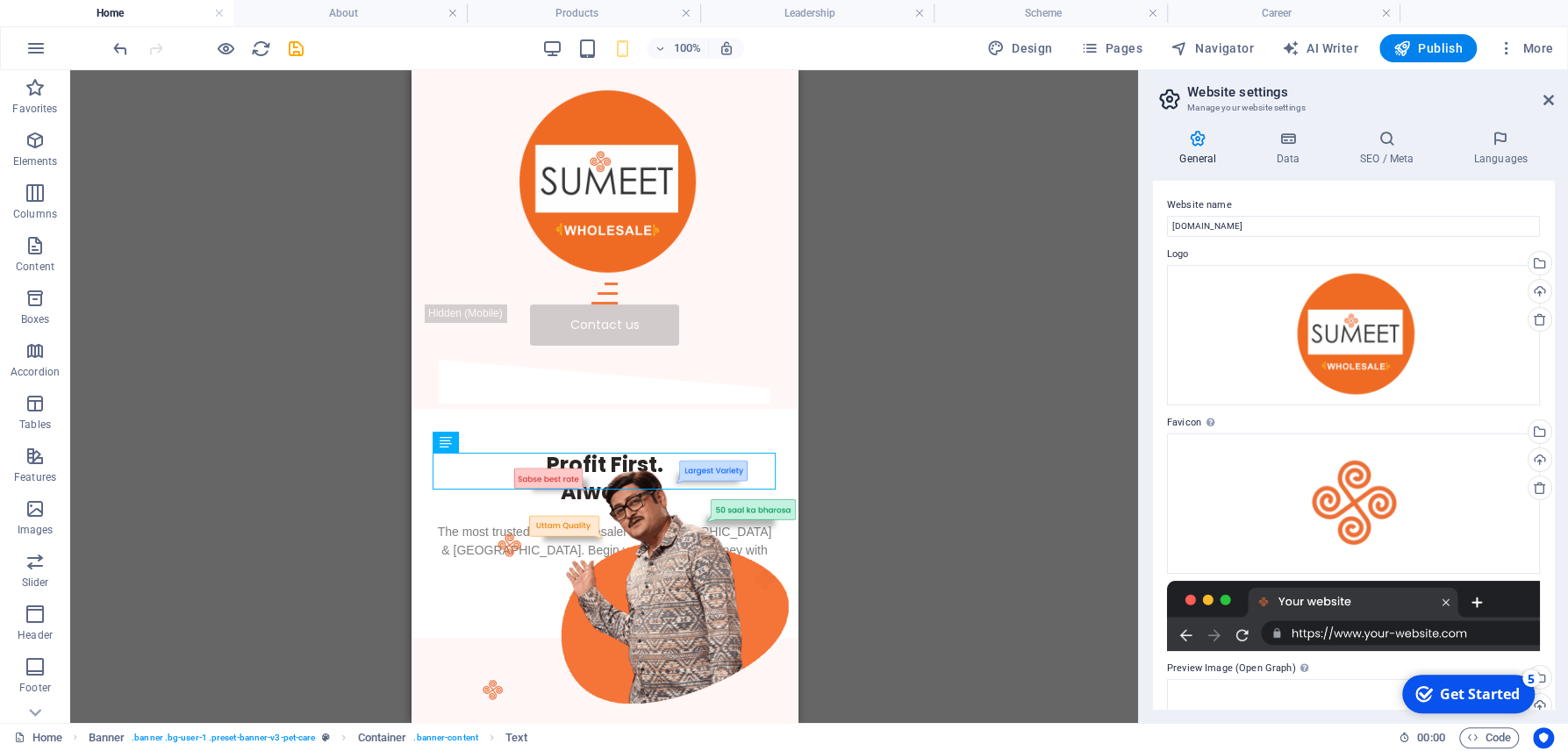
click at [233, 281] on div "Text Banner Banner Container Spacer H1 Menu Bar Hamburger Button Menu Bar Hambu…" at bounding box center [604, 396] width 1068 height 653
click at [308, 314] on div "Text Banner Banner Container Spacer H1 Menu Bar Hamburger Button Menu Bar Hambu…" at bounding box center [604, 396] width 1068 height 653
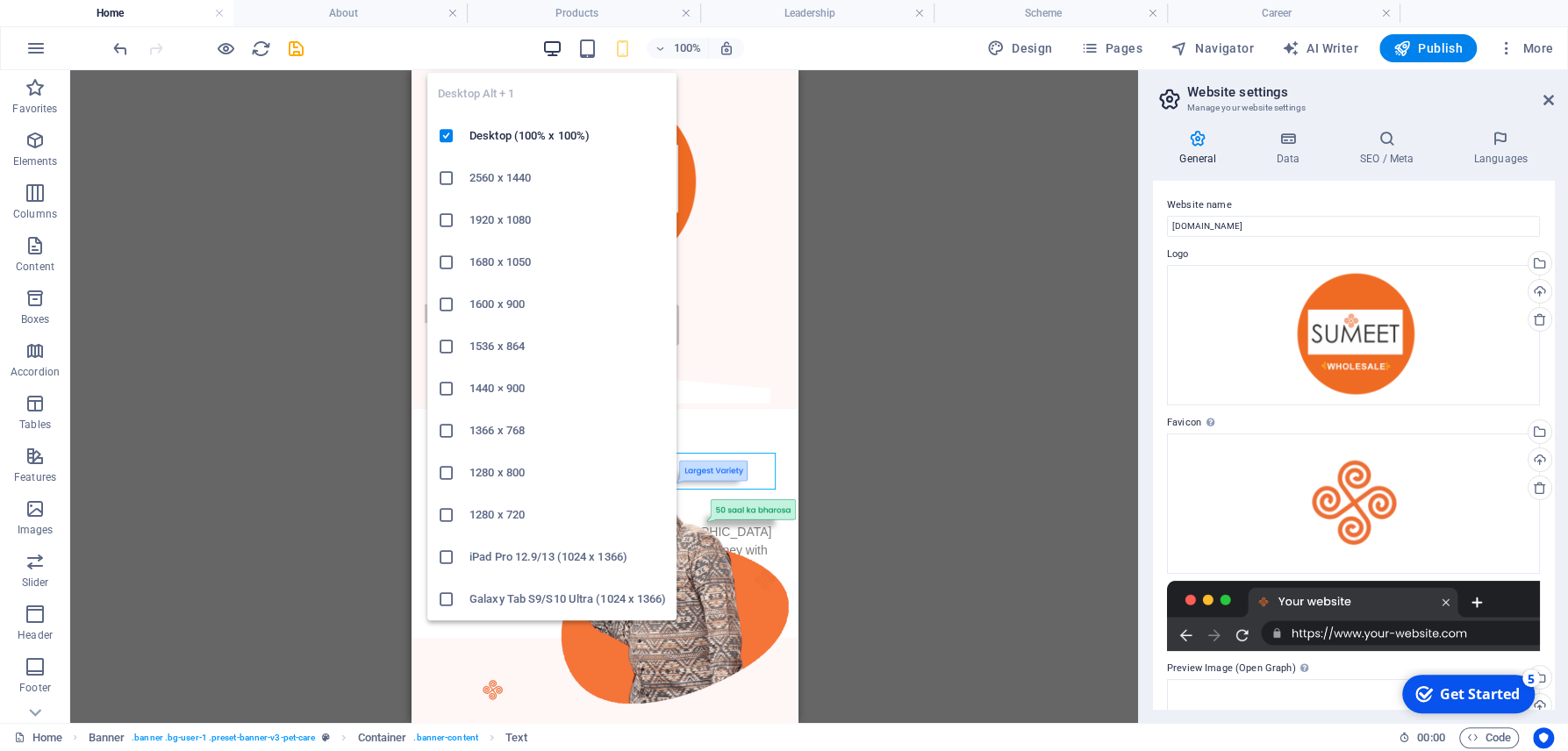
click at [546, 56] on icon "button" at bounding box center [552, 49] width 20 height 20
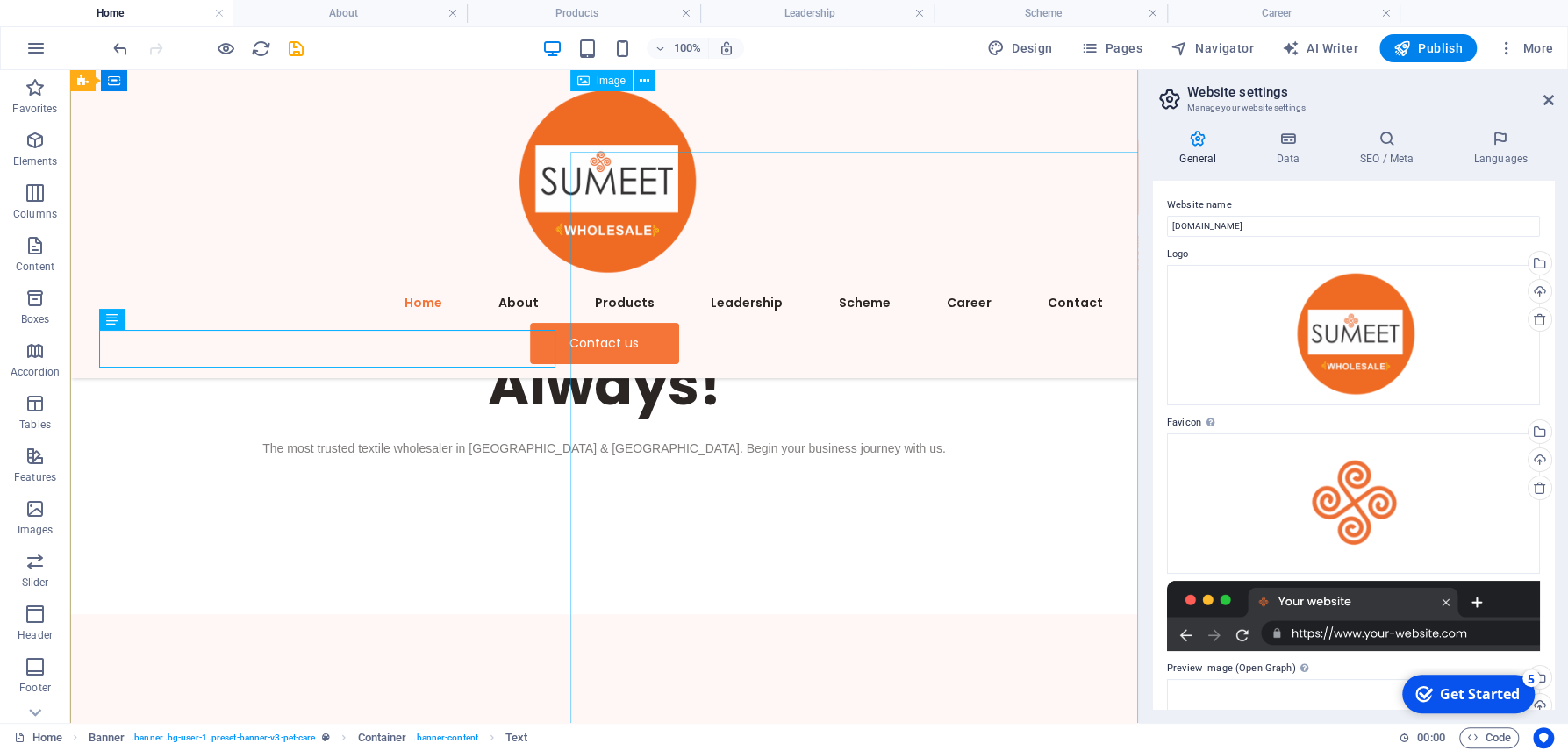
scroll to position [282, 0]
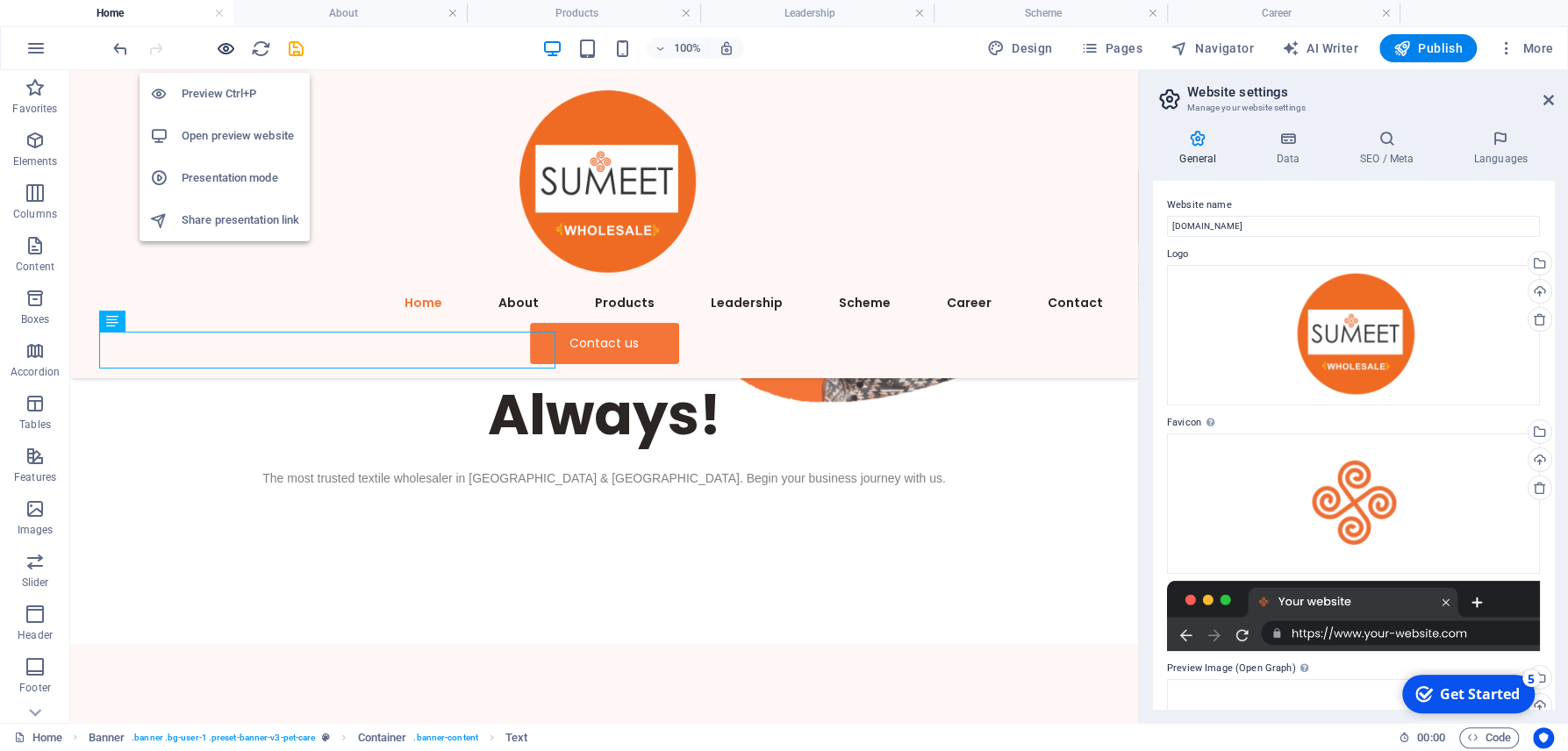
click at [230, 46] on icon "button" at bounding box center [226, 49] width 20 height 20
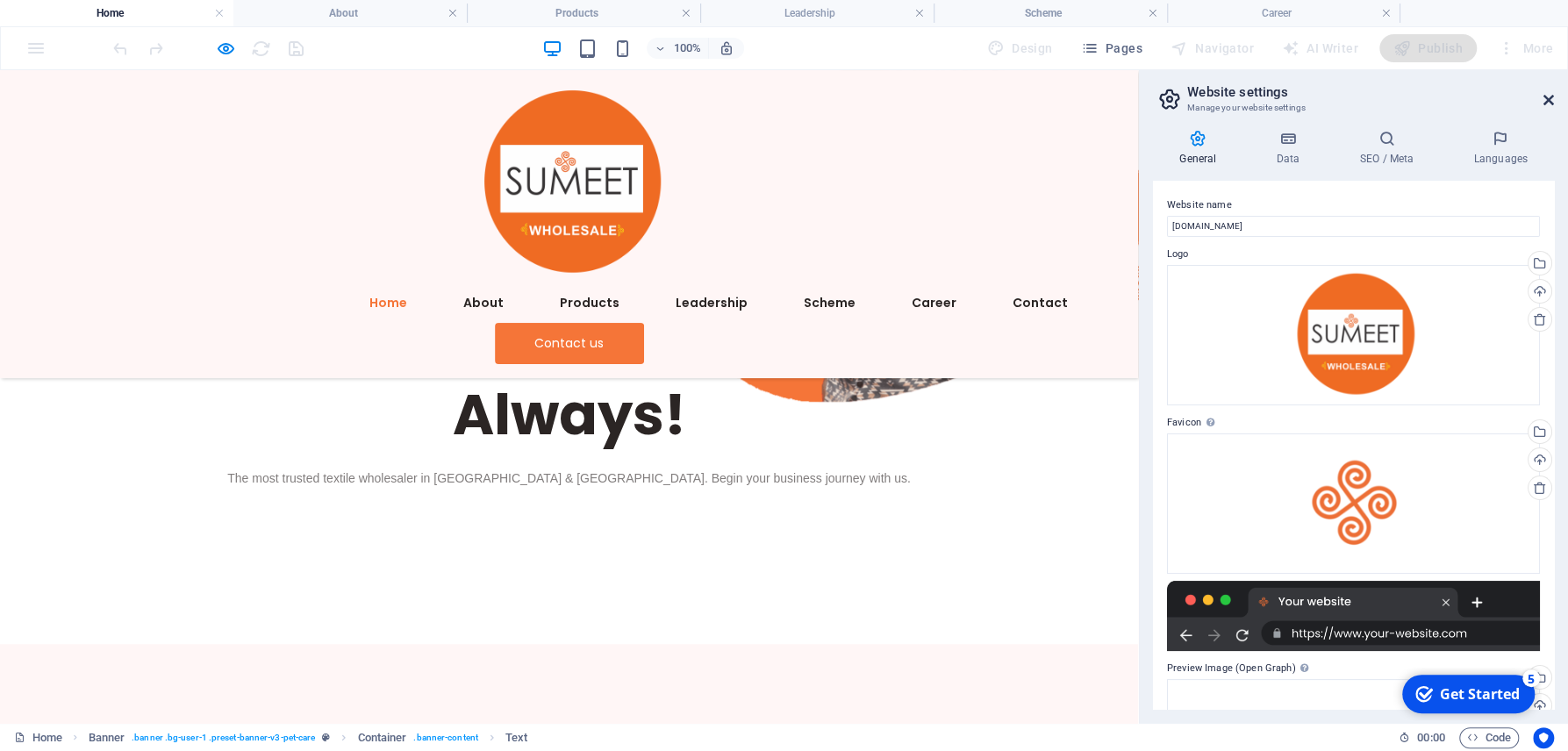
click at [1549, 102] on icon at bounding box center [1549, 100] width 11 height 14
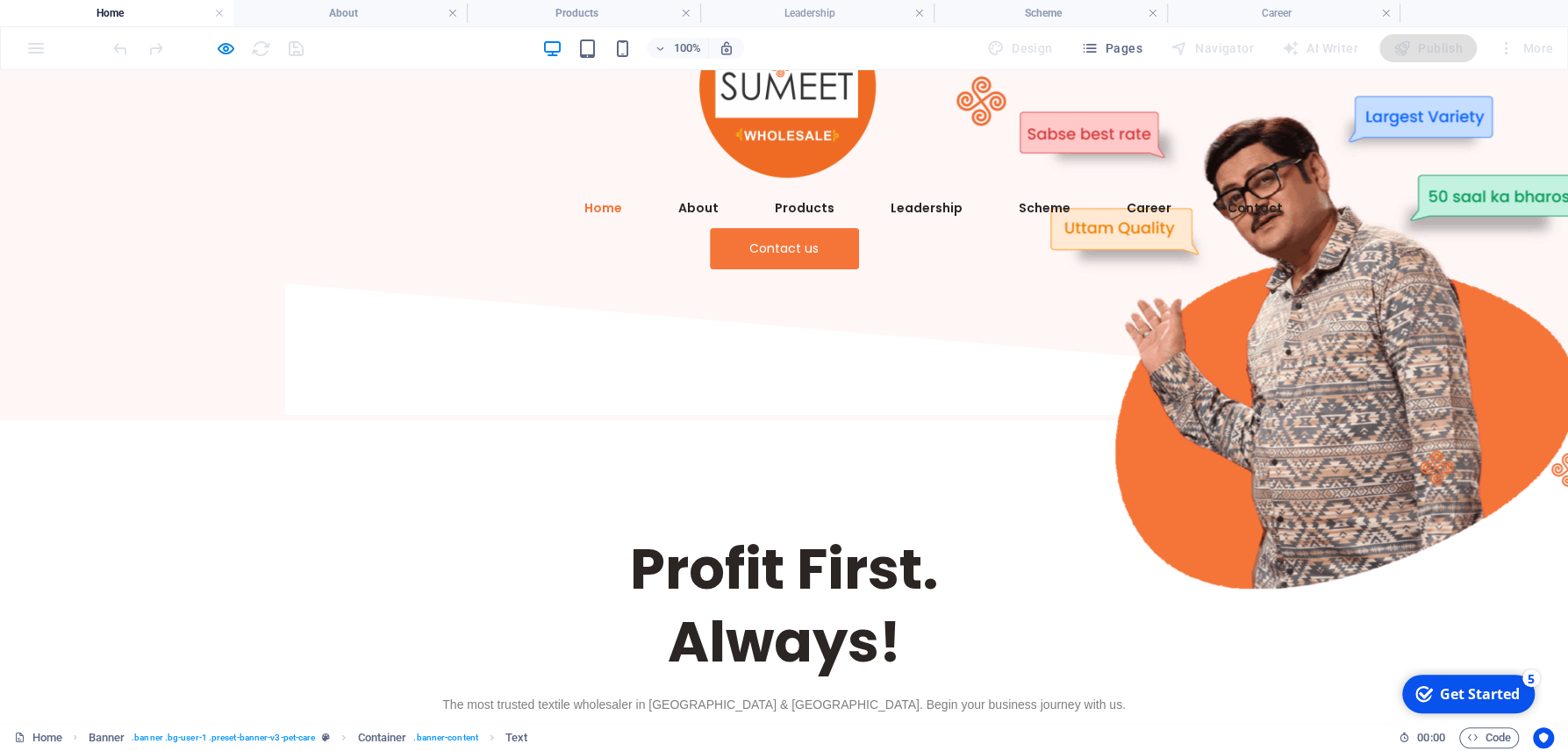
scroll to position [94, 0]
click at [236, 50] on icon "button" at bounding box center [226, 49] width 20 height 20
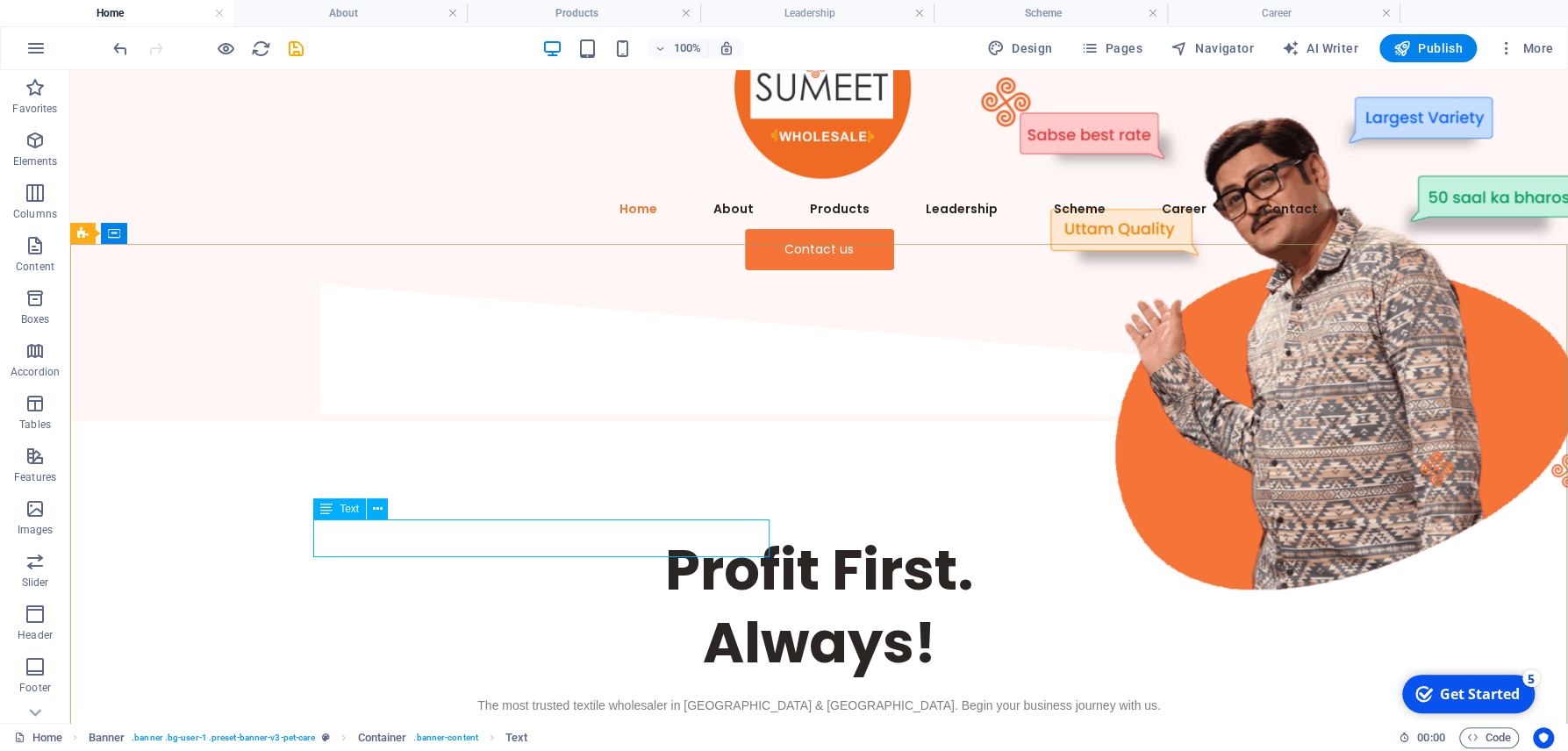
click at [321, 516] on div "Text" at bounding box center [339, 509] width 52 height 21
click at [516, 679] on div at bounding box center [819, 688] width 1010 height 18
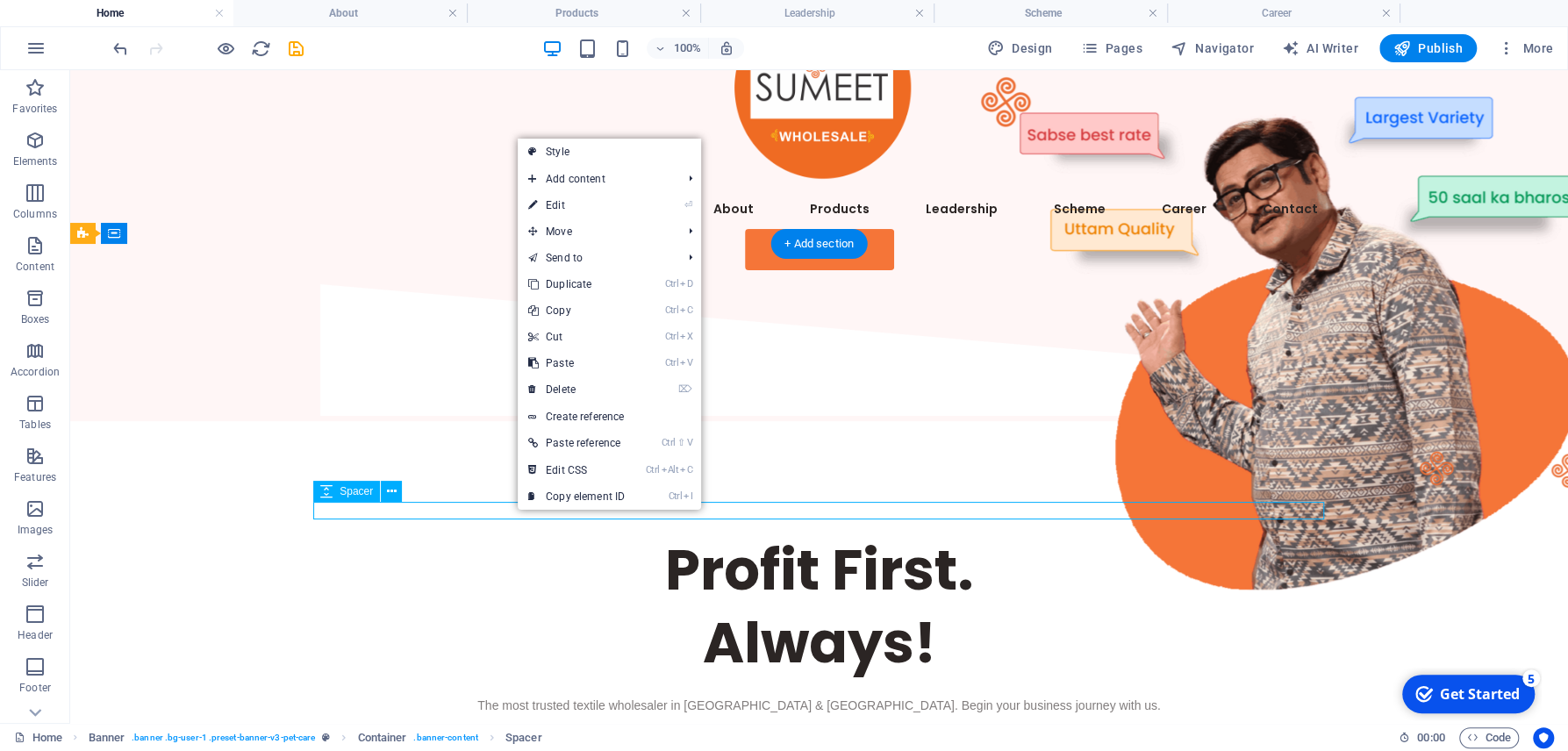
click at [490, 679] on div at bounding box center [819, 688] width 1010 height 18
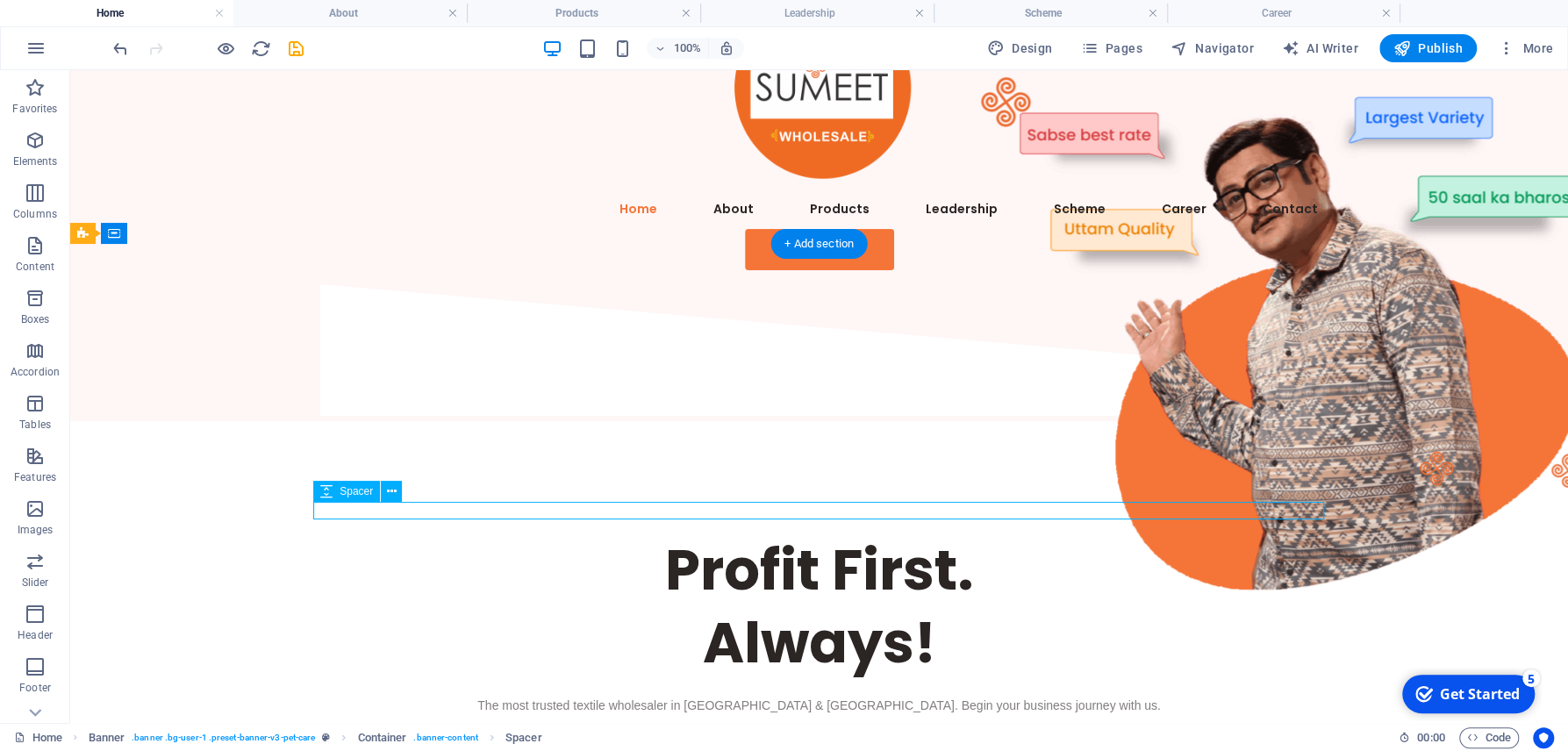
click at [490, 679] on div at bounding box center [819, 688] width 1010 height 18
click at [528, 679] on div at bounding box center [819, 688] width 1010 height 18
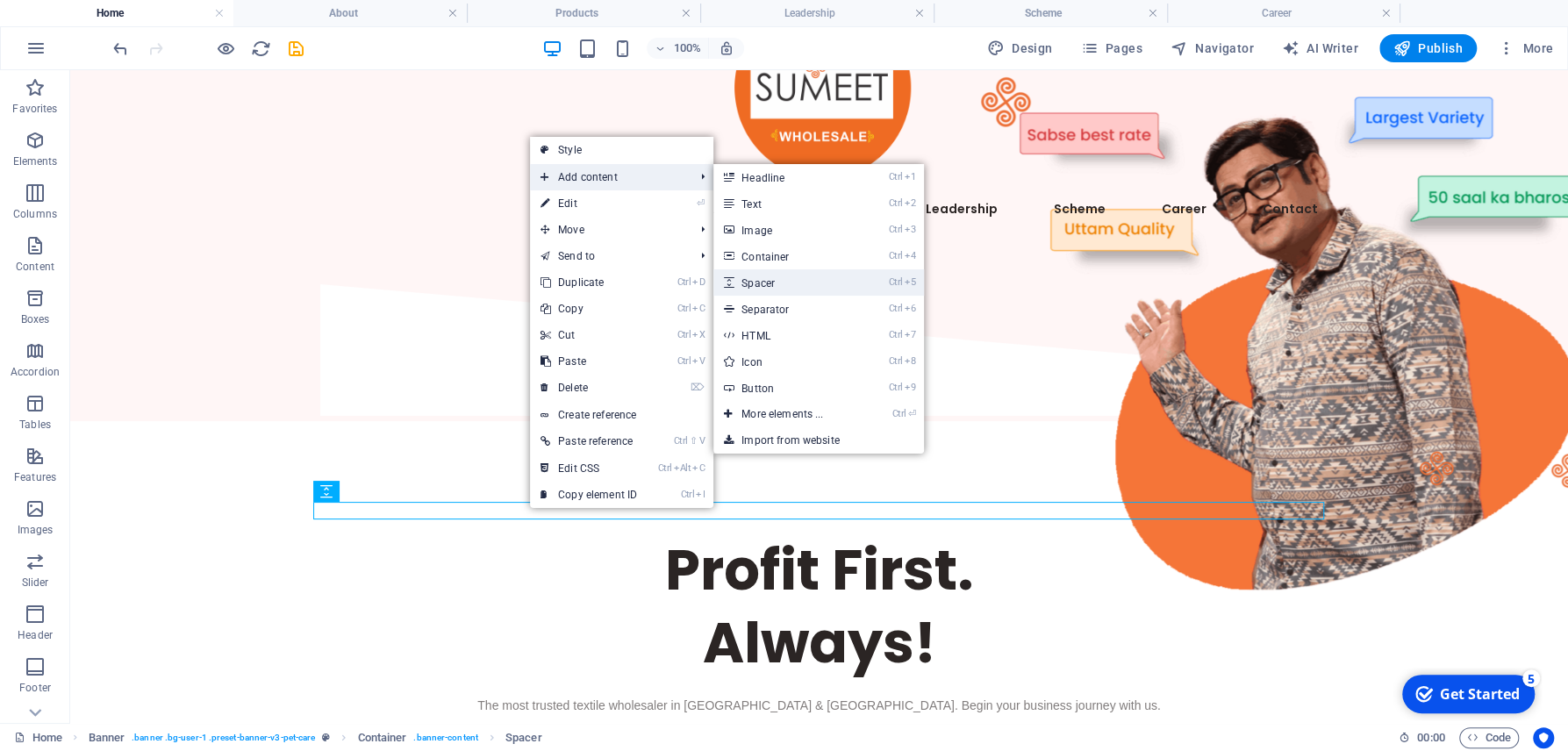
click at [787, 286] on link "Ctrl 5 Spacer" at bounding box center [785, 283] width 144 height 27
select select "px"
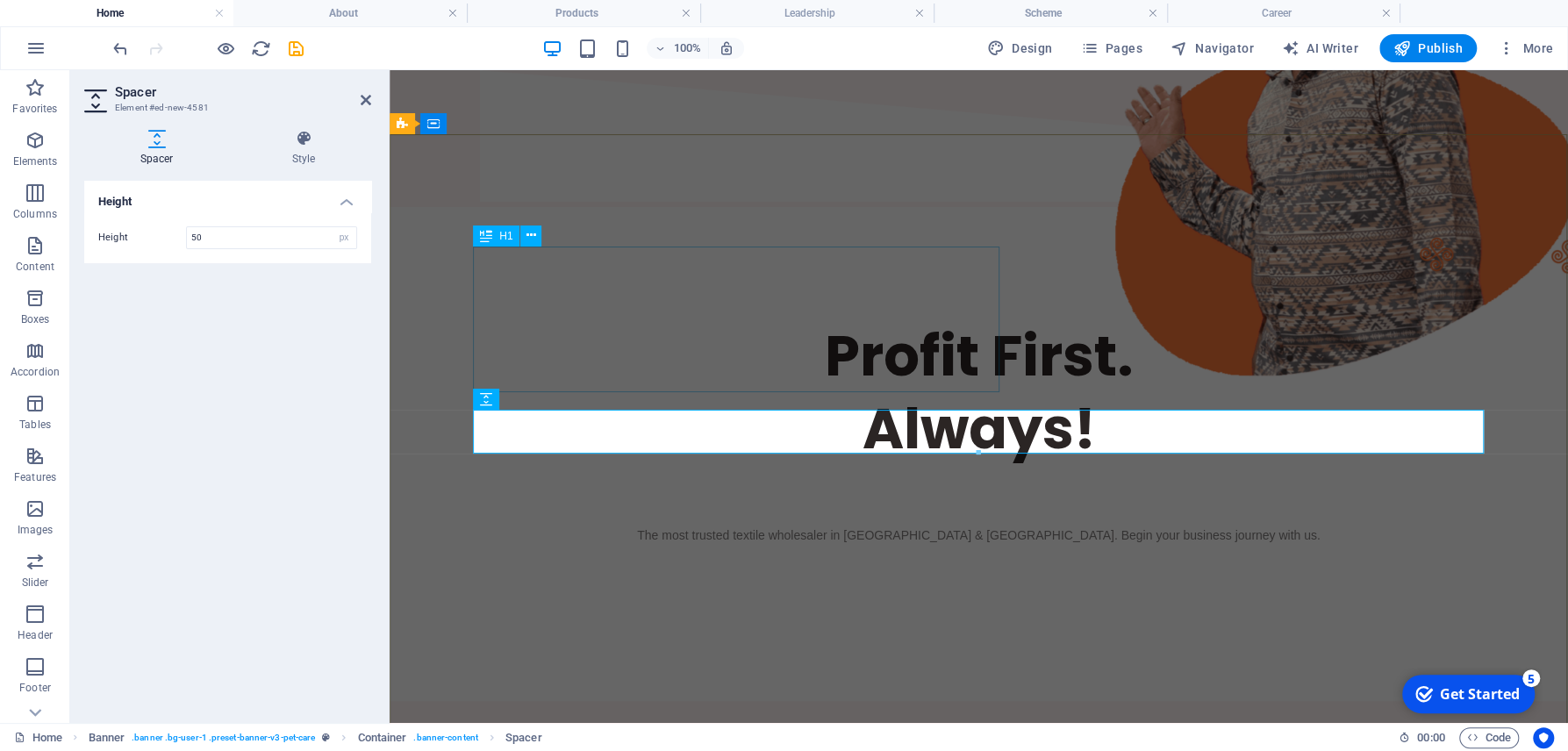
scroll to position [188, 0]
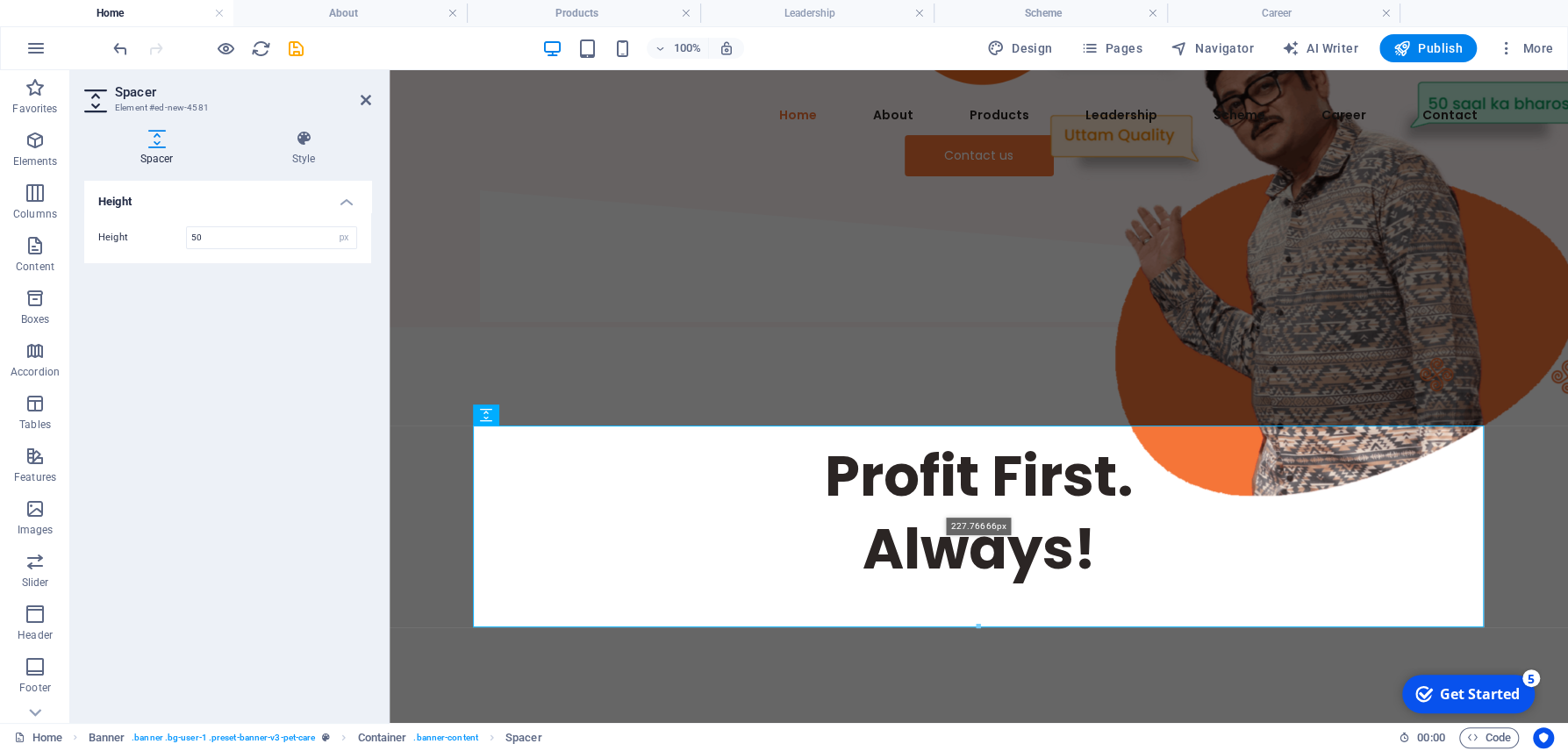
drag, startPoint x: 981, startPoint y: 468, endPoint x: 988, endPoint y: 628, distance: 160.2
click at [988, 628] on div at bounding box center [977, 626] width 1008 height 6
type input "227"
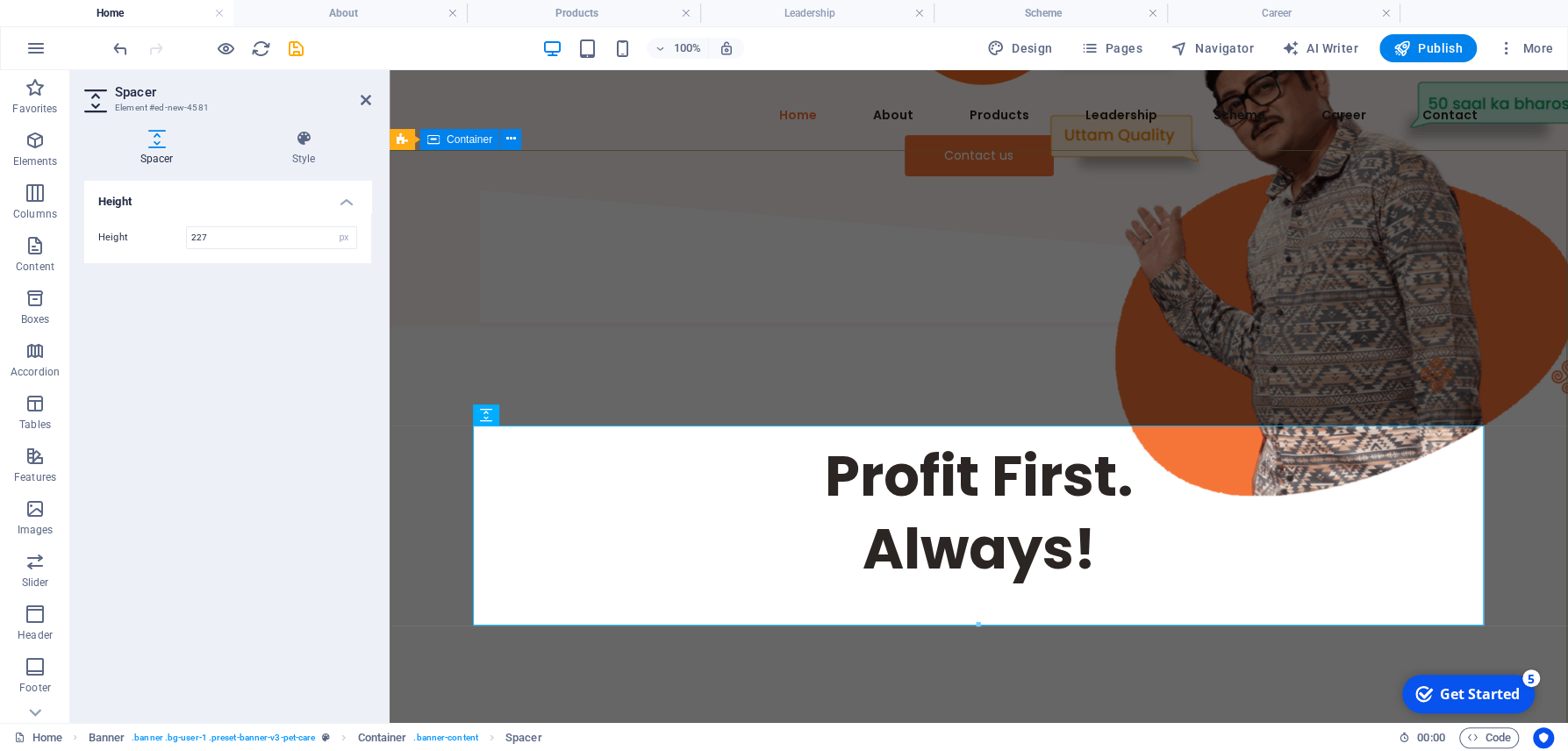
click at [467, 328] on div "Profit First. Always! The most trusted textile wholesaler in [GEOGRAPHIC_DATA] …" at bounding box center [978, 653] width 1178 height 650
click at [798, 439] on div "Profit First. Always!" at bounding box center [978, 512] width 1010 height 145
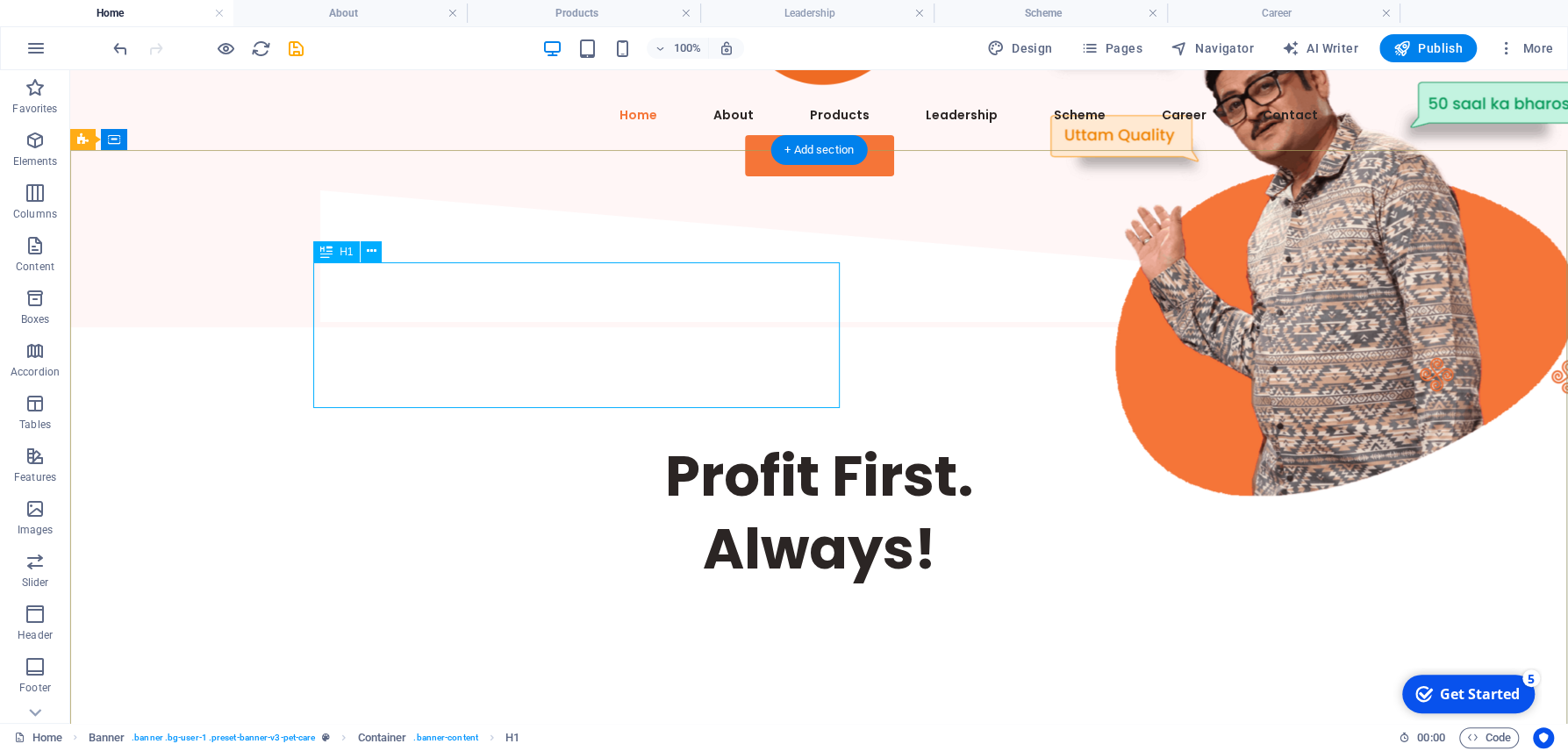
click at [622, 439] on div "Profit First. Always!" at bounding box center [819, 512] width 1010 height 145
click at [621, 439] on div "Profit First. Always!" at bounding box center [819, 512] width 1010 height 145
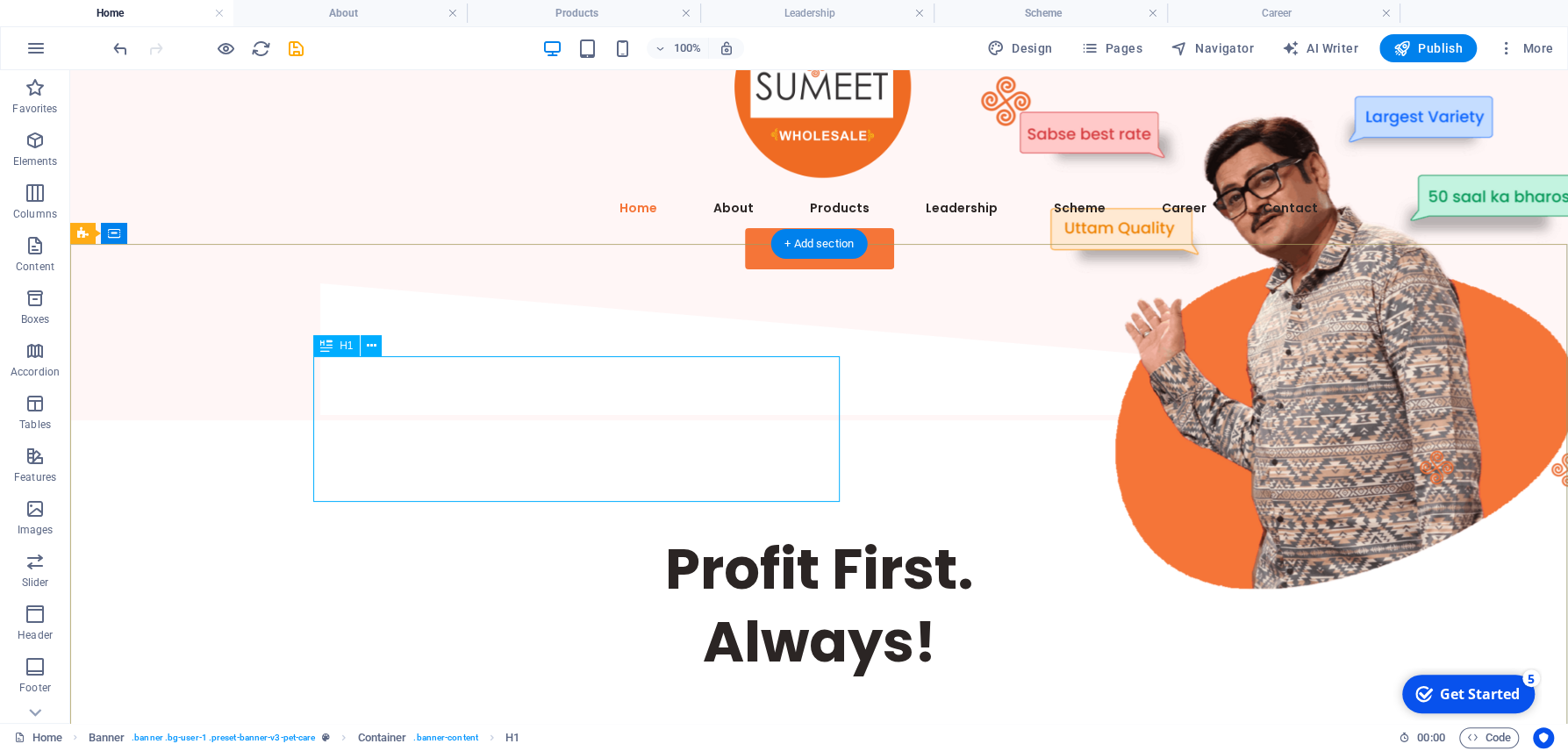
scroll to position [94, 0]
click at [506, 422] on div "Profit First. Always! The most trusted textile wholesaler in [GEOGRAPHIC_DATA] …" at bounding box center [818, 746] width 1497 height 649
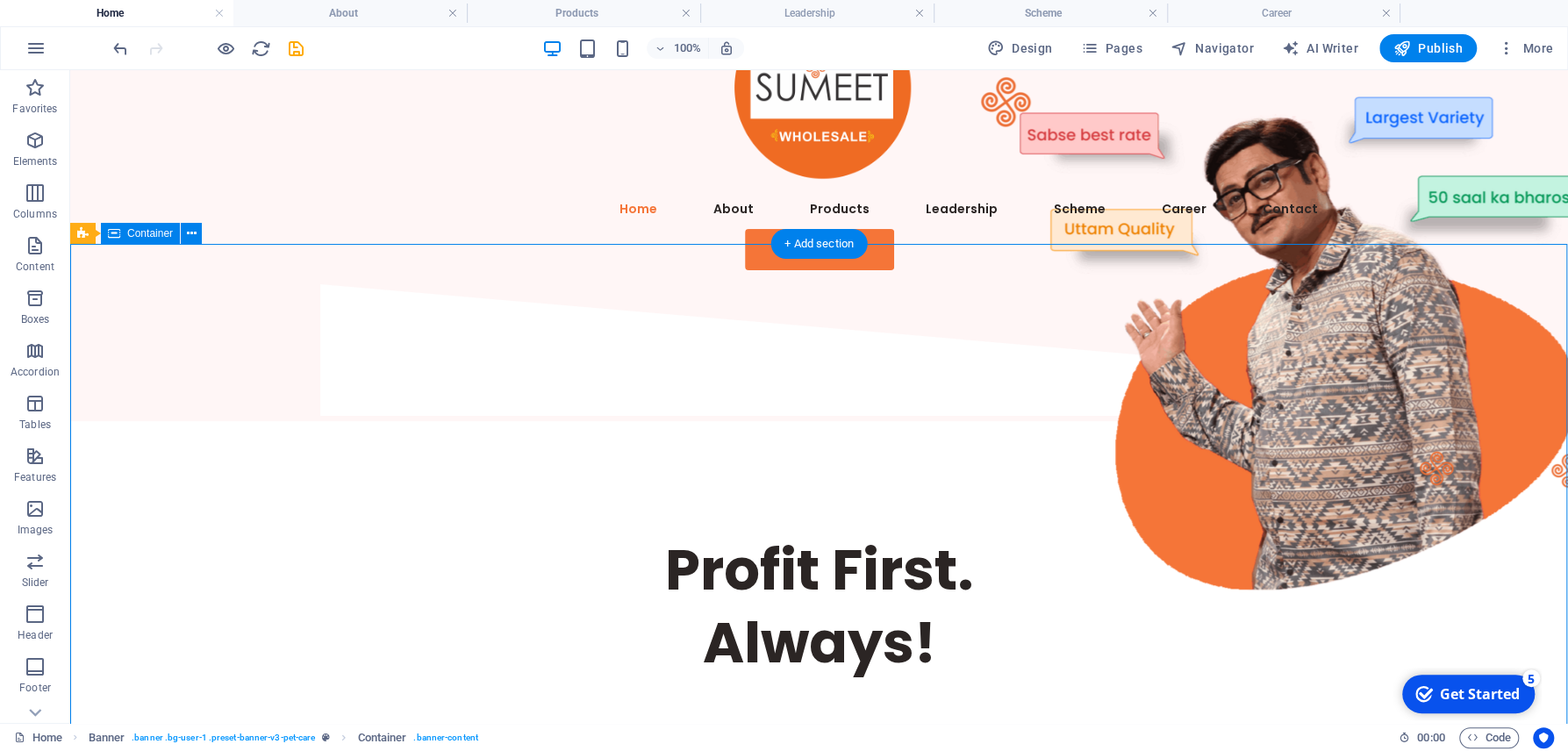
click at [526, 422] on div "Profit First. Always! The most trusted textile wholesaler in [GEOGRAPHIC_DATA] …" at bounding box center [818, 746] width 1497 height 649
click at [531, 533] on div "Profit First. Always!" at bounding box center [819, 606] width 1010 height 145
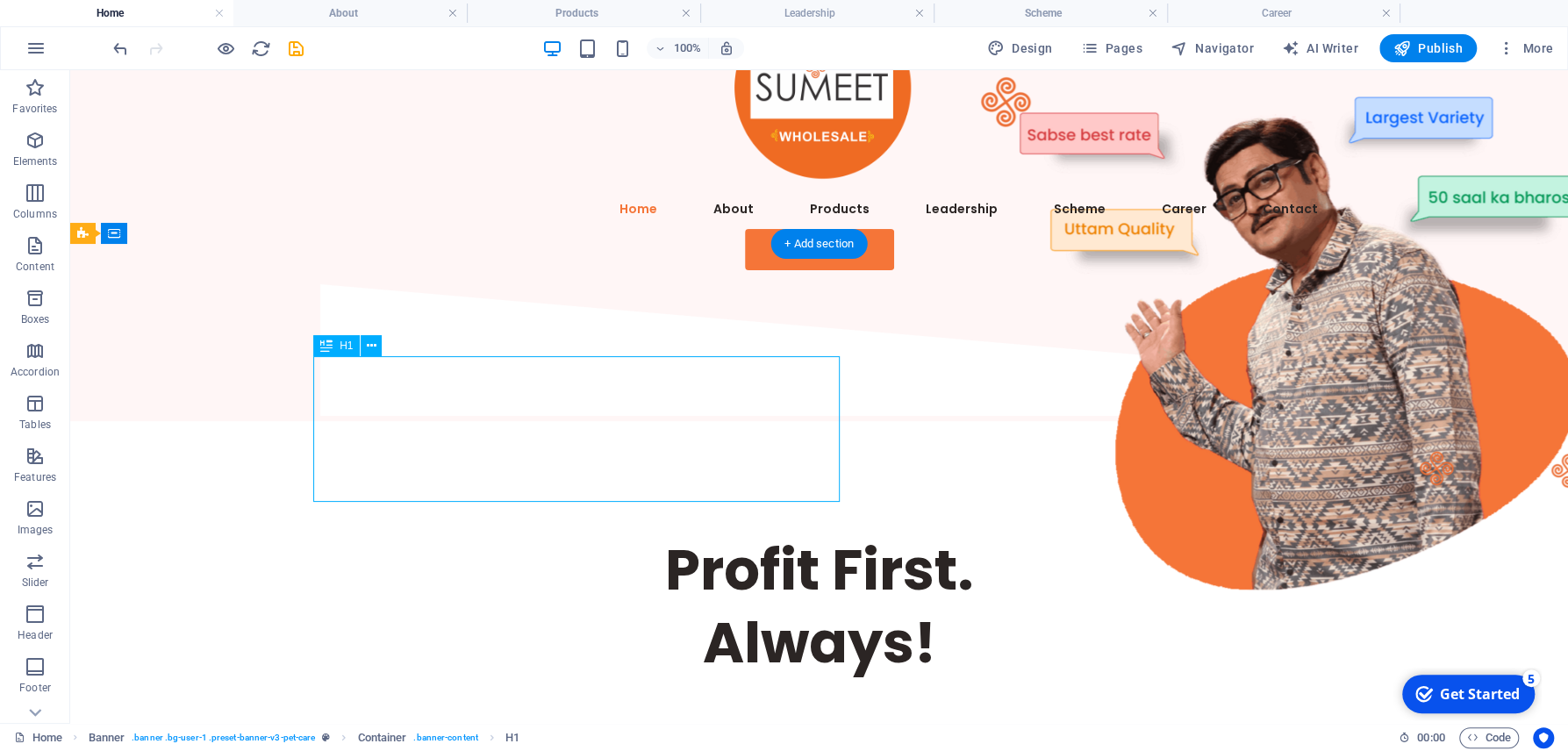
click at [523, 533] on div "Profit First. Always!" at bounding box center [819, 606] width 1010 height 145
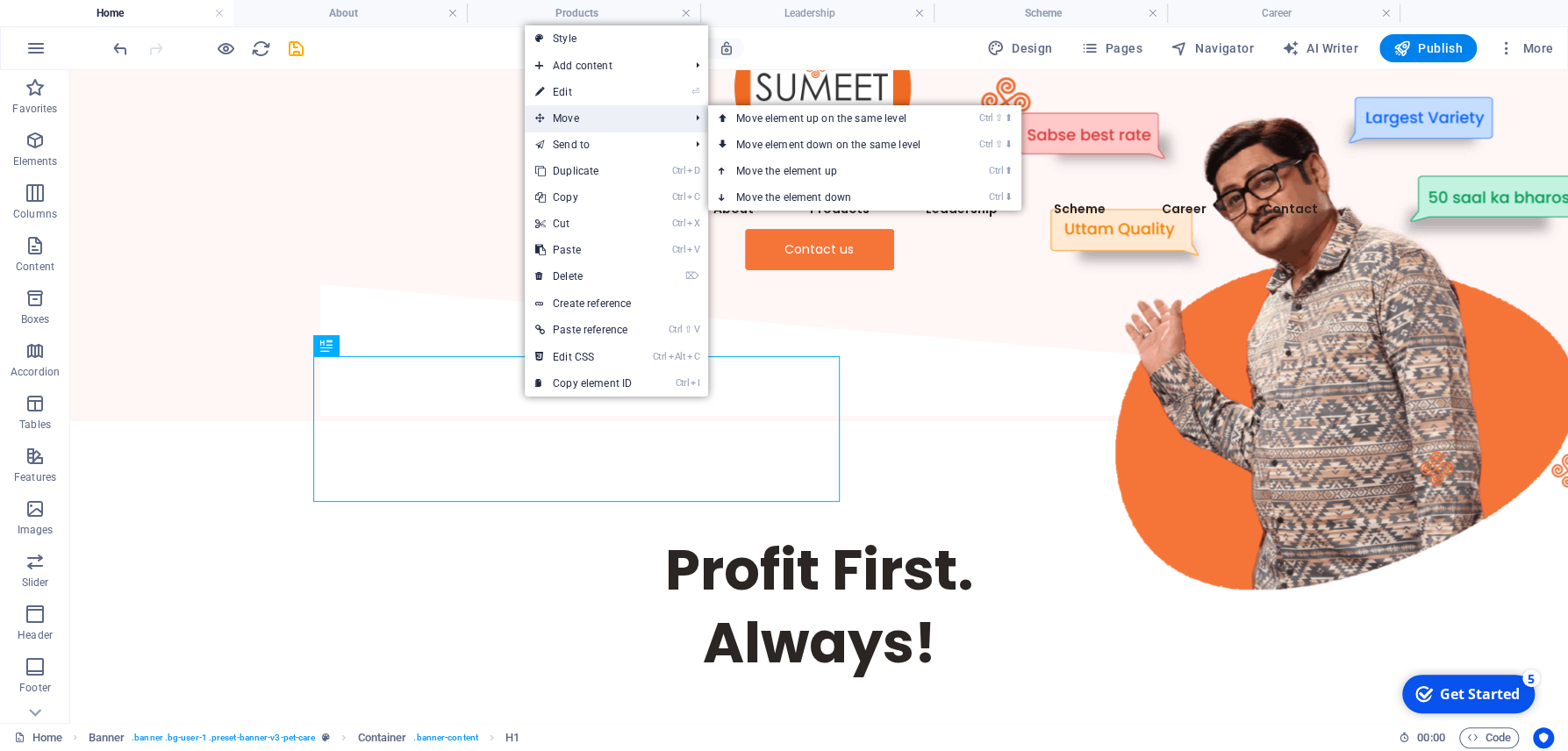
click at [583, 120] on span "Move" at bounding box center [603, 119] width 157 height 27
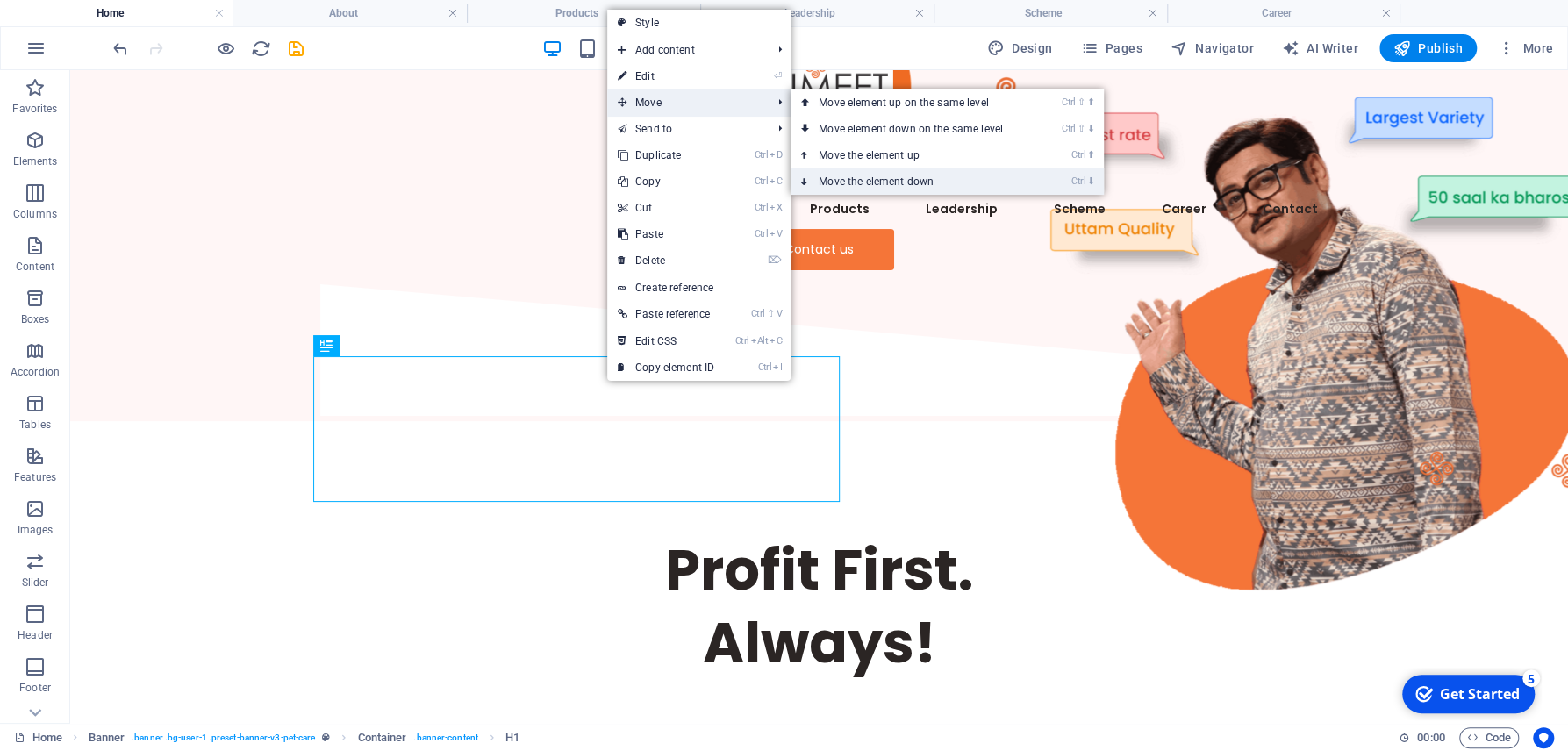
drag, startPoint x: 924, startPoint y: 182, endPoint x: 653, endPoint y: 244, distance: 278.0
click at [924, 182] on link "Ctrl ⬇ Move the element down" at bounding box center [914, 182] width 247 height 27
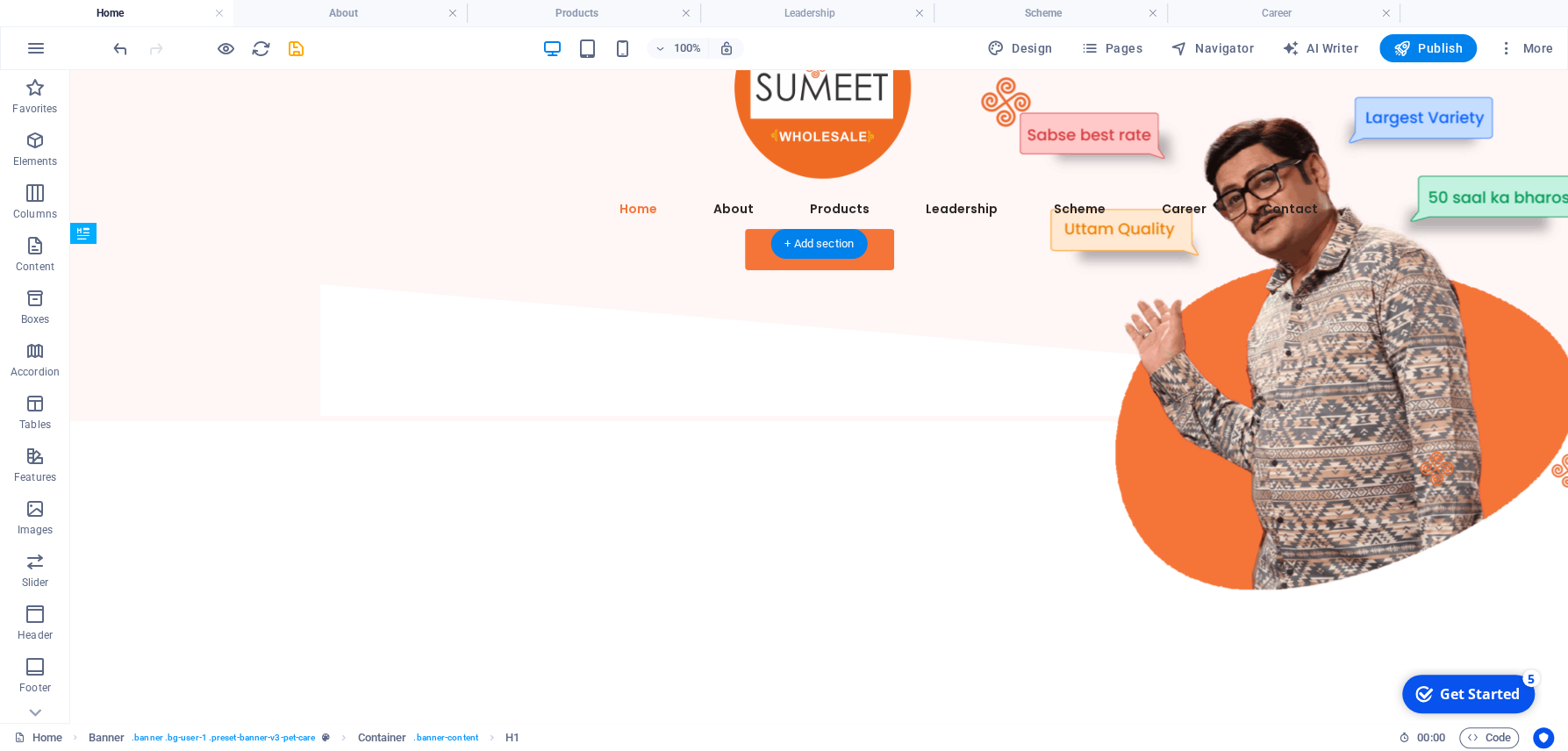
drag, startPoint x: 527, startPoint y: 412, endPoint x: 505, endPoint y: 538, distance: 127.9
click at [505, 538] on div "Profit First. Always! Profit First. Always! The most trusted textile wholesaler…" at bounding box center [819, 746] width 1053 height 649
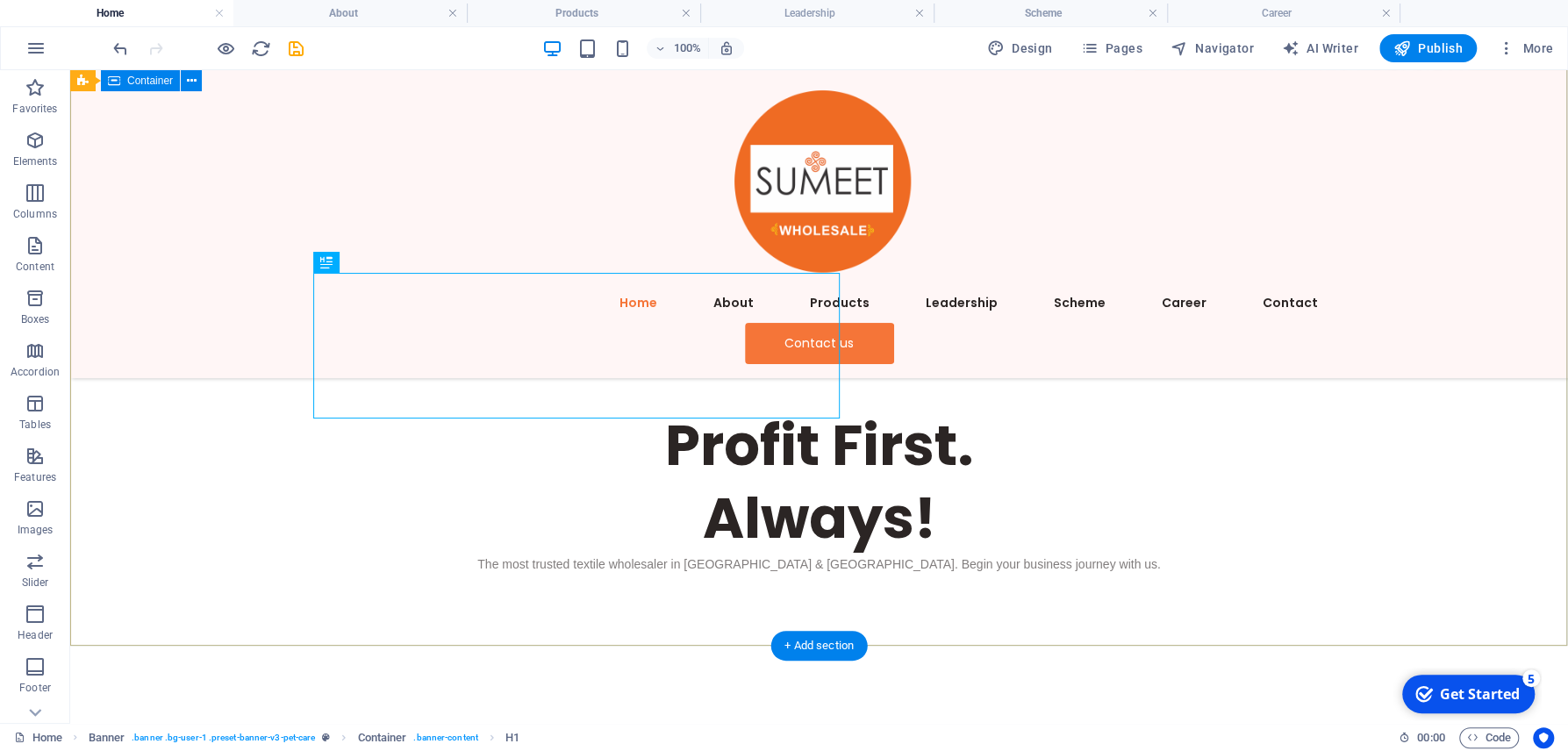
scroll to position [188, 0]
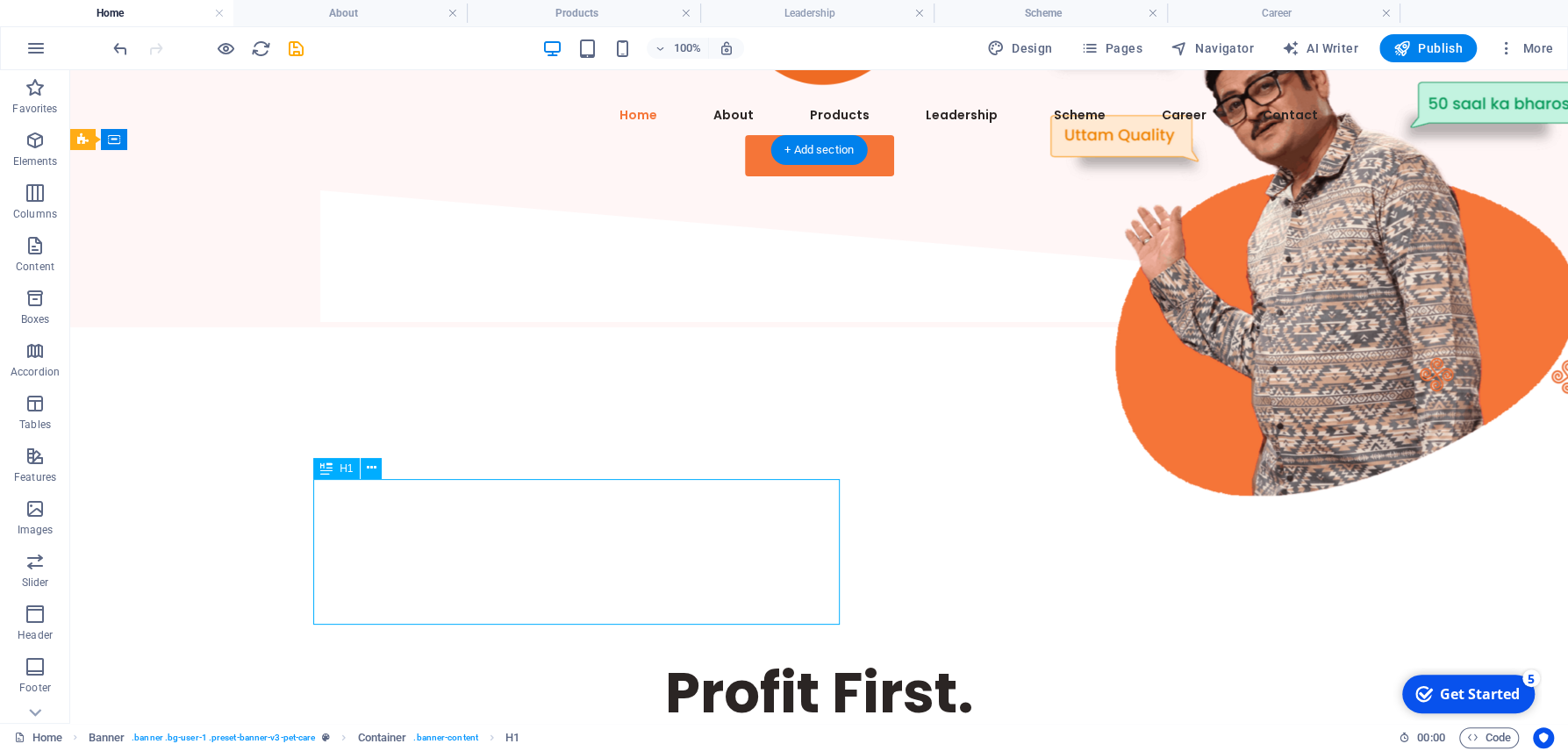
drag, startPoint x: 599, startPoint y: 515, endPoint x: 556, endPoint y: 512, distance: 43.1
click at [556, 656] on div "Profit First. Always!" at bounding box center [819, 729] width 1010 height 145
click at [1007, 490] on figure at bounding box center [1309, 233] width 605 height 605
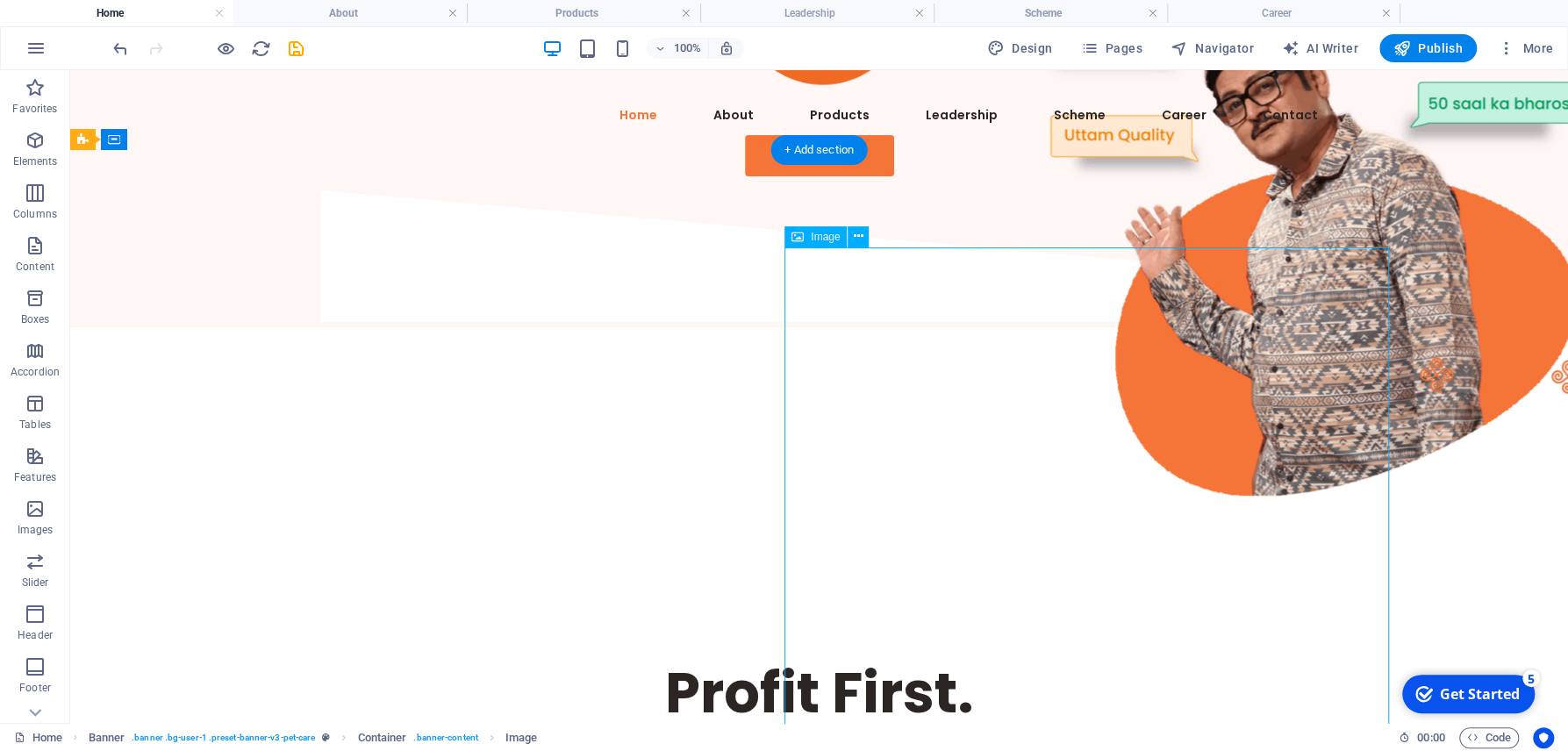
click at [1007, 493] on figure at bounding box center [1309, 233] width 605 height 605
select select "px"
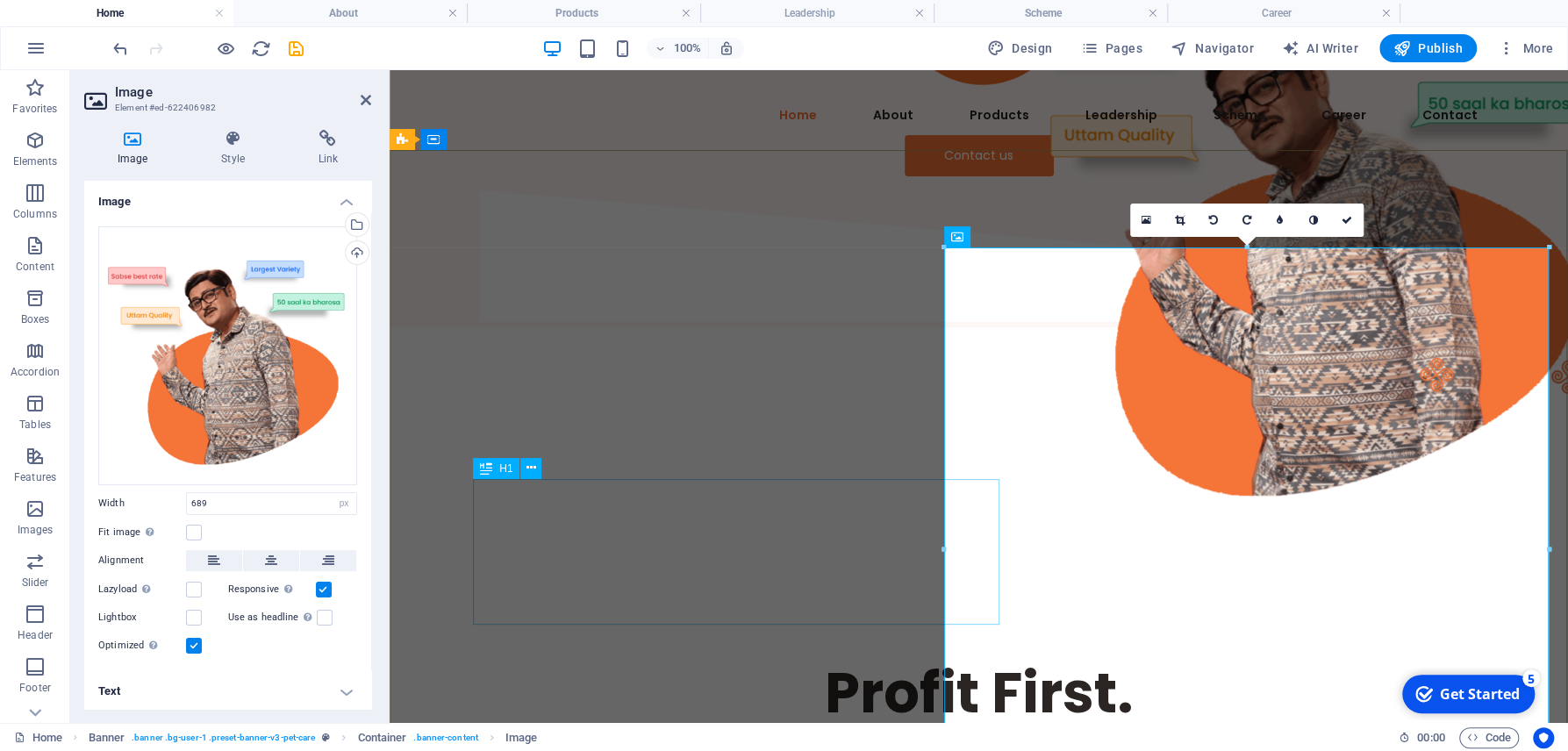
click at [762, 656] on div "Profit First. Always!" at bounding box center [978, 729] width 1010 height 145
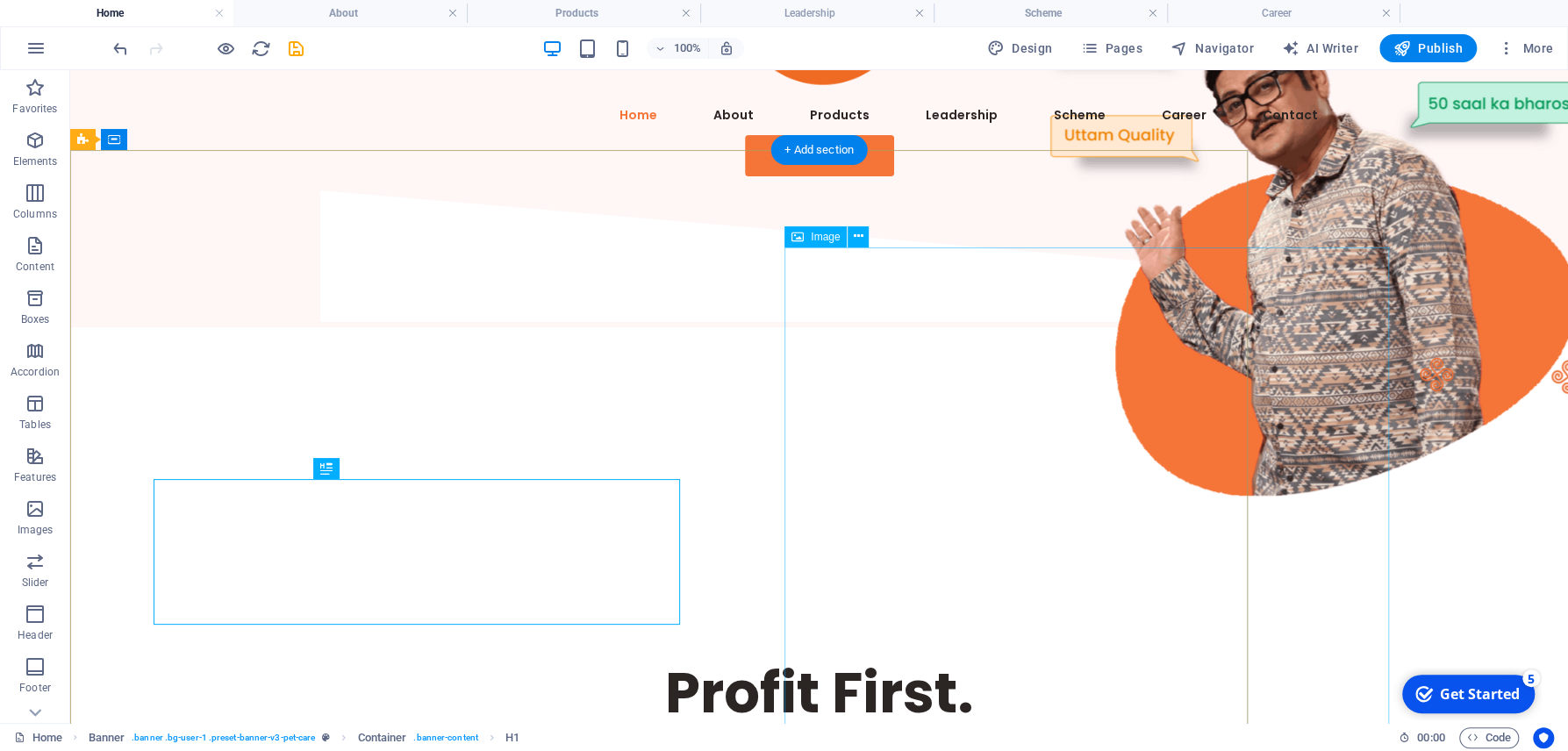
click at [1007, 535] on figure at bounding box center [1309, 233] width 605 height 605
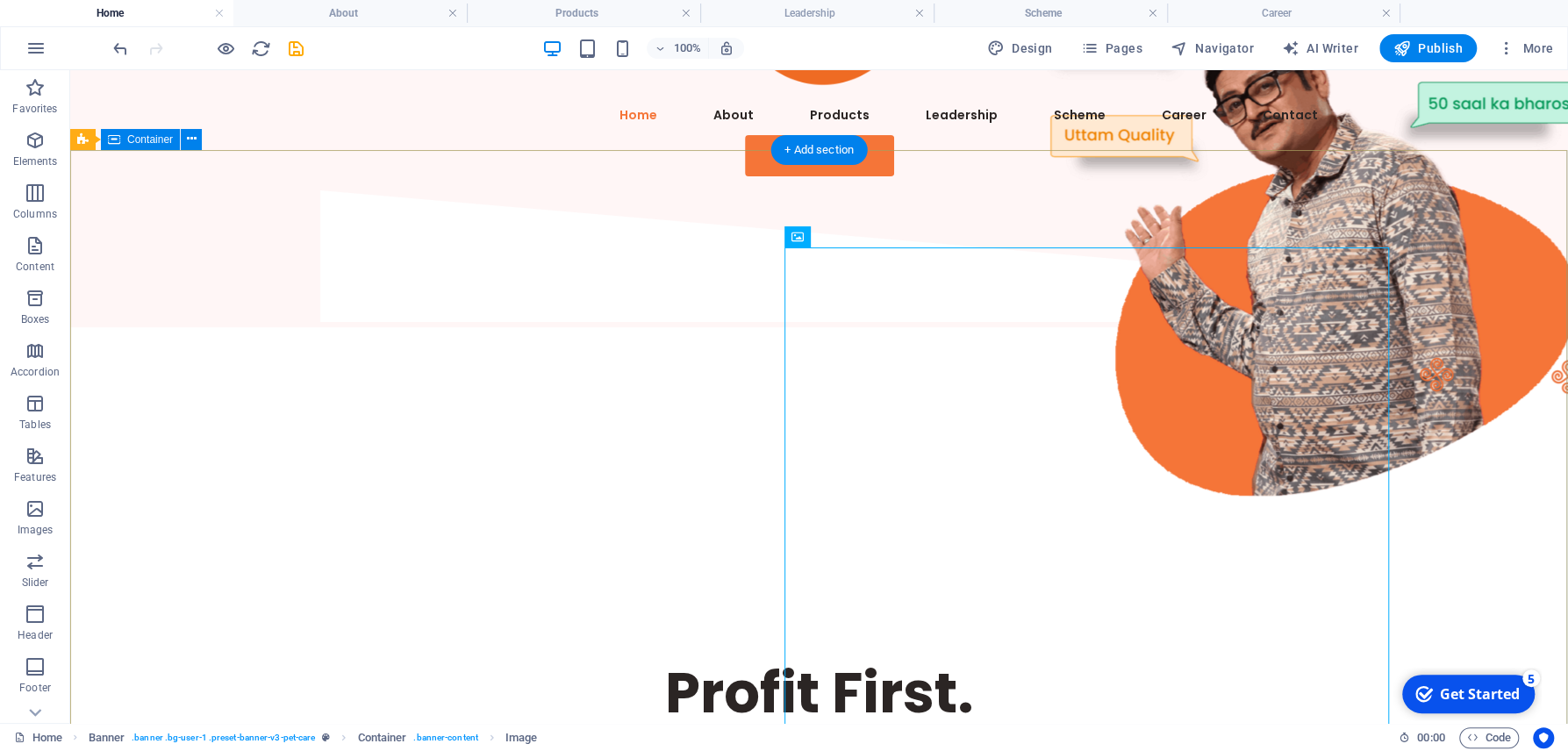
click at [1495, 492] on div "Profit First. Always! The most trusted textile wholesaler in [GEOGRAPHIC_DATA] …" at bounding box center [818, 652] width 1497 height 649
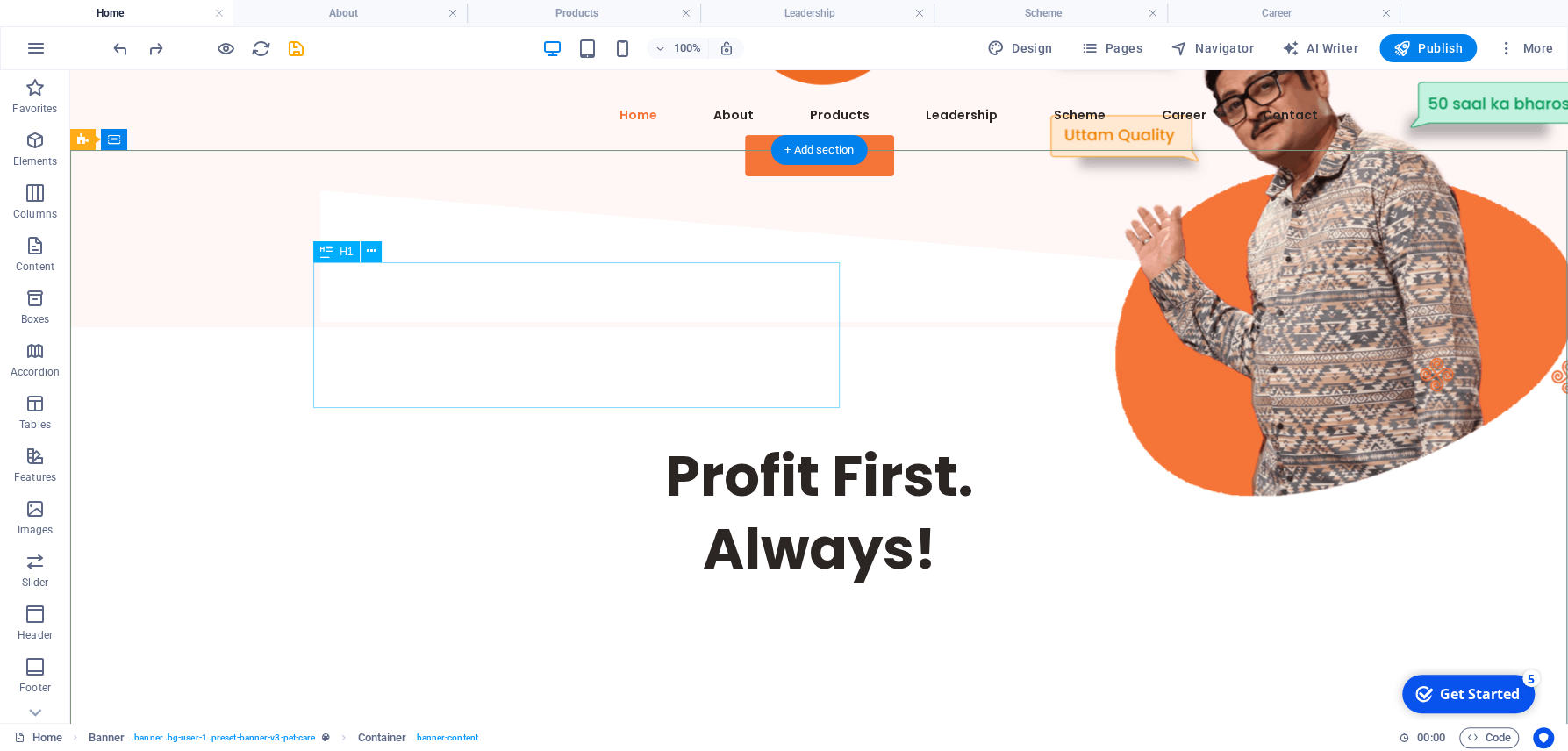
click at [636, 439] on div "Profit First. Always!" at bounding box center [819, 512] width 1010 height 145
click at [546, 439] on div "Profit First. Always!" at bounding box center [819, 512] width 1010 height 145
click at [460, 439] on div "Profit First. Always!" at bounding box center [819, 512] width 1010 height 145
drag, startPoint x: 410, startPoint y: 320, endPoint x: 328, endPoint y: 353, distance: 88.4
click at [594, 603] on div at bounding box center [819, 702] width 1010 height 199
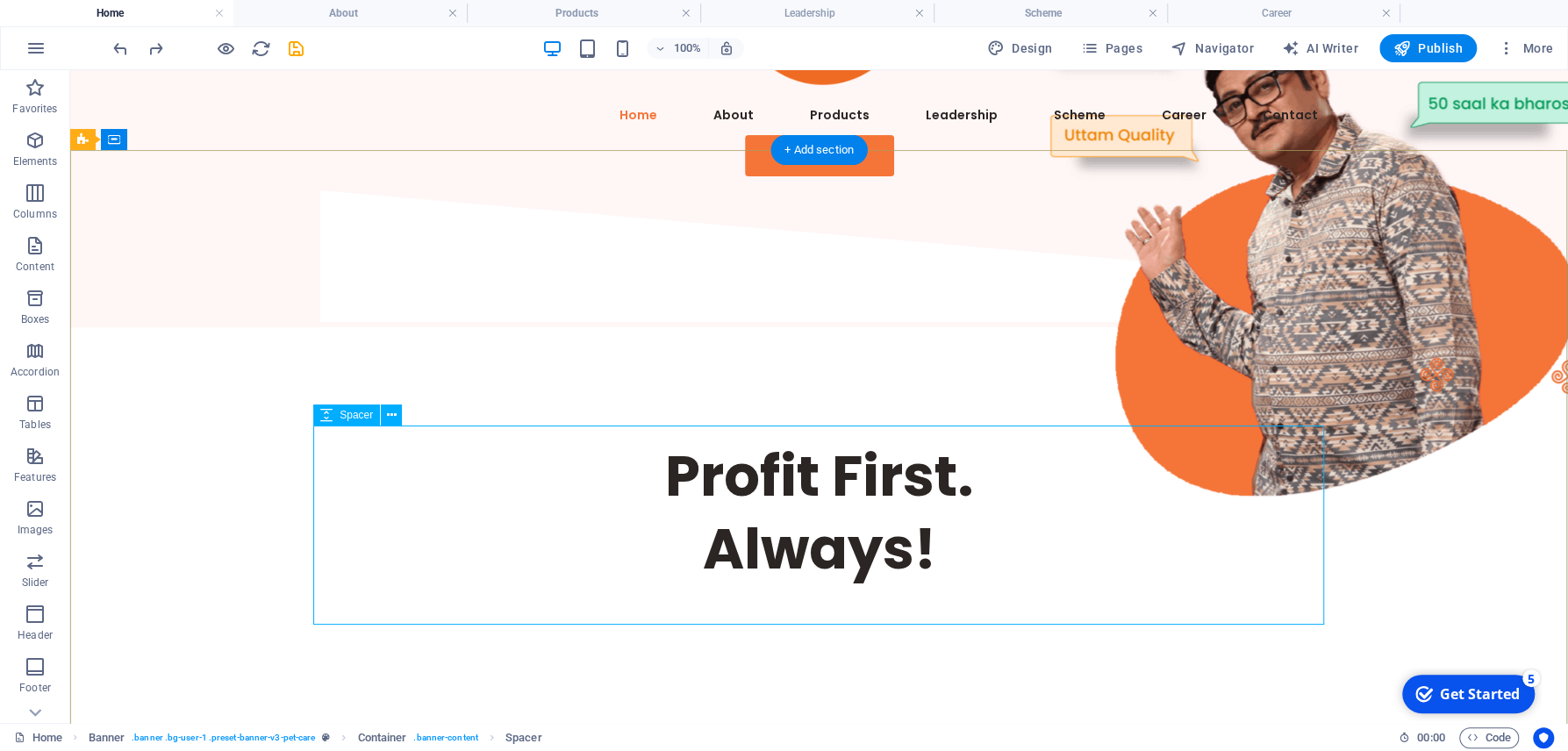
click at [454, 603] on div at bounding box center [819, 702] width 1010 height 199
click at [784, 603] on div at bounding box center [819, 702] width 1010 height 199
click at [1308, 514] on figure at bounding box center [1309, 233] width 605 height 605
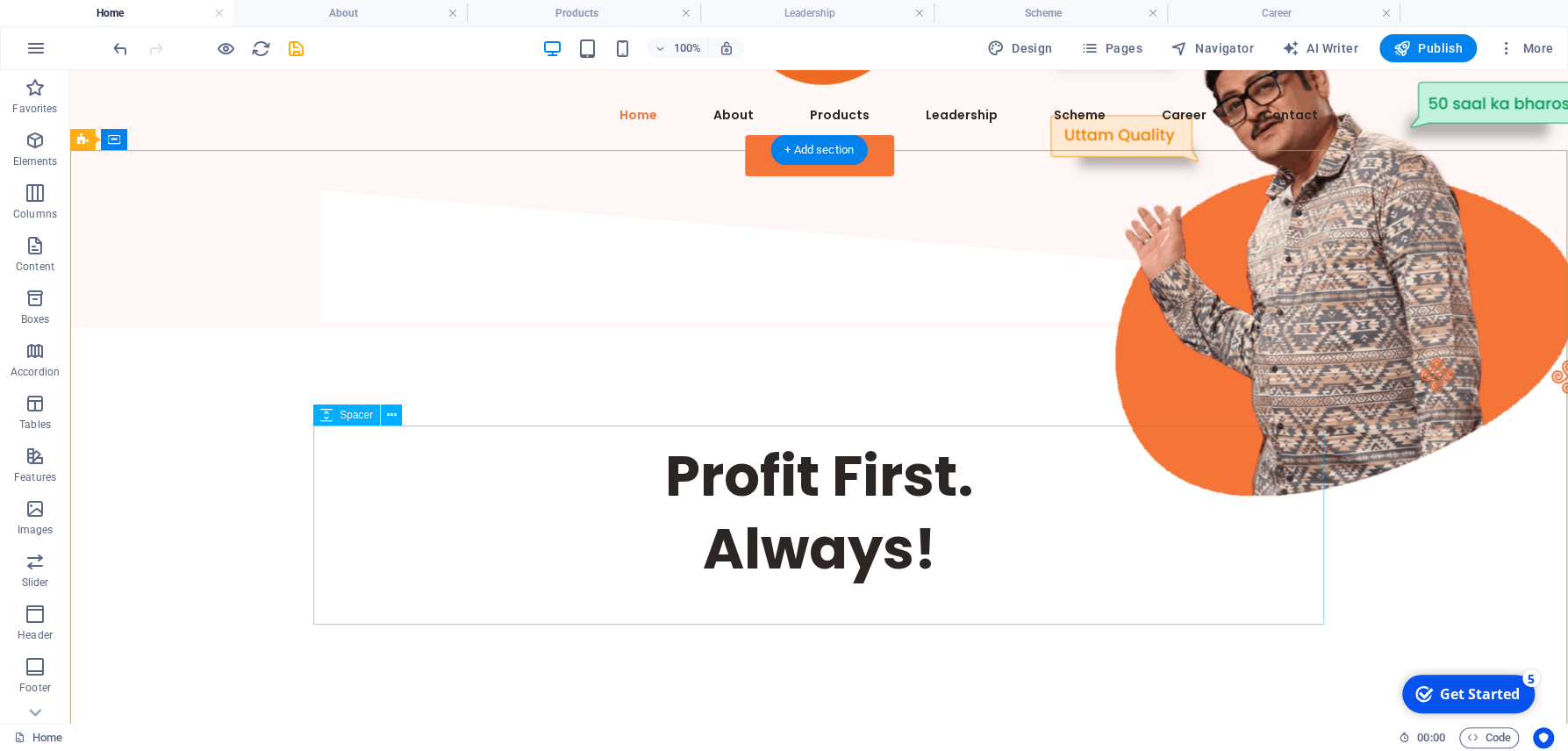
scroll to position [282, 0]
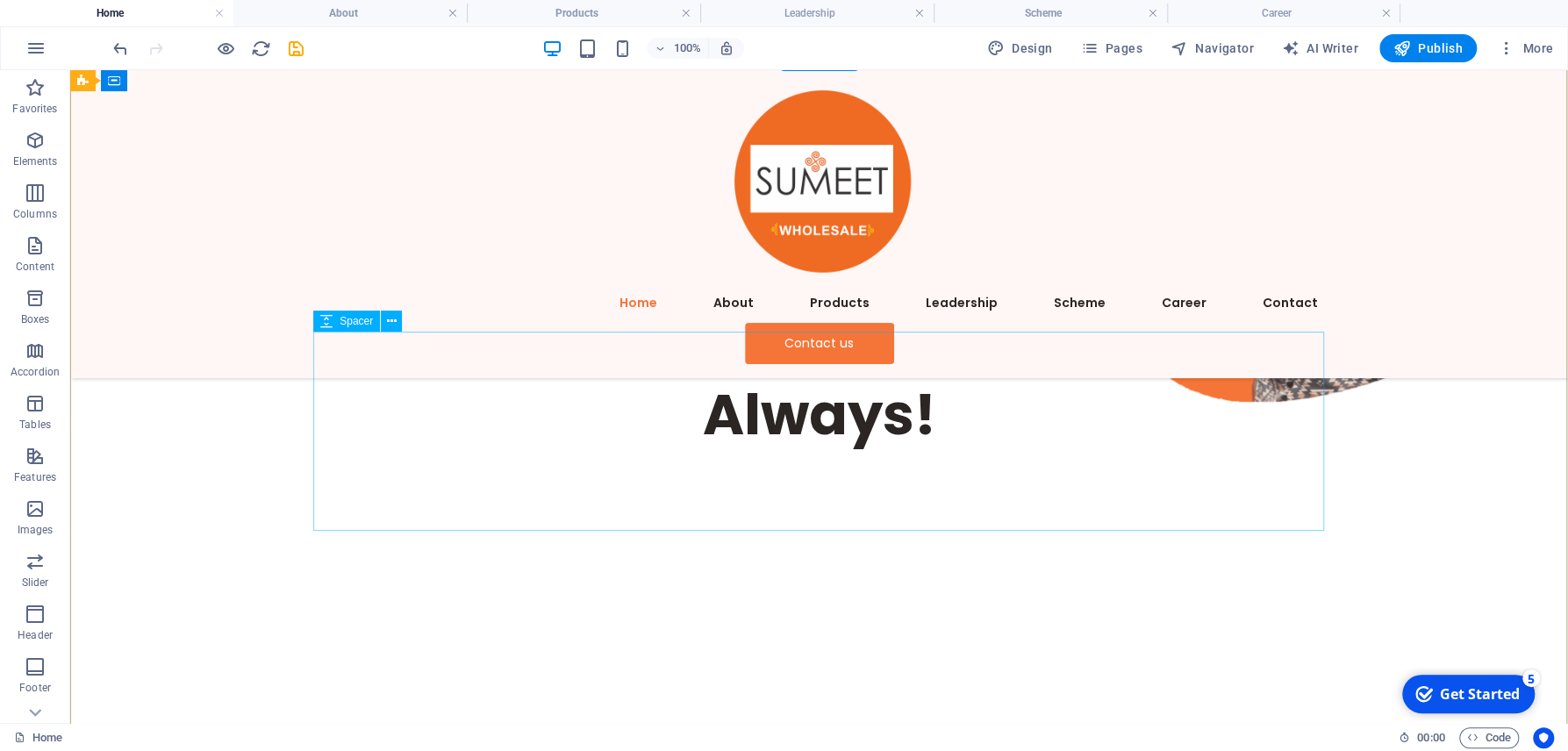
click at [522, 505] on div at bounding box center [819, 569] width 1010 height 199
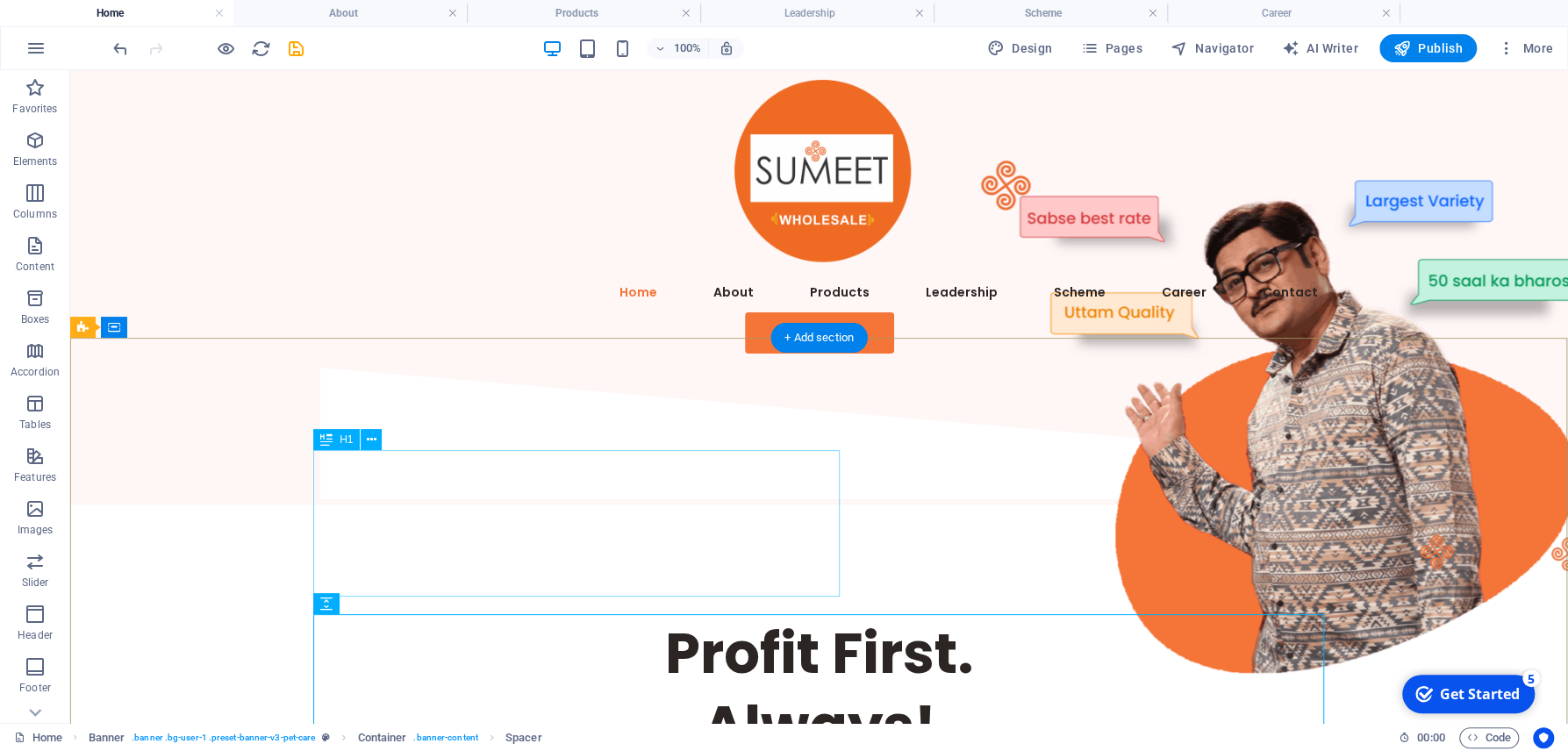
scroll to position [0, 0]
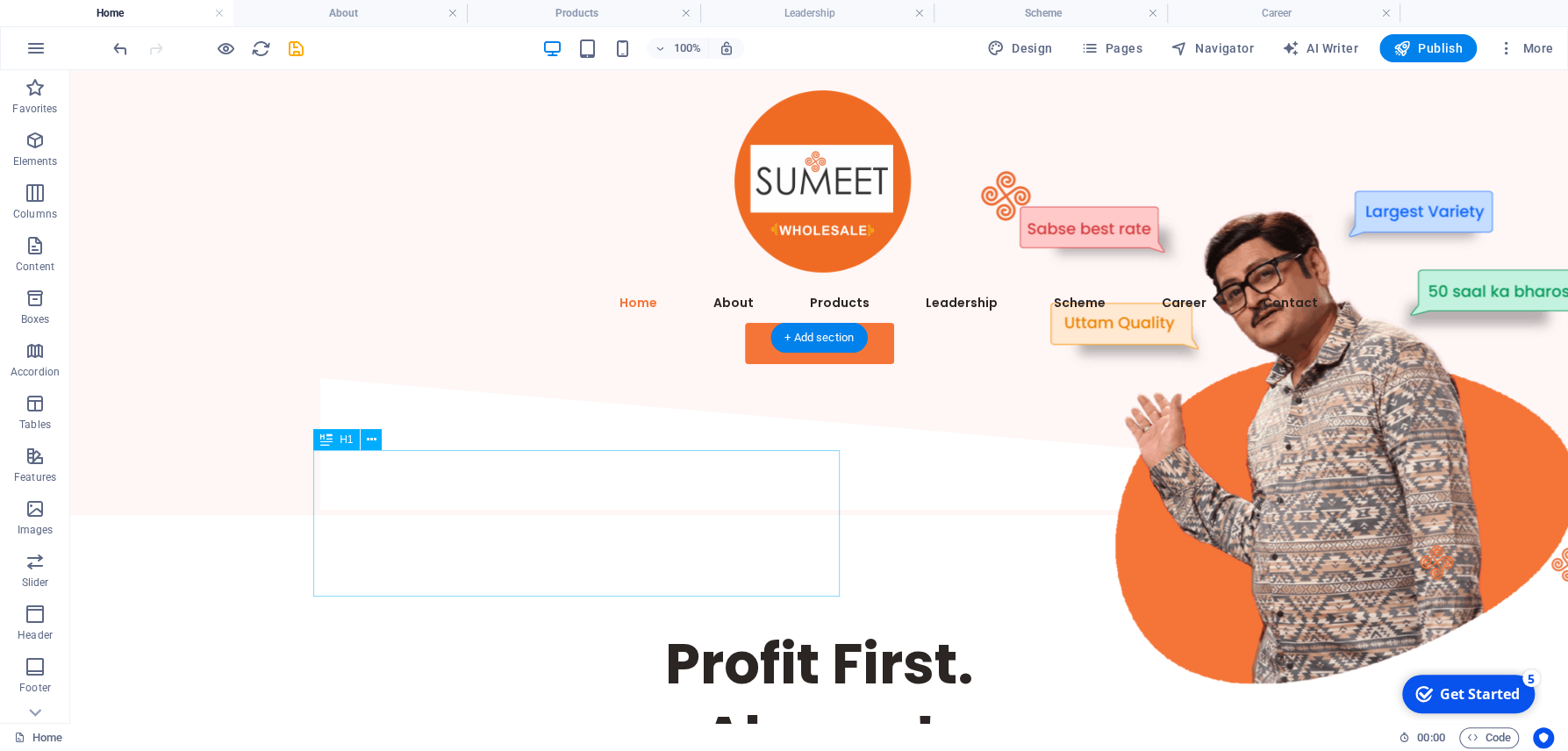
click at [546, 627] on div "Profit First. Always!" at bounding box center [819, 700] width 1010 height 145
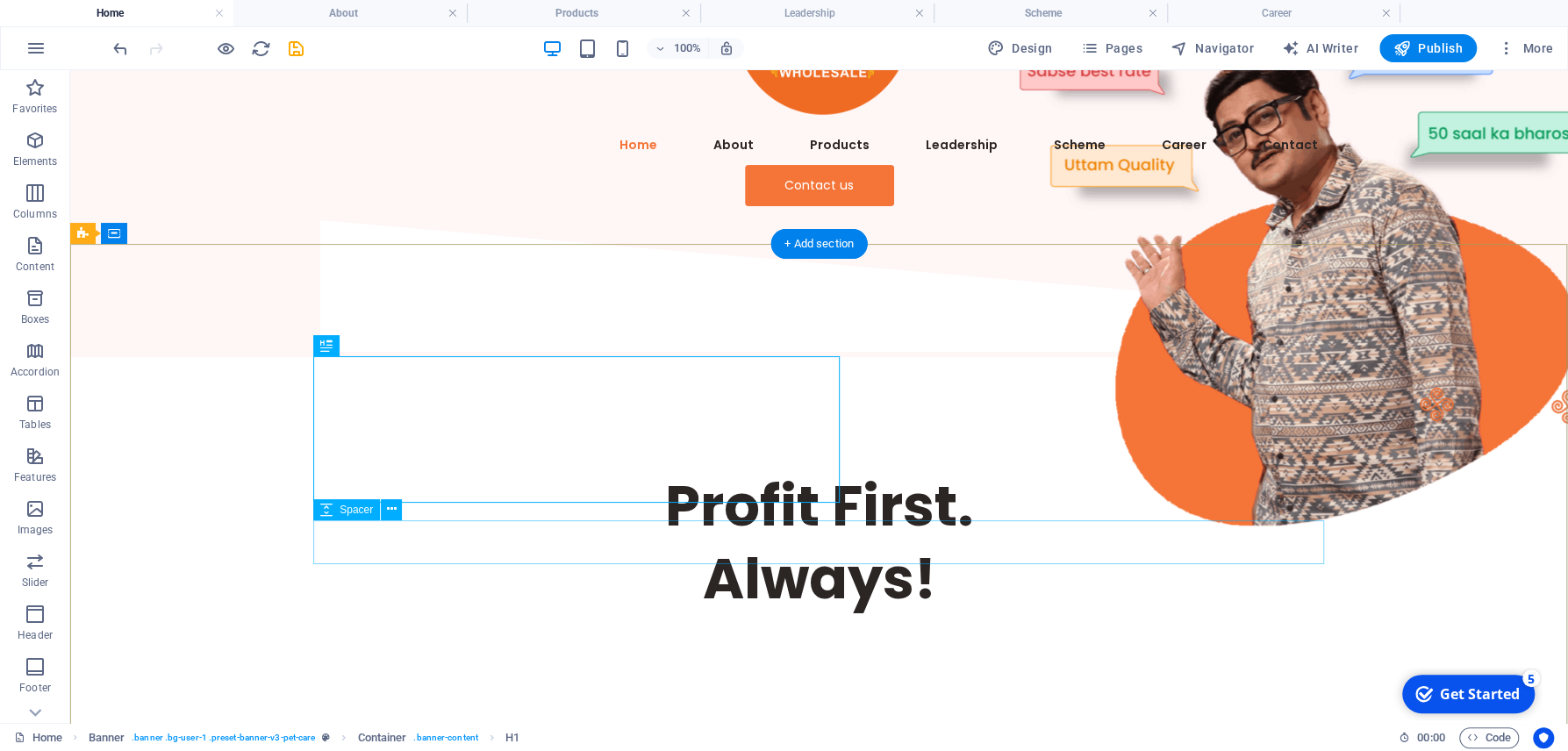
scroll to position [188, 0]
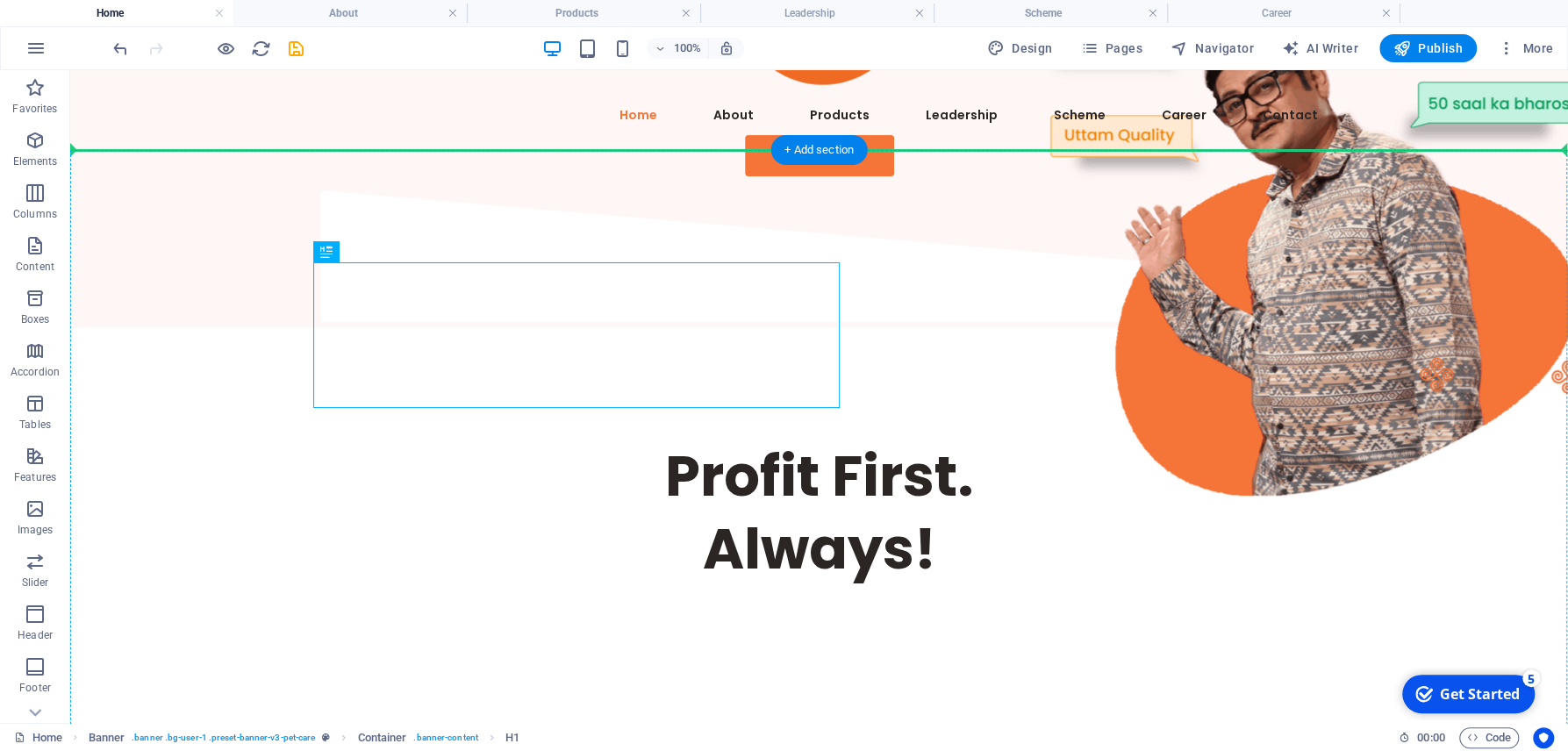
drag, startPoint x: 406, startPoint y: 322, endPoint x: 297, endPoint y: 447, distance: 165.8
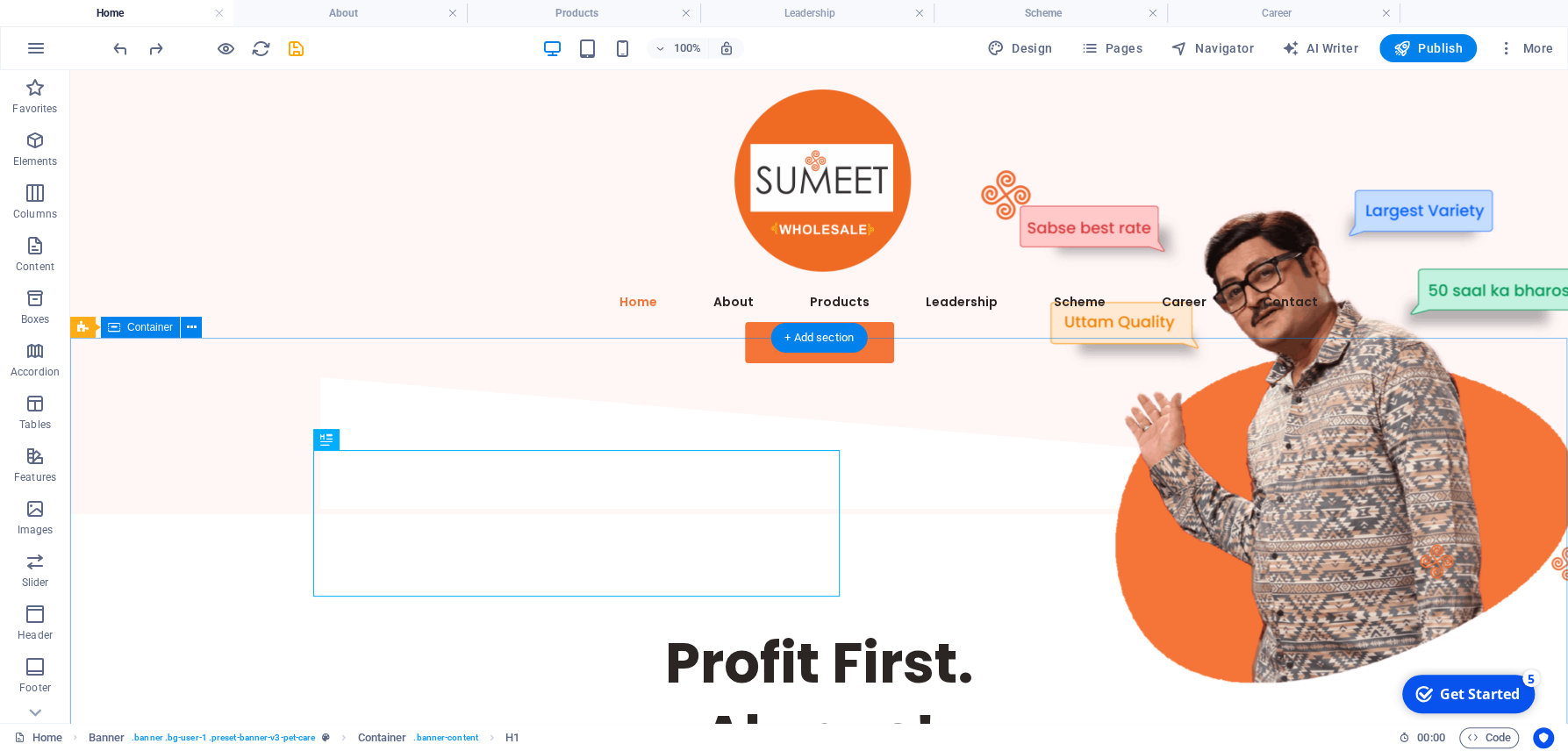
scroll to position [0, 0]
click at [630, 515] on div "Profit First. Always!" at bounding box center [818, 731] width 1497 height 431
click at [566, 627] on div "Profit First. Always!" at bounding box center [819, 700] width 1010 height 145
click at [521, 627] on div "Profit First. Always!" at bounding box center [819, 700] width 1010 height 145
drag, startPoint x: 529, startPoint y: 490, endPoint x: 488, endPoint y: 530, distance: 57.3
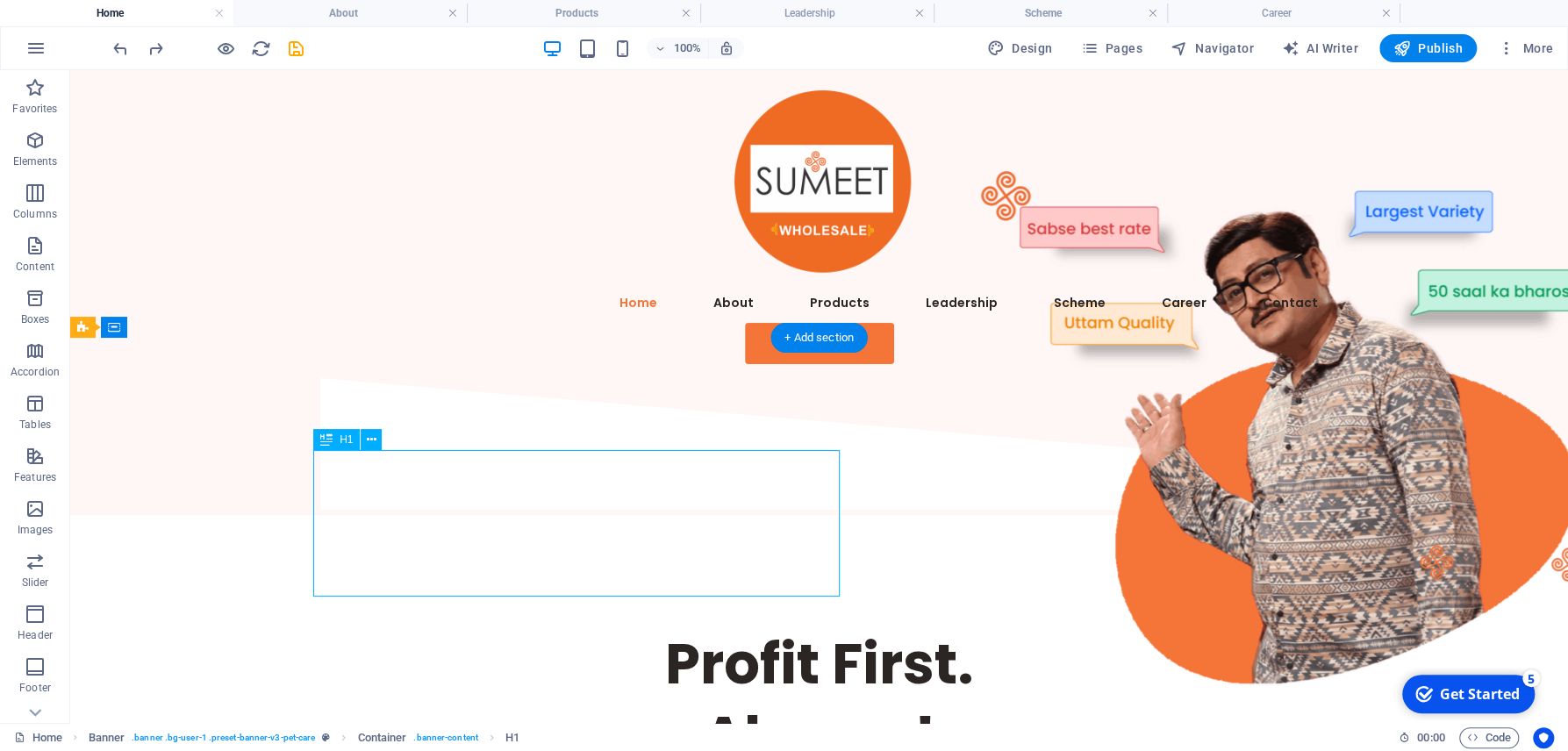
click at [488, 627] on div "Profit First. Always!" at bounding box center [819, 700] width 1010 height 145
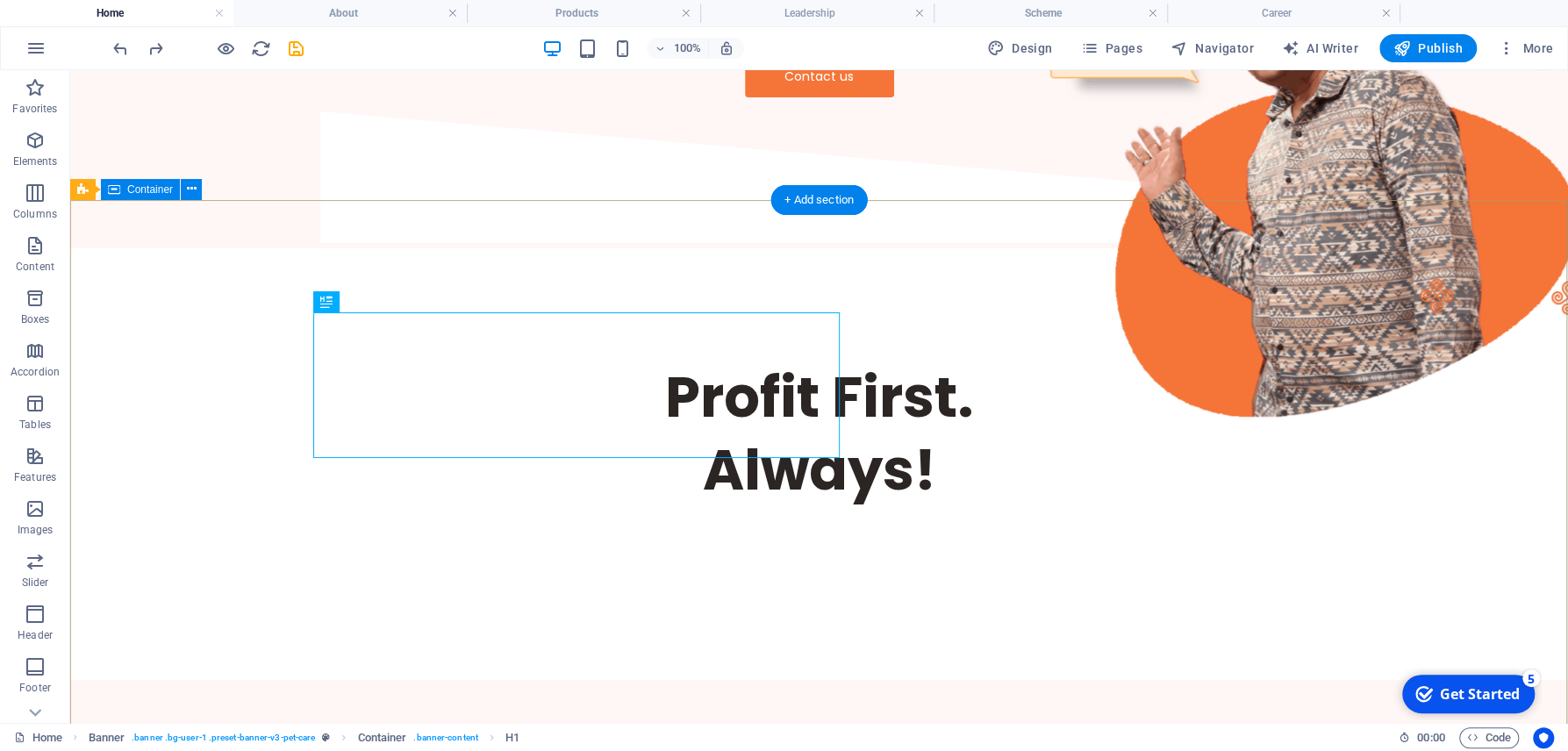
scroll to position [282, 0]
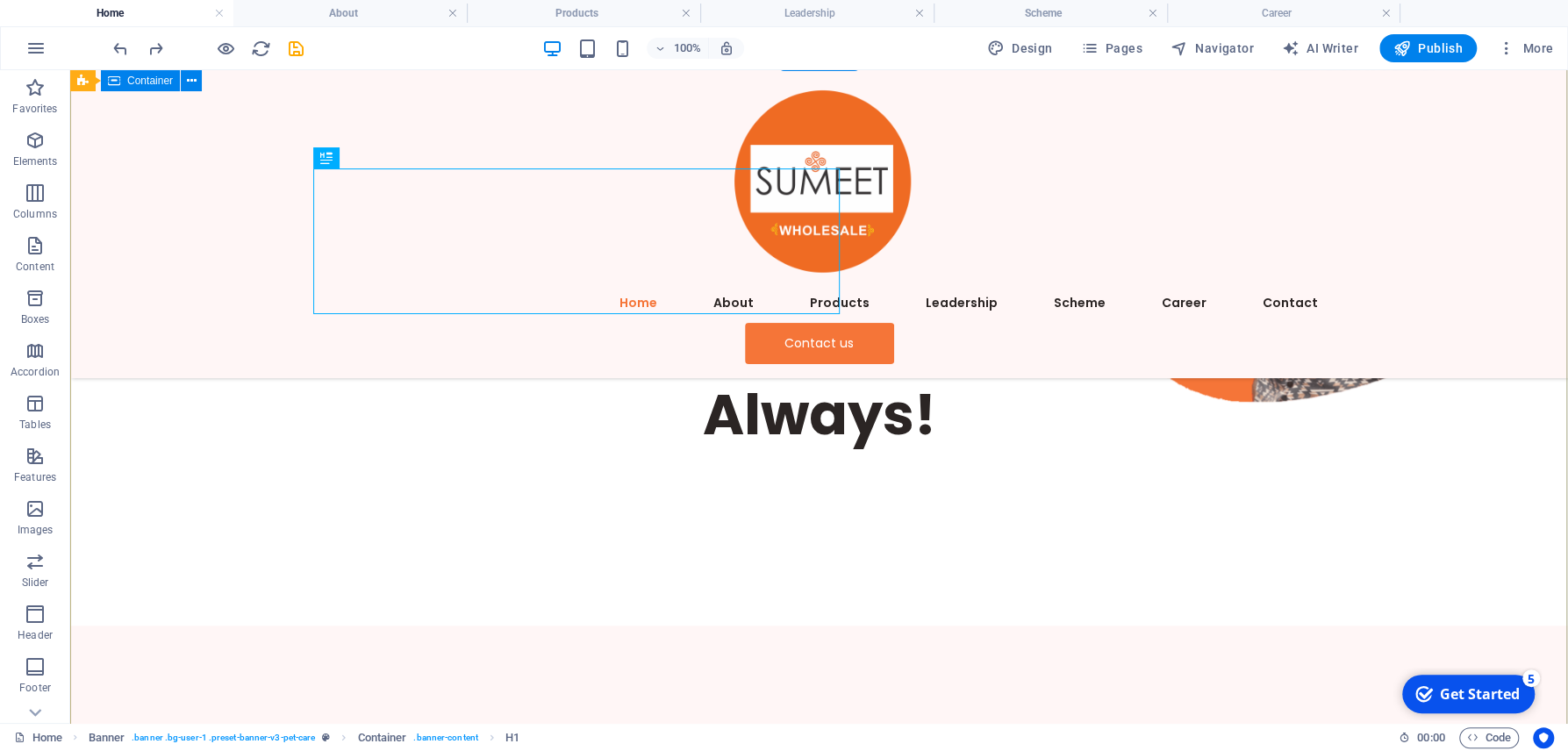
click at [492, 523] on div "Profit First. Always!" at bounding box center [818, 408] width 1497 height 431
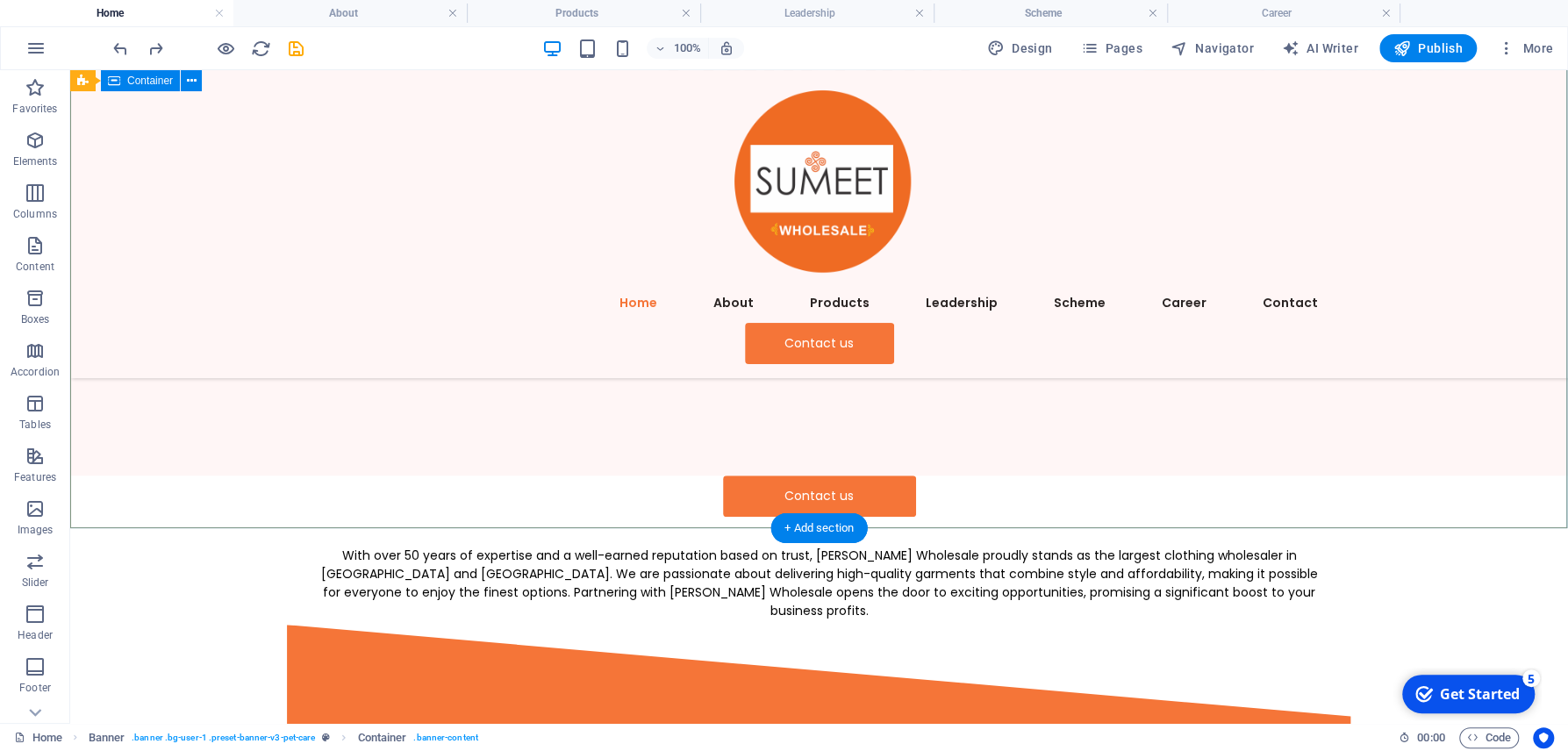
scroll to position [470, 0]
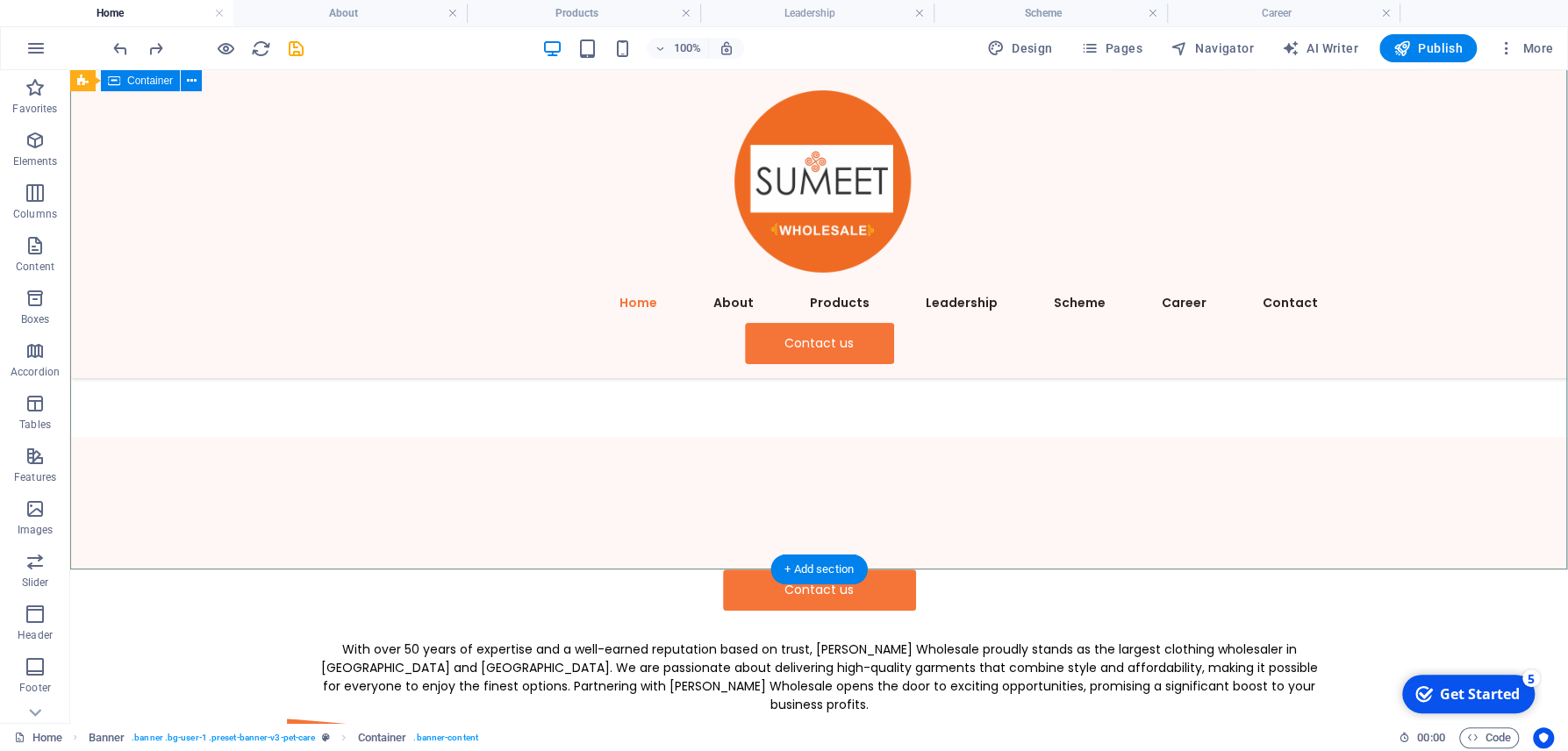
click at [584, 436] on div "Profit First. Always!" at bounding box center [818, 220] width 1497 height 431
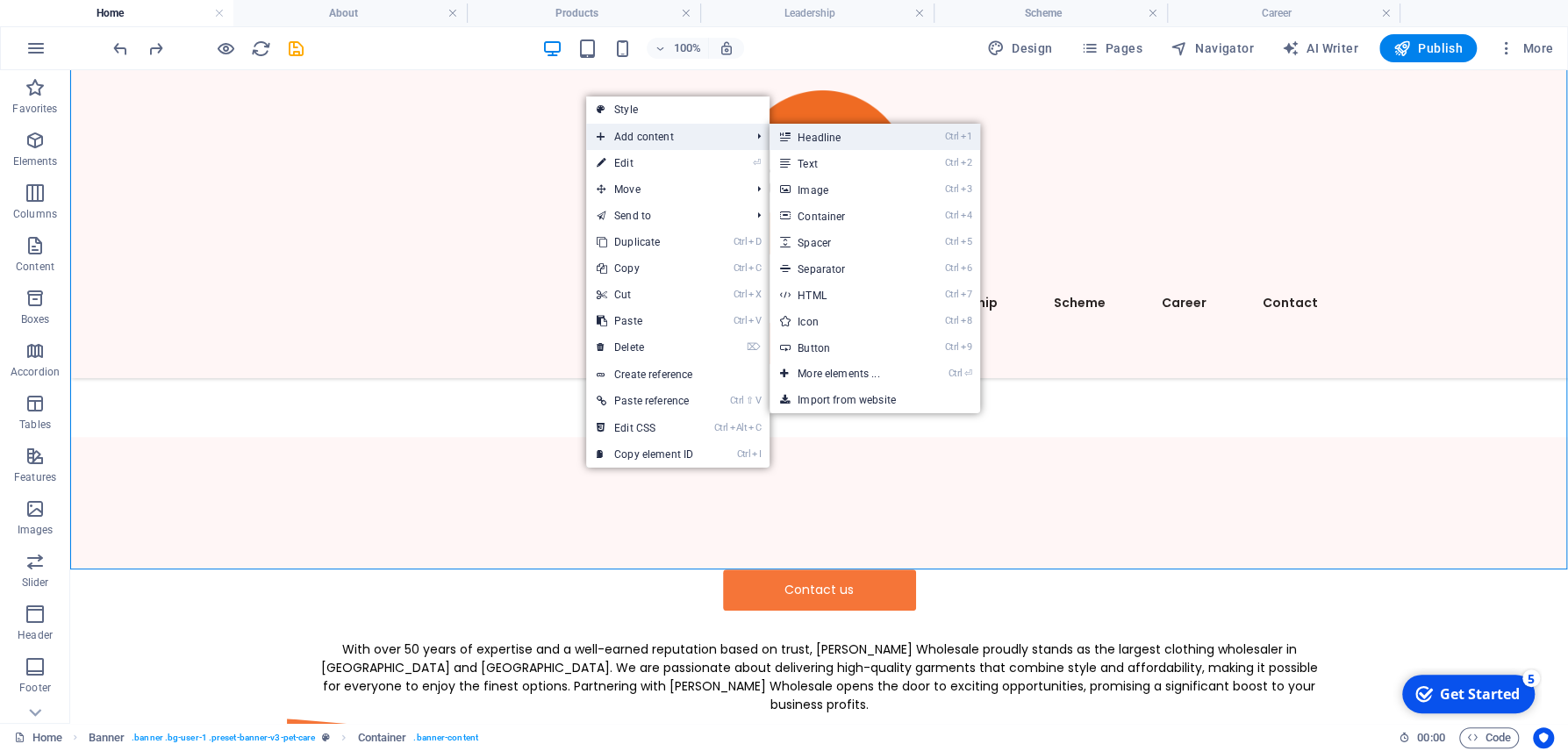
click at [833, 142] on link "Ctrl 1 Headline" at bounding box center [841, 137] width 144 height 27
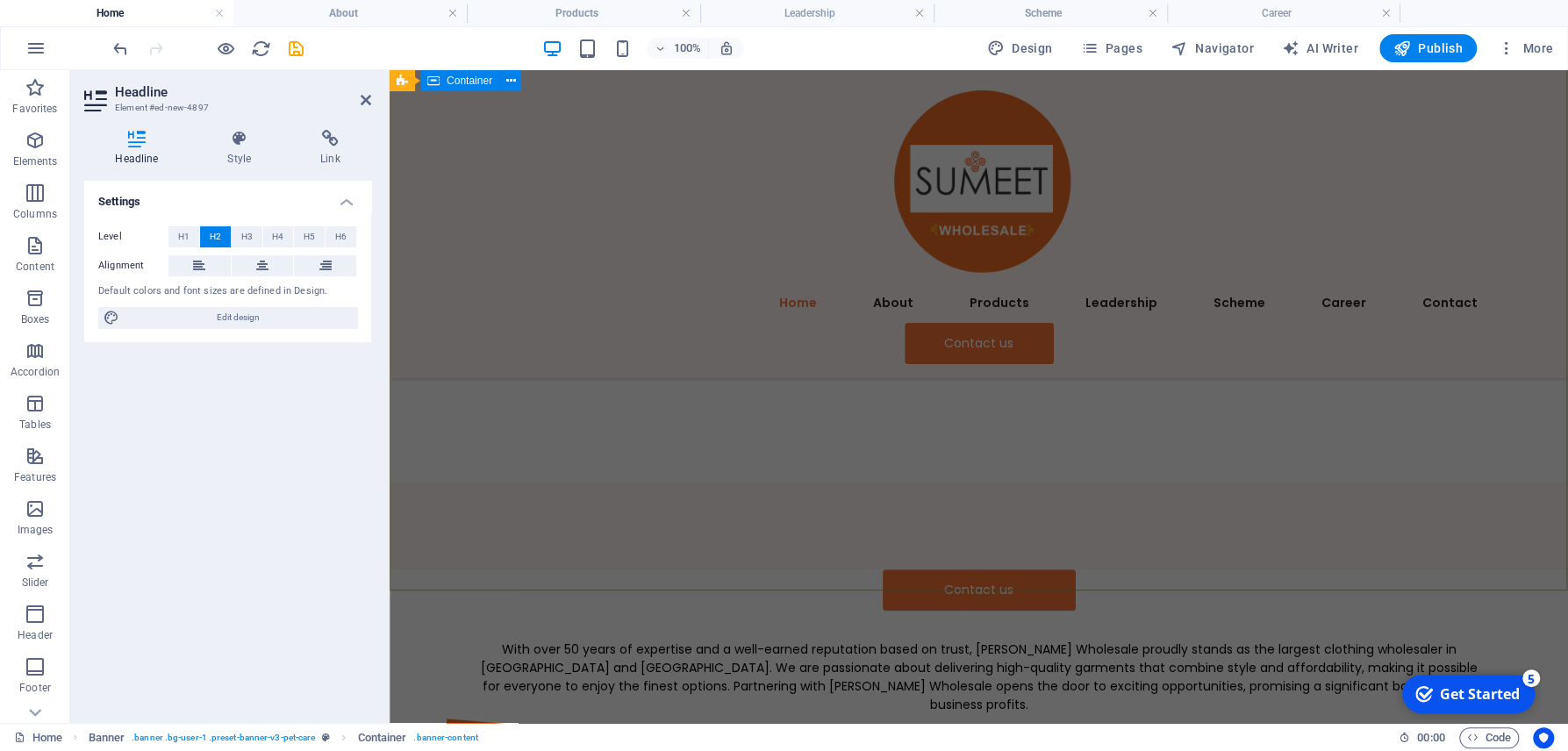
scroll to position [75, 0]
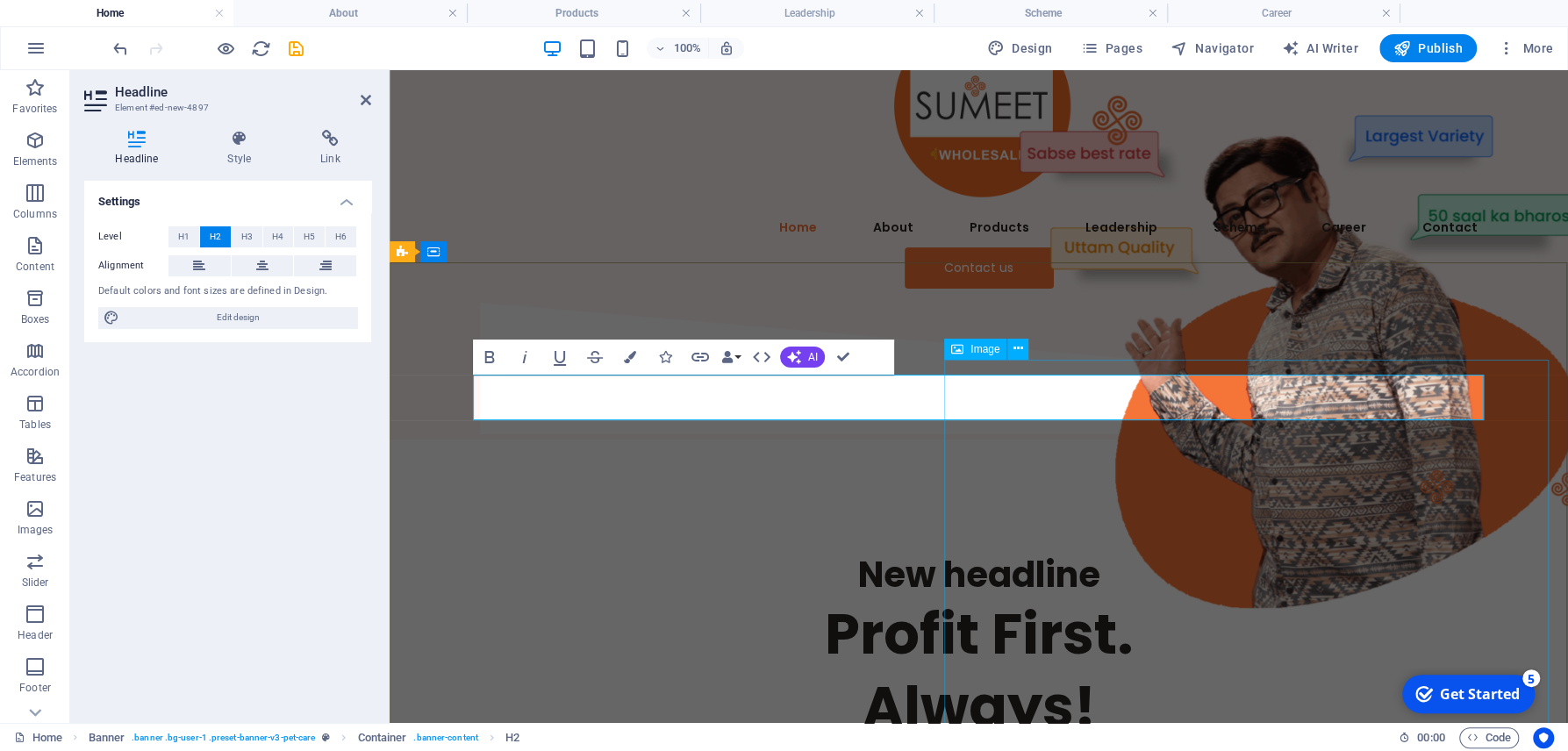
click at [1007, 566] on figure at bounding box center [1309, 345] width 605 height 605
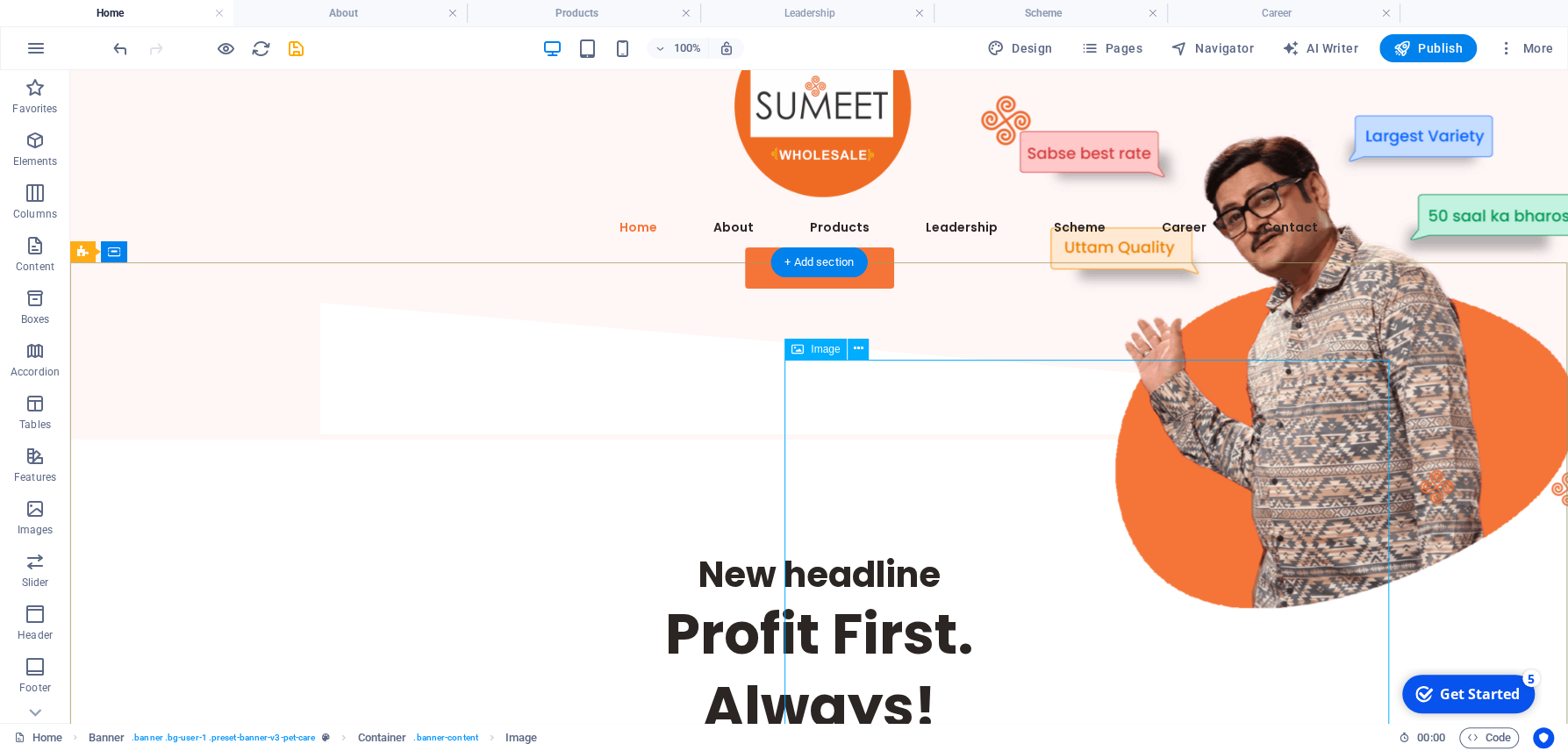
click at [1007, 583] on figure at bounding box center [1309, 345] width 605 height 605
click at [1007, 401] on figure at bounding box center [1309, 345] width 605 height 605
click at [1007, 410] on figure at bounding box center [1309, 345] width 605 height 605
click at [1007, 400] on figure at bounding box center [1309, 345] width 605 height 605
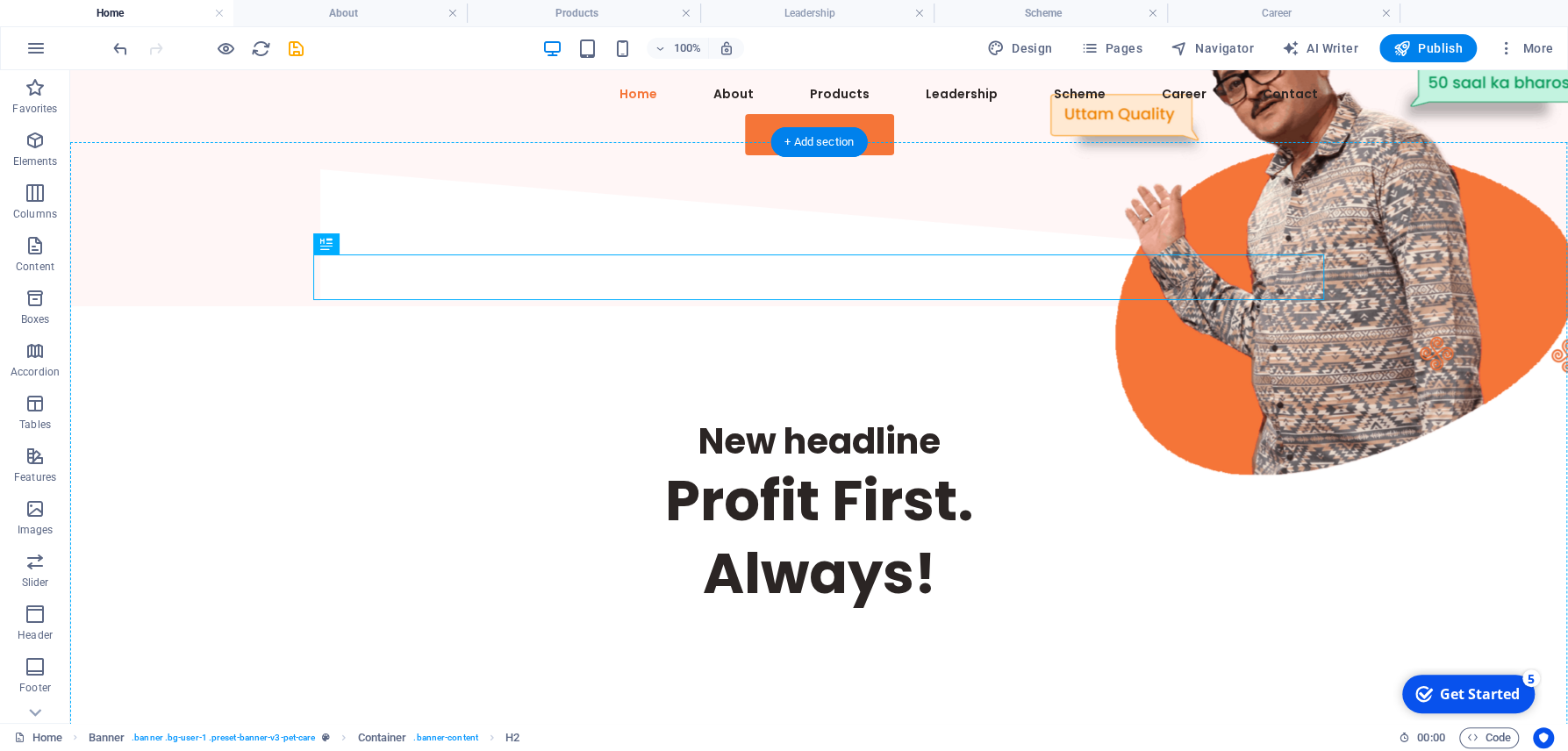
scroll to position [216, 0]
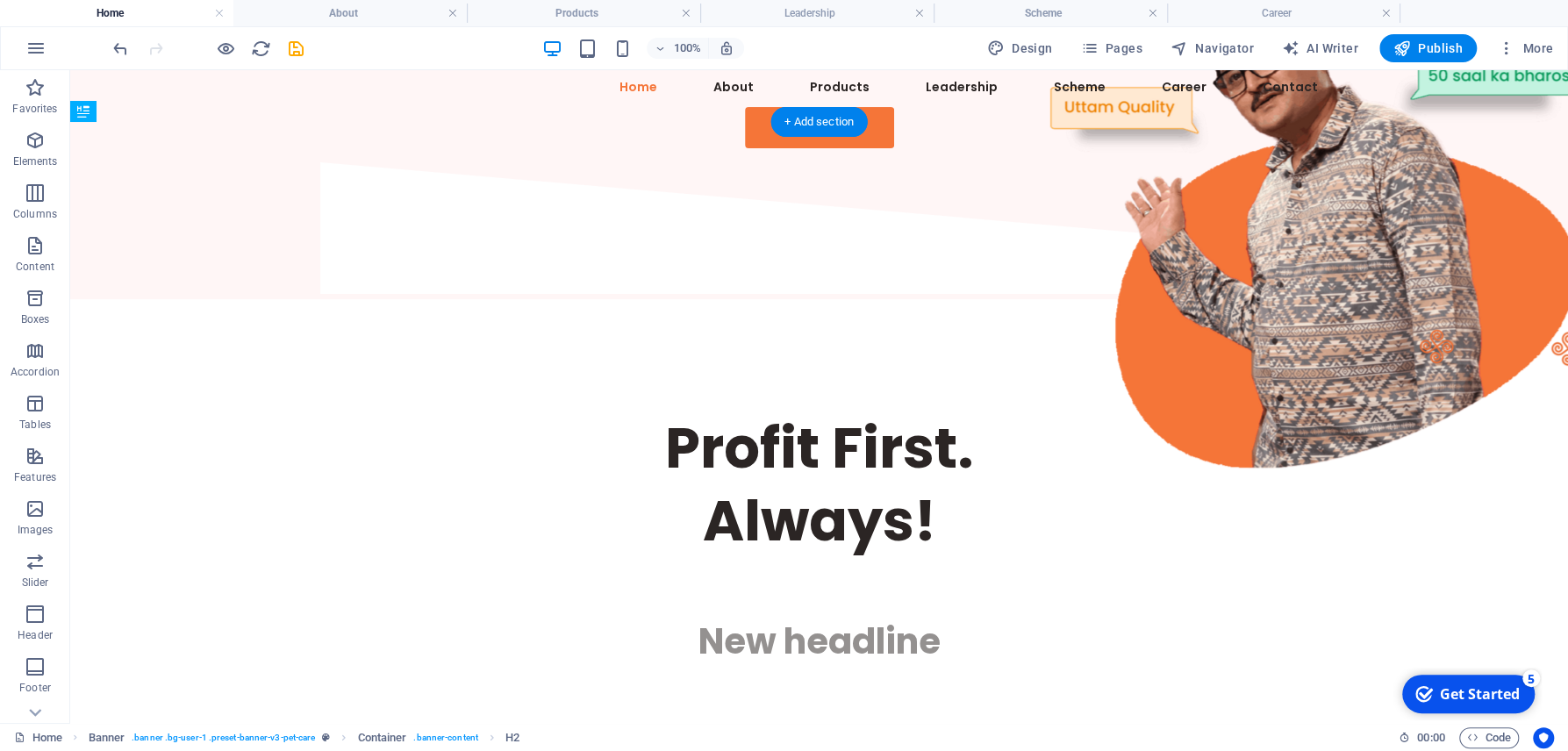
drag, startPoint x: 735, startPoint y: 396, endPoint x: 568, endPoint y: 487, distance: 190.2
click at [585, 476] on div "New headline Profit First. Always! New headline" at bounding box center [819, 538] width 1053 height 477
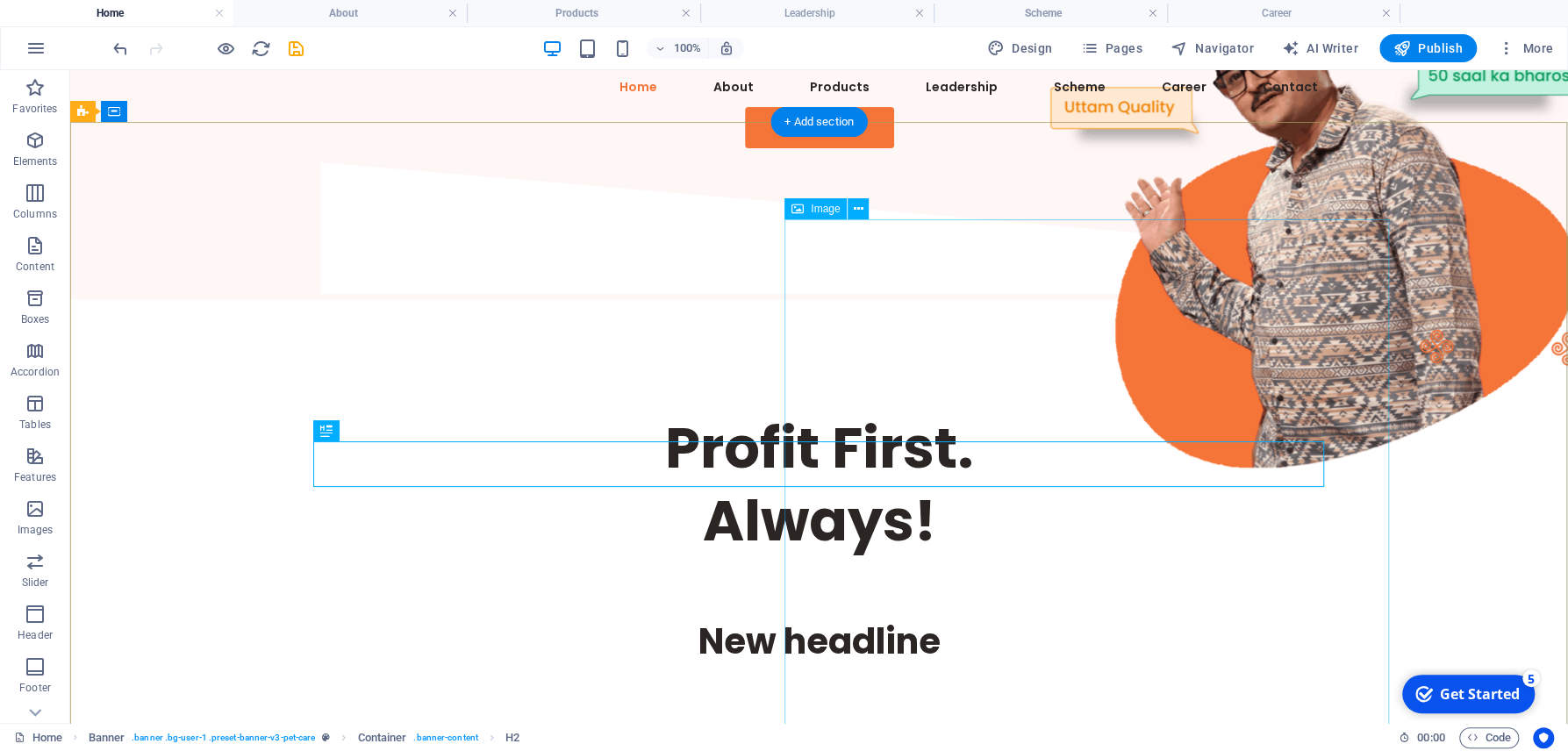
click at [1241, 457] on figure at bounding box center [1309, 205] width 605 height 605
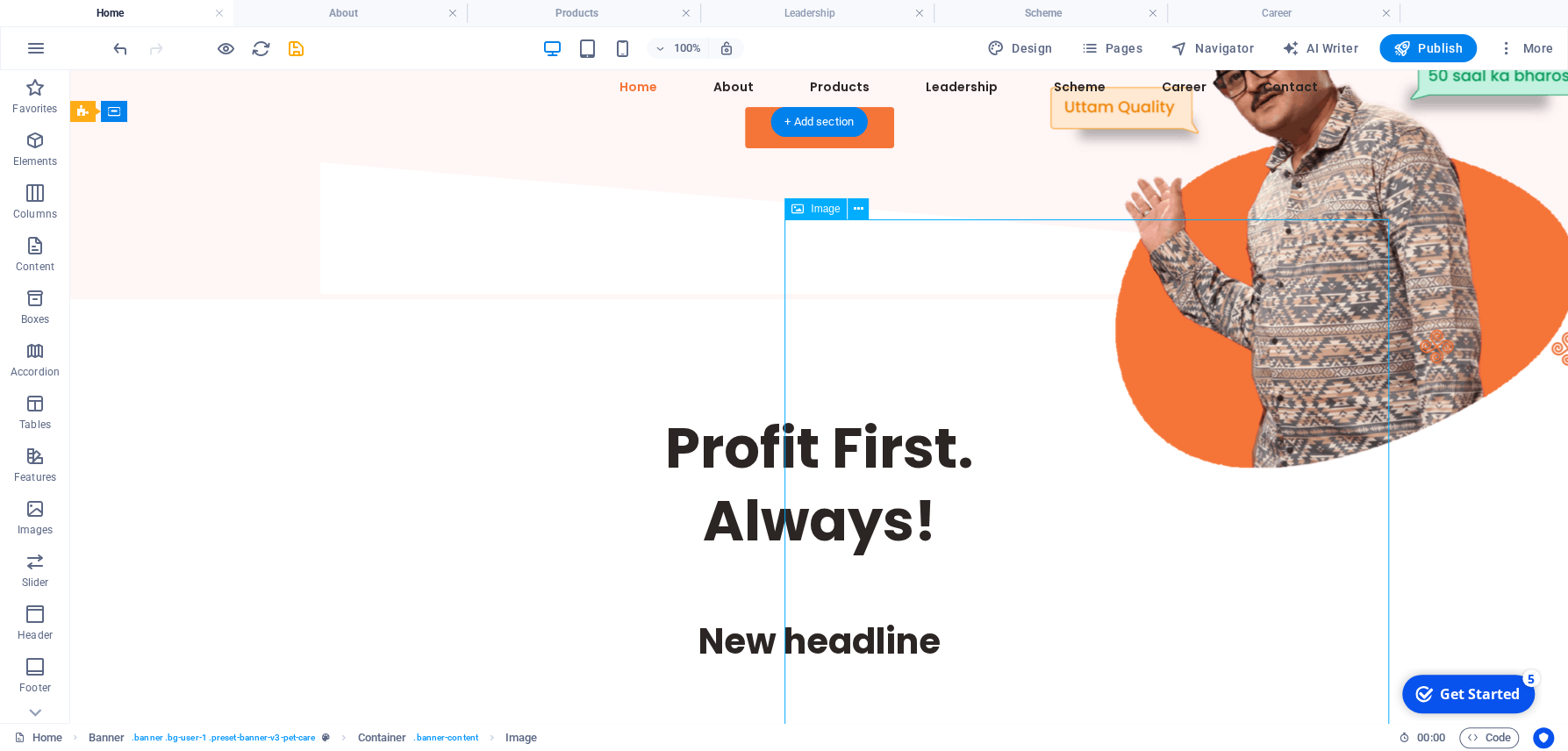
click at [1007, 473] on figure at bounding box center [1309, 205] width 605 height 605
click at [711, 619] on div "New headline" at bounding box center [819, 642] width 1010 height 46
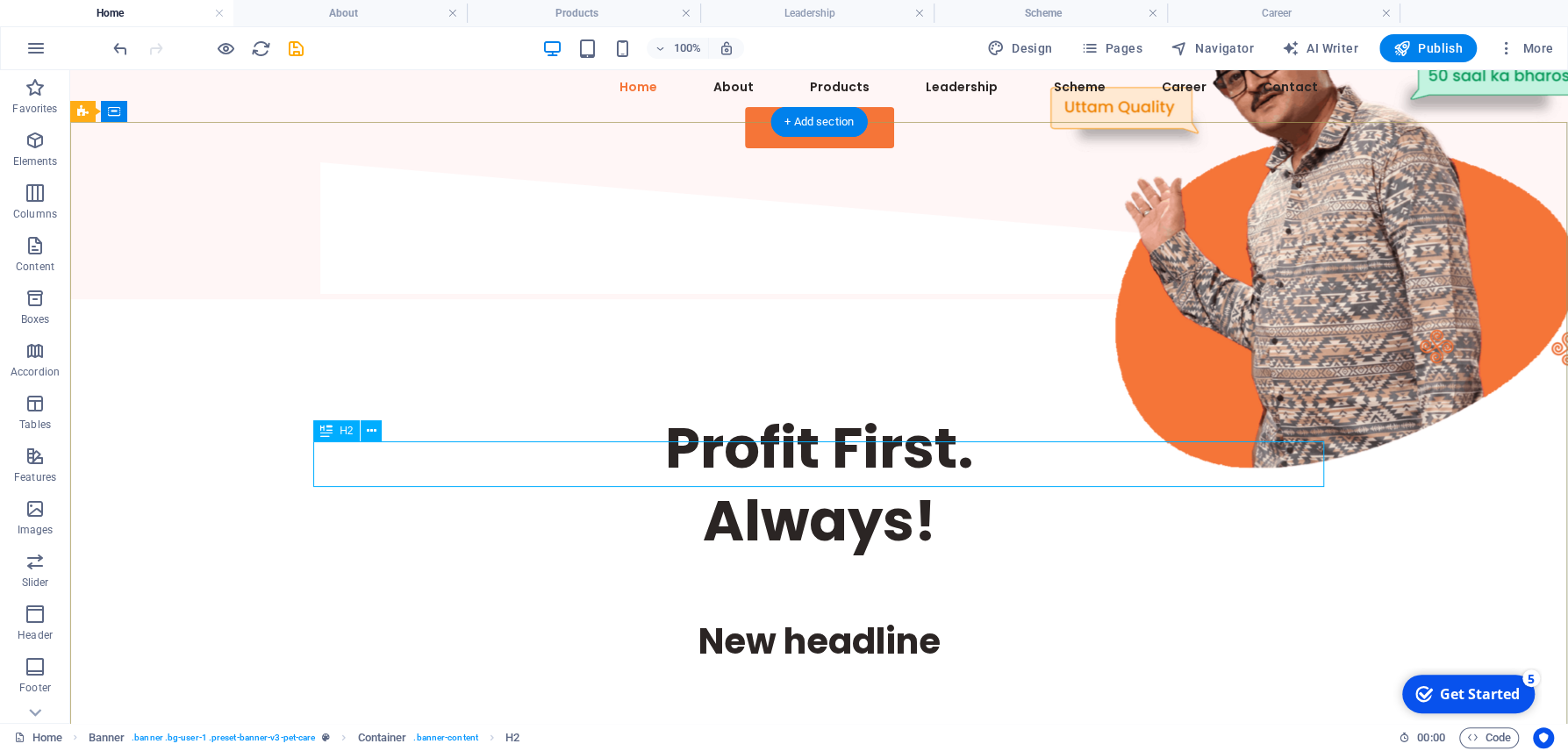
click at [754, 619] on div "New headline" at bounding box center [819, 642] width 1010 height 46
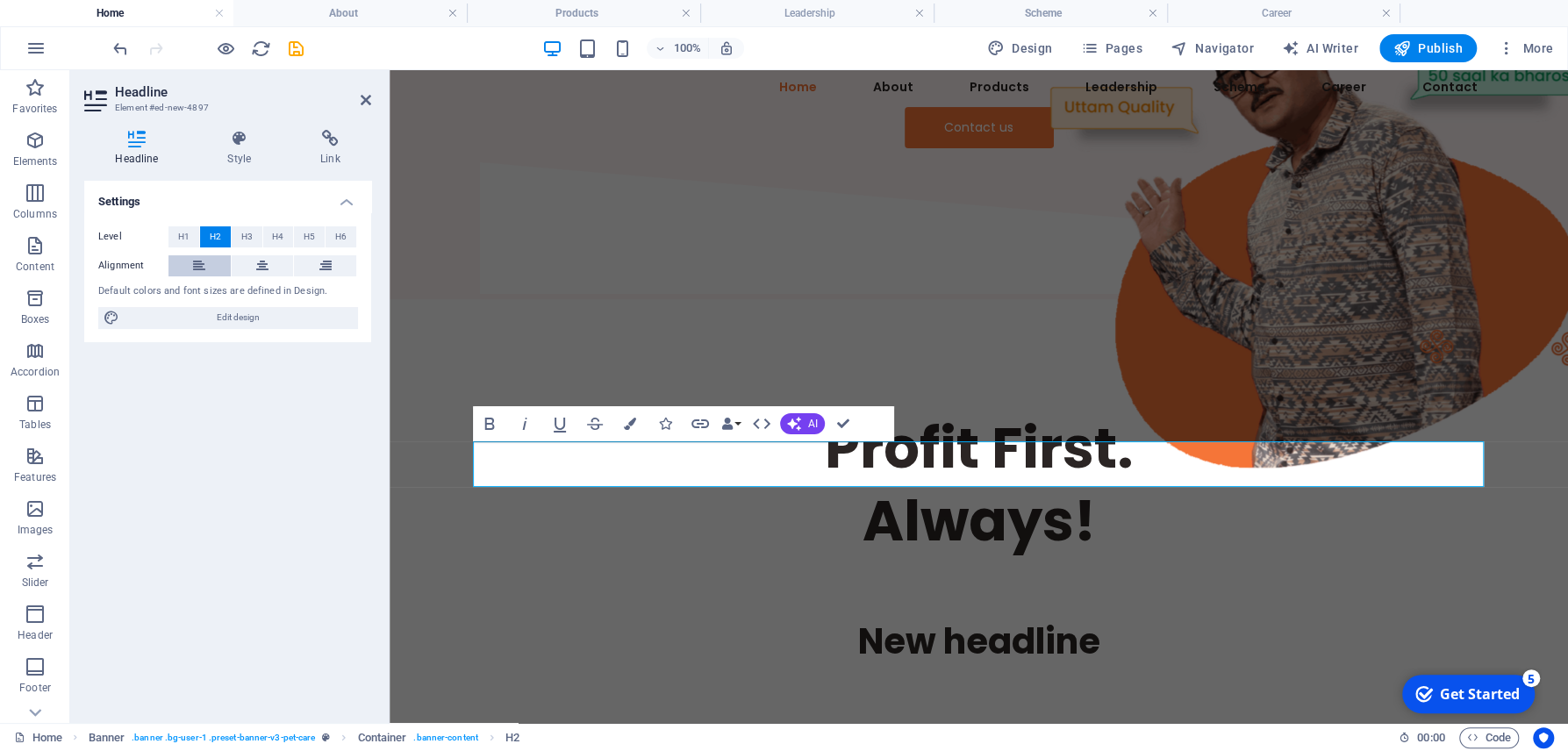
click at [198, 261] on icon at bounding box center [199, 266] width 12 height 21
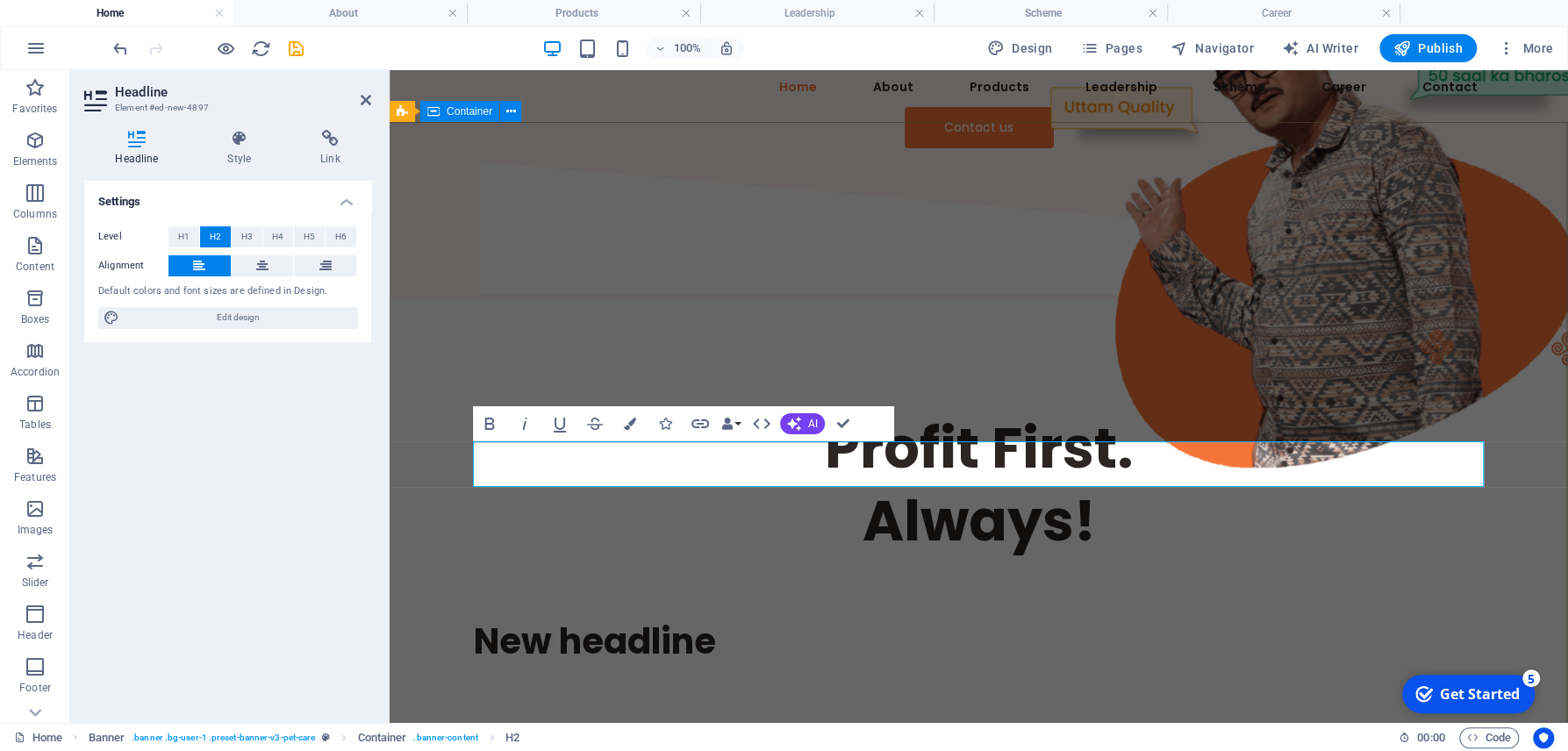
click at [536, 577] on div "Profit First. Always! New headline" at bounding box center [978, 538] width 1178 height 477
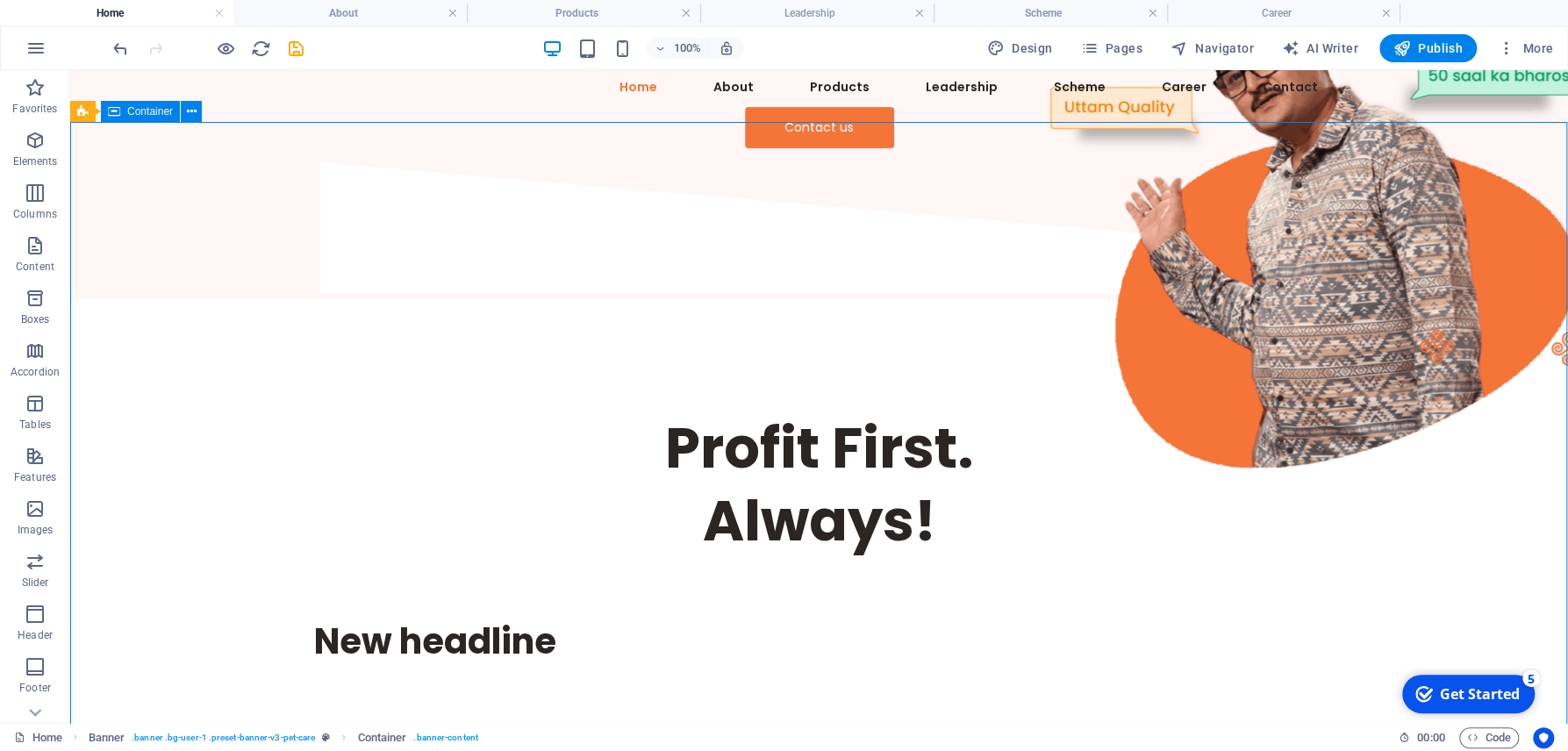
click at [730, 597] on div "Profit First. Always! New headline" at bounding box center [818, 538] width 1497 height 477
click at [448, 619] on div "New headline" at bounding box center [819, 642] width 1010 height 46
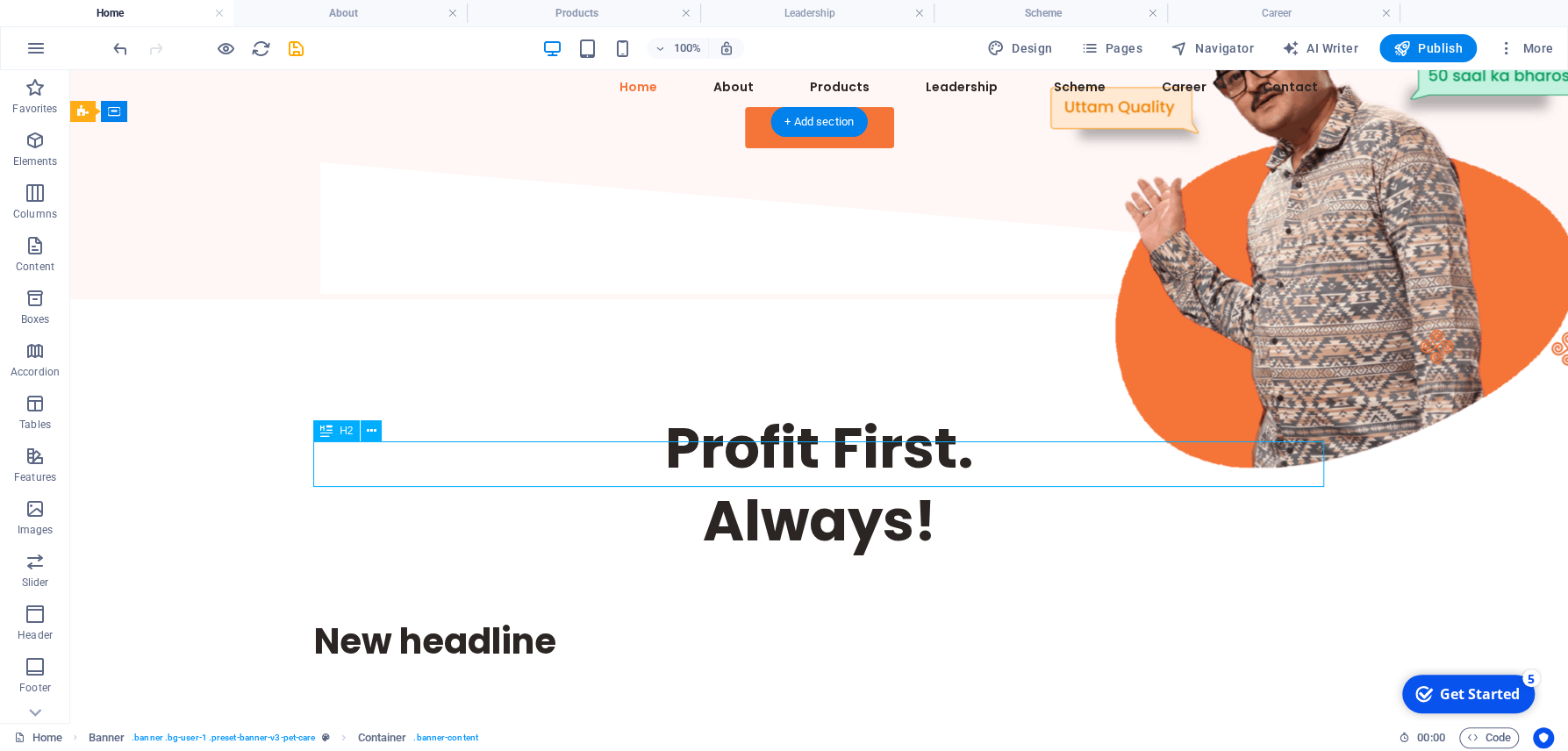
click at [448, 619] on div "New headline" at bounding box center [819, 642] width 1010 height 46
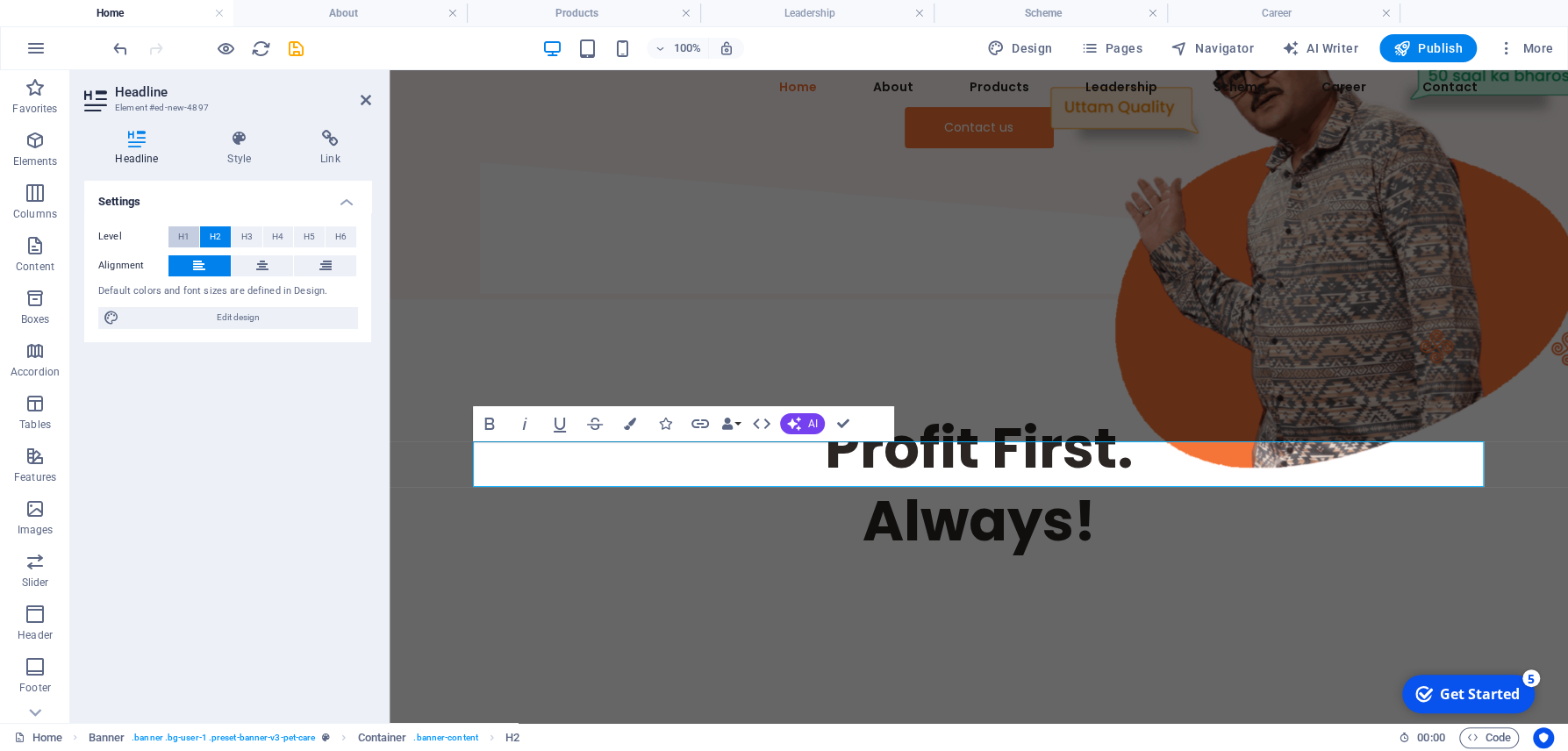
click at [177, 241] on button "H1" at bounding box center [183, 237] width 31 height 21
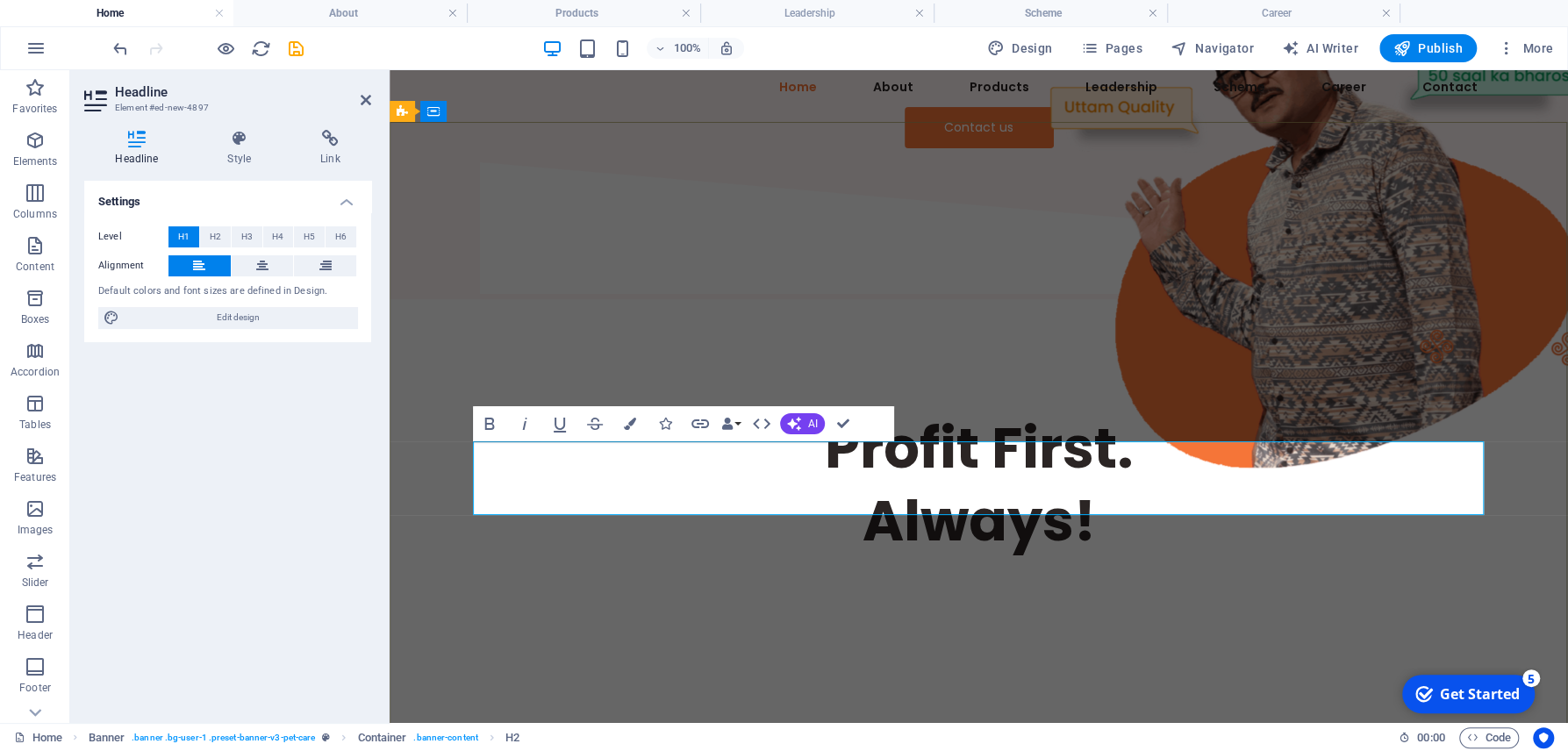
click at [531, 619] on h1 "​" at bounding box center [978, 655] width 1010 height 73
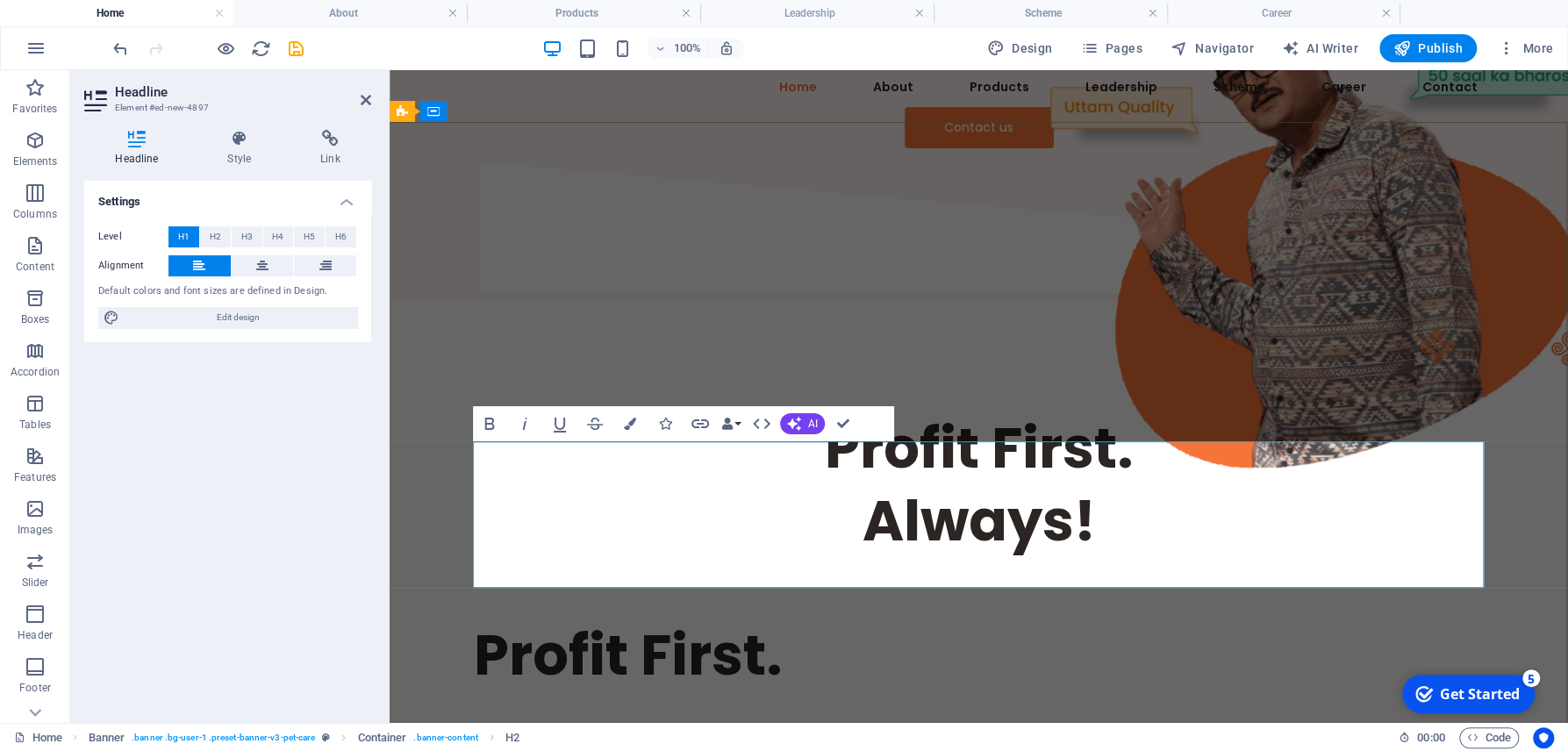
click at [815, 619] on h1 "Profit First. ‌" at bounding box center [978, 692] width 1010 height 145
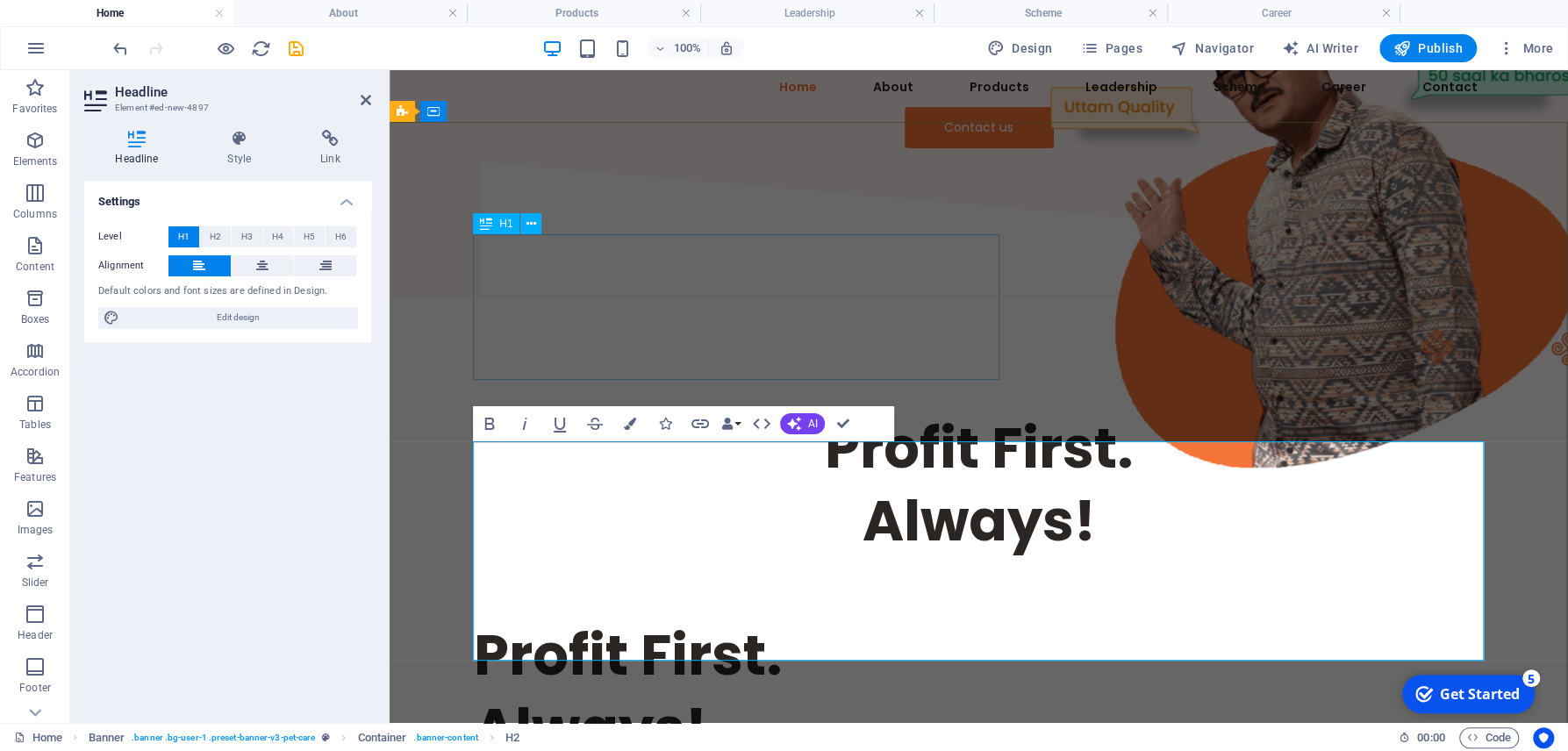
click at [532, 412] on div "Profit First. Always!" at bounding box center [978, 484] width 1010 height 145
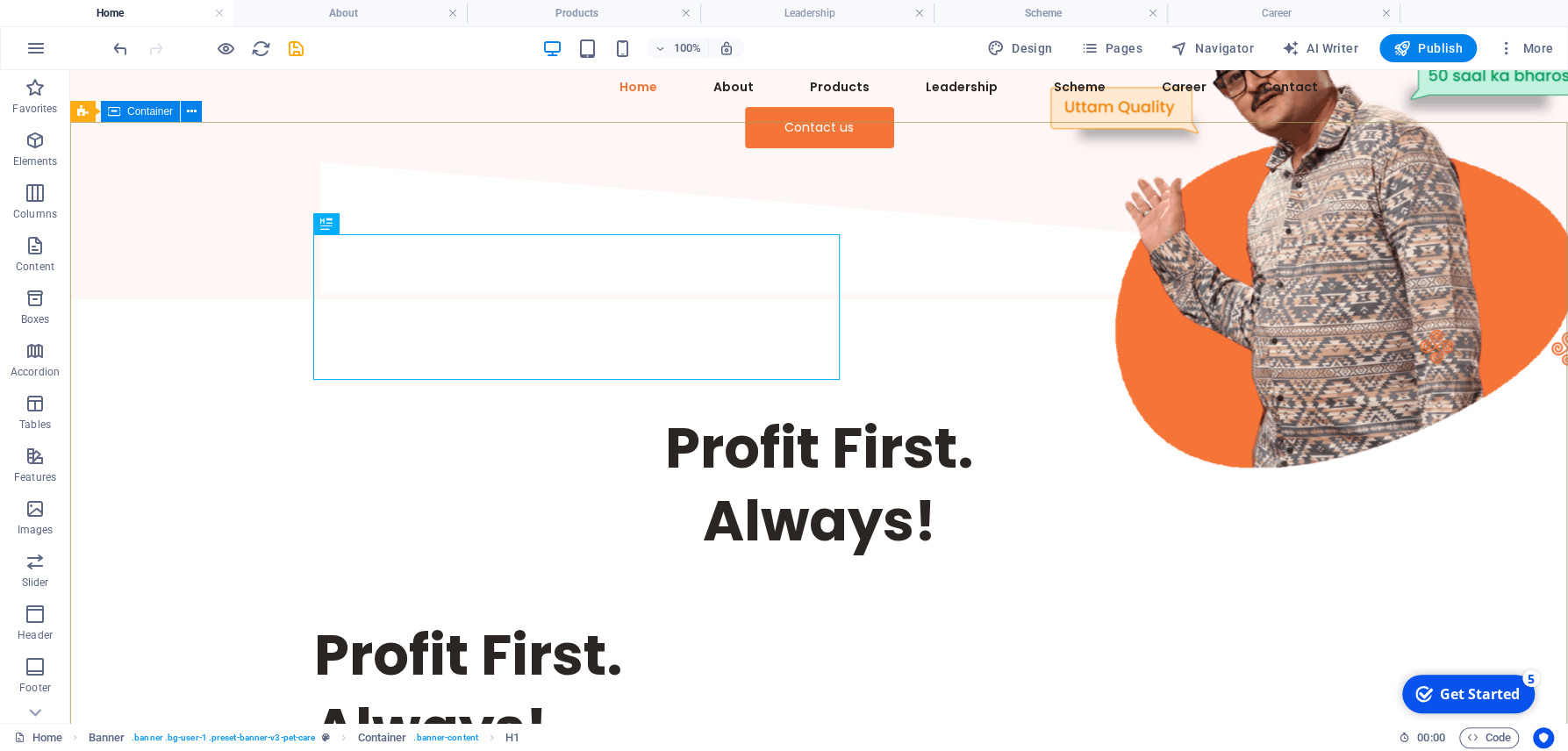
click at [564, 299] on div "Profit First. Always! Profit First. Always!" at bounding box center [818, 588] width 1497 height 578
click at [660, 412] on div "Profit First. Always!" at bounding box center [819, 484] width 1010 height 145
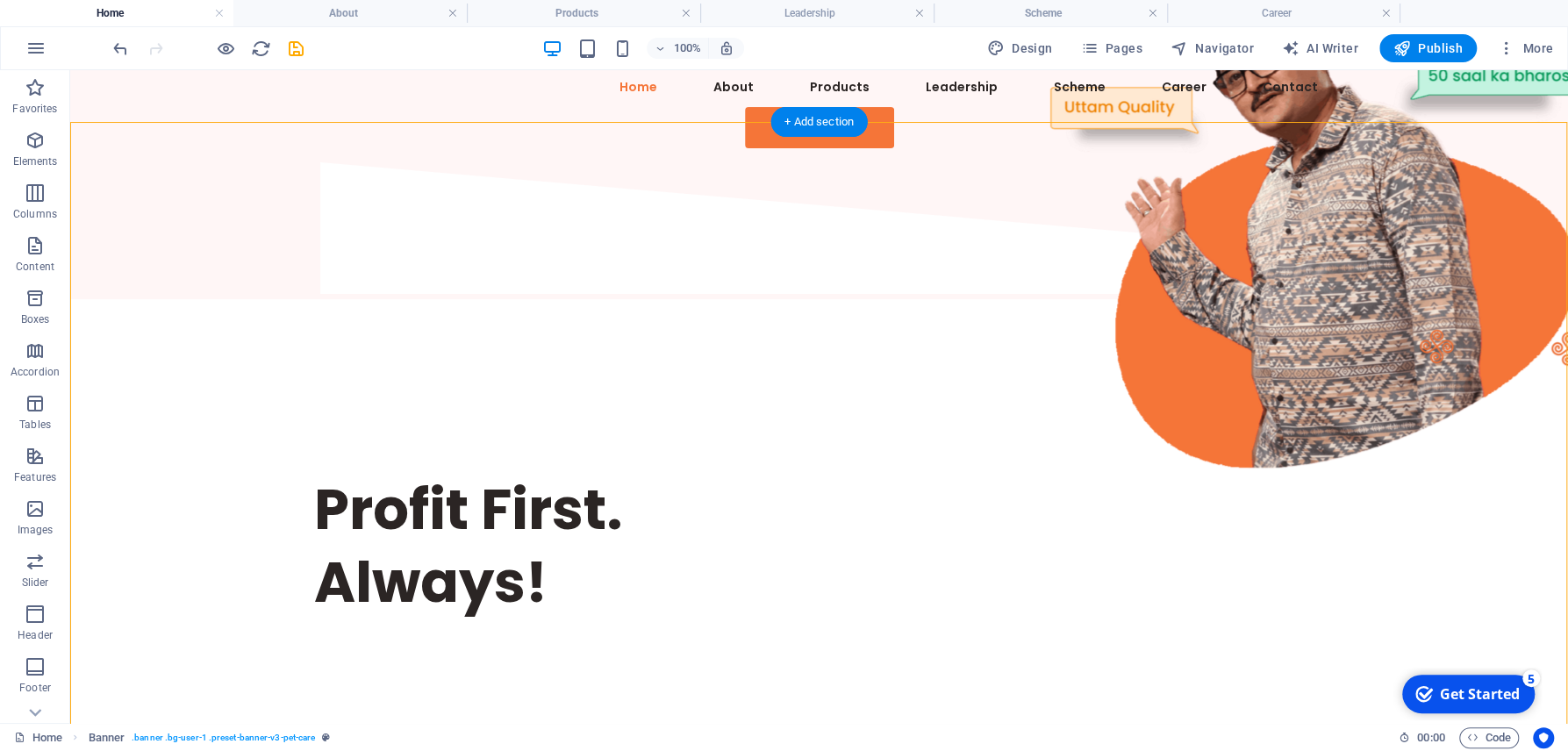
drag, startPoint x: 452, startPoint y: 427, endPoint x: 441, endPoint y: 566, distance: 139.4
click at [441, 566] on div "Profit First. Always!" at bounding box center [818, 515] width 1497 height 431
click at [516, 562] on div "Profit First. Always!" at bounding box center [818, 515] width 1497 height 431
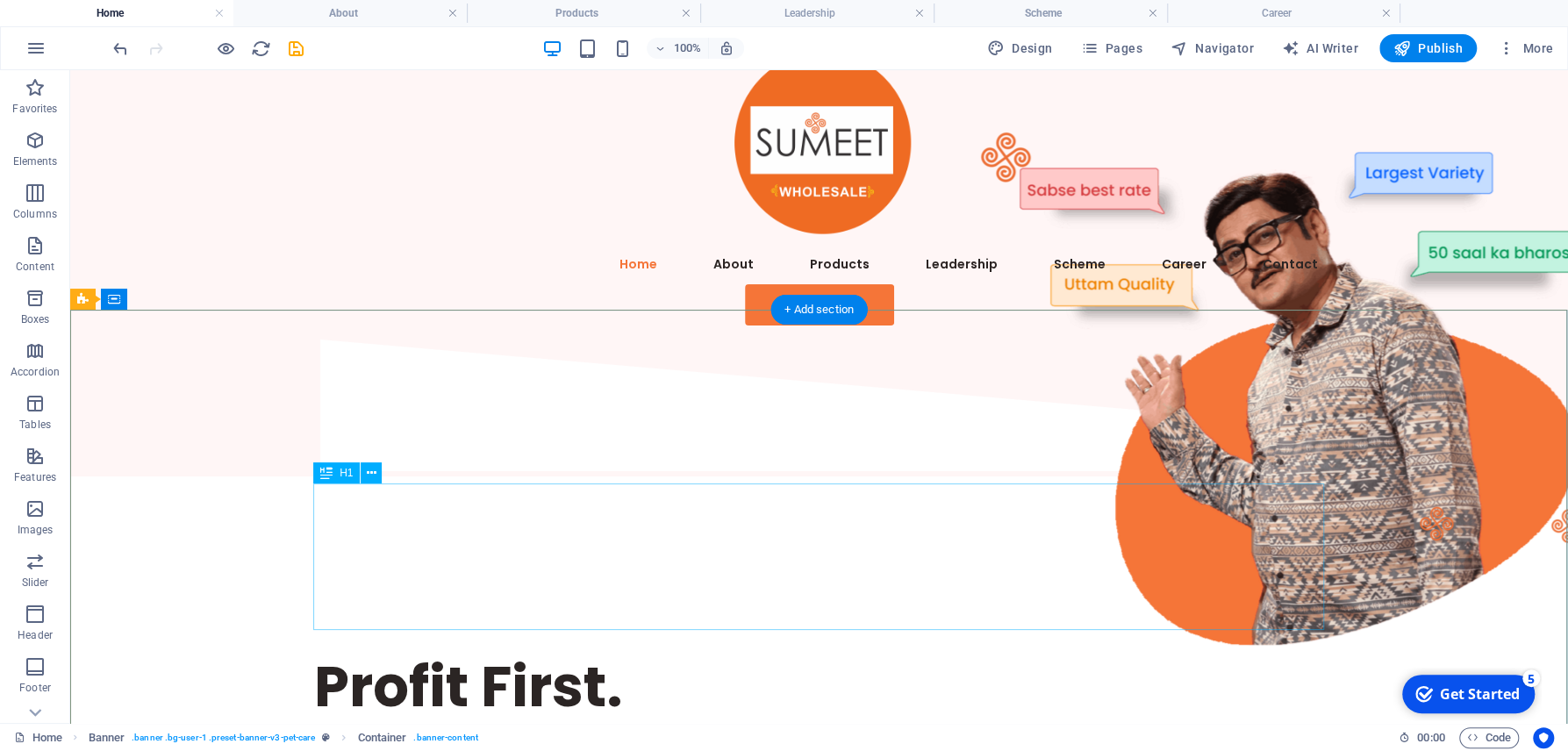
scroll to position [27, 0]
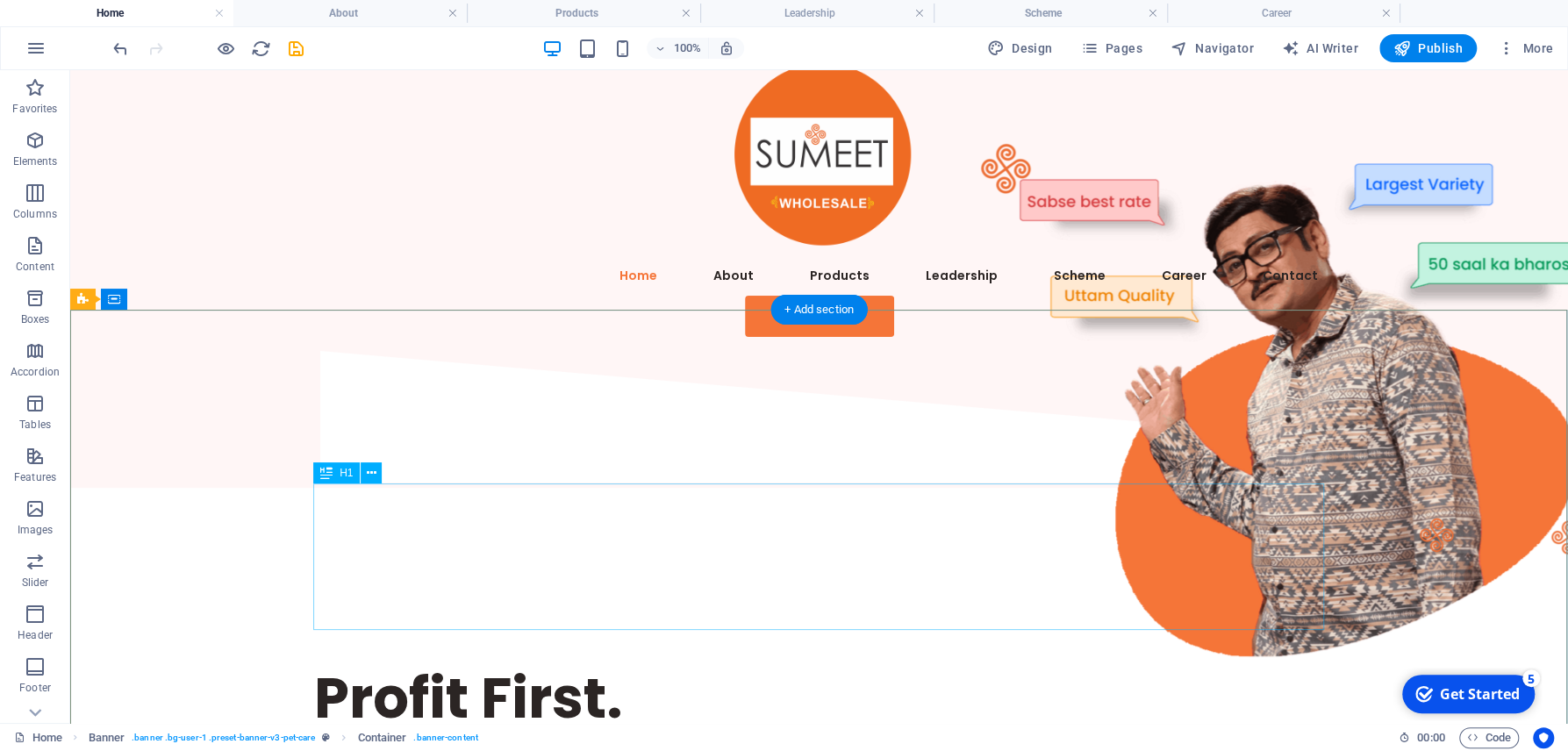
click at [469, 662] on div "Profit First. Always!" at bounding box center [819, 734] width 1010 height 145
click at [552, 662] on div "Profit First. Always!" at bounding box center [819, 734] width 1010 height 145
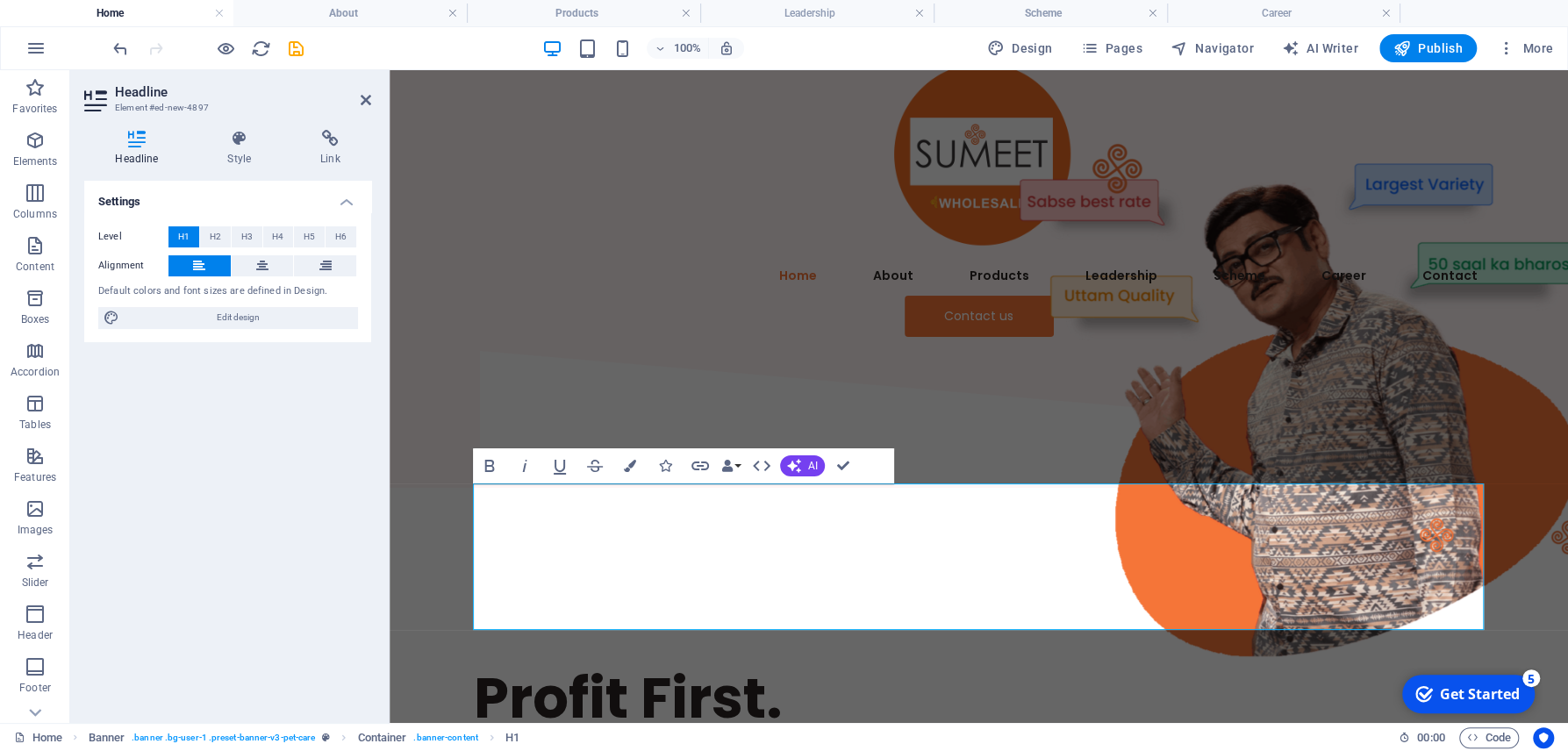
click at [267, 171] on div "Headline Style Link Settings Level H1 H2 H3 H4 H5 H6 Alignment Default colors a…" at bounding box center [228, 420] width 287 height 579
click at [239, 154] on h4 "Style" at bounding box center [243, 149] width 93 height 37
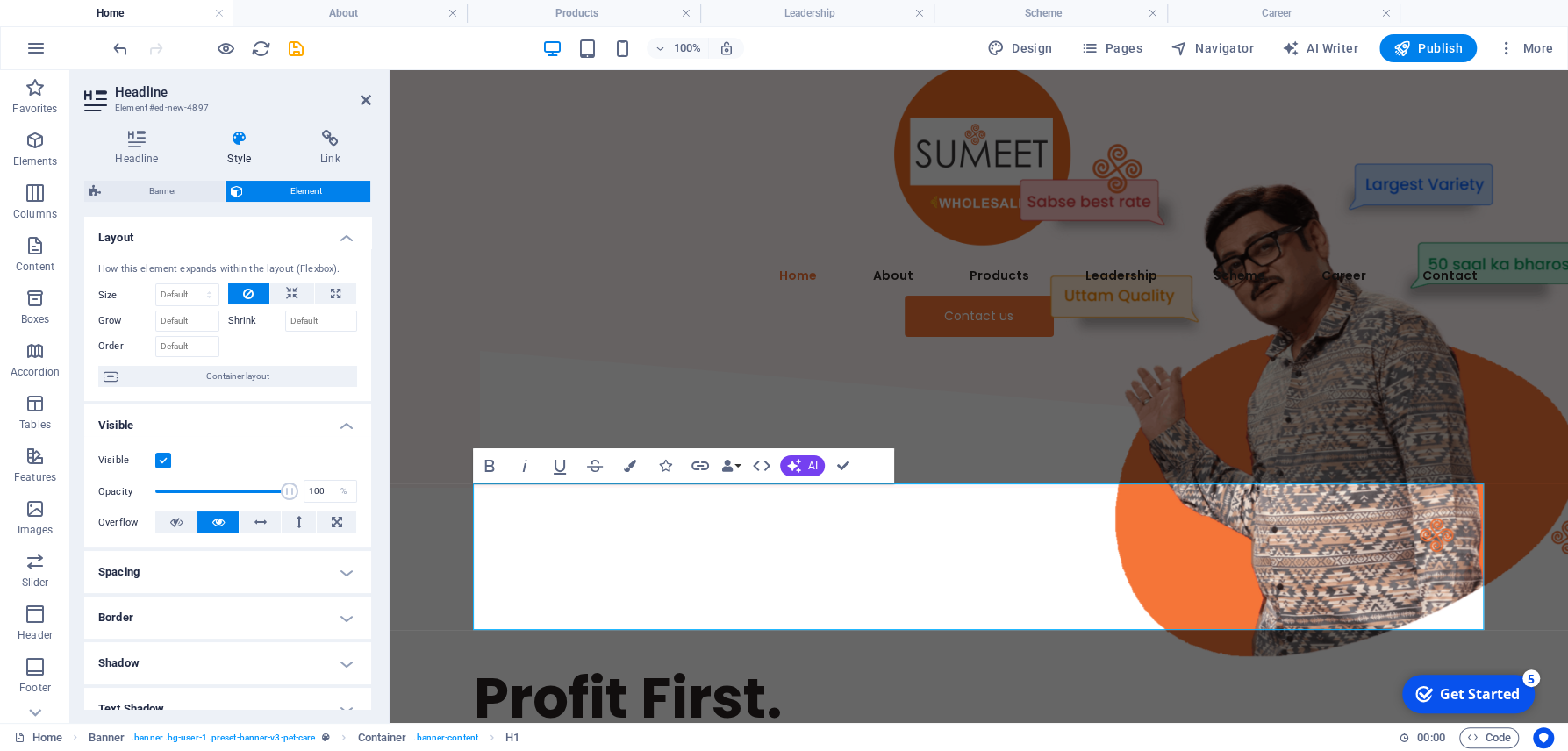
scroll to position [81, 0]
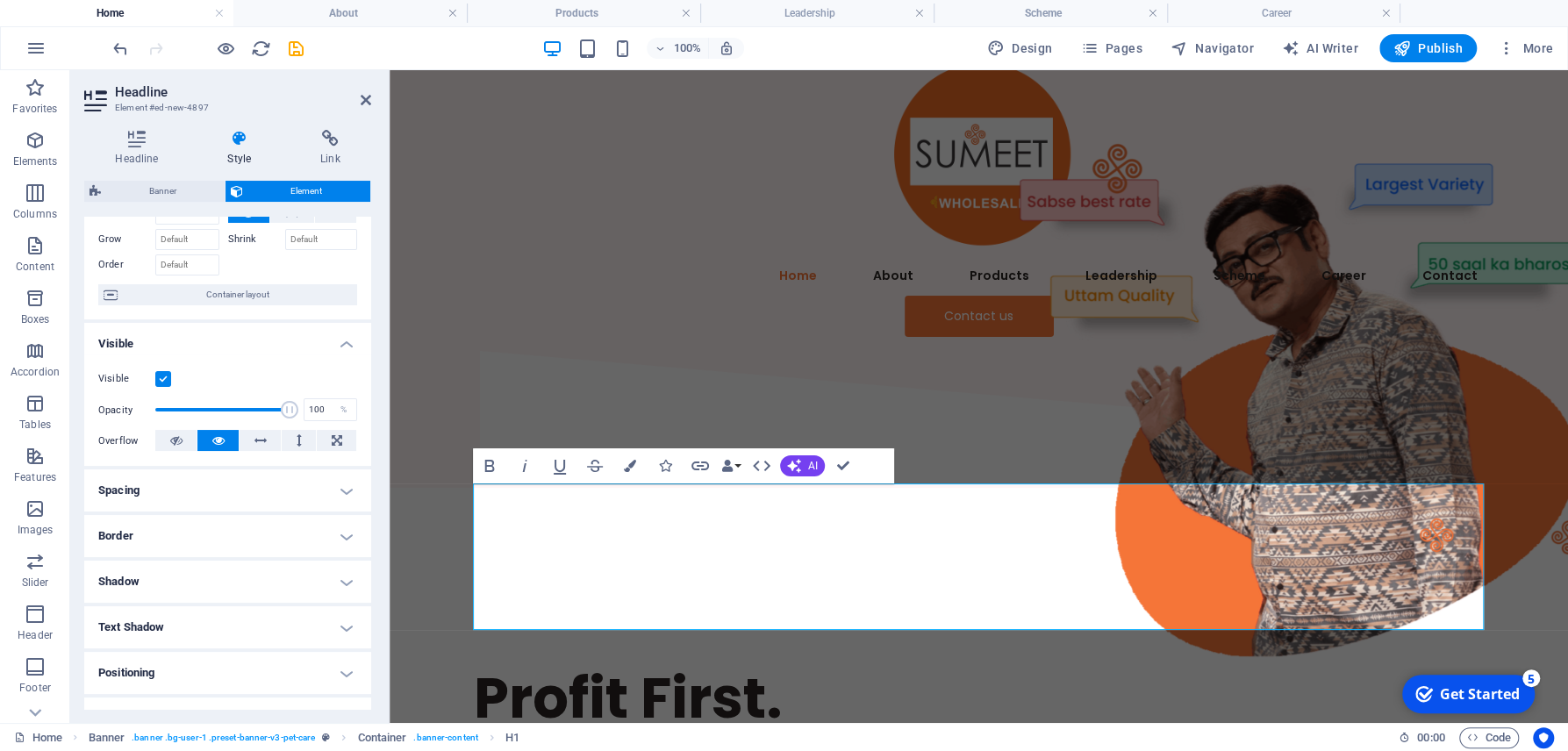
click at [194, 506] on h4 "Spacing" at bounding box center [228, 491] width 287 height 43
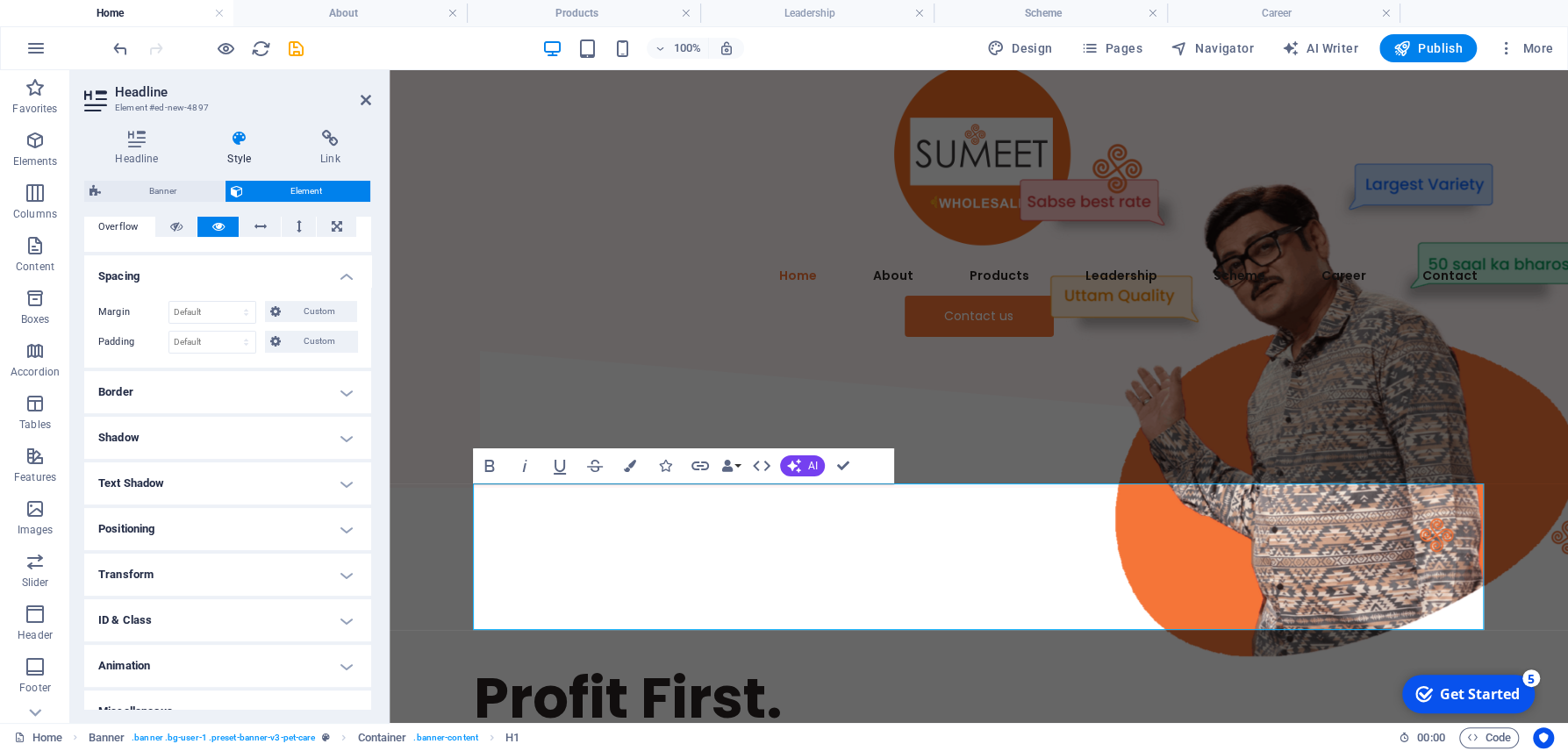
scroll to position [320, 0]
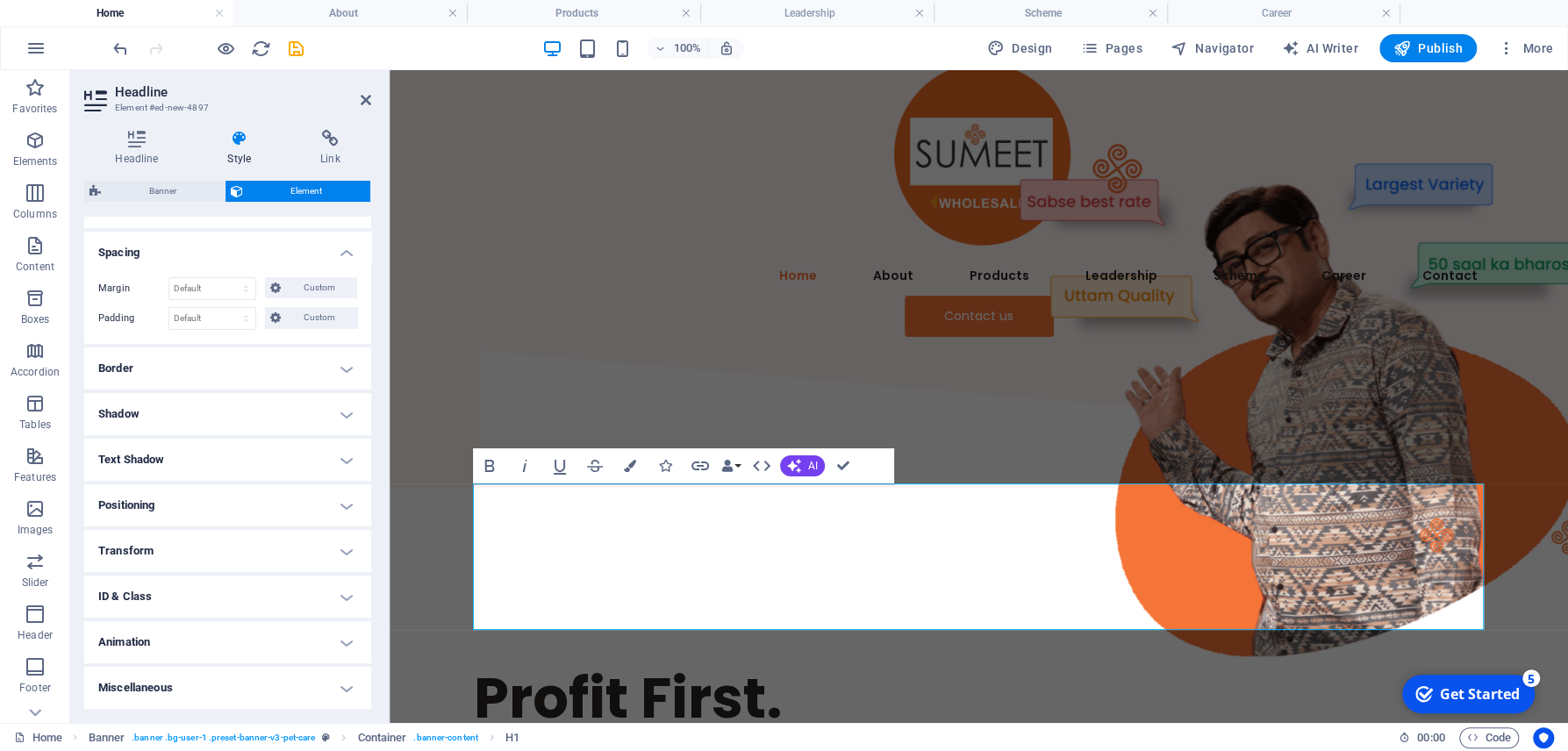
click at [232, 519] on h4 "Positioning" at bounding box center [228, 506] width 287 height 43
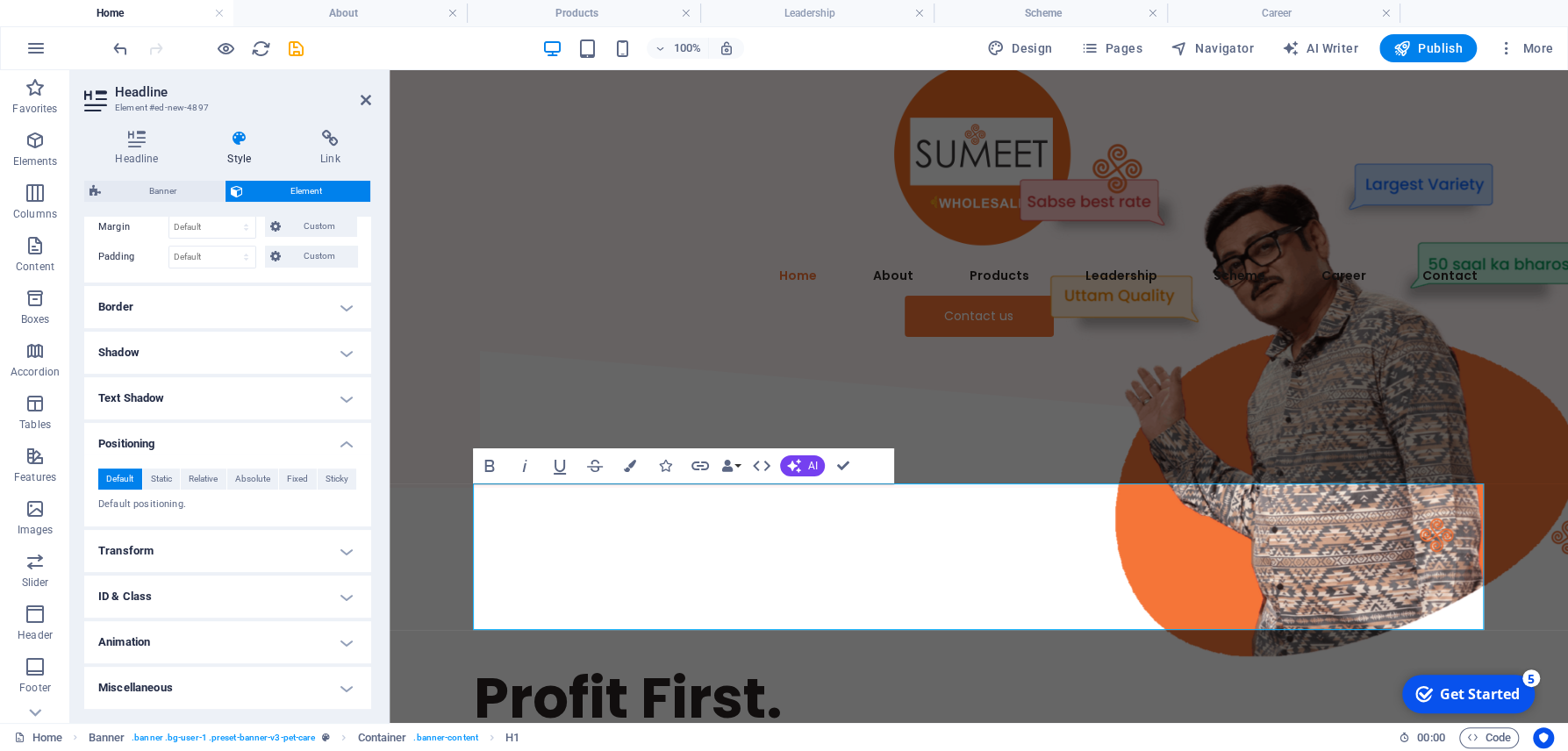
click at [304, 665] on ul "Layout How this element expands within the layout (Flexbox). Size Default auto …" at bounding box center [228, 273] width 287 height 873
click at [302, 686] on h4 "Miscellaneous" at bounding box center [228, 688] width 287 height 43
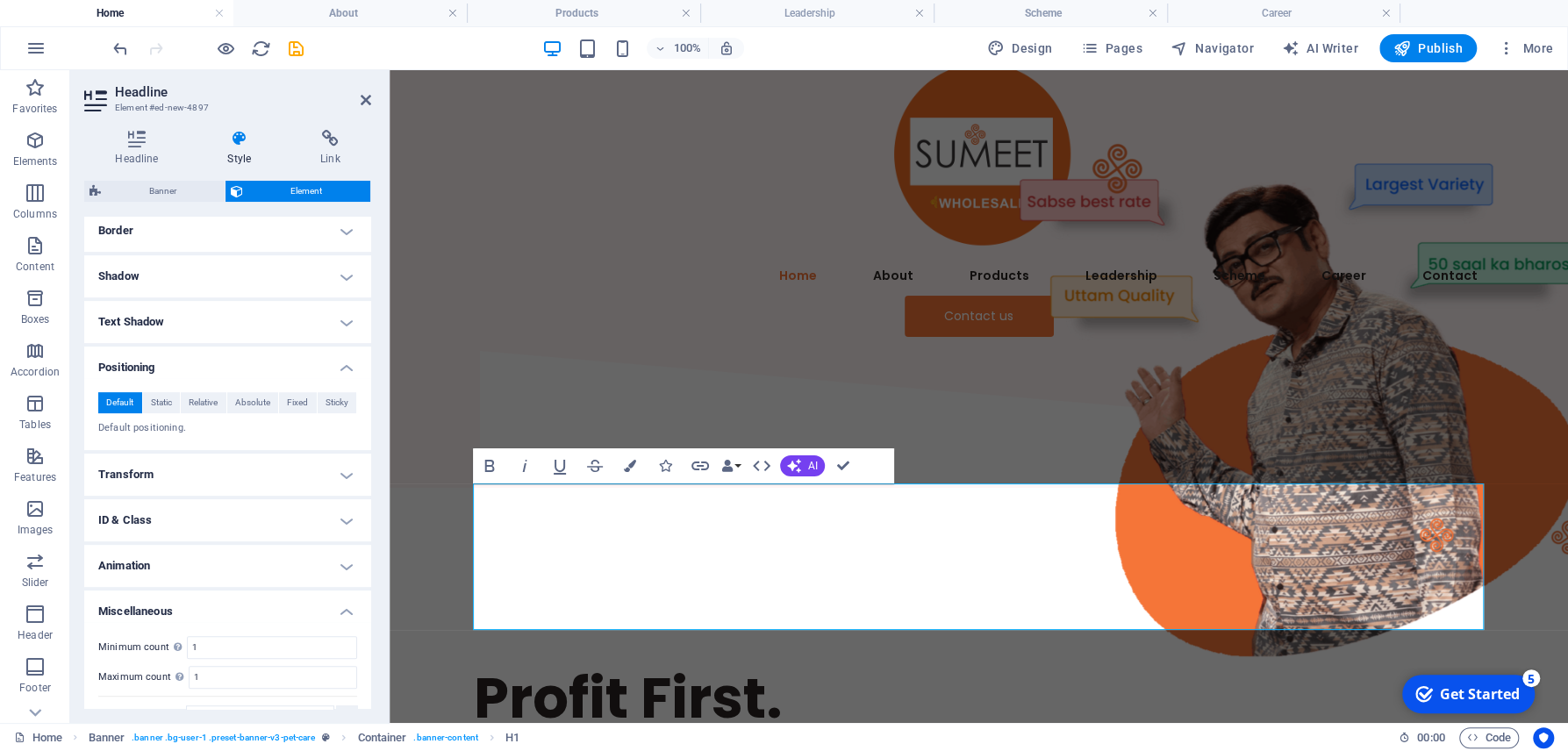
scroll to position [490, 0]
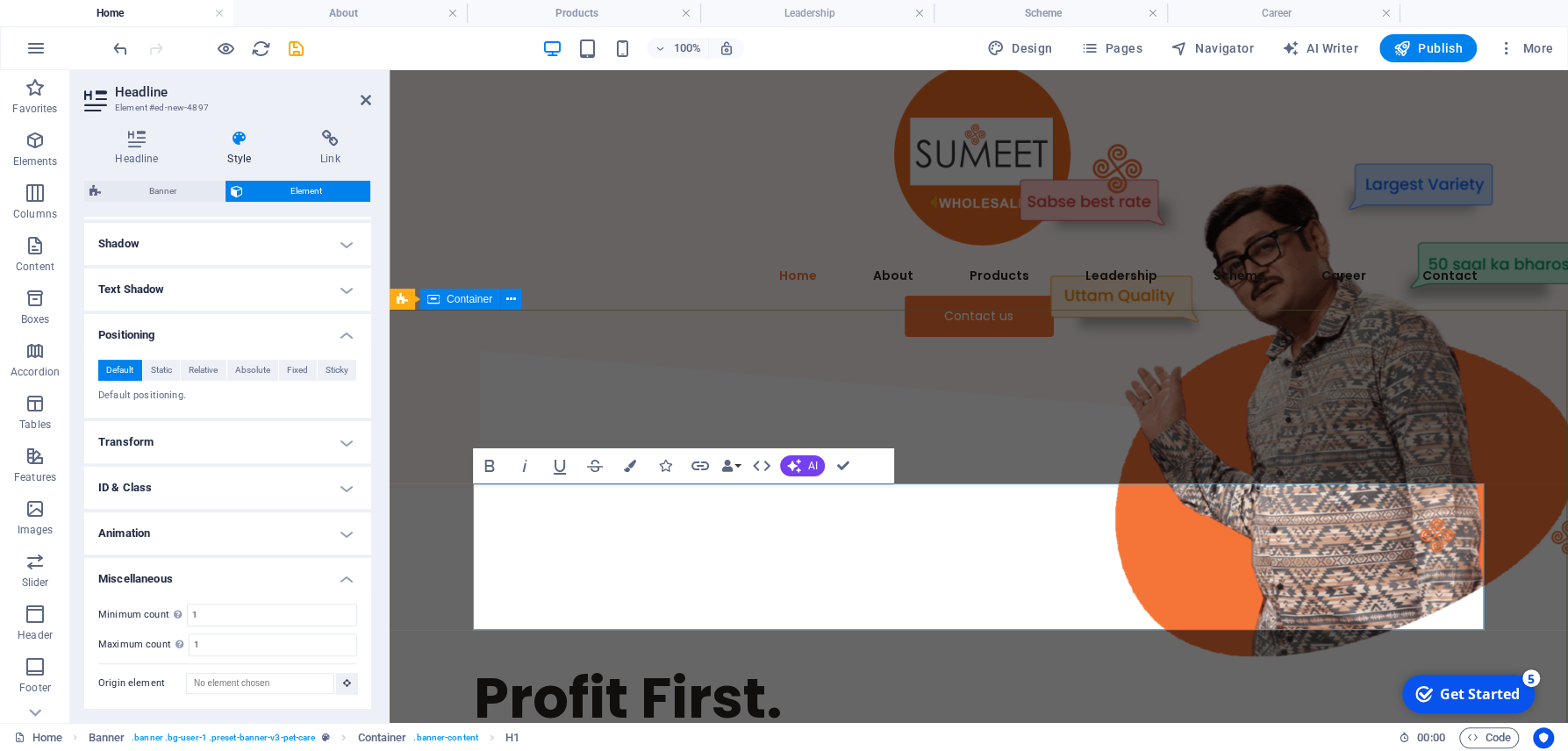
click at [722, 488] on div "Profit First. Always!" at bounding box center [978, 703] width 1178 height 431
click at [1048, 488] on div "Profit First. Always!" at bounding box center [978, 703] width 1178 height 431
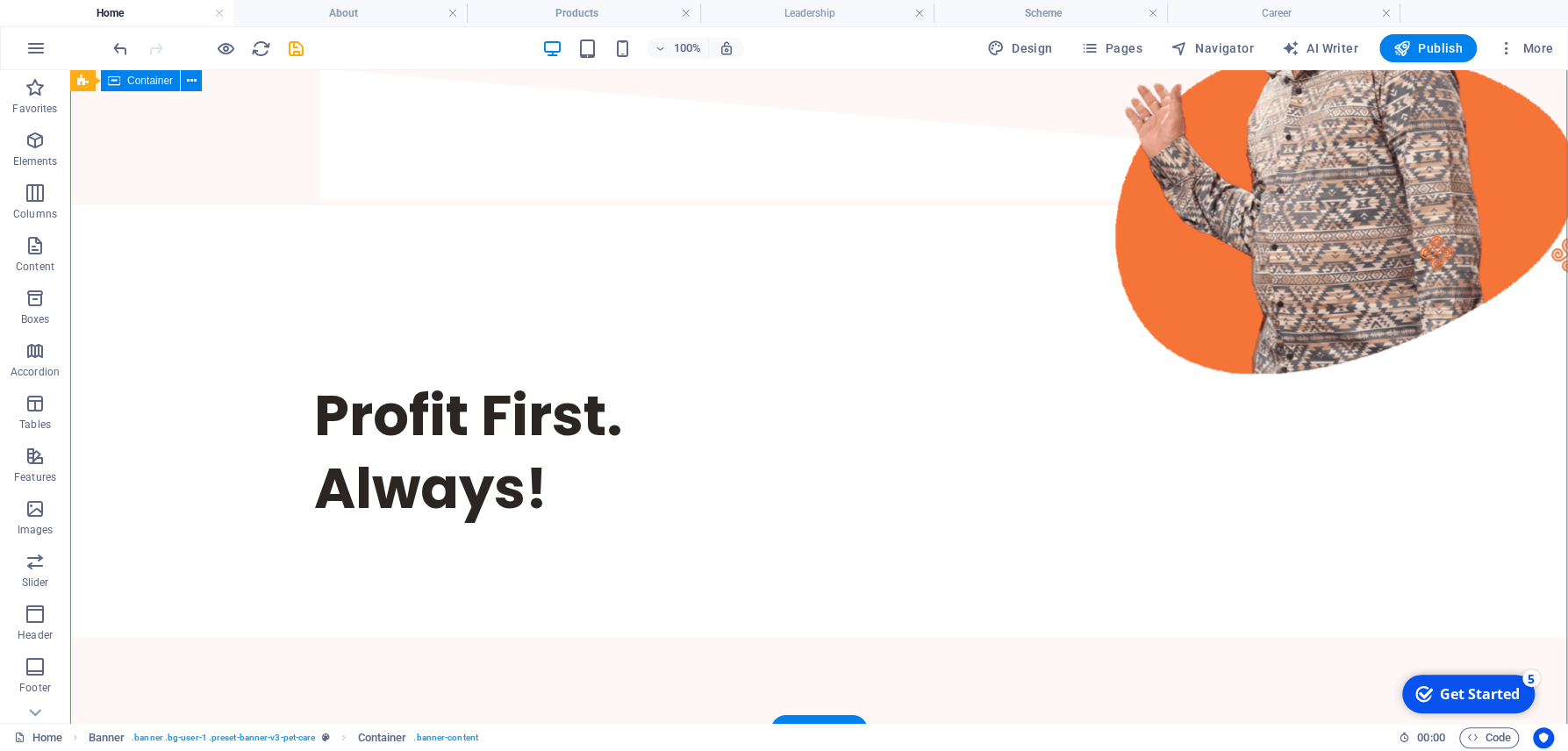
scroll to position [216, 0]
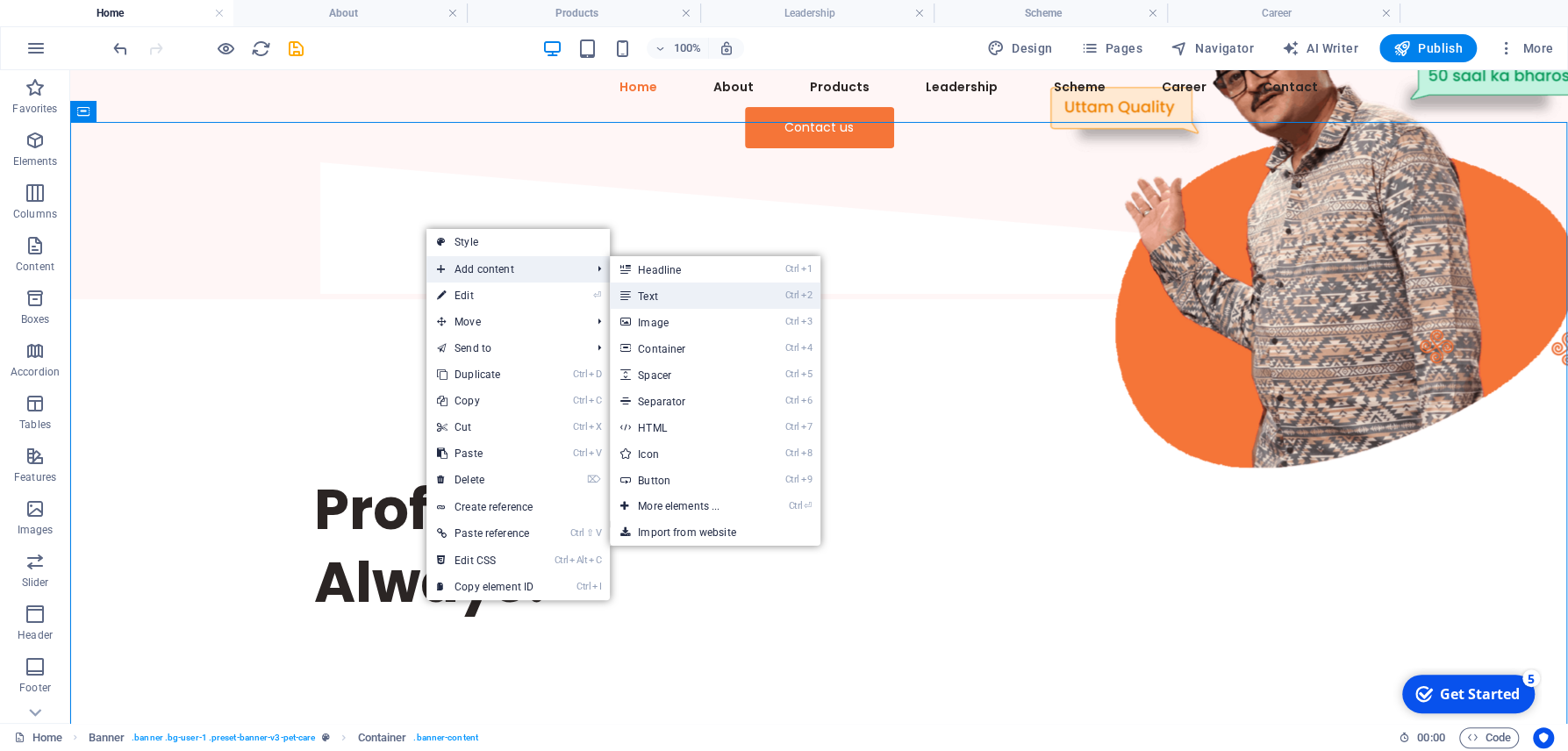
click at [723, 296] on link "Ctrl 2 Text" at bounding box center [682, 296] width 144 height 27
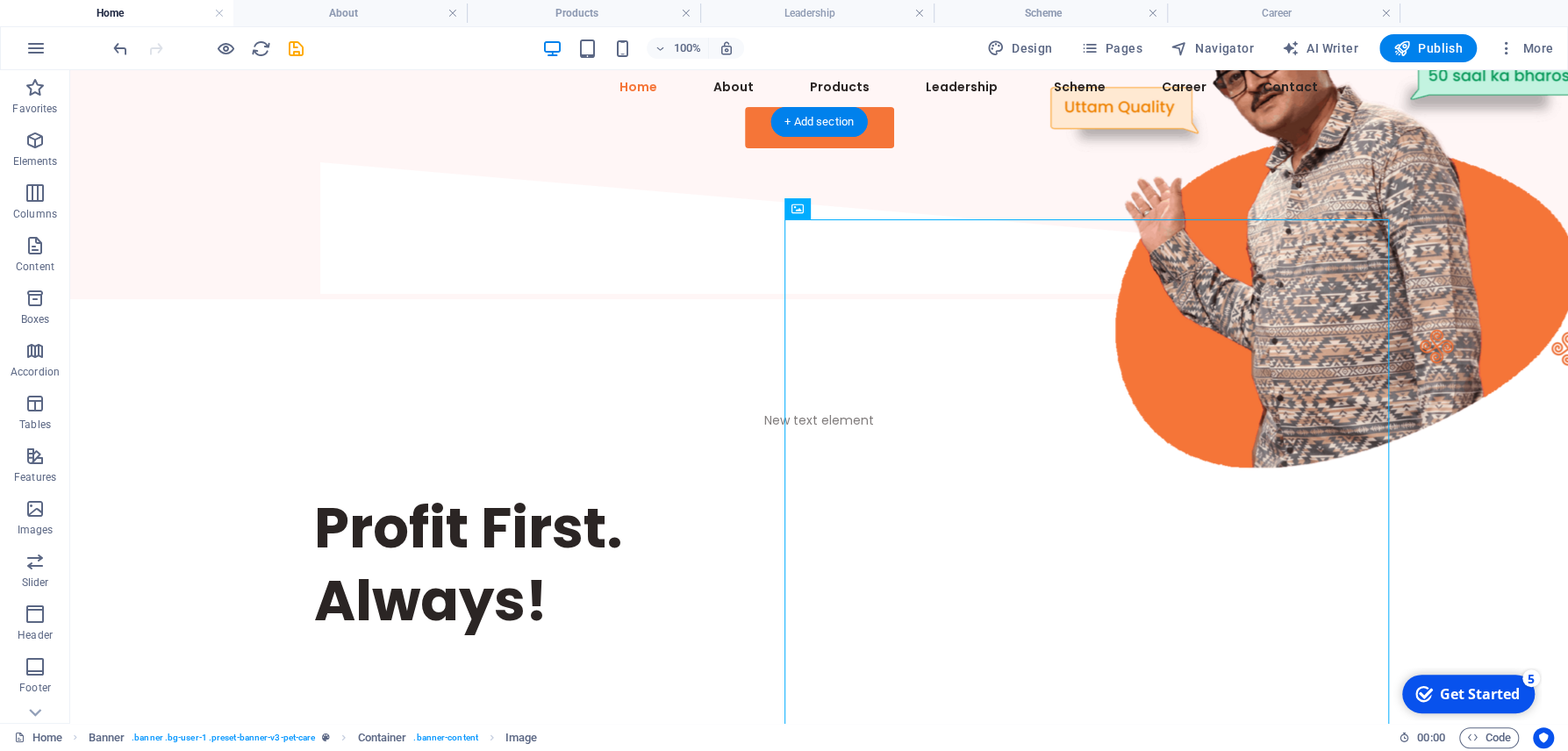
drag, startPoint x: 653, startPoint y: 245, endPoint x: 866, endPoint y: 507, distance: 337.7
click at [1007, 507] on figure at bounding box center [1309, 205] width 605 height 605
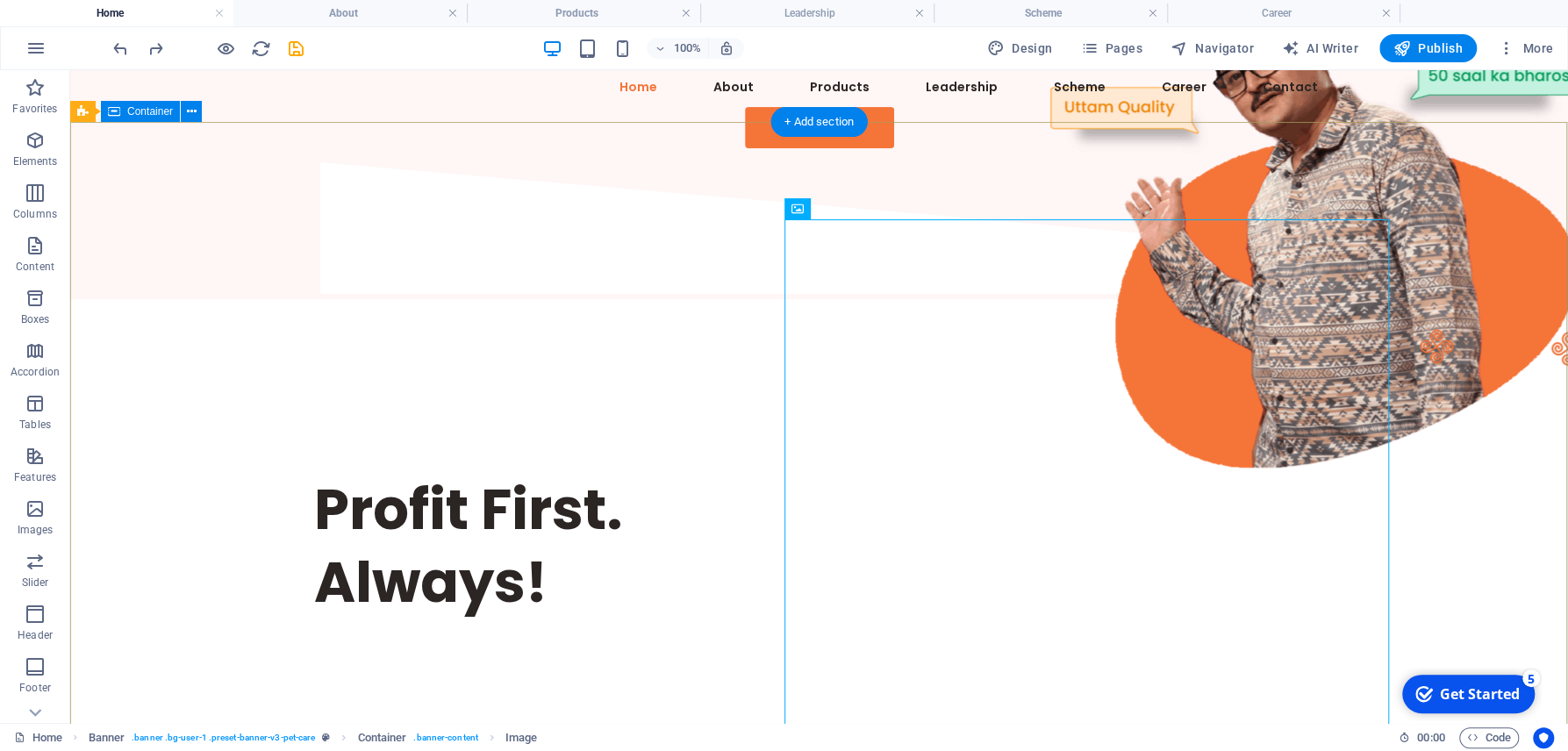
click at [613, 569] on div "Profit First. Always!" at bounding box center [818, 515] width 1497 height 431
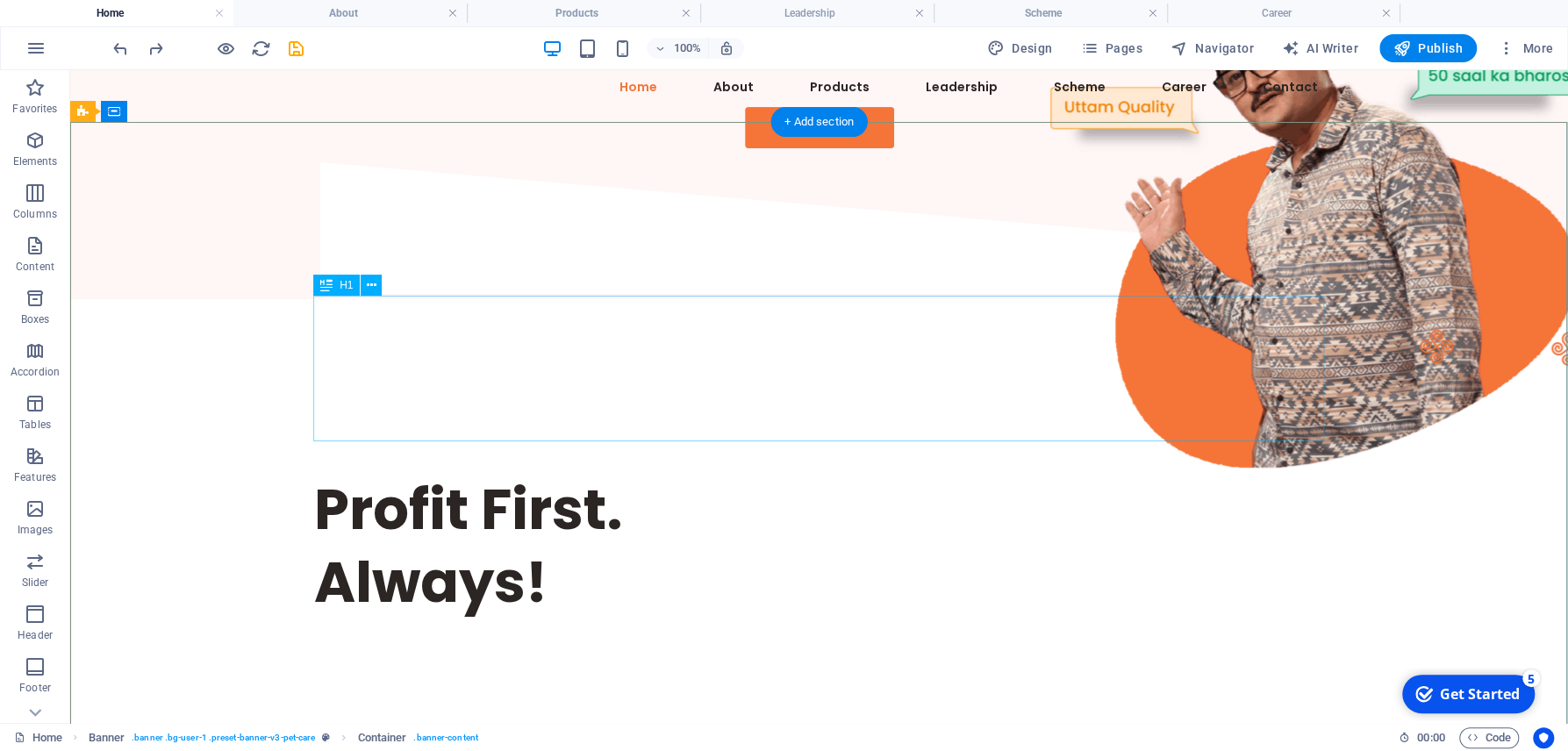
click at [413, 473] on div "Profit First. Always!" at bounding box center [819, 546] width 1010 height 145
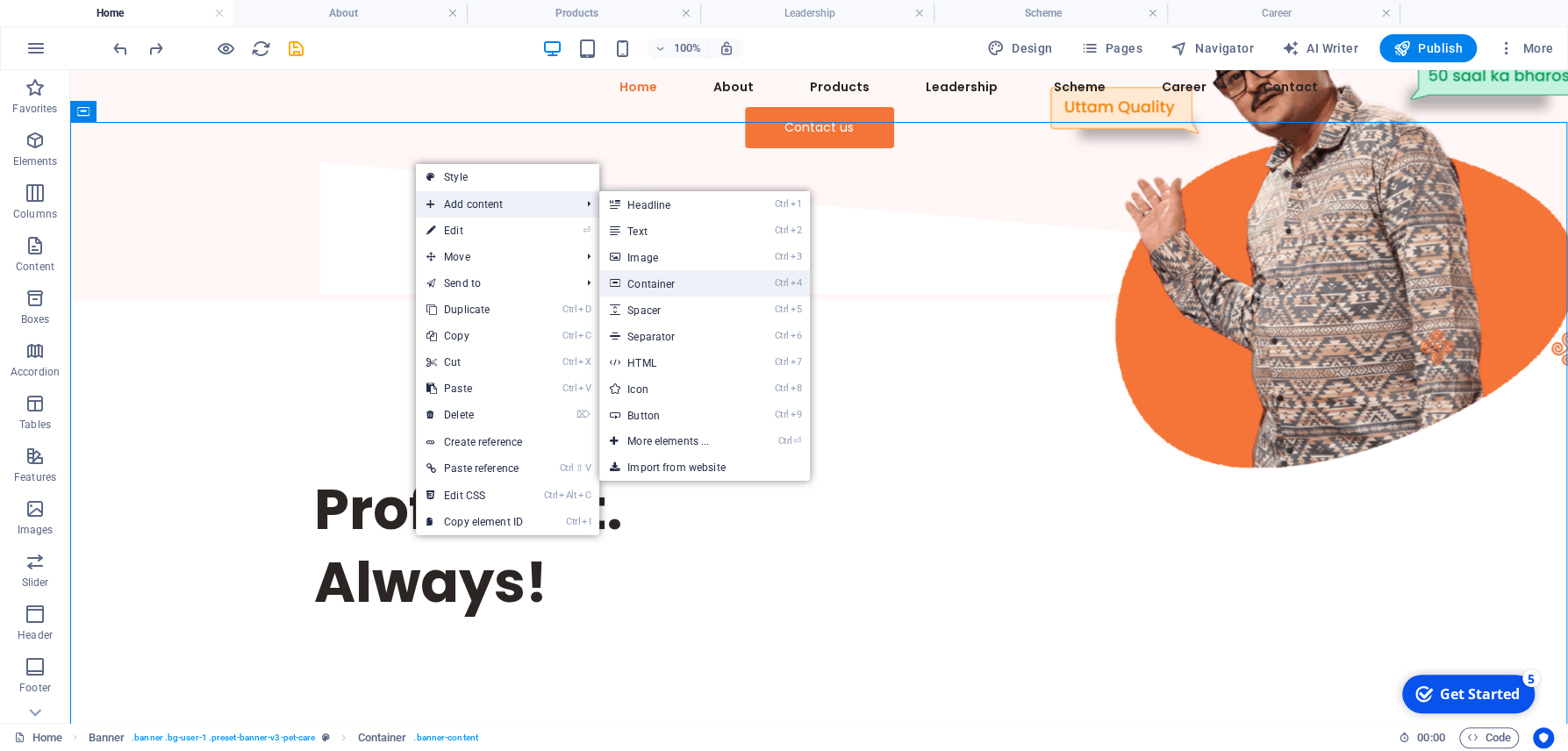
click at [703, 281] on link "Ctrl 4 Container" at bounding box center [671, 283] width 144 height 27
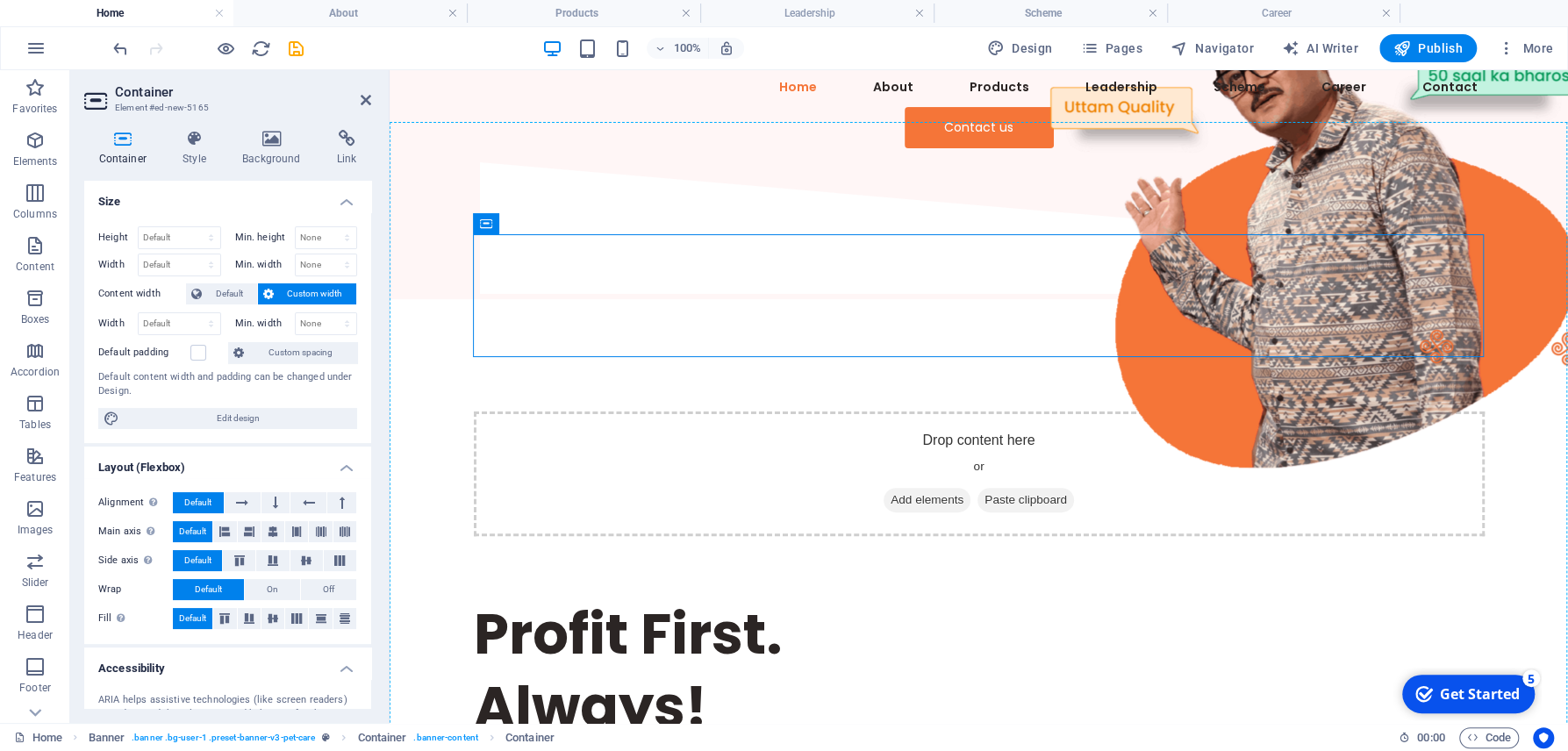
drag, startPoint x: 888, startPoint y: 292, endPoint x: 503, endPoint y: 599, distance: 492.4
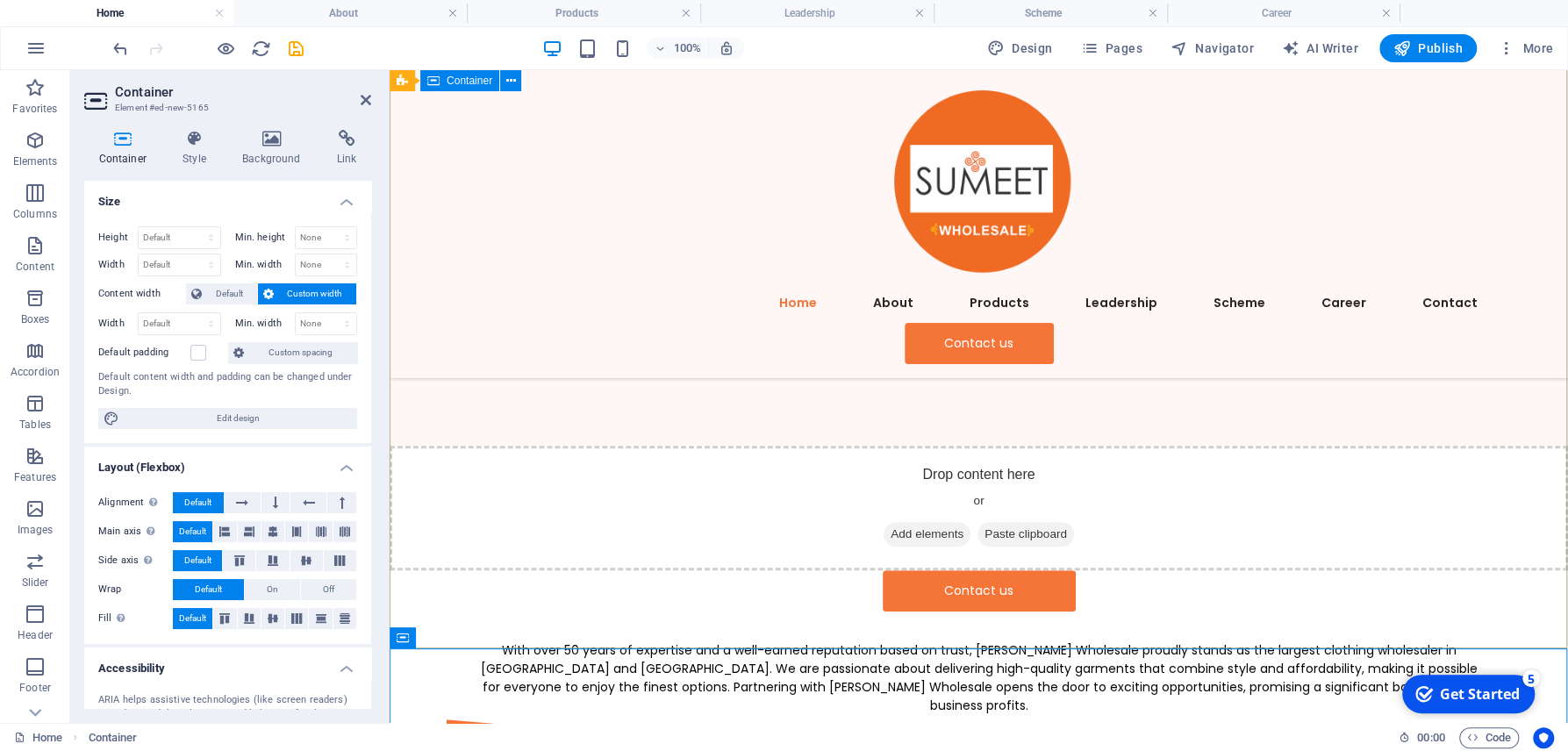
scroll to position [610, 0]
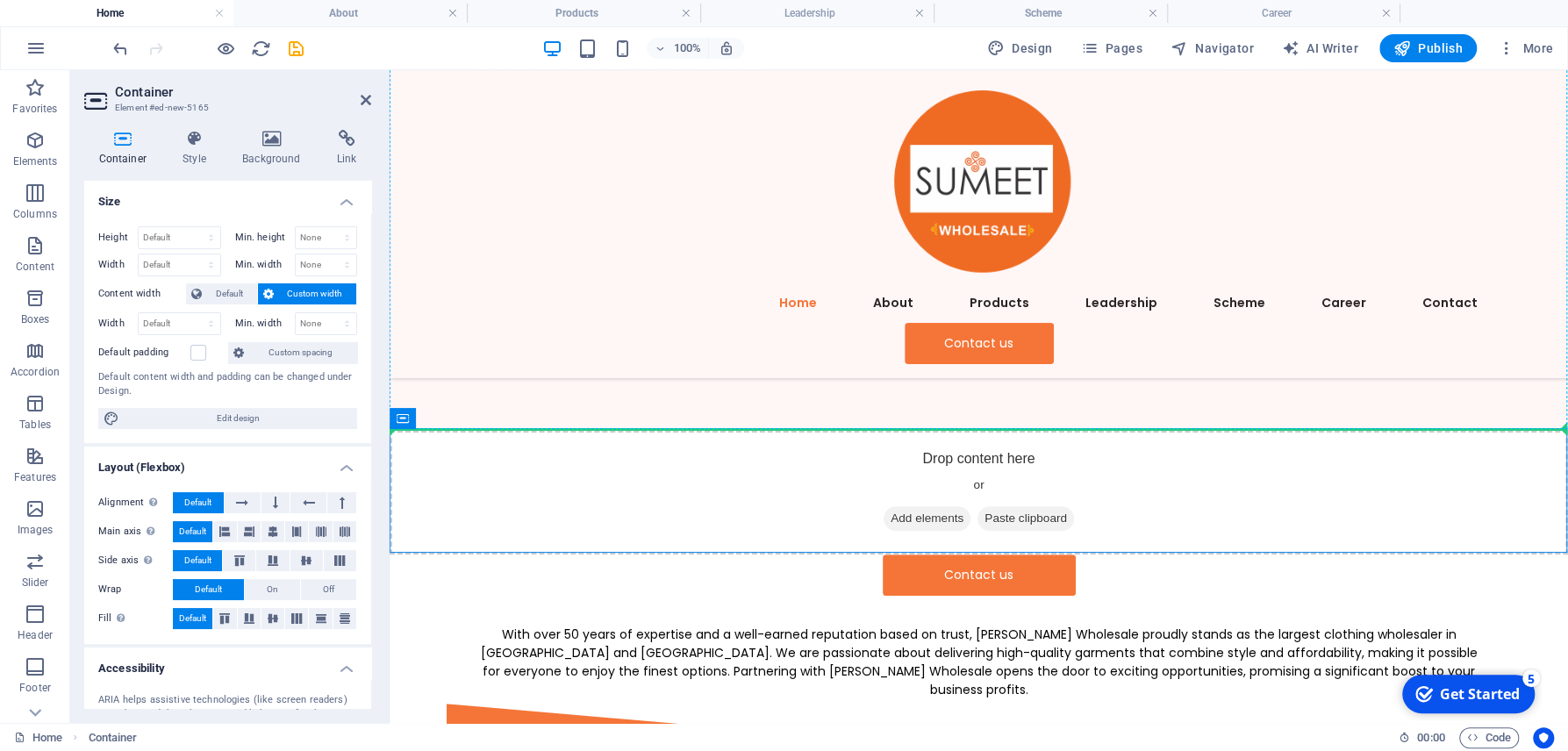
drag, startPoint x: 800, startPoint y: 491, endPoint x: 426, endPoint y: 354, distance: 398.3
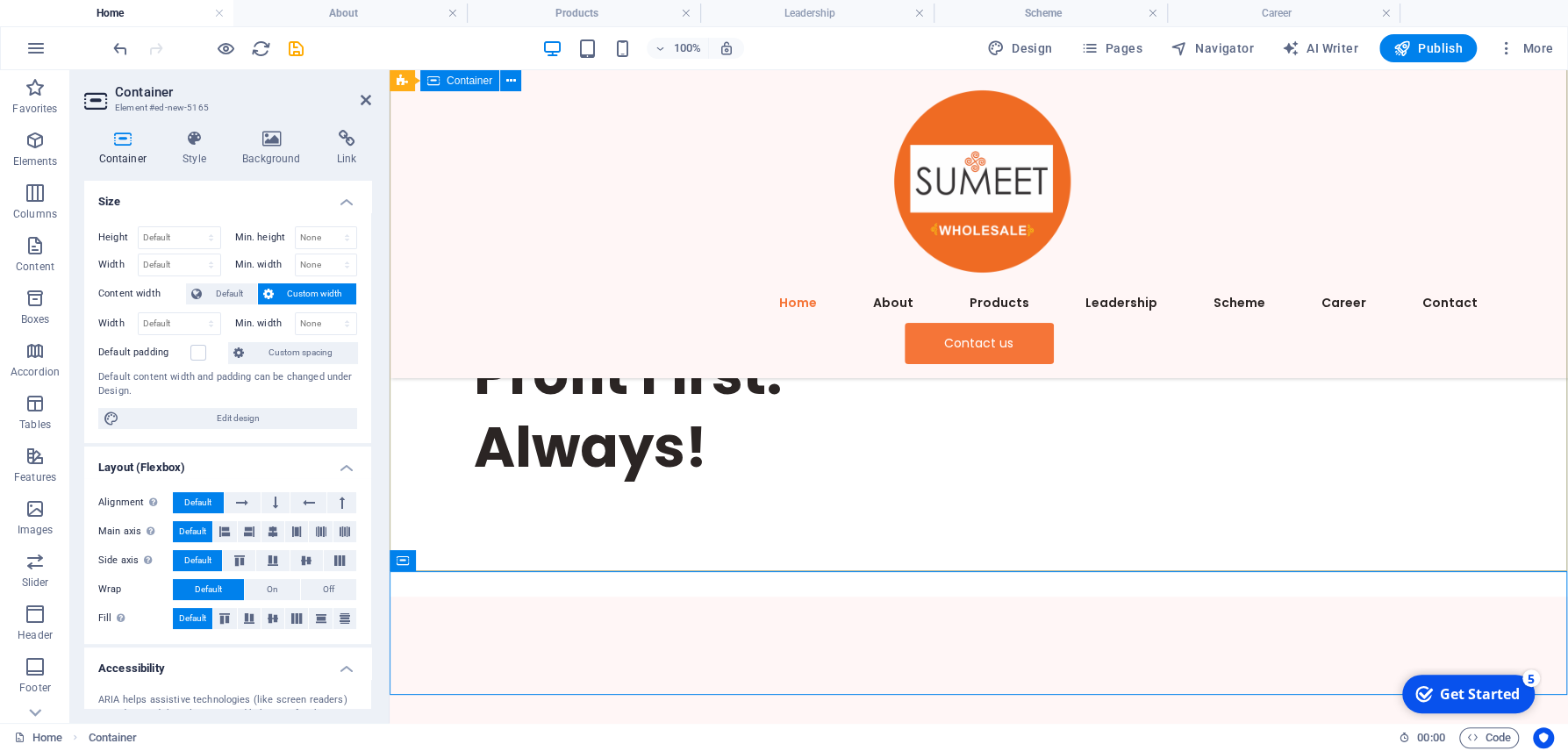
scroll to position [235, 0]
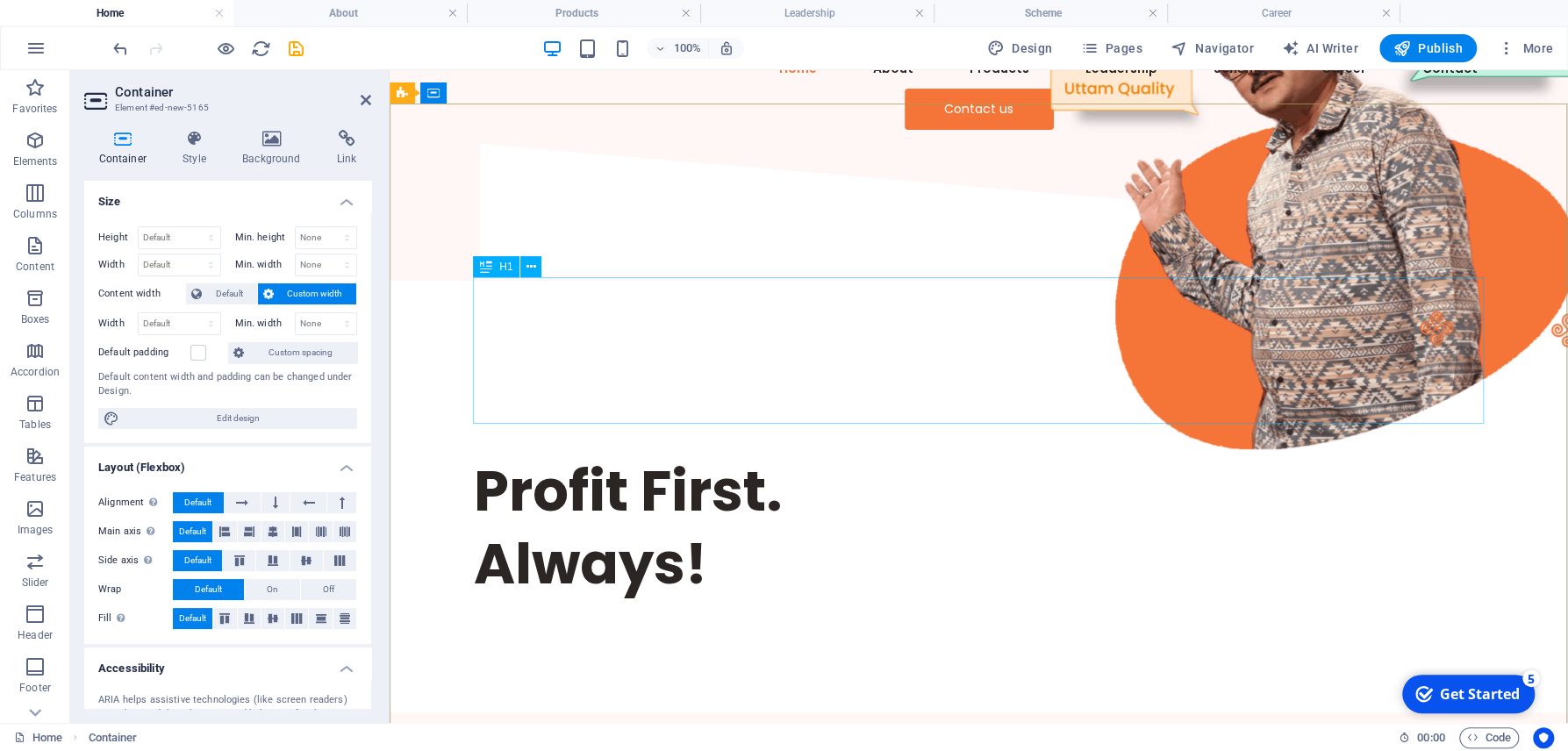
click at [570, 454] on div "Profit First. Always!" at bounding box center [978, 527] width 1010 height 145
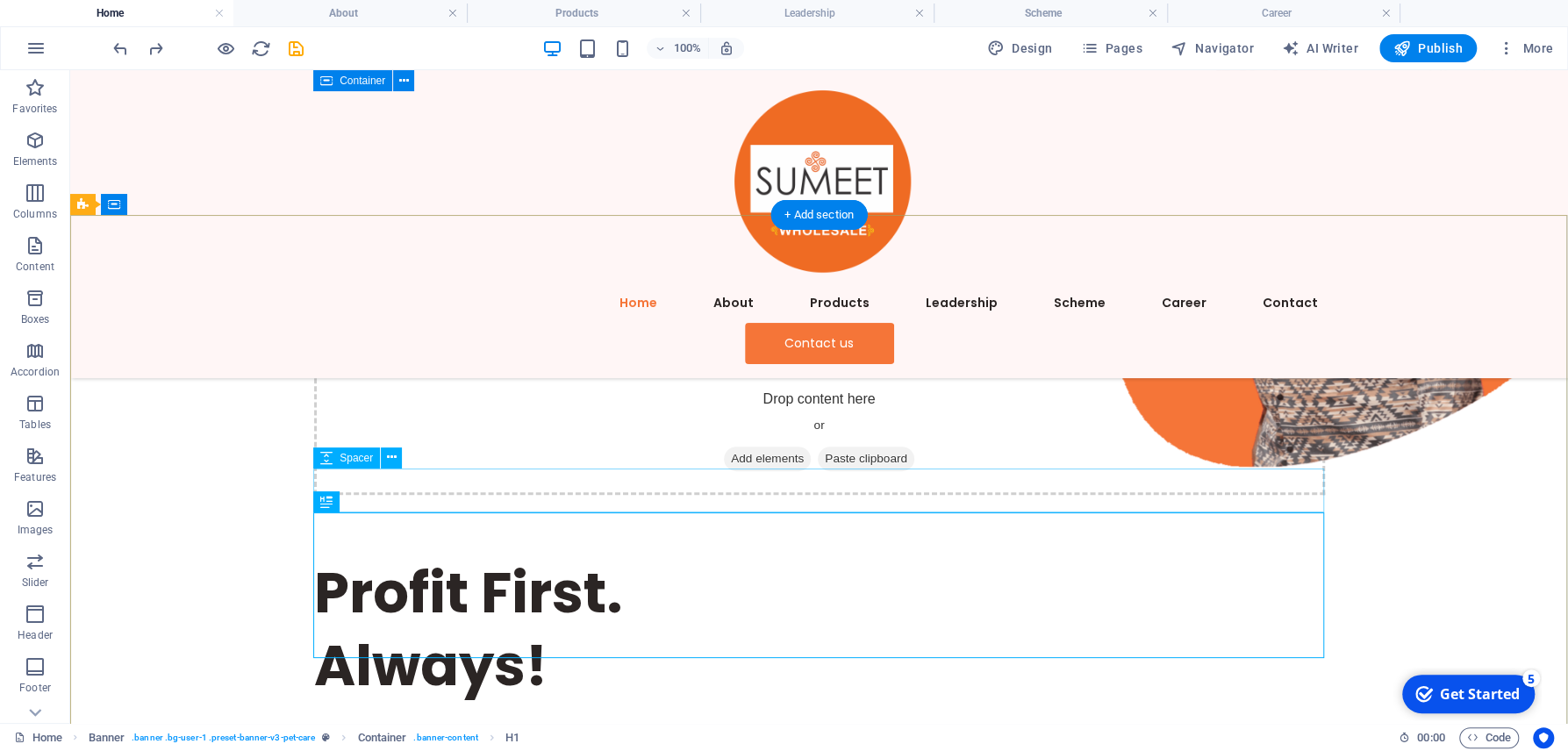
scroll to position [114, 0]
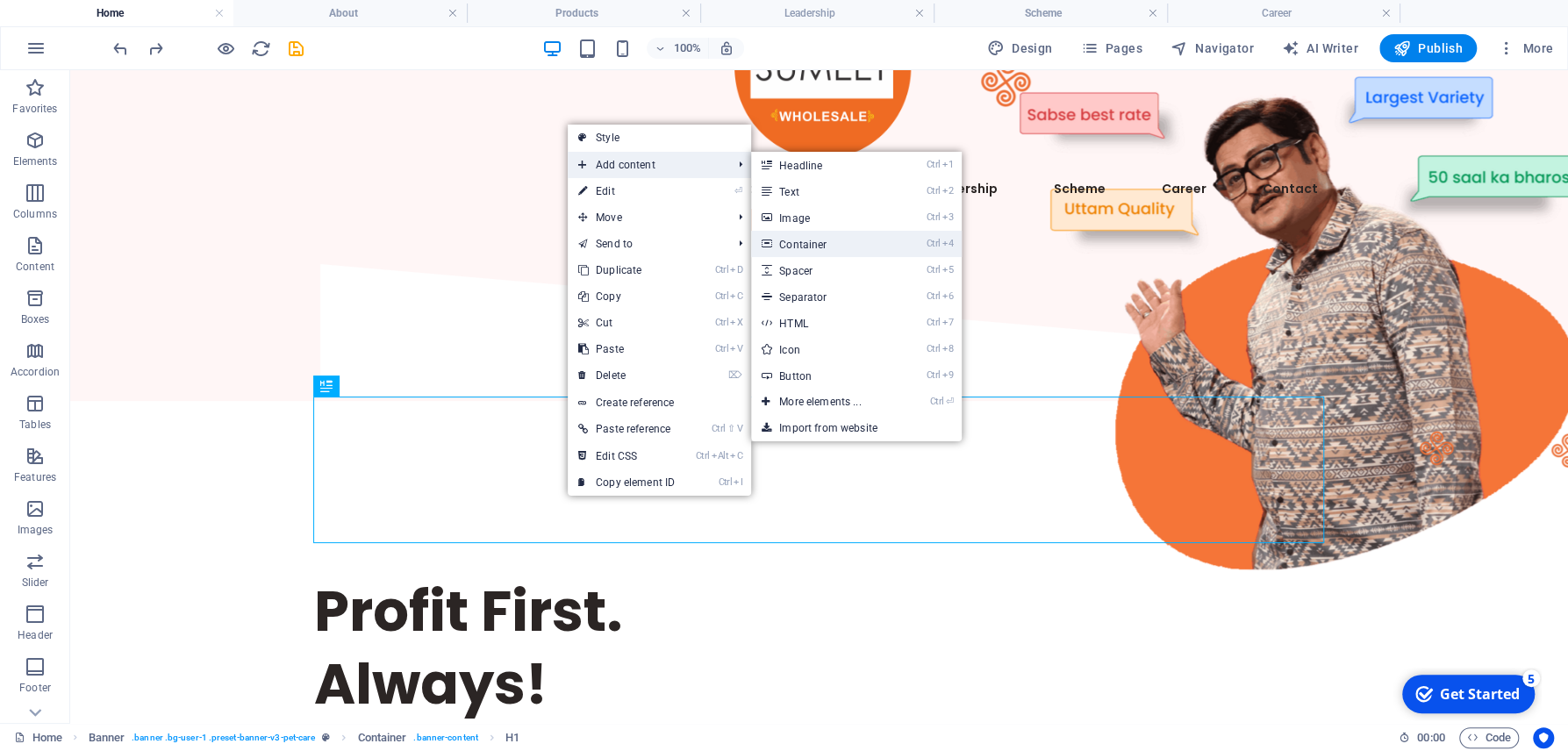
click at [837, 237] on link "Ctrl 4 Container" at bounding box center [823, 244] width 144 height 27
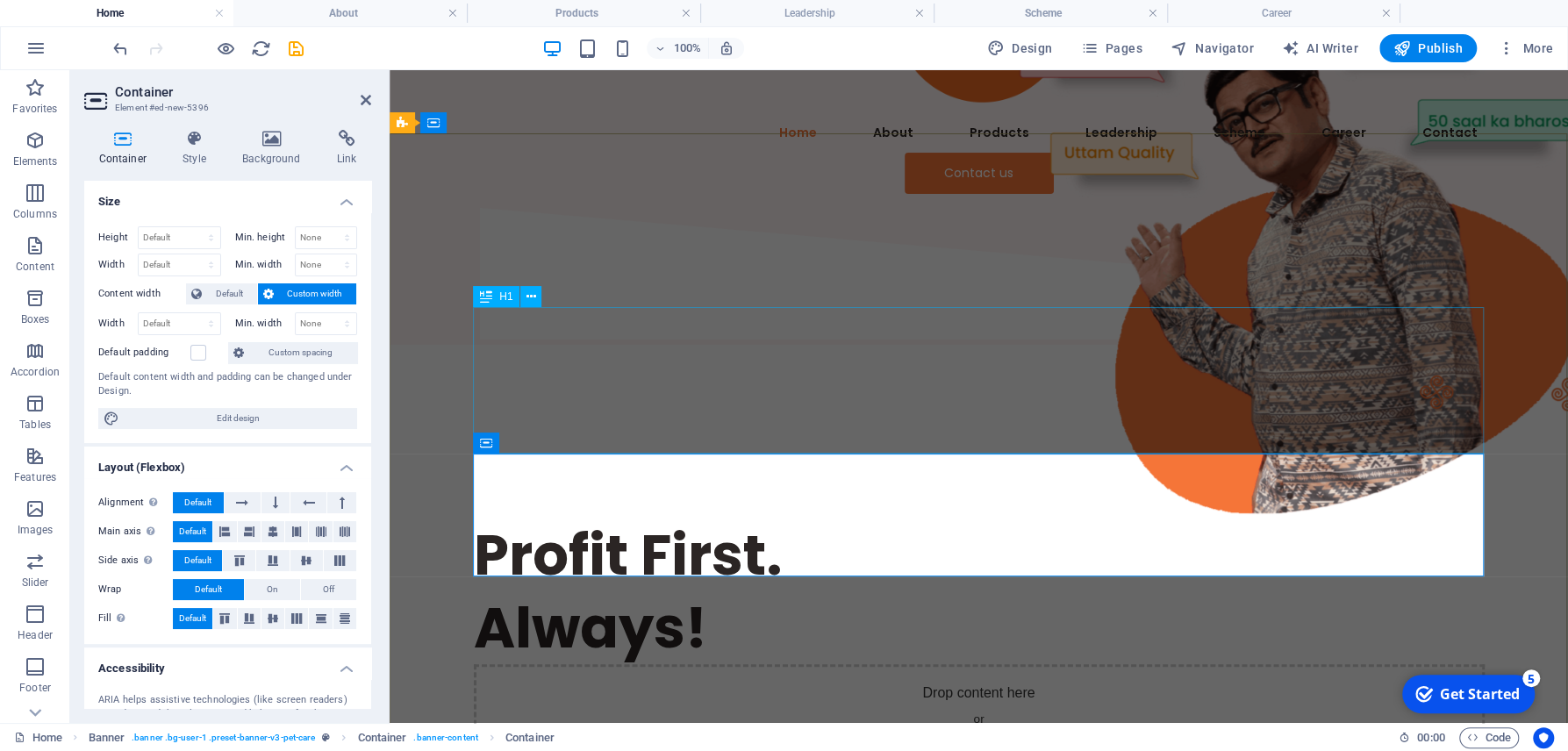
scroll to position [209, 0]
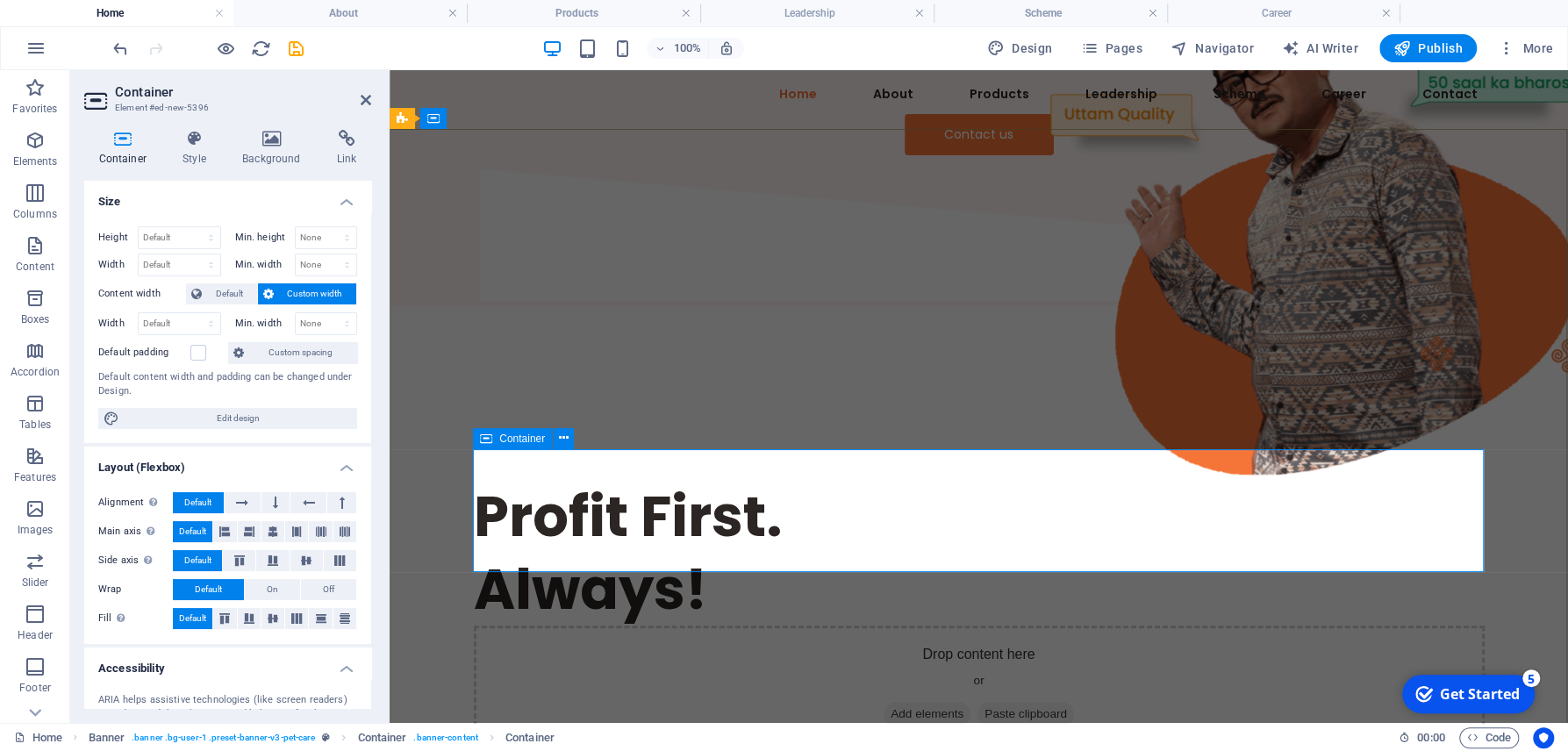
click at [893, 702] on span "Add elements" at bounding box center [927, 715] width 87 height 25
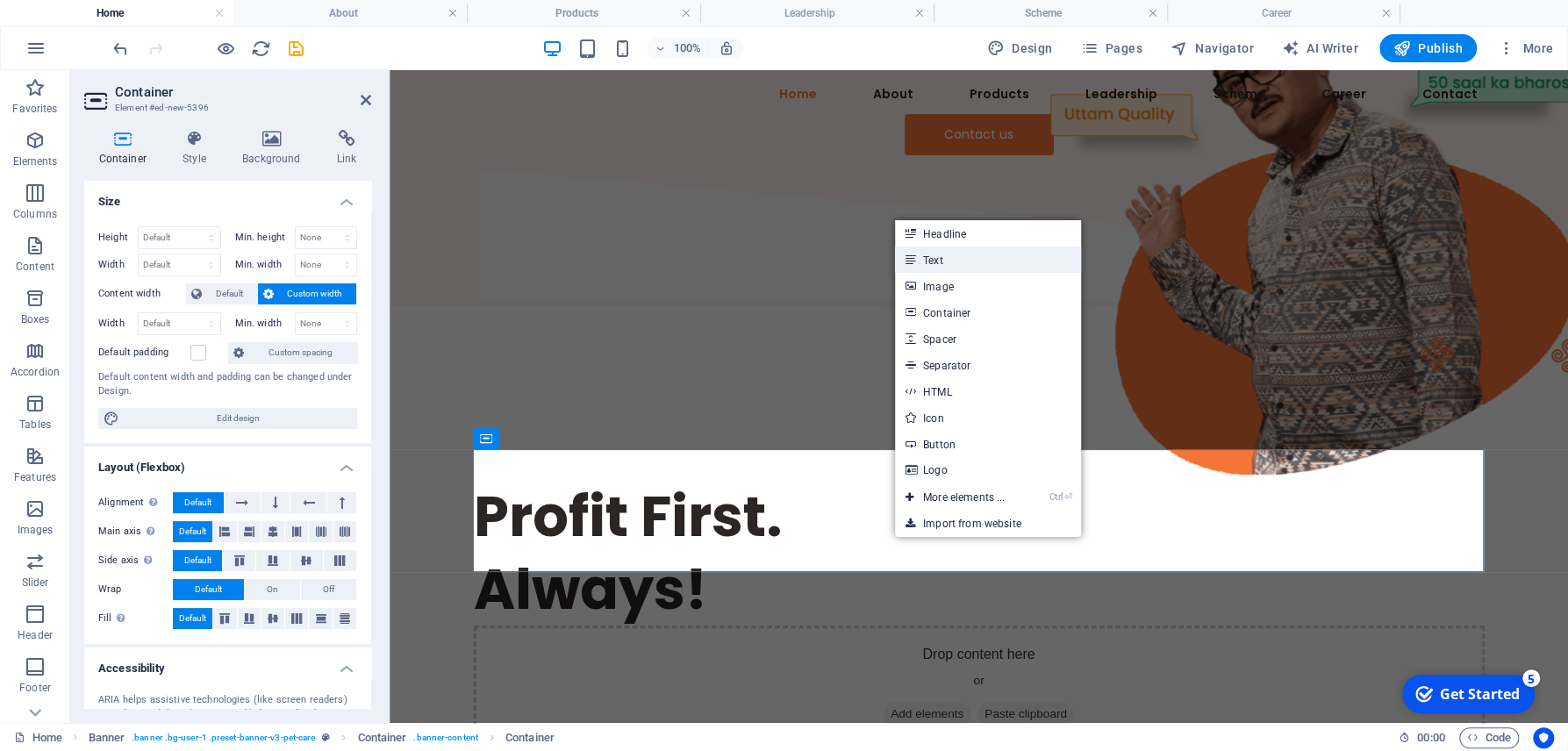
click at [957, 257] on link "Text" at bounding box center [988, 259] width 186 height 27
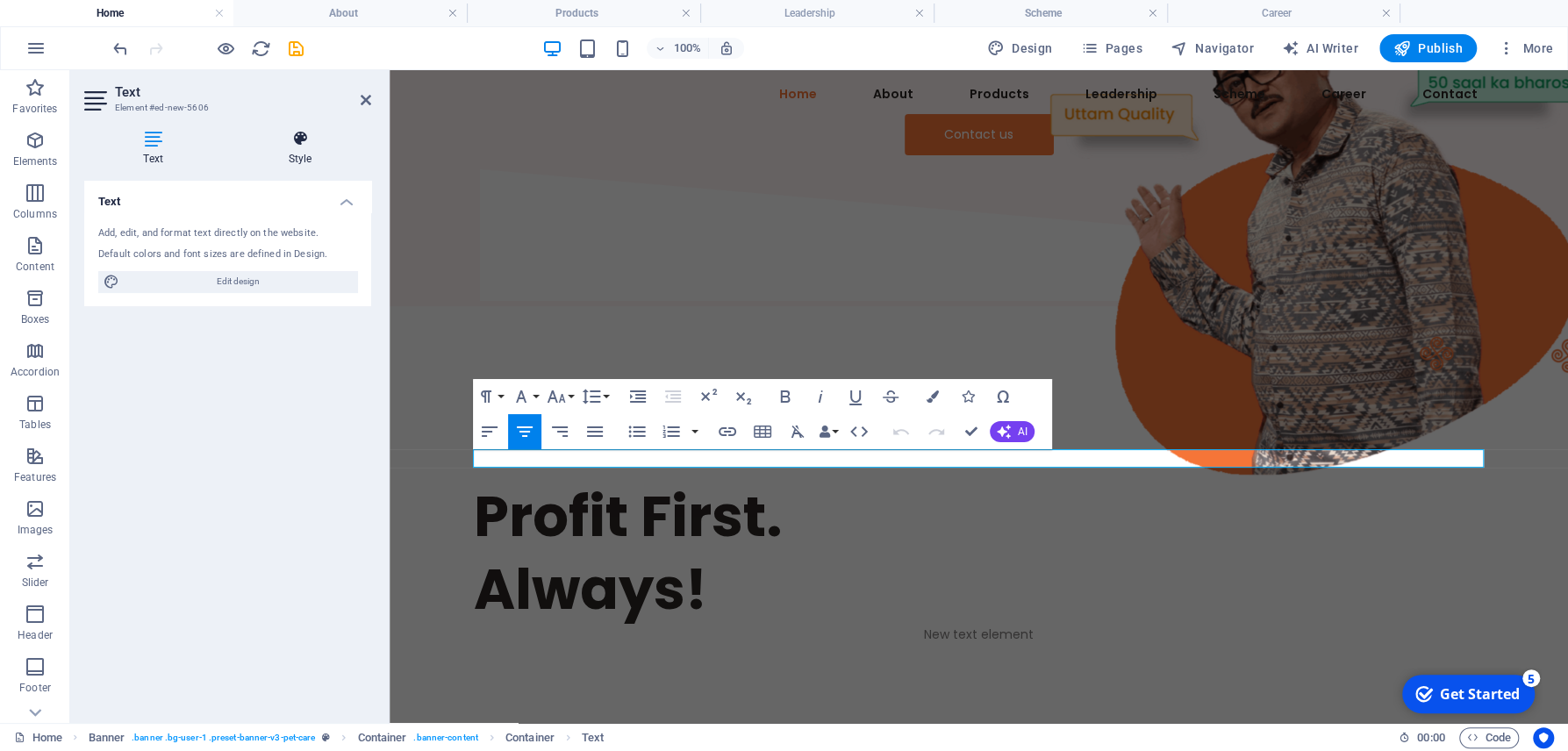
click at [304, 159] on h4 "Style" at bounding box center [300, 149] width 143 height 37
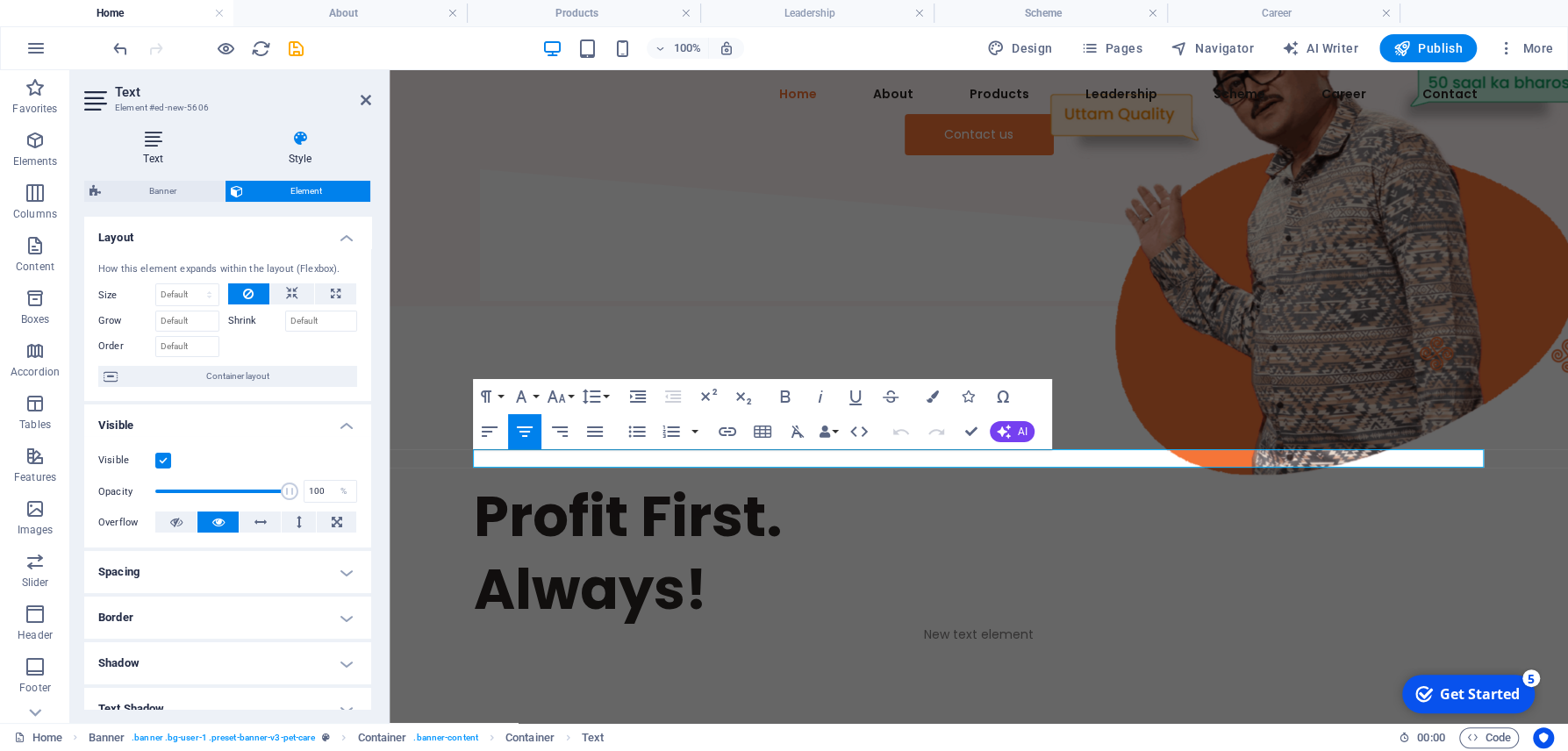
click at [147, 140] on icon at bounding box center [153, 139] width 138 height 18
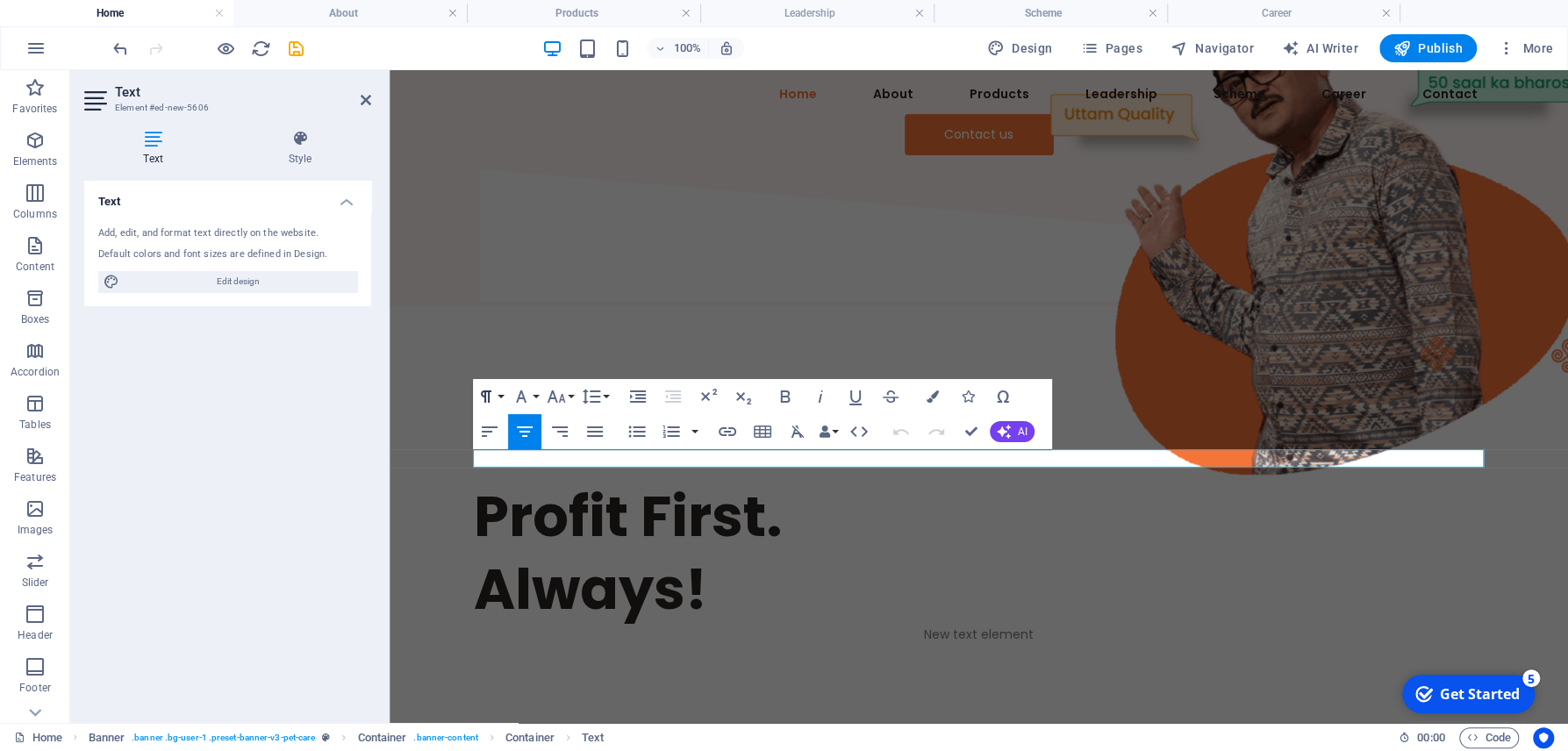
click at [503, 397] on button "Paragraph Format" at bounding box center [490, 397] width 34 height 35
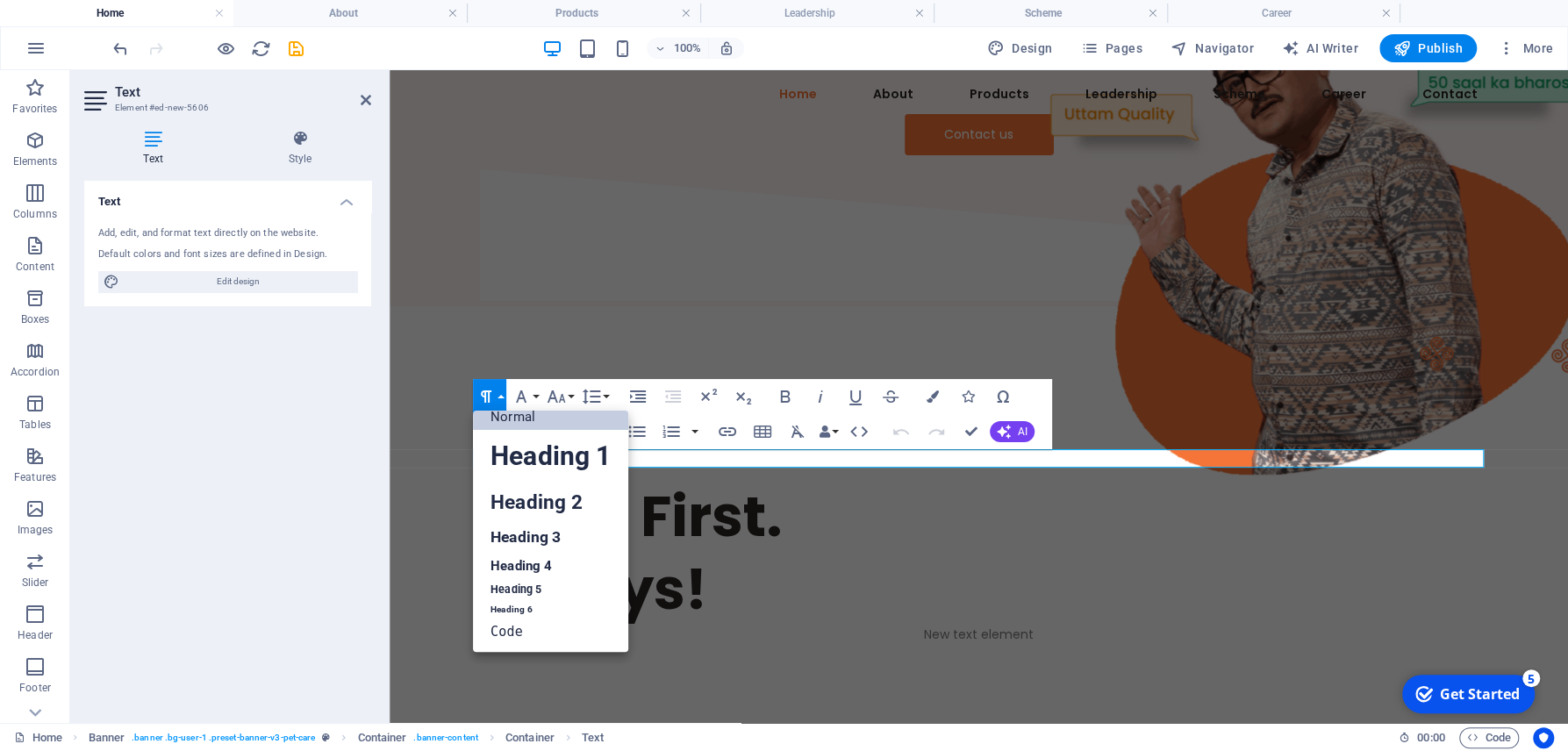
scroll to position [13, 0]
click at [538, 507] on link "Heading 2" at bounding box center [550, 503] width 155 height 40
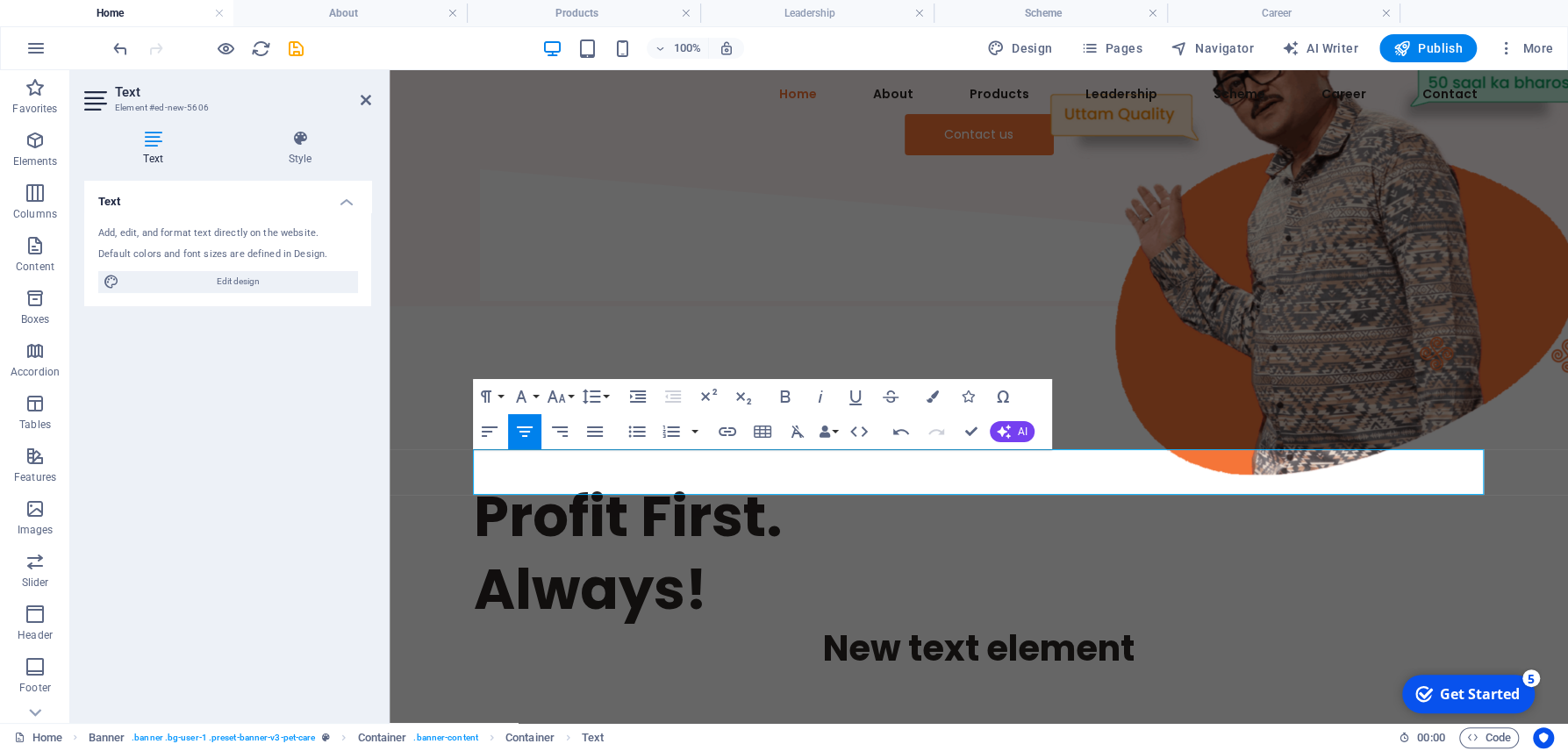
click at [506, 398] on div "Paragraph Format Normal Heading 1 Heading 2 Heading 3 Heading 4 Heading 5 Headi…" at bounding box center [543, 397] width 140 height 35
click at [500, 392] on button "Paragraph Format" at bounding box center [490, 397] width 34 height 35
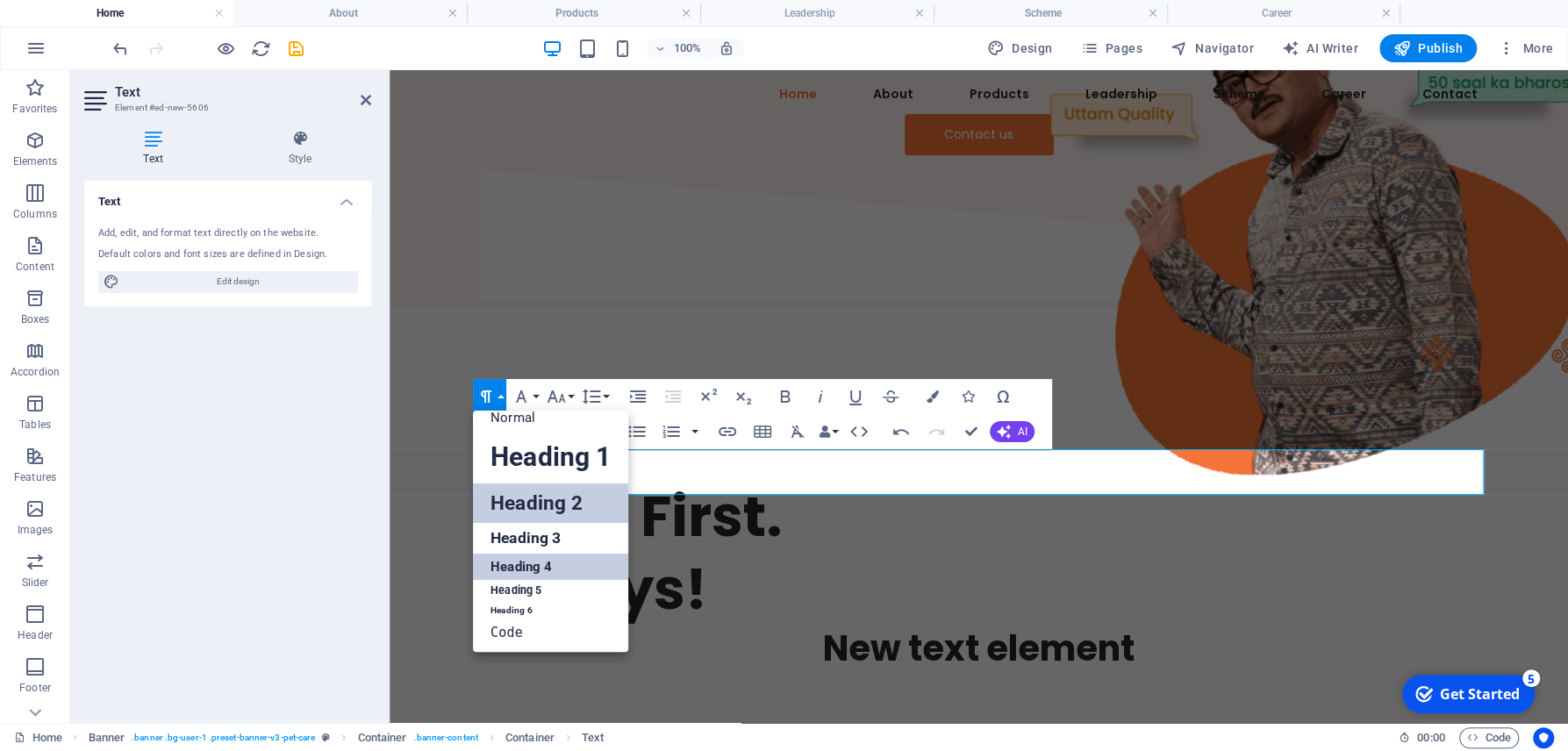
click at [529, 566] on link "Heading 4" at bounding box center [550, 567] width 155 height 27
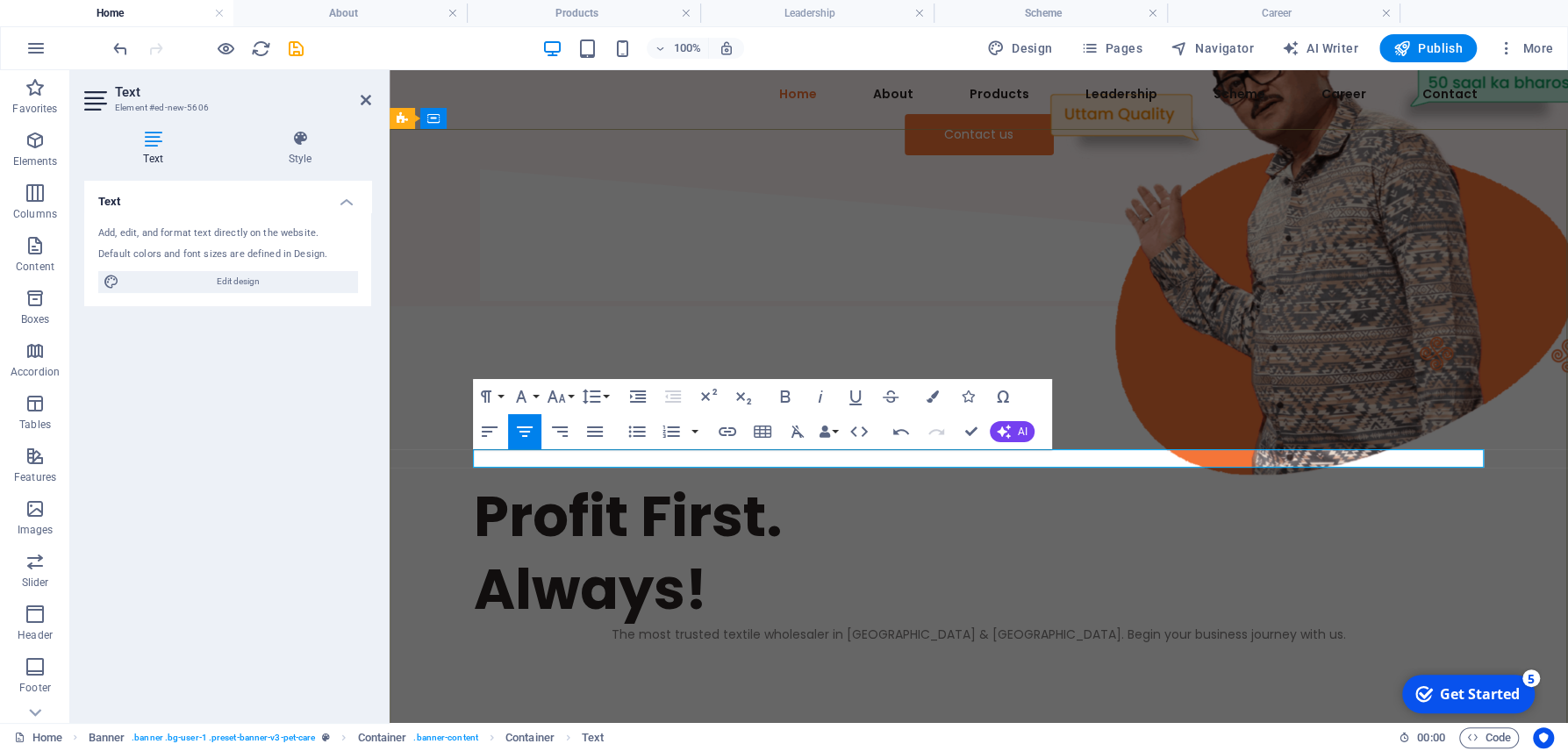
click at [699, 625] on p "The most trusted textile wholesaler in [GEOGRAPHIC_DATA] & [GEOGRAPHIC_DATA]. B…" at bounding box center [978, 634] width 1010 height 19
click at [501, 394] on button "Paragraph Format" at bounding box center [490, 397] width 34 height 35
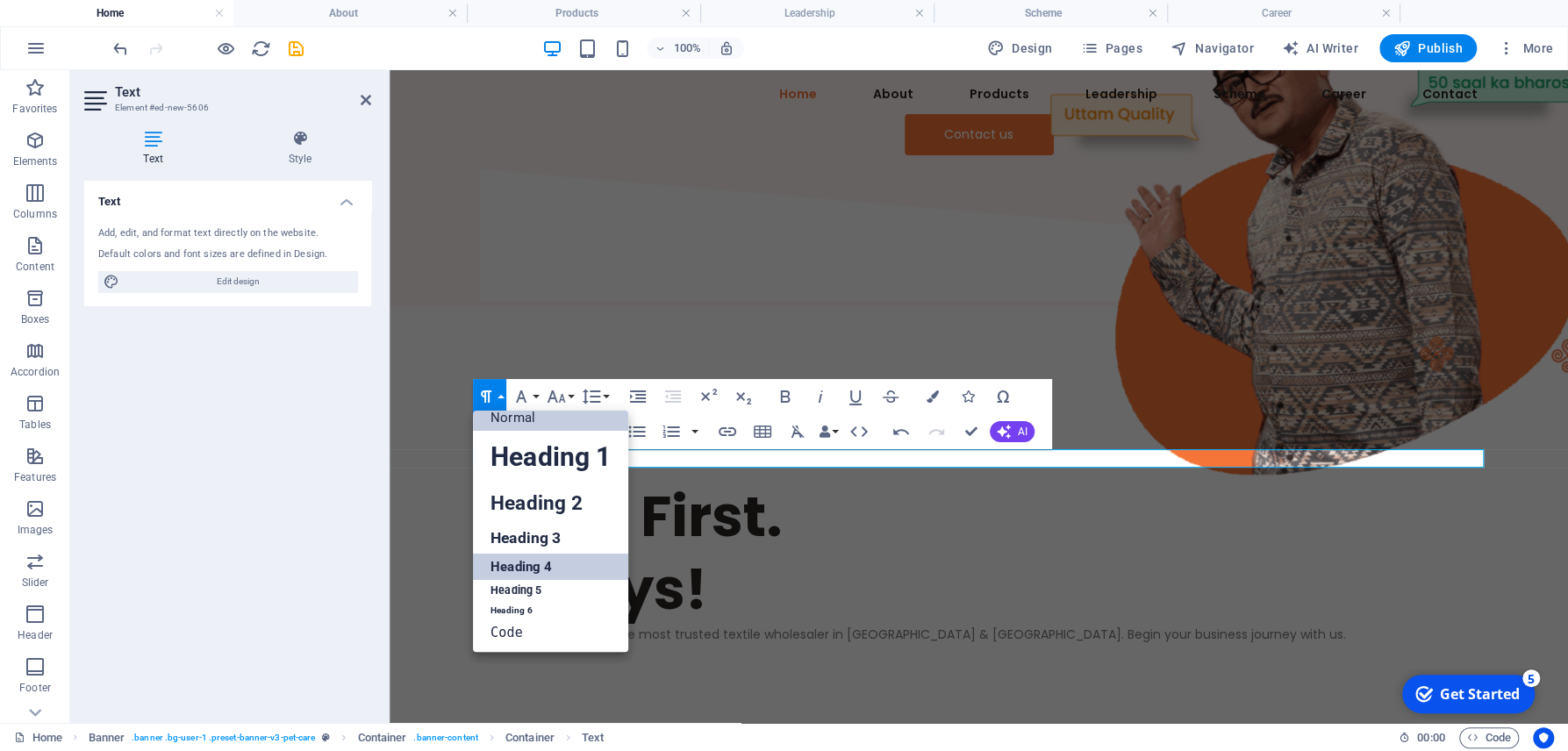
click at [507, 564] on link "Heading 4" at bounding box center [550, 567] width 155 height 27
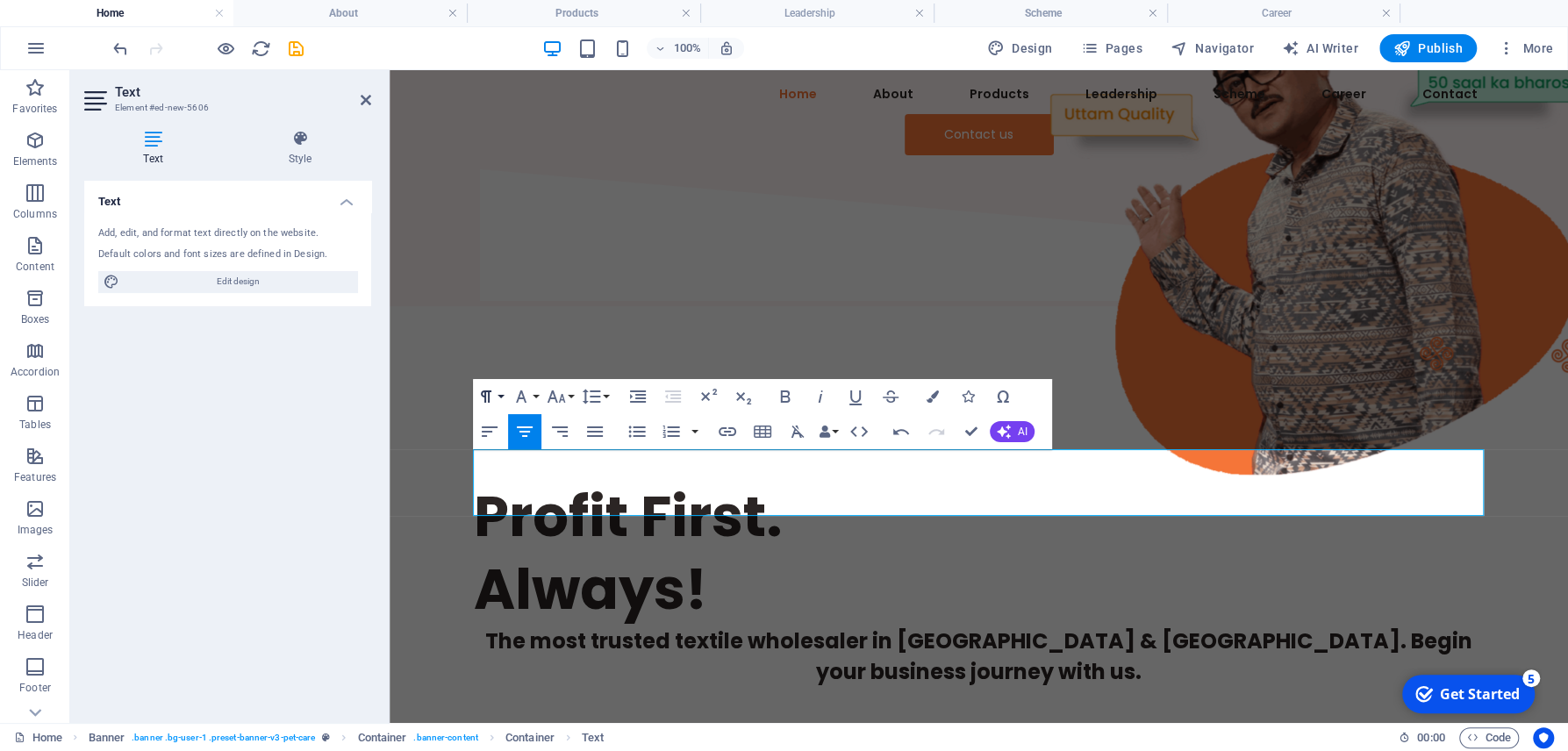
click at [505, 393] on button "Paragraph Format" at bounding box center [490, 397] width 34 height 35
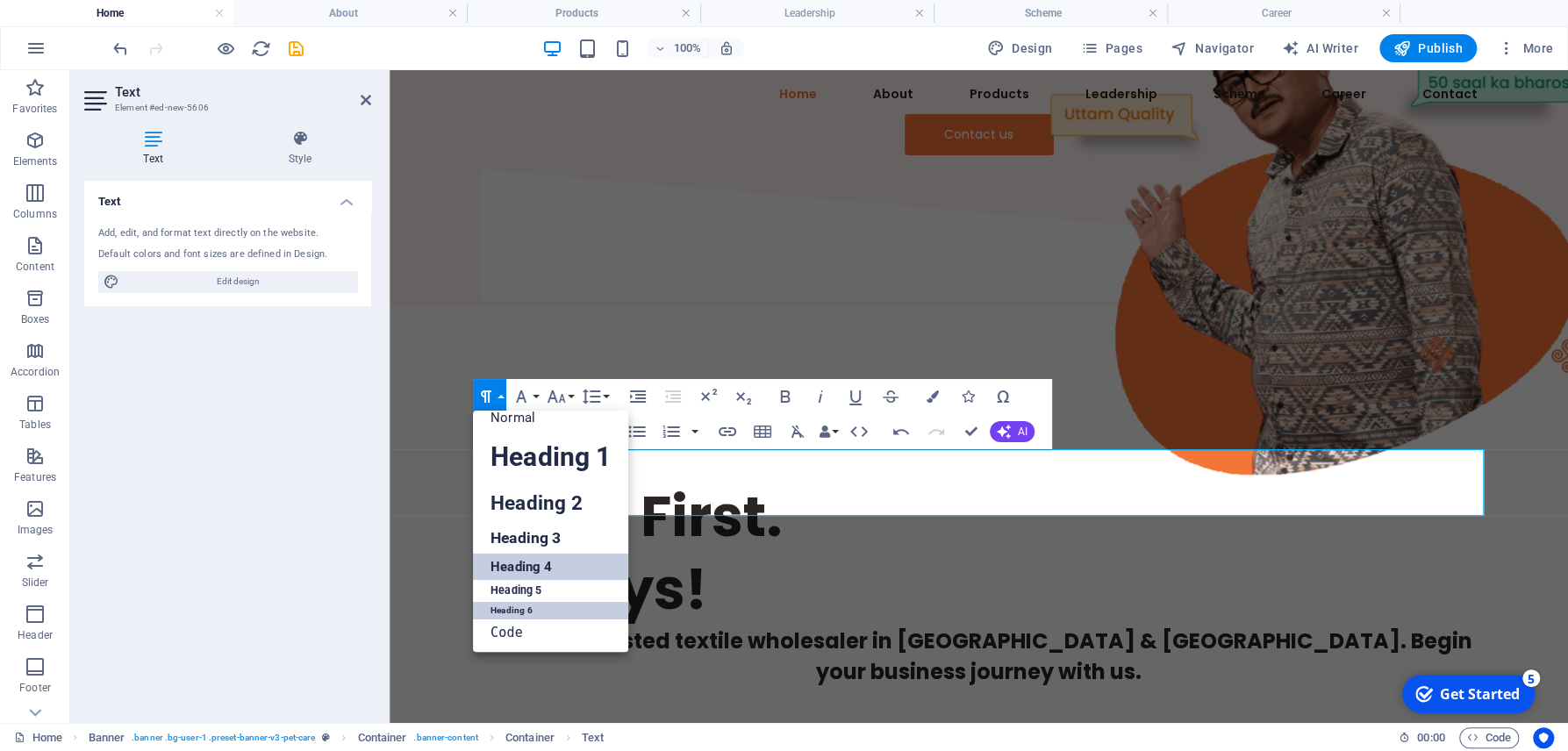
click at [521, 613] on link "Heading 6" at bounding box center [550, 611] width 155 height 18
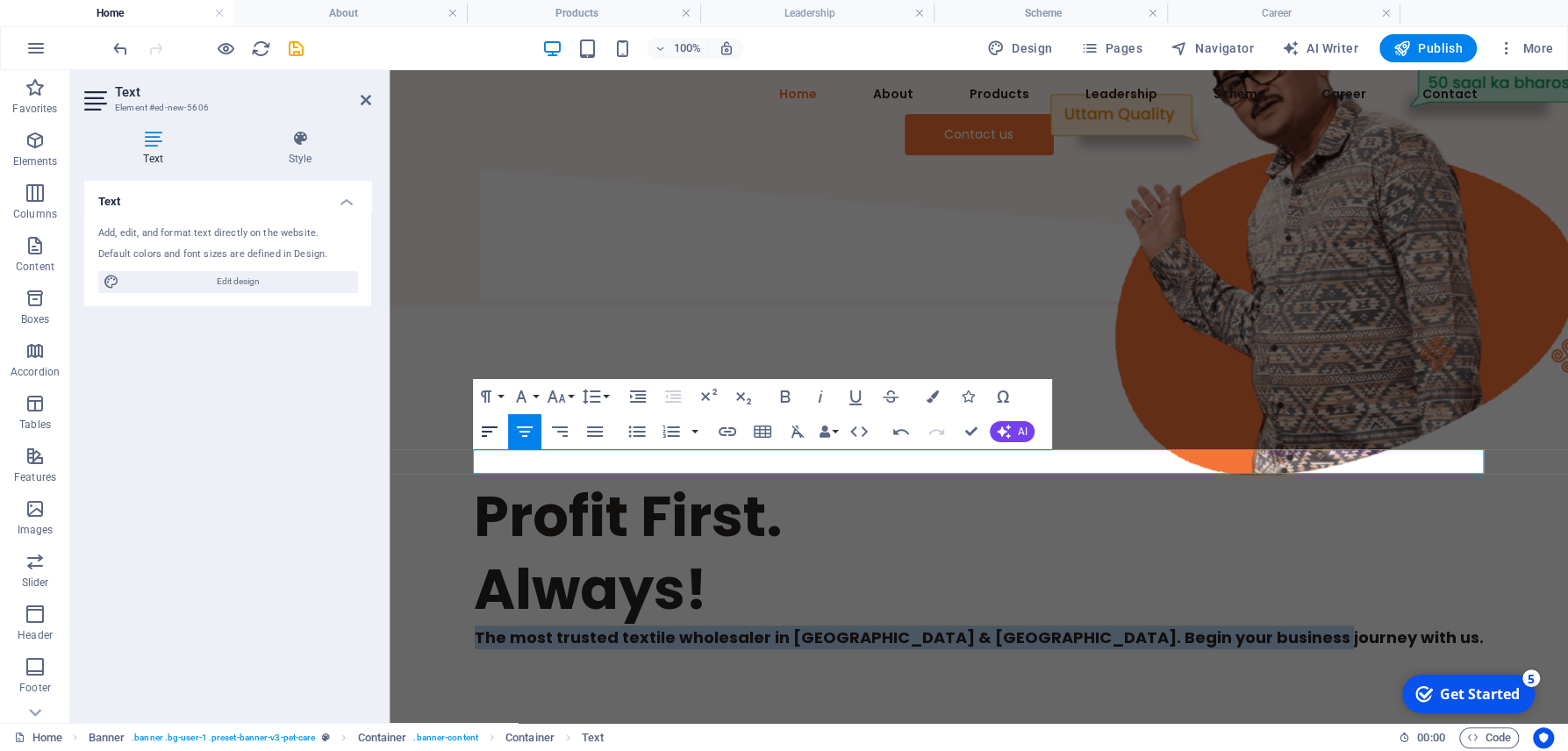
click at [482, 425] on icon "button" at bounding box center [490, 432] width 21 height 21
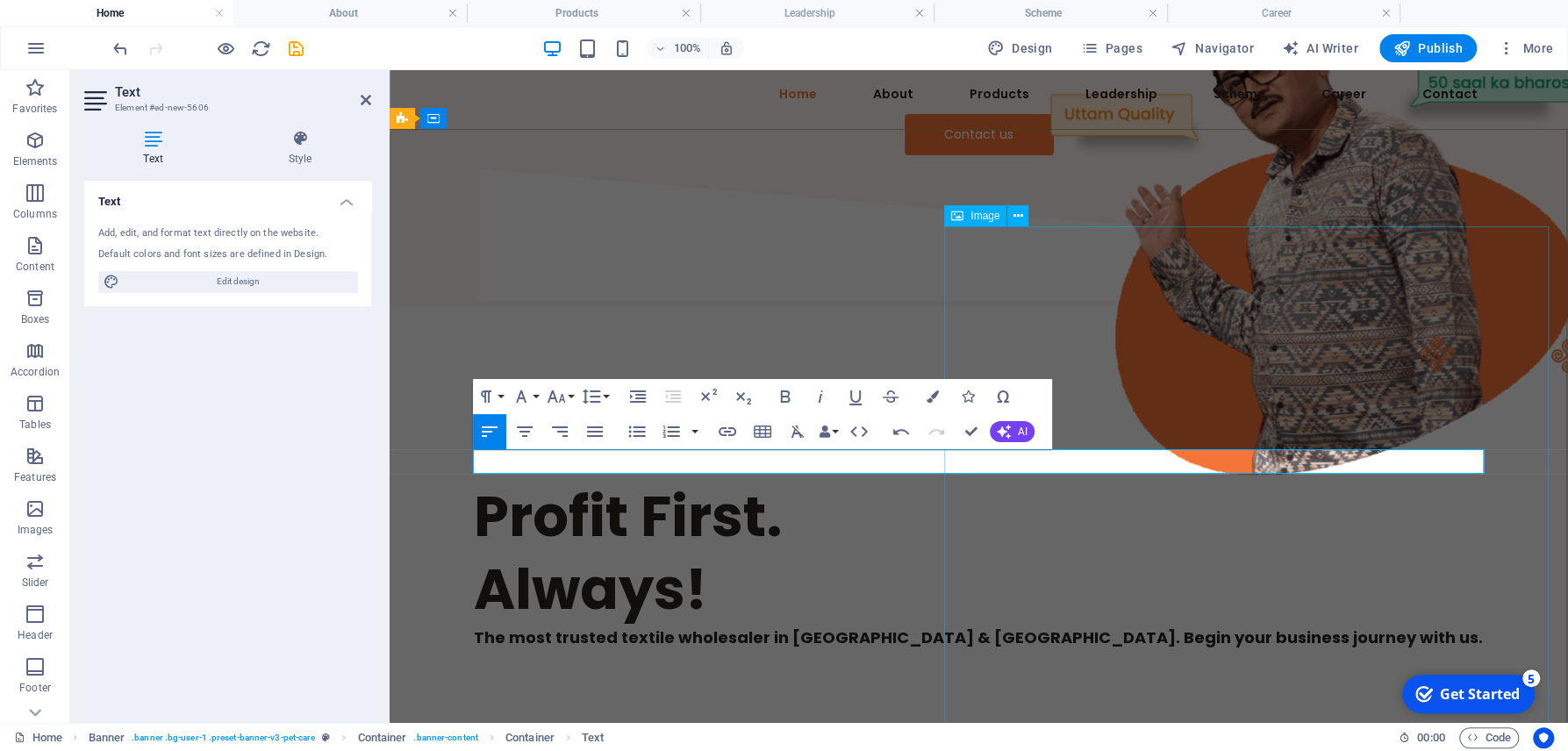
click at [1007, 454] on figure at bounding box center [1309, 212] width 605 height 605
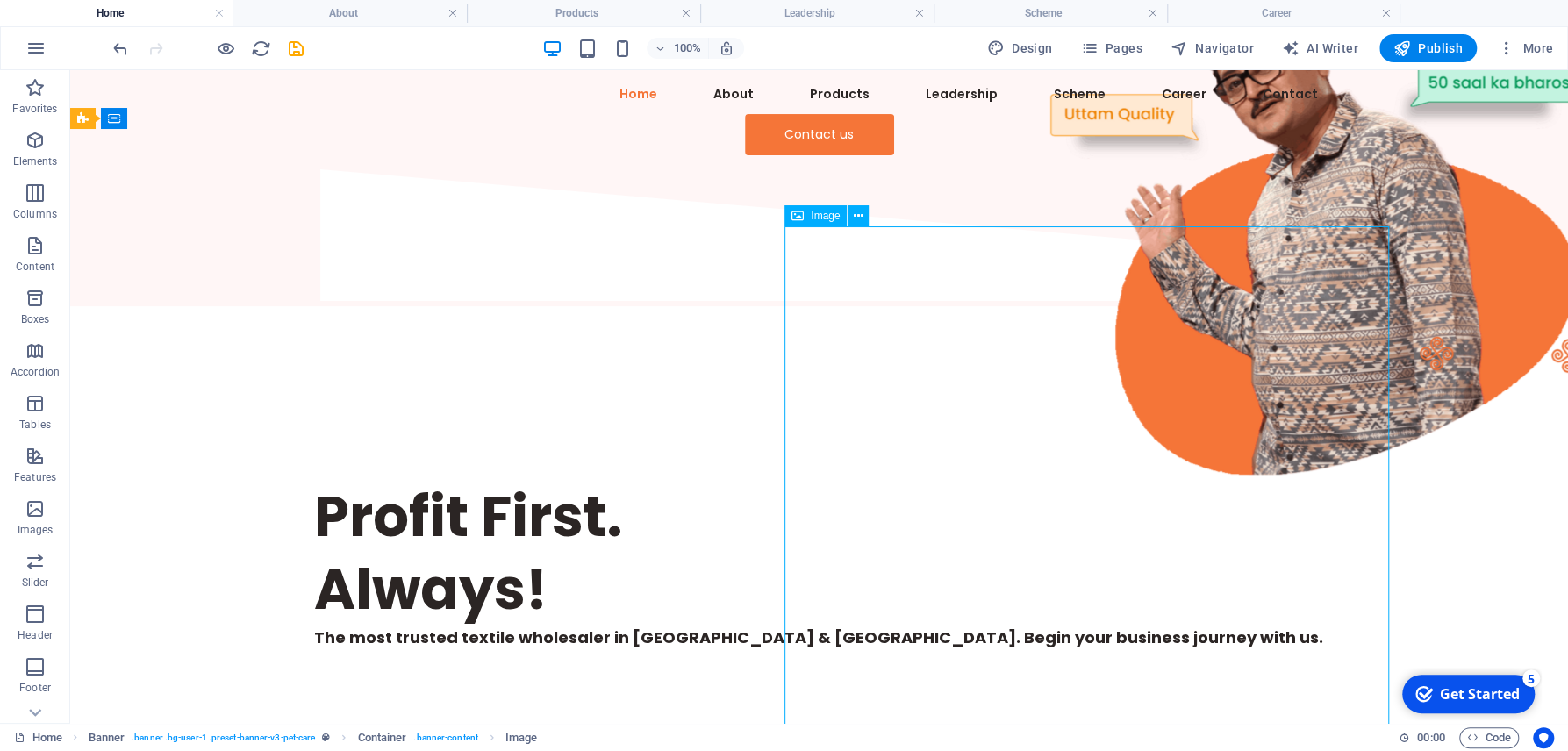
click at [1007, 460] on figure at bounding box center [1309, 212] width 605 height 605
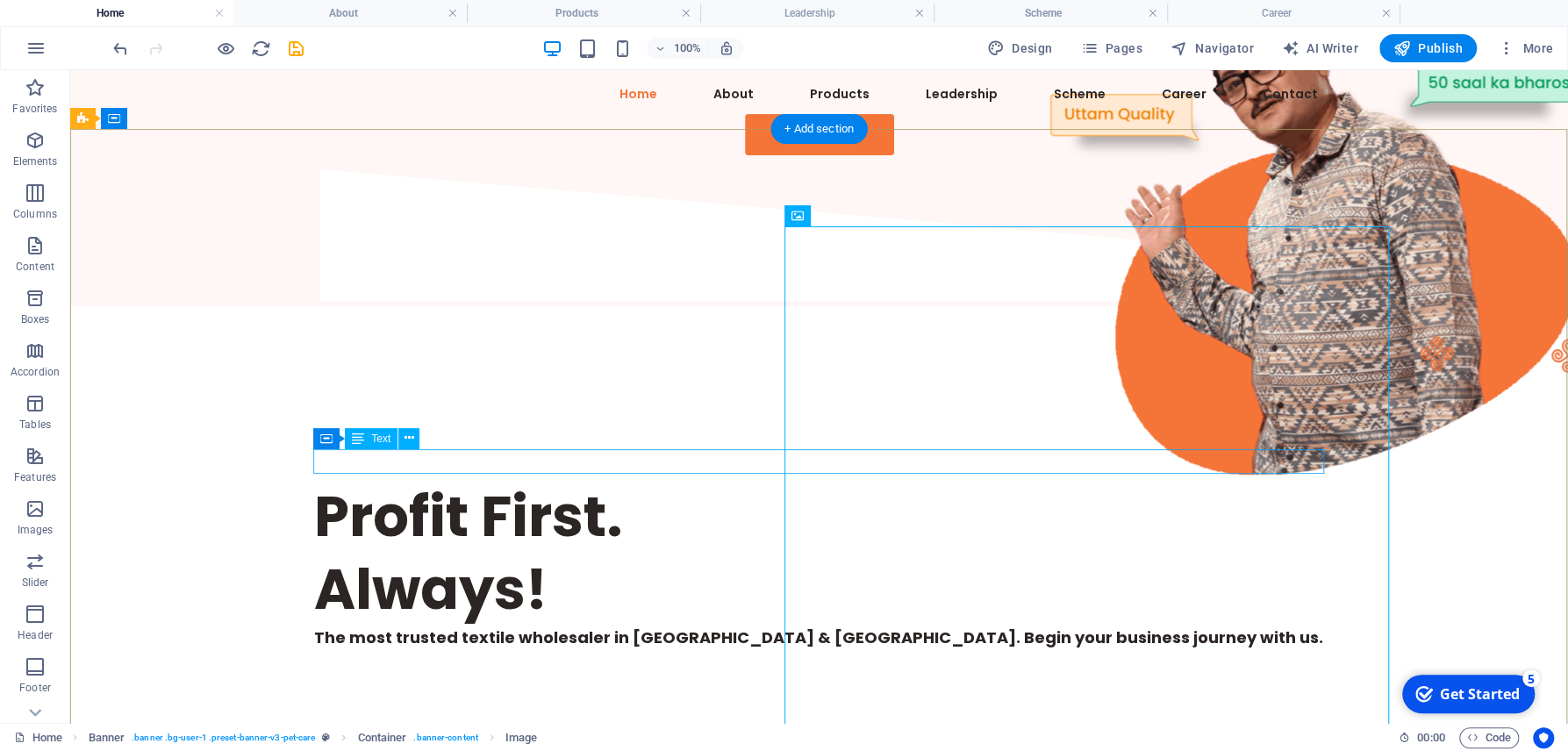
click at [759, 625] on div "The most trusted textile wholesaler in [GEOGRAPHIC_DATA] & [GEOGRAPHIC_DATA]. B…" at bounding box center [819, 637] width 1010 height 24
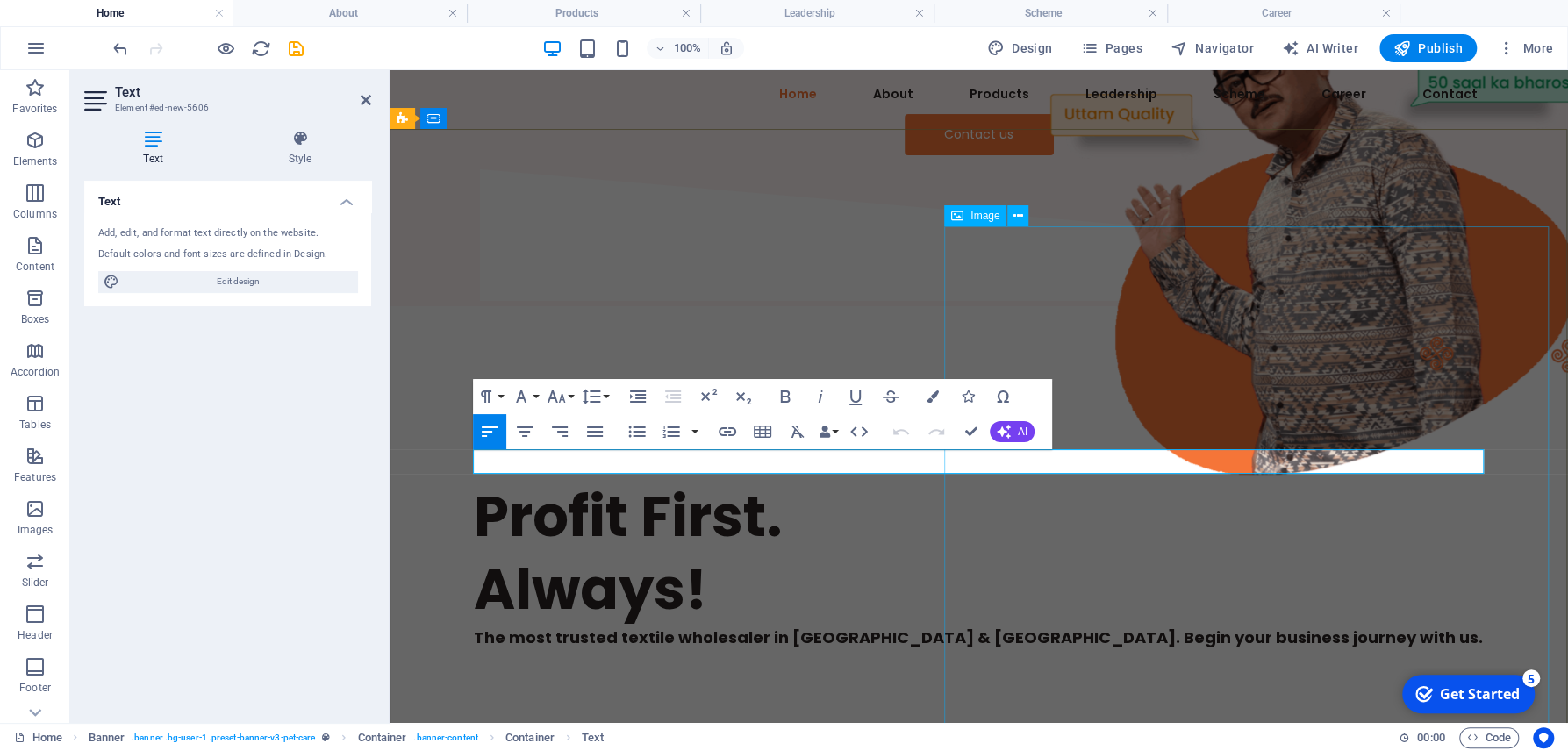
click at [1007, 461] on figure at bounding box center [1309, 212] width 605 height 605
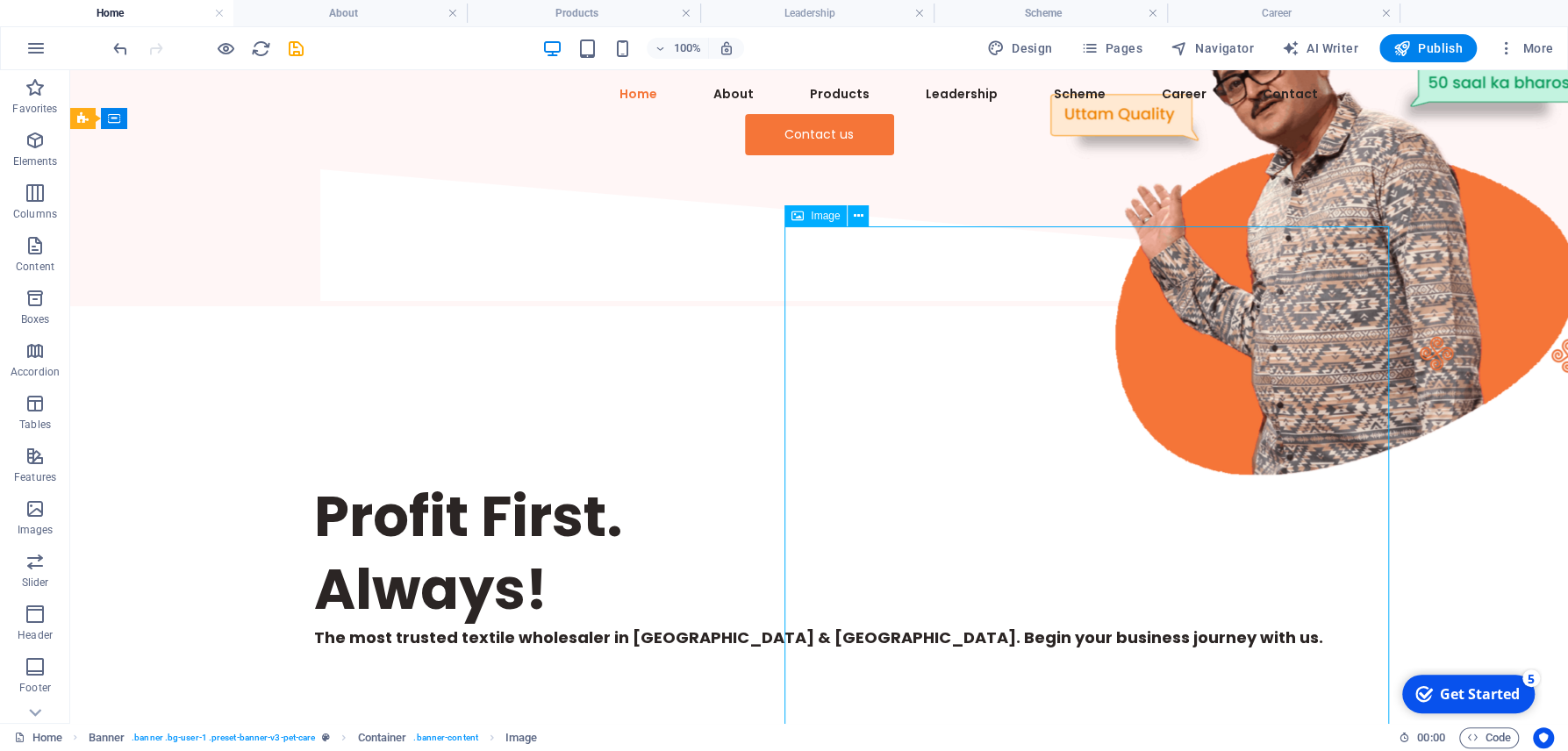
click at [1007, 454] on figure at bounding box center [1309, 212] width 605 height 605
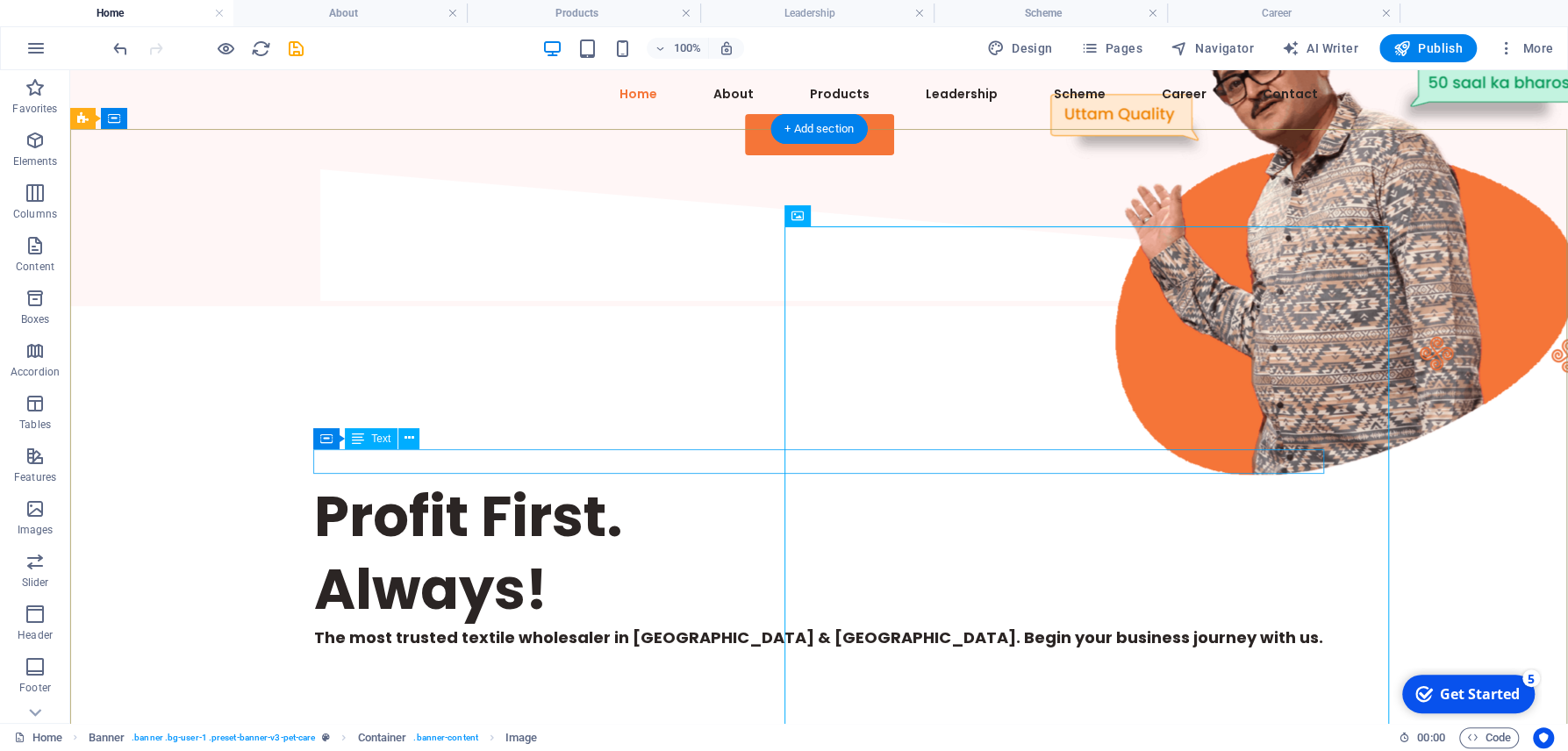
click at [741, 625] on div "The most trusted textile wholesaler in [GEOGRAPHIC_DATA] & [GEOGRAPHIC_DATA]. B…" at bounding box center [819, 637] width 1010 height 24
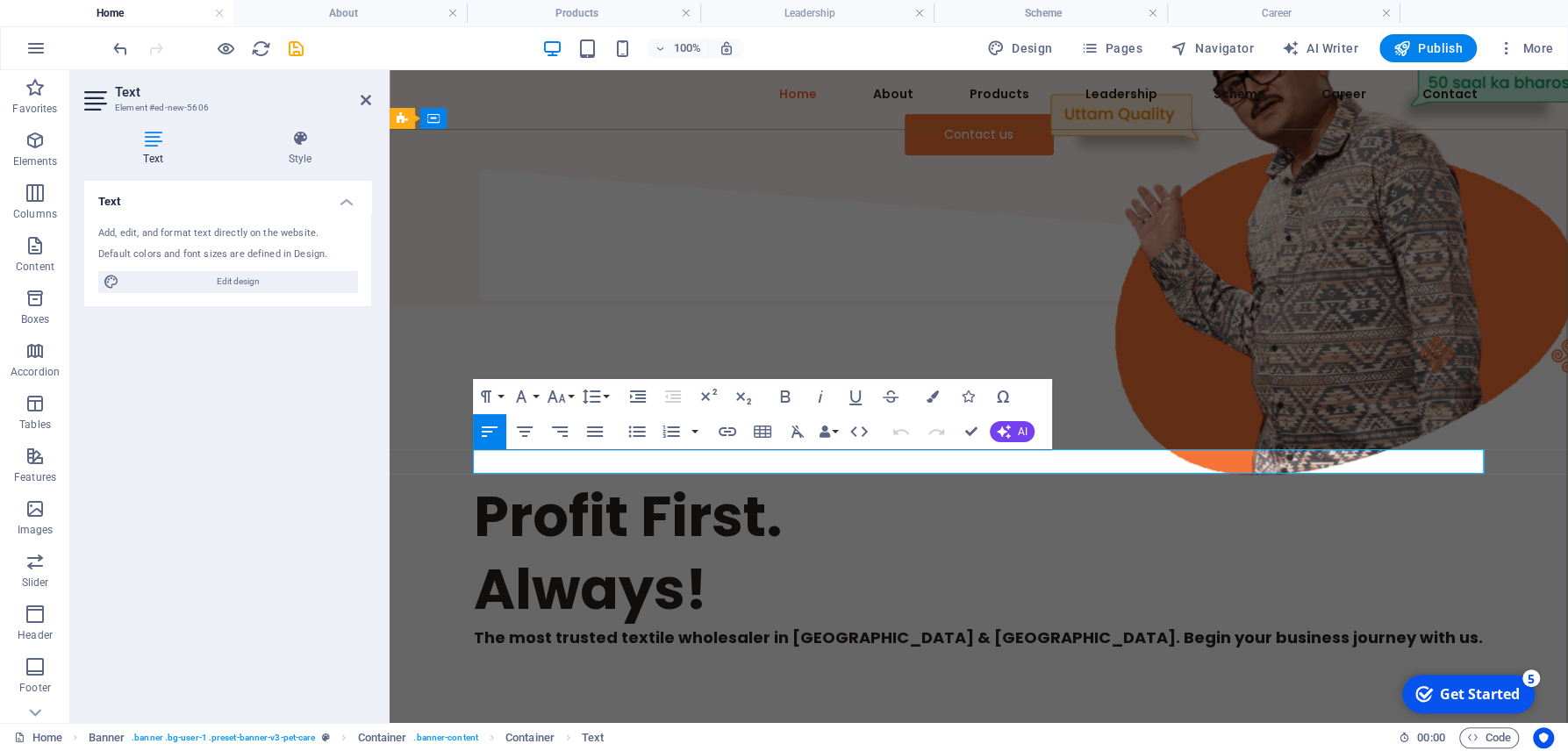
click at [810, 625] on h6 "The most trusted textile wholesaler in [GEOGRAPHIC_DATA] & [GEOGRAPHIC_DATA]. B…" at bounding box center [978, 637] width 1010 height 24
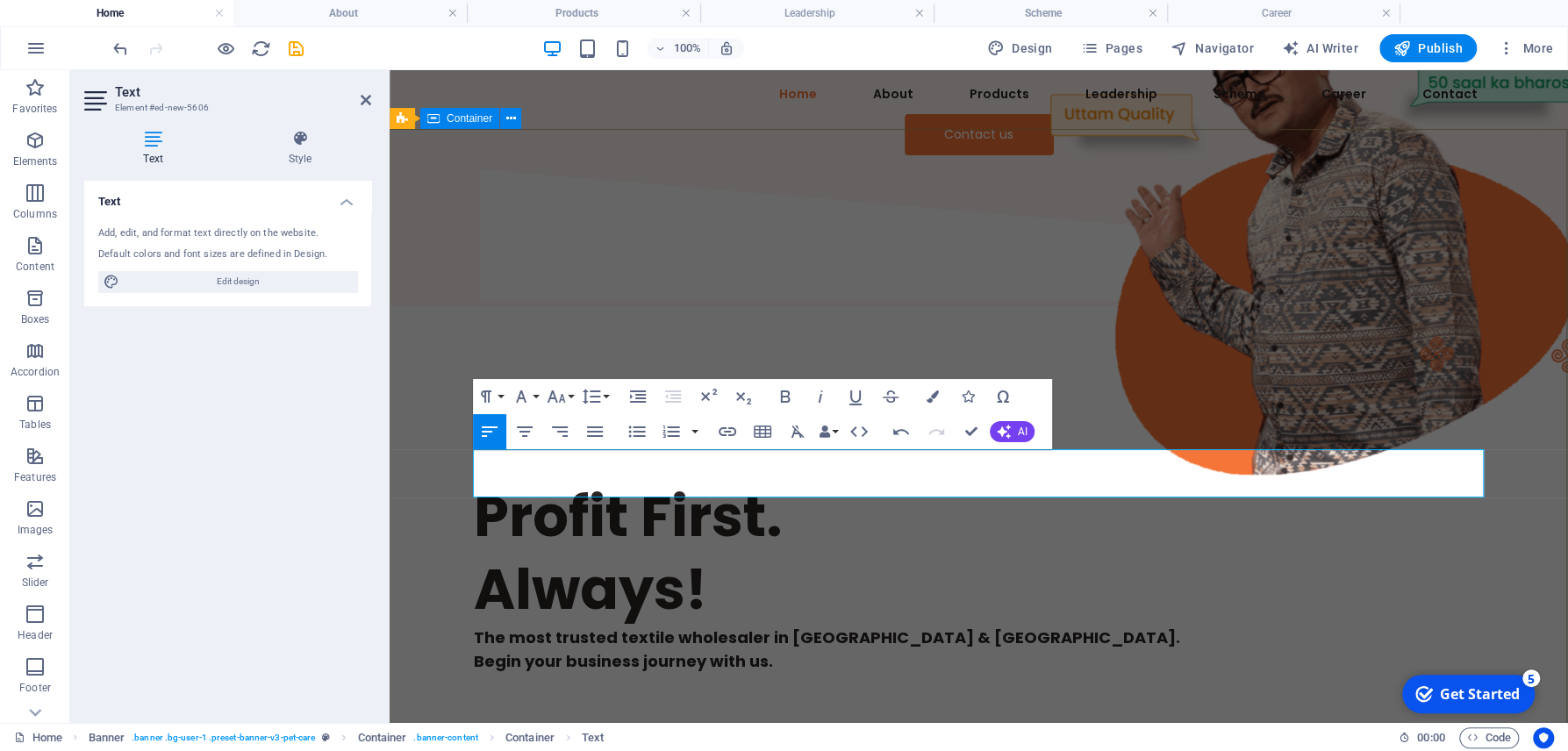
click at [805, 623] on div "Profit First. Always! The most trusted textile wholesaler in [GEOGRAPHIC_DATA] …" at bounding box center [978, 546] width 1178 height 479
click at [1126, 626] on div "Profit First. Always! The most trusted textile wholesaler in [GEOGRAPHIC_DATA] …" at bounding box center [978, 546] width 1178 height 479
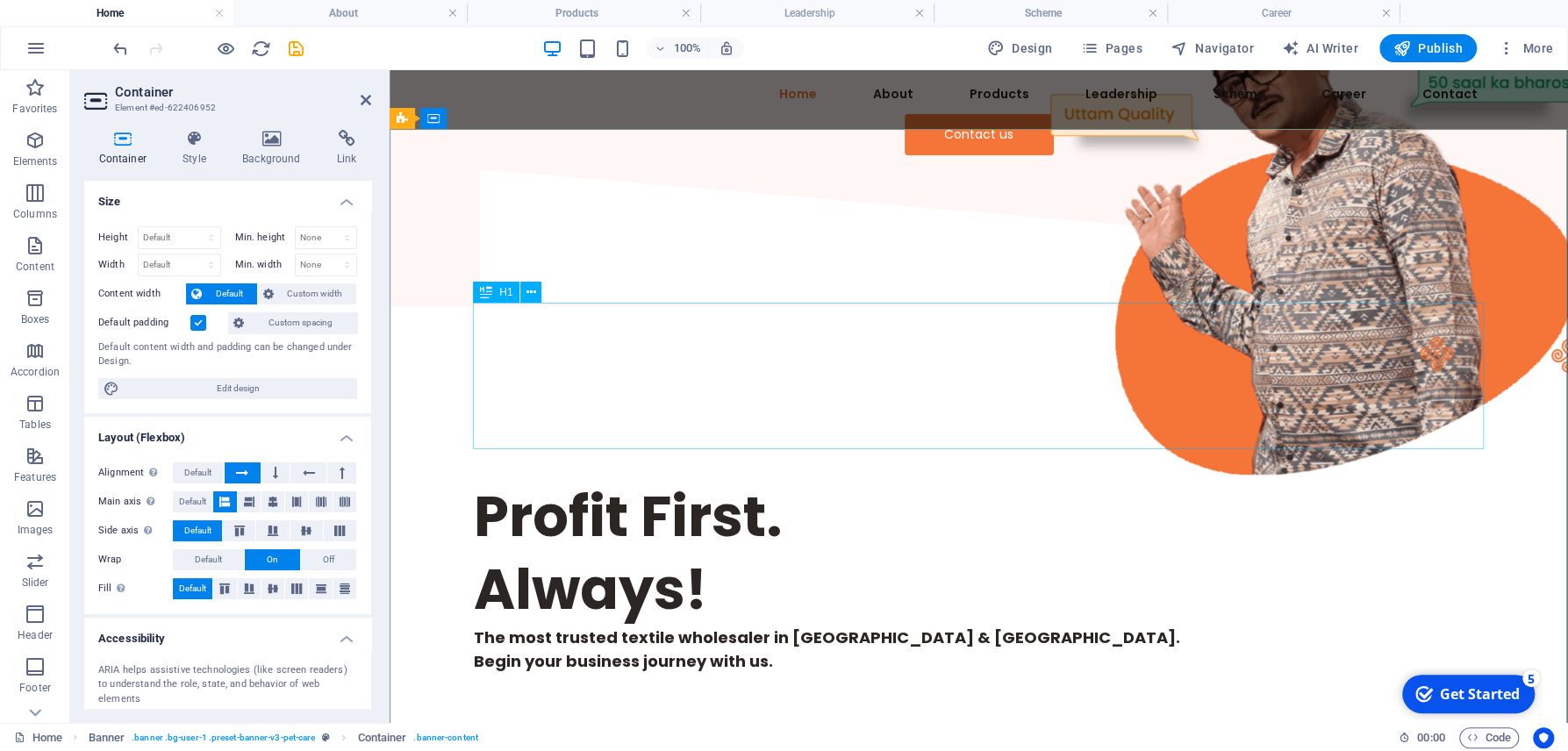
click at [590, 480] on div "Profit First. Always!" at bounding box center [978, 553] width 1010 height 145
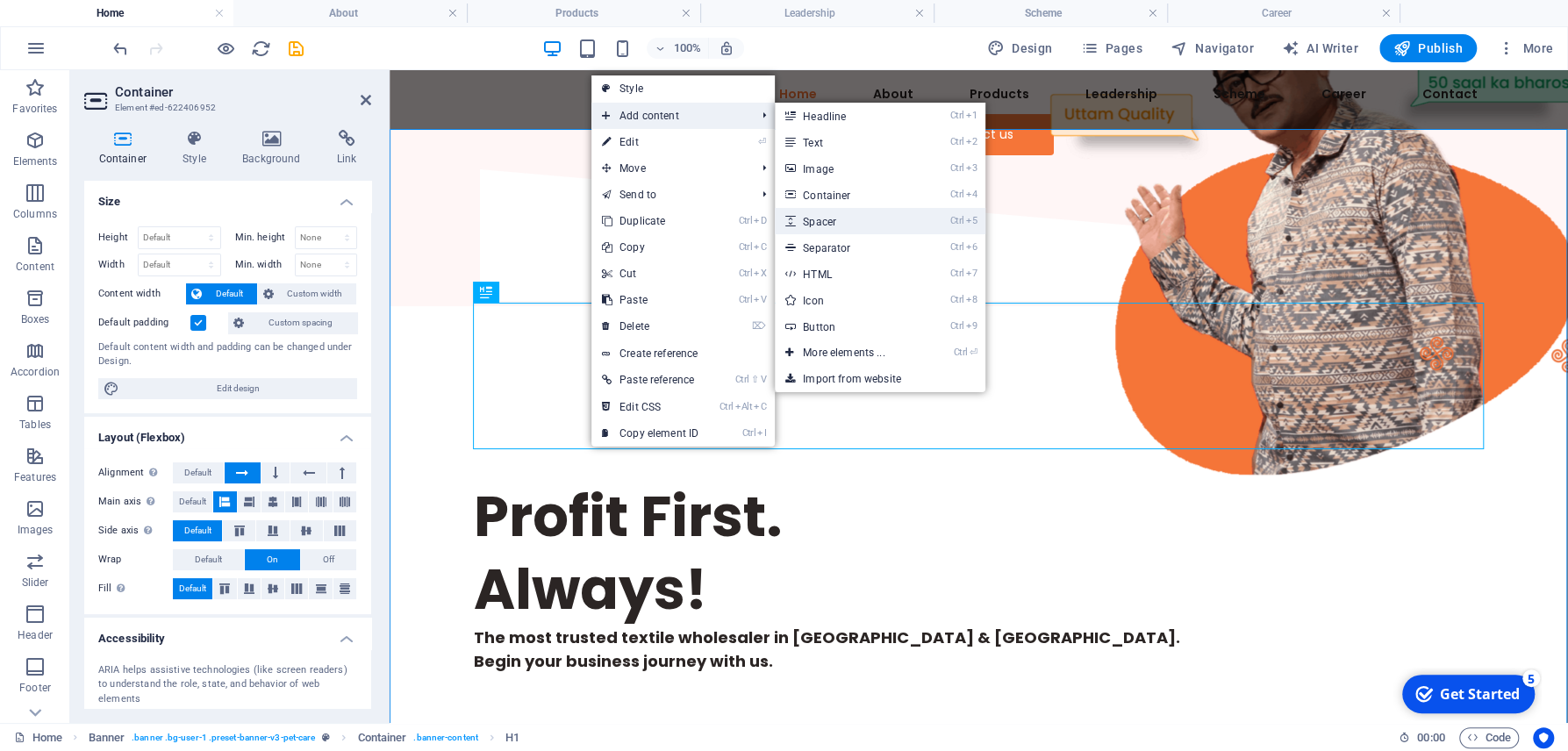
click at [850, 212] on link "Ctrl 5 Spacer" at bounding box center [846, 221] width 144 height 27
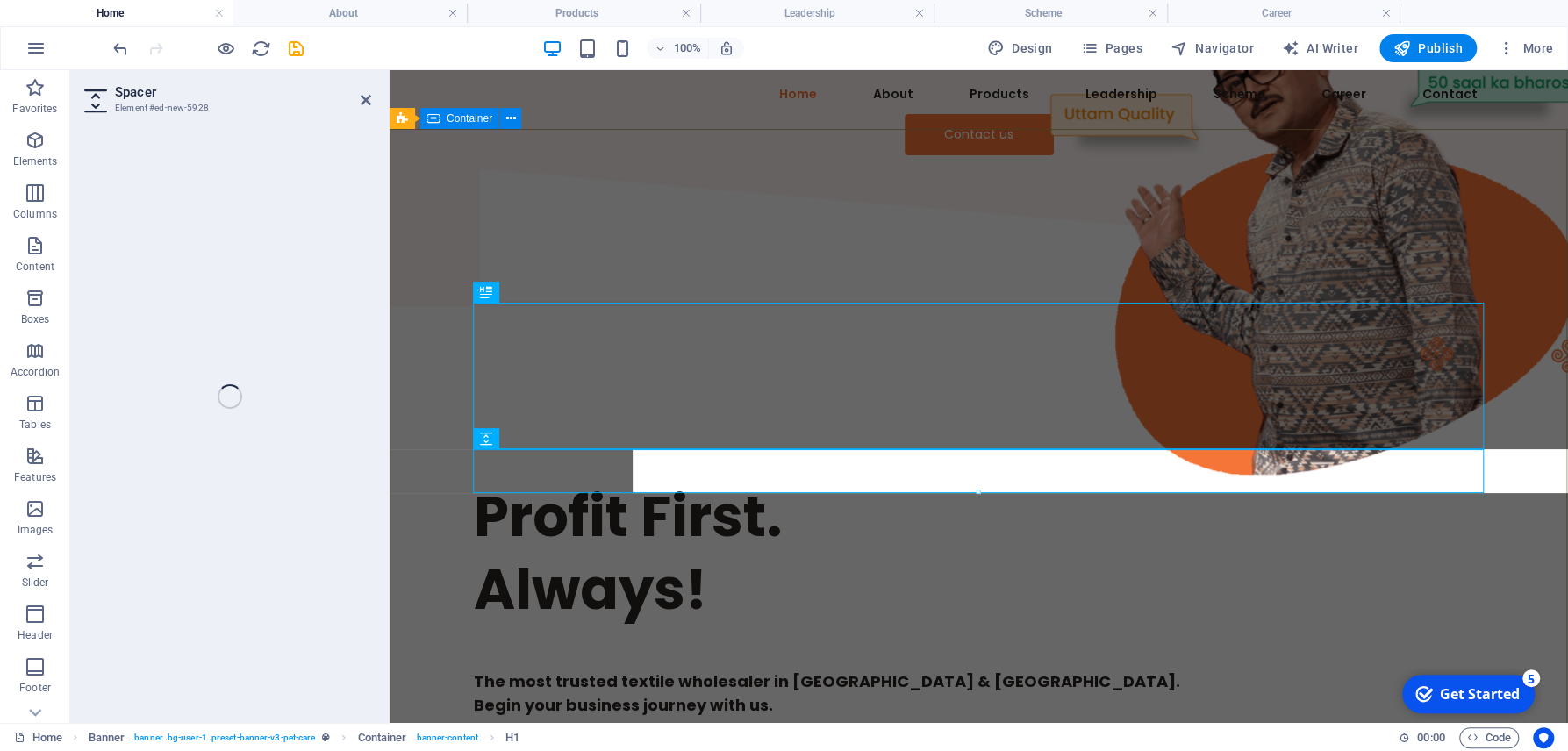
select select "px"
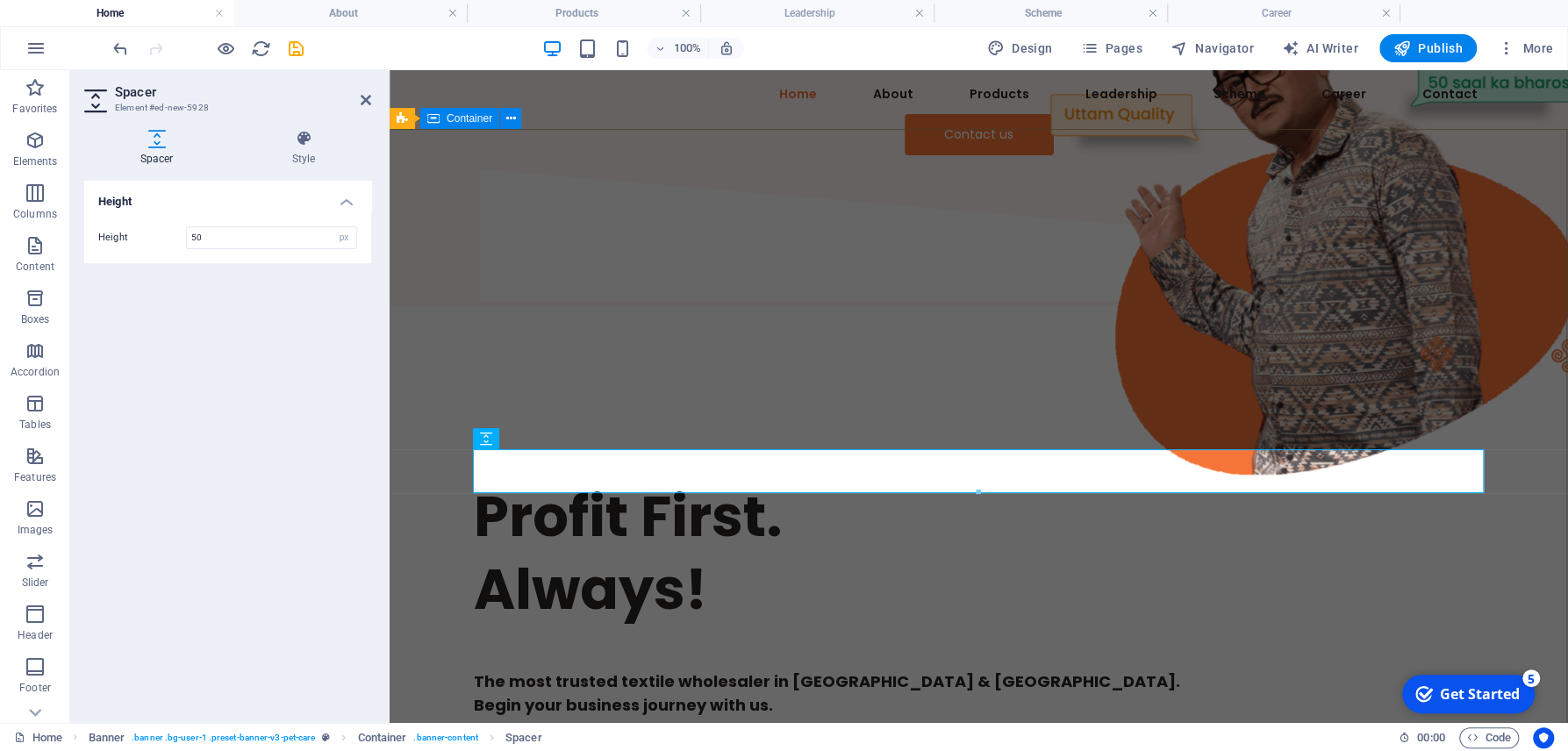
click at [846, 616] on div "Profit First. Always! The most trusted textile wholesaler in [GEOGRAPHIC_DATA] …" at bounding box center [978, 568] width 1178 height 523
click at [1164, 616] on div "Profit First. Always! The most trusted textile wholesaler in [GEOGRAPHIC_DATA] …" at bounding box center [978, 568] width 1178 height 523
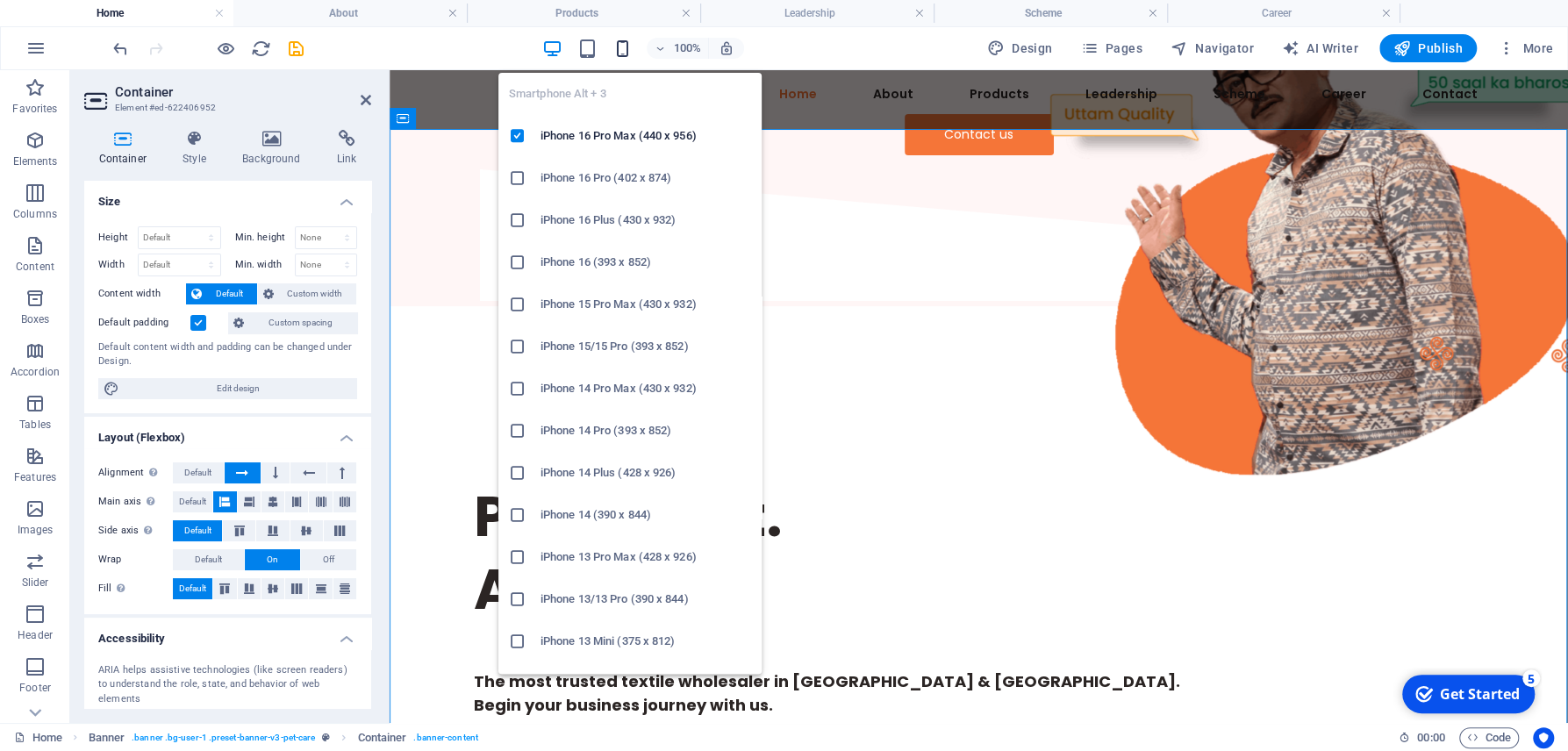
click at [627, 45] on icon "button" at bounding box center [622, 49] width 20 height 20
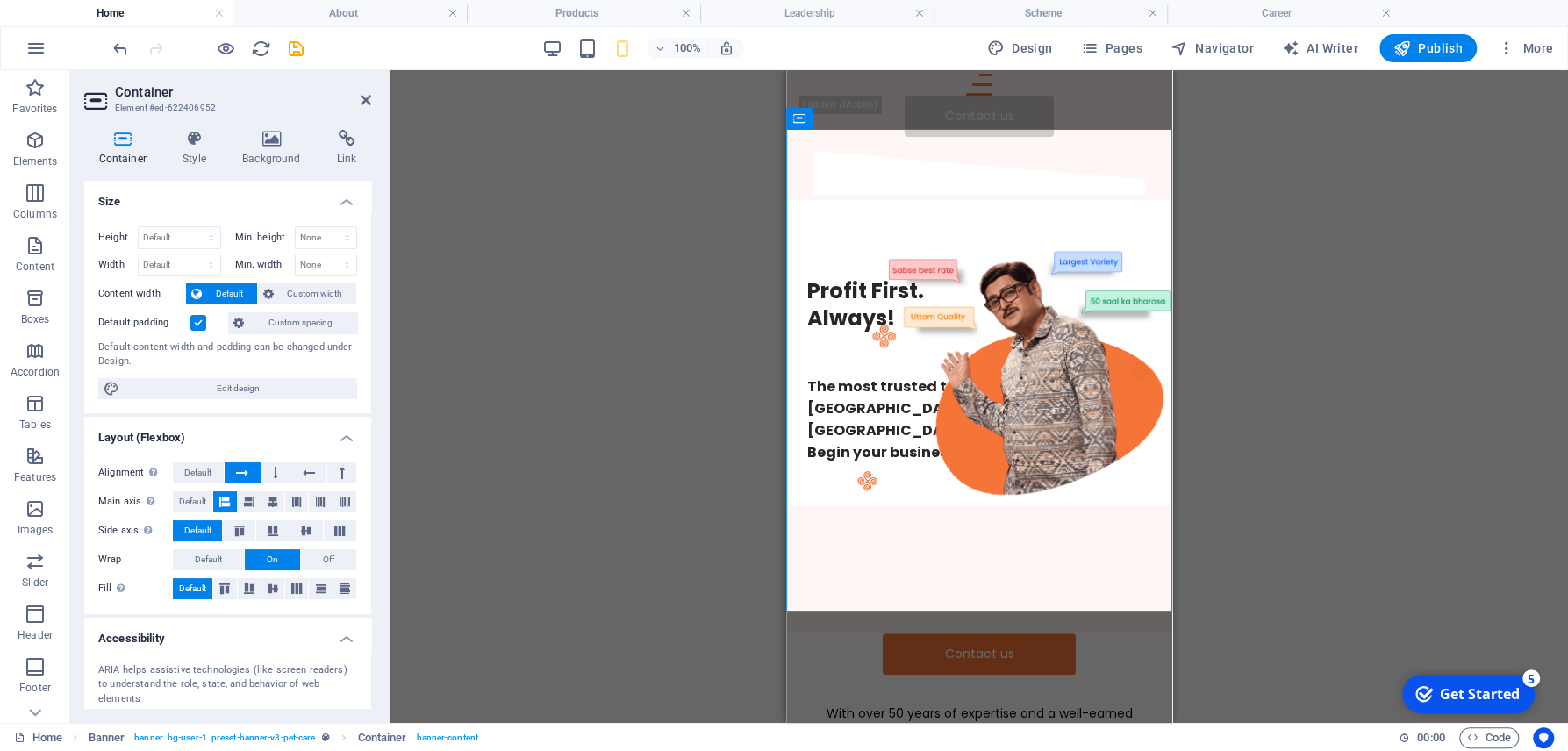
click at [1372, 390] on div "Text Banner Banner Container Spacer H1 Menu Bar Hamburger Button Logo Drag here…" at bounding box center [978, 396] width 1178 height 653
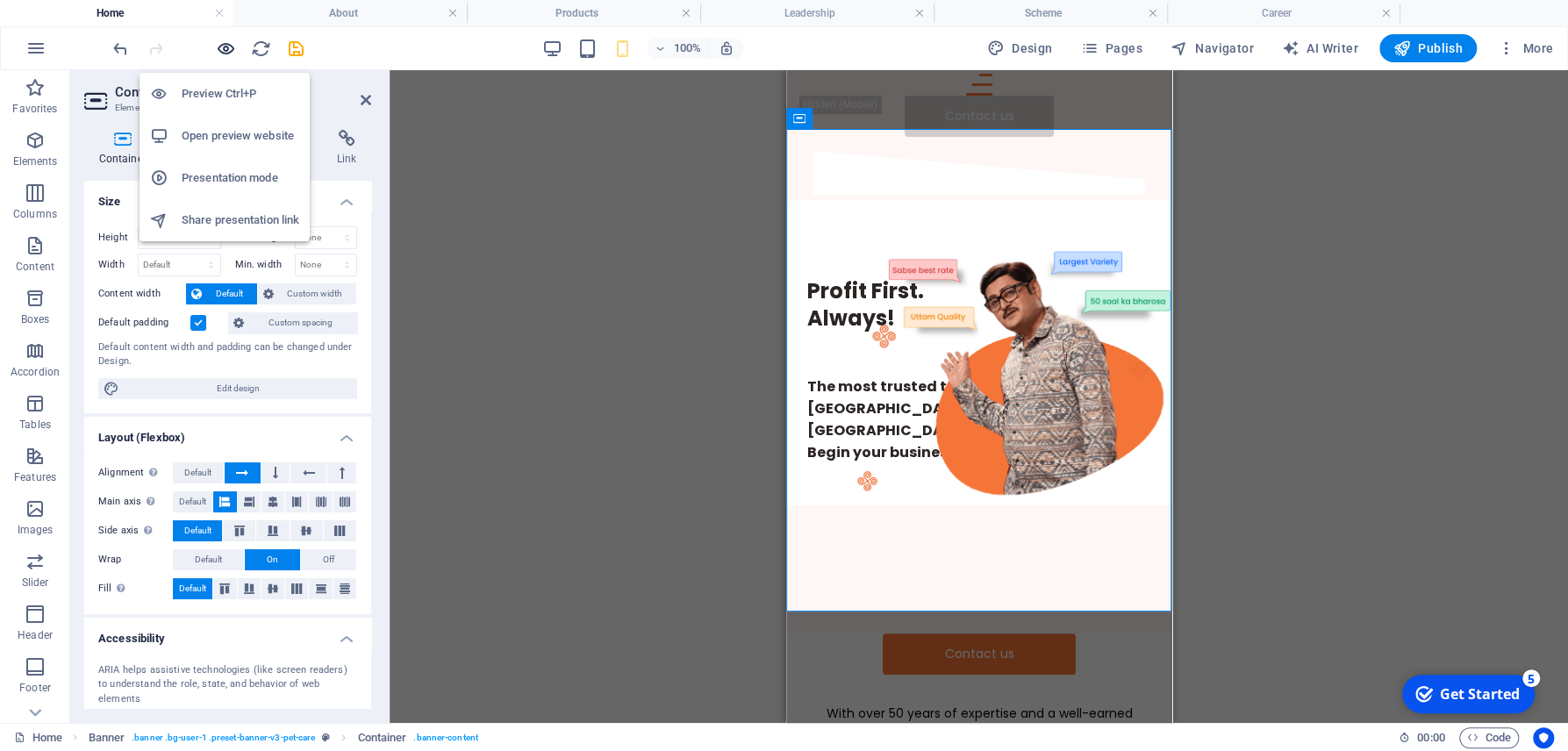
click at [227, 42] on icon "button" at bounding box center [226, 49] width 20 height 20
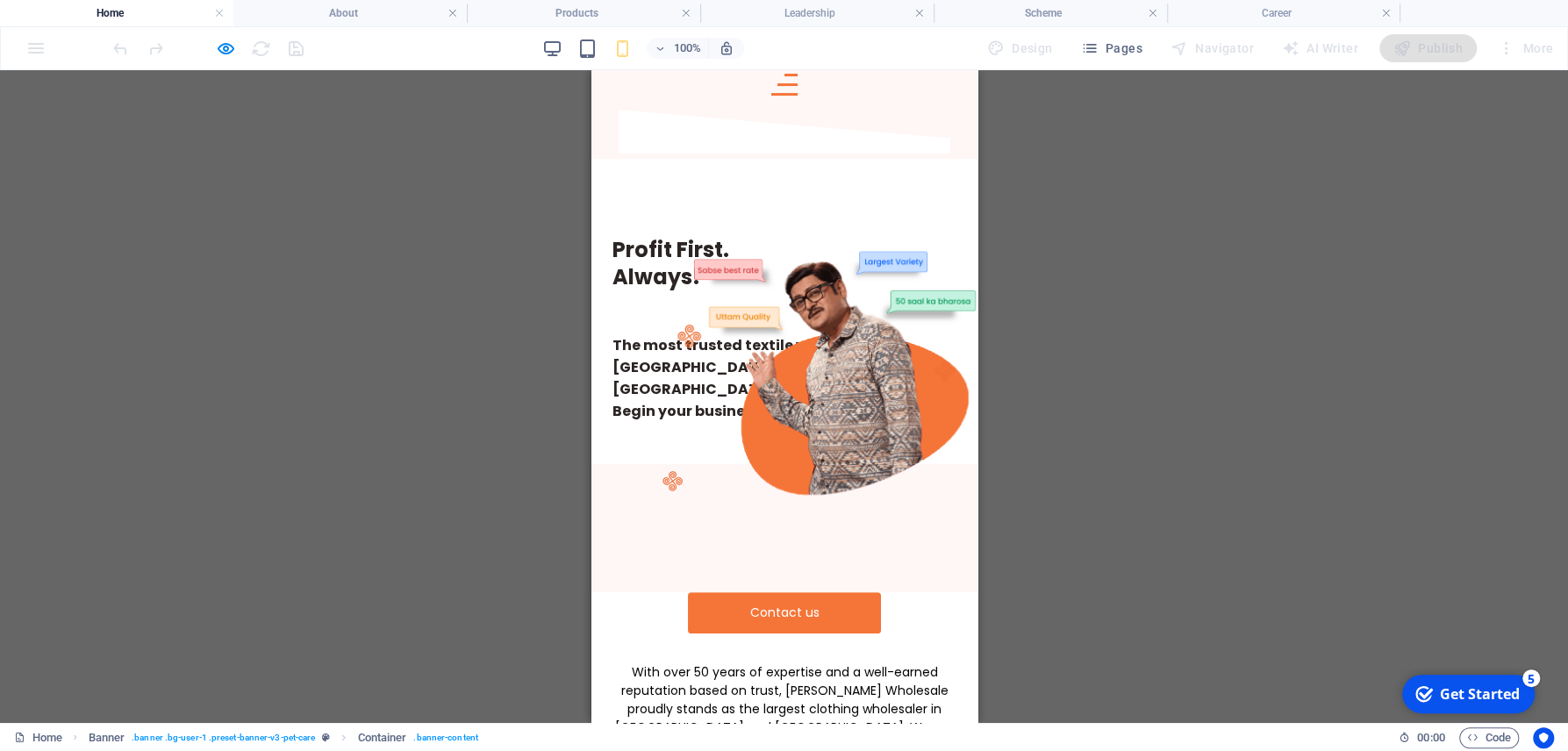
click at [1285, 513] on div "Text Banner Banner Container Spacer H1 Menu Bar Hamburger Button Logo Drag here…" at bounding box center [784, 396] width 1568 height 653
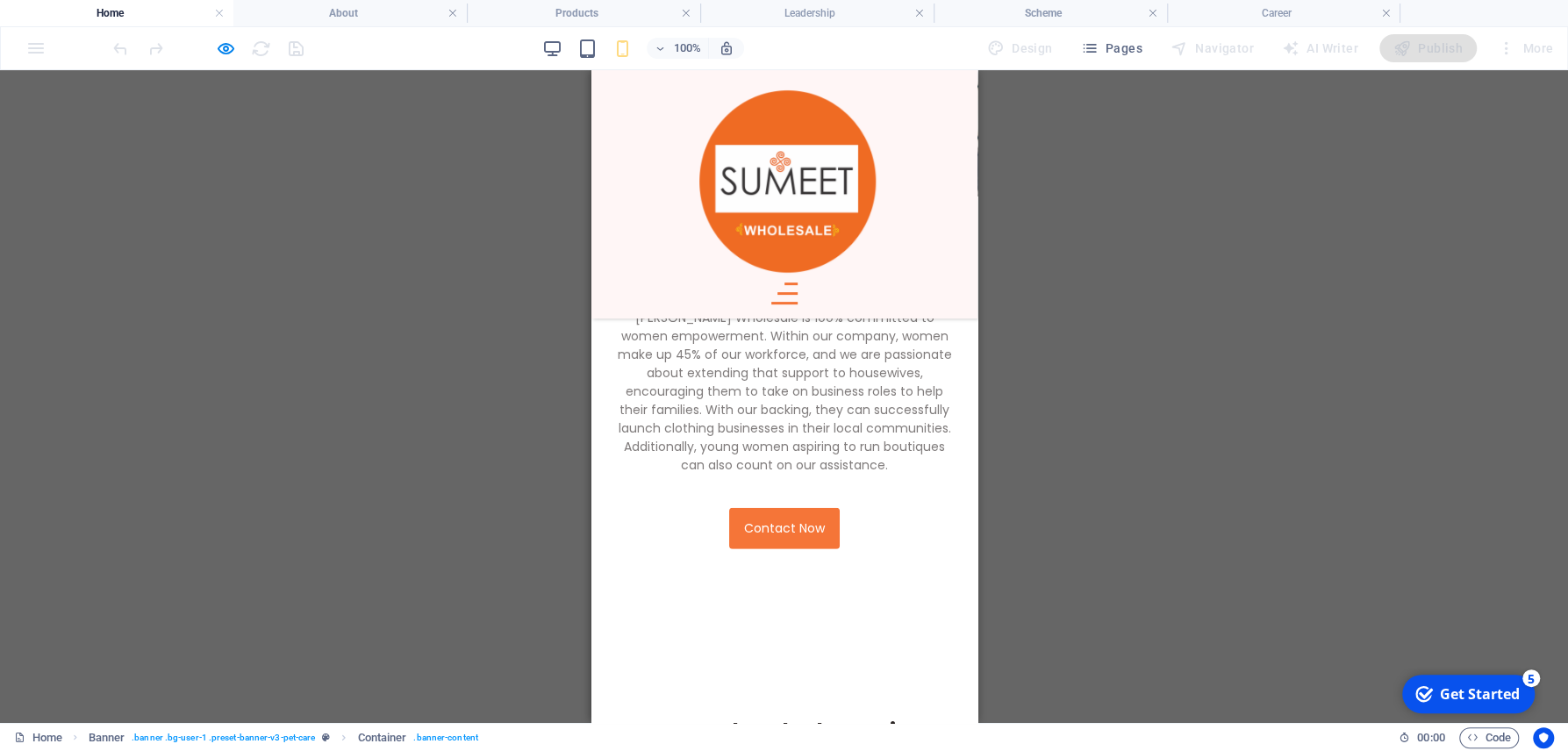
scroll to position [3387, 0]
click at [812, 719] on h2 "Frequently asked questions" at bounding box center [784, 732] width 344 height 27
drag, startPoint x: 948, startPoint y: 437, endPoint x: 627, endPoint y: 427, distance: 321.2
click at [627, 719] on h2 "Frequently asked questions" at bounding box center [784, 732] width 344 height 27
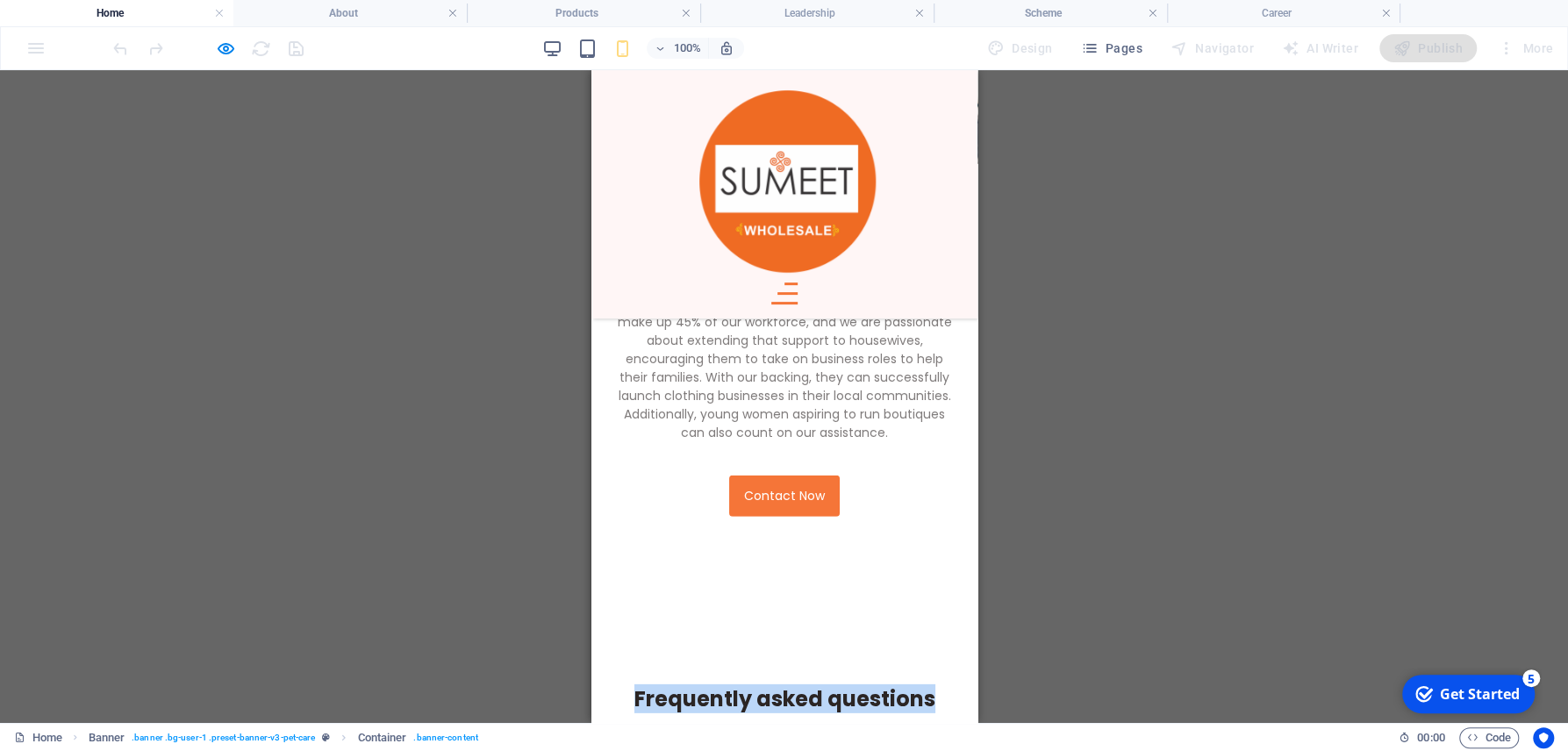
scroll to position [3283, 0]
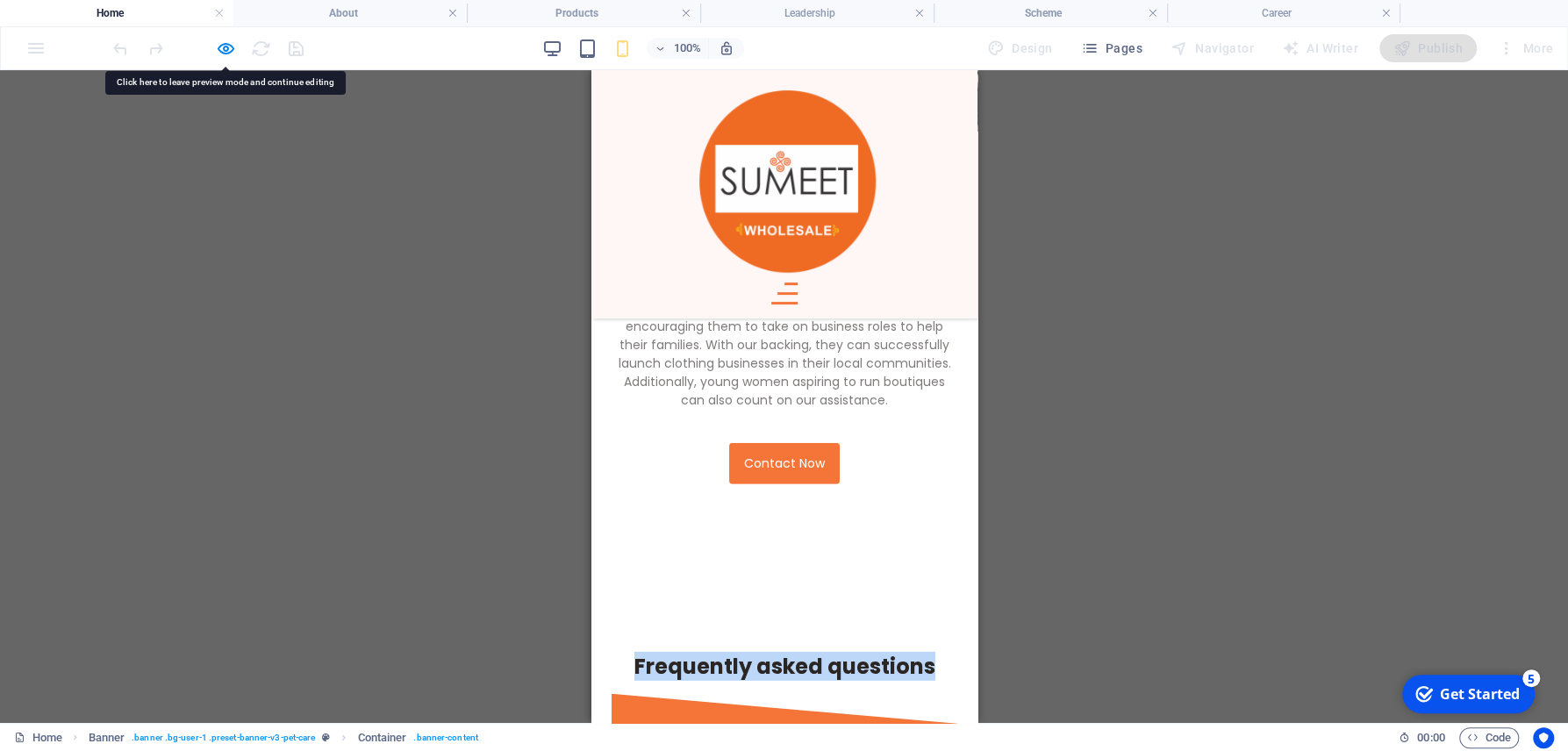
scroll to position [3472, 0]
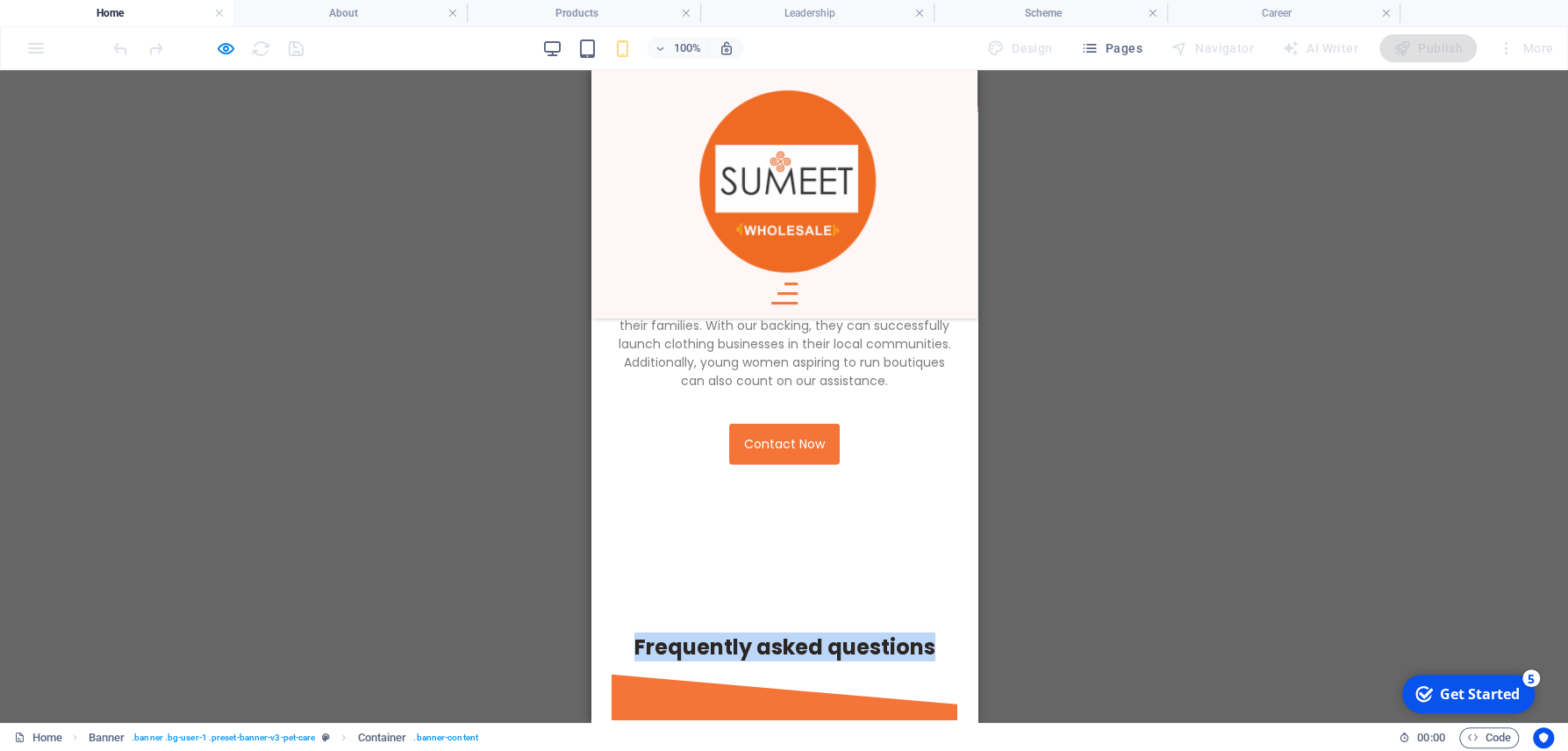
click at [826, 730] on link "Is [PERSON_NAME] Wholesale only for big customers?" at bounding box center [784, 760] width 344 height 60
click at [851, 730] on link "Is [PERSON_NAME] Wholesale only for big customers?" at bounding box center [784, 760] width 344 height 60
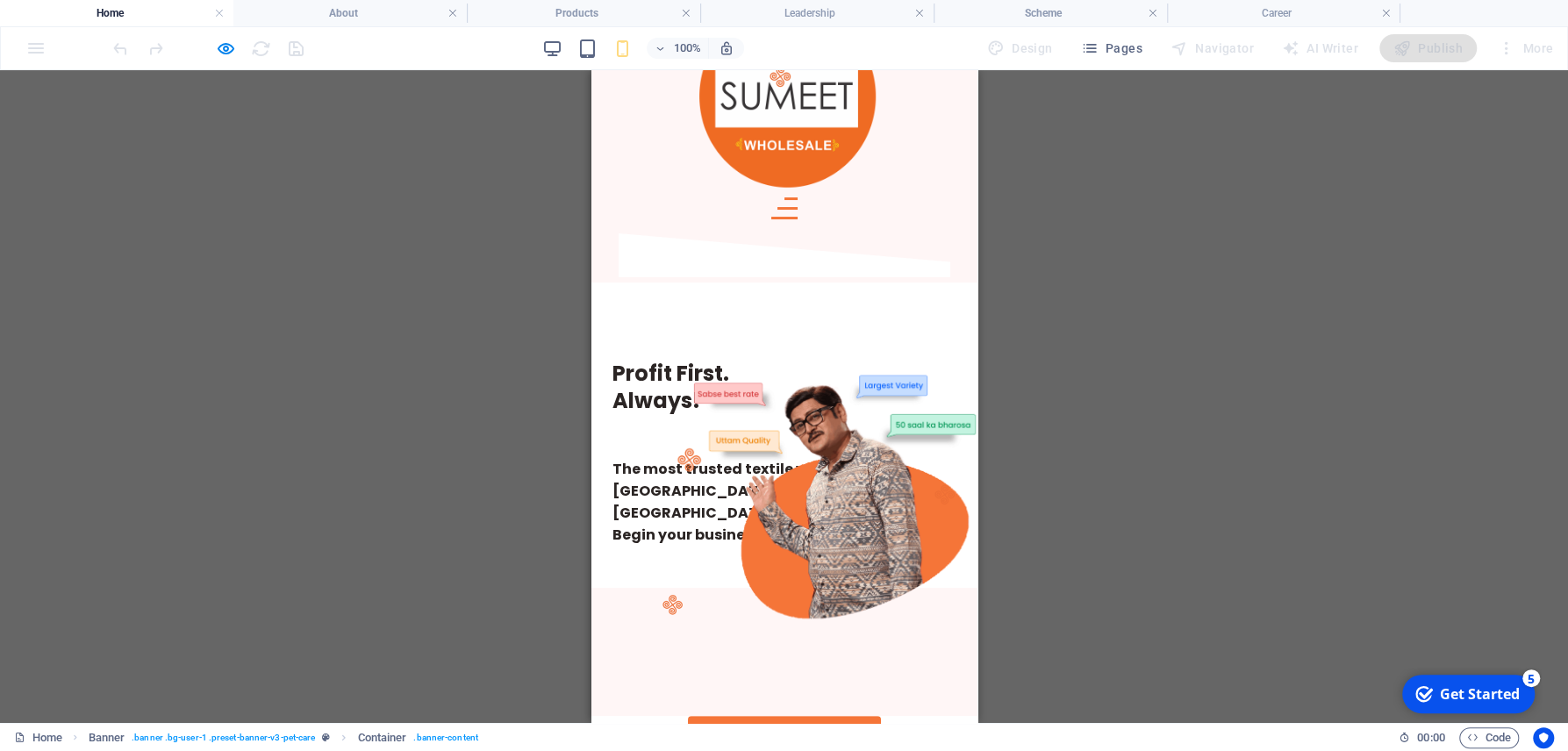
scroll to position [0, 0]
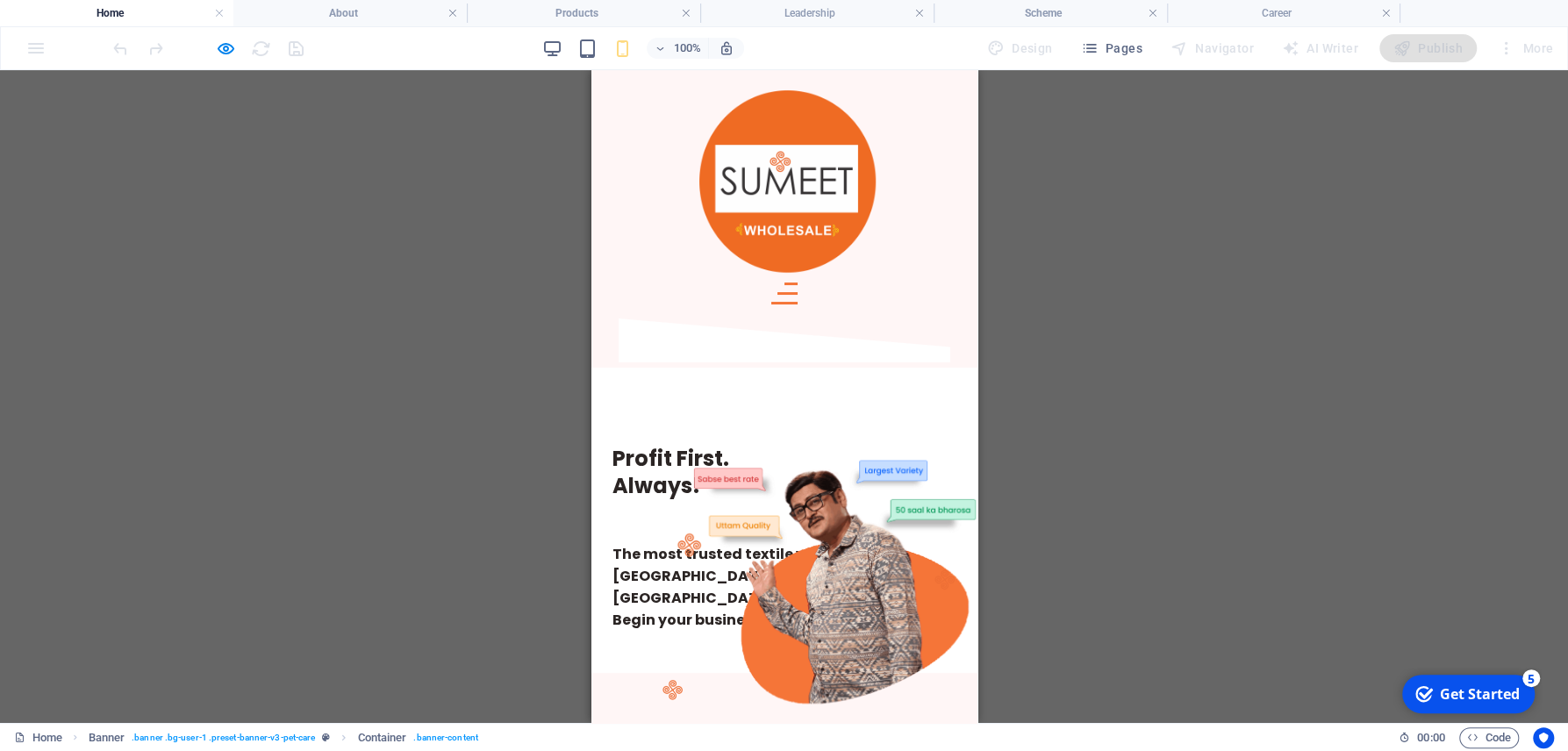
click at [712, 445] on h1 "Profit First. Always!" at bounding box center [784, 471] width 344 height 54
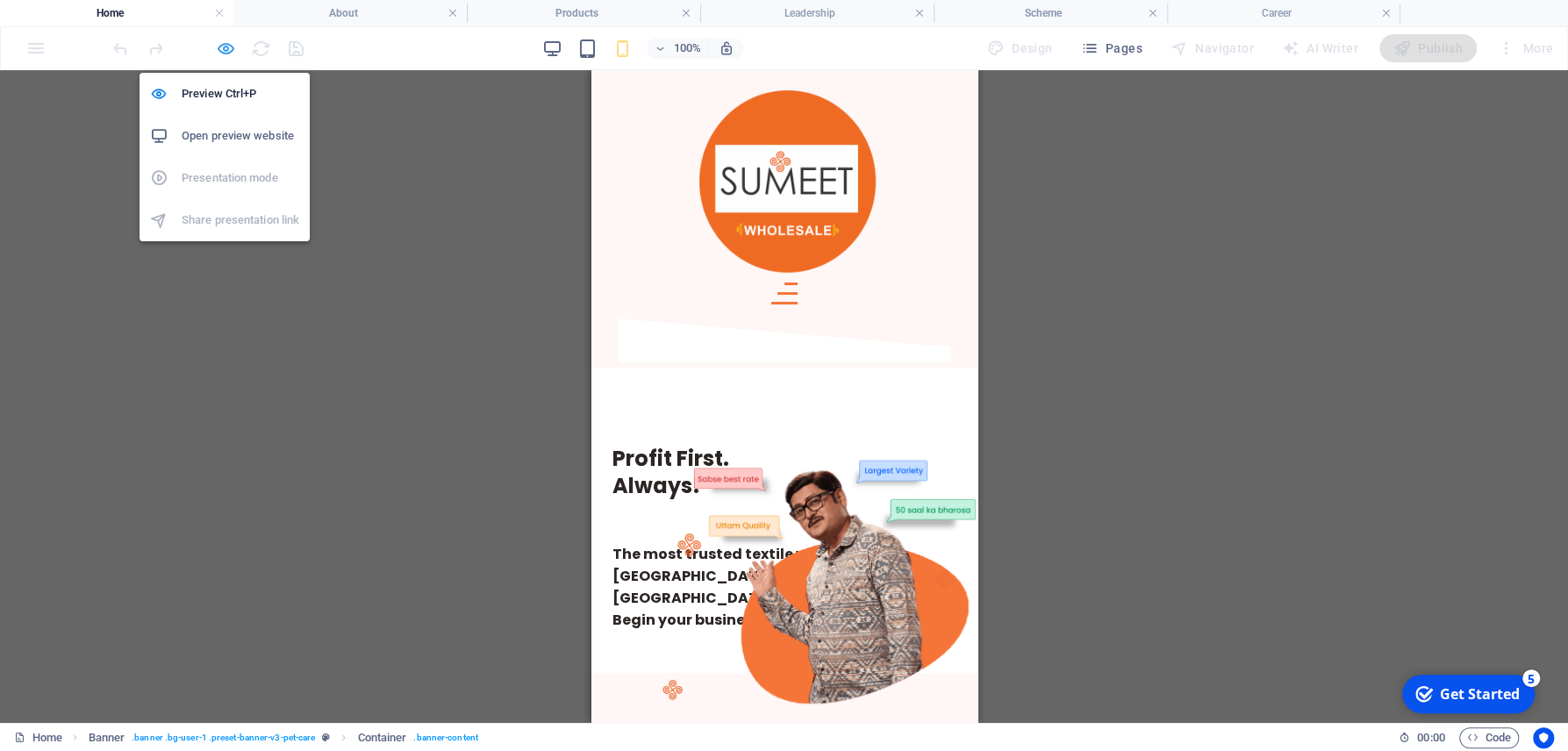
click at [218, 52] on icon "button" at bounding box center [226, 49] width 20 height 20
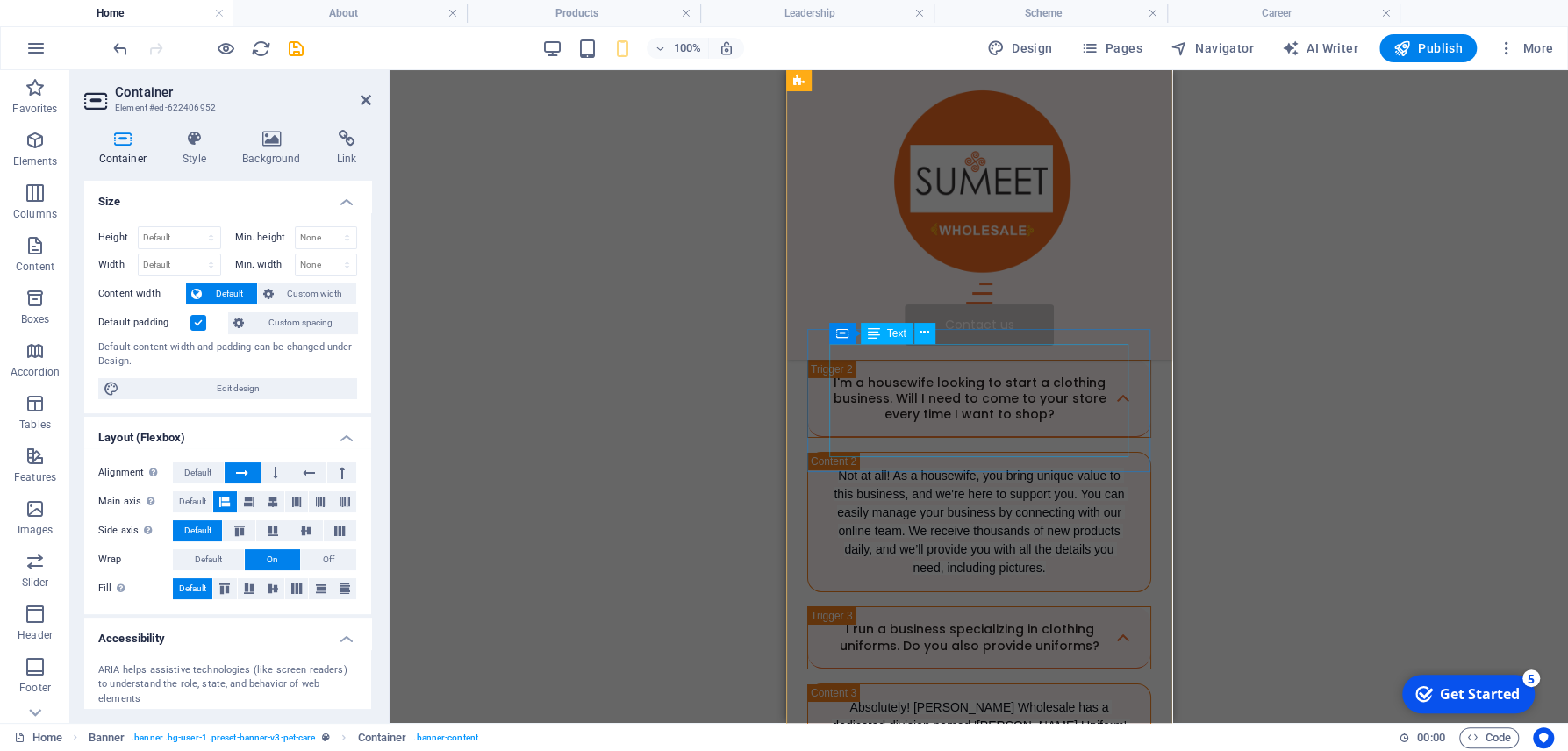
scroll to position [3705, 0]
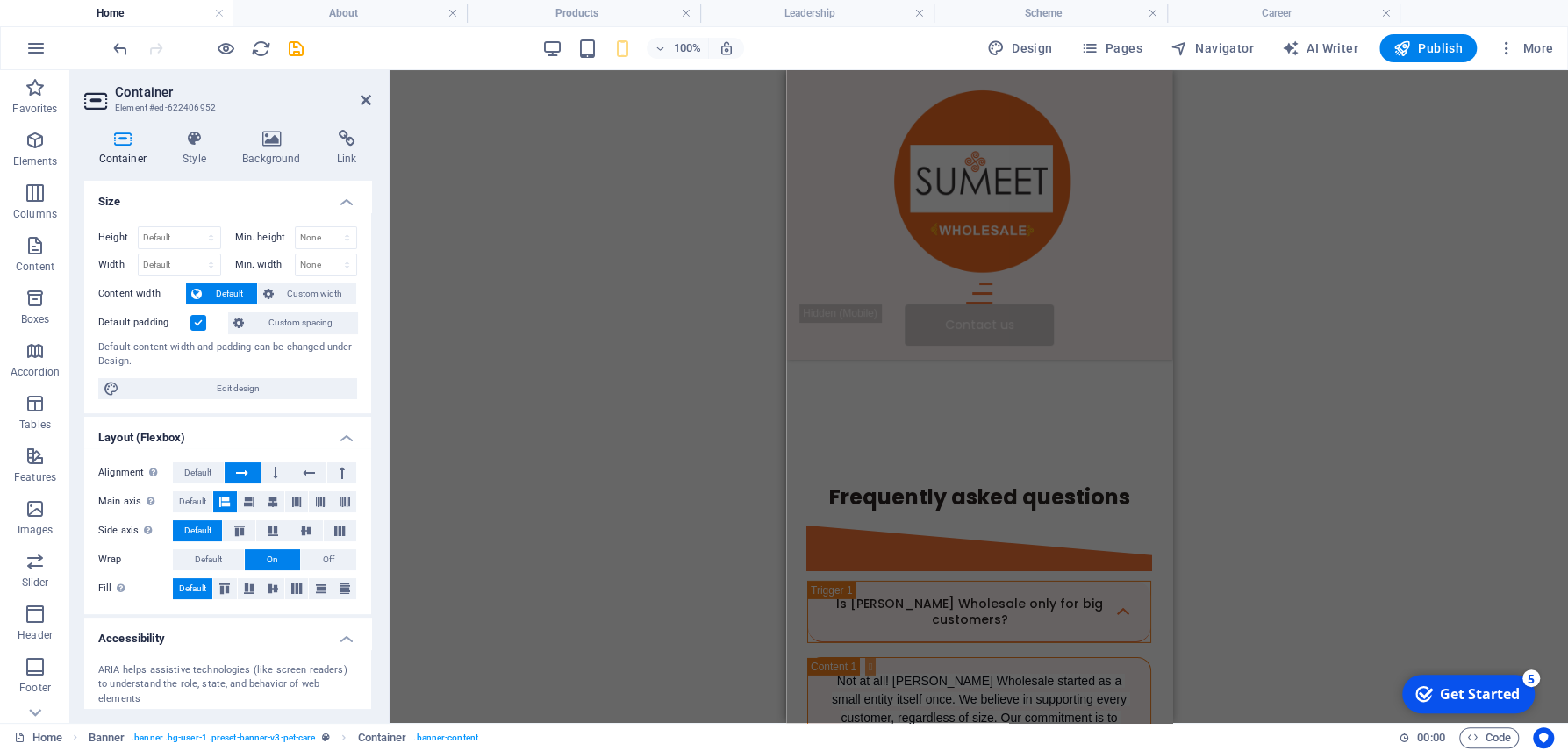
click at [1234, 339] on div "Text Banner Banner Container Spacer H1 Menu Bar Hamburger Button Logo Drag here…" at bounding box center [978, 396] width 1178 height 653
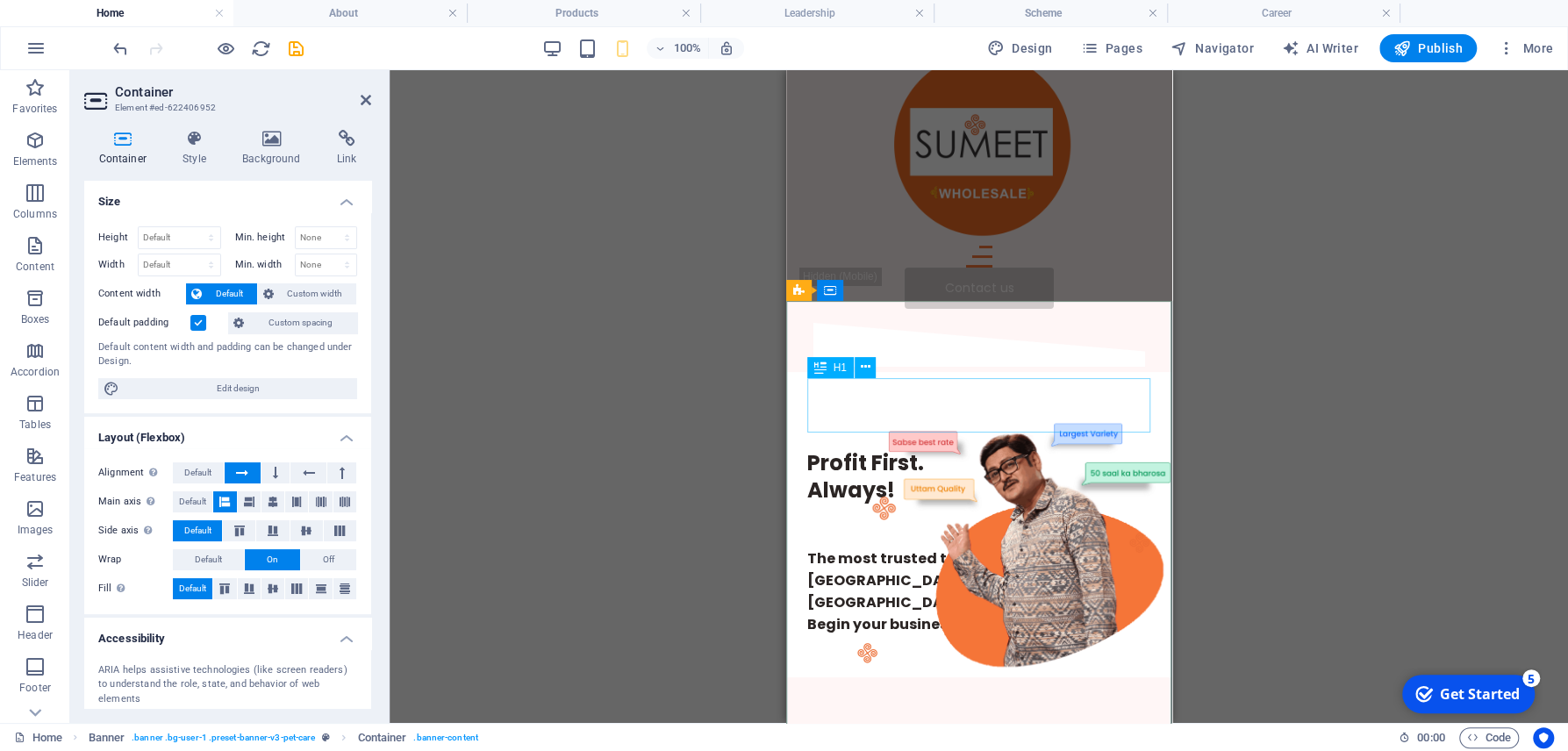
scroll to position [0, 0]
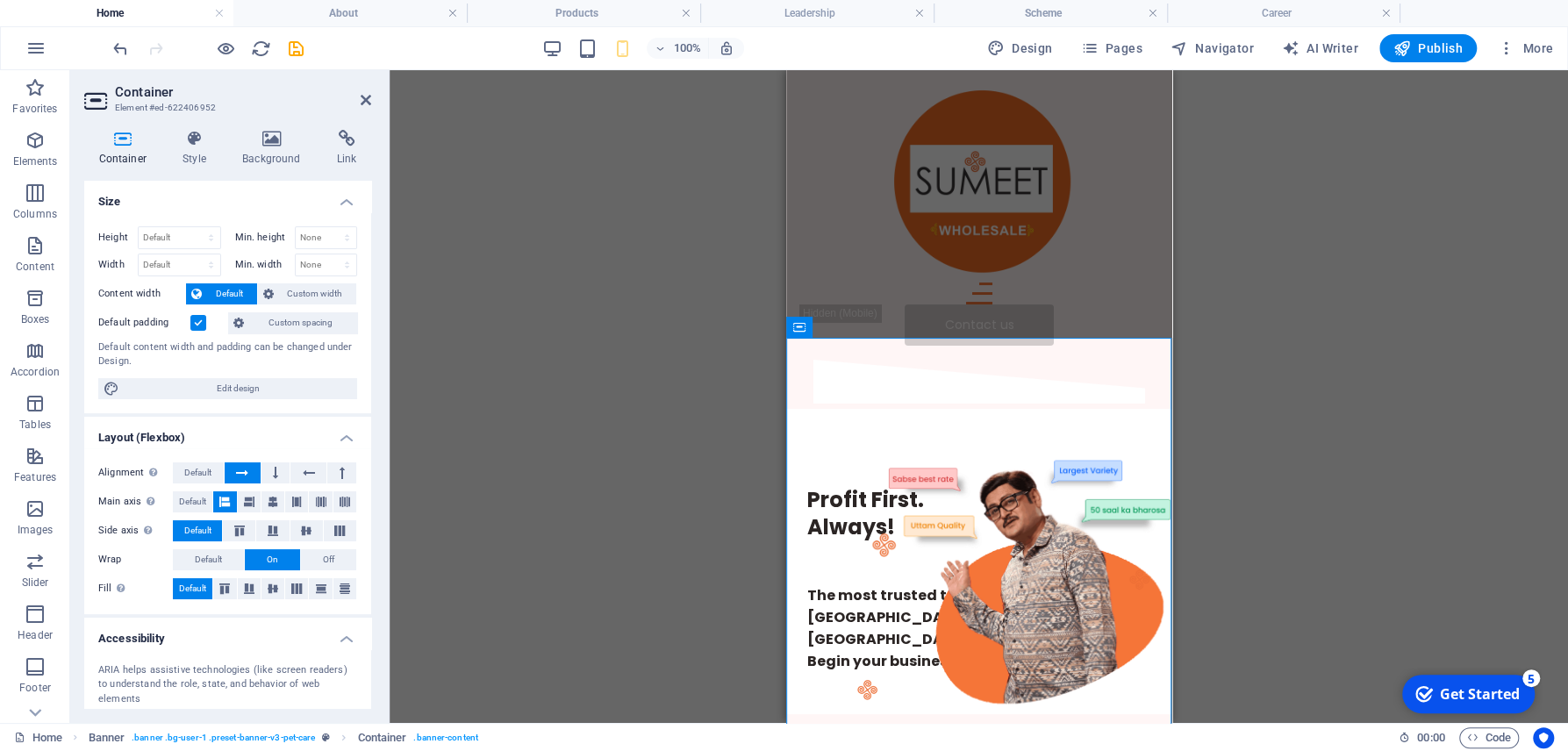
click at [645, 435] on div "Text Banner Banner Container Spacer H1 Menu Bar Hamburger Button Logo Drag here…" at bounding box center [978, 396] width 1178 height 653
click at [1275, 452] on div "Text Banner Banner Container Spacer H1 Menu Bar Hamburger Button Logo Drag here…" at bounding box center [978, 396] width 1178 height 653
